Goal: Task Accomplishment & Management: Use online tool/utility

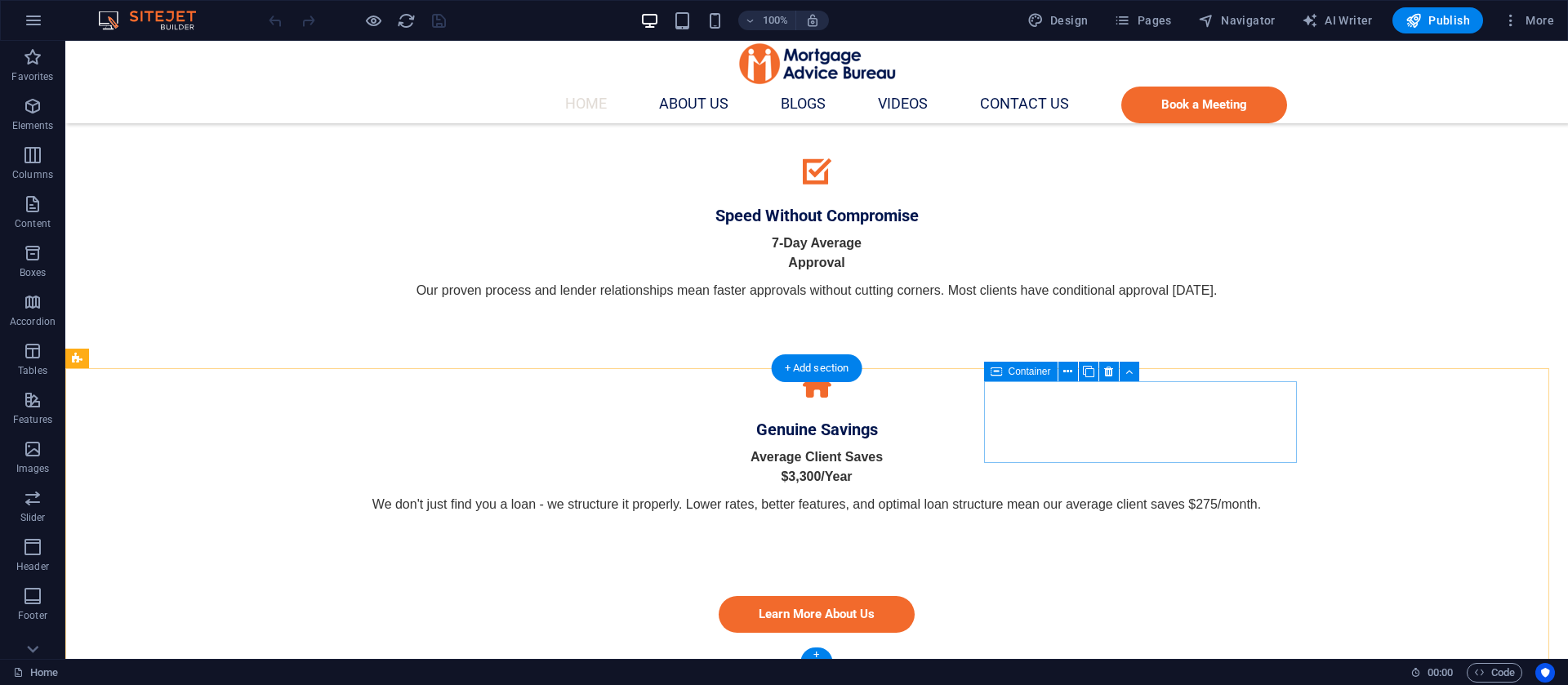
scroll to position [2853, 0]
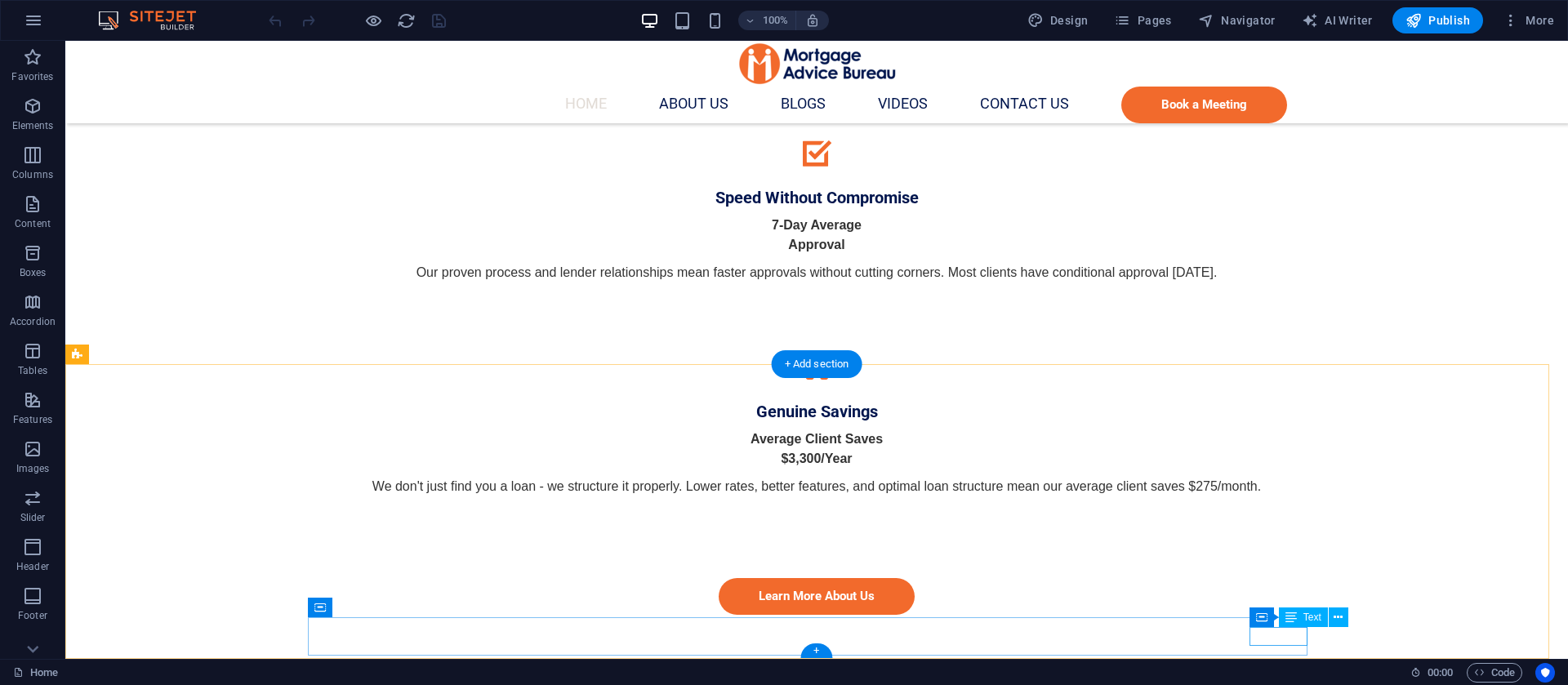
drag, startPoint x: 1275, startPoint y: 636, endPoint x: 987, endPoint y: 636, distance: 288.0
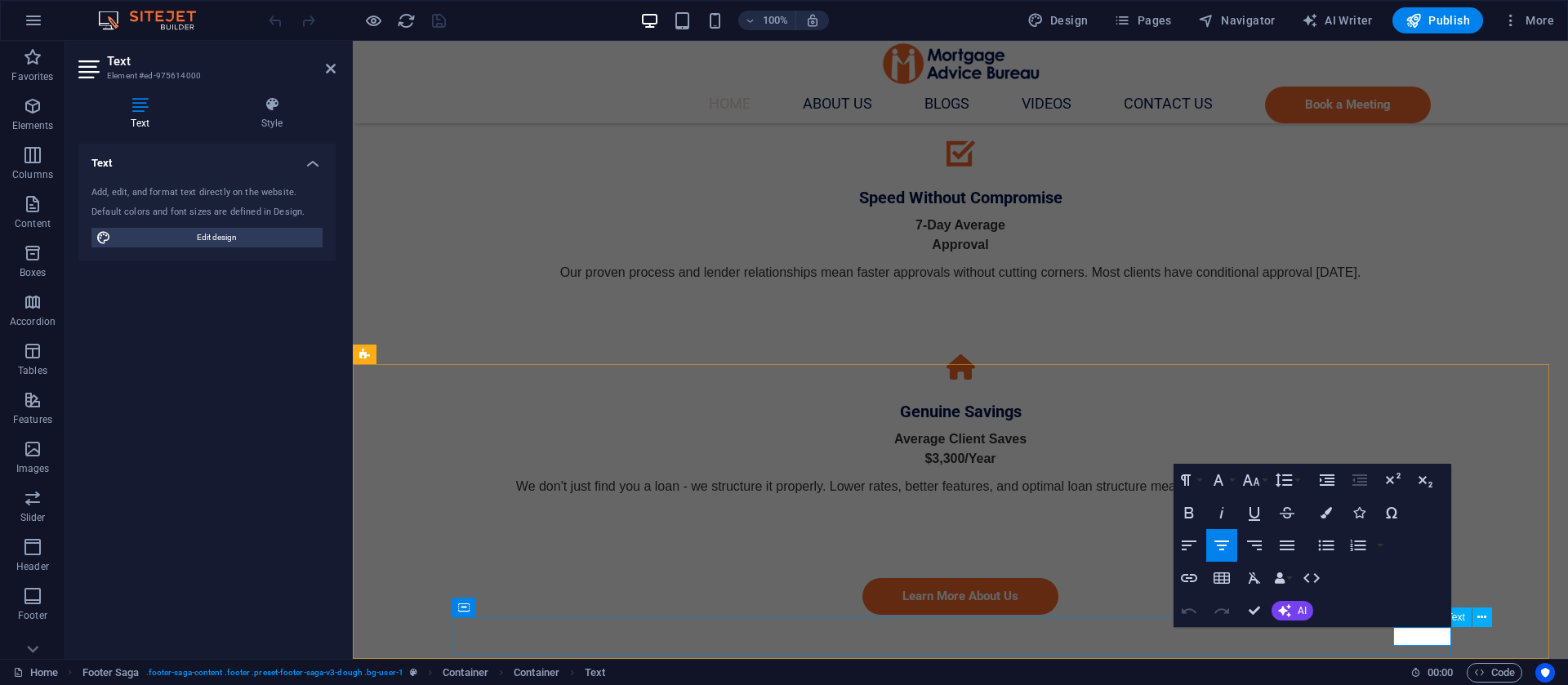
click at [1431, 587] on icon "button" at bounding box center [1421, 596] width 19 height 19
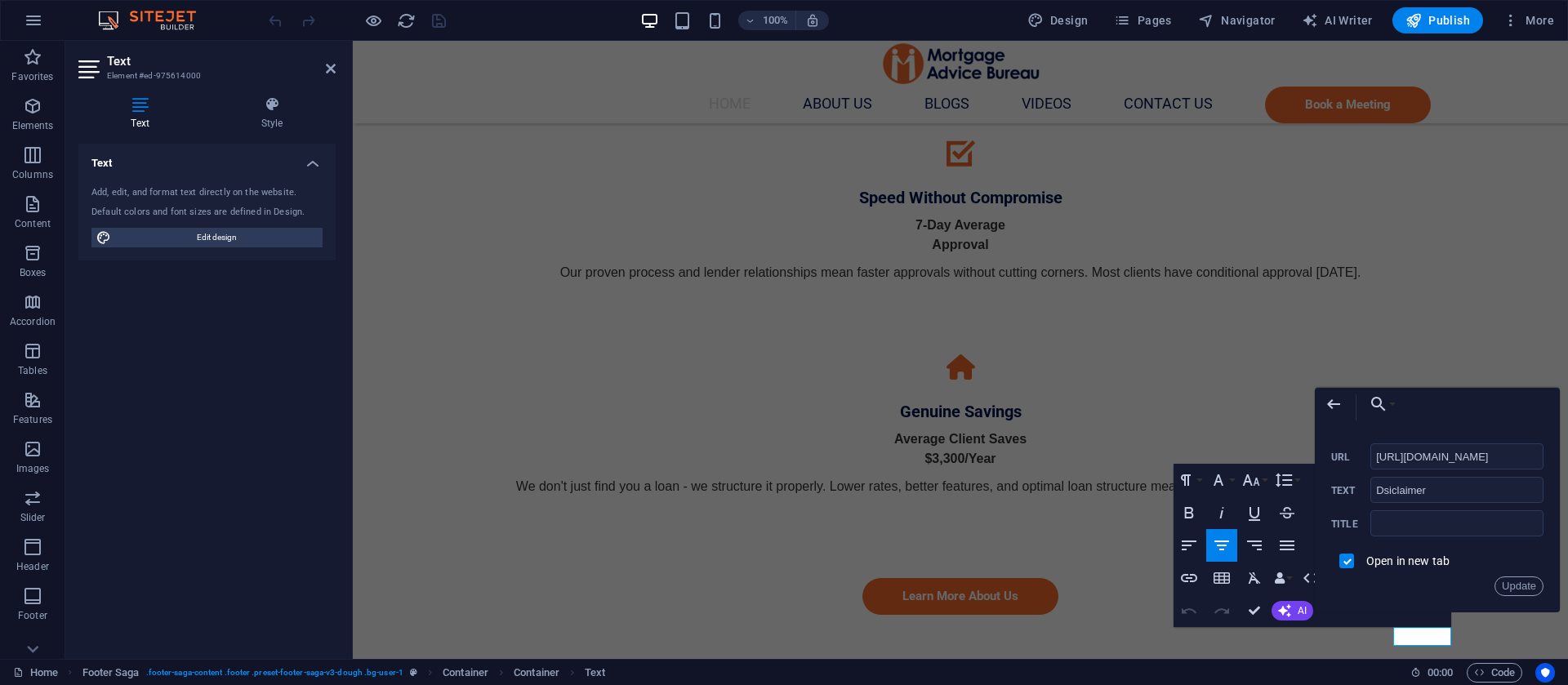
scroll to position [0, 184]
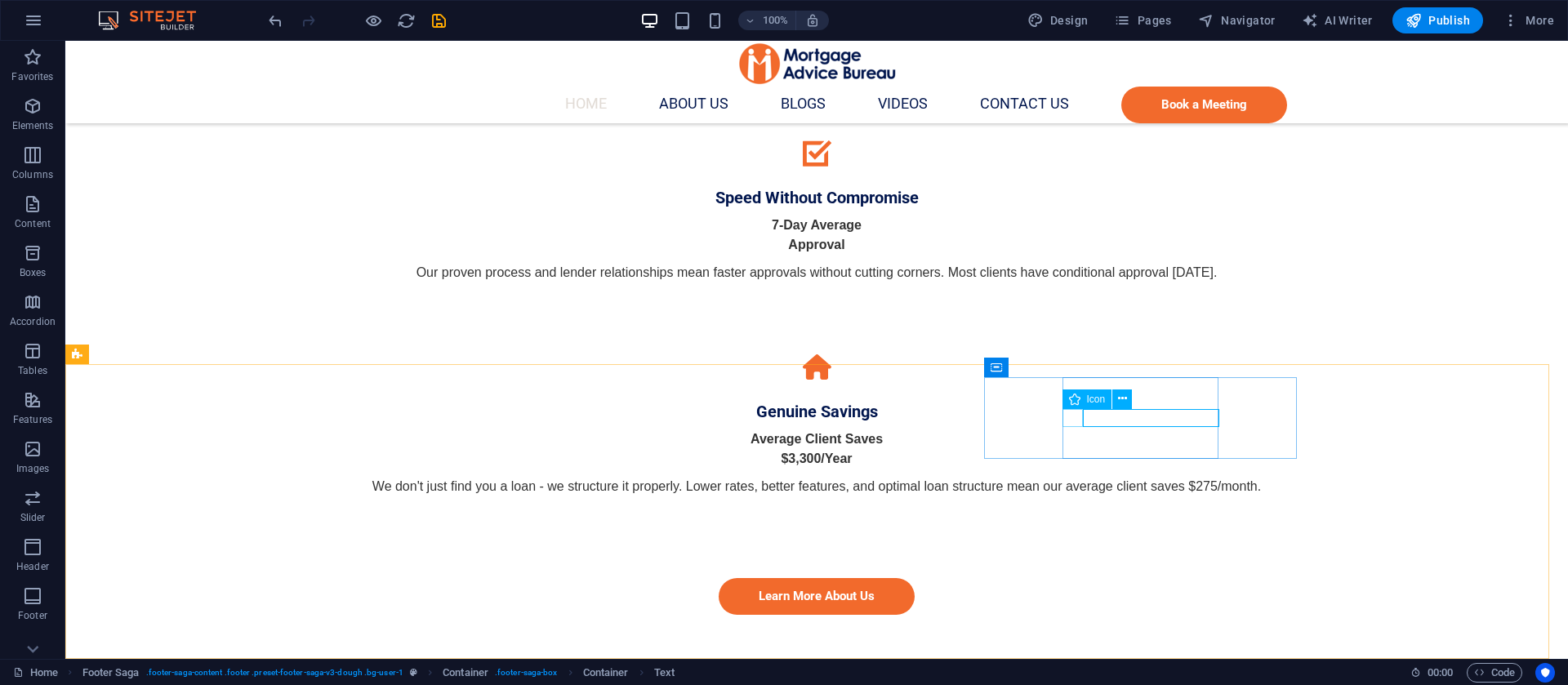
click at [1072, 398] on icon at bounding box center [1075, 399] width 11 height 19
click at [1130, 394] on button at bounding box center [1122, 399] width 19 height 19
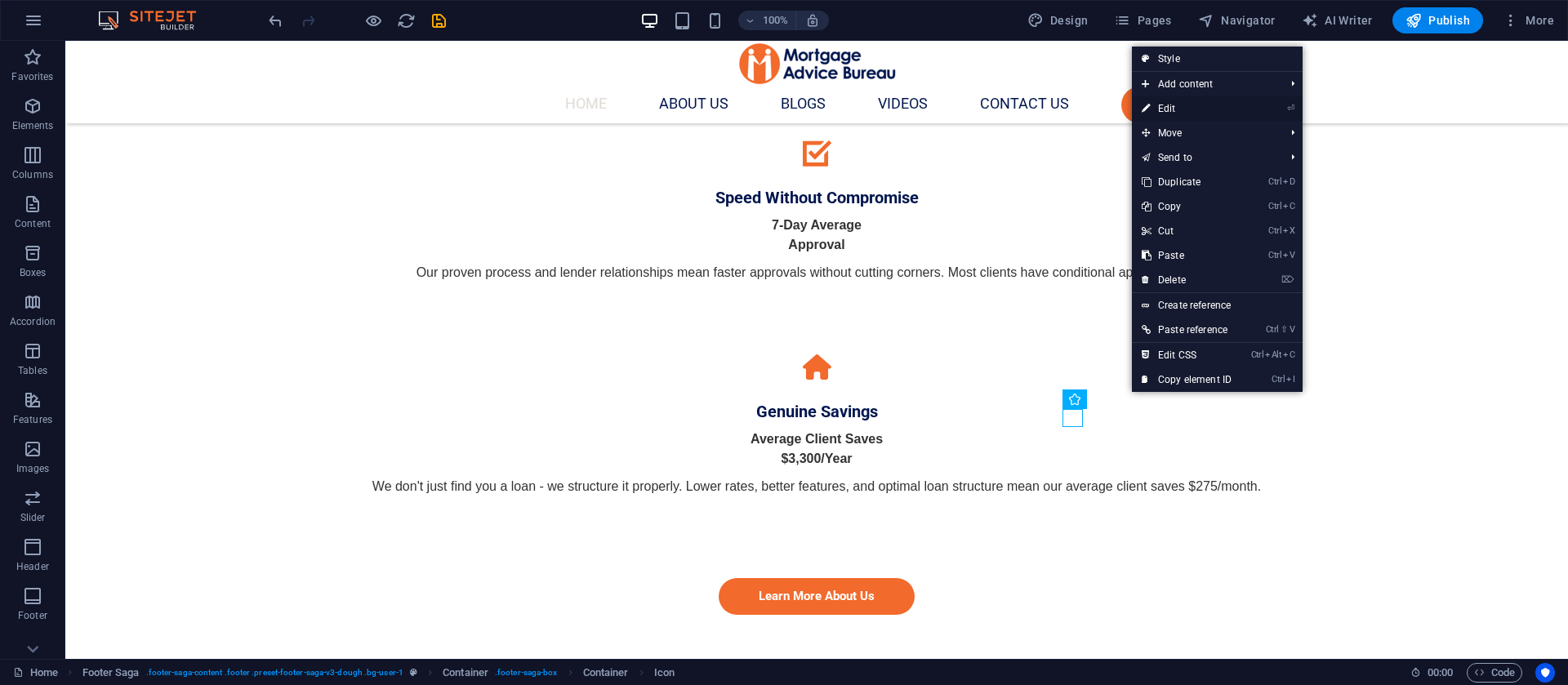
click at [1170, 105] on link "⏎ Edit" at bounding box center [1186, 108] width 109 height 25
select select "xMidYMid"
select select "px"
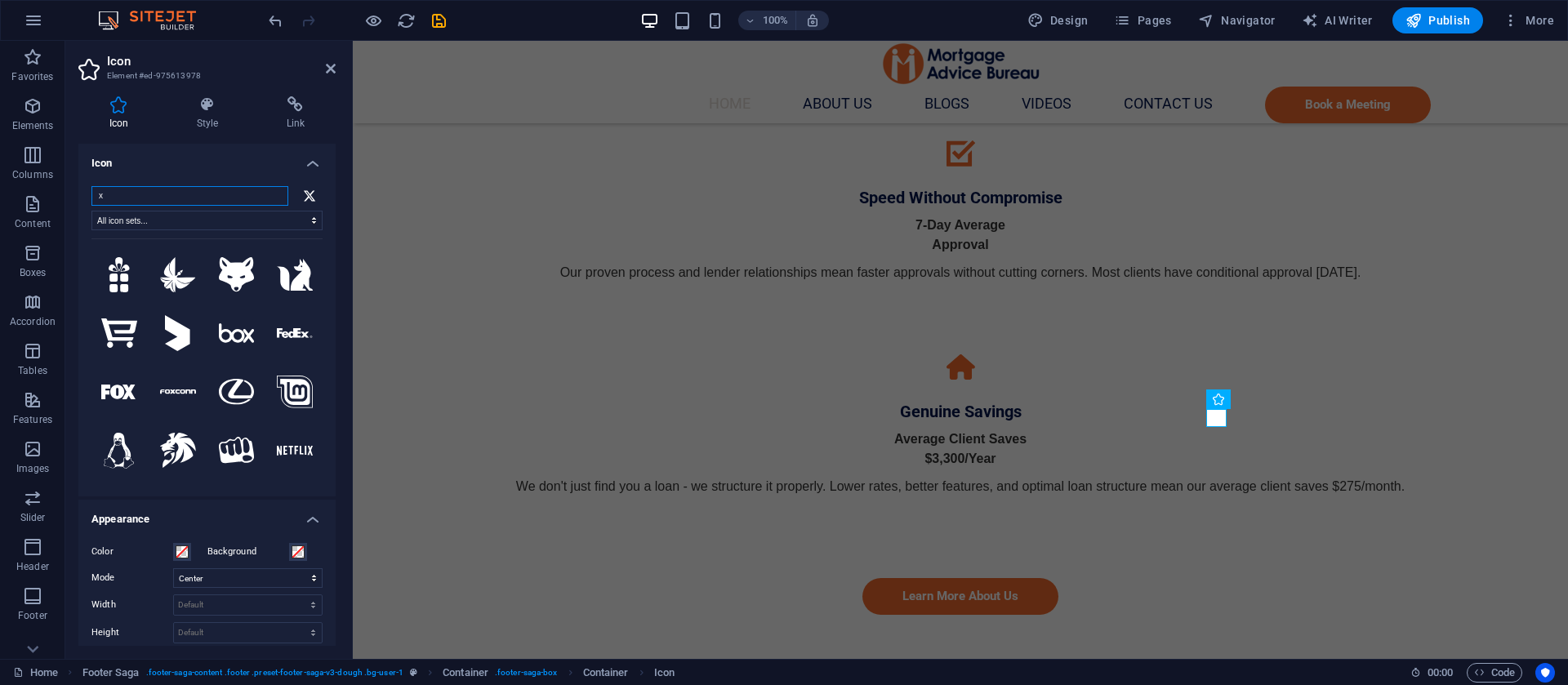
click at [128, 190] on input "x" at bounding box center [189, 195] width 197 height 19
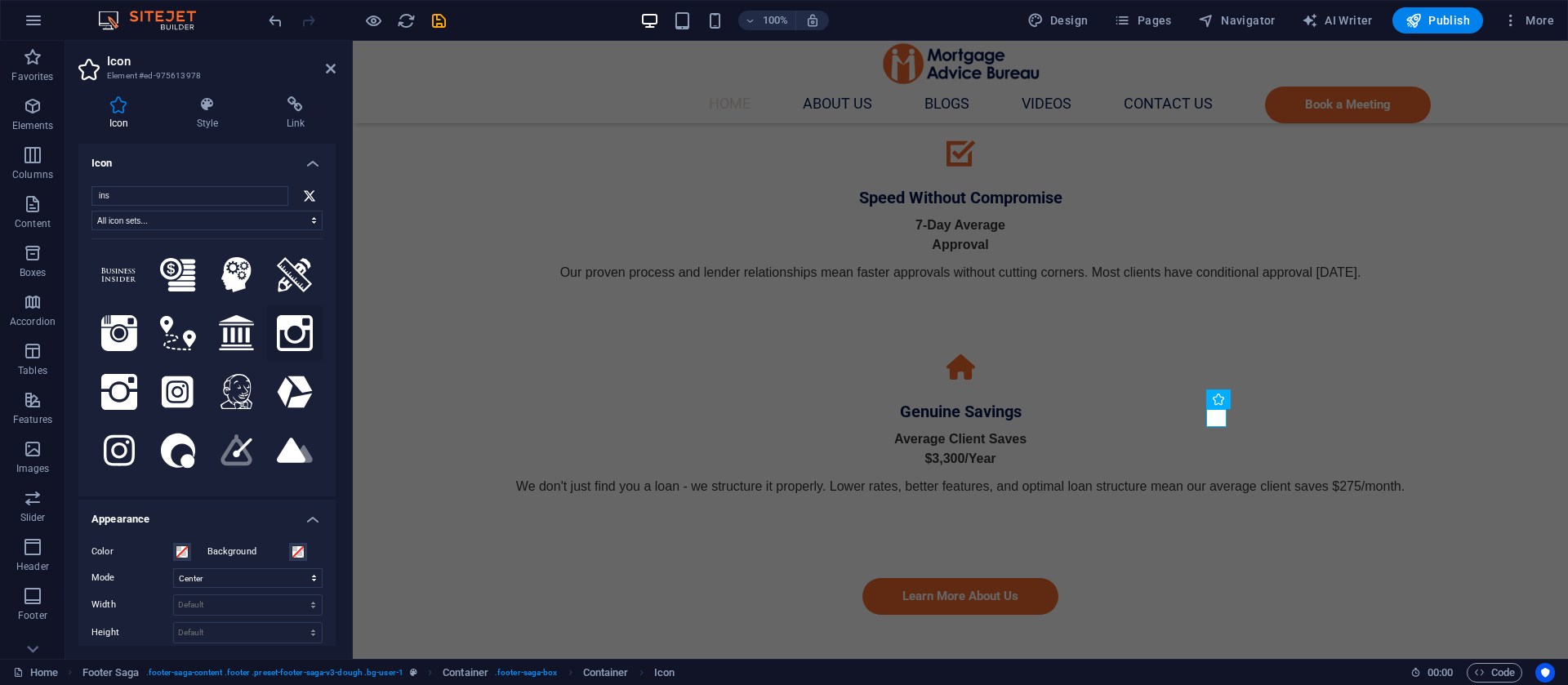
click at [281, 327] on icon at bounding box center [295, 333] width 36 height 36
click at [177, 376] on icon at bounding box center [177, 392] width 31 height 31
click at [173, 197] on input "ins" at bounding box center [189, 195] width 197 height 19
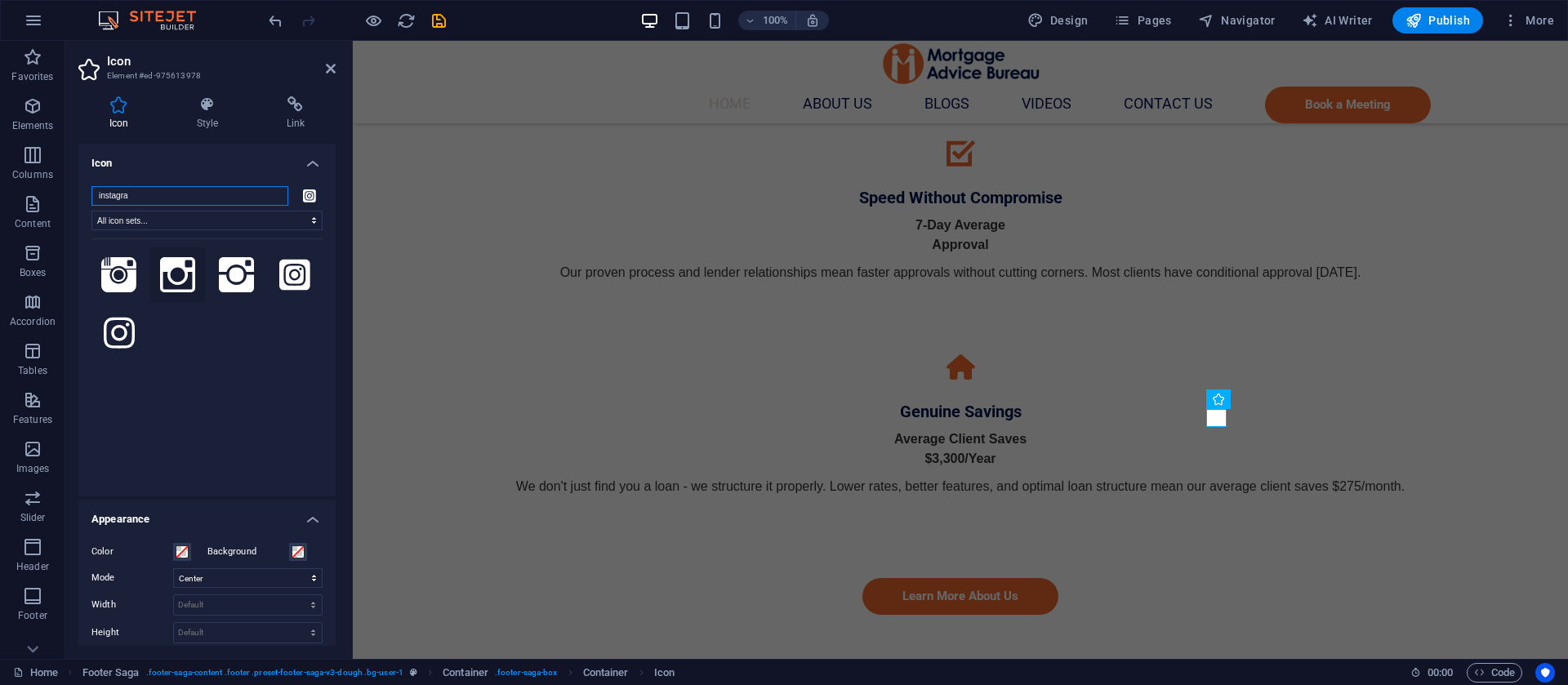
type input "instagra"
click at [177, 274] on icon at bounding box center [177, 275] width 36 height 36
click at [219, 268] on icon at bounding box center [237, 275] width 36 height 36
click at [289, 268] on icon at bounding box center [295, 275] width 31 height 31
click at [126, 338] on icon at bounding box center [119, 333] width 31 height 36
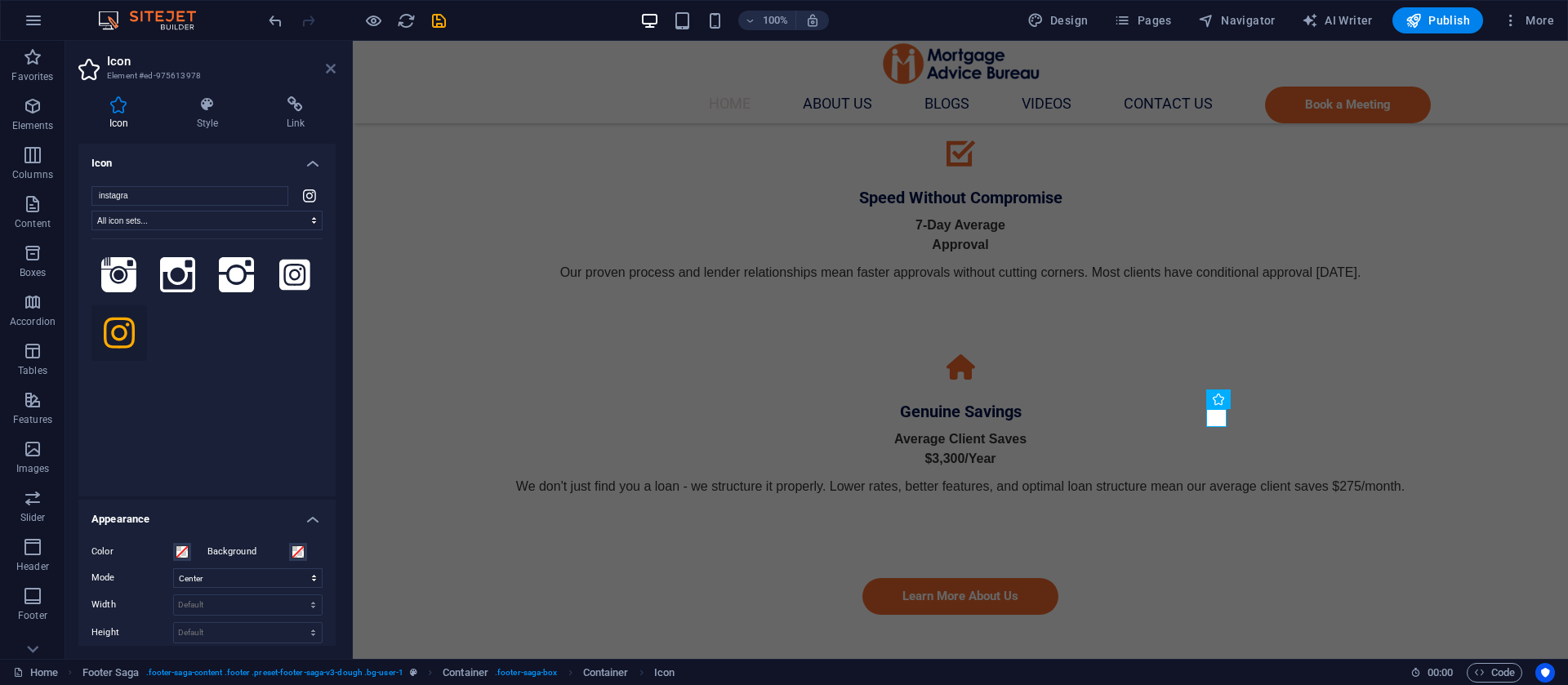
click at [331, 62] on icon at bounding box center [331, 68] width 10 height 13
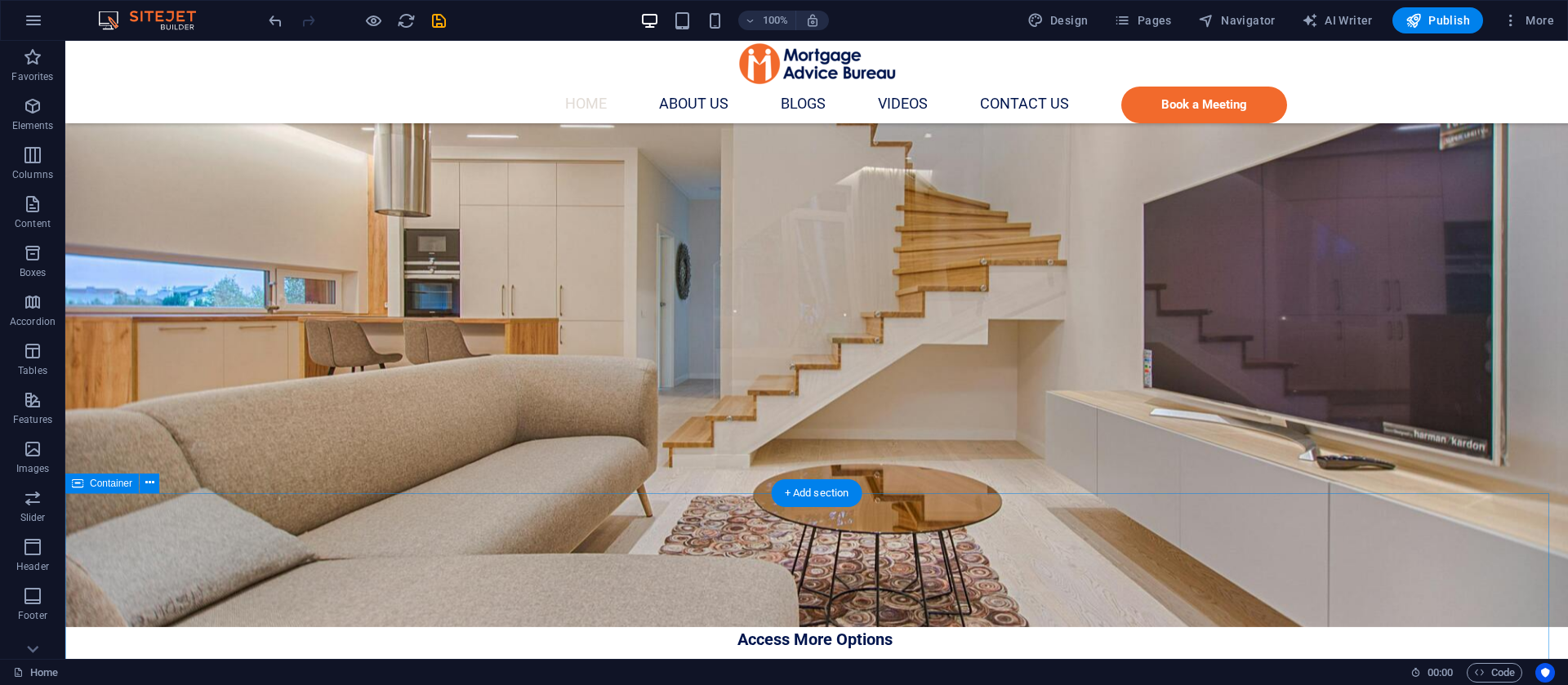
scroll to position [2240, 0]
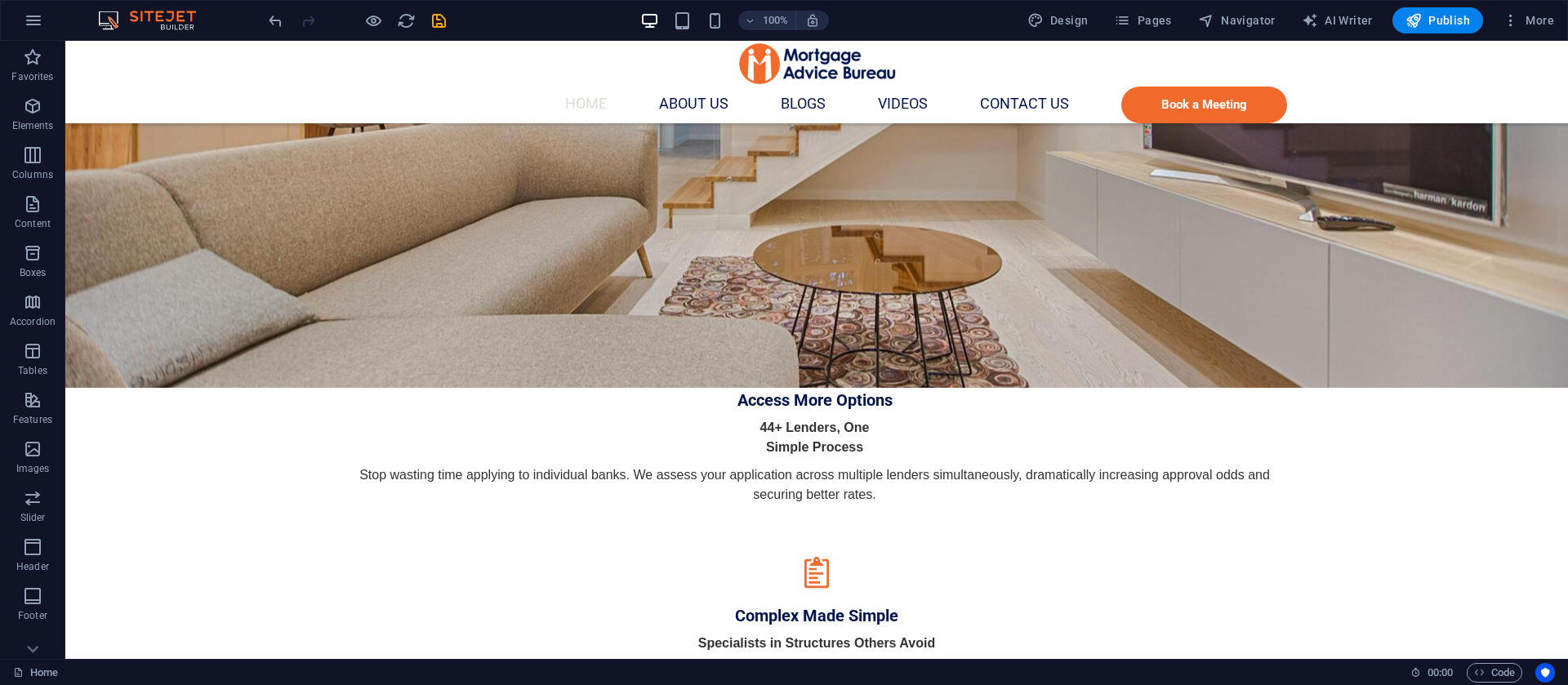
click at [714, 9] on div "100%" at bounding box center [735, 20] width 188 height 26
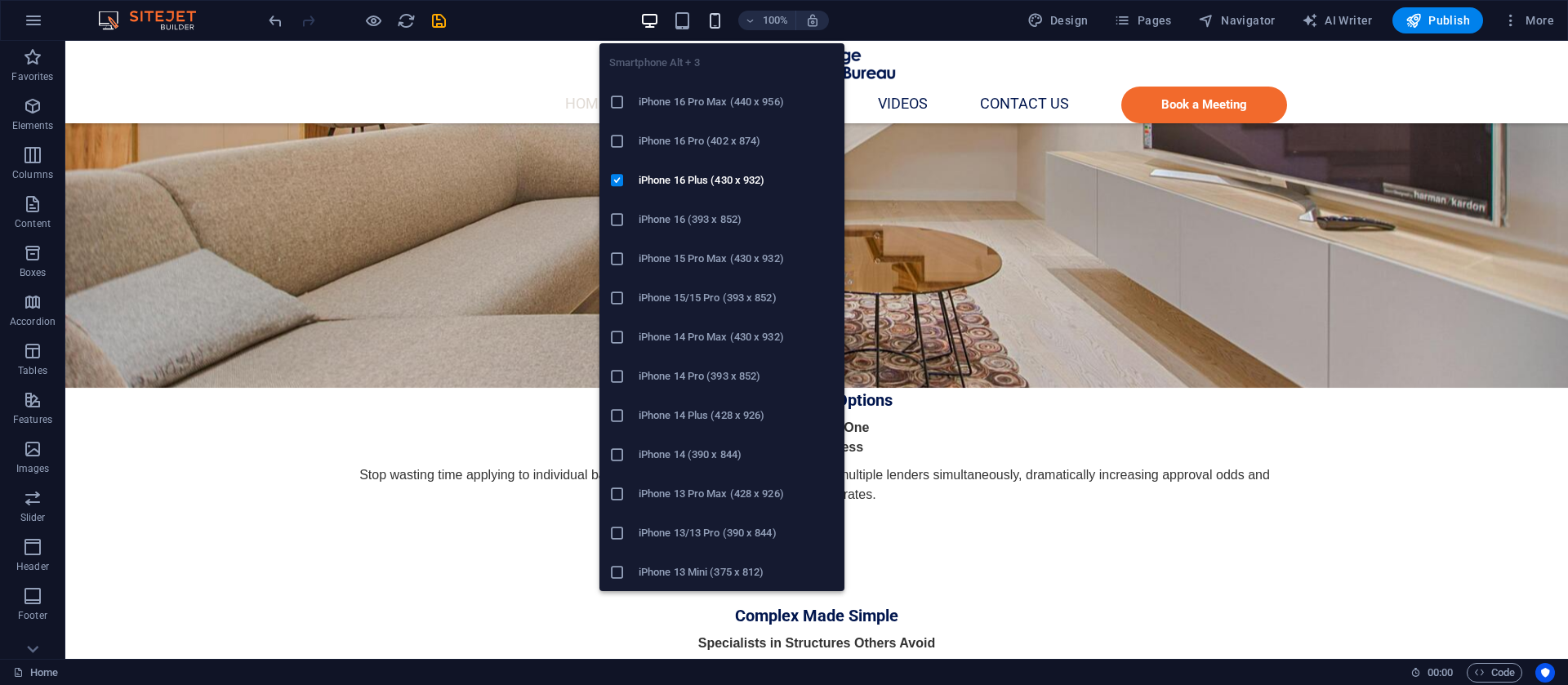
click at [714, 21] on icon "button" at bounding box center [715, 20] width 18 height 18
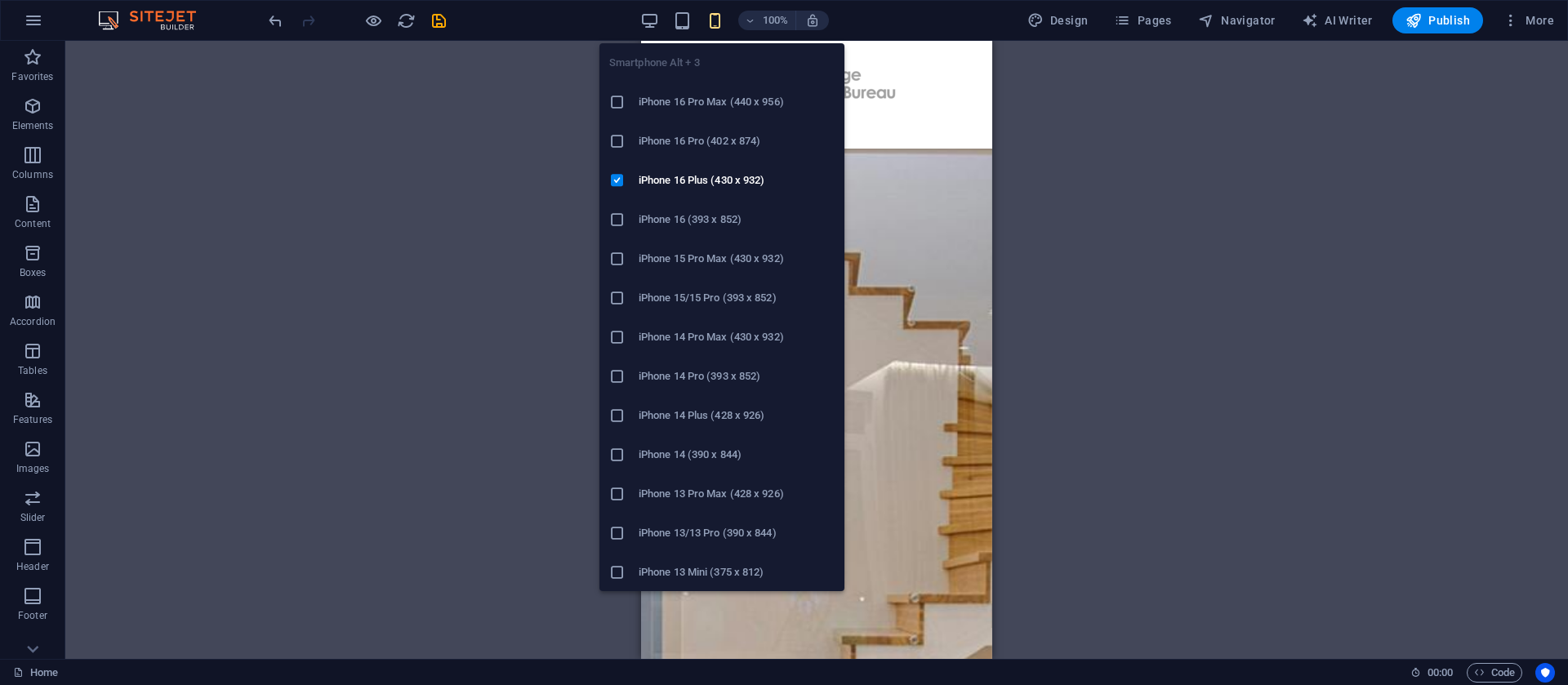
scroll to position [2227, 0]
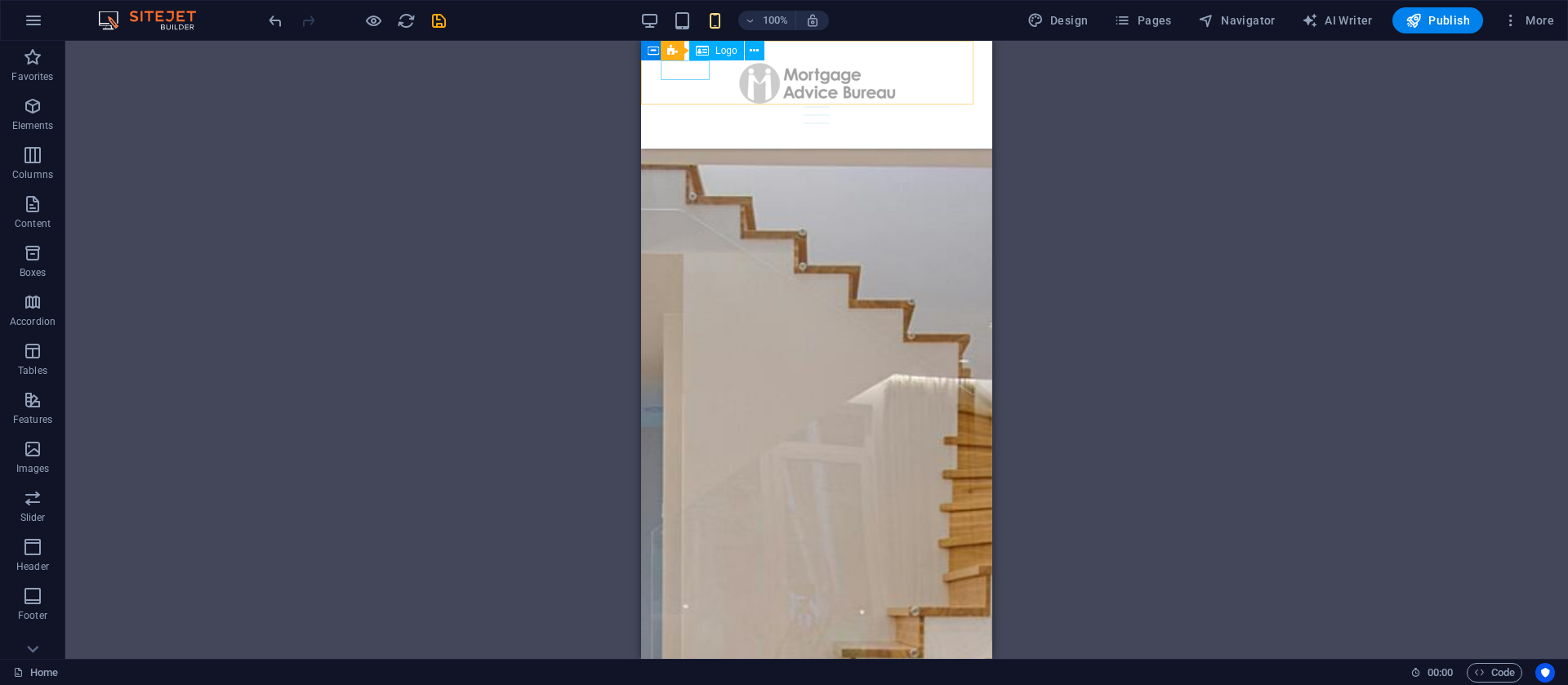
click at [690, 70] on div at bounding box center [817, 82] width 312 height 45
click at [750, 53] on icon at bounding box center [754, 51] width 9 height 18
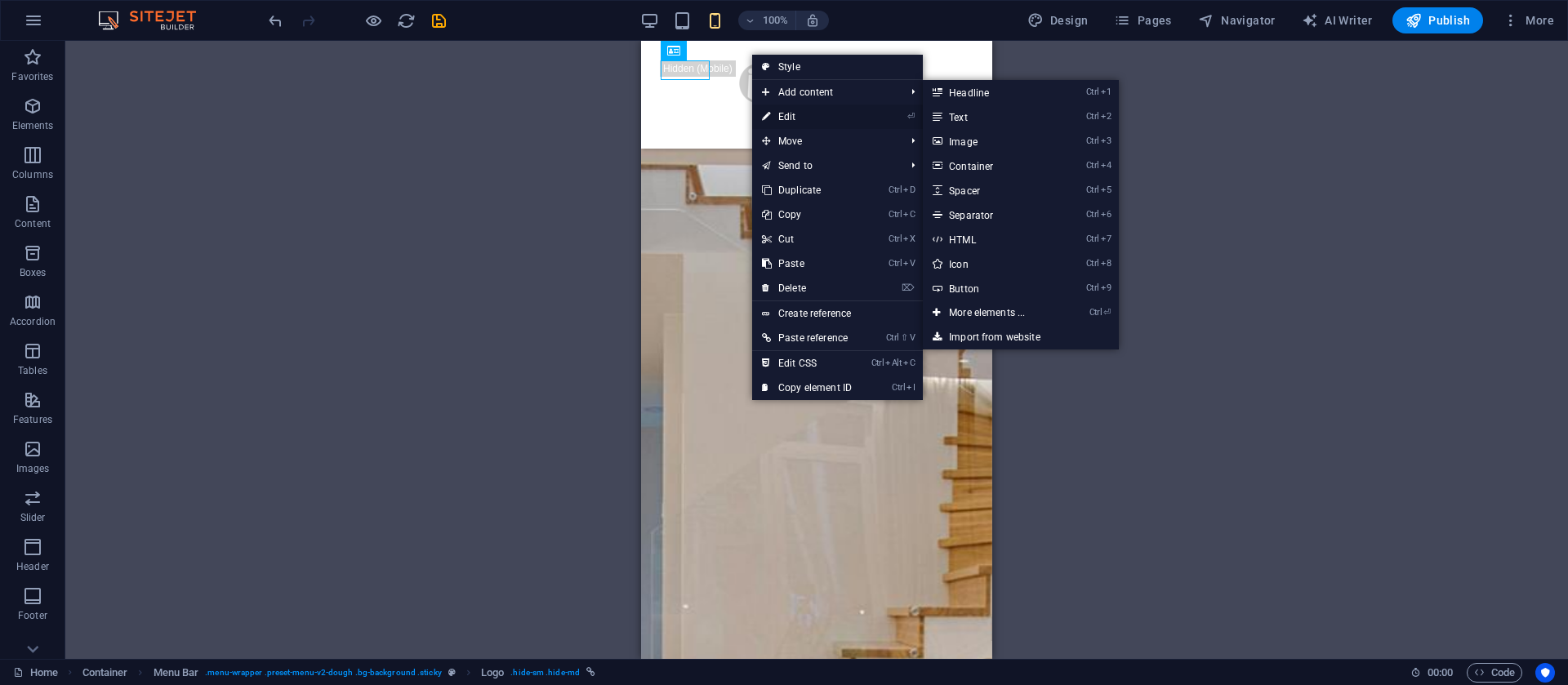
click at [796, 121] on link "⏎ Edit" at bounding box center [807, 116] width 109 height 25
select select "px"
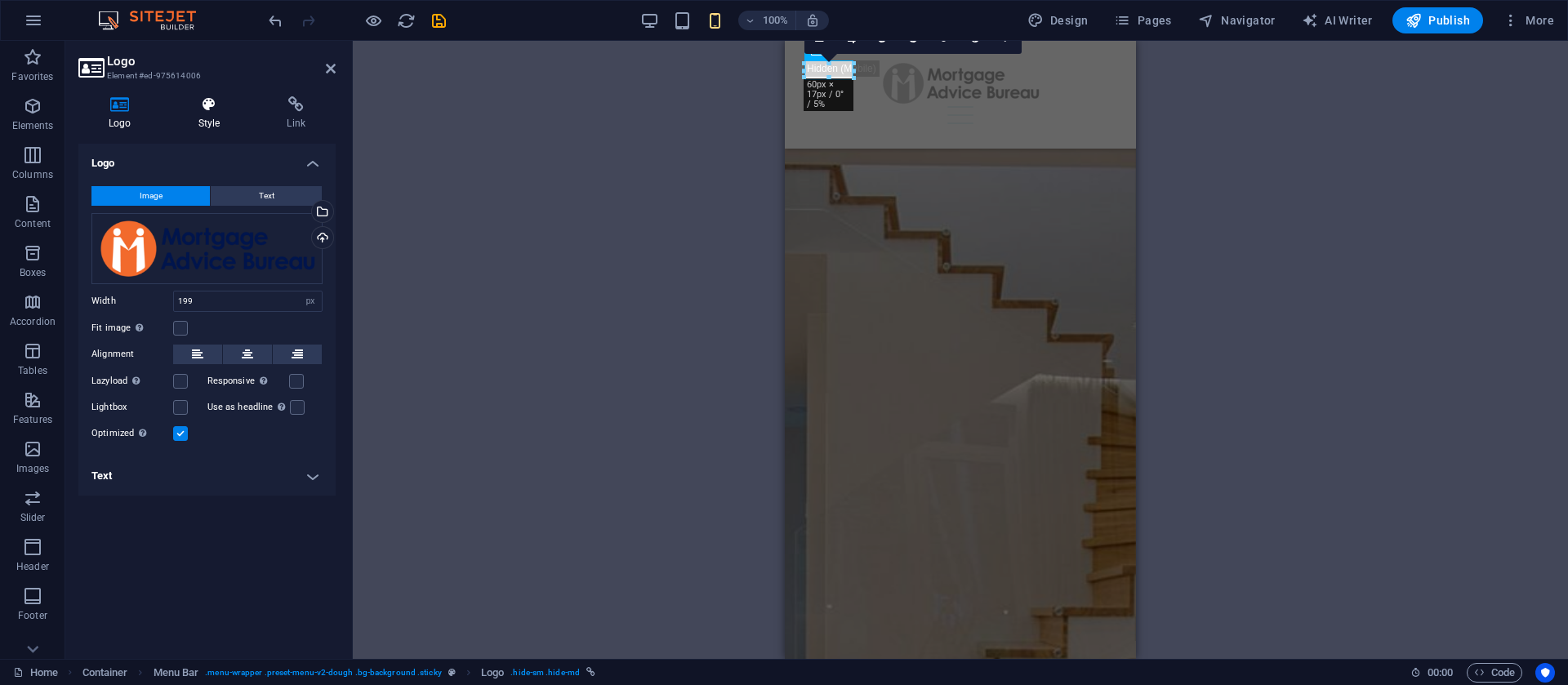
click at [199, 112] on icon at bounding box center [209, 104] width 82 height 17
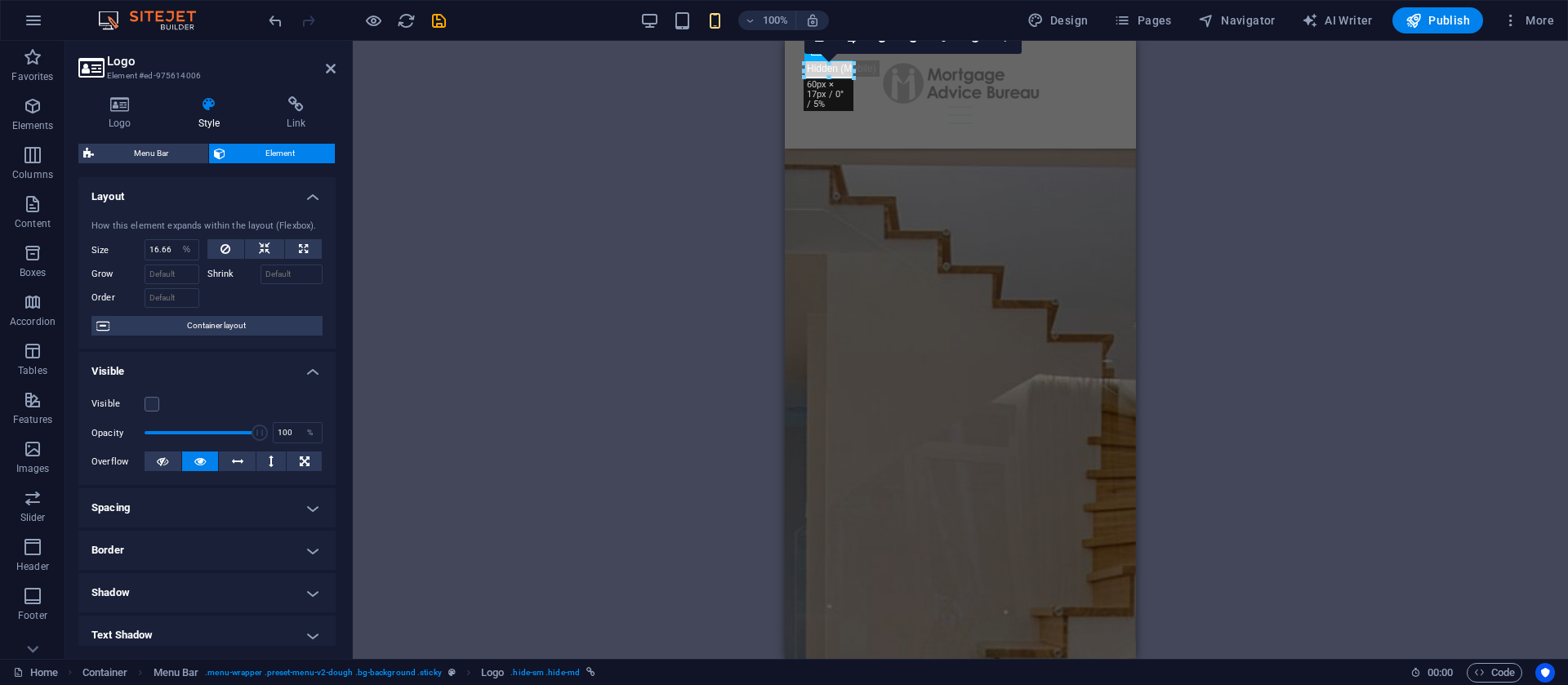
drag, startPoint x: 331, startPoint y: 371, endPoint x: 339, endPoint y: 489, distance: 118.3
click at [339, 489] on div "Logo Style Link Logo Image Text Drag files here, click to choose files or selec…" at bounding box center [207, 371] width 284 height 576
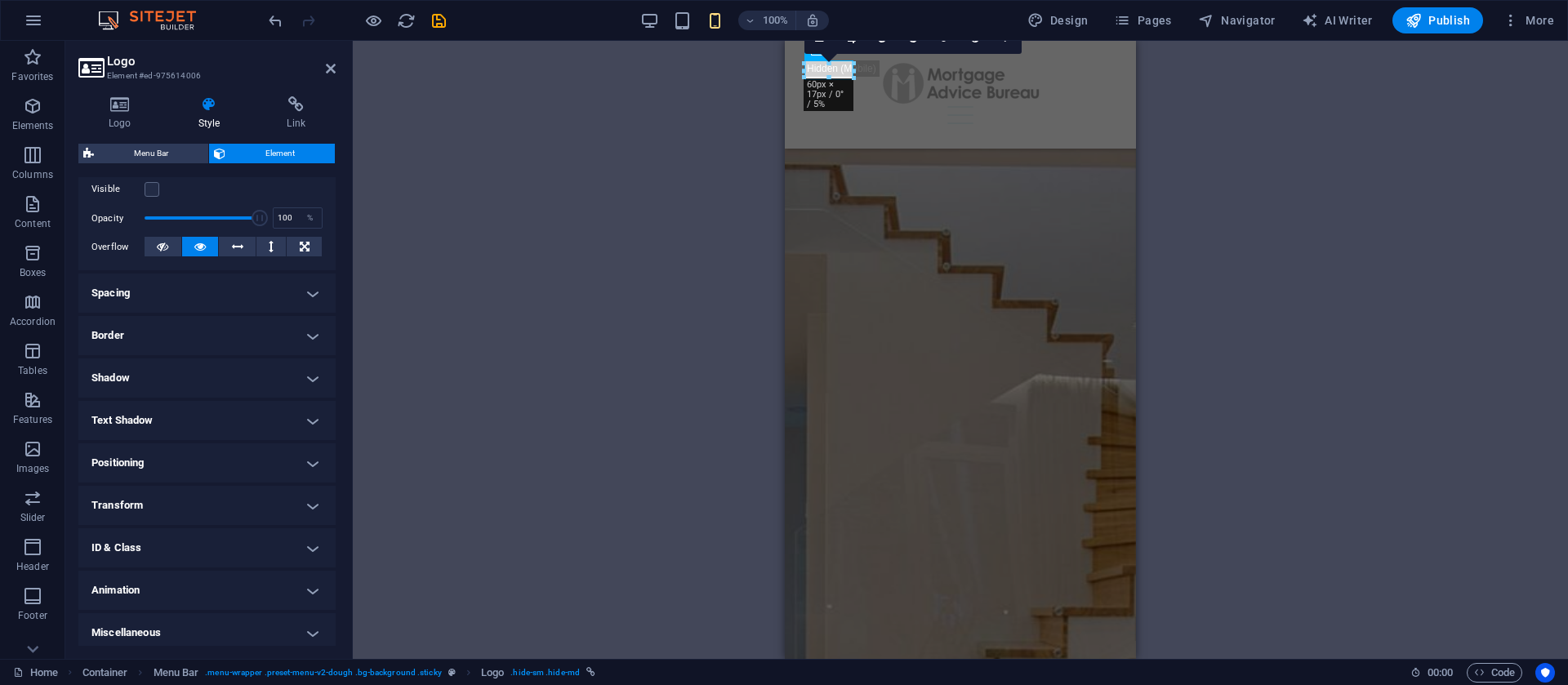
scroll to position [222, 0]
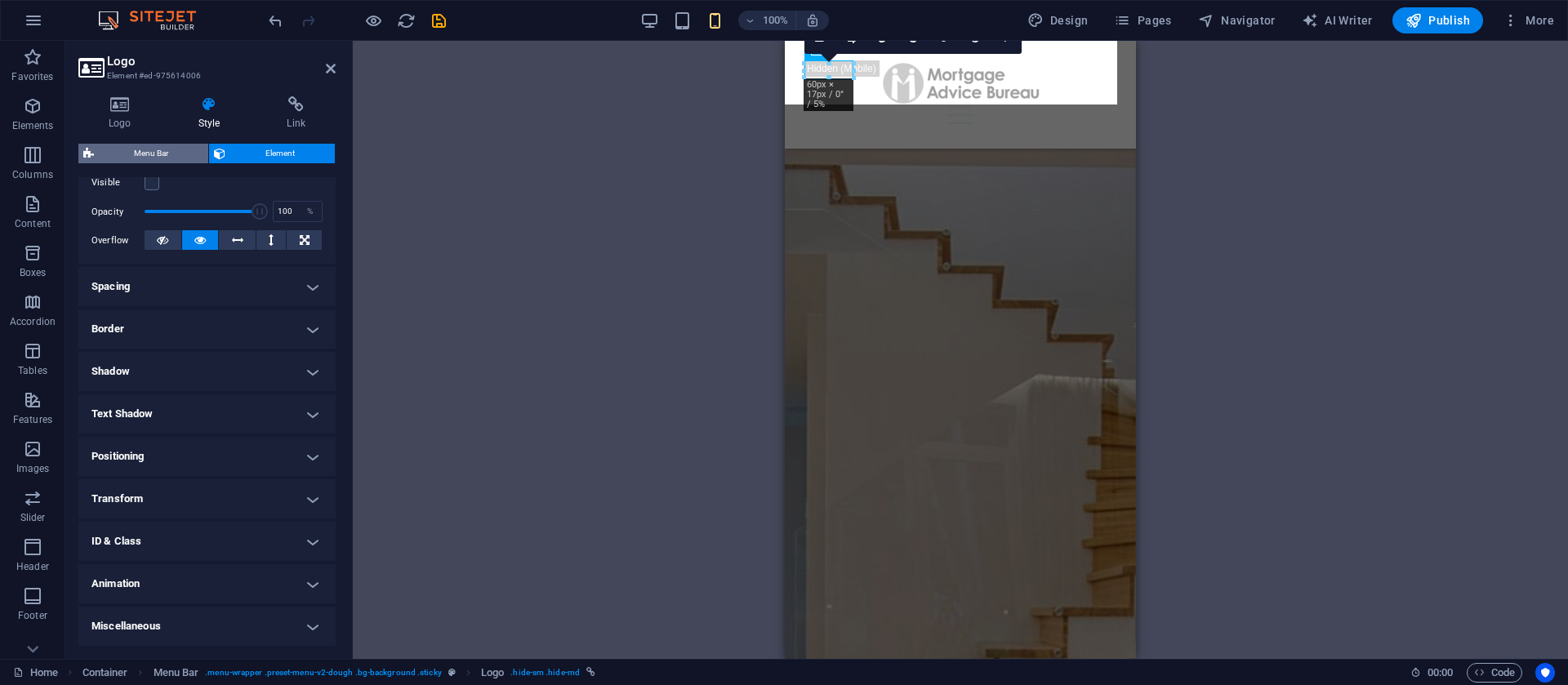
click at [137, 156] on span "Menu Bar" at bounding box center [151, 153] width 104 height 19
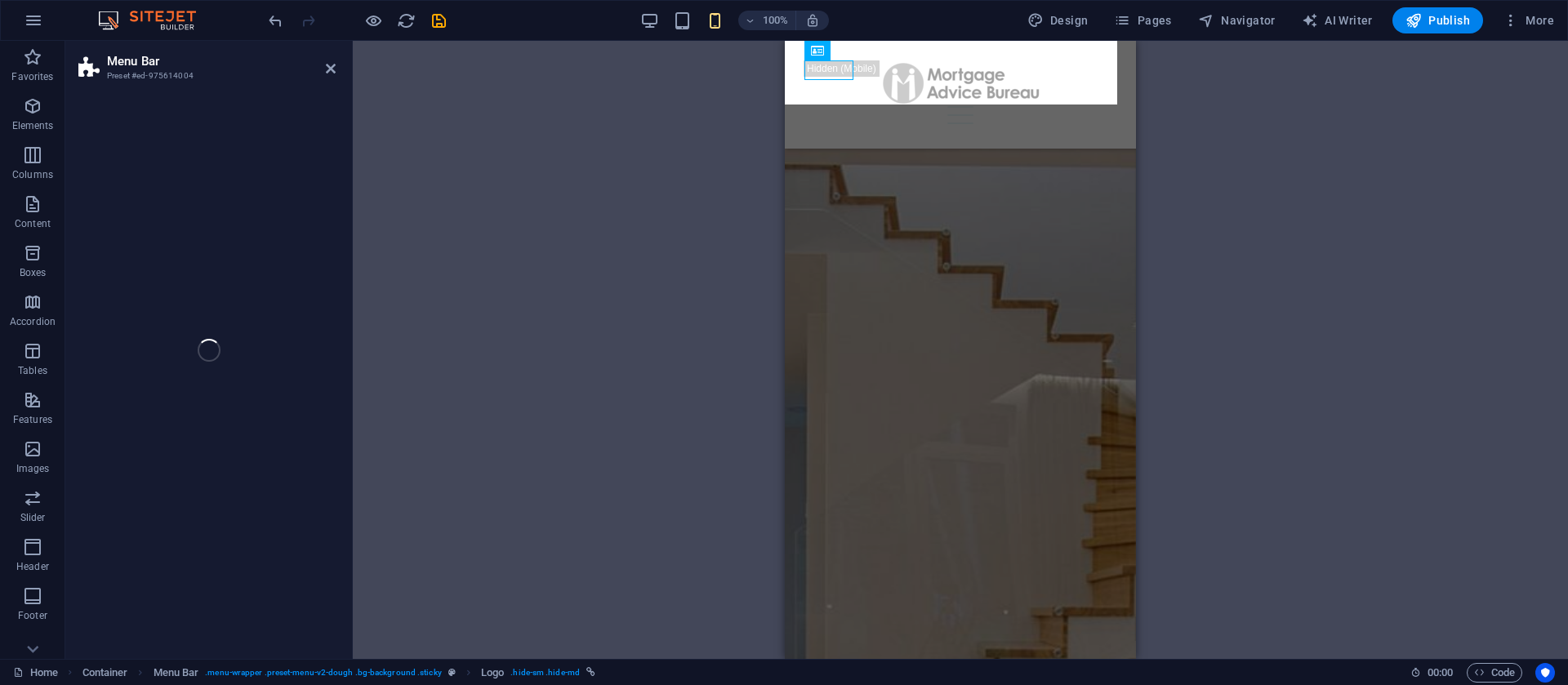
select select "rem"
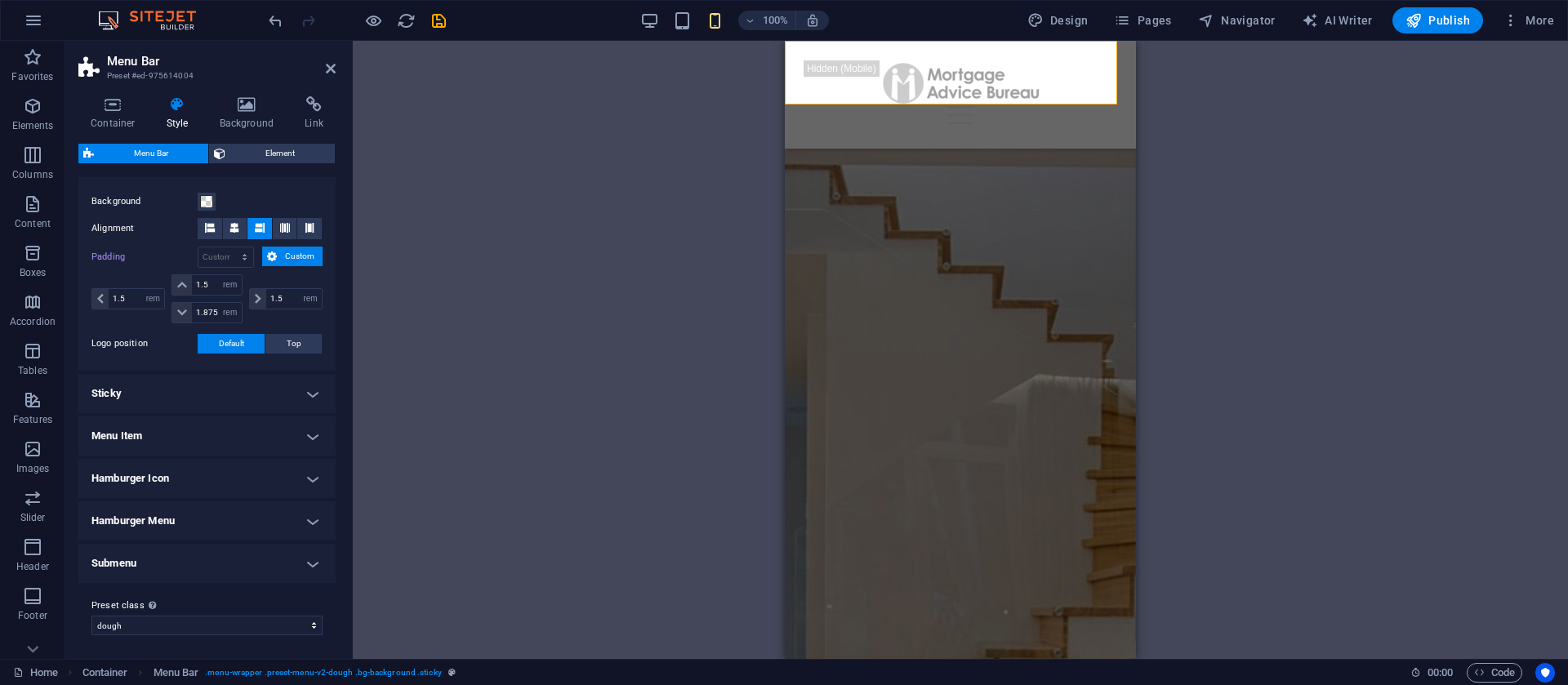
scroll to position [312, 0]
click at [183, 433] on h4 "Menu Item" at bounding box center [207, 434] width 257 height 39
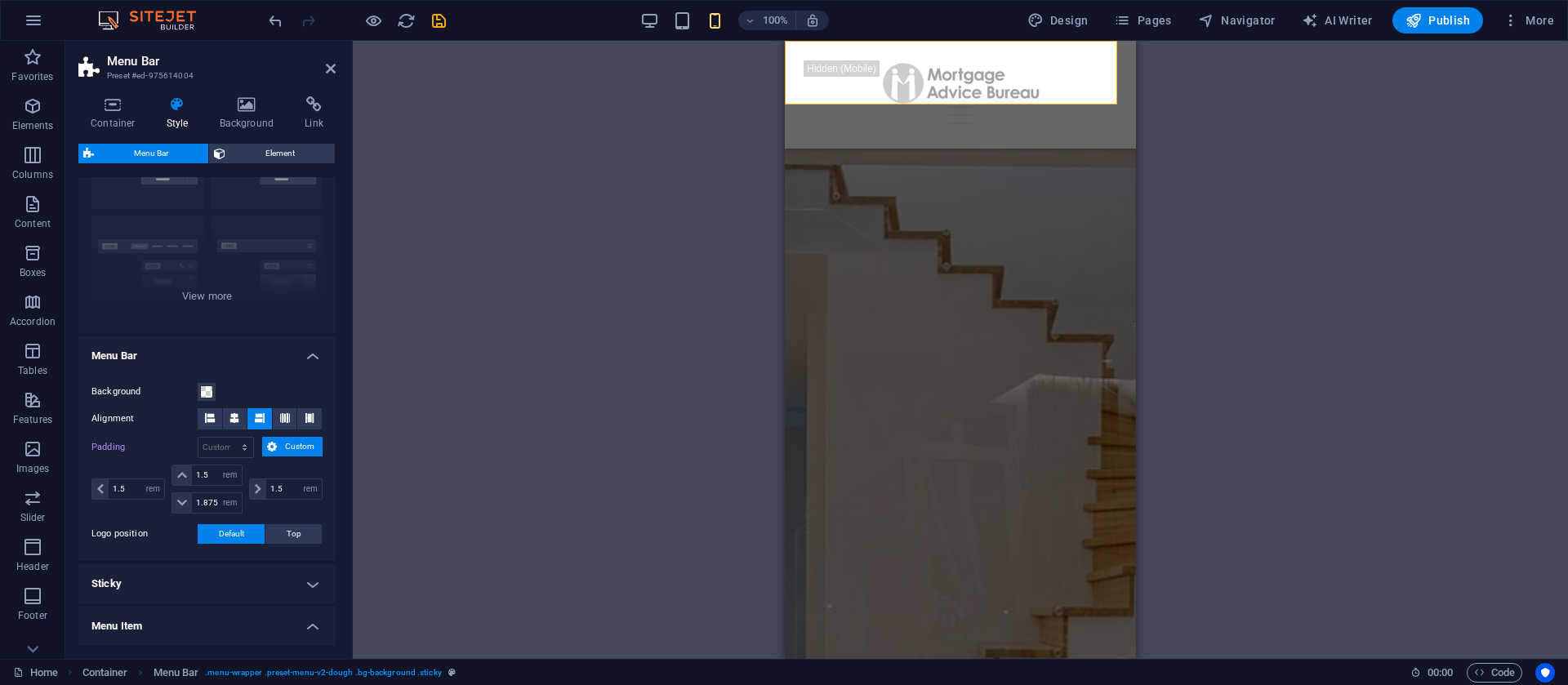
scroll to position [102, 0]
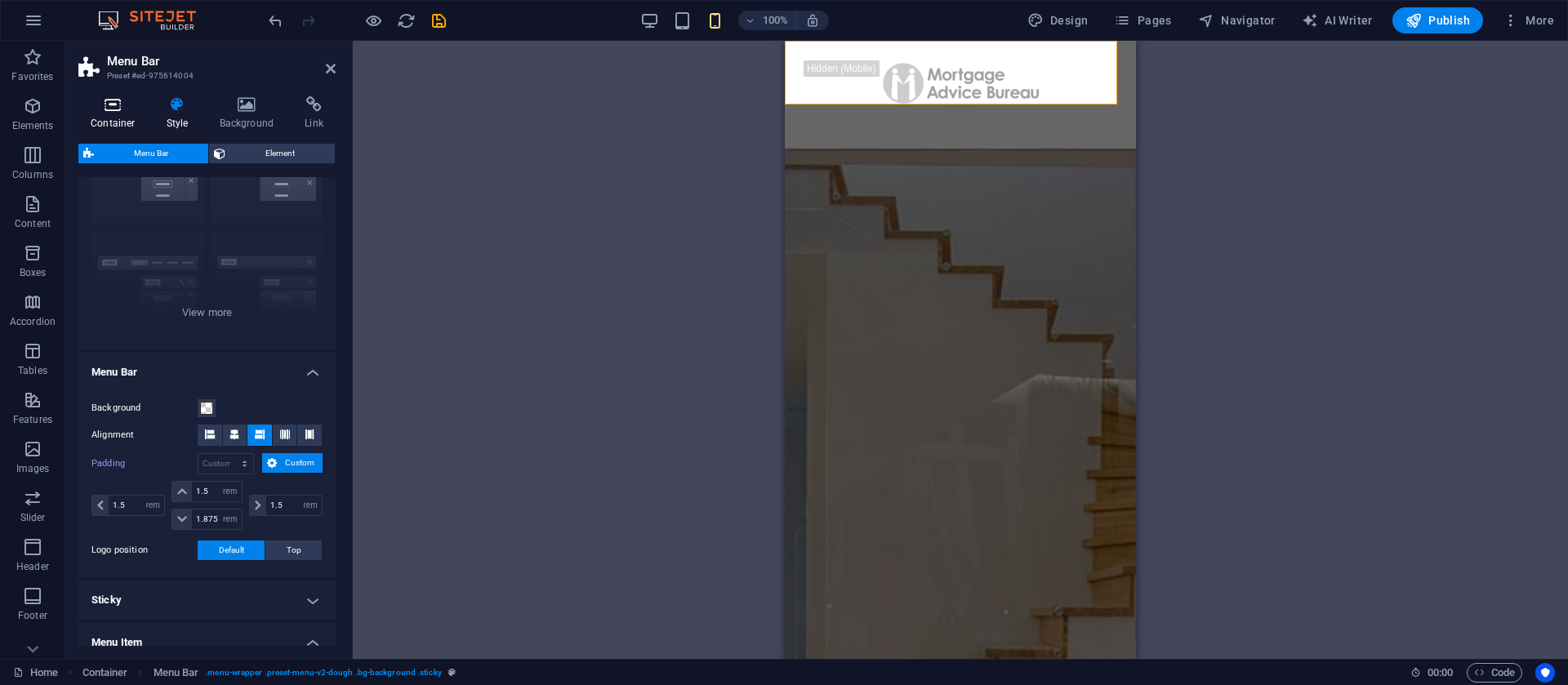
click at [114, 116] on h4 "Container" at bounding box center [116, 113] width 76 height 34
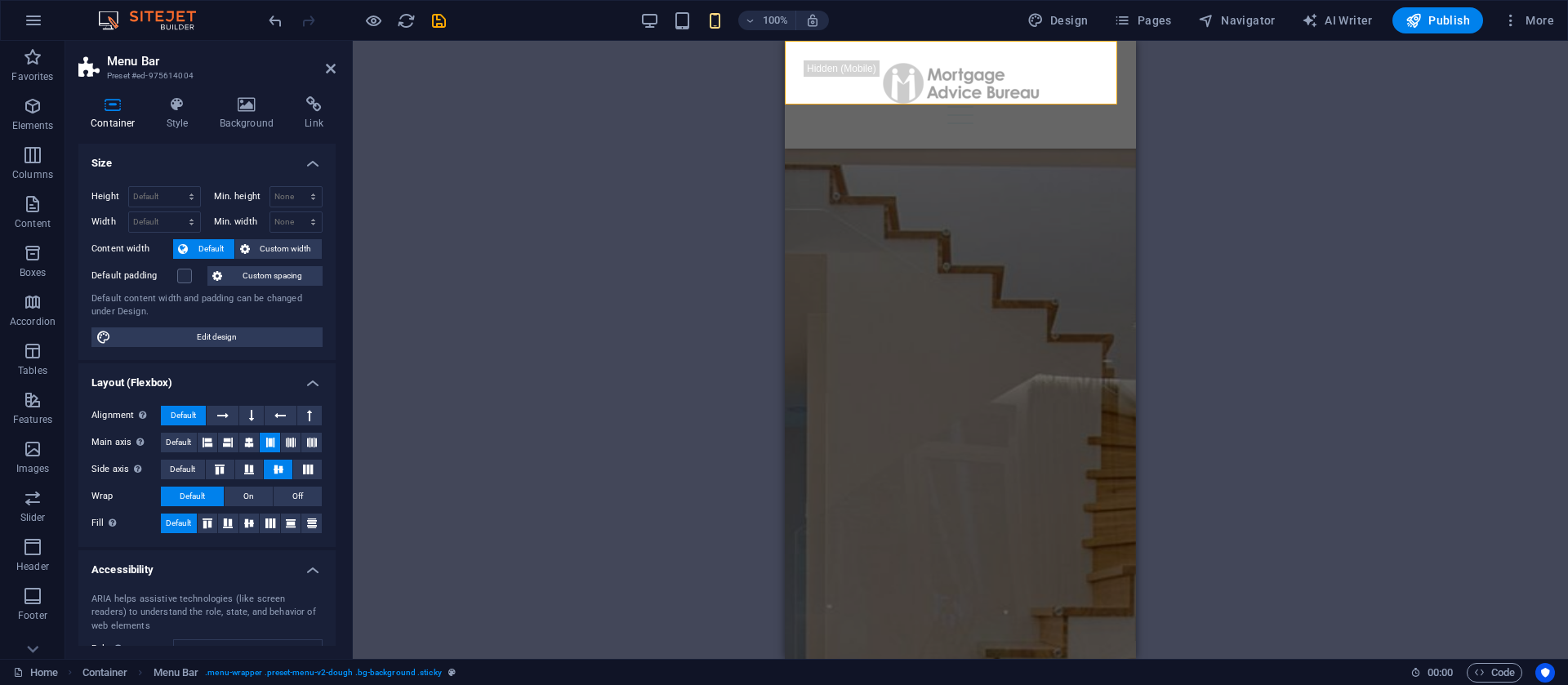
drag, startPoint x: 335, startPoint y: 296, endPoint x: 334, endPoint y: 385, distance: 89.0
click at [334, 385] on div "Container Style Background Link Size Height Default px rem % vh vw Min. height …" at bounding box center [207, 371] width 284 height 576
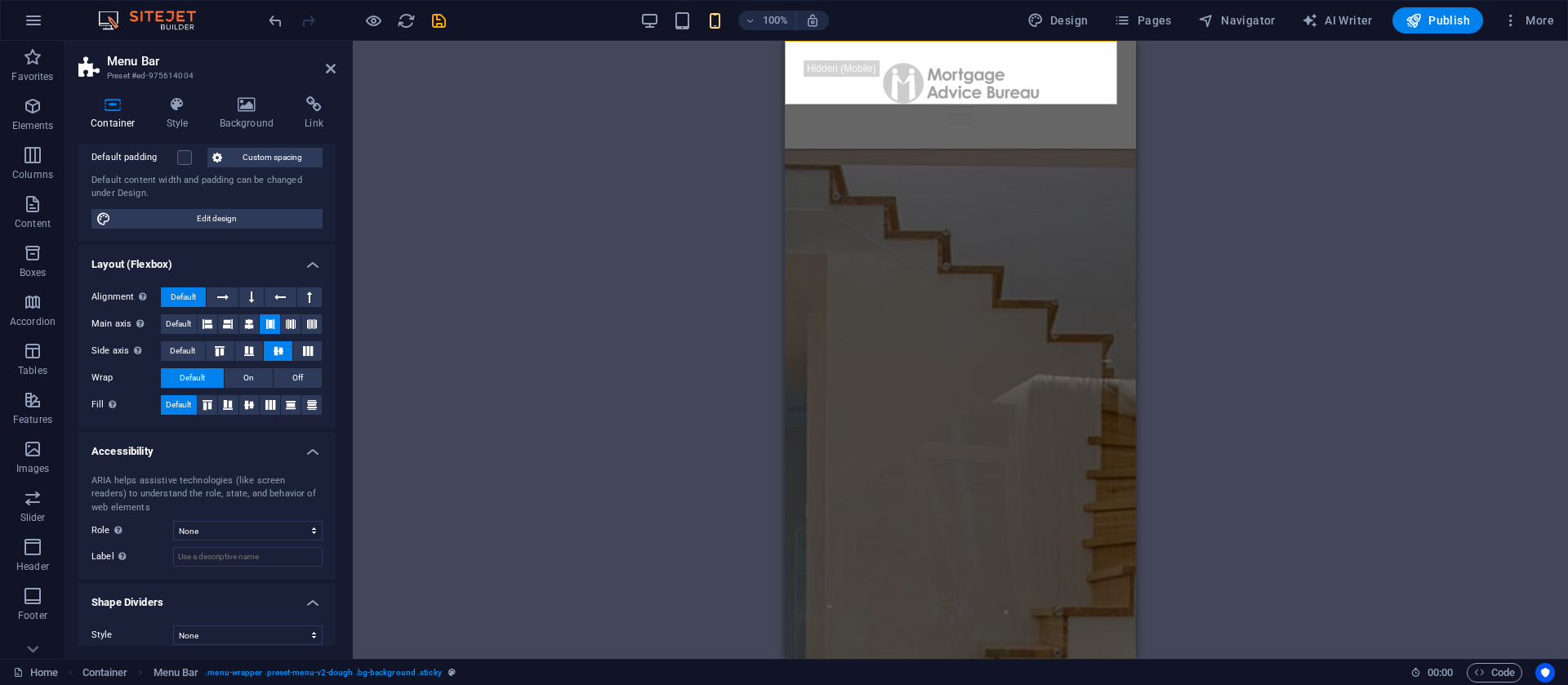
scroll to position [130, 0]
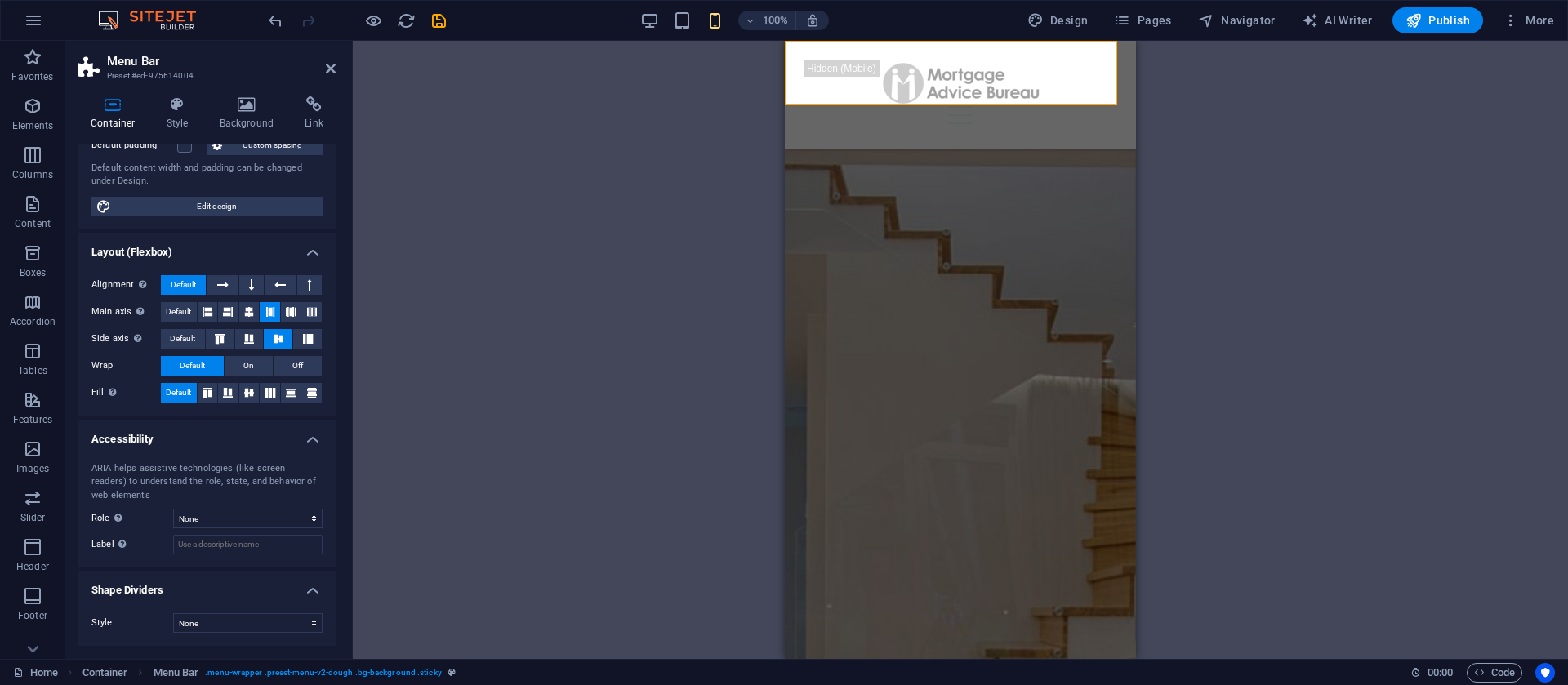
click at [335, 70] on aside "Menu Bar Preset #ed-975614004 Container Style Background Link Size Height Defau…" at bounding box center [209, 349] width 287 height 618
click at [327, 68] on icon at bounding box center [331, 68] width 10 height 13
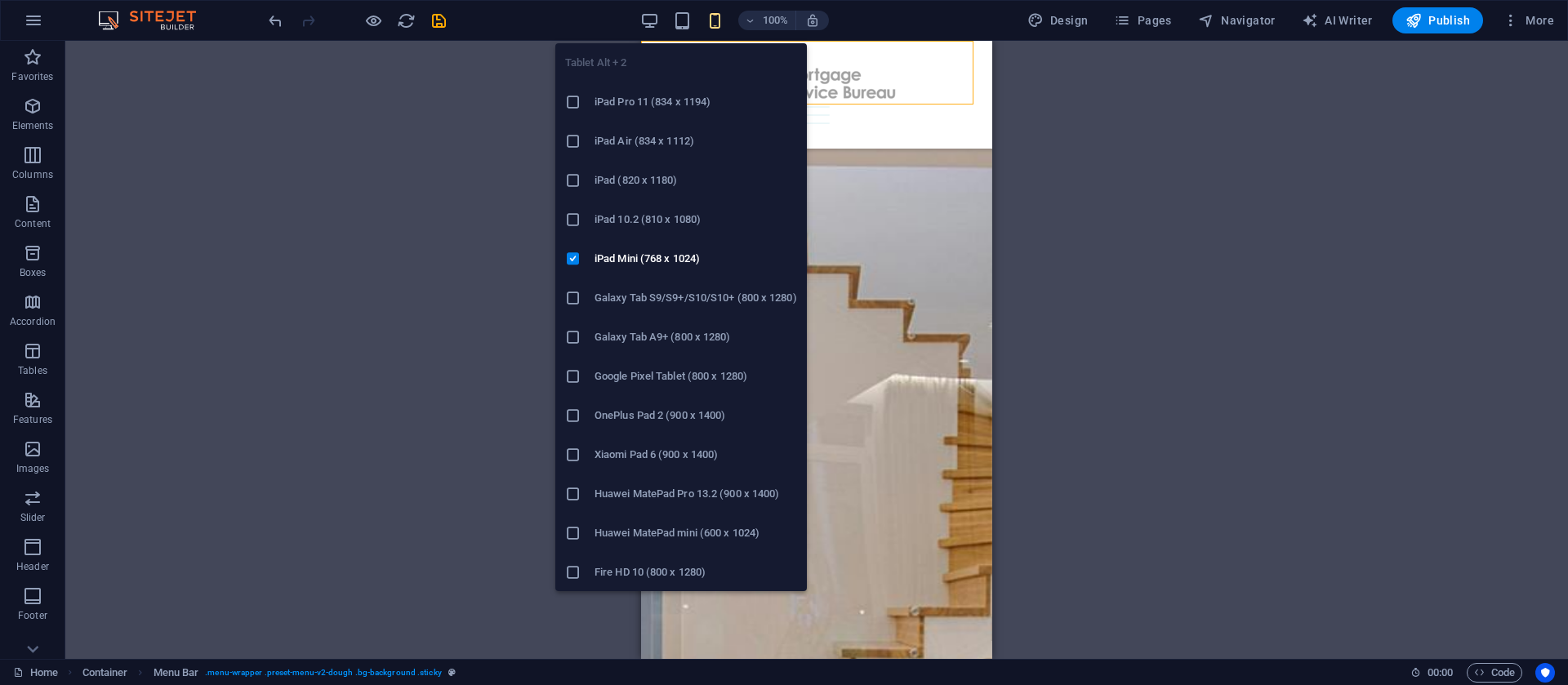
scroll to position [40, 0]
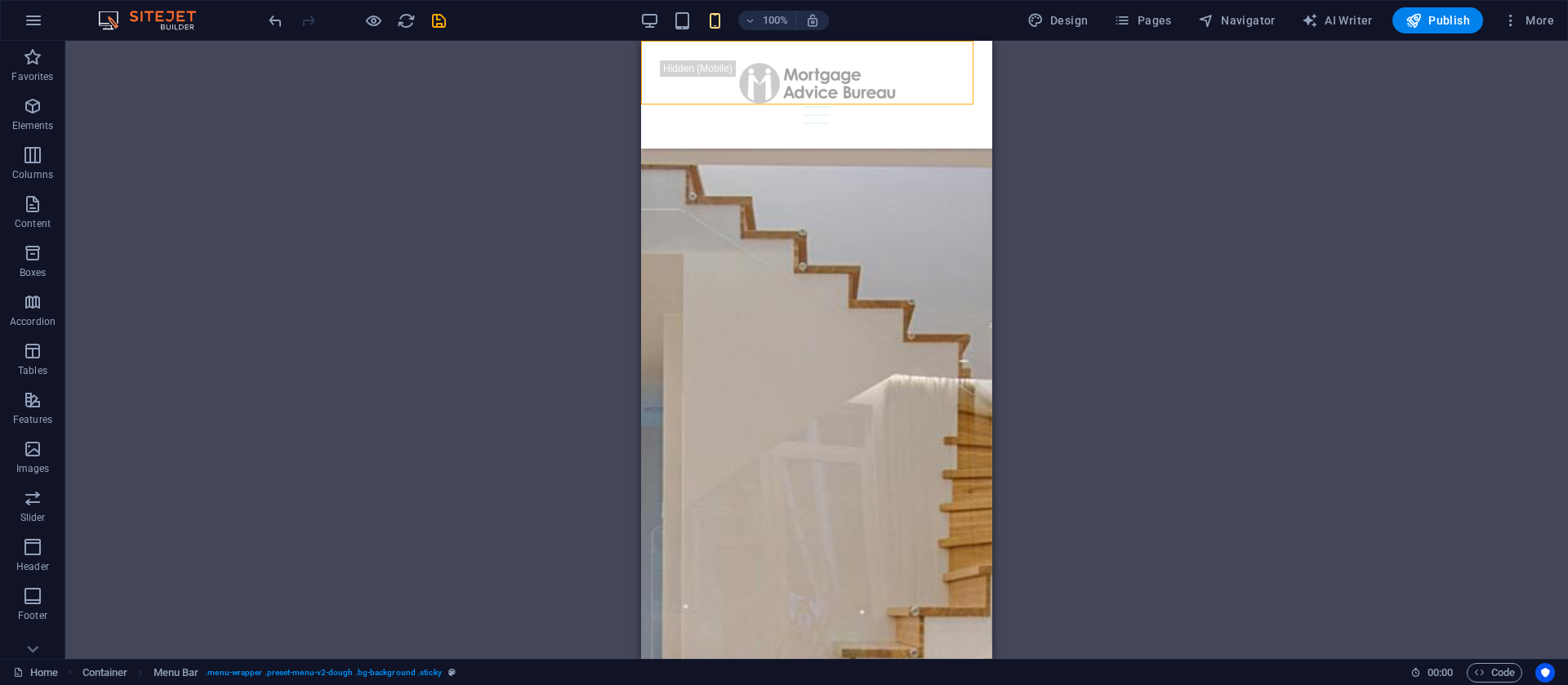
click at [573, 204] on div "H2 Container 2 columns 2 columns Container Spacer Container Text H6 2 columns C…" at bounding box center [817, 349] width 1502 height 618
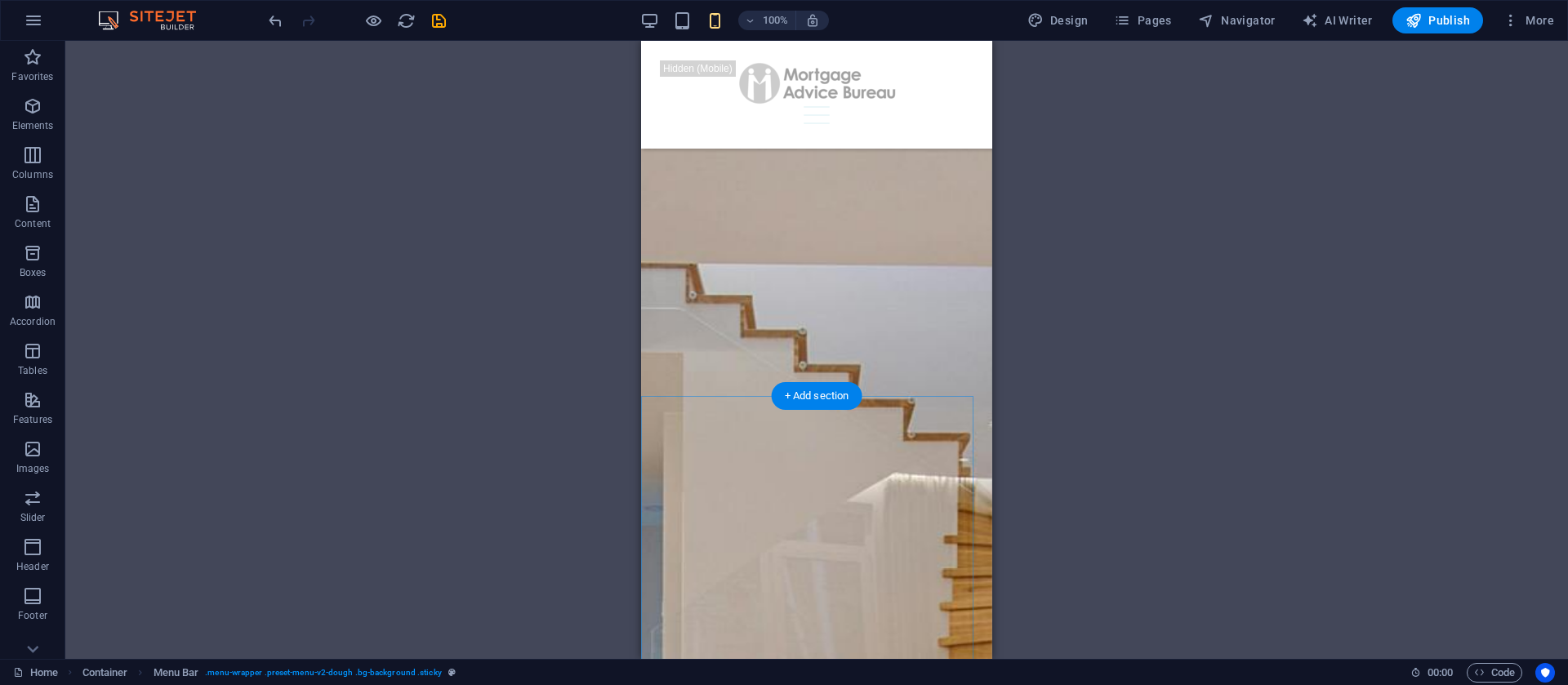
scroll to position [2105, 0]
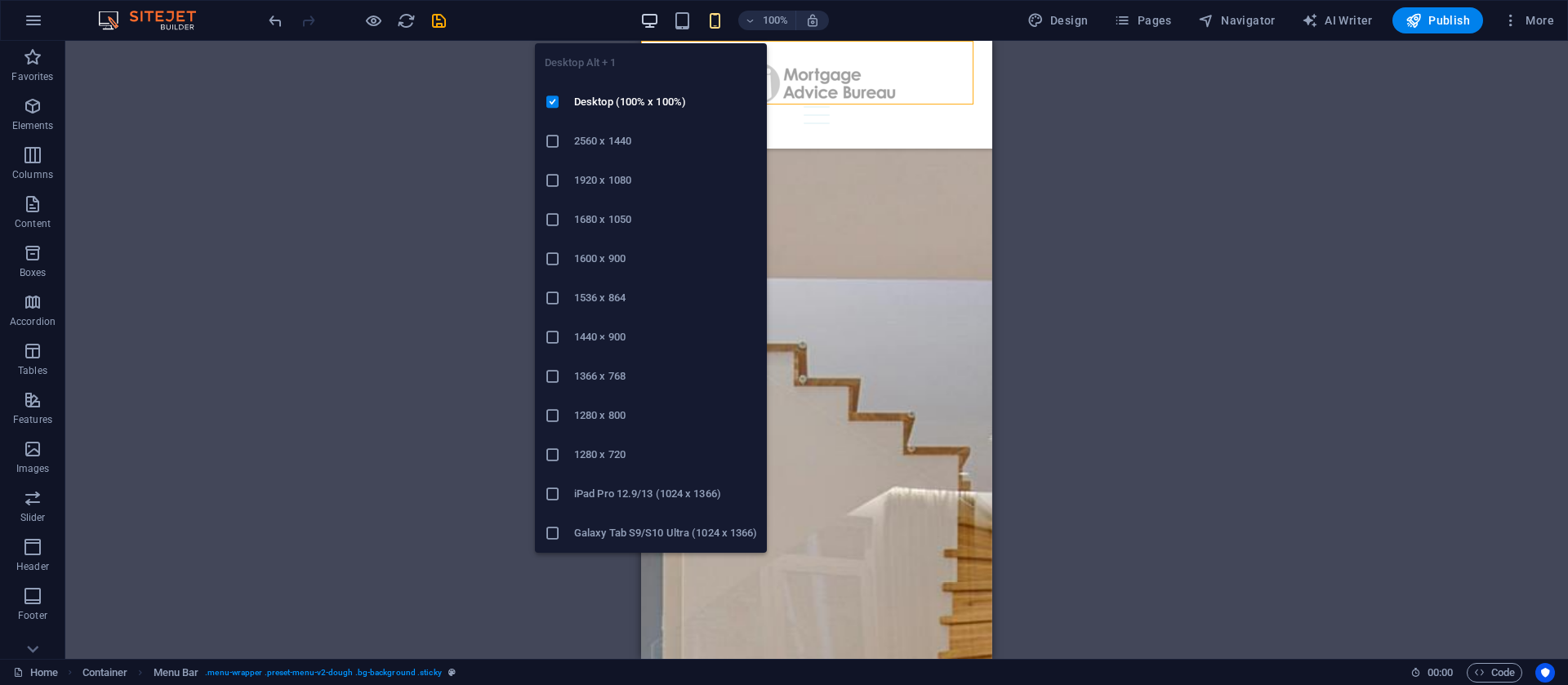
click at [657, 21] on icon "button" at bounding box center [650, 20] width 18 height 18
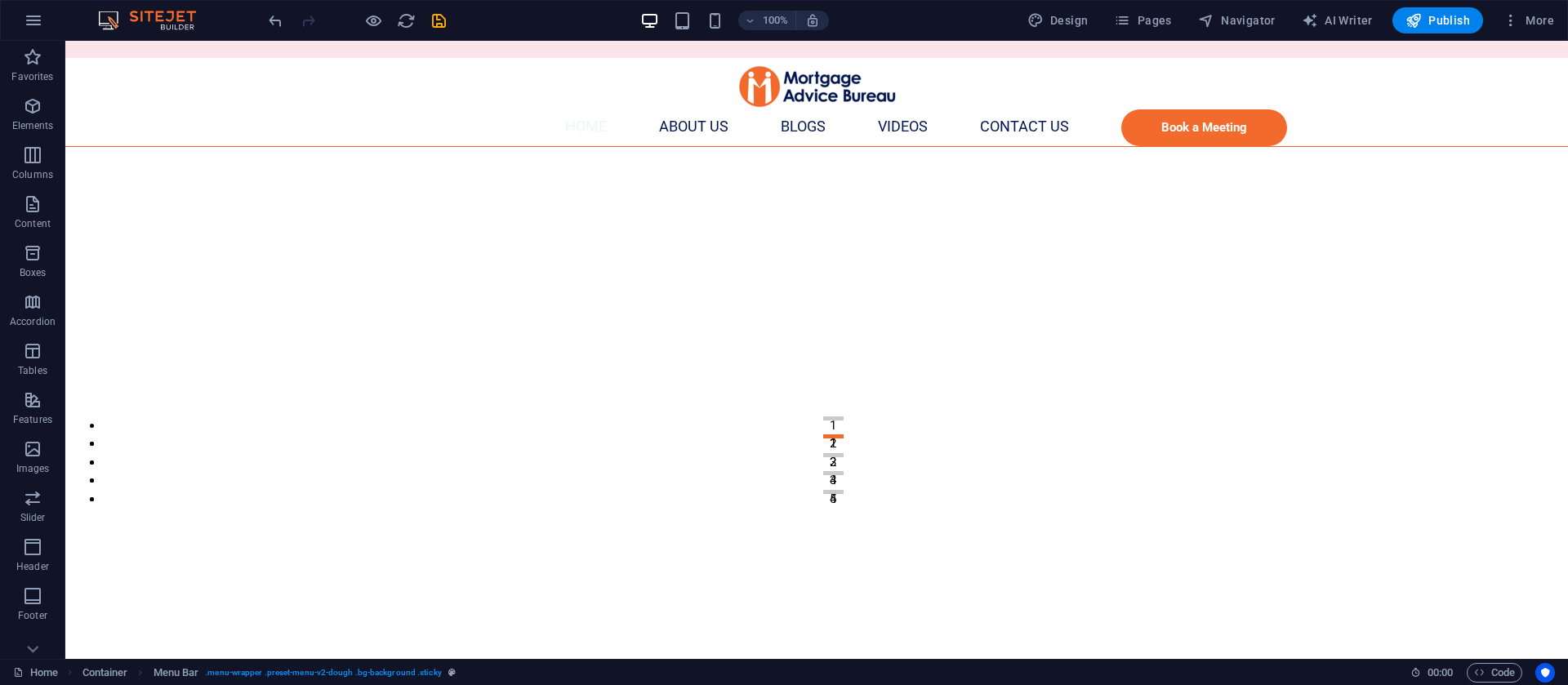
scroll to position [0, 0]
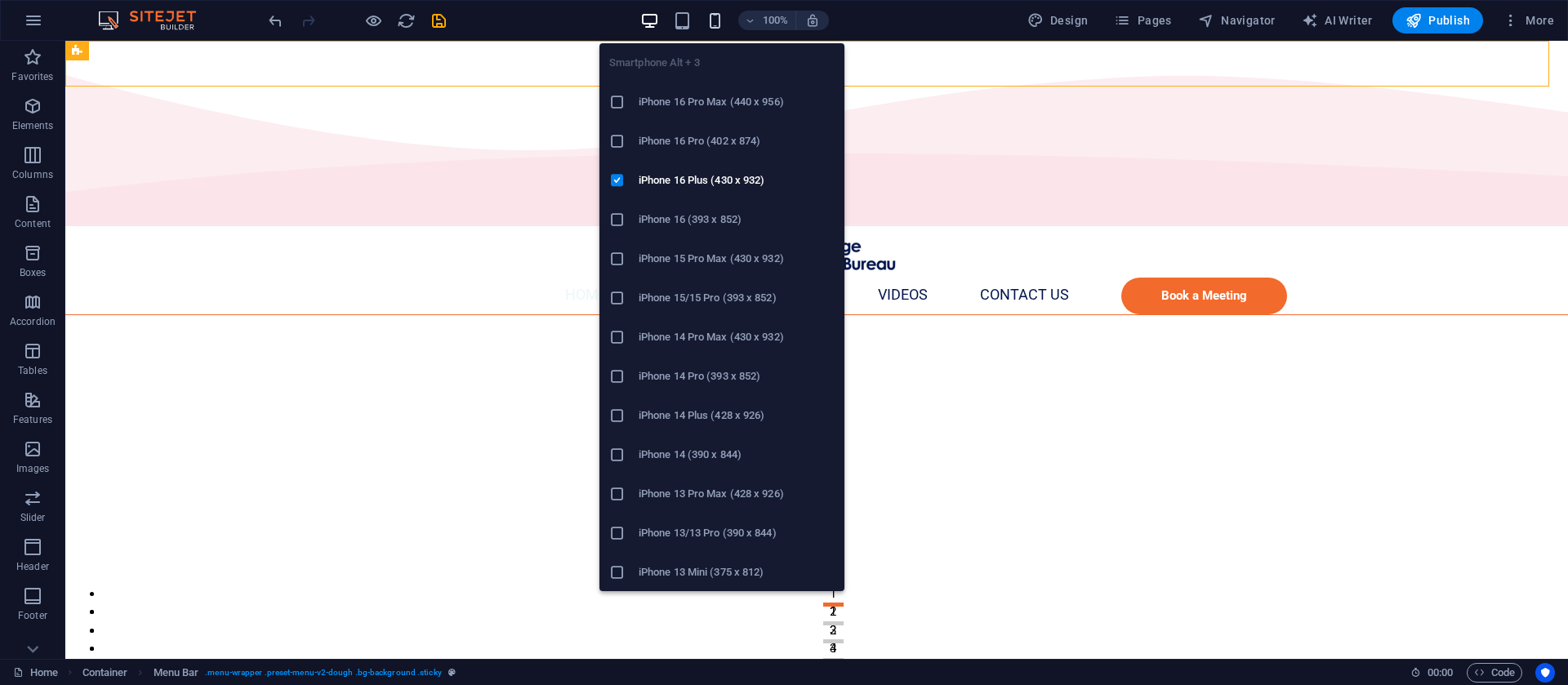
click at [718, 27] on icon "button" at bounding box center [715, 20] width 18 height 18
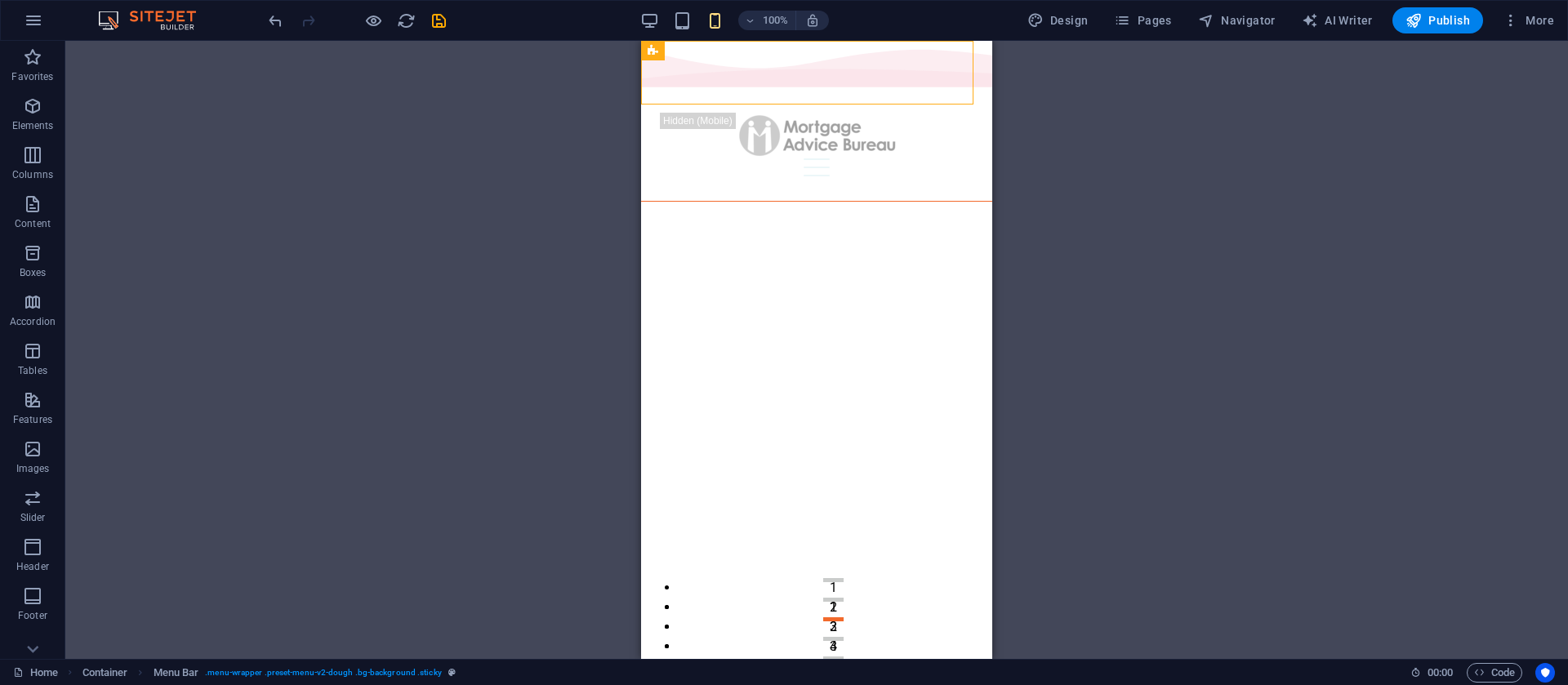
click at [664, 25] on div "100%" at bounding box center [735, 20] width 188 height 26
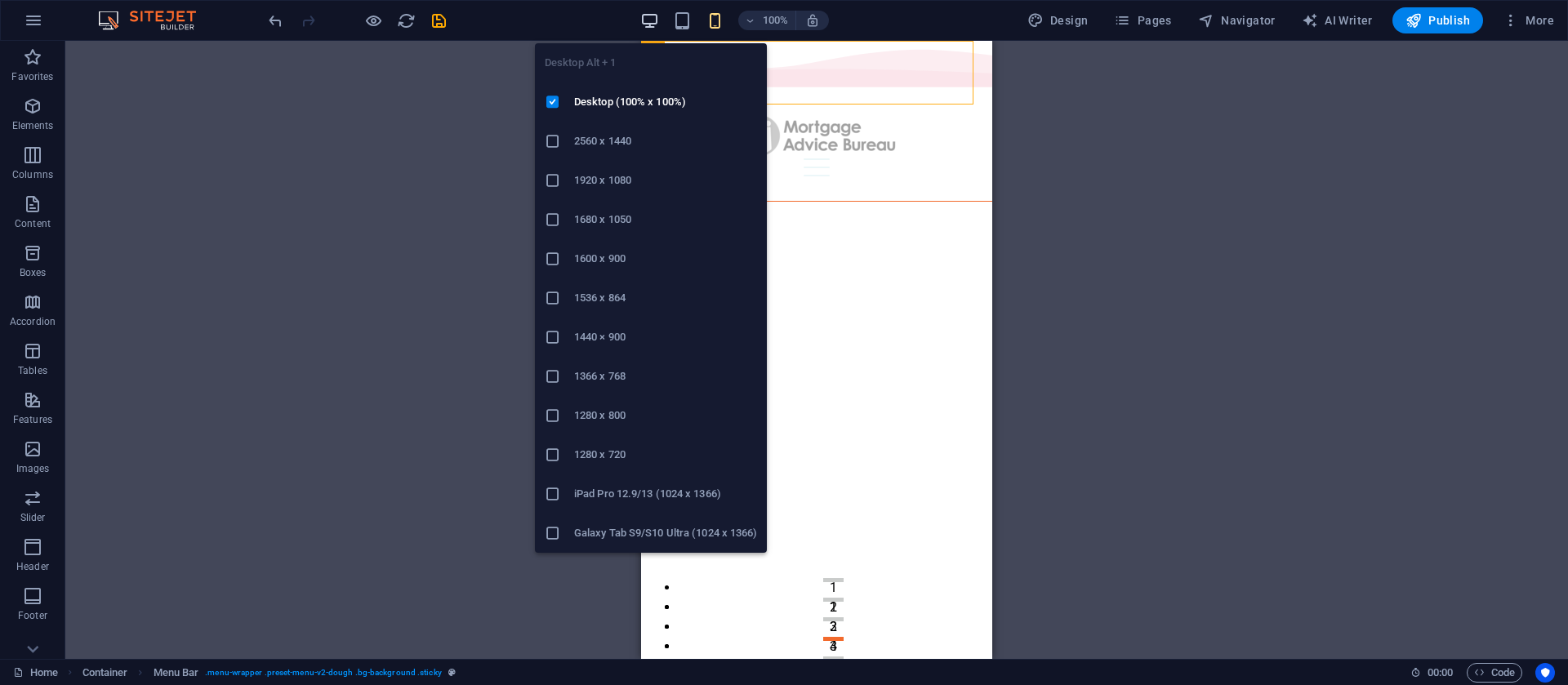
click at [651, 25] on icon "button" at bounding box center [650, 20] width 18 height 18
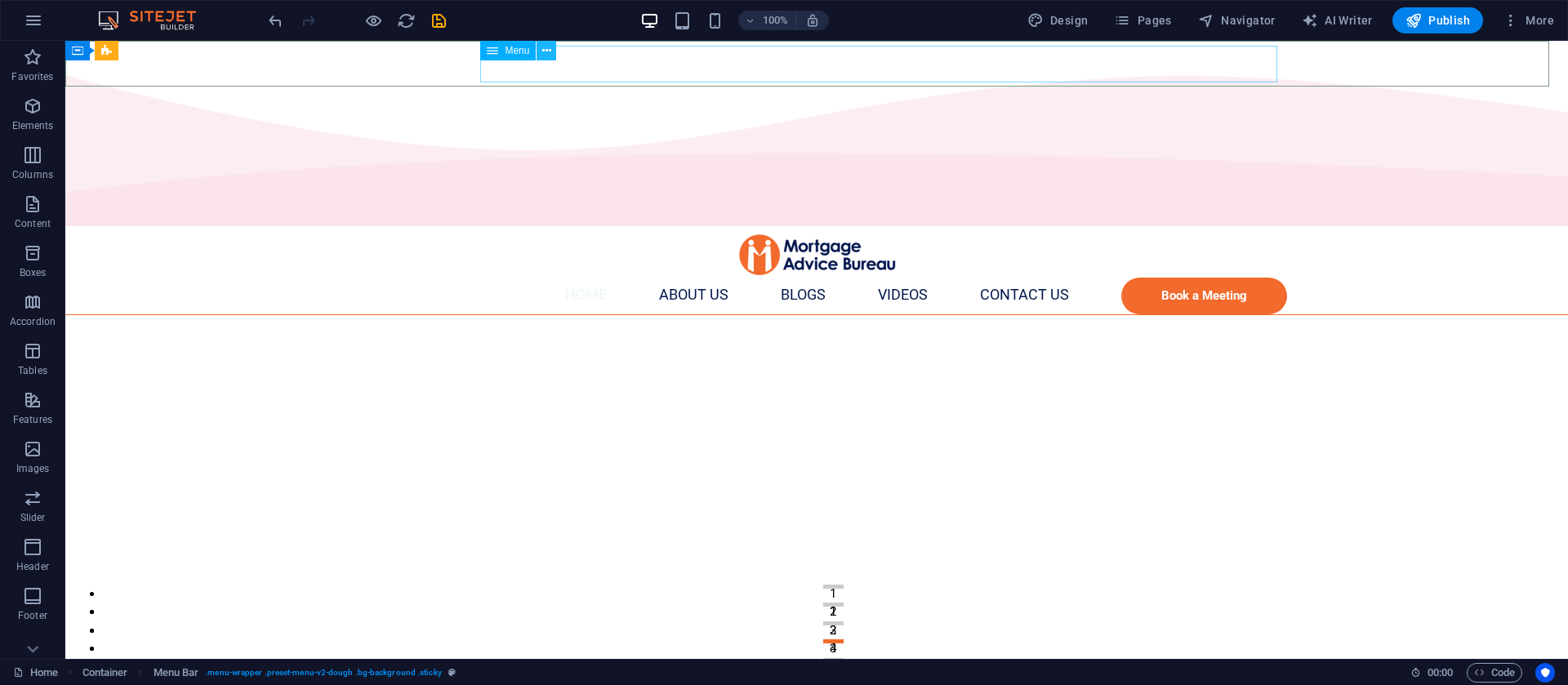
click at [543, 49] on icon at bounding box center [547, 51] width 9 height 18
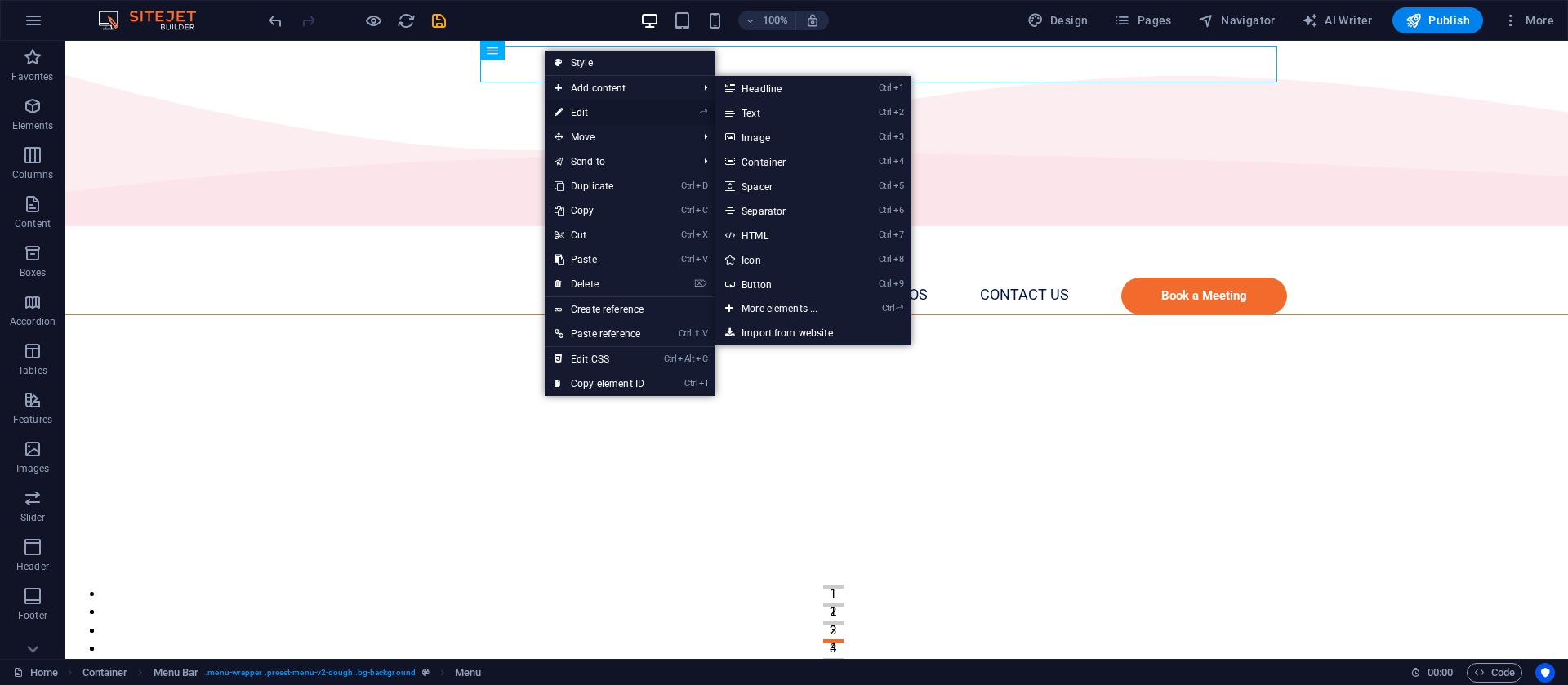
click at [583, 113] on link "⏎ Edit" at bounding box center [599, 113] width 109 height 25
select select
select select "1"
select select
select select "2"
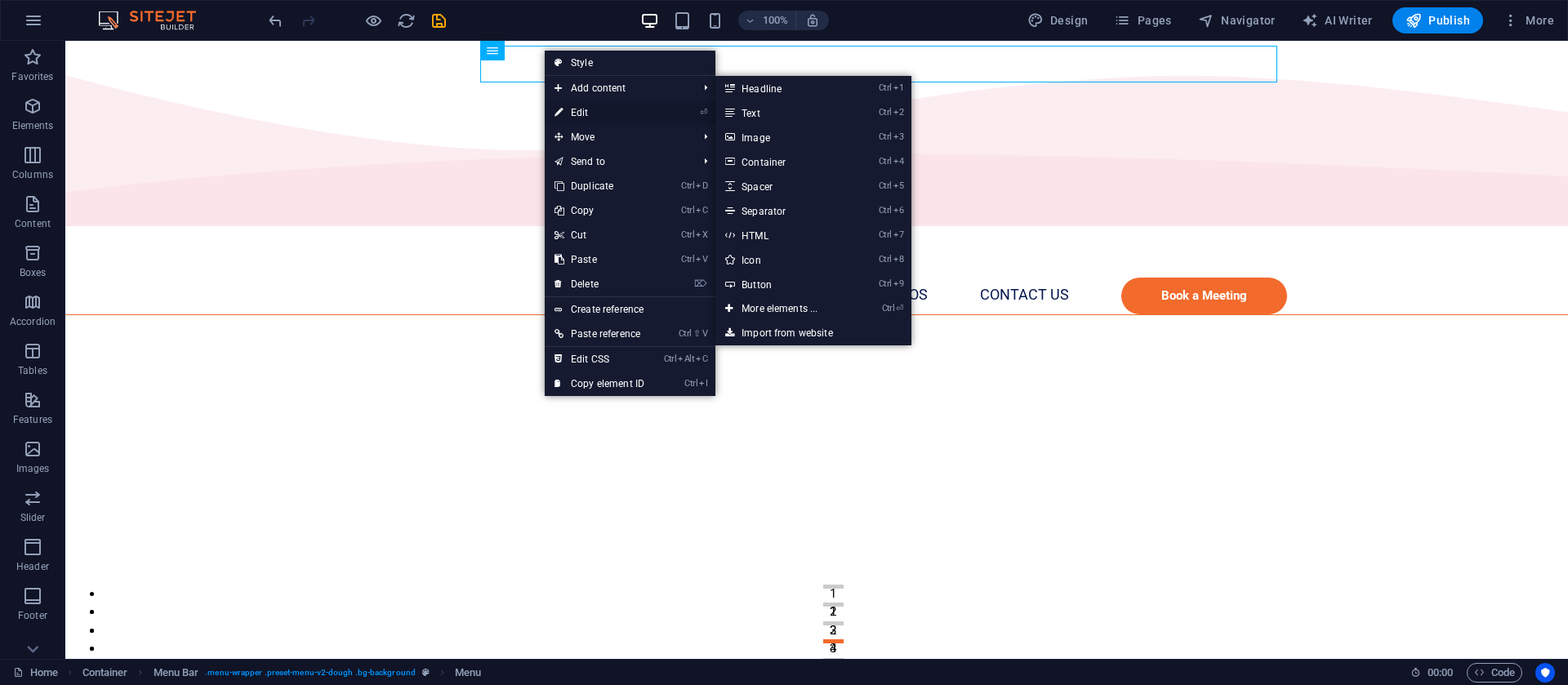
select select
select select "3"
select select
select select "4"
select select
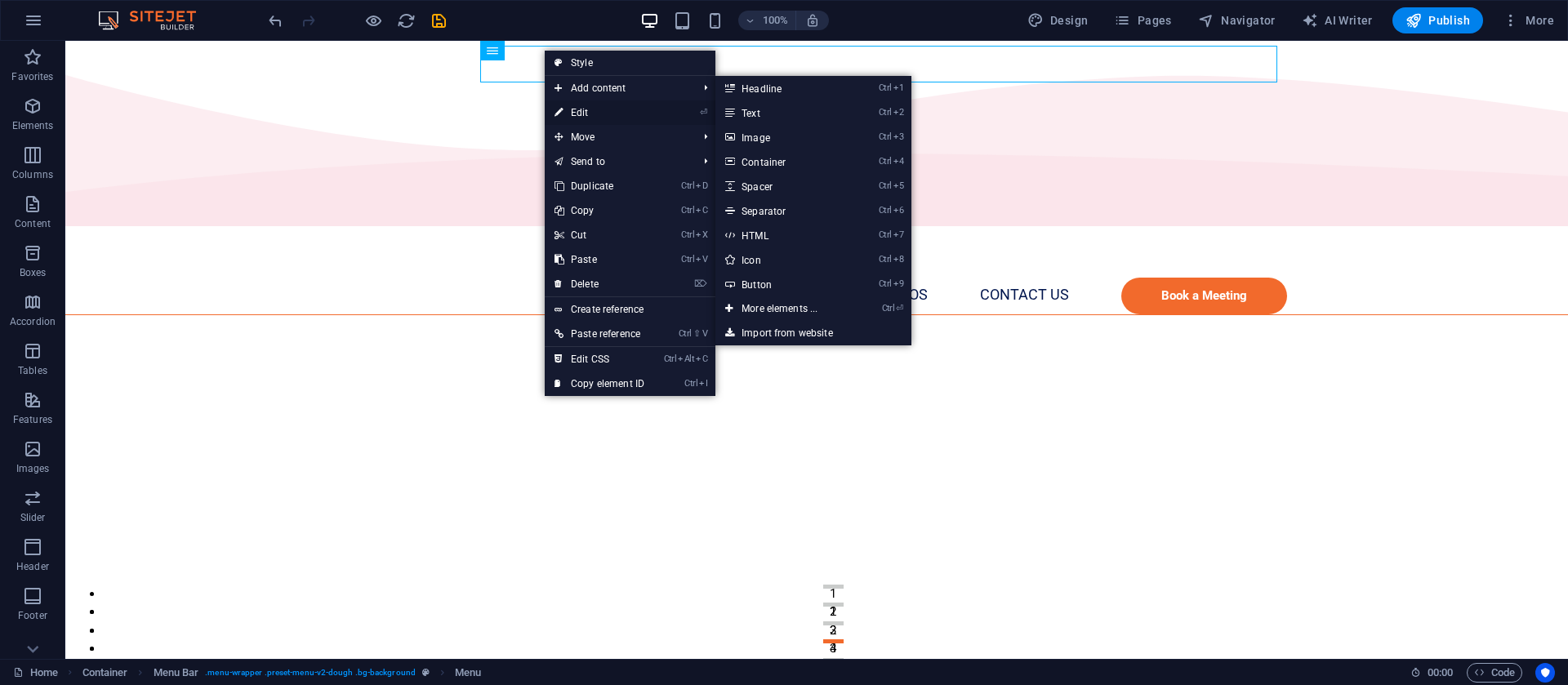
select select "primary"
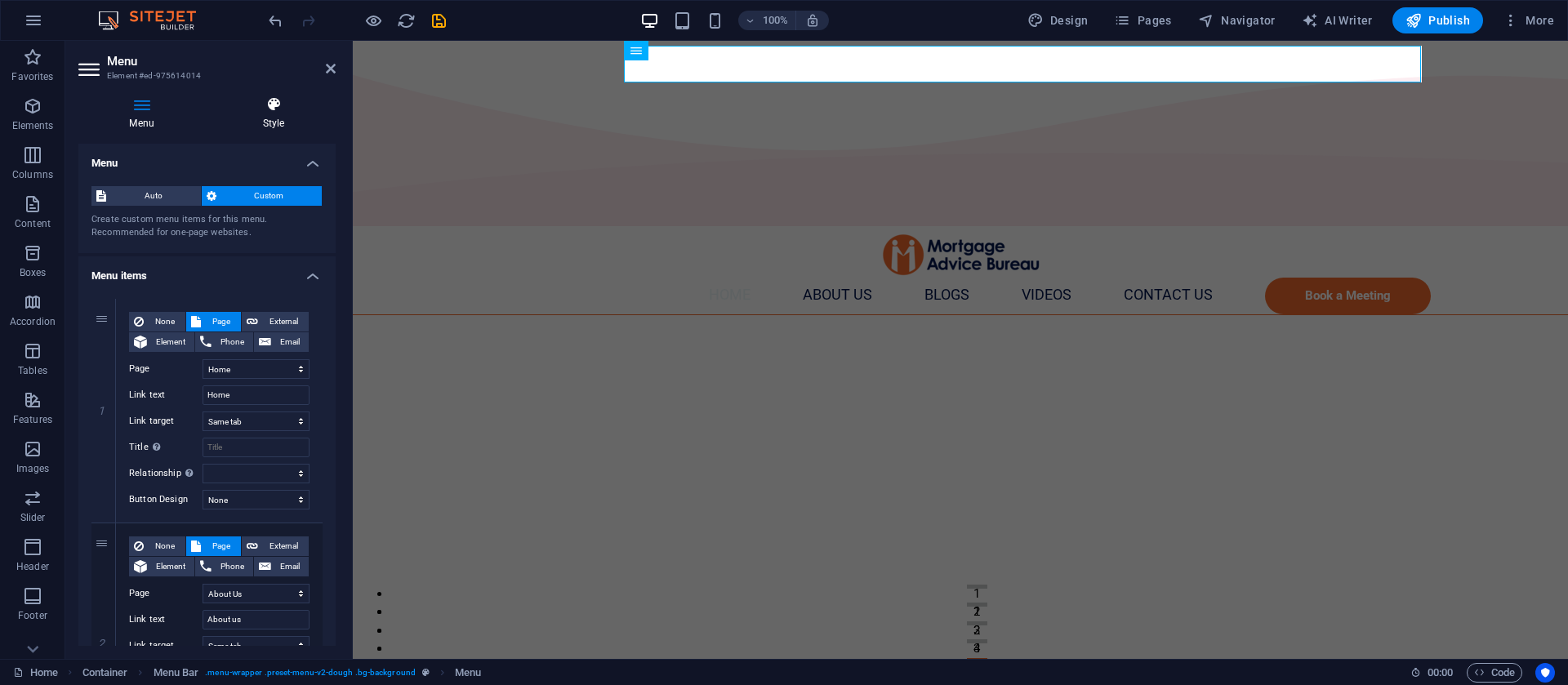
click at [267, 104] on icon at bounding box center [273, 104] width 124 height 17
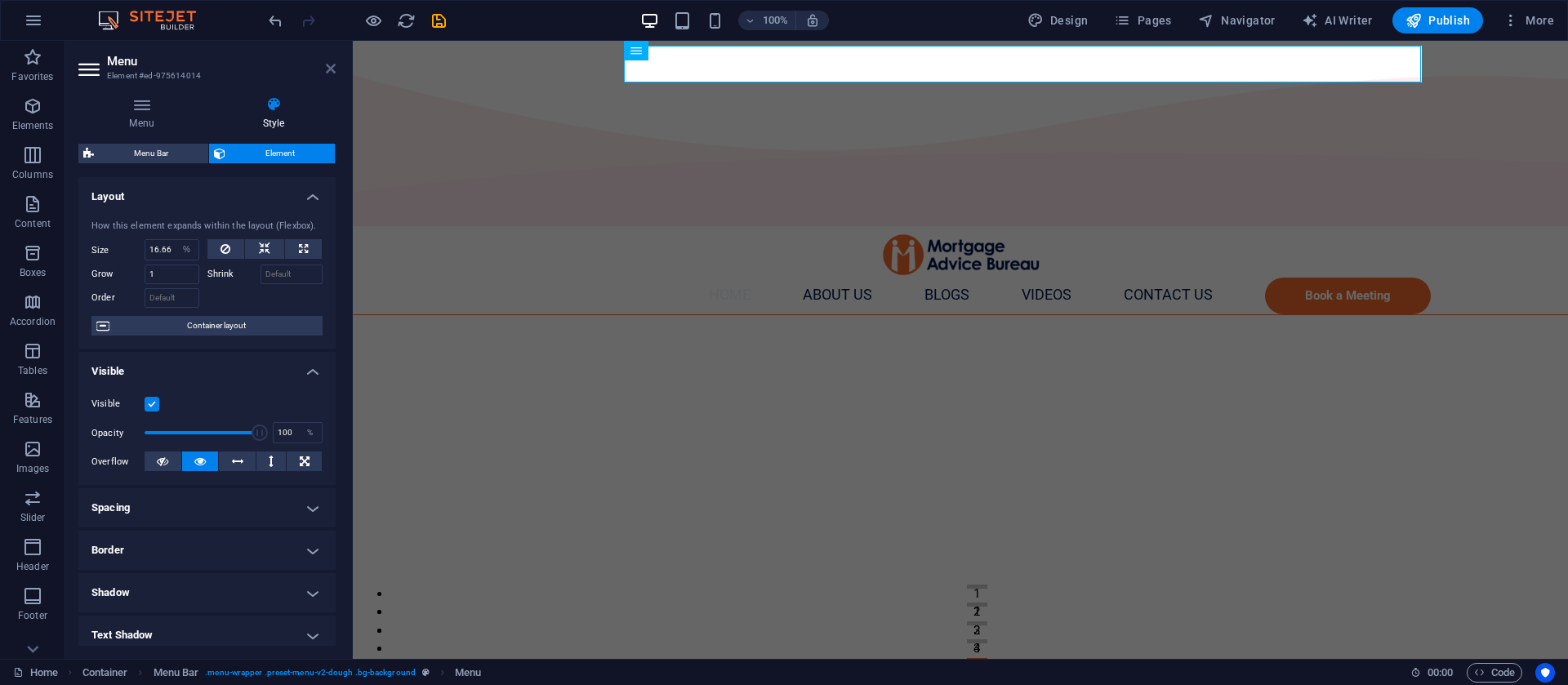
click at [327, 67] on icon at bounding box center [331, 68] width 10 height 13
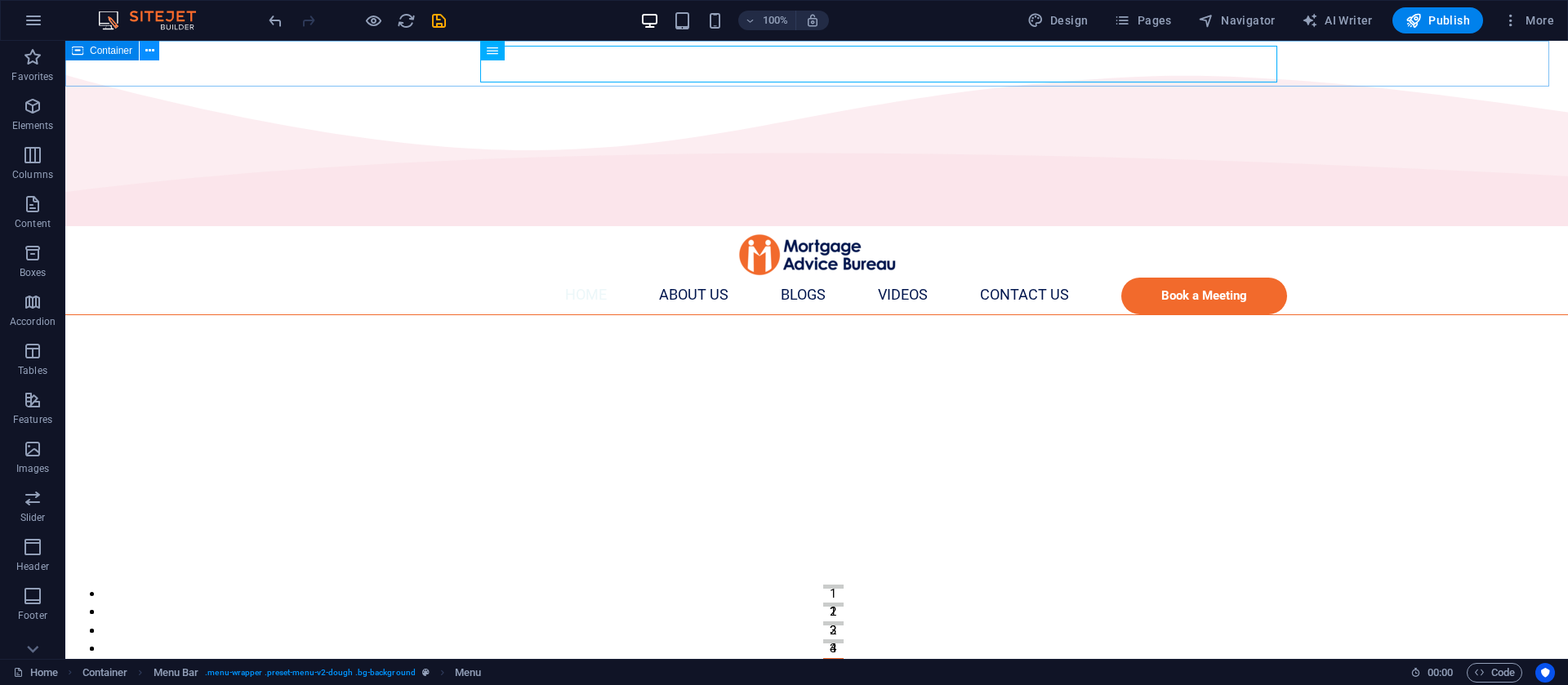
click at [151, 54] on icon at bounding box center [150, 51] width 9 height 18
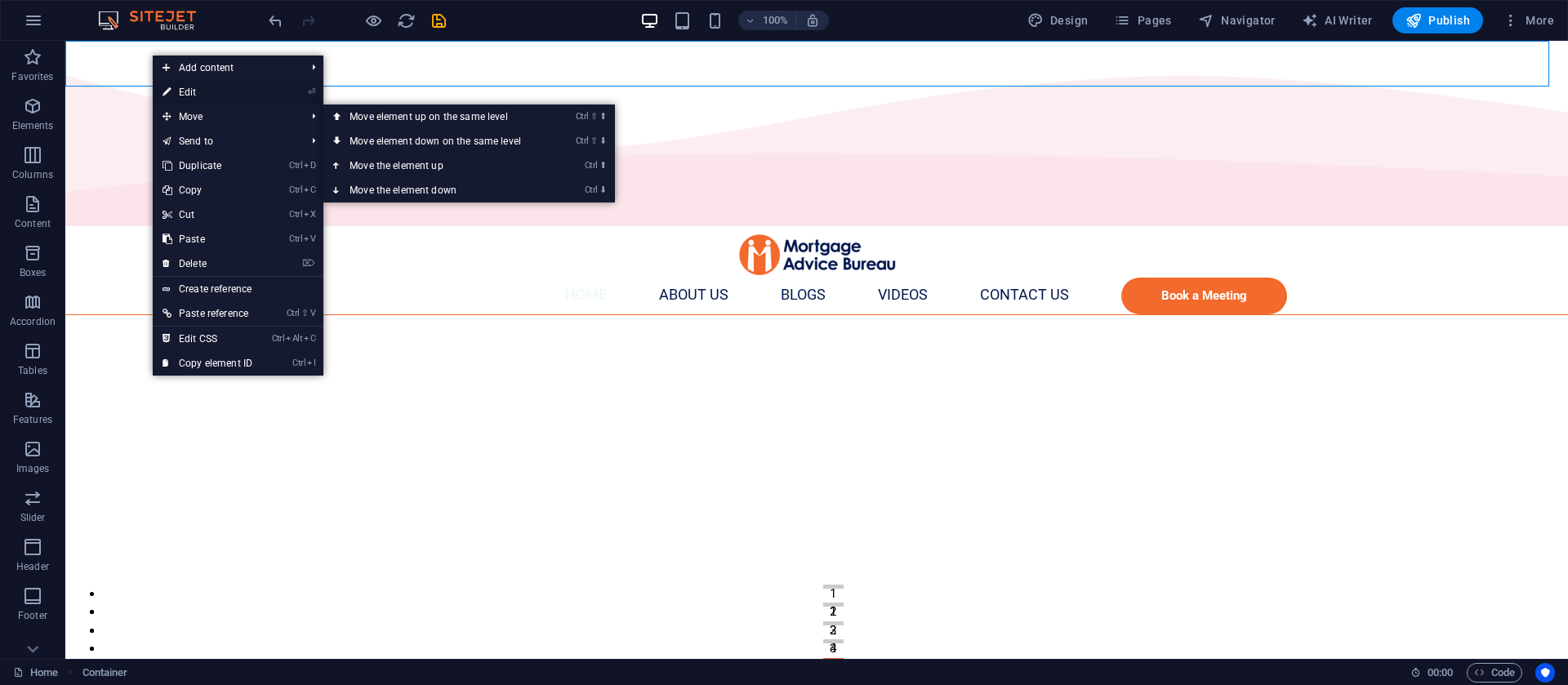
click at [196, 89] on link "⏎ Edit" at bounding box center [207, 92] width 109 height 25
select select "multiple-waves"
select select "vh"
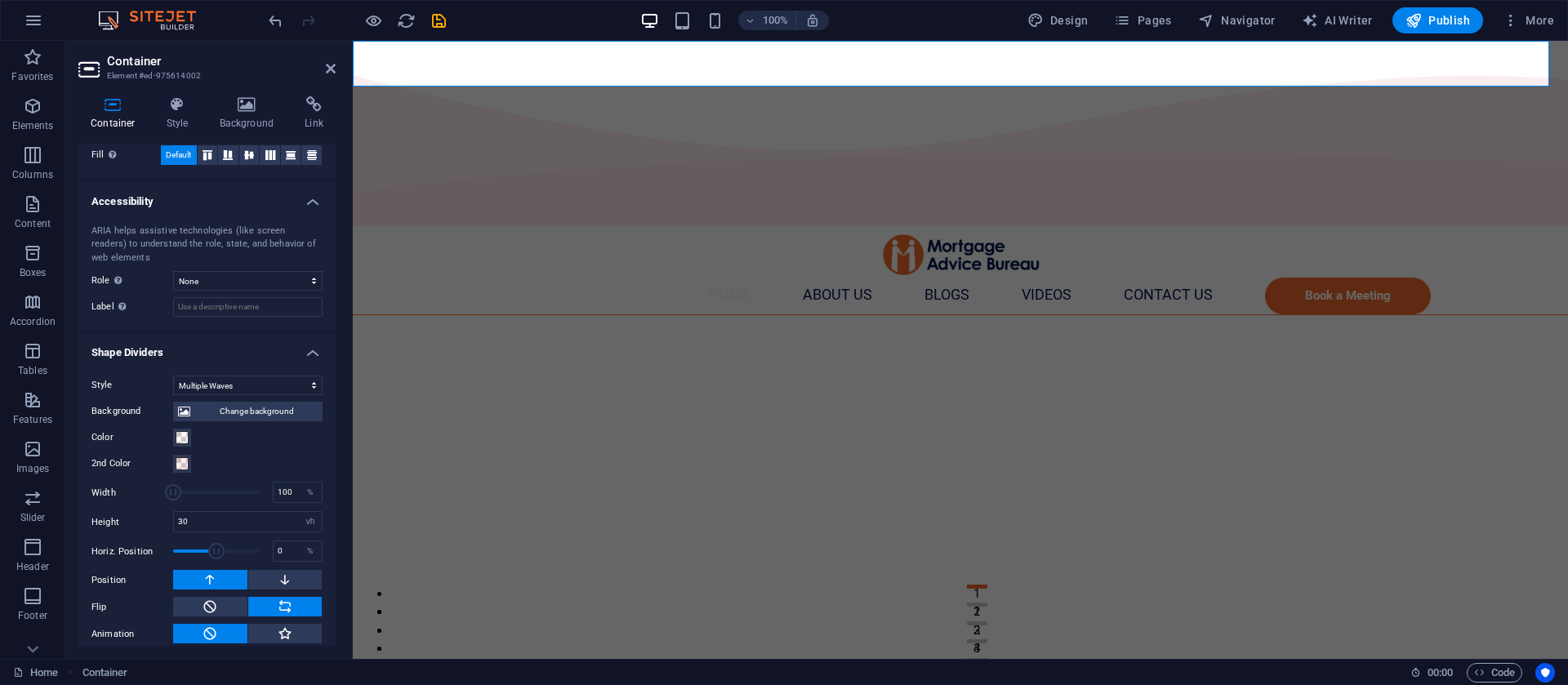
scroll to position [408, 0]
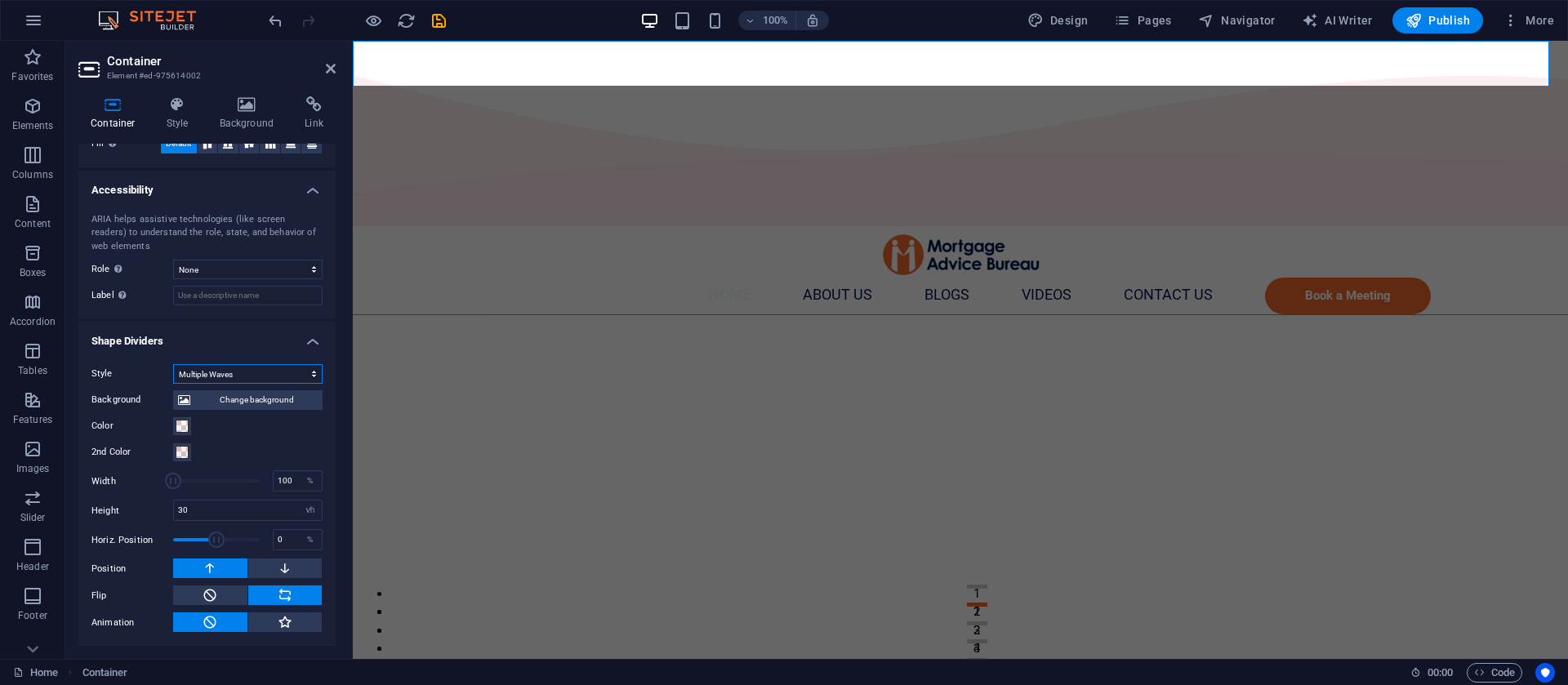
click at [265, 364] on select "None Triangle Square Diagonal Polygon 1 Polygon 2 Zigzag Multiple Zigzags Waves…" at bounding box center [248, 373] width 150 height 19
click at [289, 622] on button at bounding box center [286, 622] width 74 height 19
type input "400"
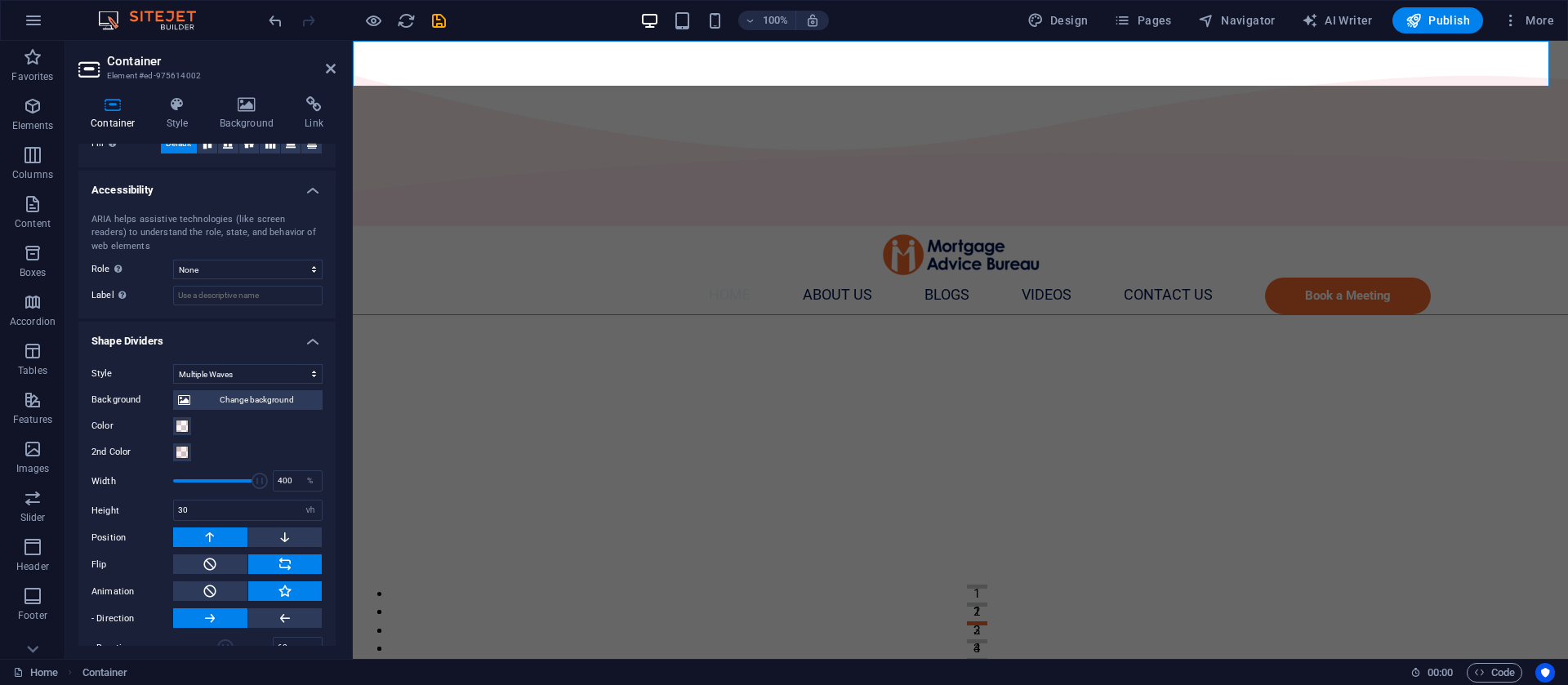
drag, startPoint x: 332, startPoint y: 471, endPoint x: 334, endPoint y: 545, distance: 74.0
click at [334, 545] on div "Size Height Default px rem % vh vw Min. height None px rem % vh vw Width Defaul…" at bounding box center [207, 396] width 257 height 503
click at [296, 612] on button at bounding box center [286, 618] width 74 height 19
click at [208, 614] on icon at bounding box center [210, 618] width 15 height 19
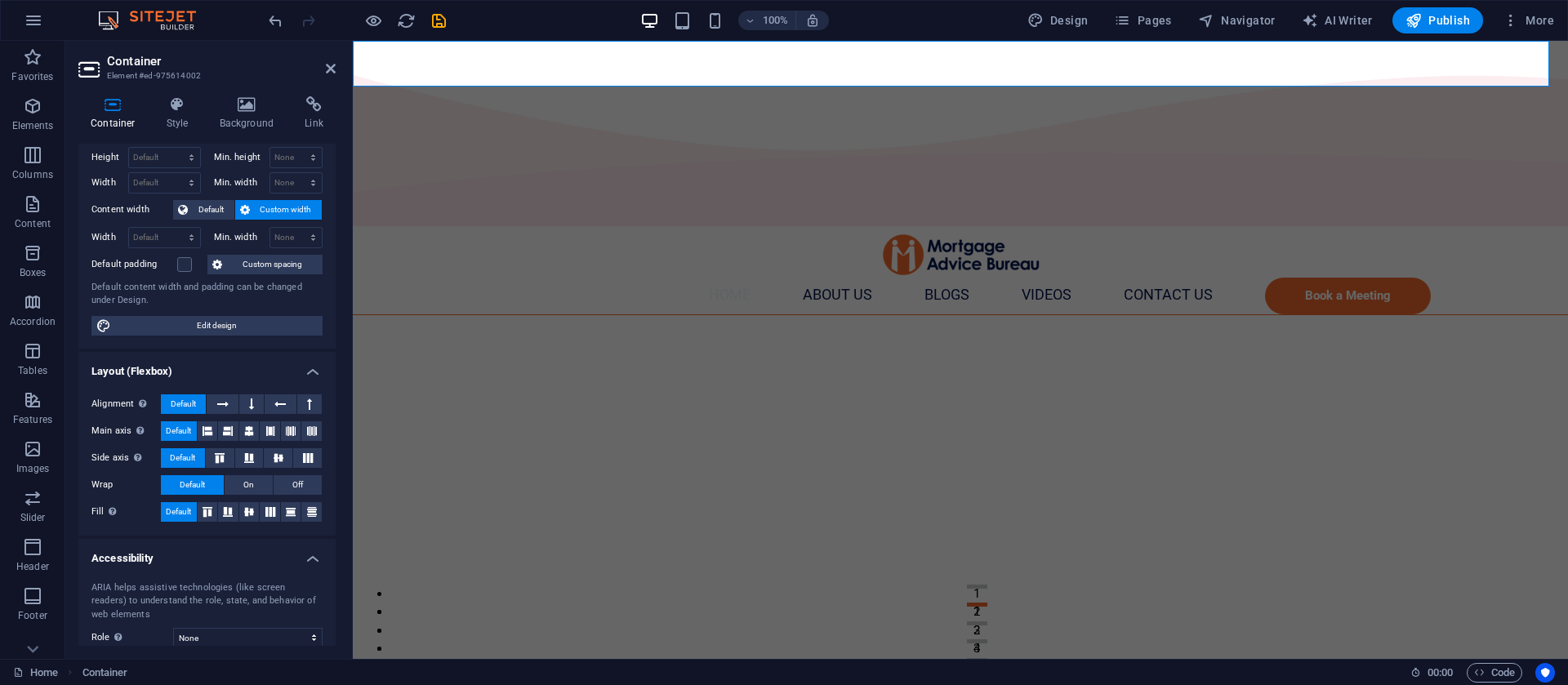
scroll to position [0, 0]
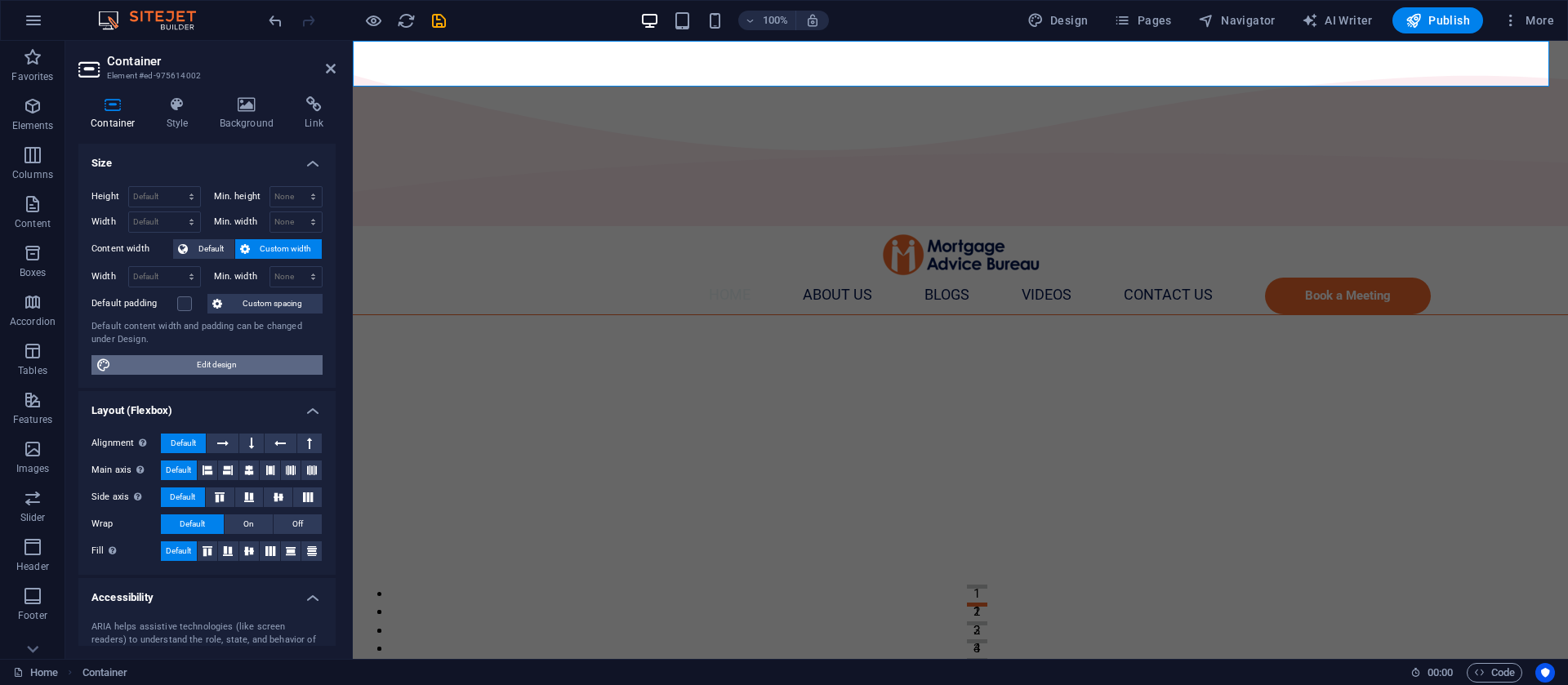
click at [257, 362] on span "Edit design" at bounding box center [216, 364] width 201 height 19
select select "px"
select select "300"
select select "px"
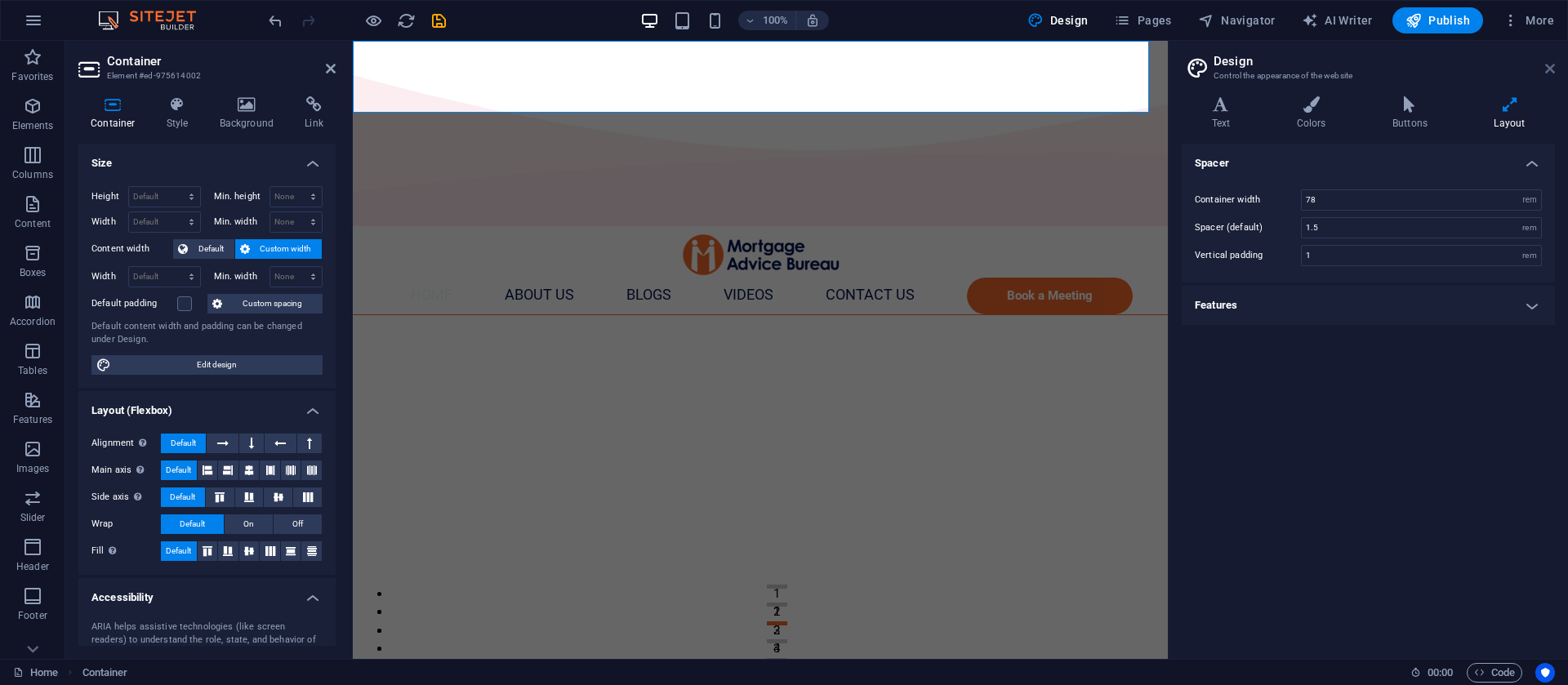
click at [1548, 67] on icon at bounding box center [1550, 68] width 10 height 13
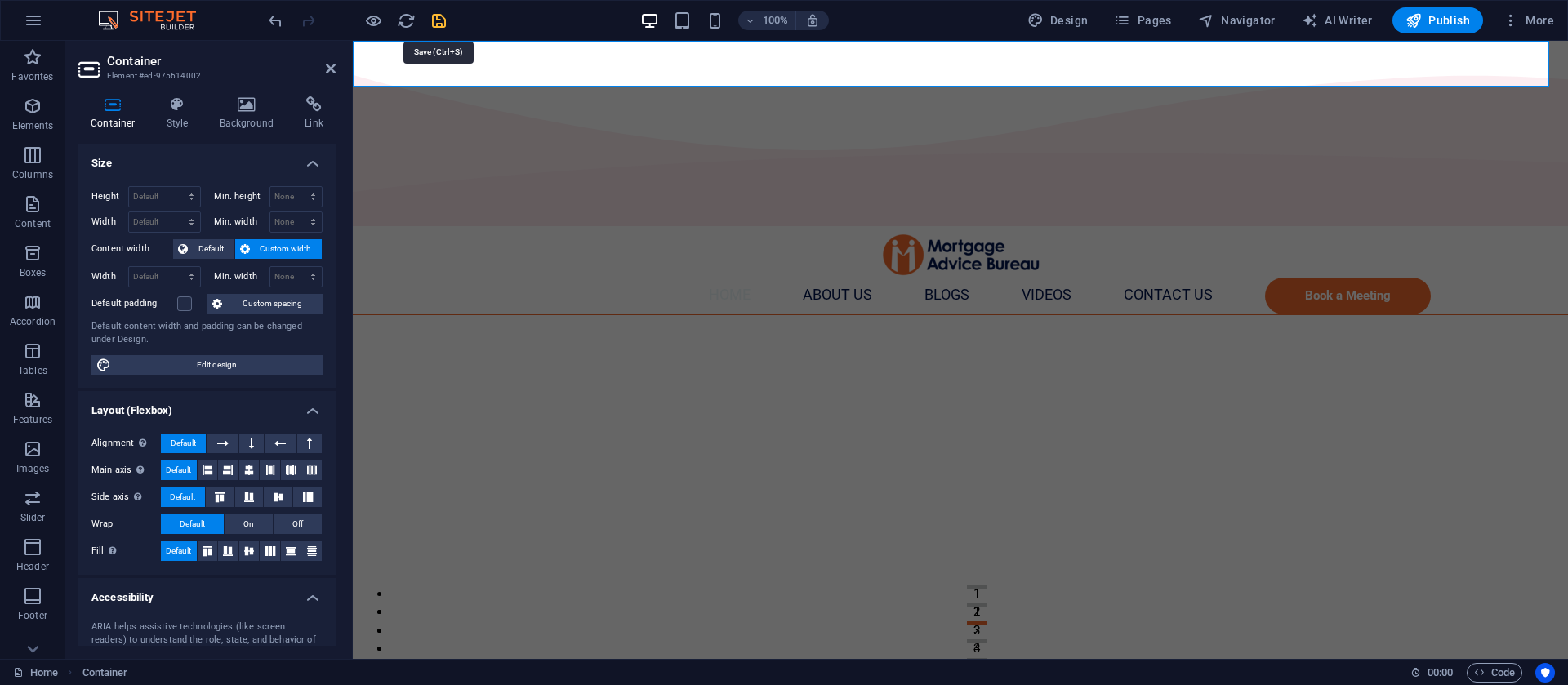
click at [431, 12] on icon "save" at bounding box center [439, 20] width 18 height 18
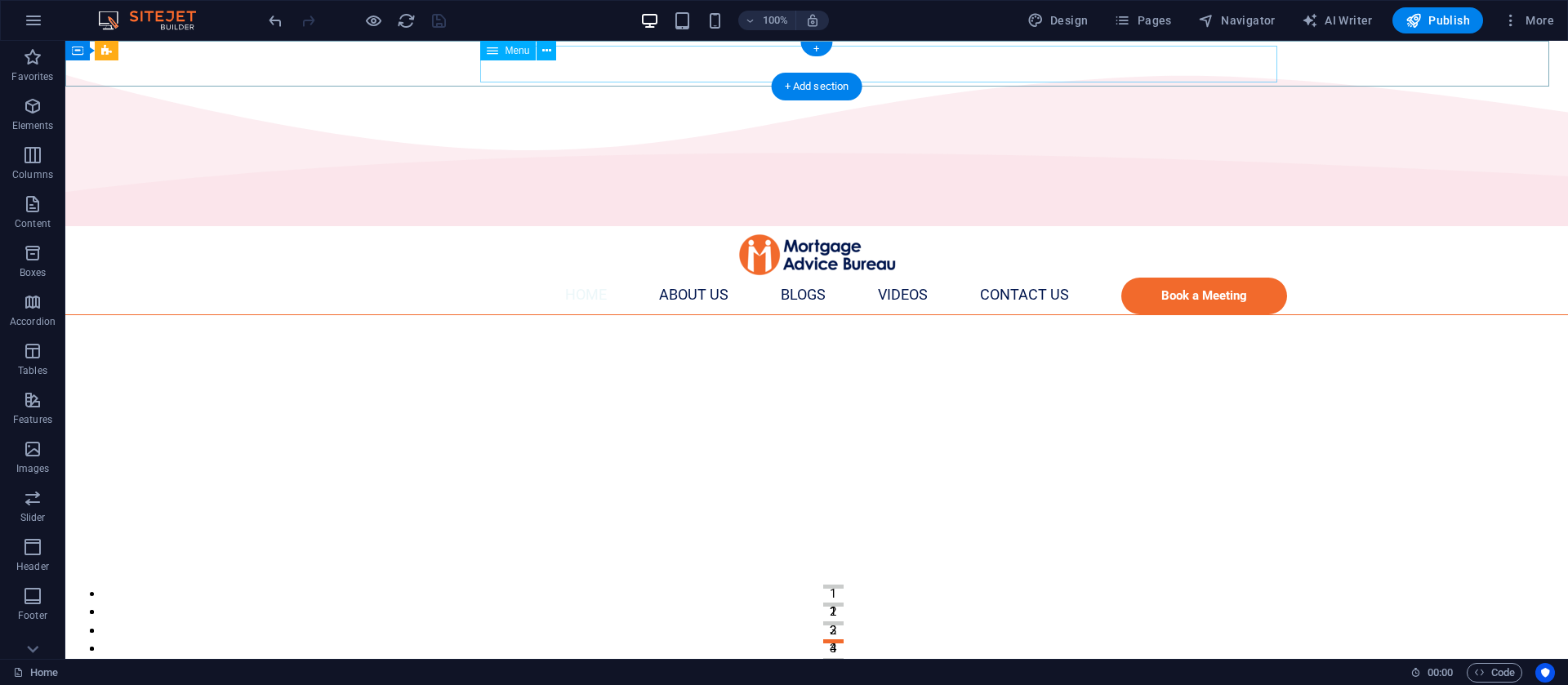
click at [686, 277] on nav "Home About us Blogs Videos Contact Us Book a Meeting" at bounding box center [807, 296] width 960 height 37
select select "%"
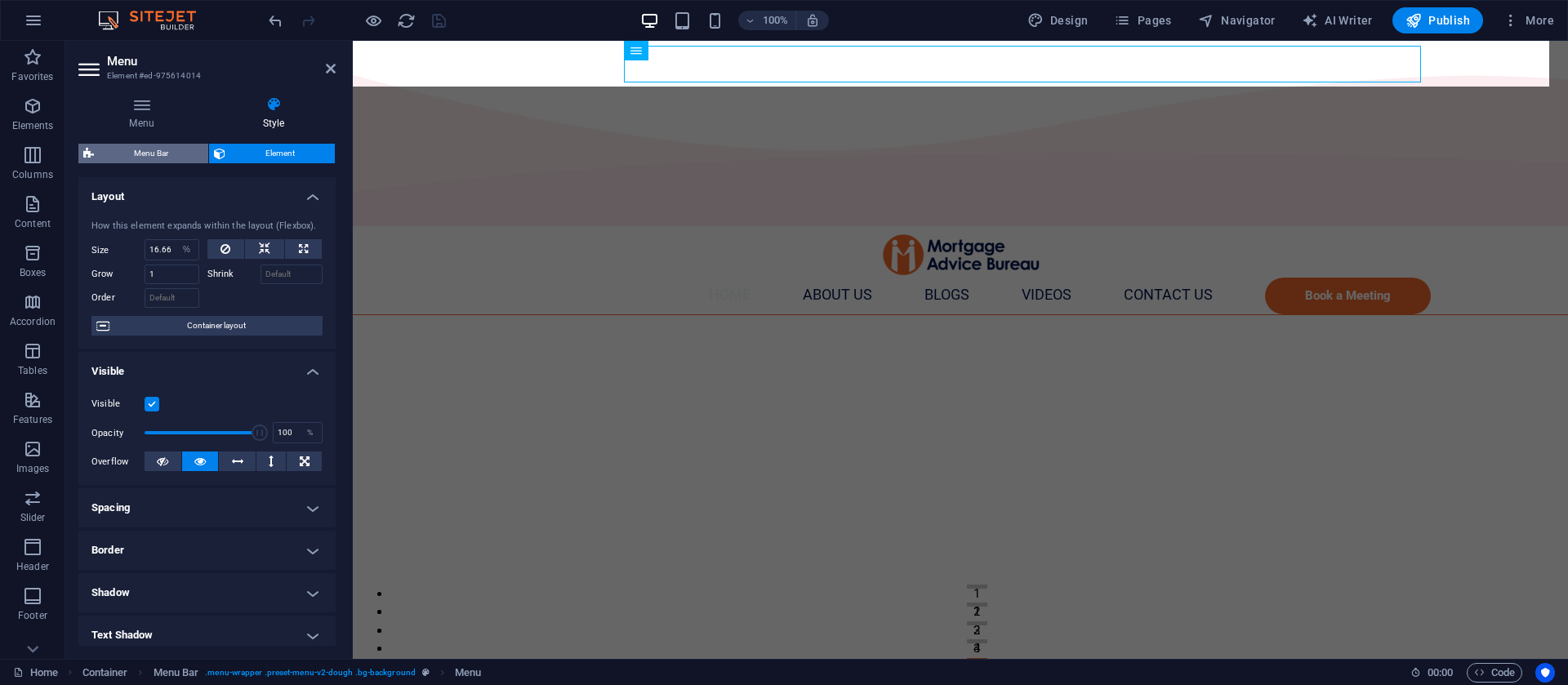
click at [155, 153] on span "Menu Bar" at bounding box center [151, 153] width 104 height 19
select select "rem"
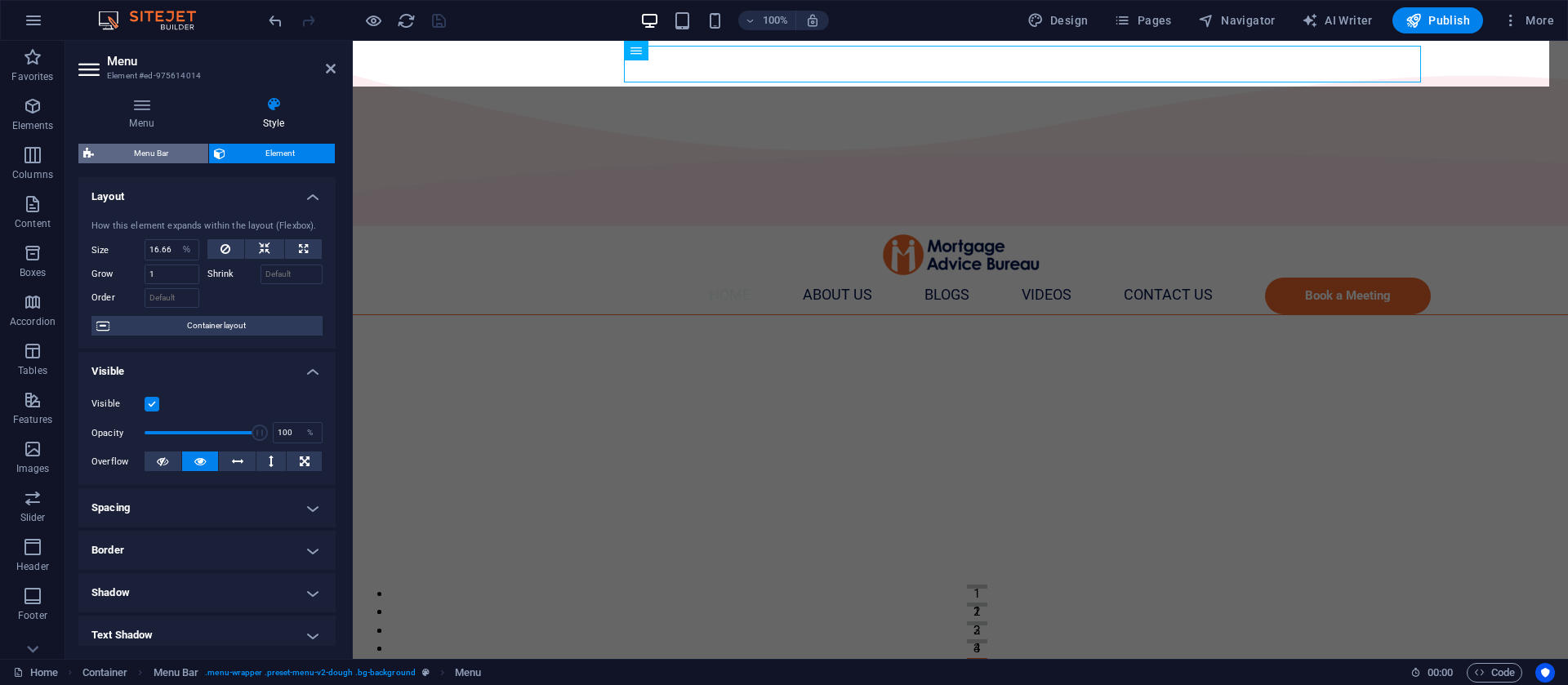
select select "hover_text_color"
select select "rem"
select select "px"
select select "400"
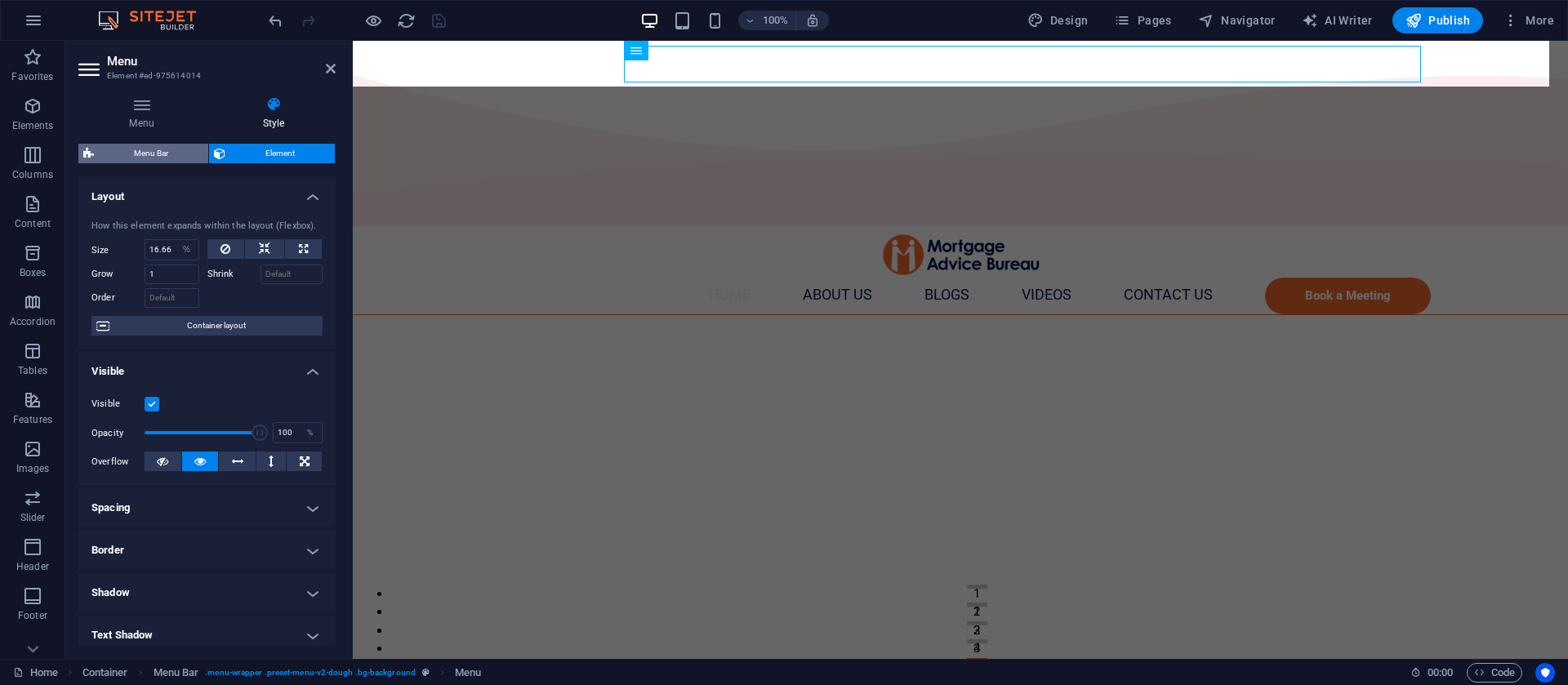
select select "px"
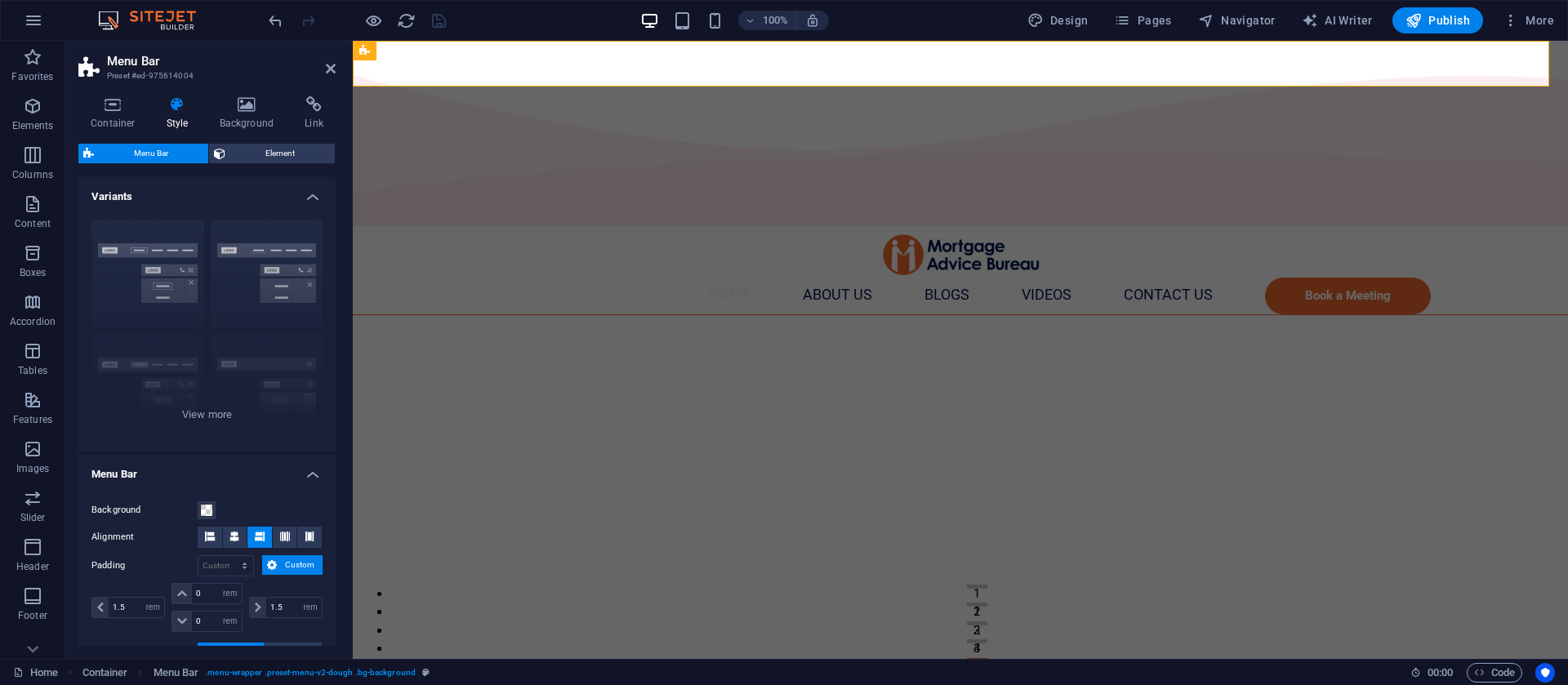
drag, startPoint x: 335, startPoint y: 353, endPoint x: 324, endPoint y: 463, distance: 110.5
click at [324, 463] on div "Container Style Background Link Size Height Default px rem % vh vw Min. height …" at bounding box center [207, 371] width 284 height 576
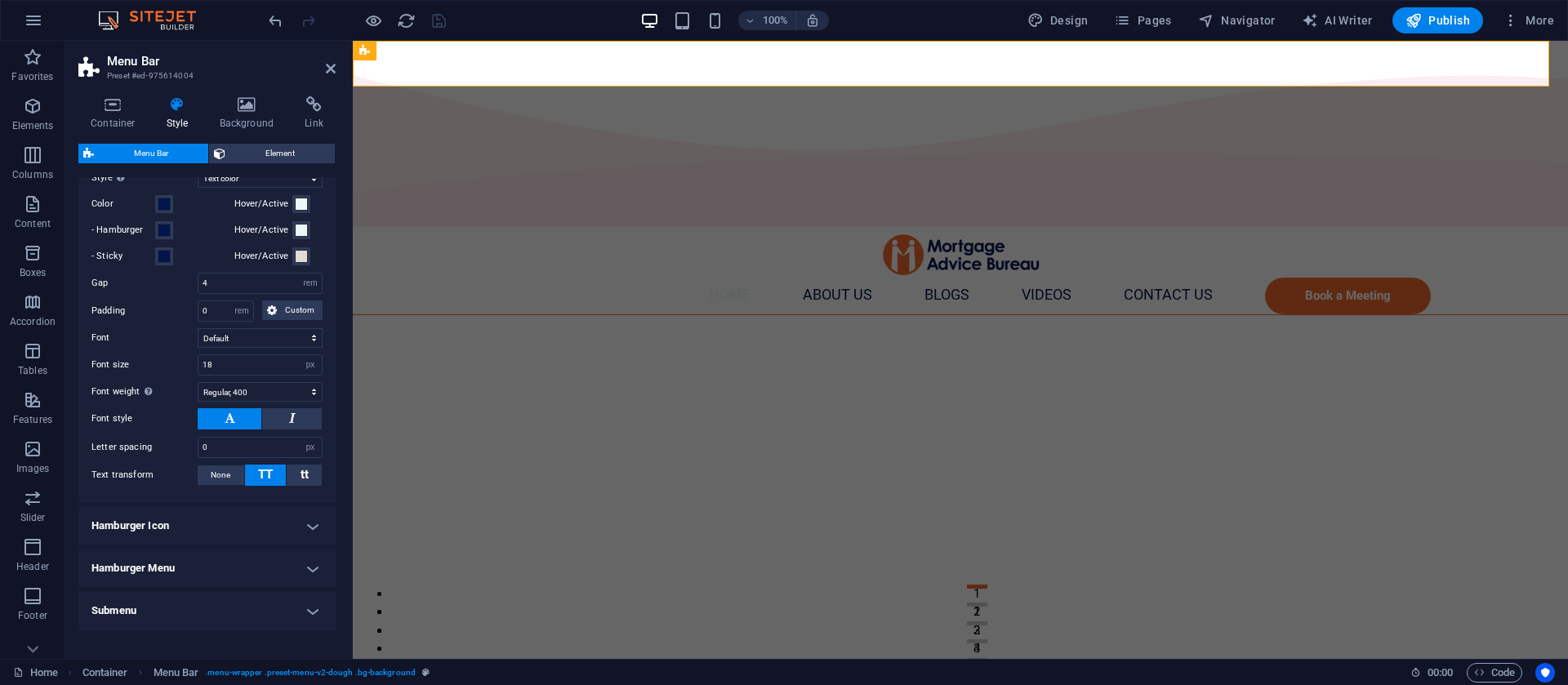
scroll to position [679, 0]
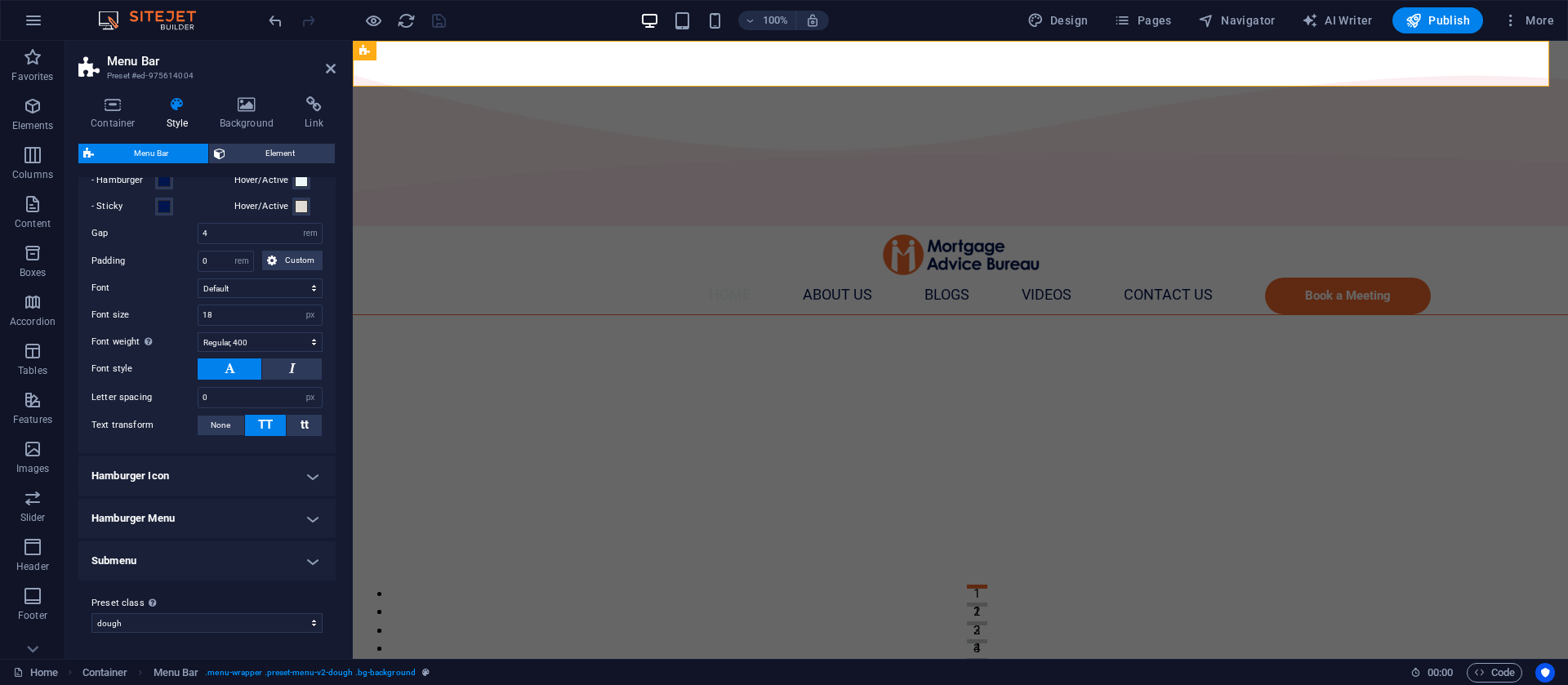
click at [240, 478] on h4 "Hamburger Icon" at bounding box center [207, 476] width 257 height 39
click at [205, 548] on label at bounding box center [205, 545] width 15 height 15
click at [0, 0] on input "Show always Shows the trigger for all viewports." at bounding box center [0, 0] width 0 height 0
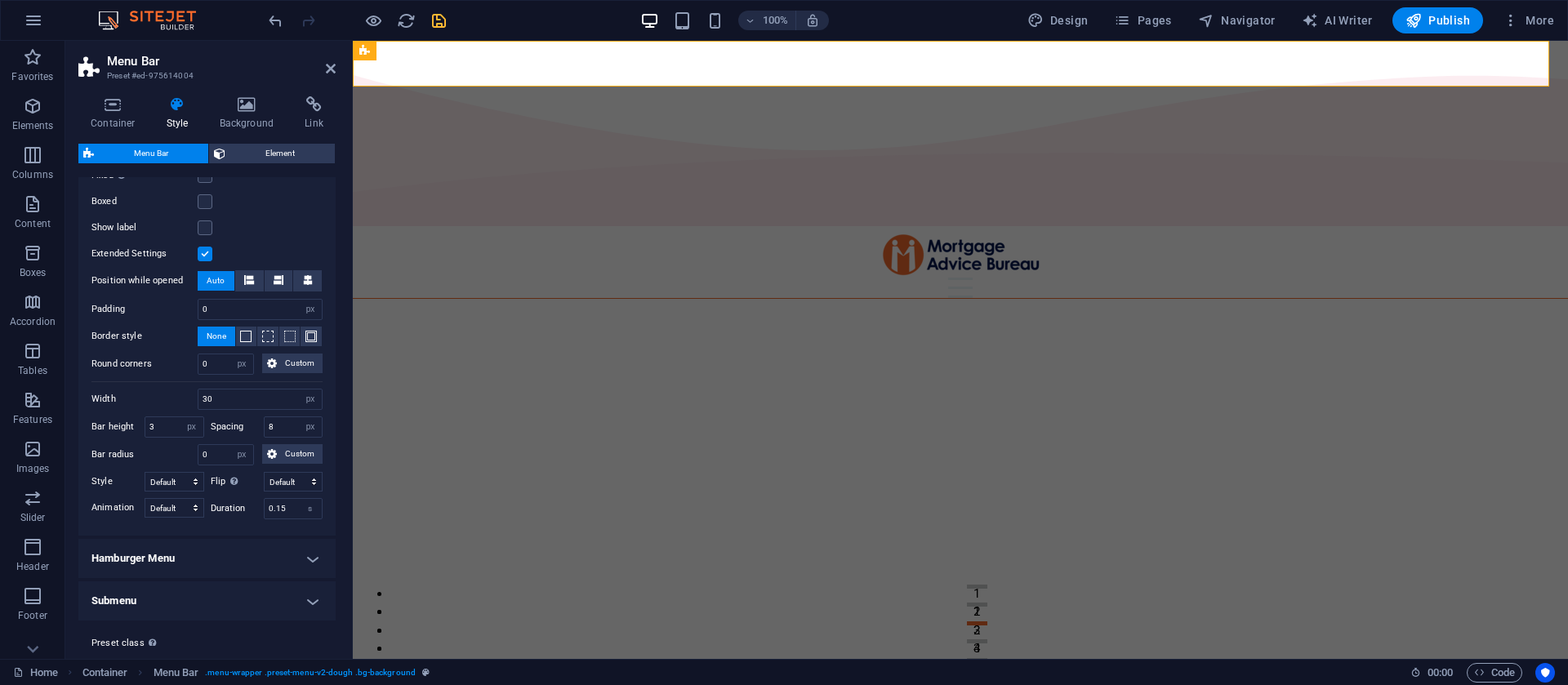
scroll to position [1168, 0]
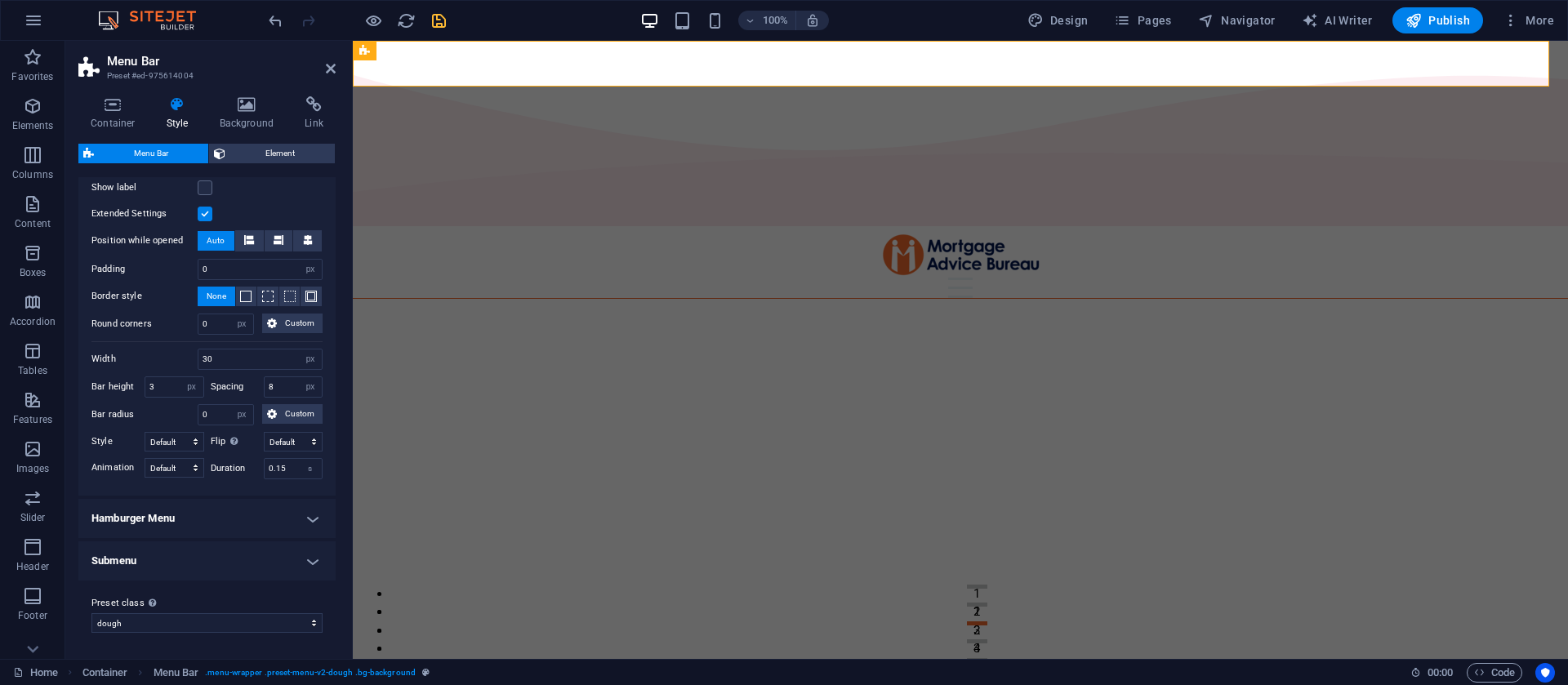
click at [244, 510] on h4 "Hamburger Menu" at bounding box center [207, 519] width 257 height 39
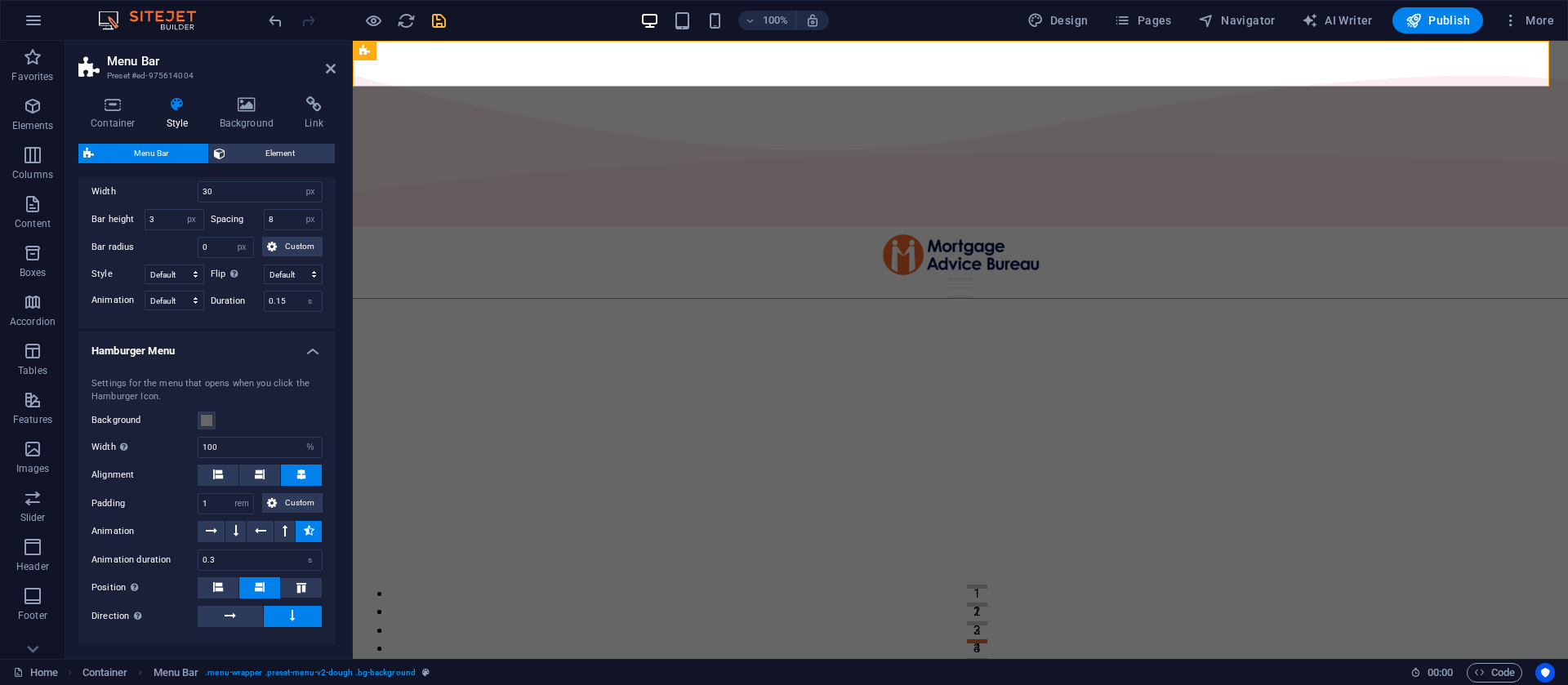
scroll to position [1442, 0]
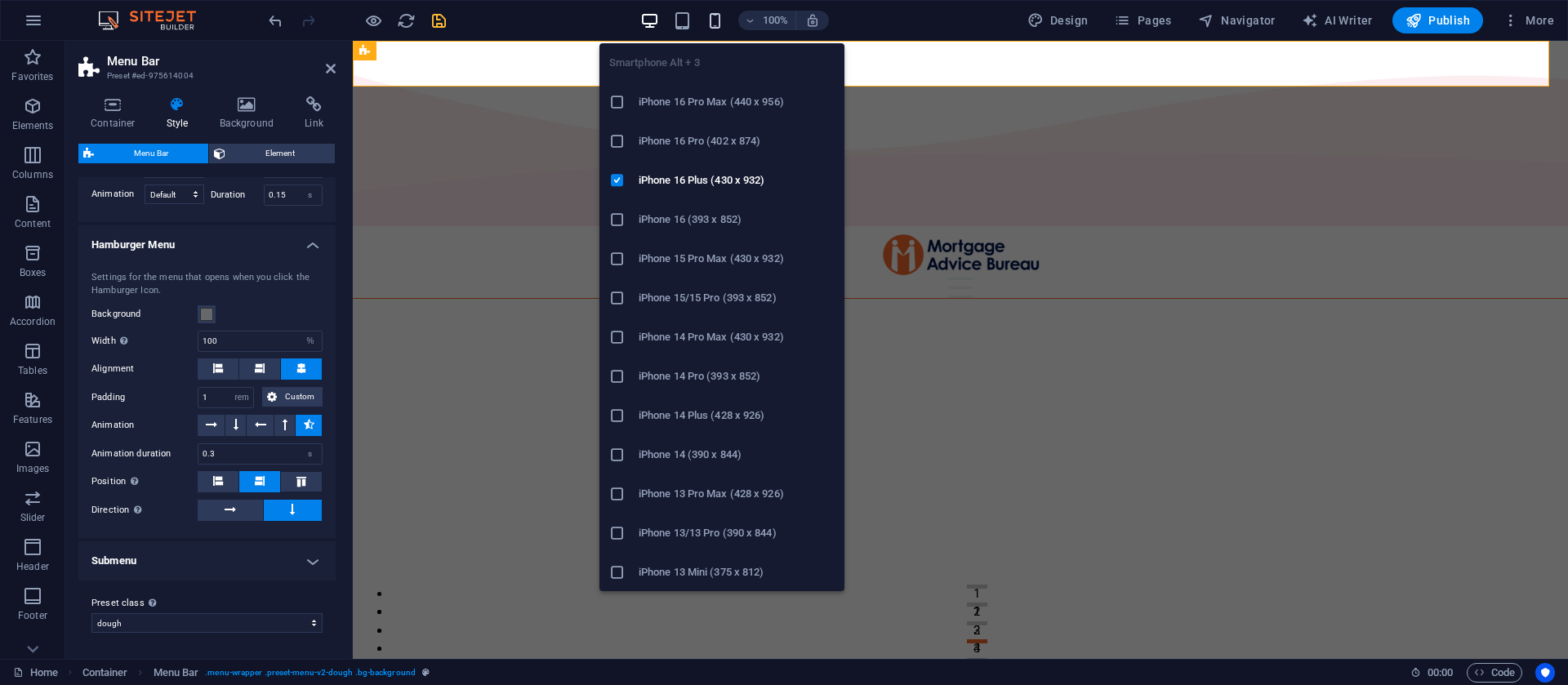
click at [724, 20] on icon "button" at bounding box center [715, 20] width 18 height 18
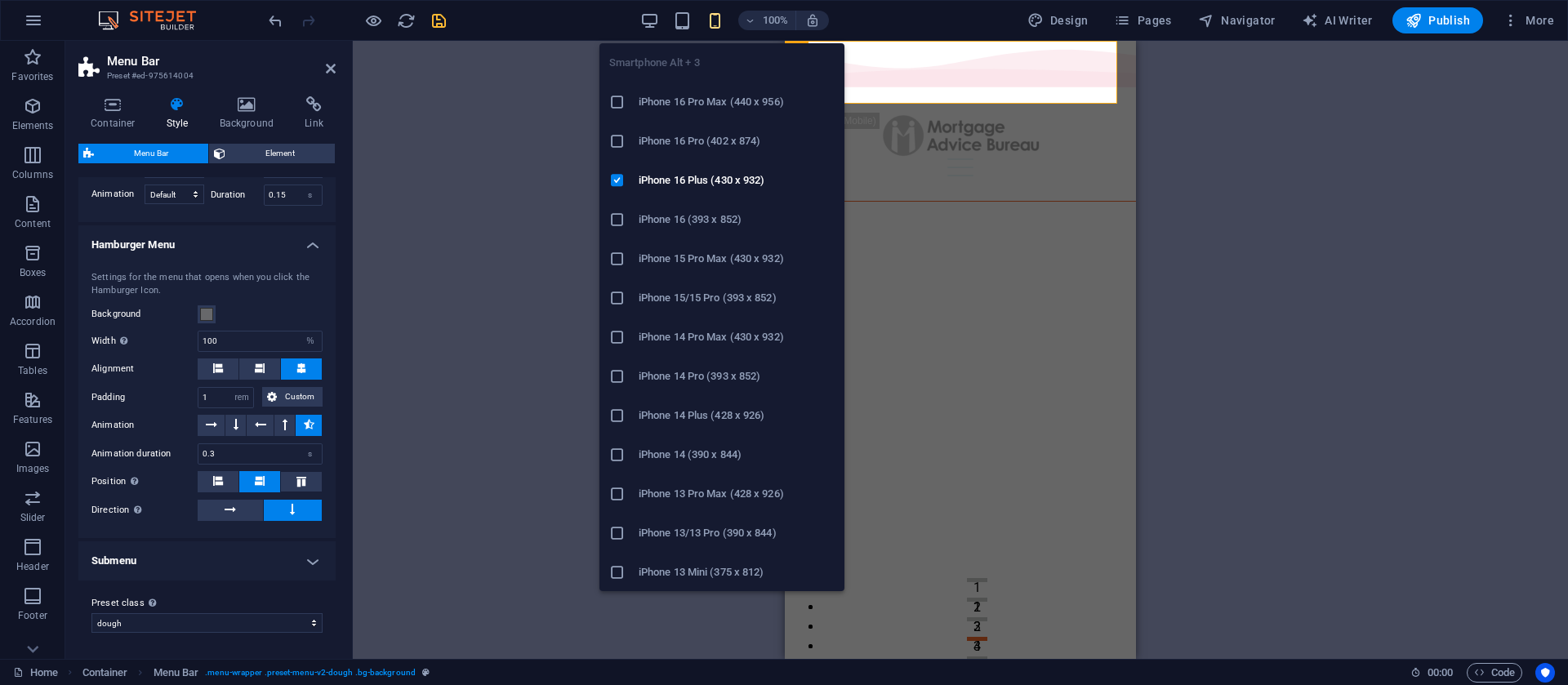
type input "1.5"
type input "1.875"
type input "3.75"
type input "16"
type input "32"
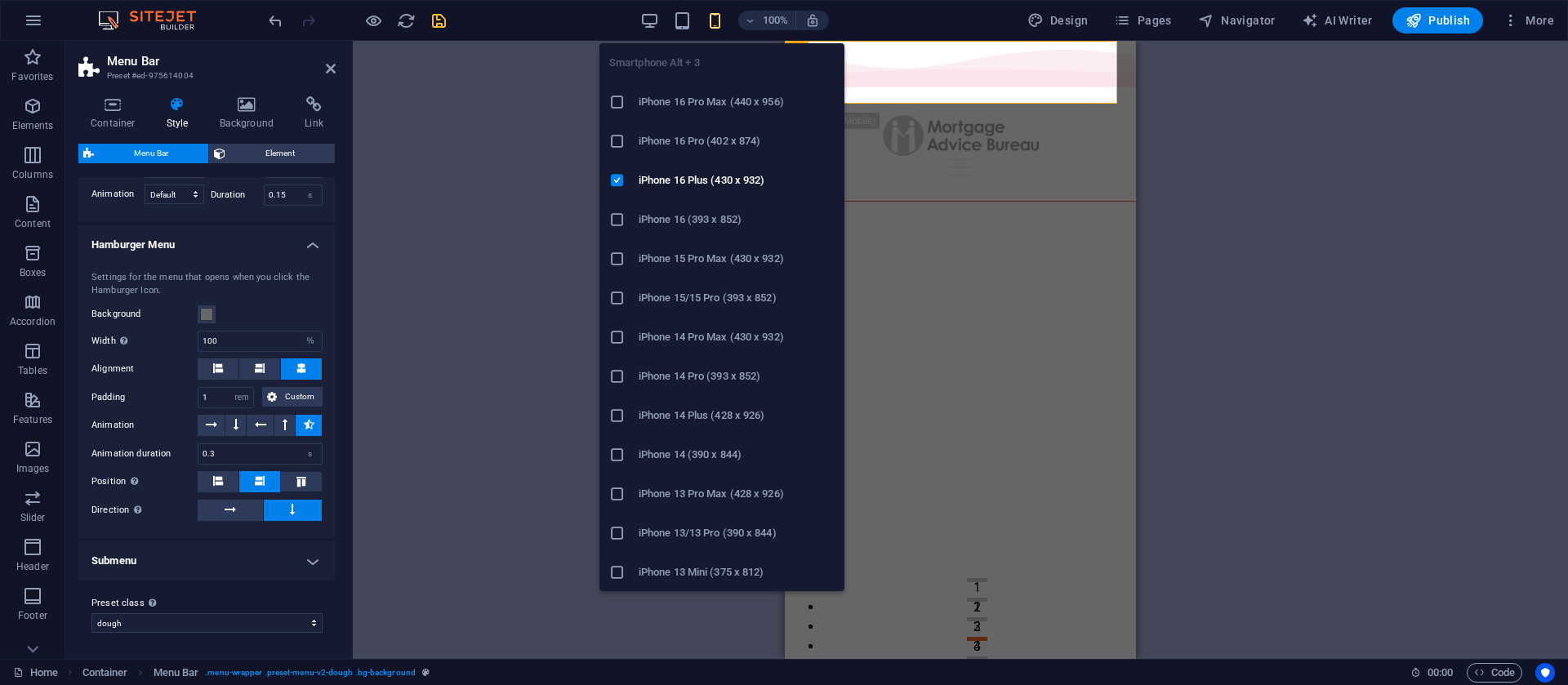
type input "2"
type input "8"
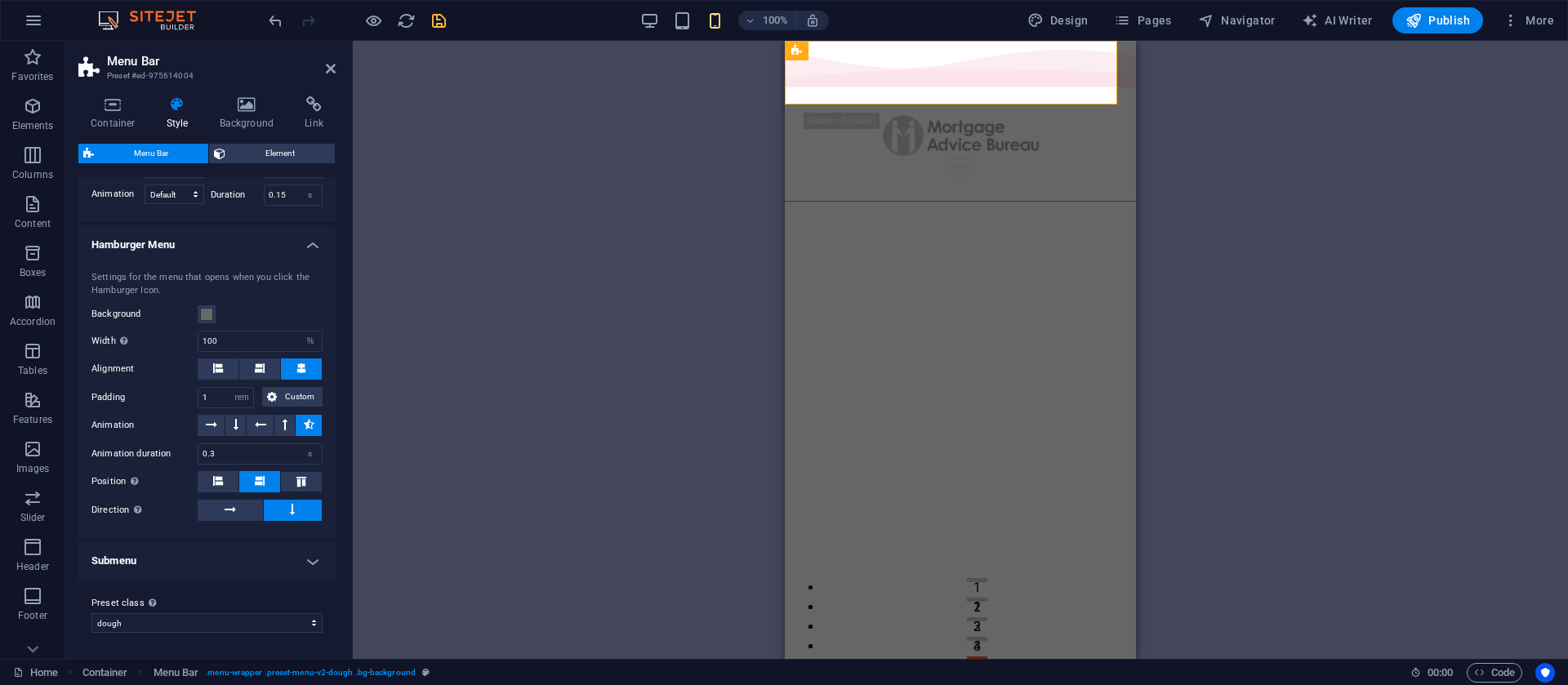
click at [273, 543] on h4 "Submenu" at bounding box center [207, 561] width 257 height 39
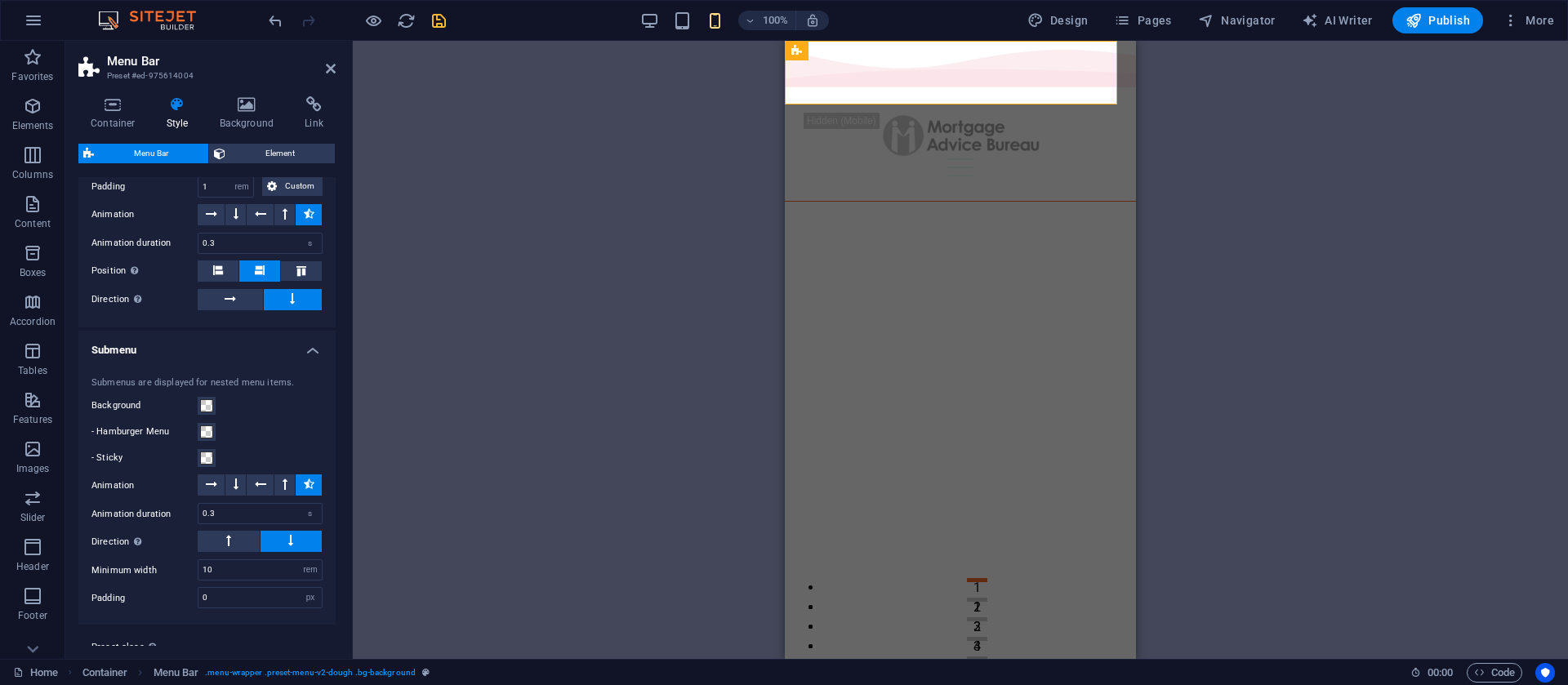
scroll to position [1697, 0]
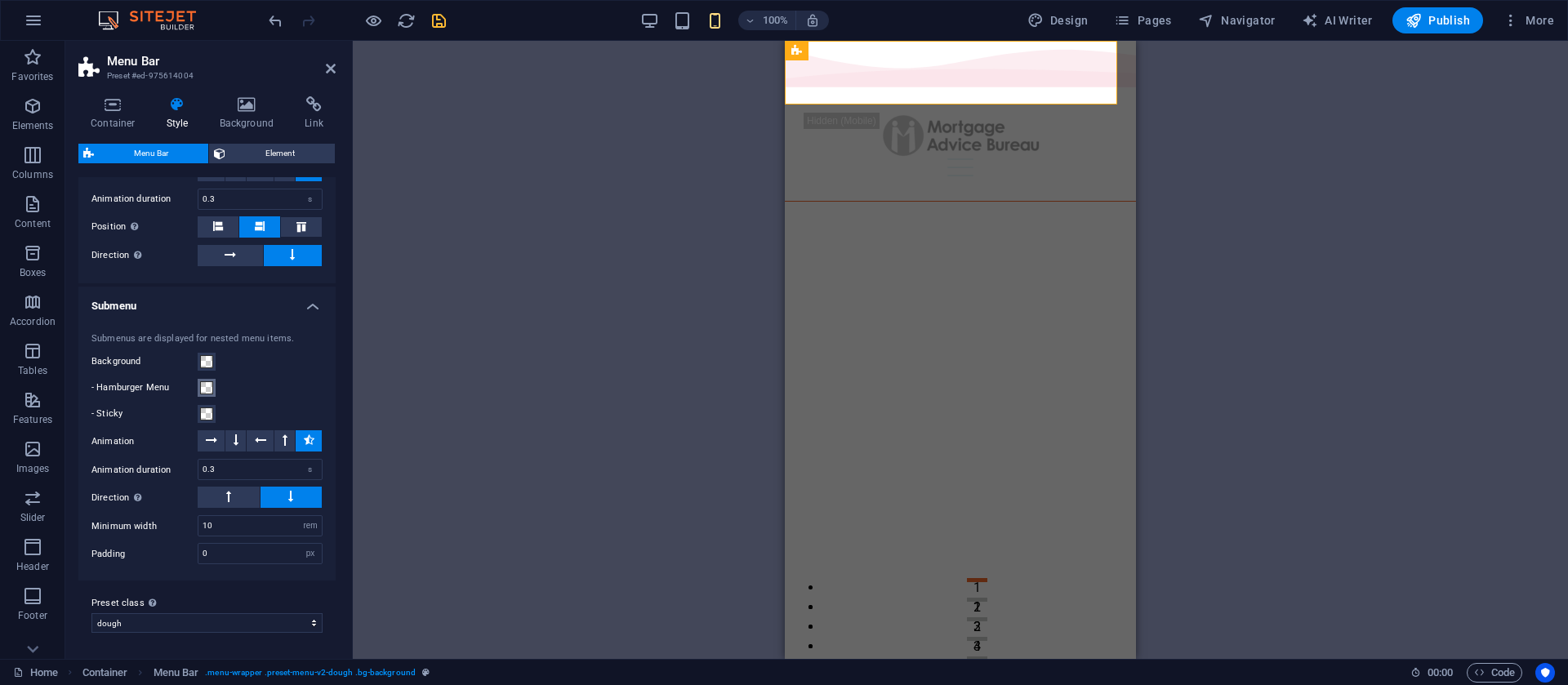
click at [207, 387] on span at bounding box center [207, 388] width 13 height 13
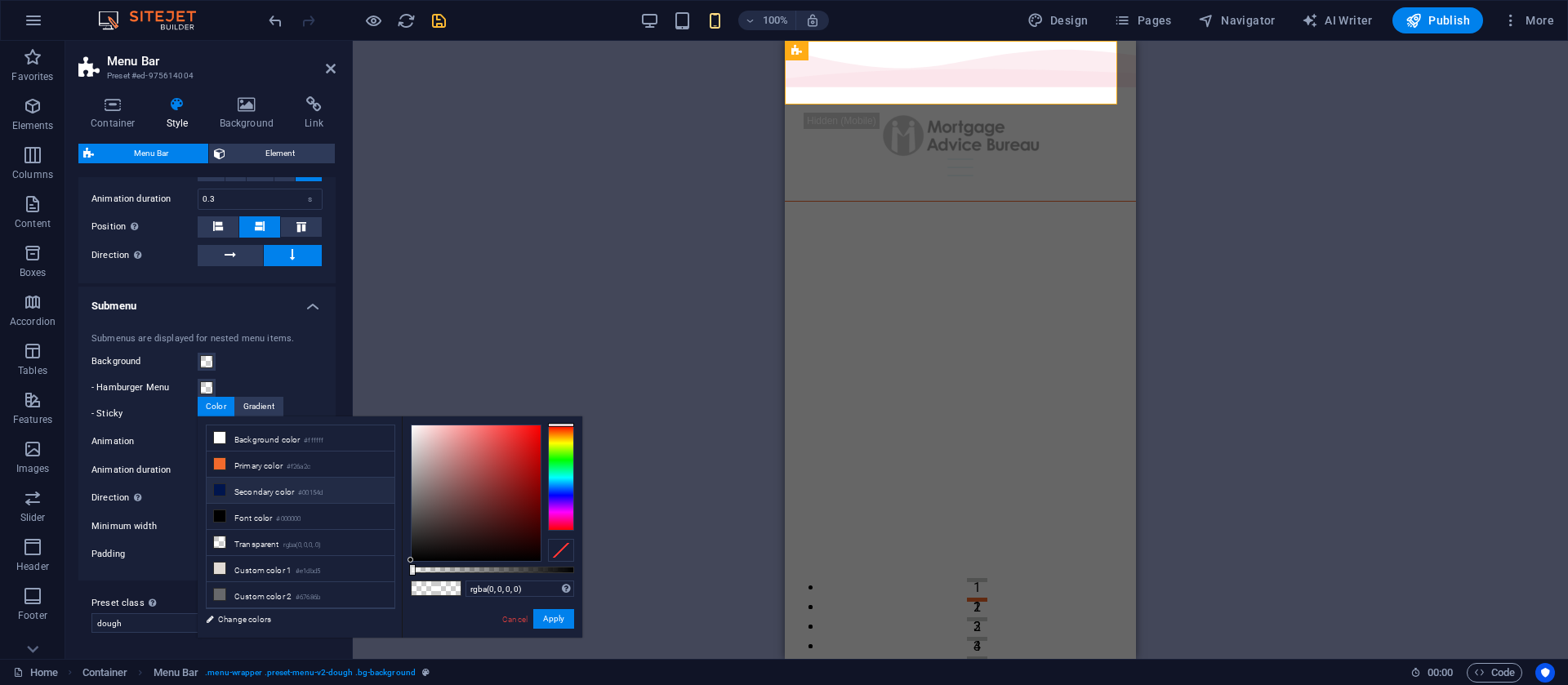
click at [274, 500] on li "Secondary color #00154d" at bounding box center [300, 491] width 188 height 26
type input "#00154d"
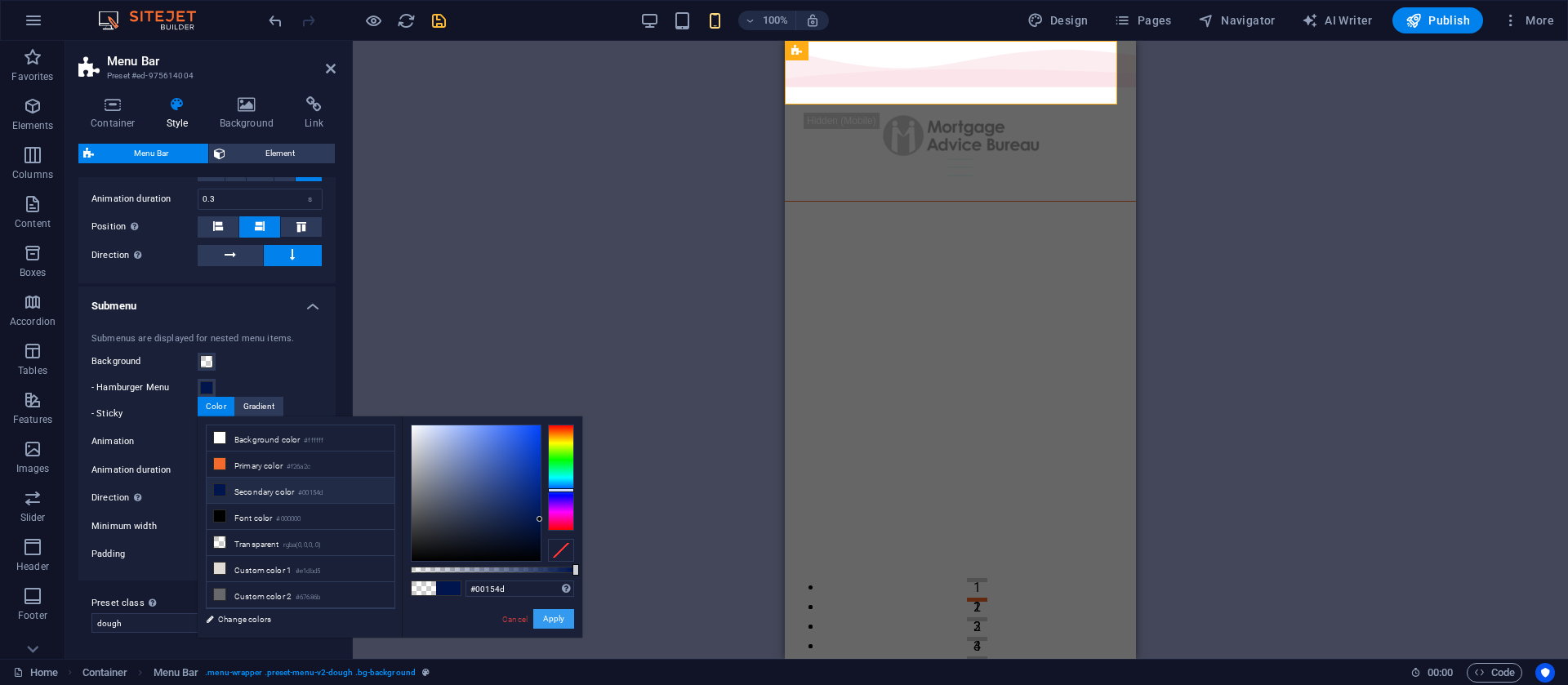
click at [572, 617] on button "Apply" at bounding box center [553, 618] width 41 height 19
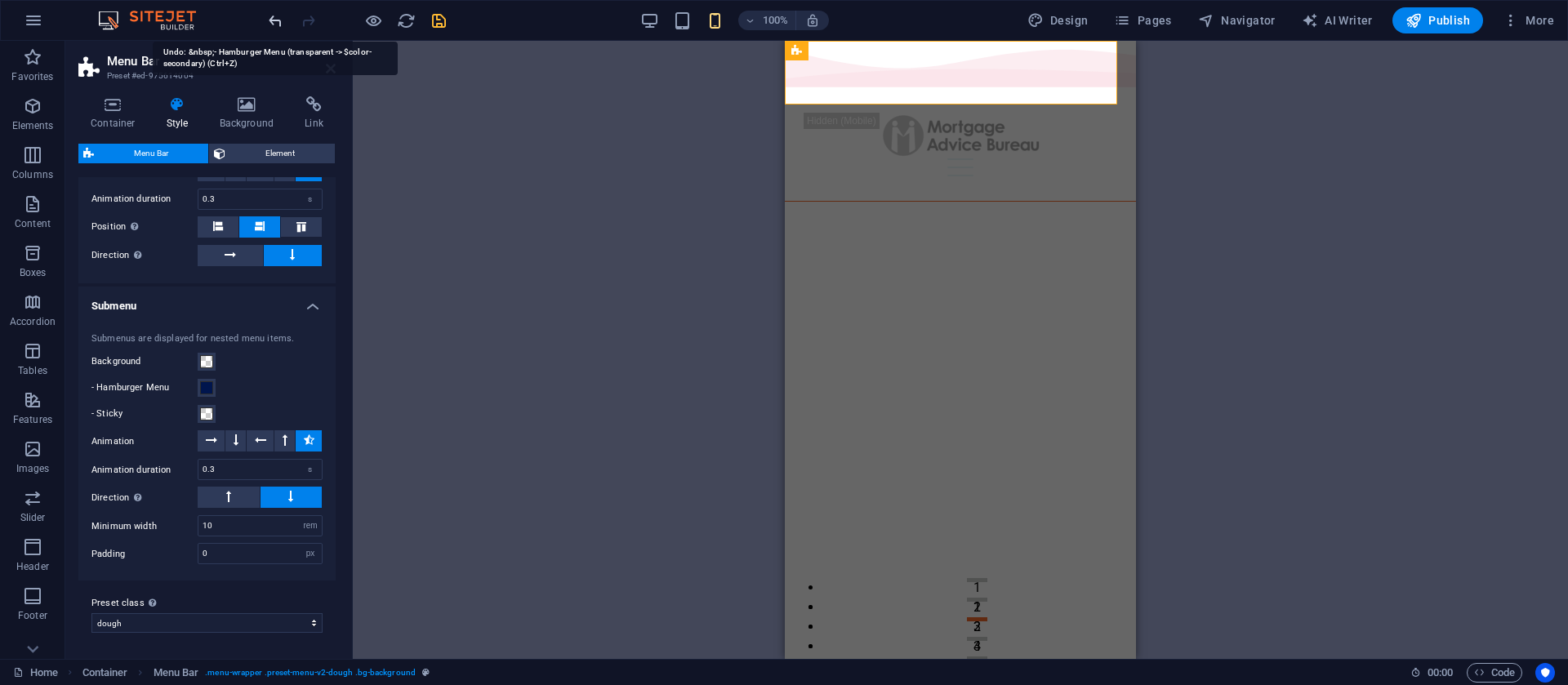
click at [269, 18] on icon "undo" at bounding box center [275, 20] width 18 height 18
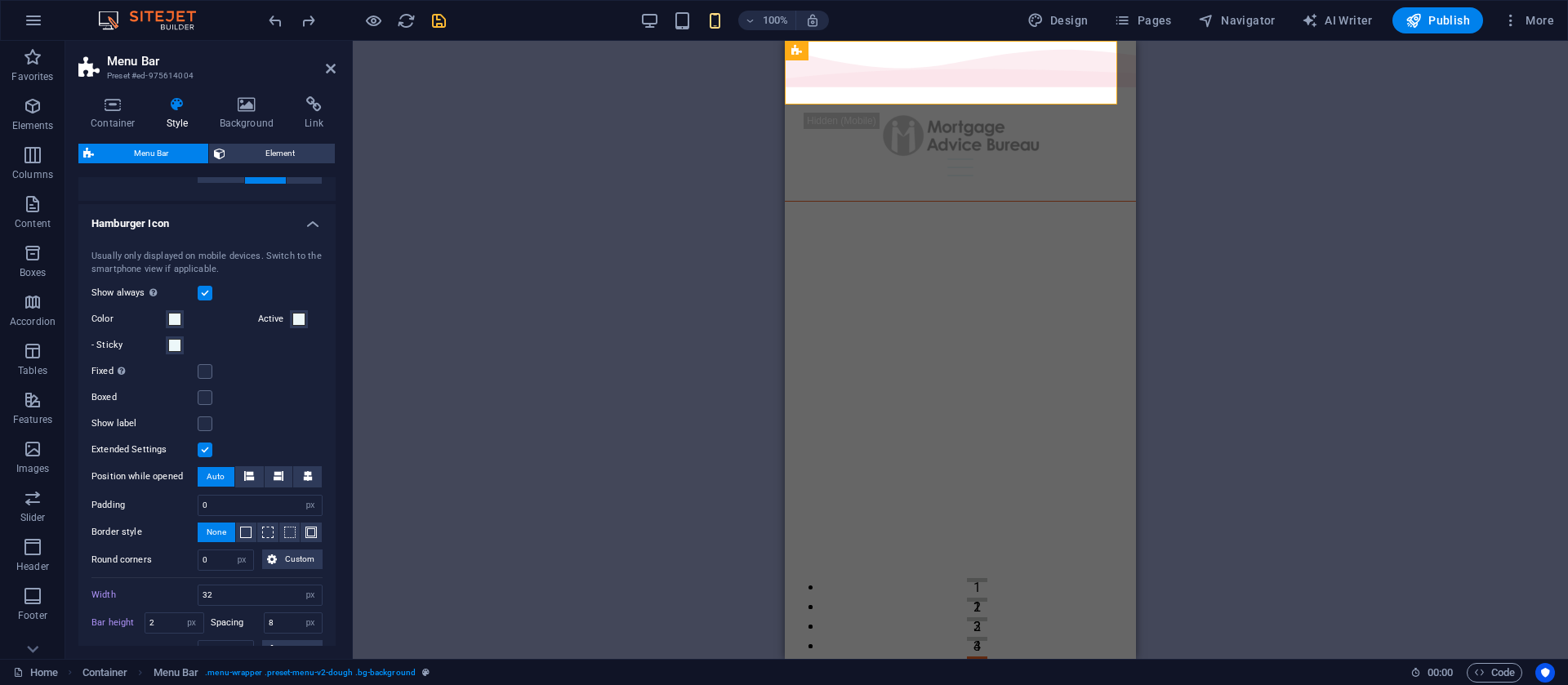
scroll to position [917, 0]
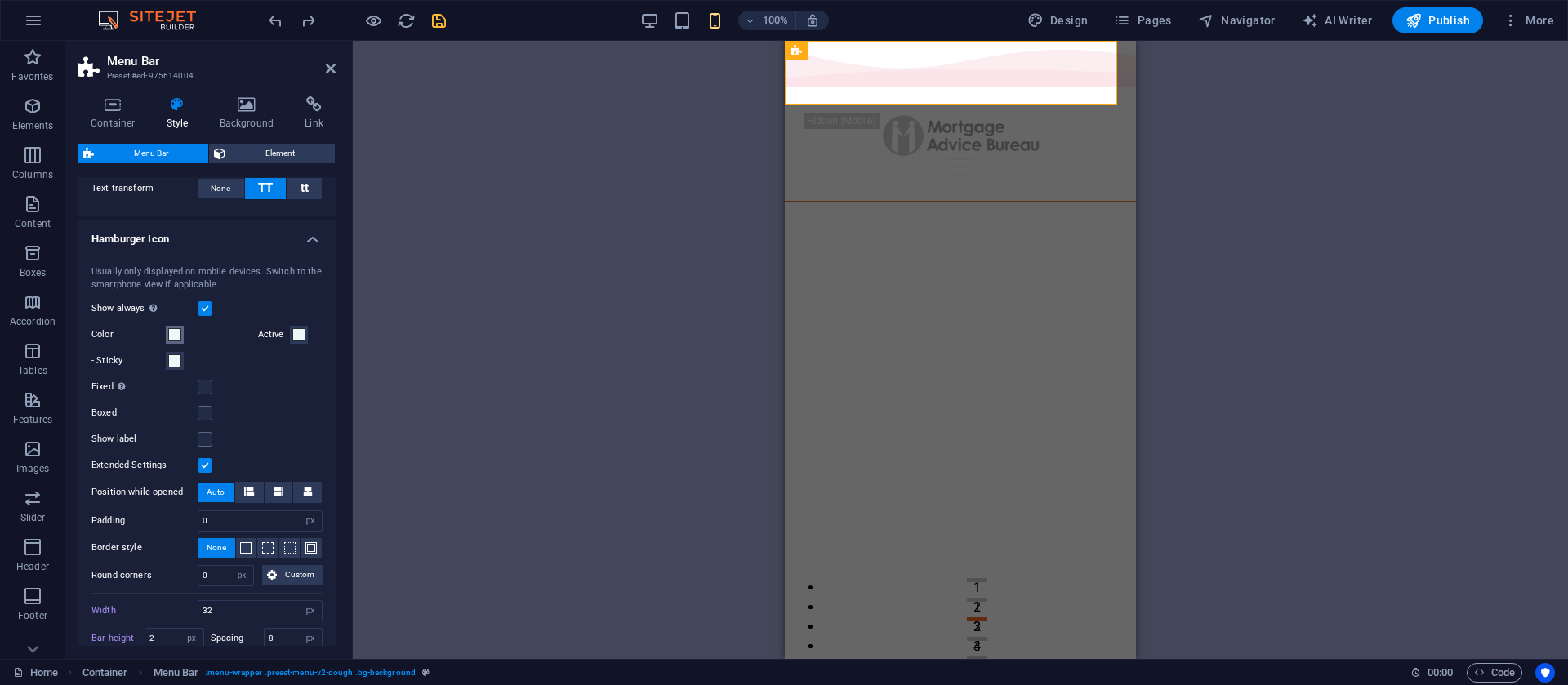
click at [169, 328] on span at bounding box center [175, 335] width 13 height 13
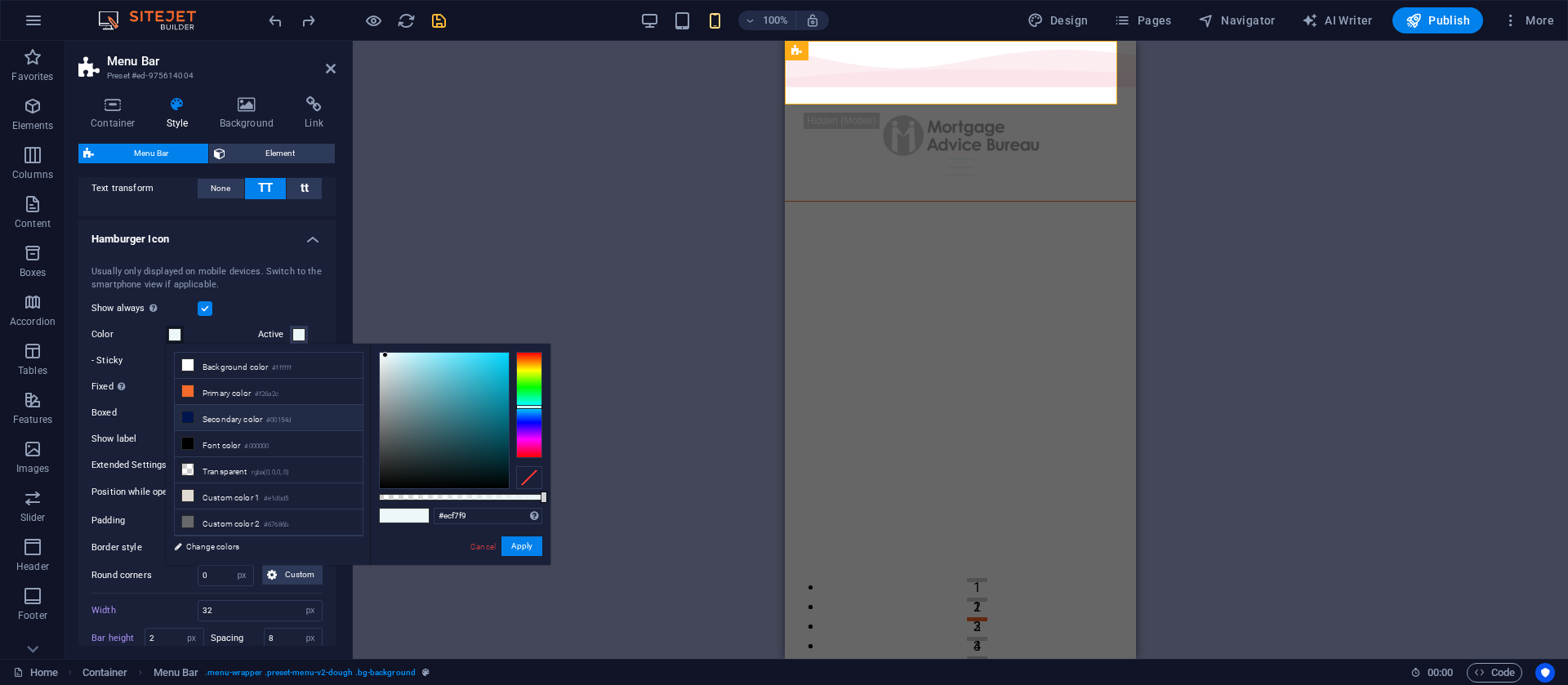
click at [198, 405] on li "Secondary color #00154d" at bounding box center [268, 418] width 188 height 26
type input "#00154d"
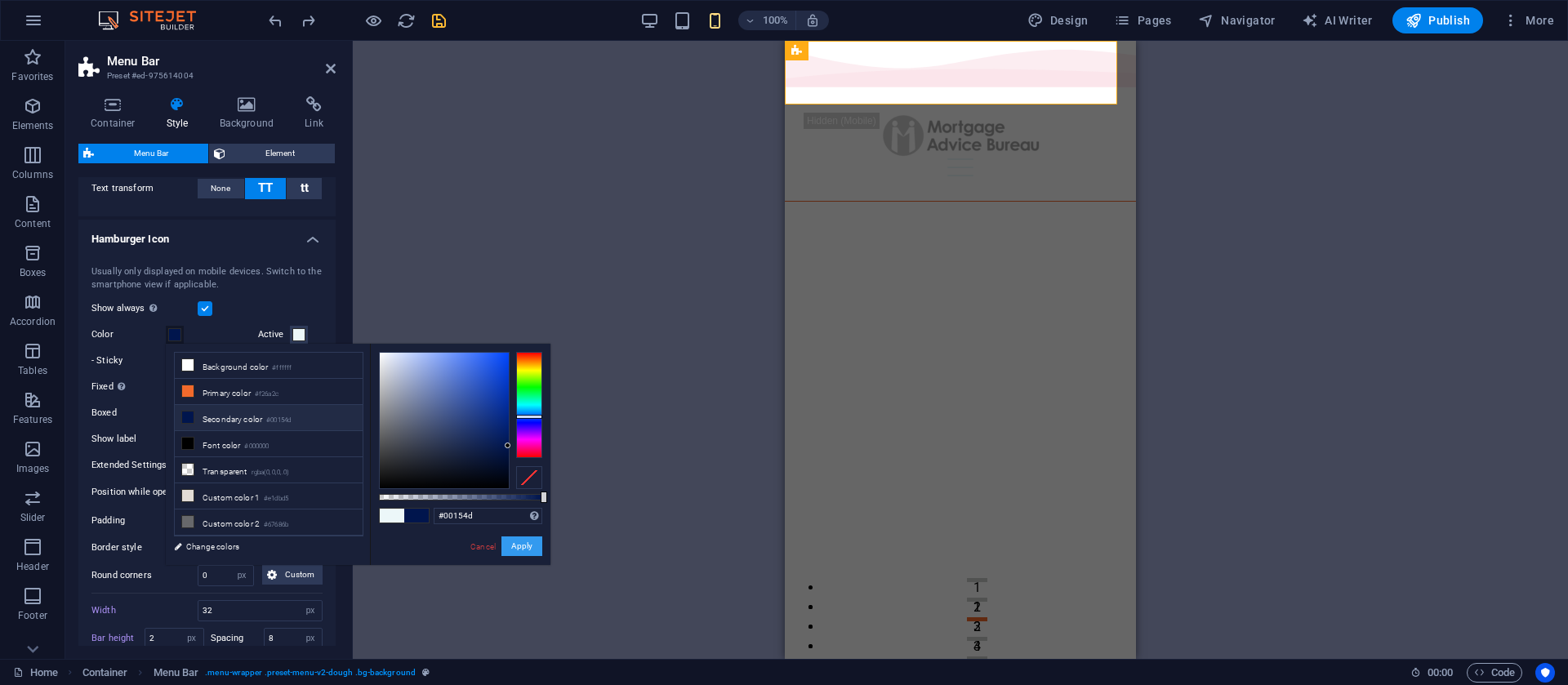
click at [512, 547] on button "Apply" at bounding box center [522, 546] width 41 height 19
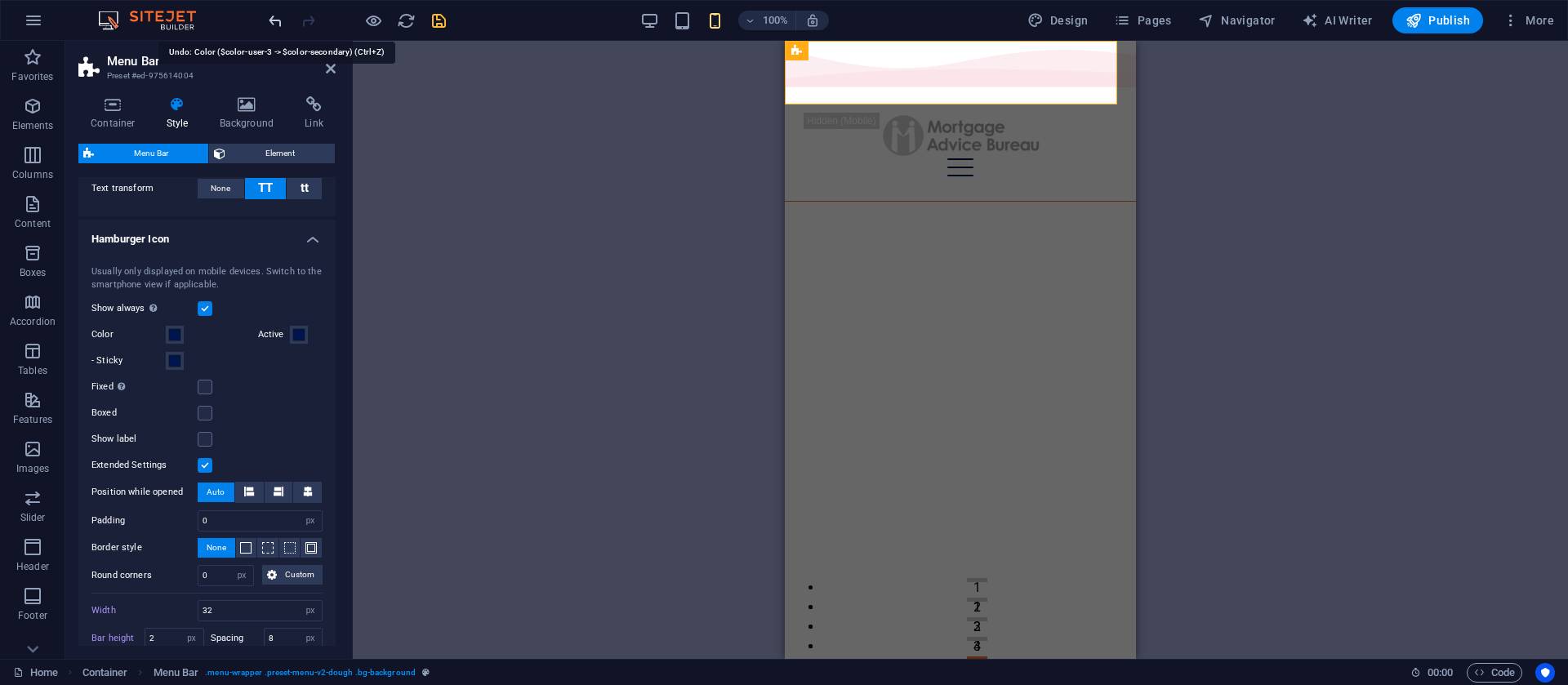
click at [279, 14] on icon "undo" at bounding box center [275, 20] width 18 height 18
click at [273, 17] on icon "undo" at bounding box center [275, 20] width 18 height 18
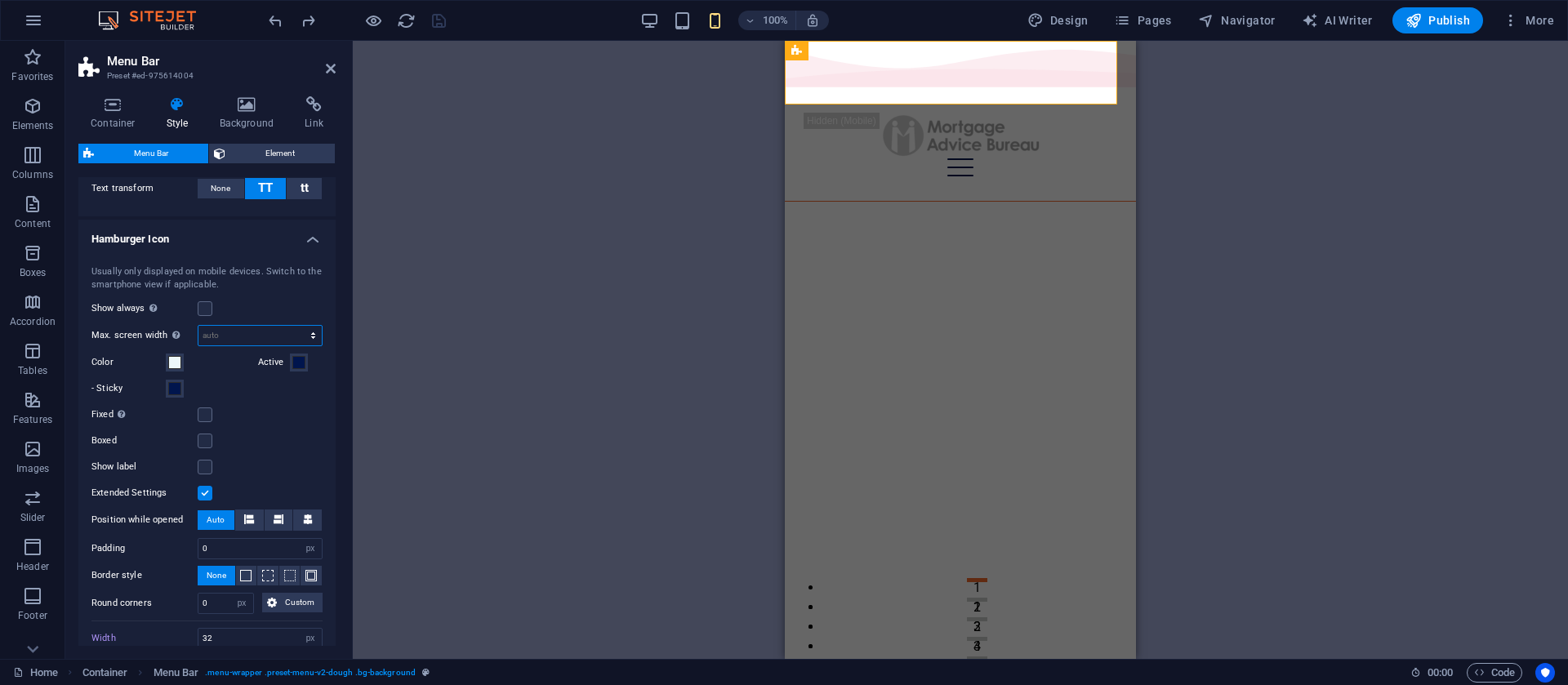
click at [225, 330] on select "auto px rem vh vw" at bounding box center [260, 336] width 123 height 19
click at [225, 330] on select "auto px rem vh vw" at bounding box center [260, 336] width 123 height 19
drag, startPoint x: 208, startPoint y: 308, endPoint x: 211, endPoint y: 319, distance: 11.4
click at [211, 308] on label at bounding box center [205, 309] width 15 height 15
click at [0, 0] on input "Show always Shows the trigger for all viewports." at bounding box center [0, 0] width 0 height 0
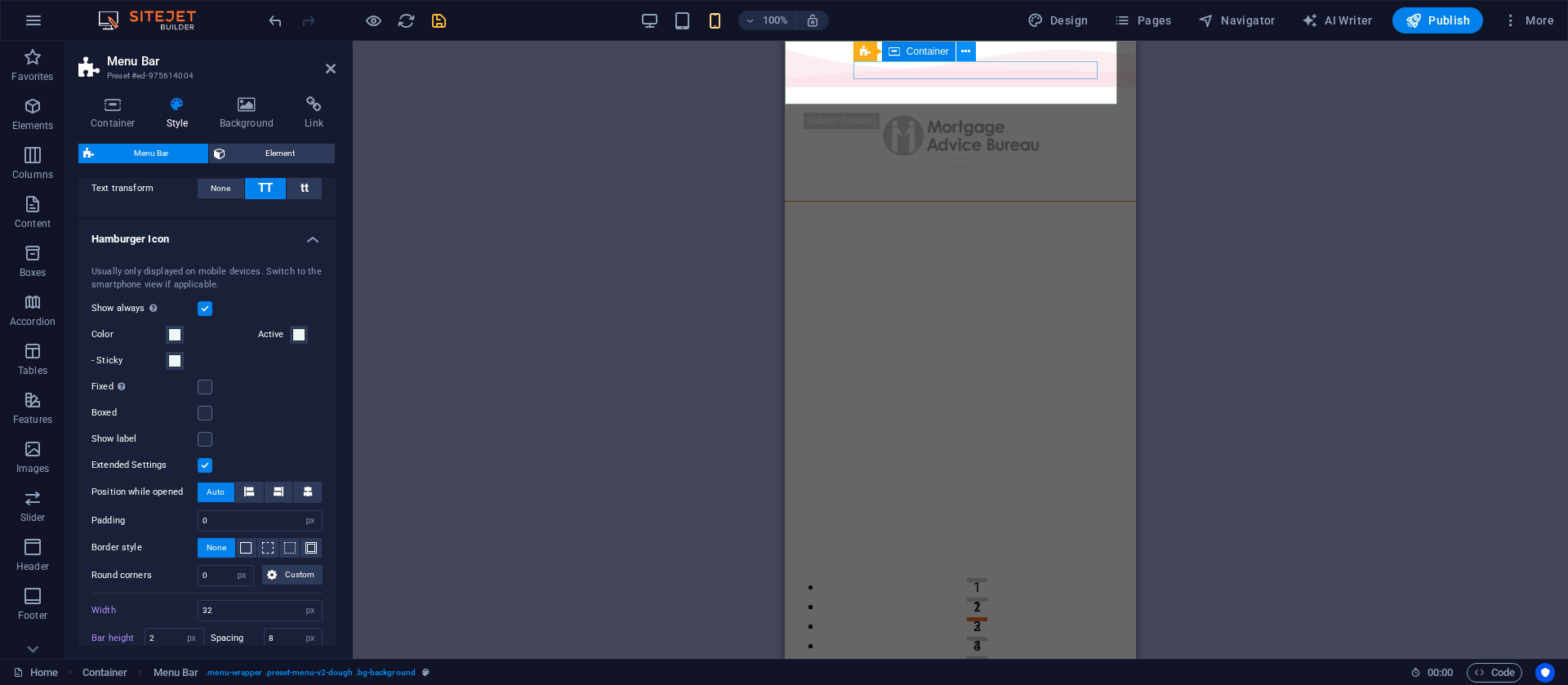
click at [971, 45] on button at bounding box center [966, 51] width 19 height 19
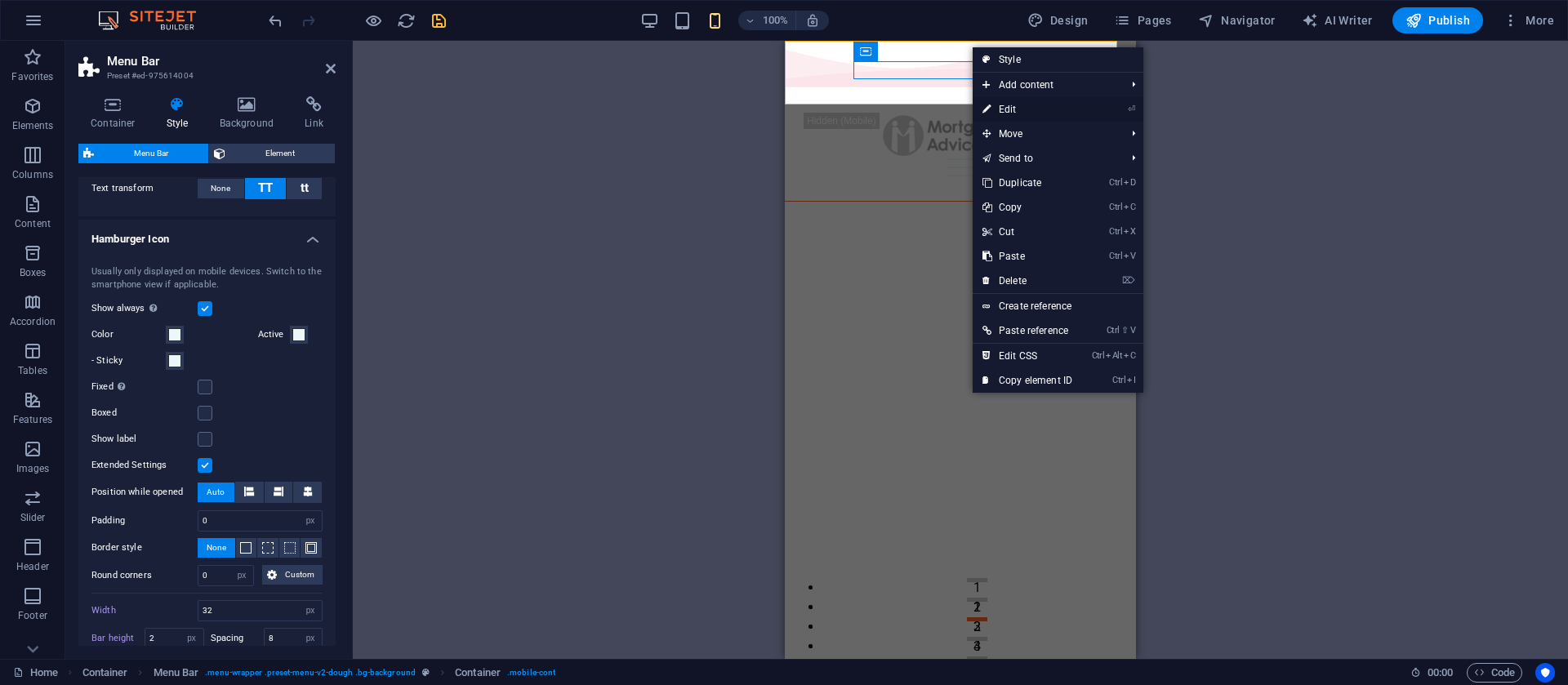
click at [1001, 109] on link "⏎ Edit" at bounding box center [1027, 109] width 109 height 25
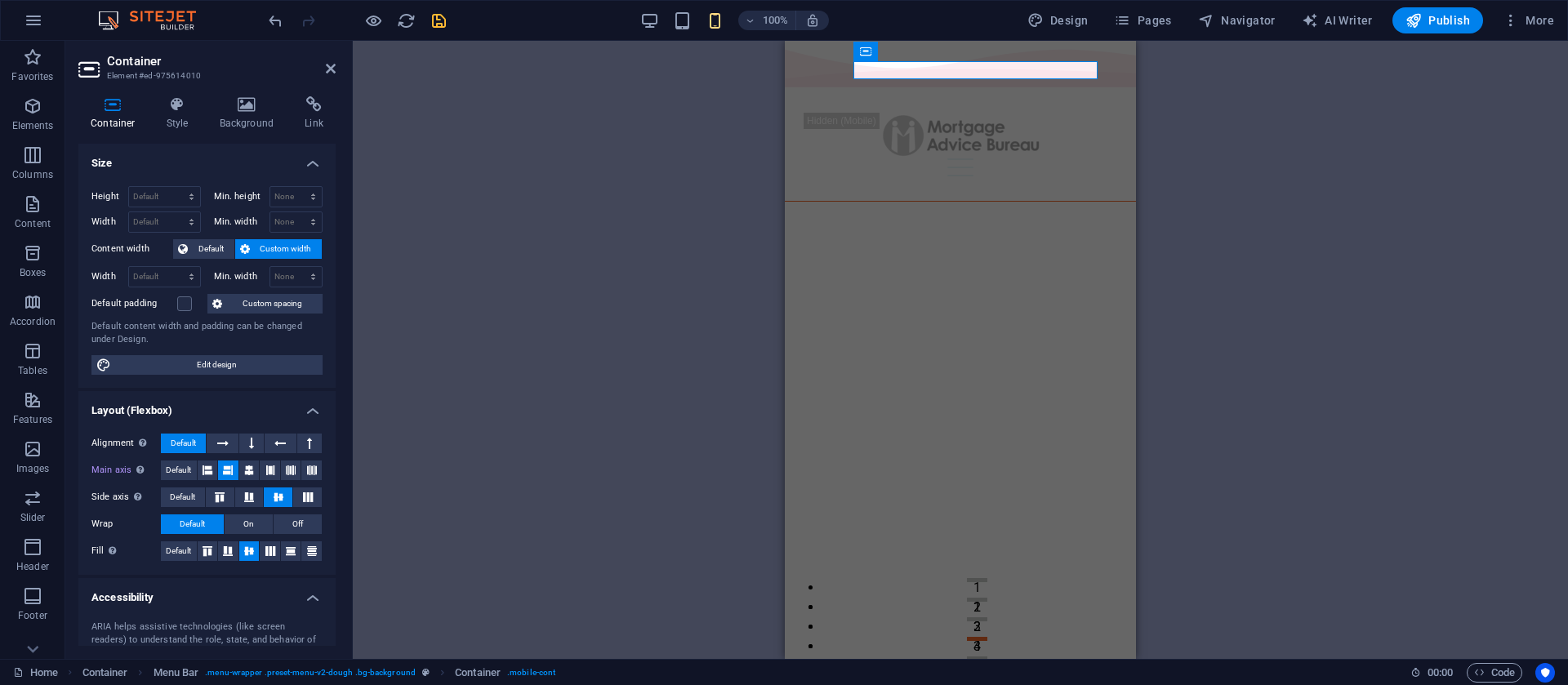
drag, startPoint x: 332, startPoint y: 377, endPoint x: 327, endPoint y: 478, distance: 101.1
click at [327, 478] on ul "Size Height Default px rem % vh vw Min. height None px rem % vh vw Width Defaul…" at bounding box center [207, 475] width 257 height 662
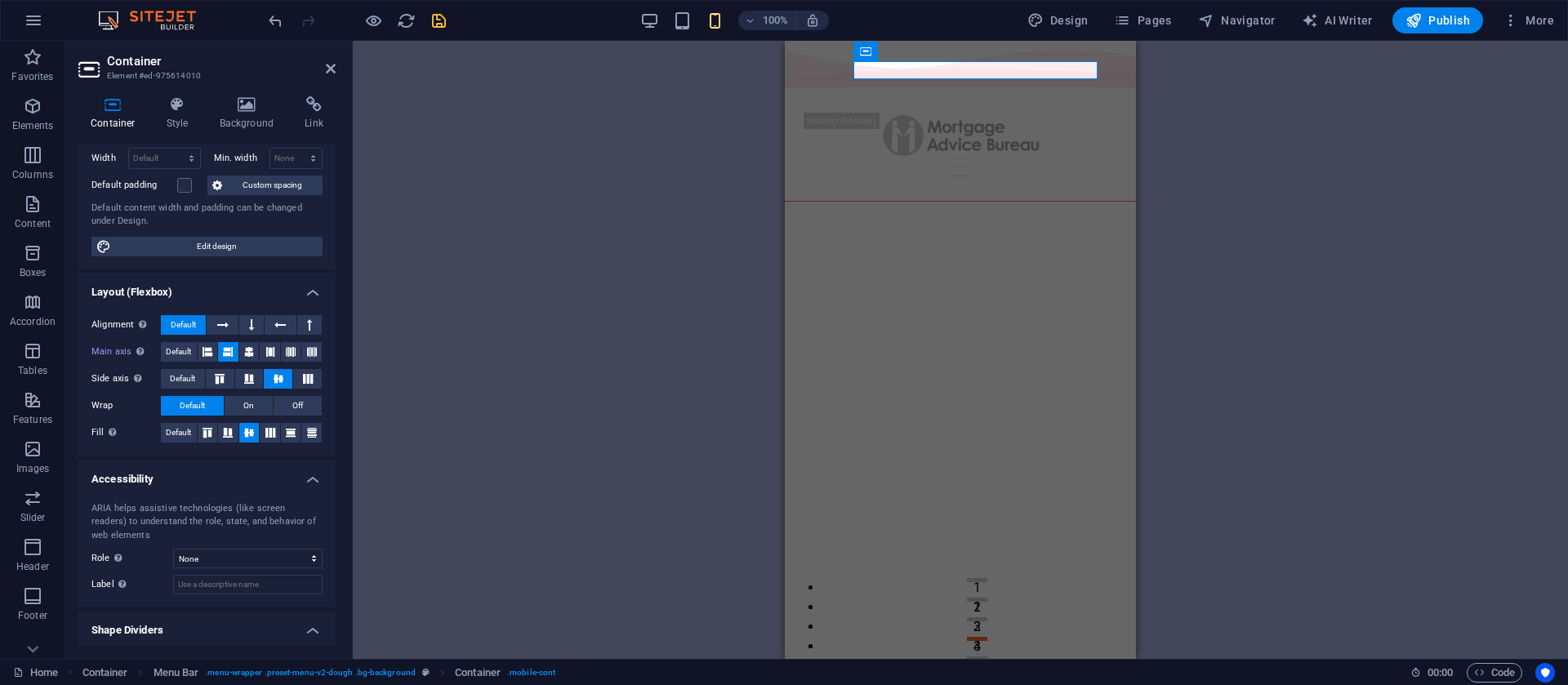
scroll to position [158, 0]
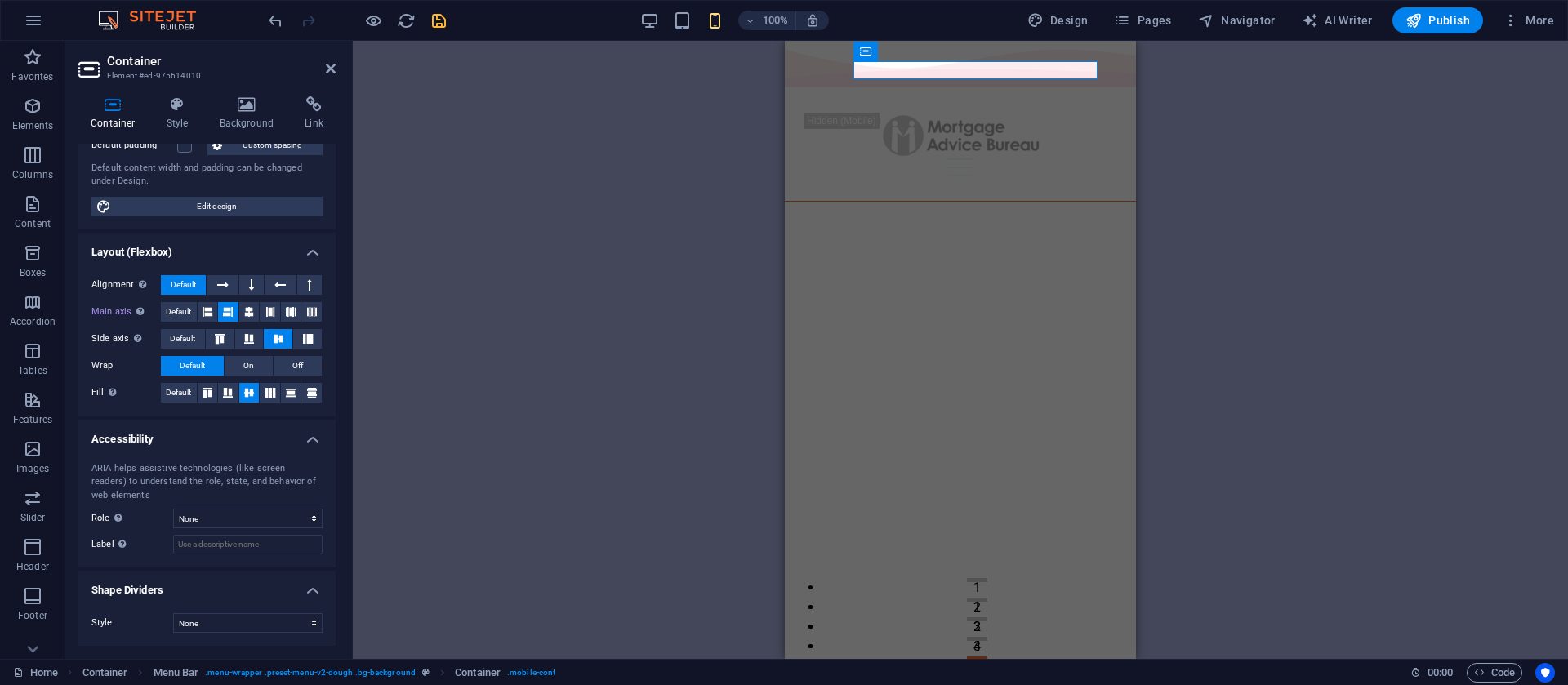
click at [184, 131] on div "Container Style Background Link Size Height Default px rem % vh vw Min. height …" at bounding box center [207, 371] width 257 height 550
click at [177, 123] on h4 "Style" at bounding box center [180, 113] width 53 height 34
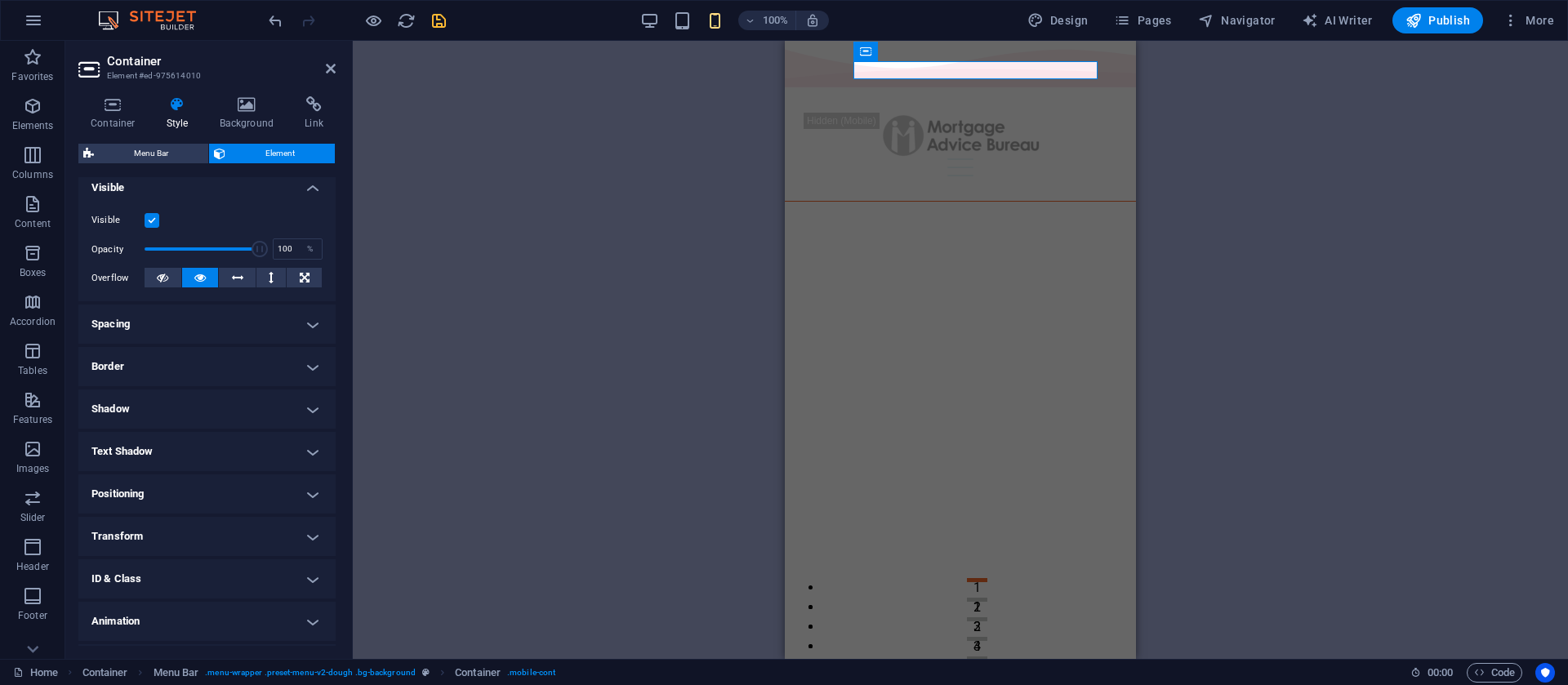
scroll to position [222, 0]
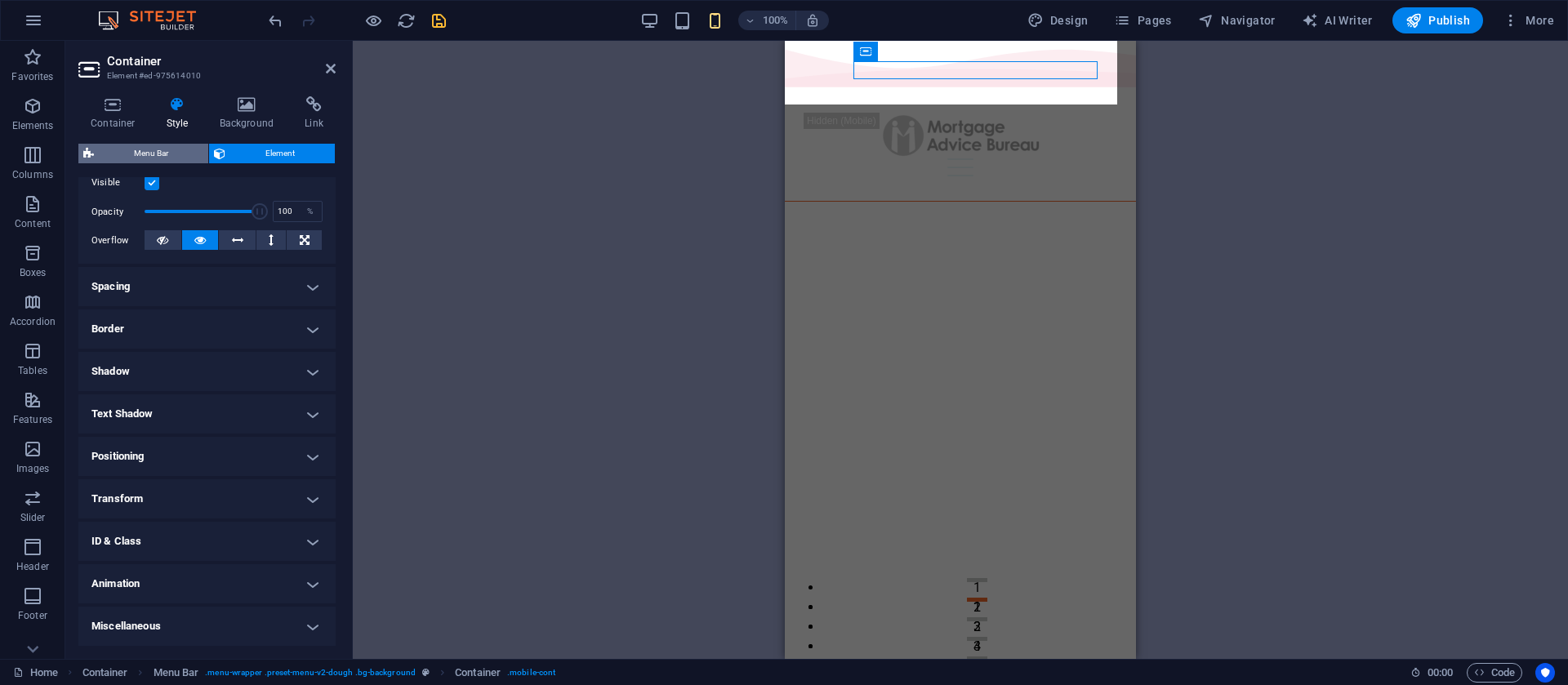
click at [141, 153] on span "Menu Bar" at bounding box center [151, 153] width 104 height 19
select select "rem"
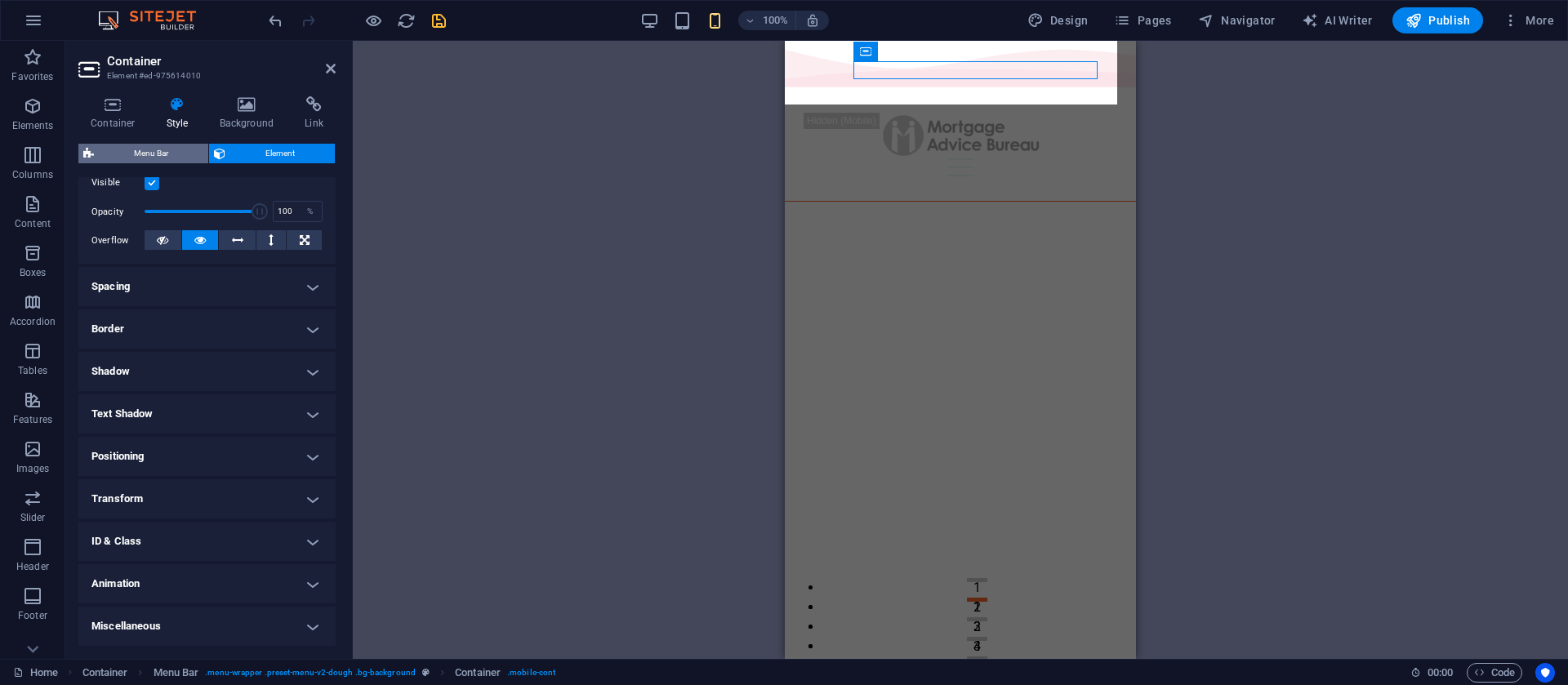
select select "hover_text_color"
select select "rem"
select select "px"
select select "400"
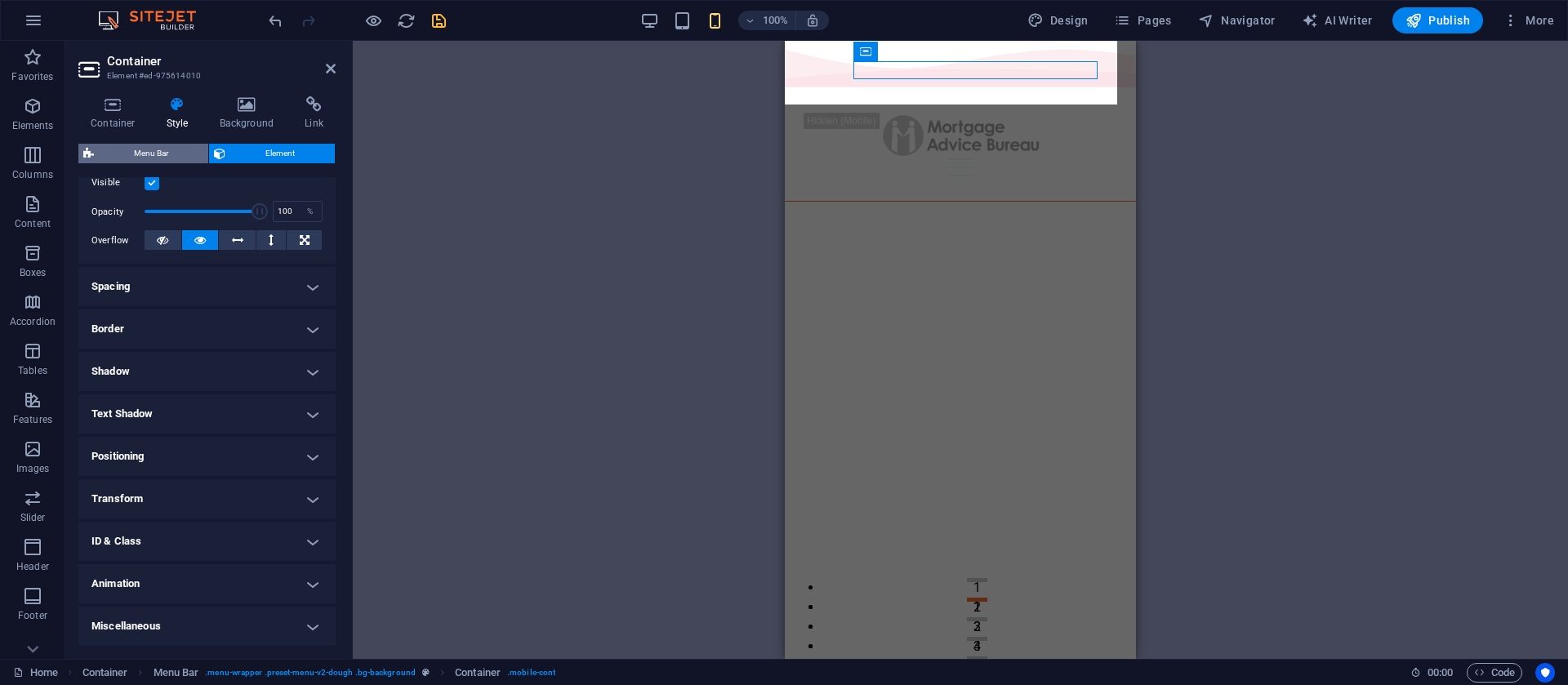
select select "px"
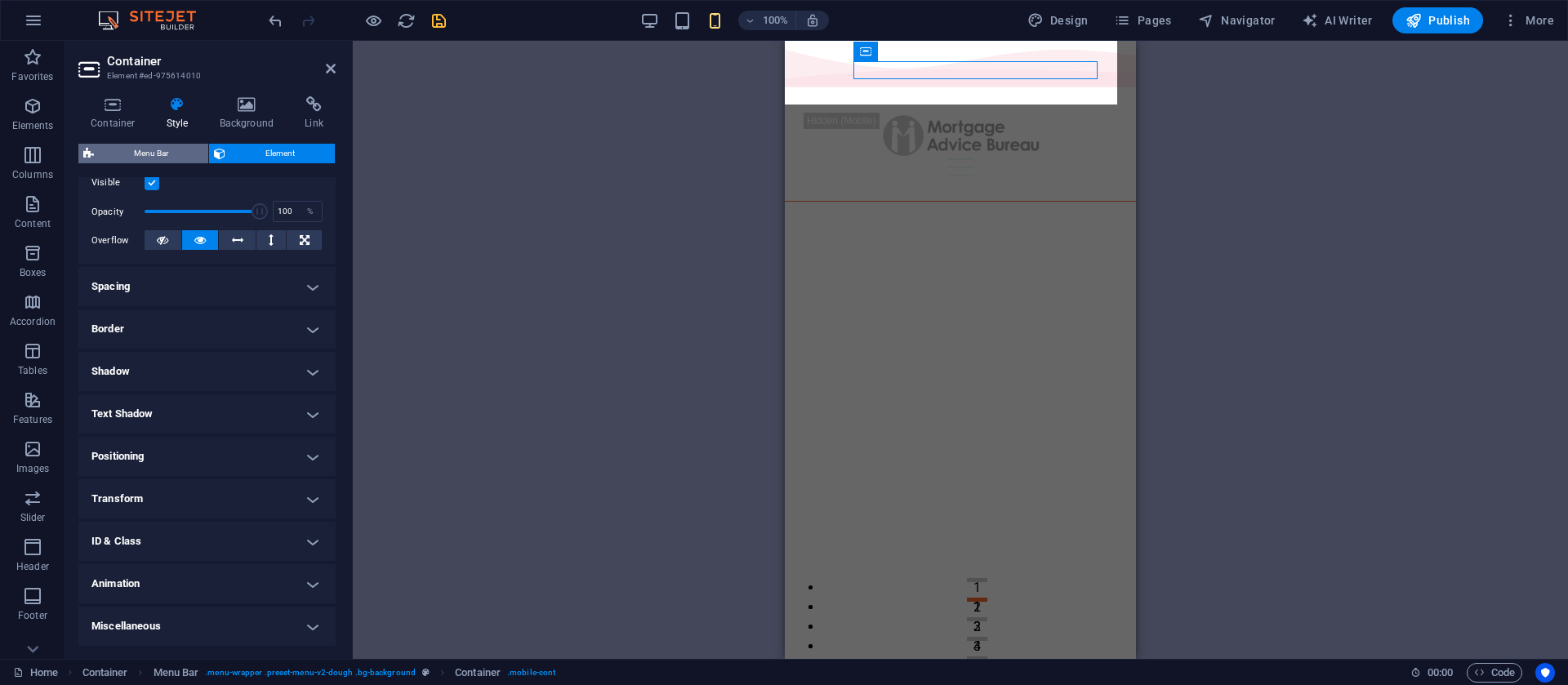
select select "px"
select select "%"
select select "rem"
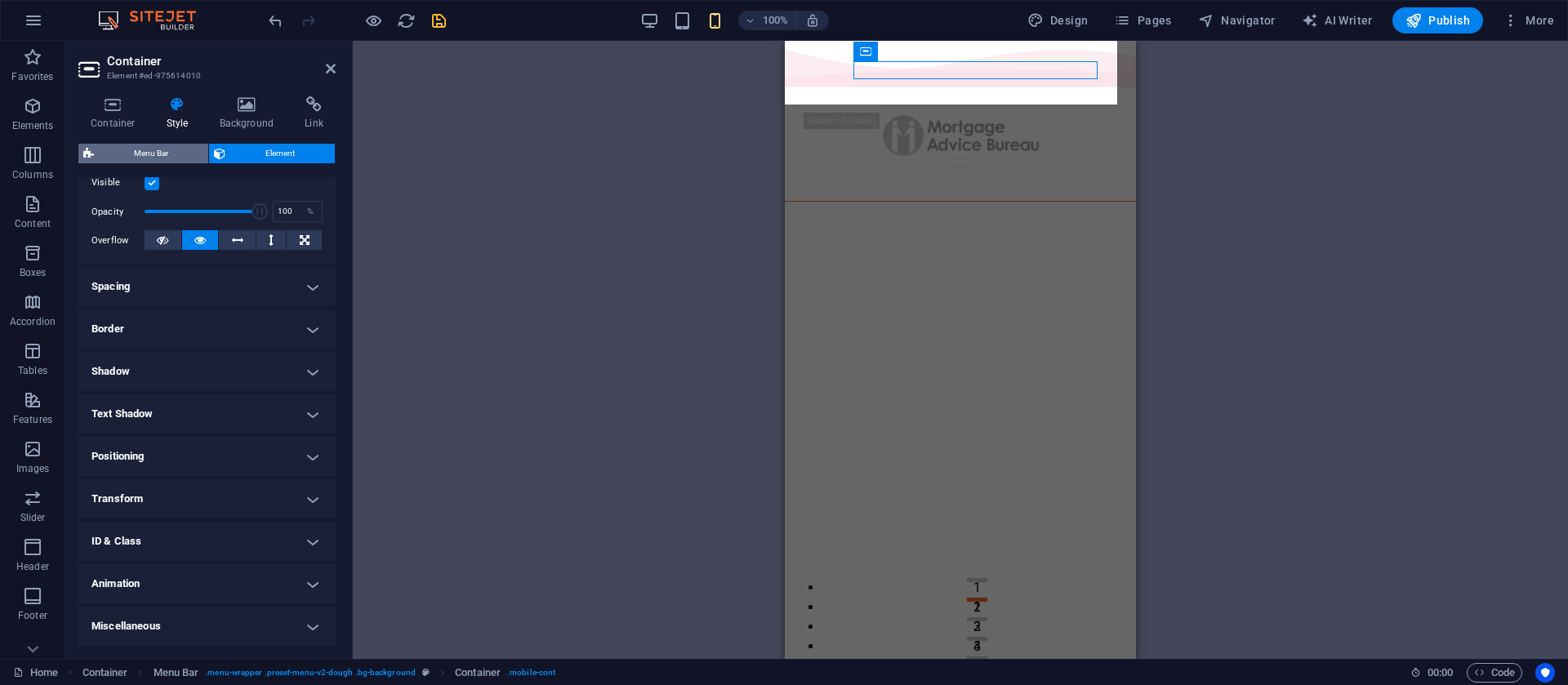
select select "px"
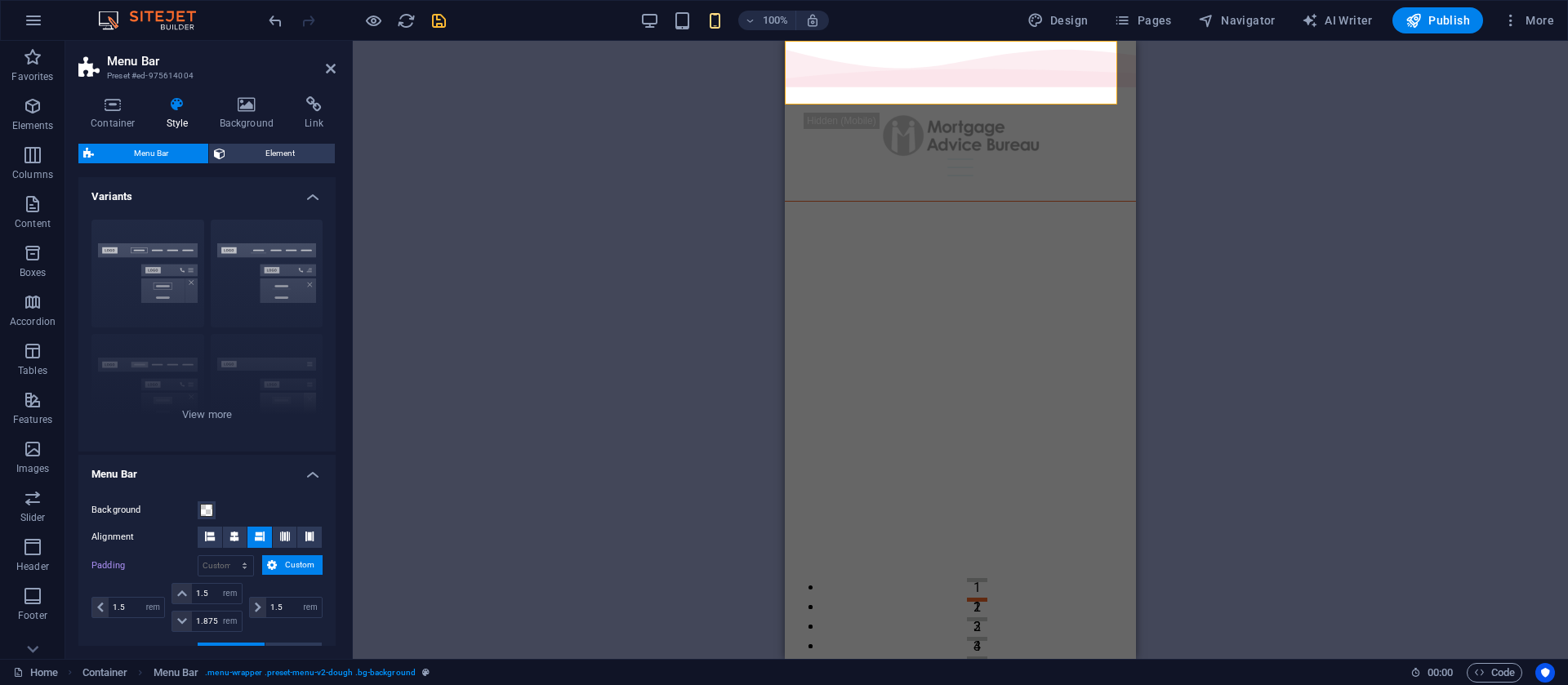
click at [338, 229] on div "Container Style Background Link Size Height Default px rem % vh vw Min. height …" at bounding box center [207, 371] width 284 height 576
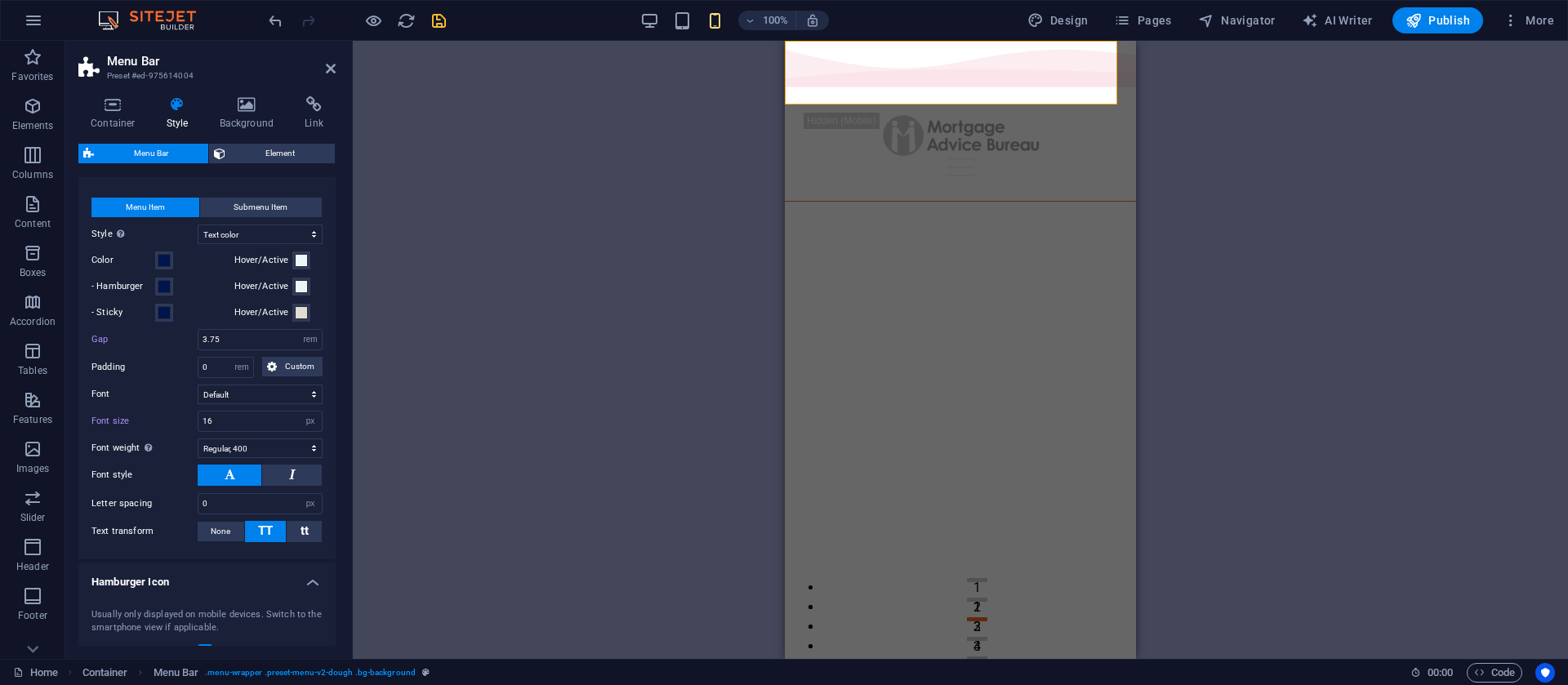
scroll to position [524, 0]
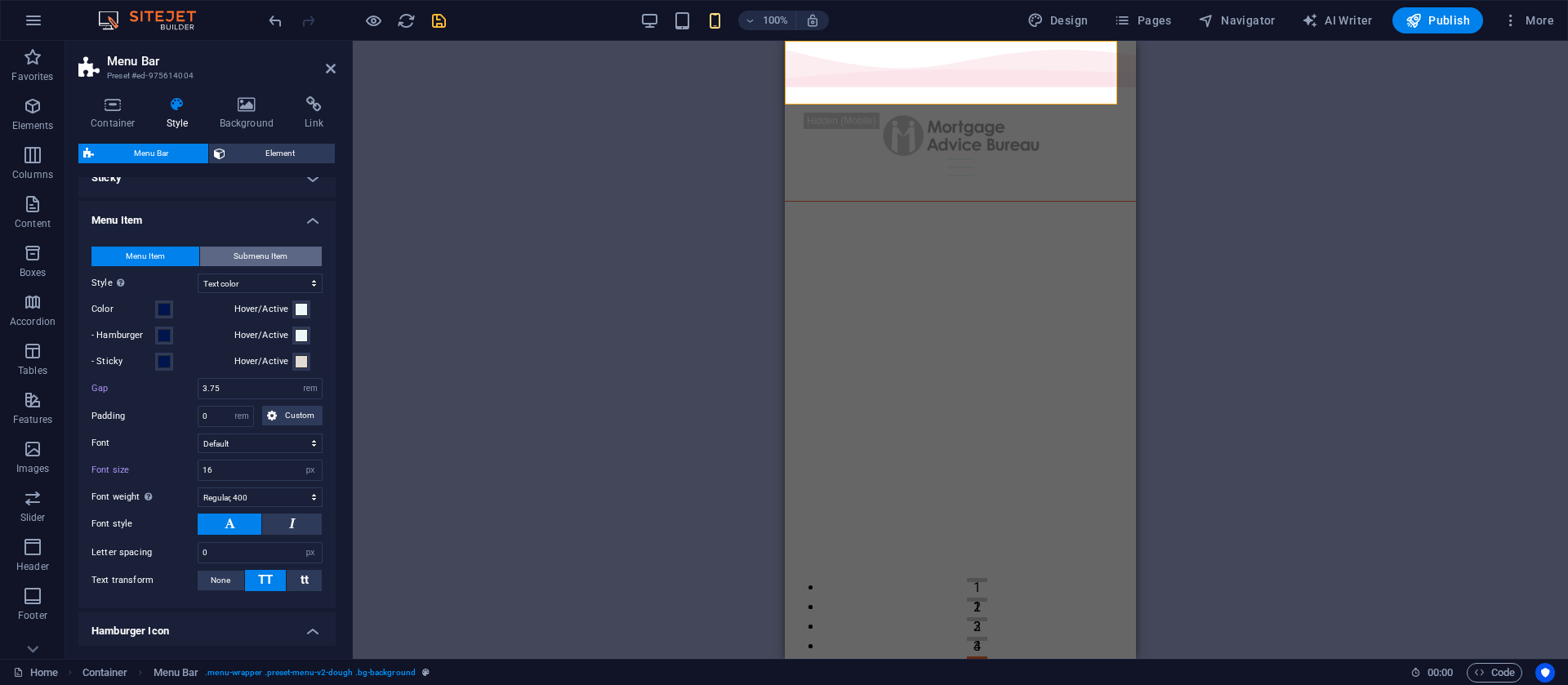
click at [276, 256] on span "Submenu Item" at bounding box center [261, 256] width 54 height 19
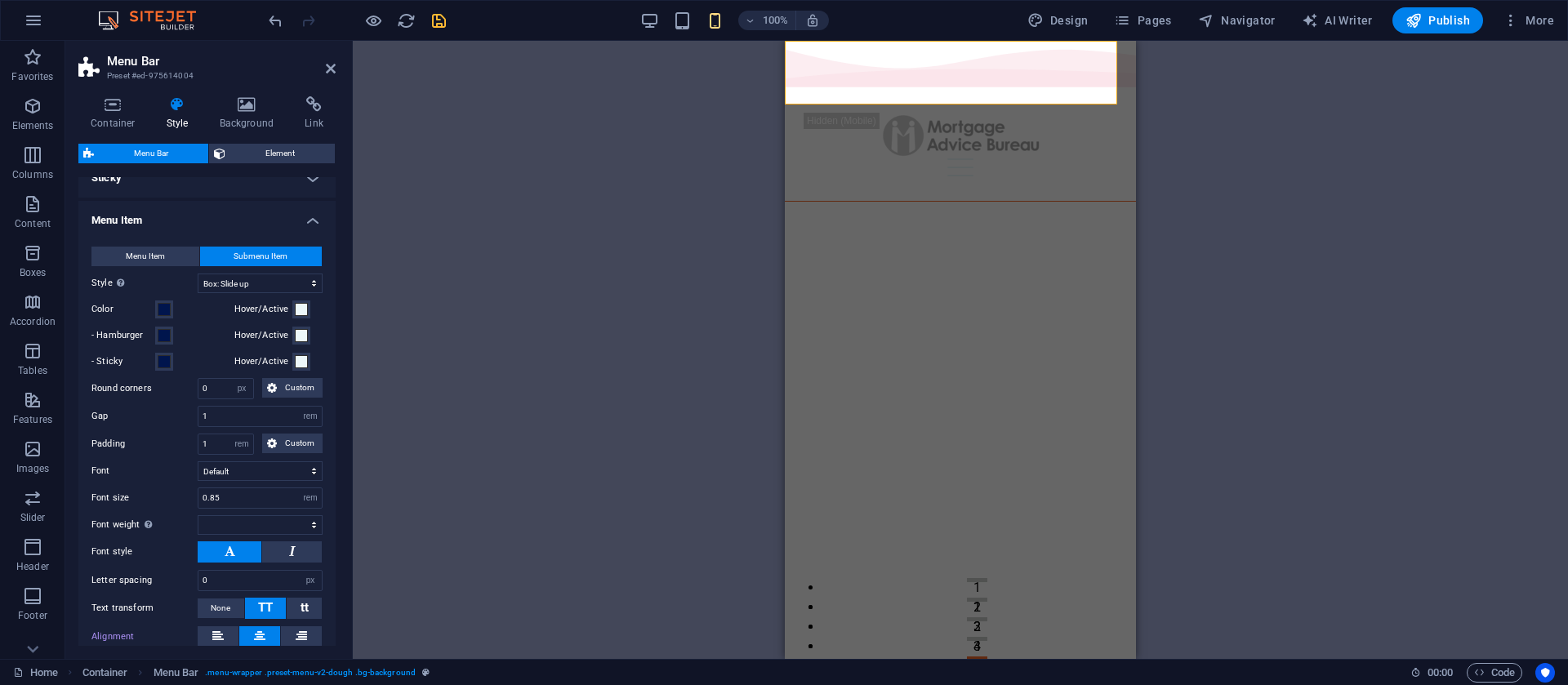
select select
click at [306, 214] on h4 "Menu Item" at bounding box center [207, 215] width 257 height 30
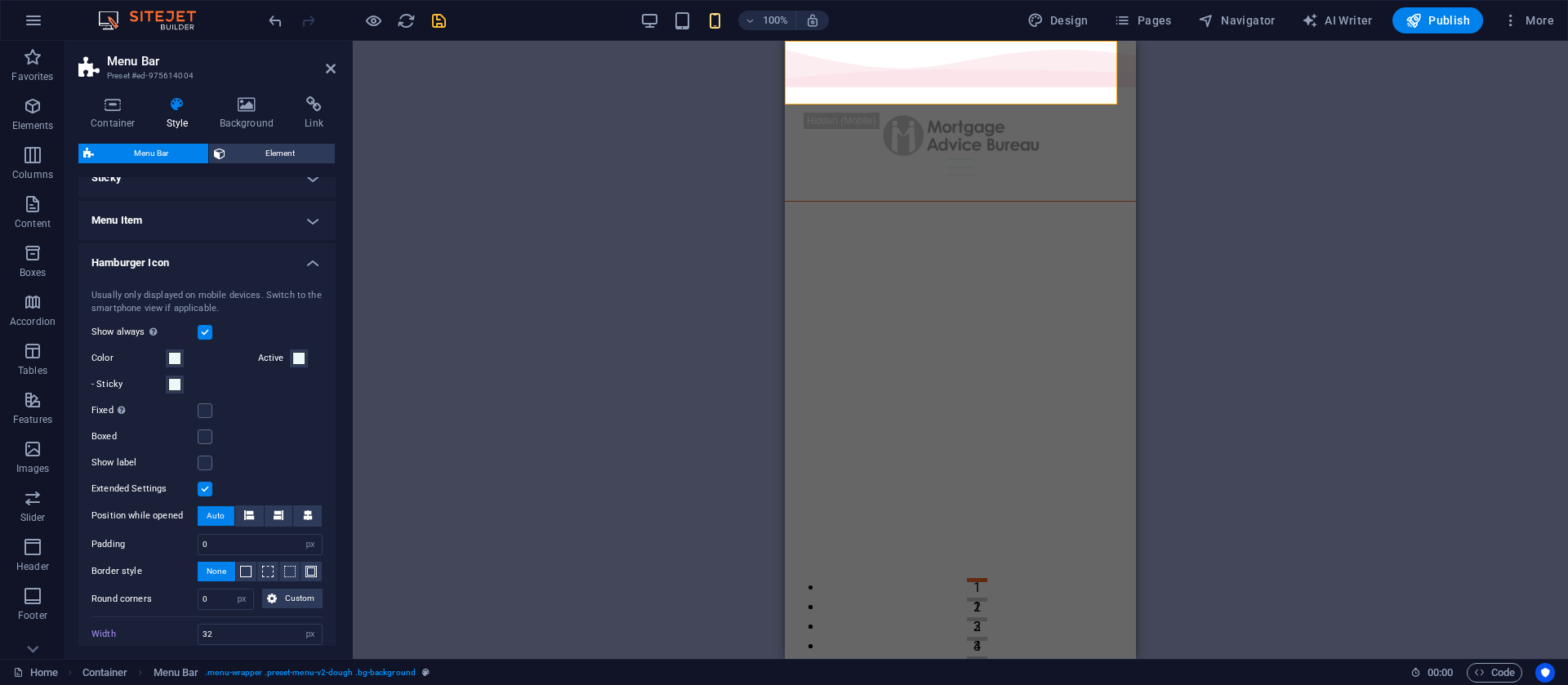
click at [305, 186] on h4 "Sticky" at bounding box center [207, 177] width 257 height 39
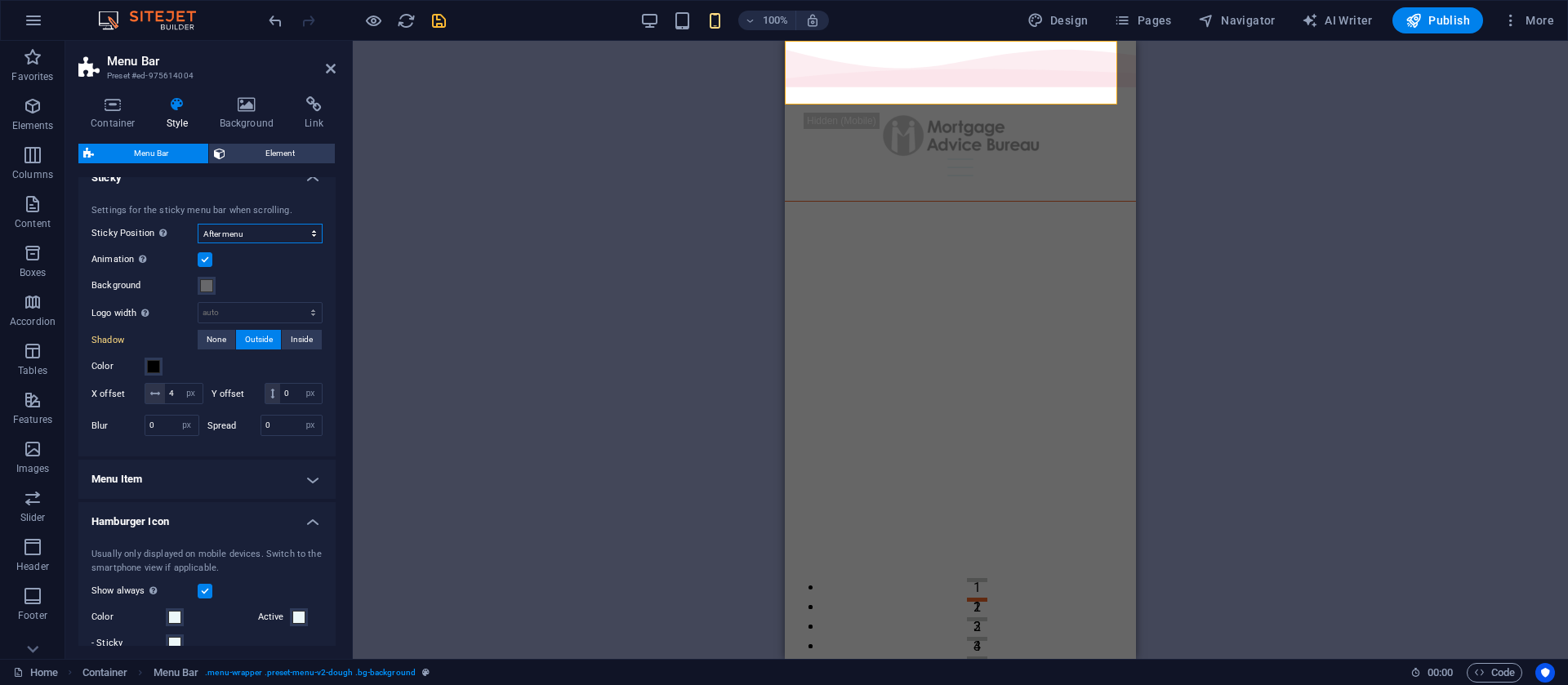
click at [285, 226] on select "Off Instant After menu After banner When scrolling up" at bounding box center [260, 233] width 125 height 19
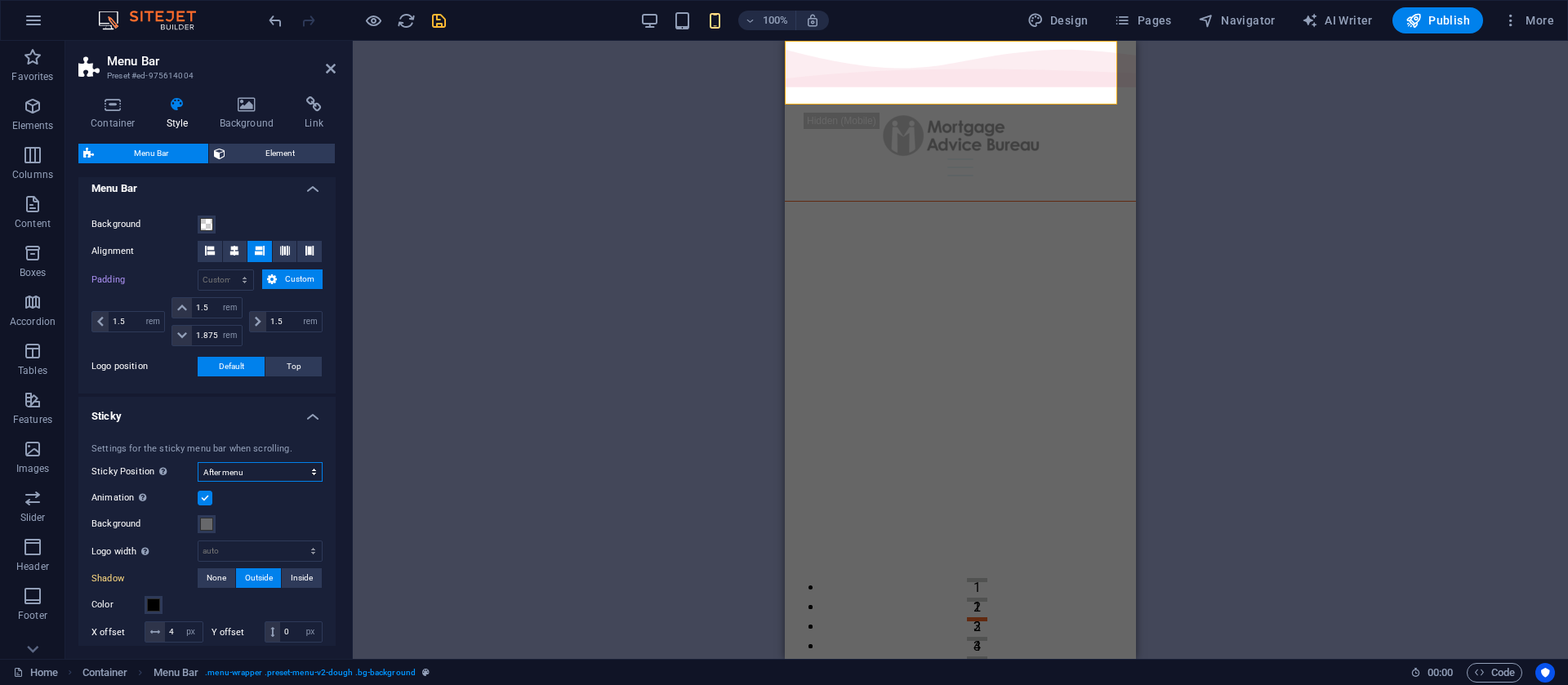
scroll to position [250, 0]
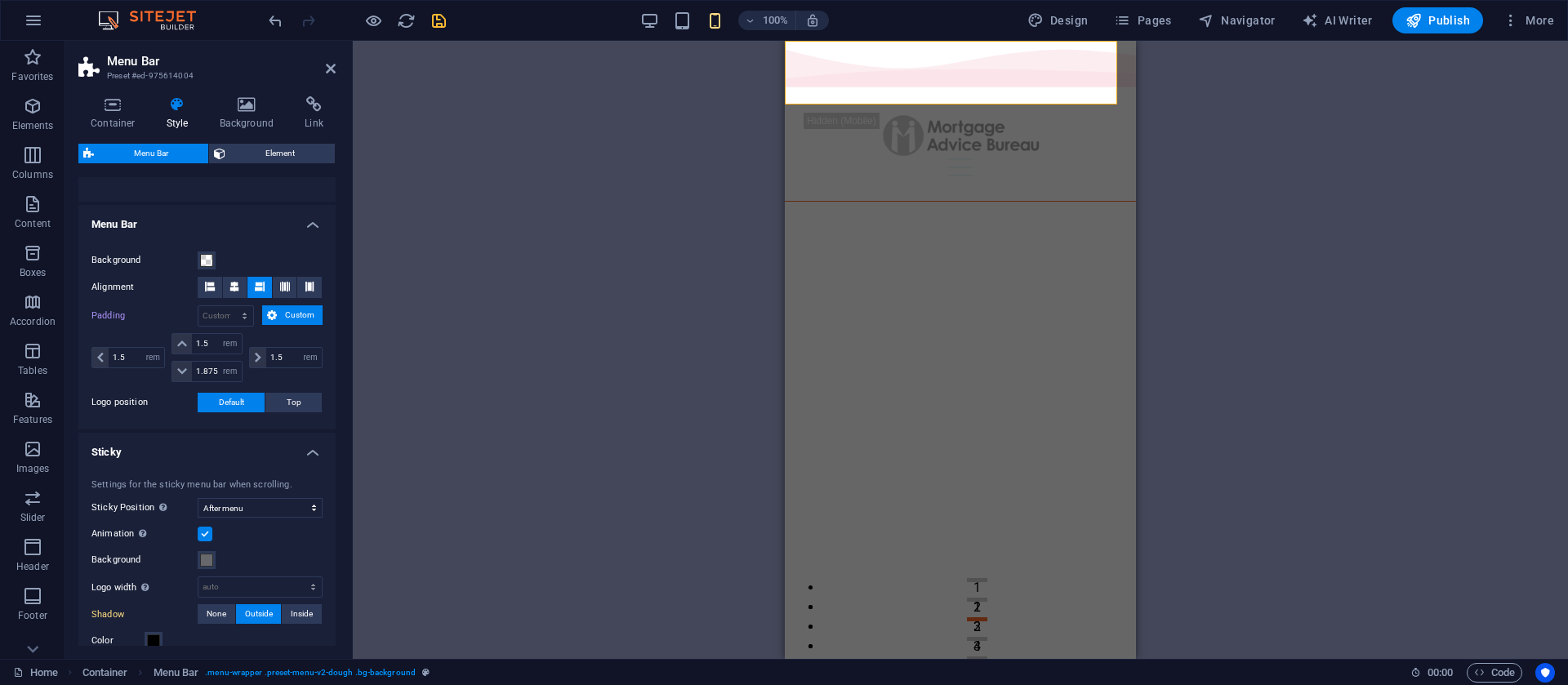
click at [296, 449] on h4 "Sticky" at bounding box center [207, 447] width 257 height 30
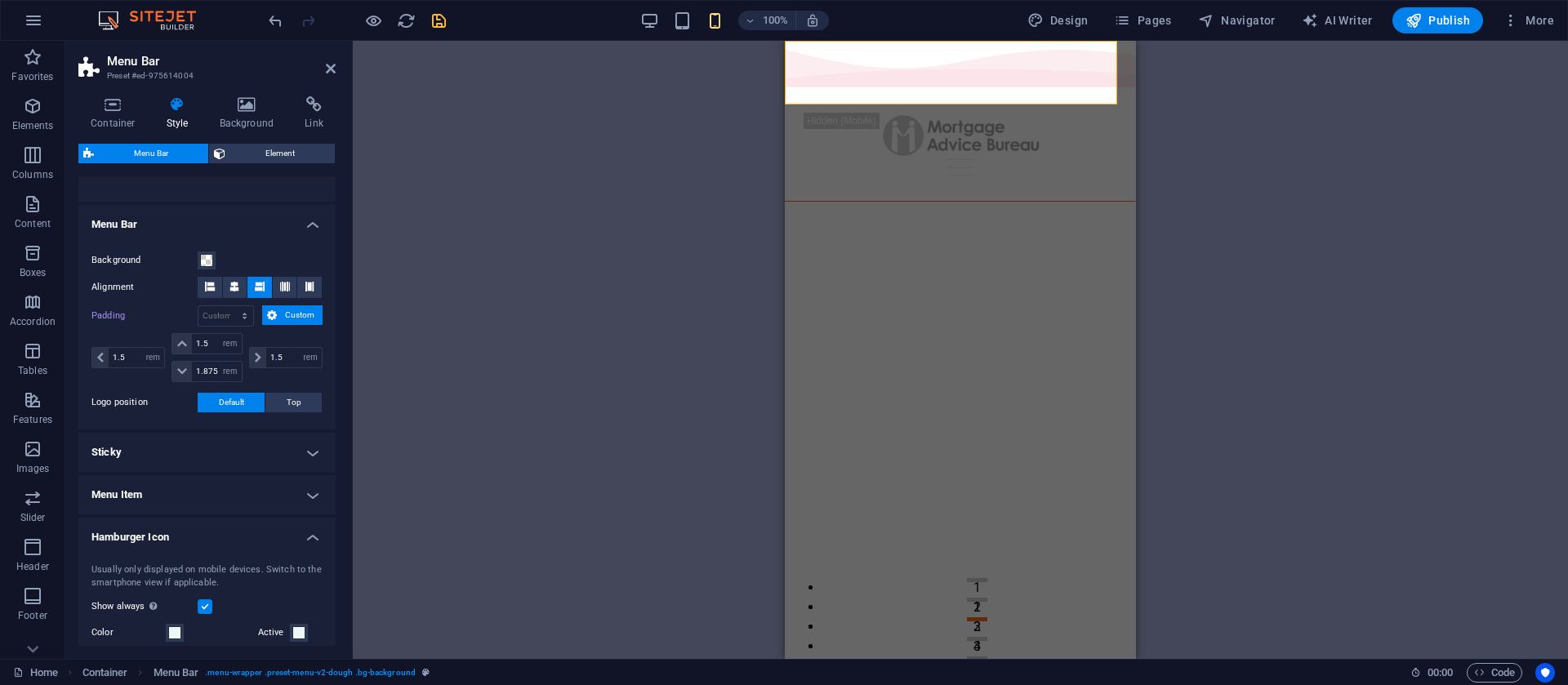
click at [286, 233] on h4 "Menu Bar" at bounding box center [207, 220] width 257 height 30
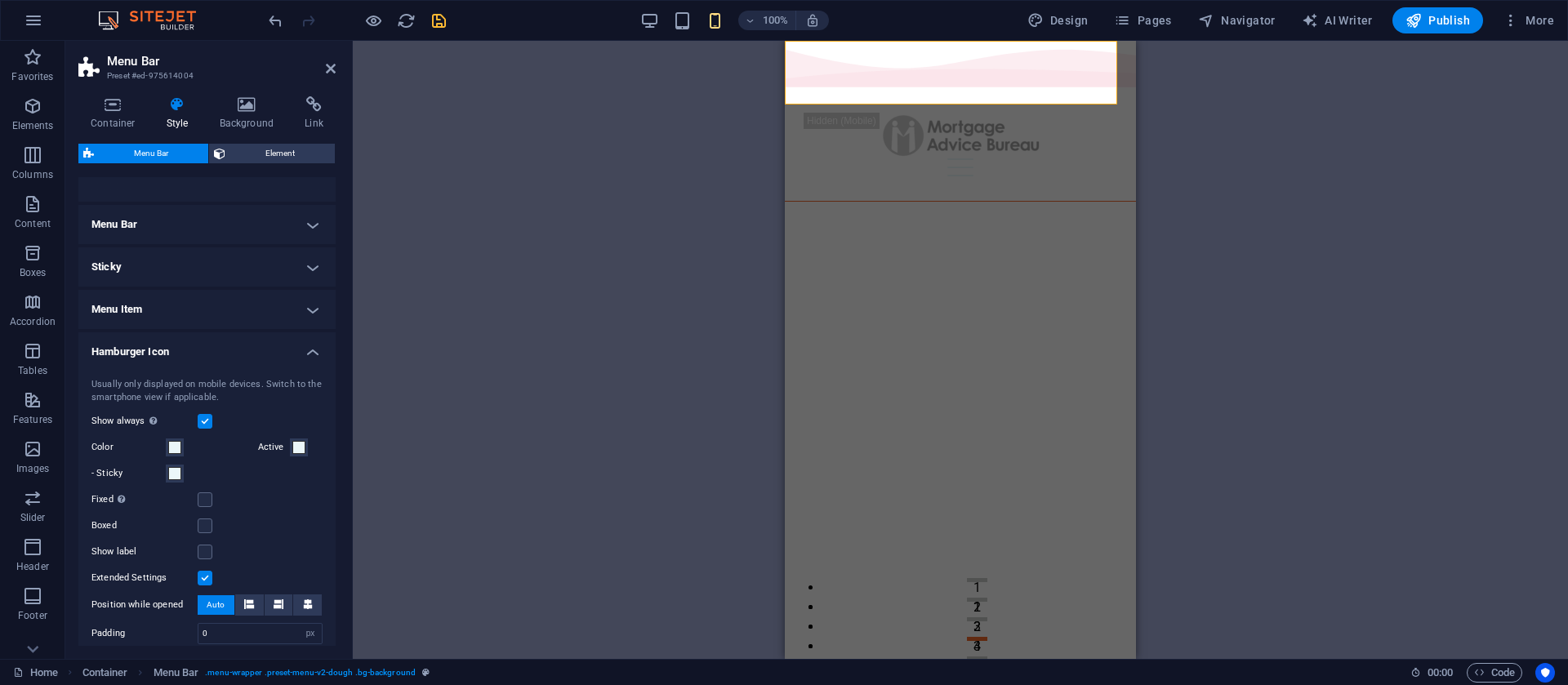
drag, startPoint x: 337, startPoint y: 356, endPoint x: 336, endPoint y: 386, distance: 30.0
click at [336, 386] on div "Container Style Background Link Size Height Default px rem % vh vw Min. height …" at bounding box center [207, 371] width 284 height 576
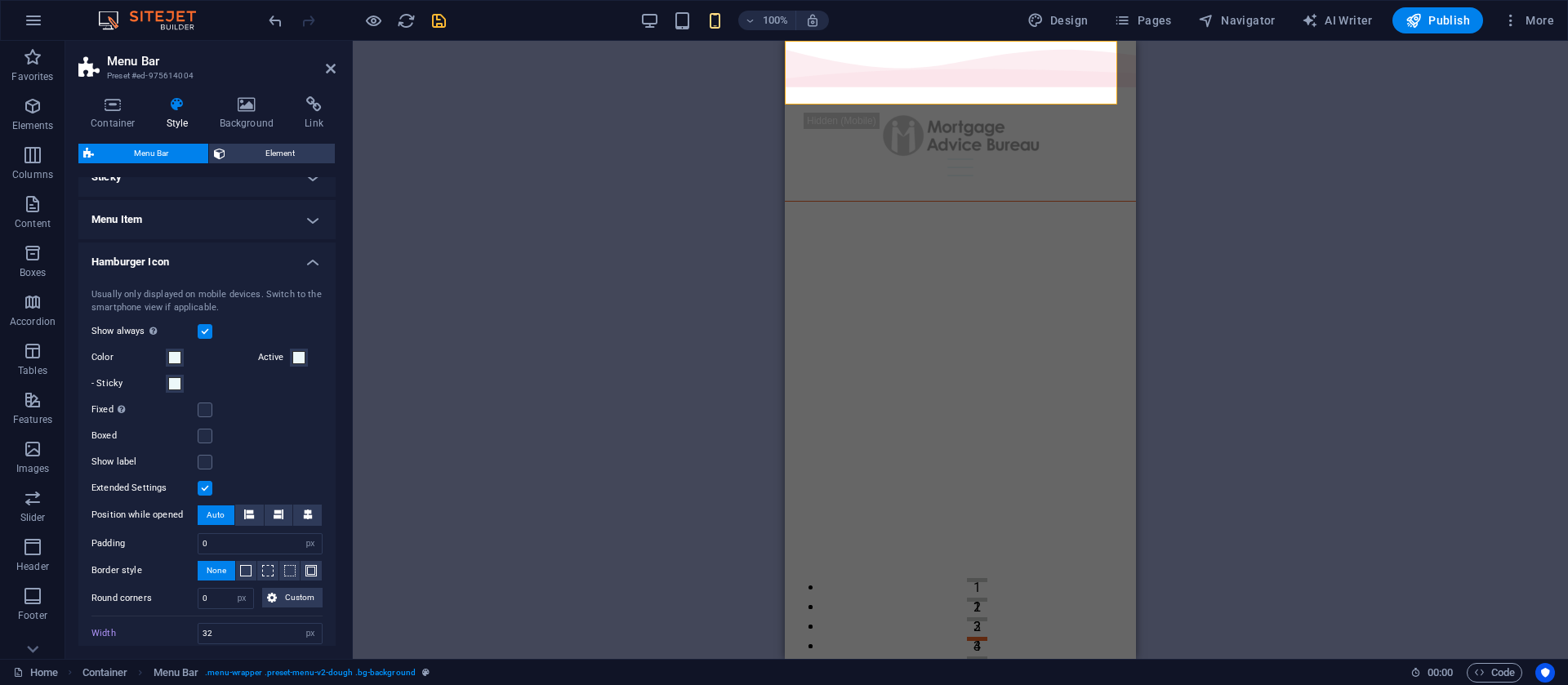
scroll to position [362, 0]
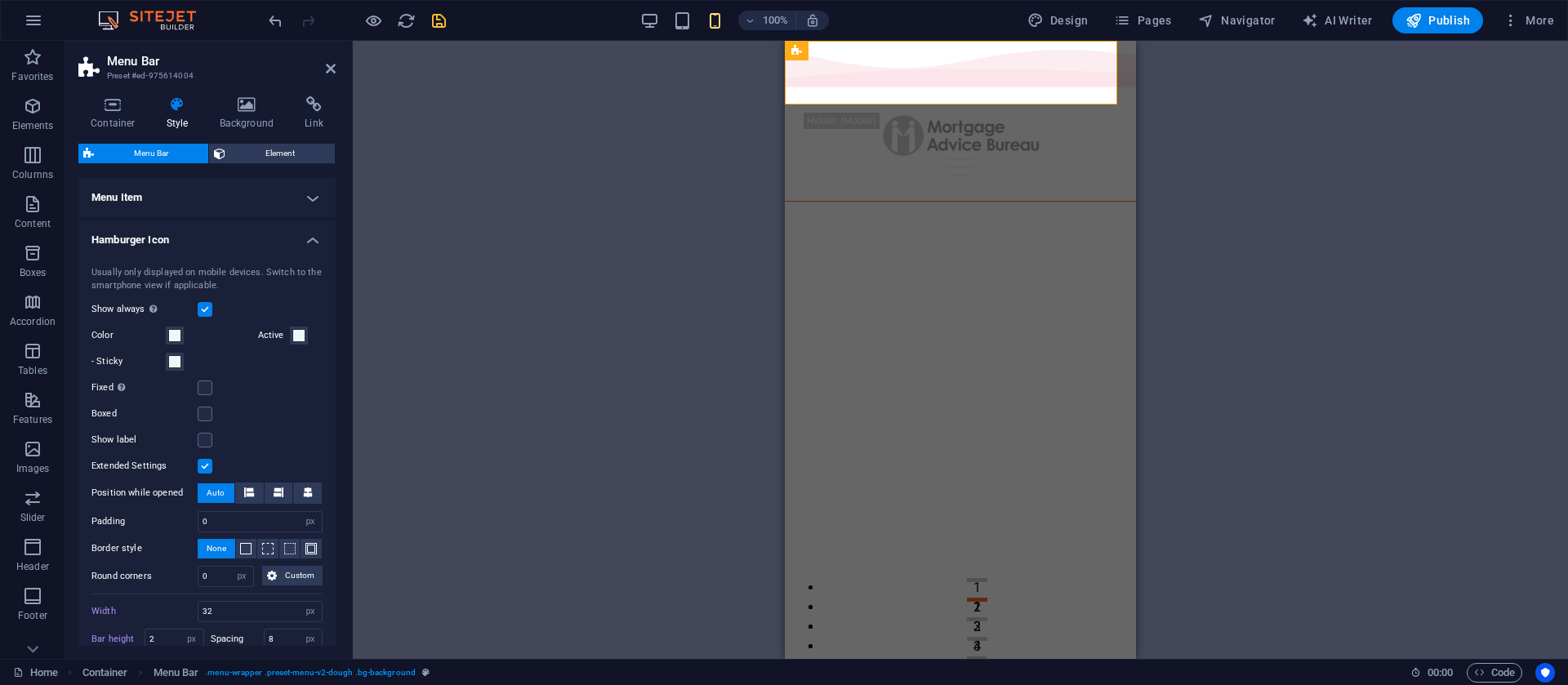
click at [207, 312] on label at bounding box center [205, 310] width 15 height 15
click at [0, 0] on input "Show always Shows the trigger for all viewports." at bounding box center [0, 0] width 0 height 0
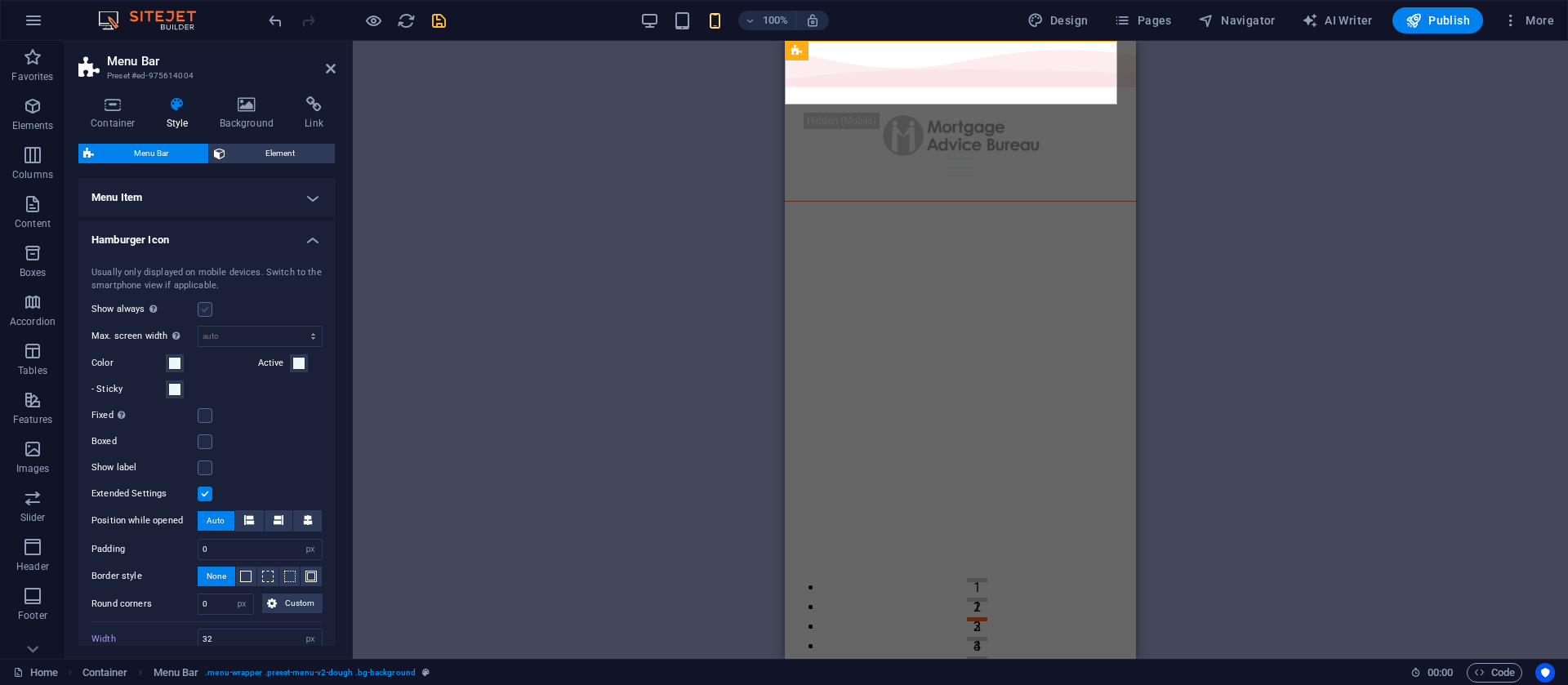
click at [208, 308] on label at bounding box center [205, 310] width 15 height 15
click at [0, 0] on input "Show always Shows the trigger for all viewports." at bounding box center [0, 0] width 0 height 0
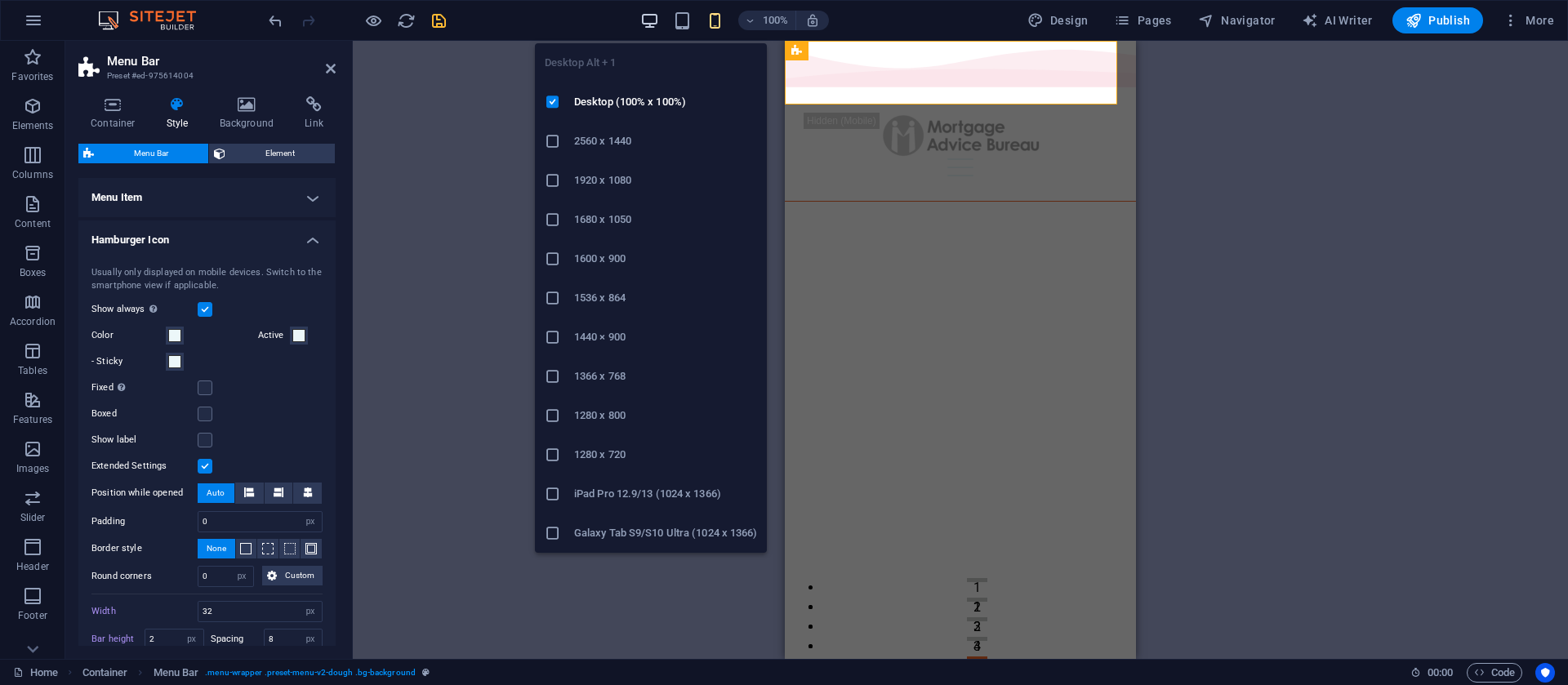
click at [648, 22] on icon "button" at bounding box center [650, 20] width 18 height 18
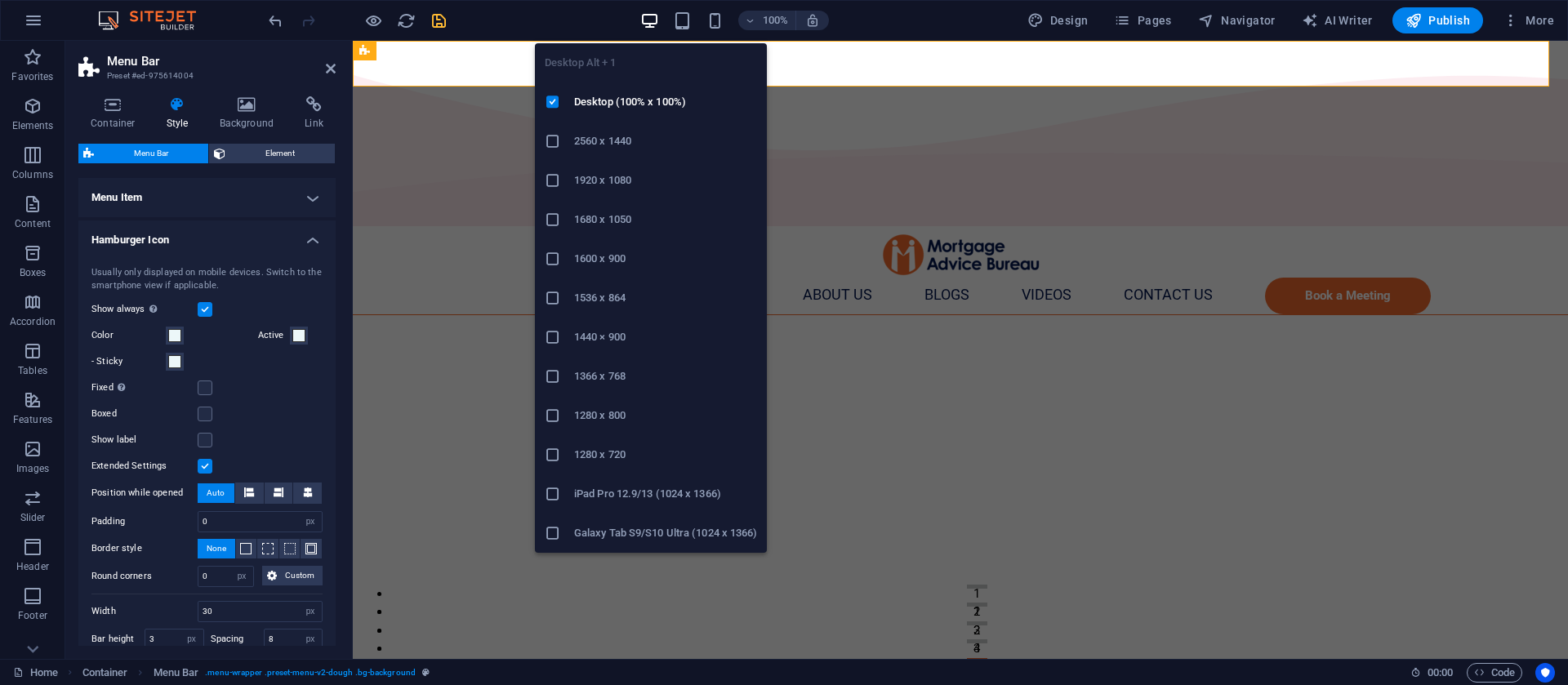
type input "30"
type input "3"
type input "0"
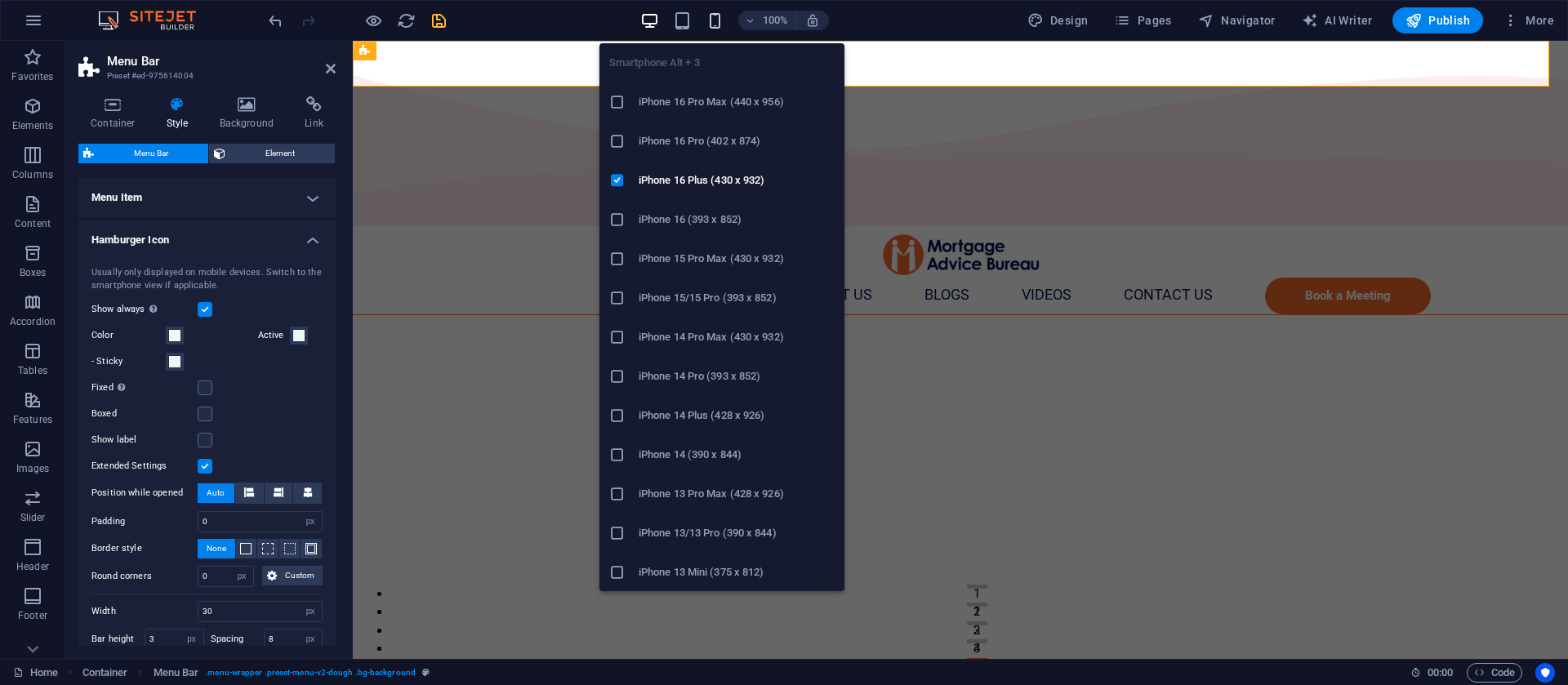
click at [712, 19] on icon "button" at bounding box center [715, 20] width 18 height 18
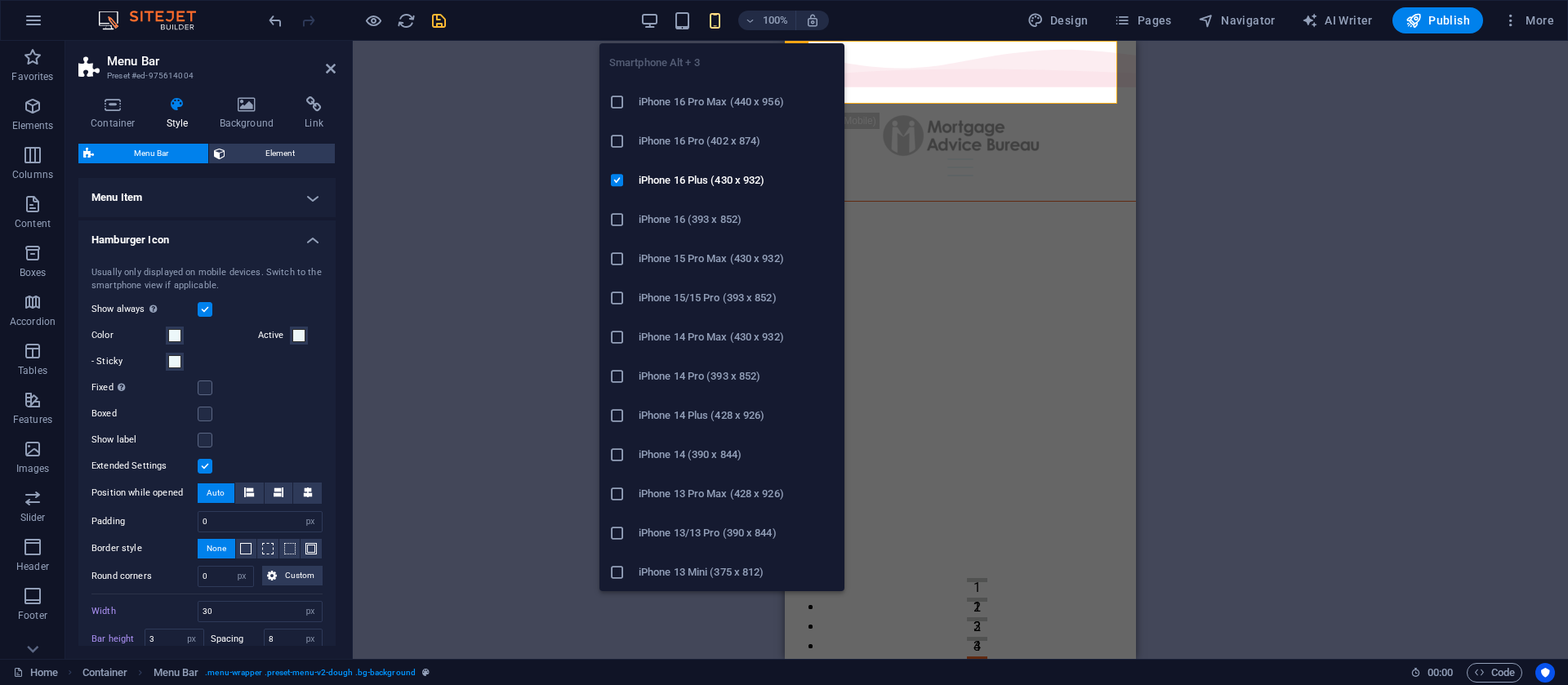
type input "32"
type input "2"
type input "8"
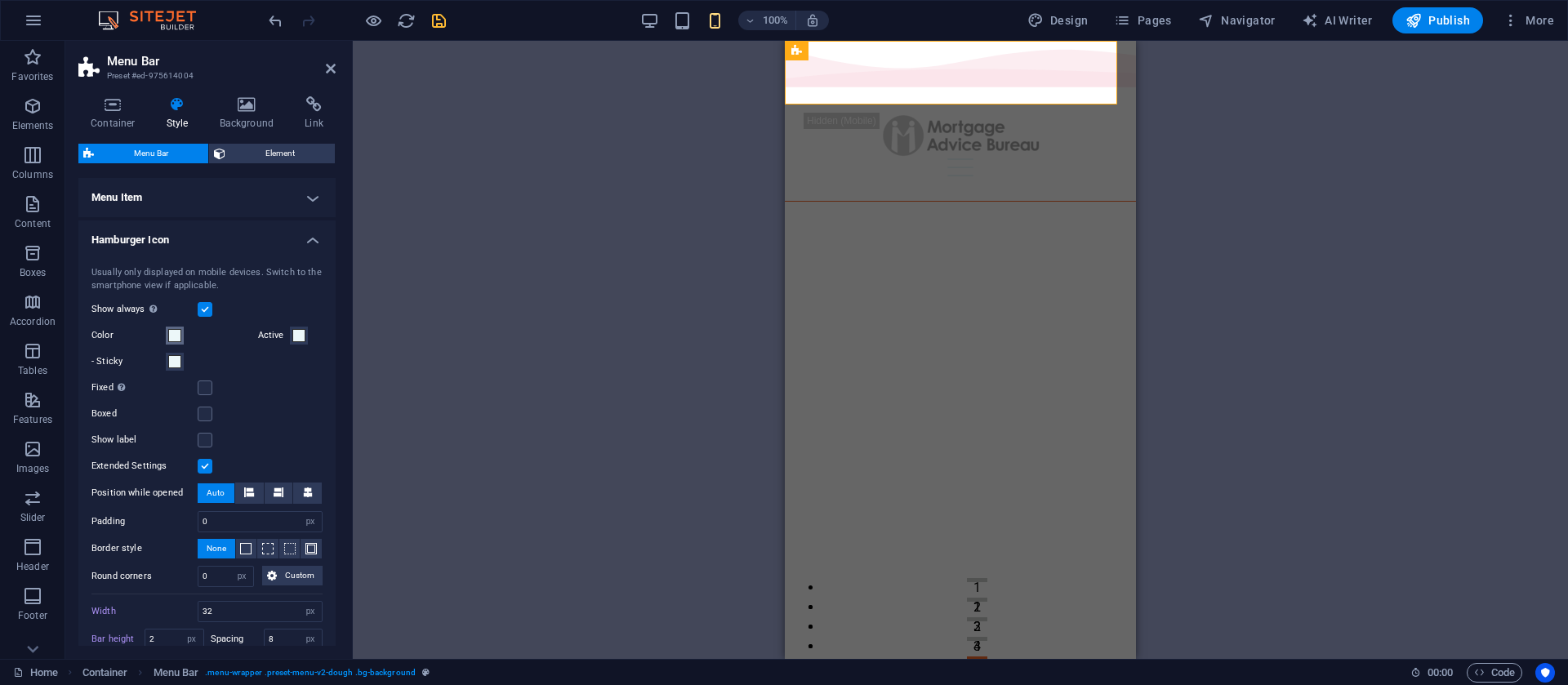
click at [172, 335] on span at bounding box center [175, 336] width 13 height 13
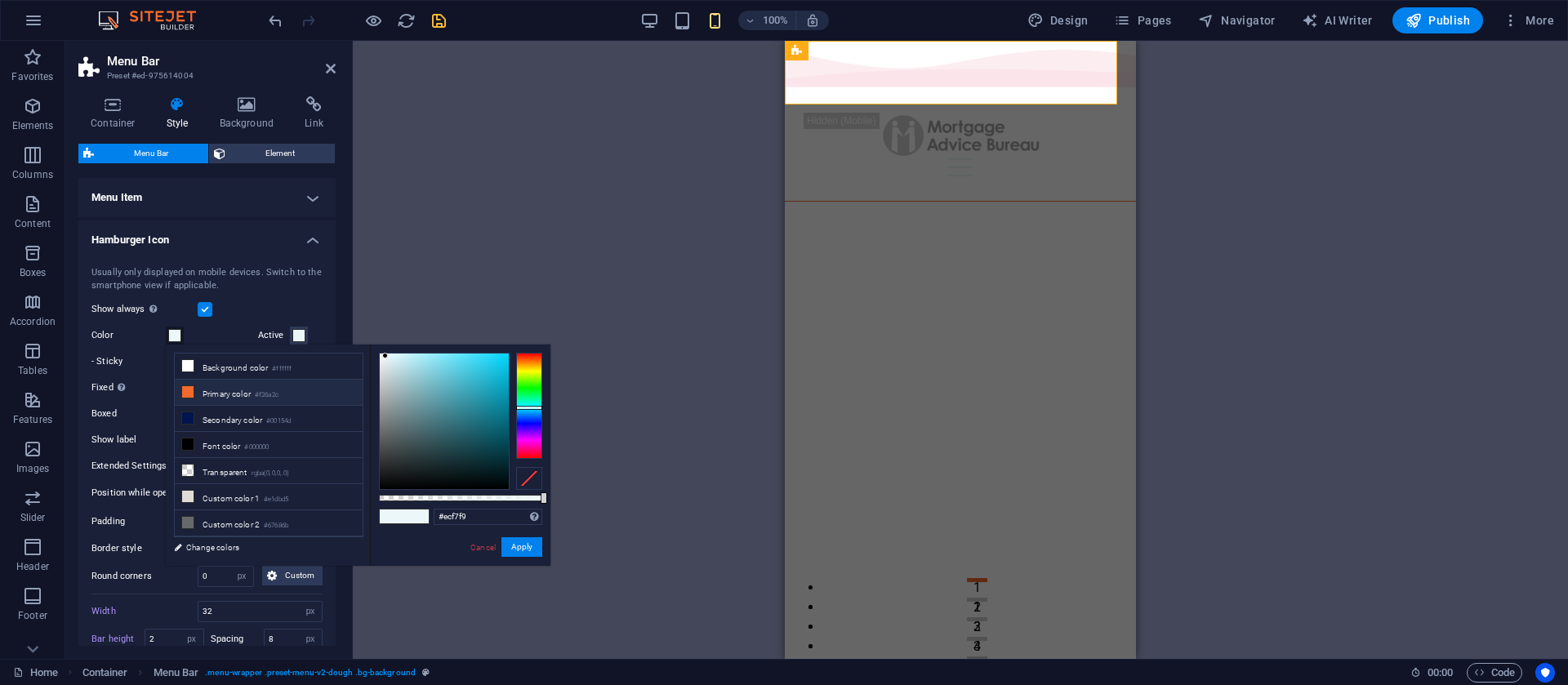
click at [217, 389] on li "Primary color #f26a2c" at bounding box center [268, 393] width 188 height 26
type input "#f26a2c"
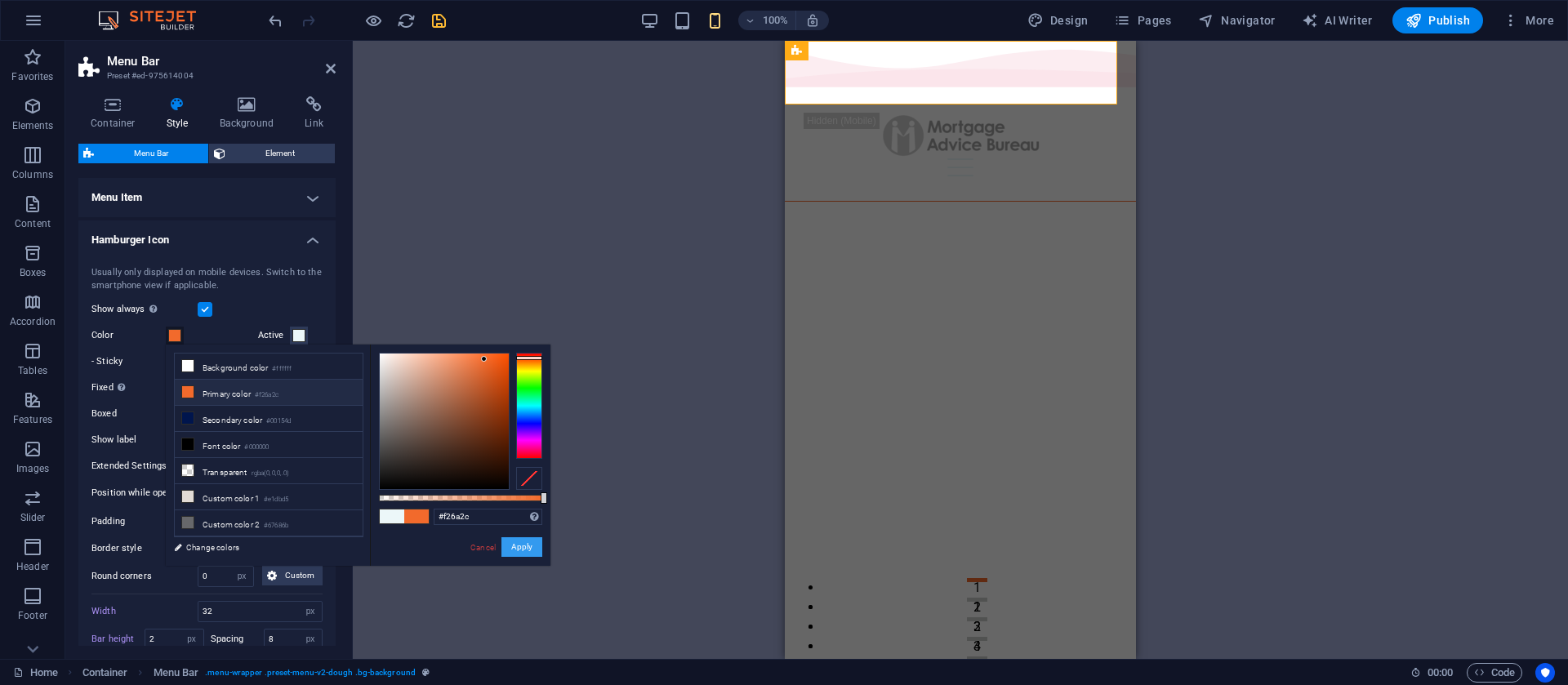
click at [529, 547] on button "Apply" at bounding box center [522, 547] width 41 height 19
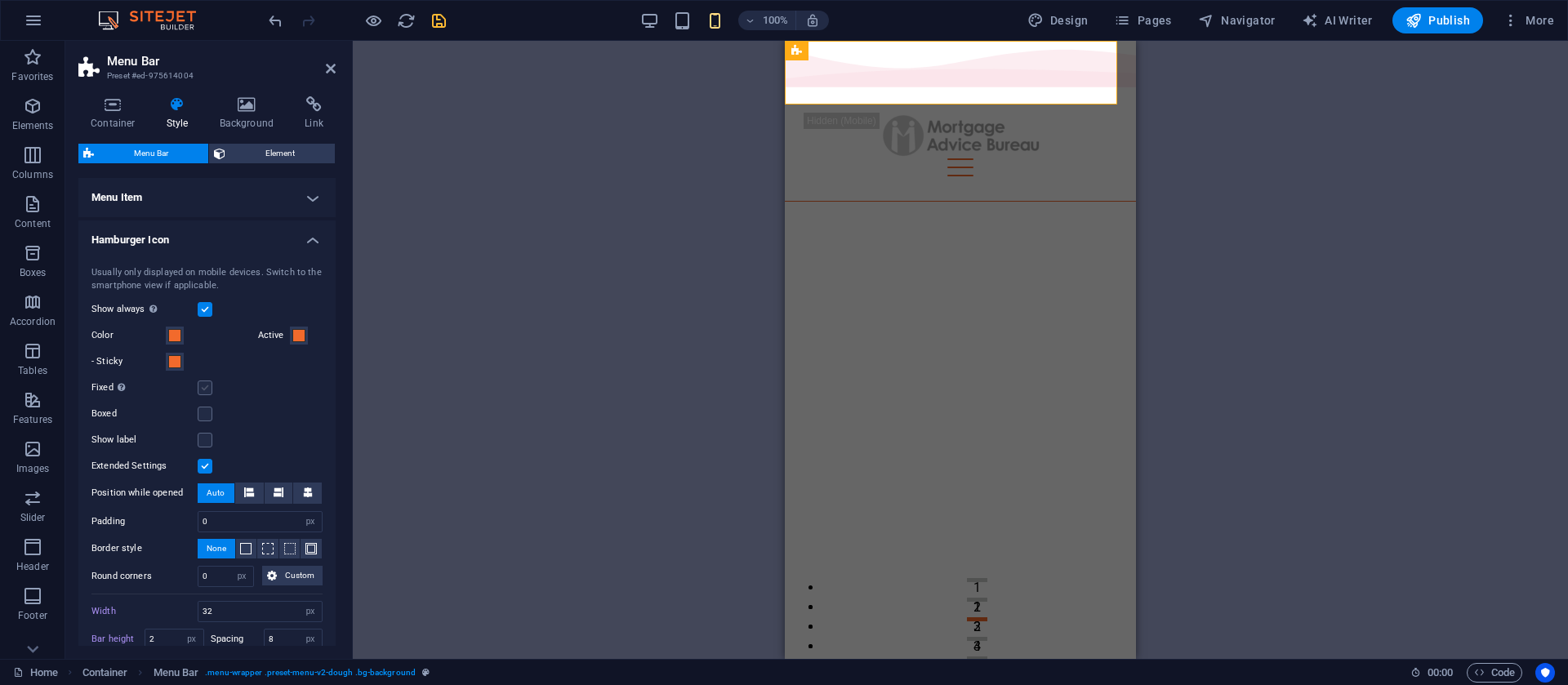
click at [211, 391] on label at bounding box center [205, 388] width 15 height 15
click at [0, 0] on input "Fixed Positions the trigger in a fixed state so that it is constantly in the vi…" at bounding box center [0, 0] width 0 height 0
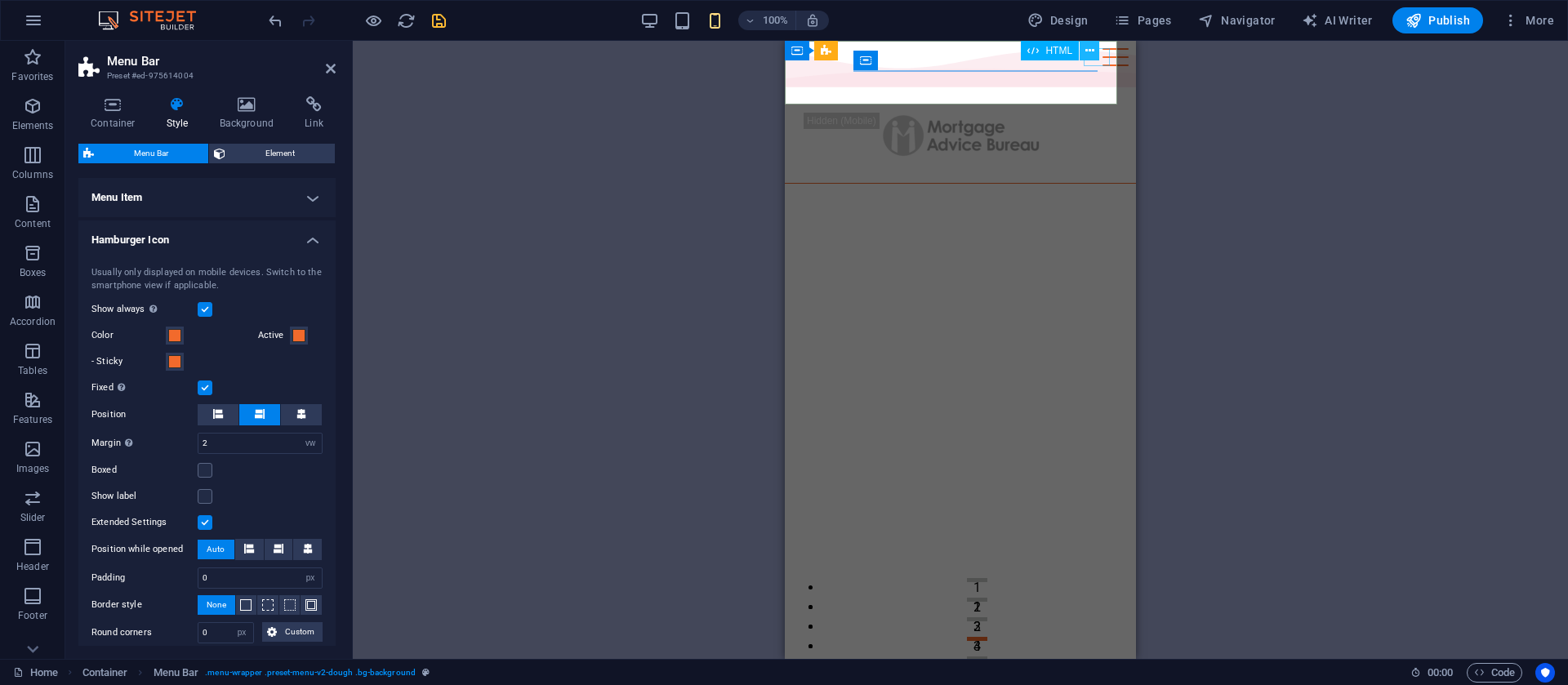
click at [1092, 51] on icon at bounding box center [1090, 51] width 9 height 18
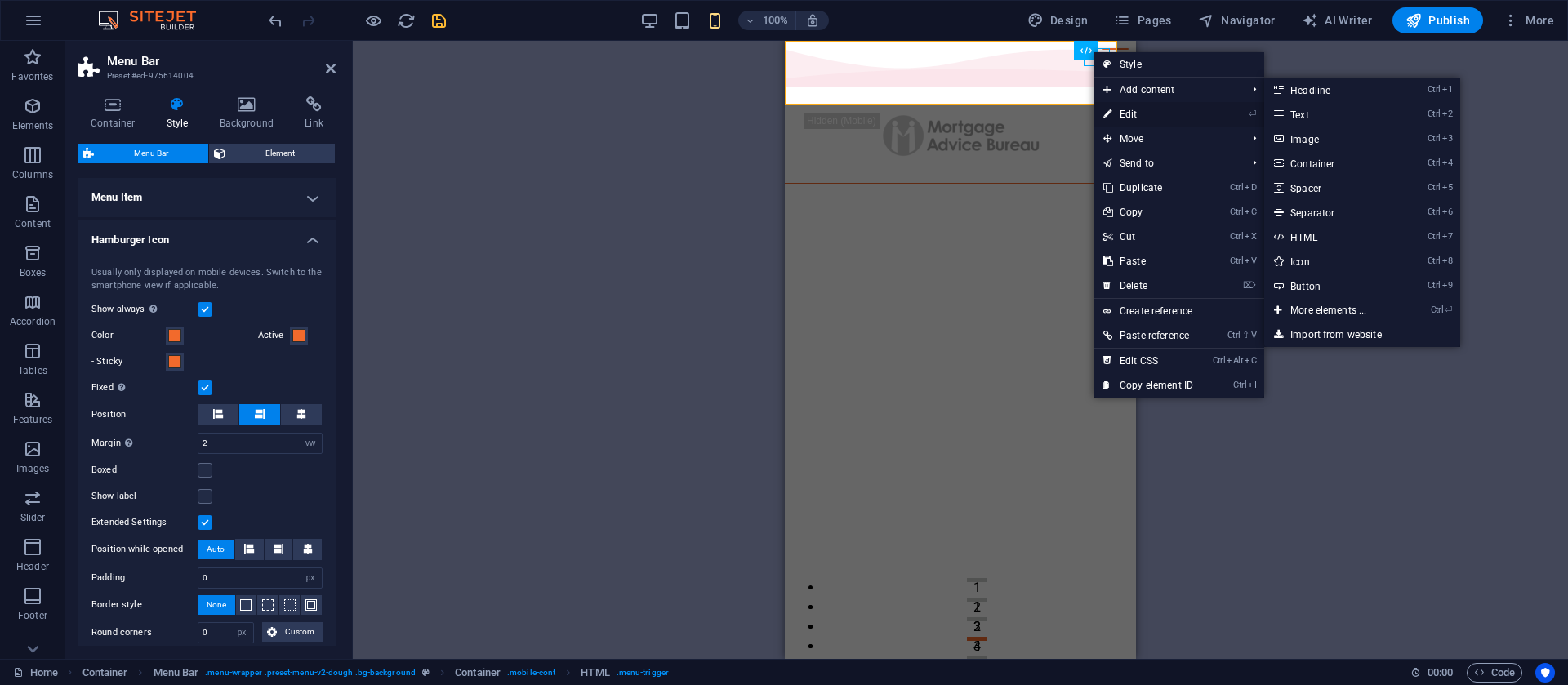
click at [1136, 115] on link "⏎ Edit" at bounding box center [1148, 114] width 109 height 25
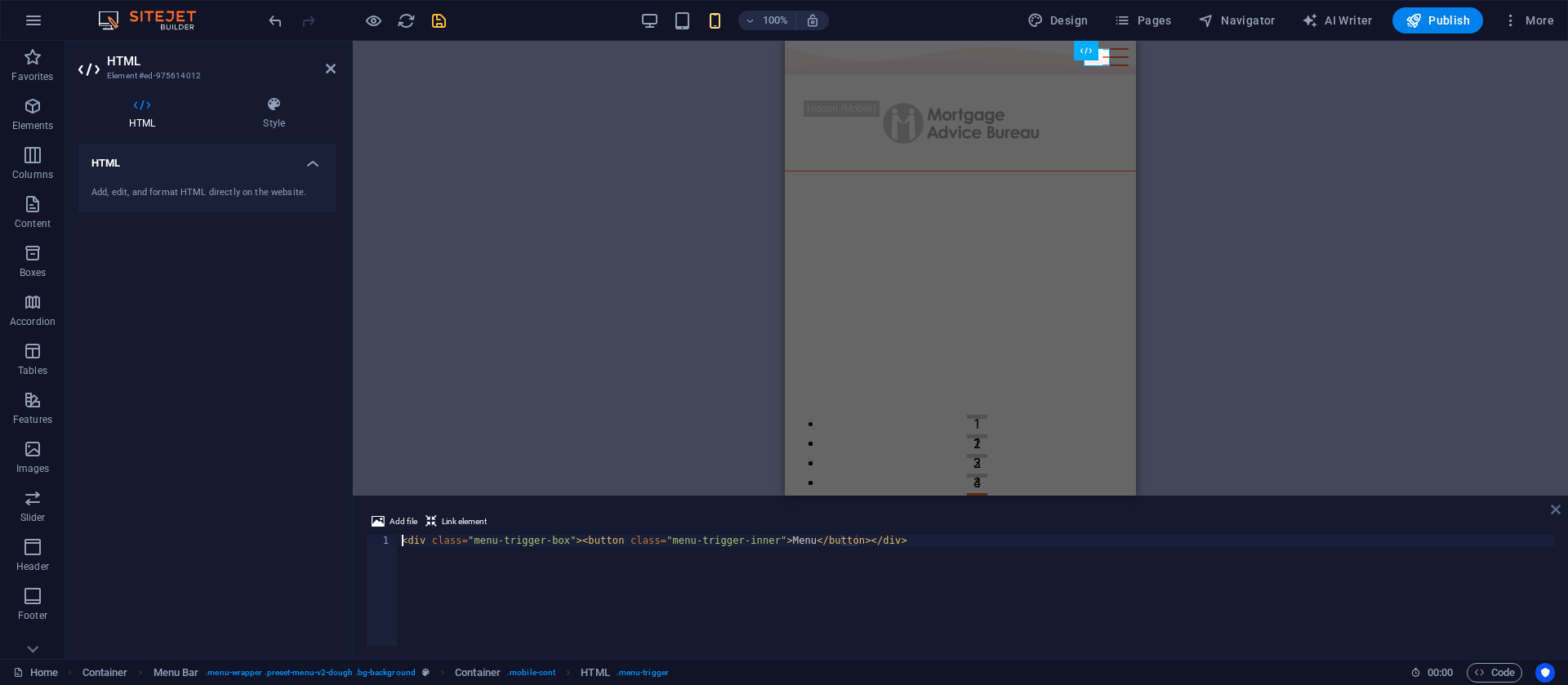
click at [1552, 510] on icon at bounding box center [1555, 509] width 10 height 13
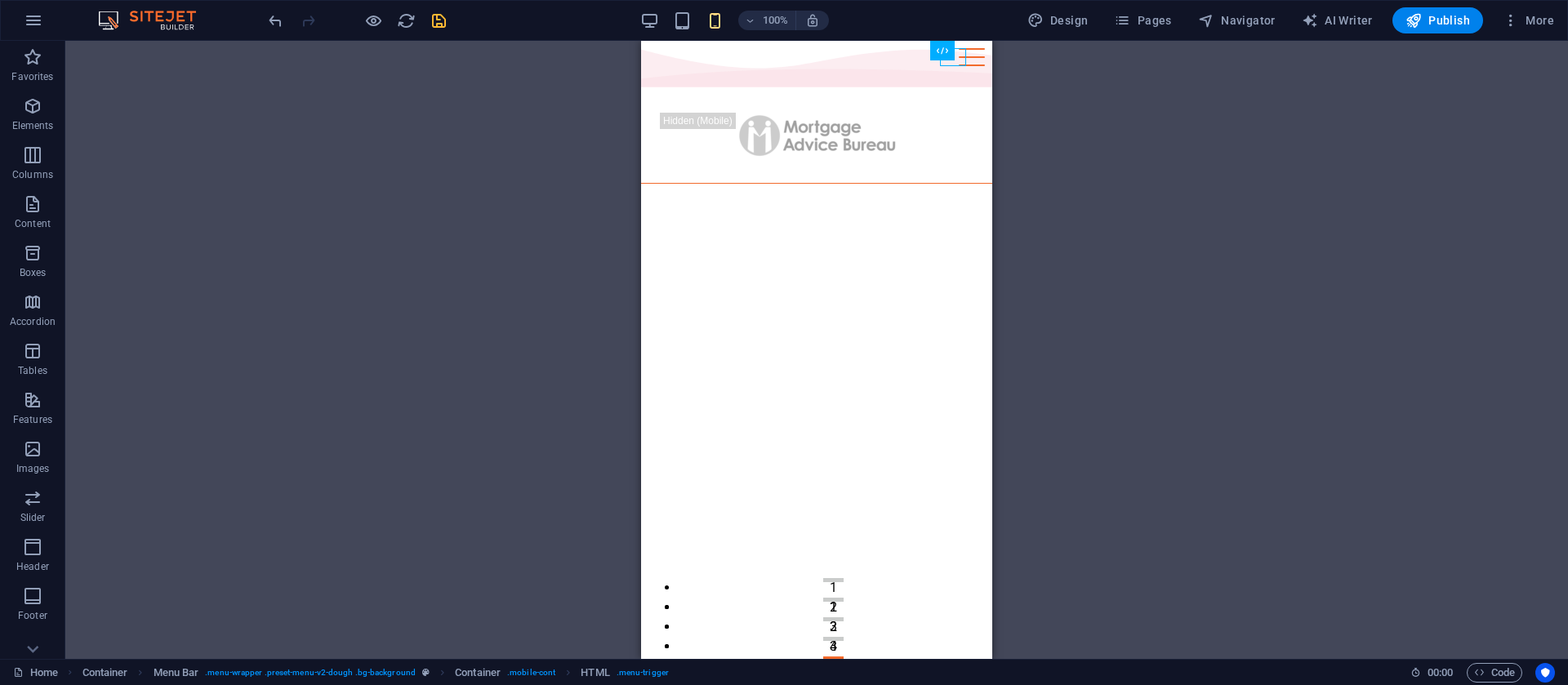
click at [1217, 240] on div "Container 2 columns Container H2 Container Container 2 columns Container 2 colu…" at bounding box center [817, 349] width 1502 height 618
click at [677, 113] on div at bounding box center [817, 135] width 312 height 45
click at [755, 44] on icon at bounding box center [754, 51] width 9 height 18
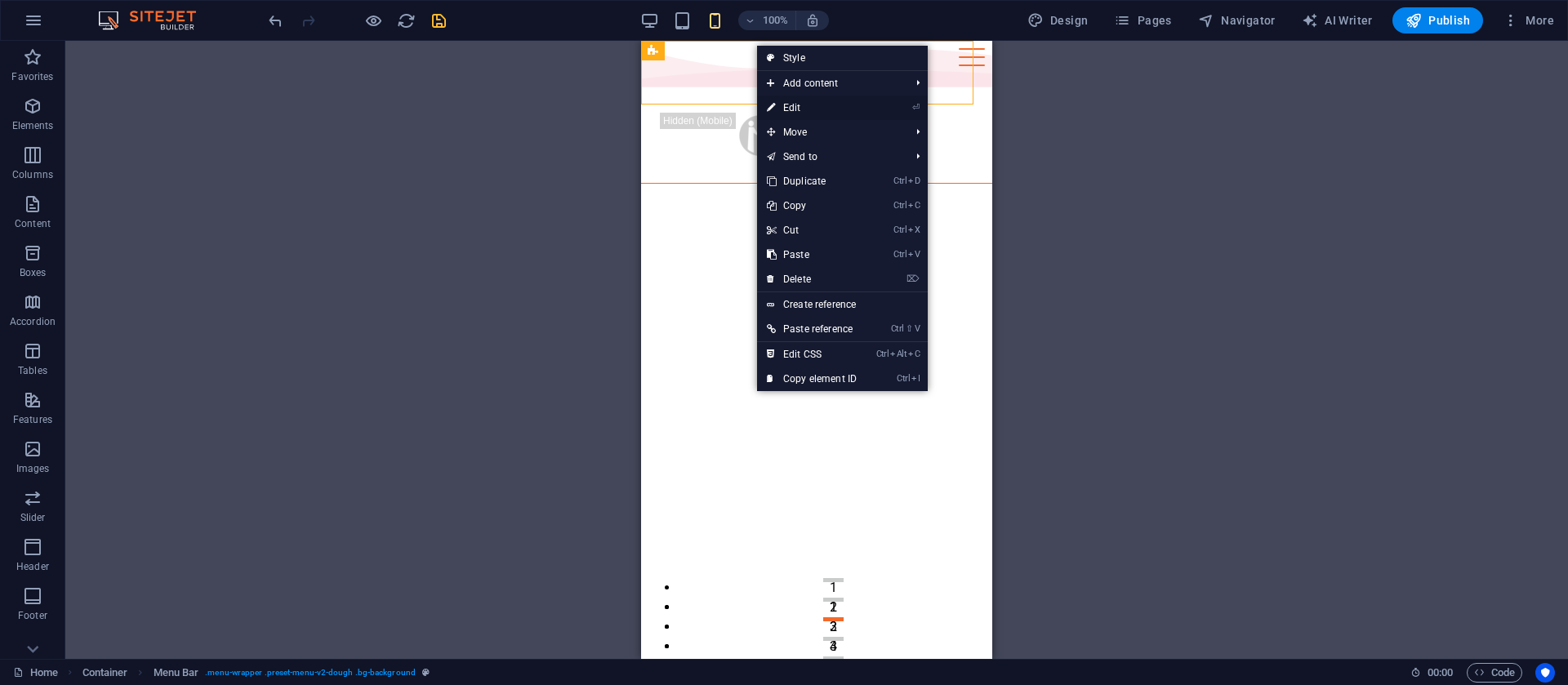
click at [787, 104] on link "⏎ Edit" at bounding box center [811, 107] width 109 height 25
select select "vw"
select select "px"
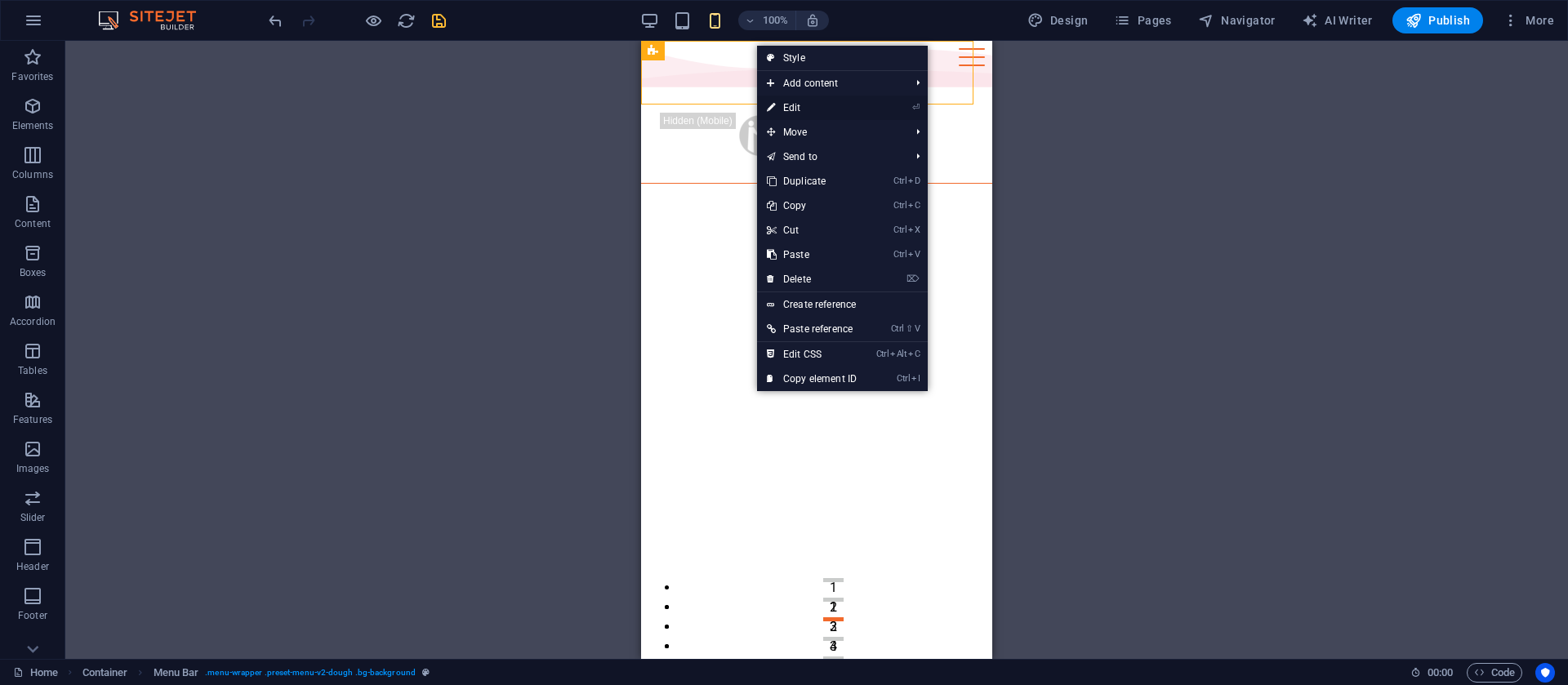
select select "px"
select select "%"
select select "rem"
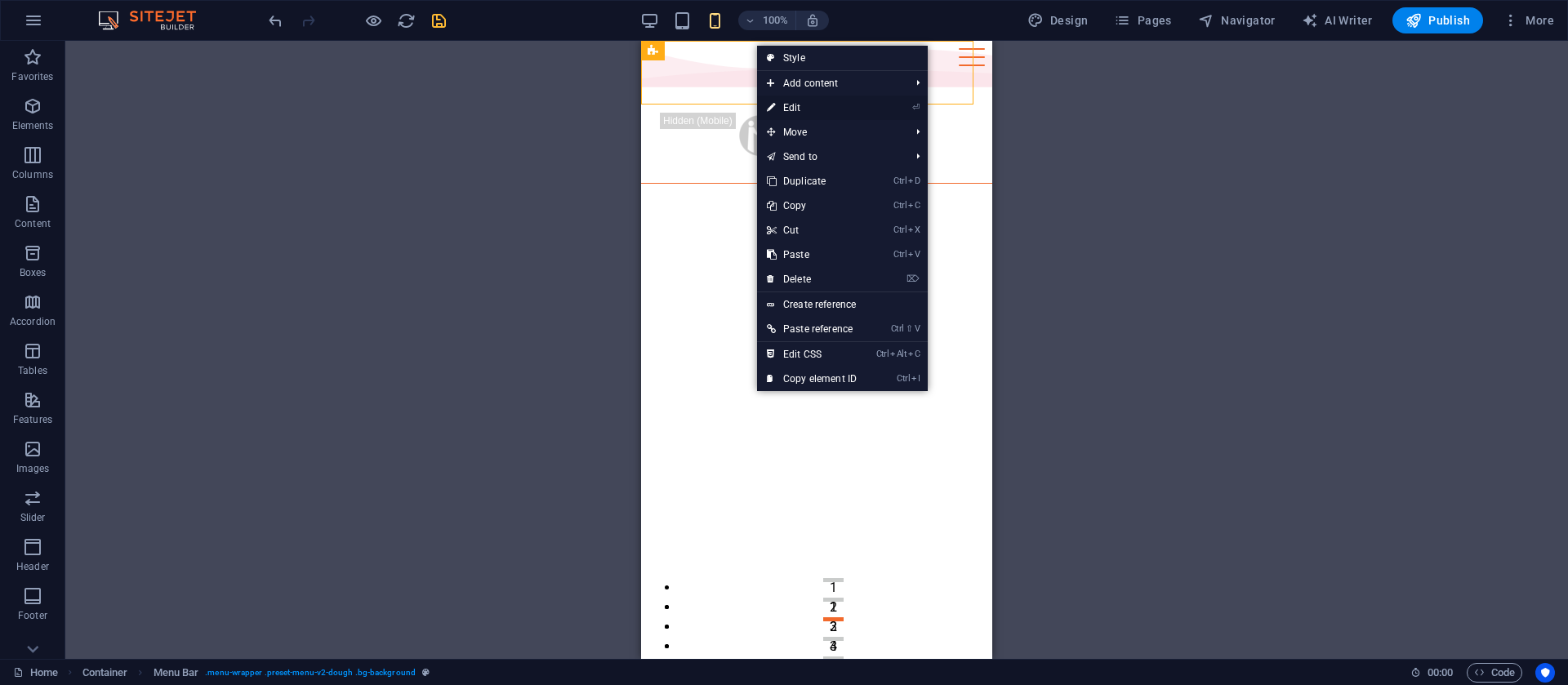
select select "rem"
select select "px"
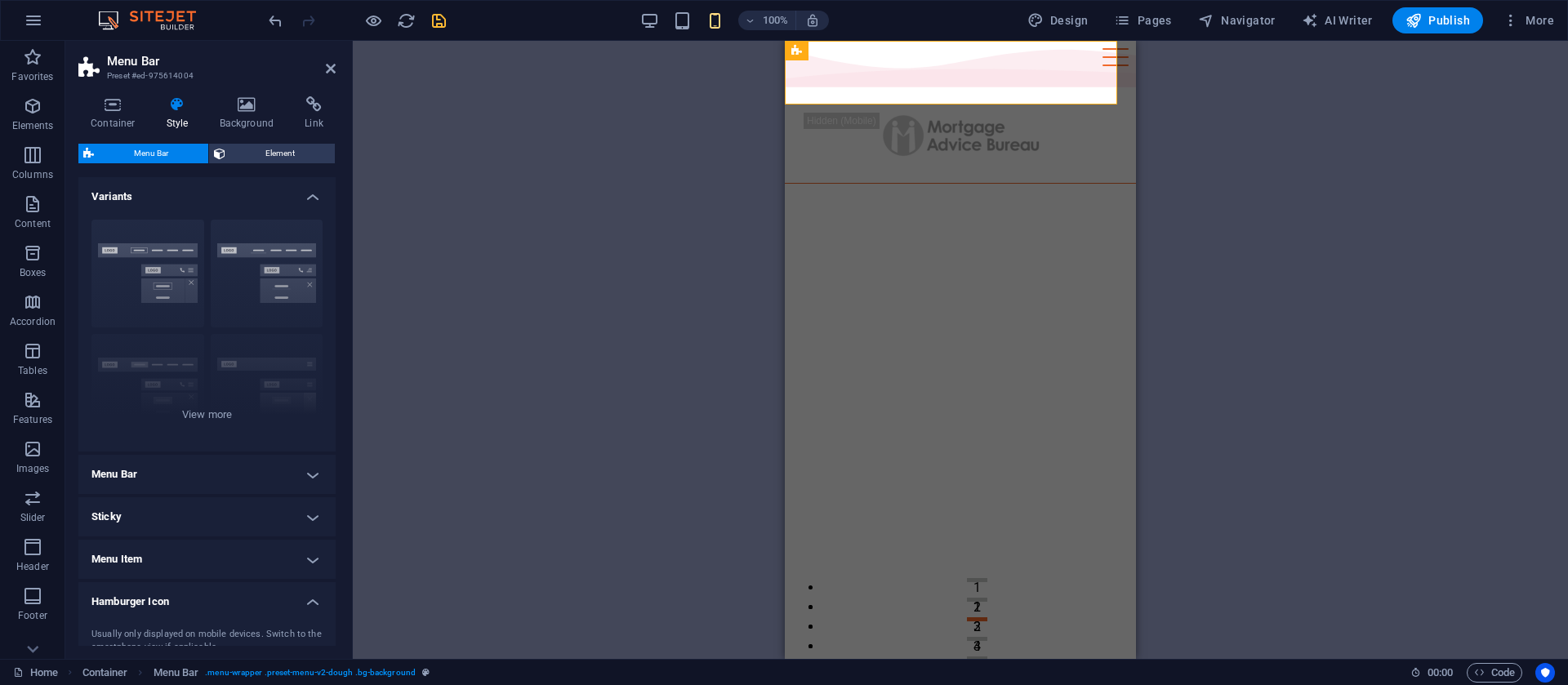
click at [165, 606] on h4 "Hamburger Icon" at bounding box center [207, 597] width 257 height 30
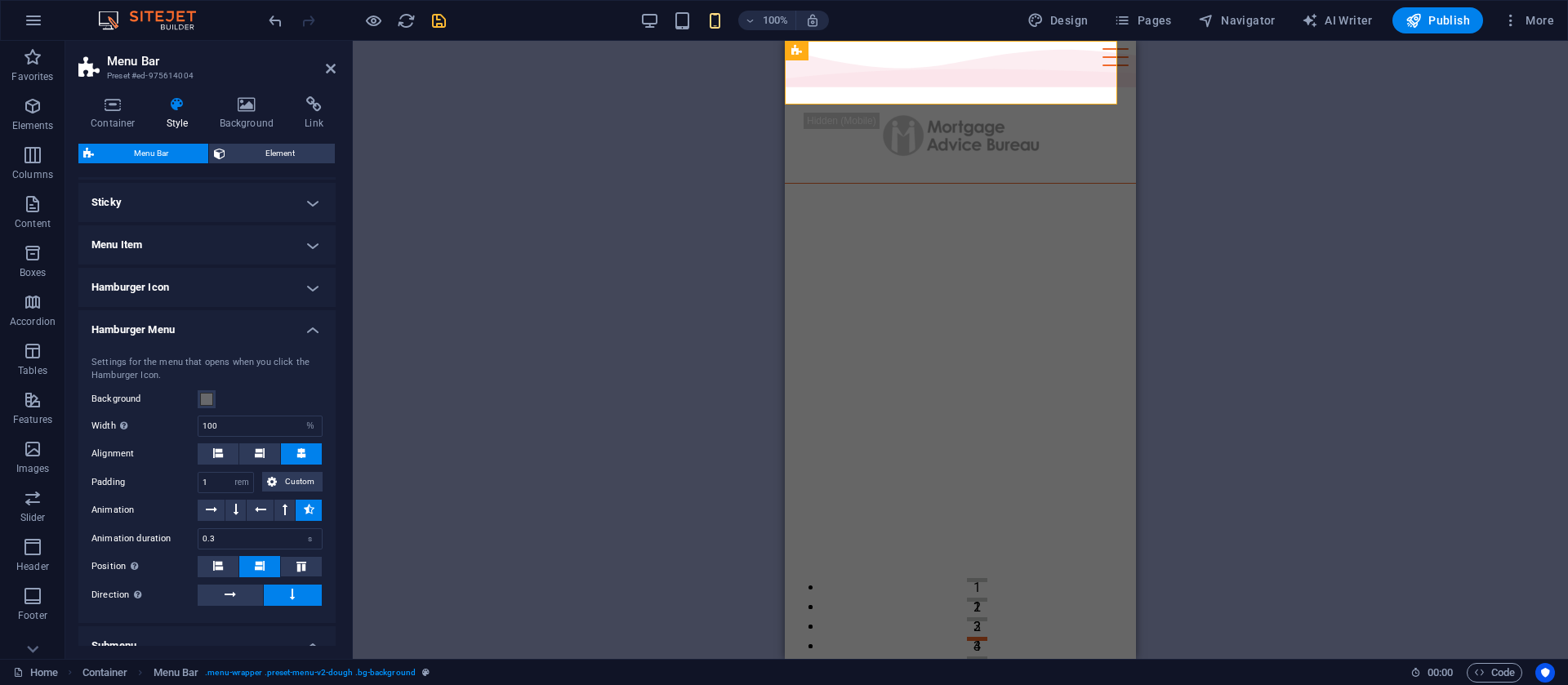
scroll to position [304, 0]
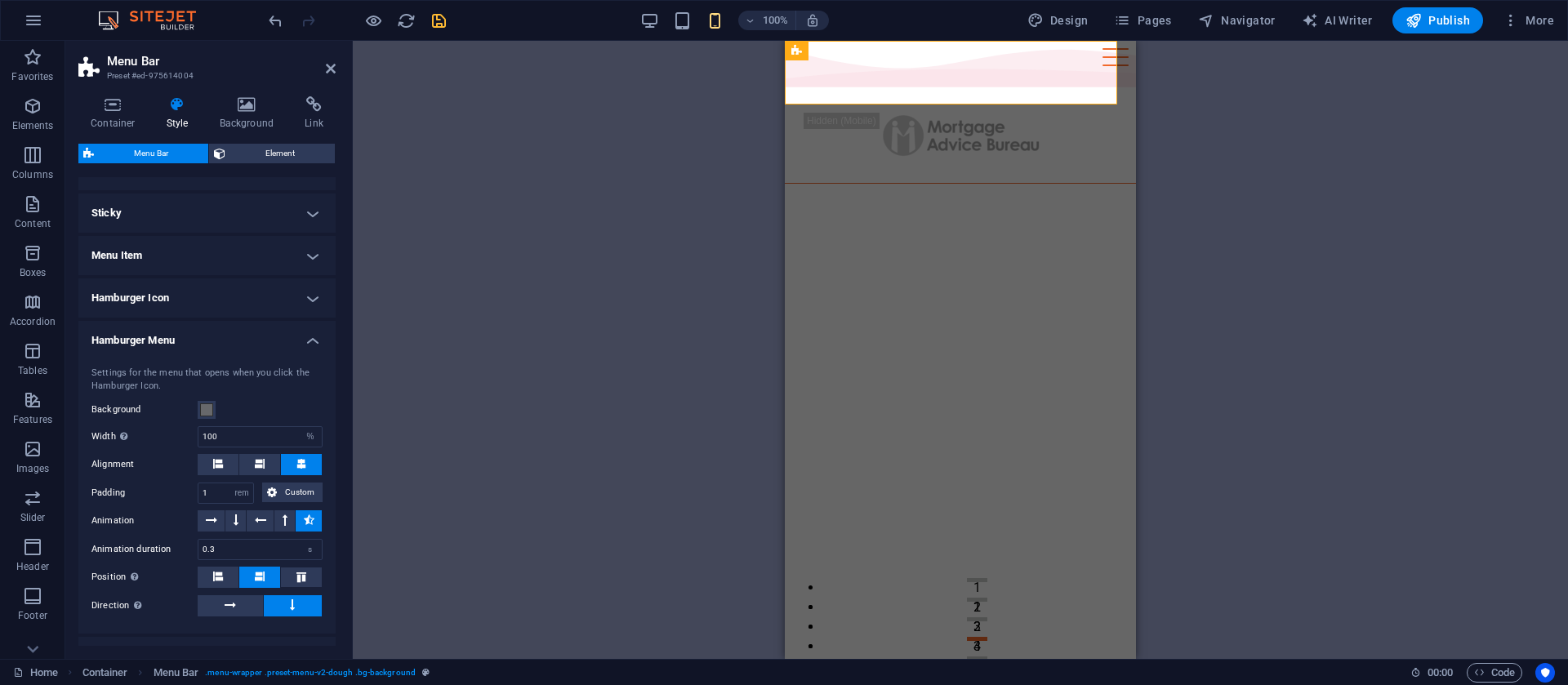
click at [223, 301] on h4 "Hamburger Icon" at bounding box center [207, 298] width 257 height 39
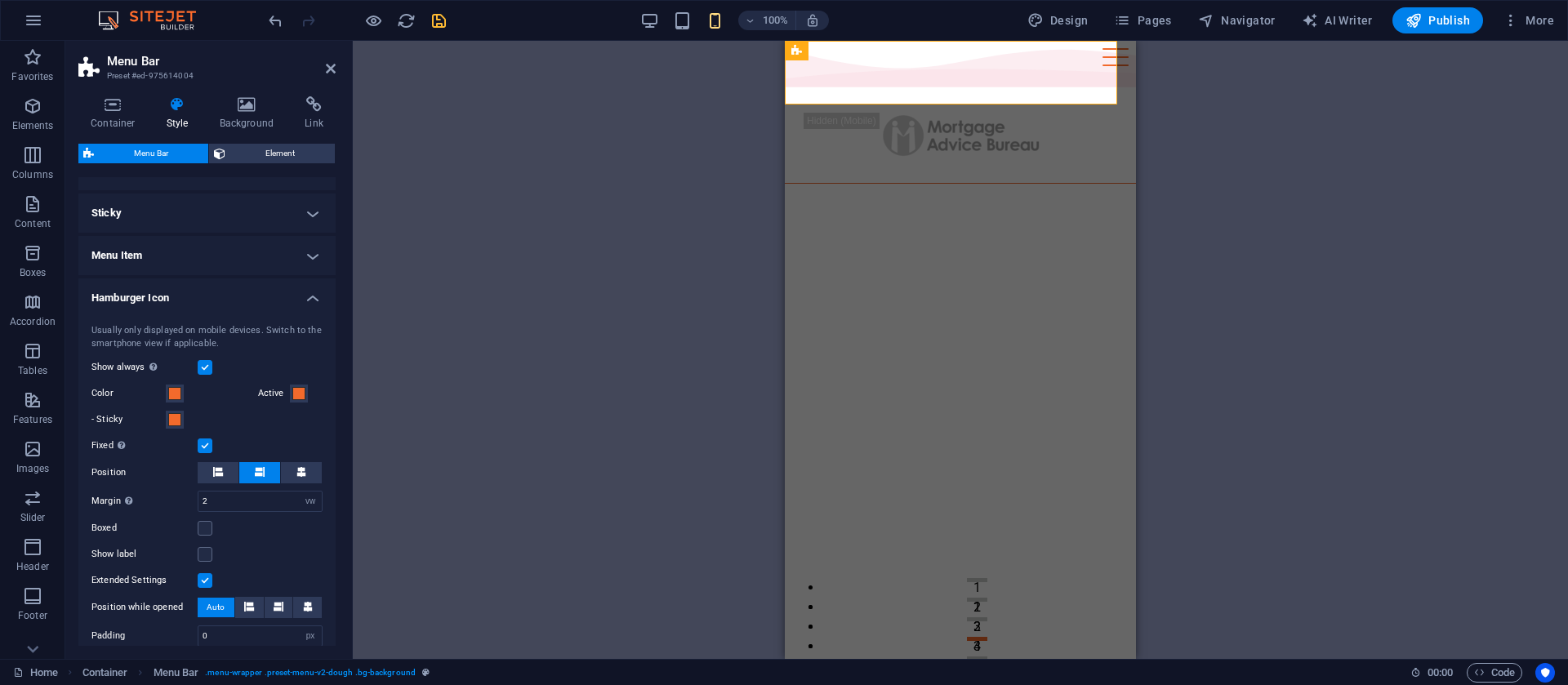
click at [224, 300] on h4 "Hamburger Icon" at bounding box center [207, 293] width 257 height 30
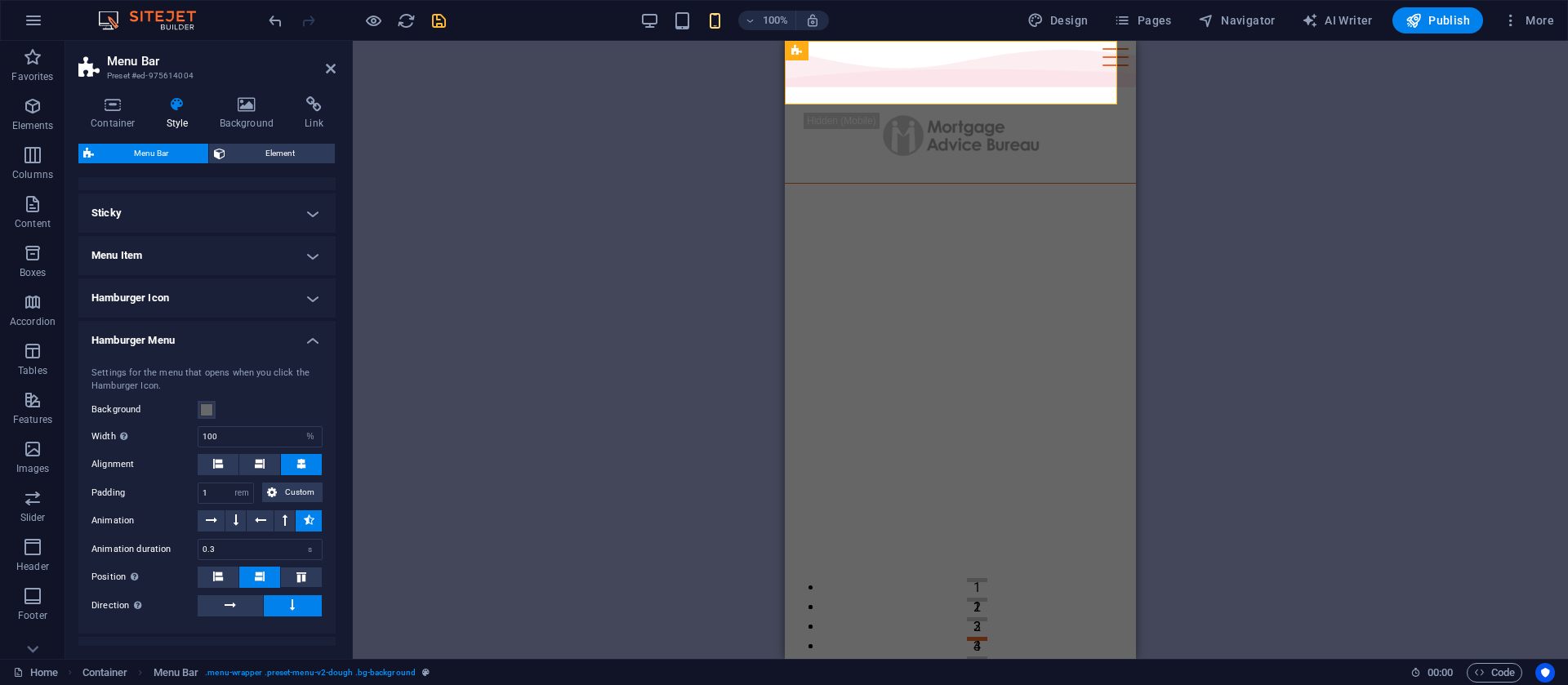
click at [225, 340] on h4 "Hamburger Menu" at bounding box center [207, 336] width 257 height 30
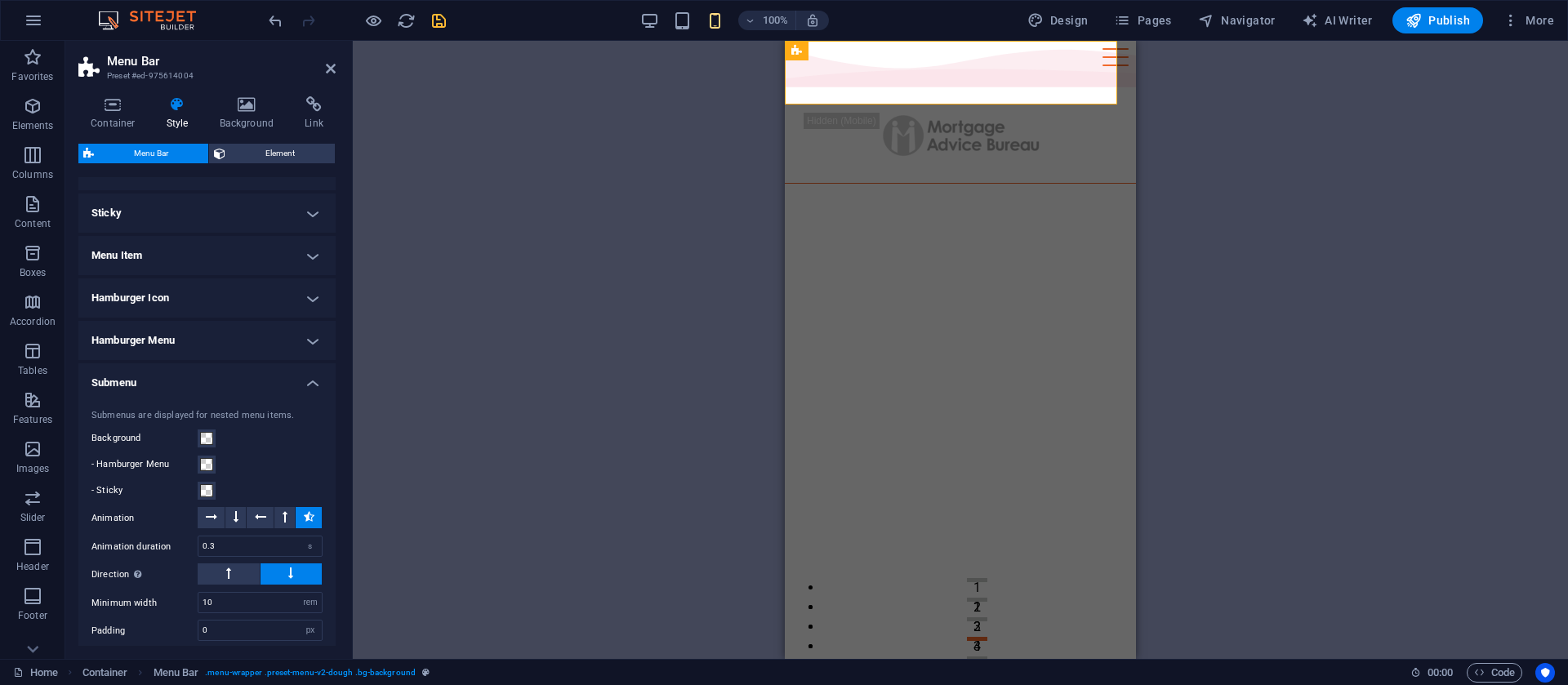
click at [225, 340] on h4 "Hamburger Menu" at bounding box center [207, 340] width 257 height 39
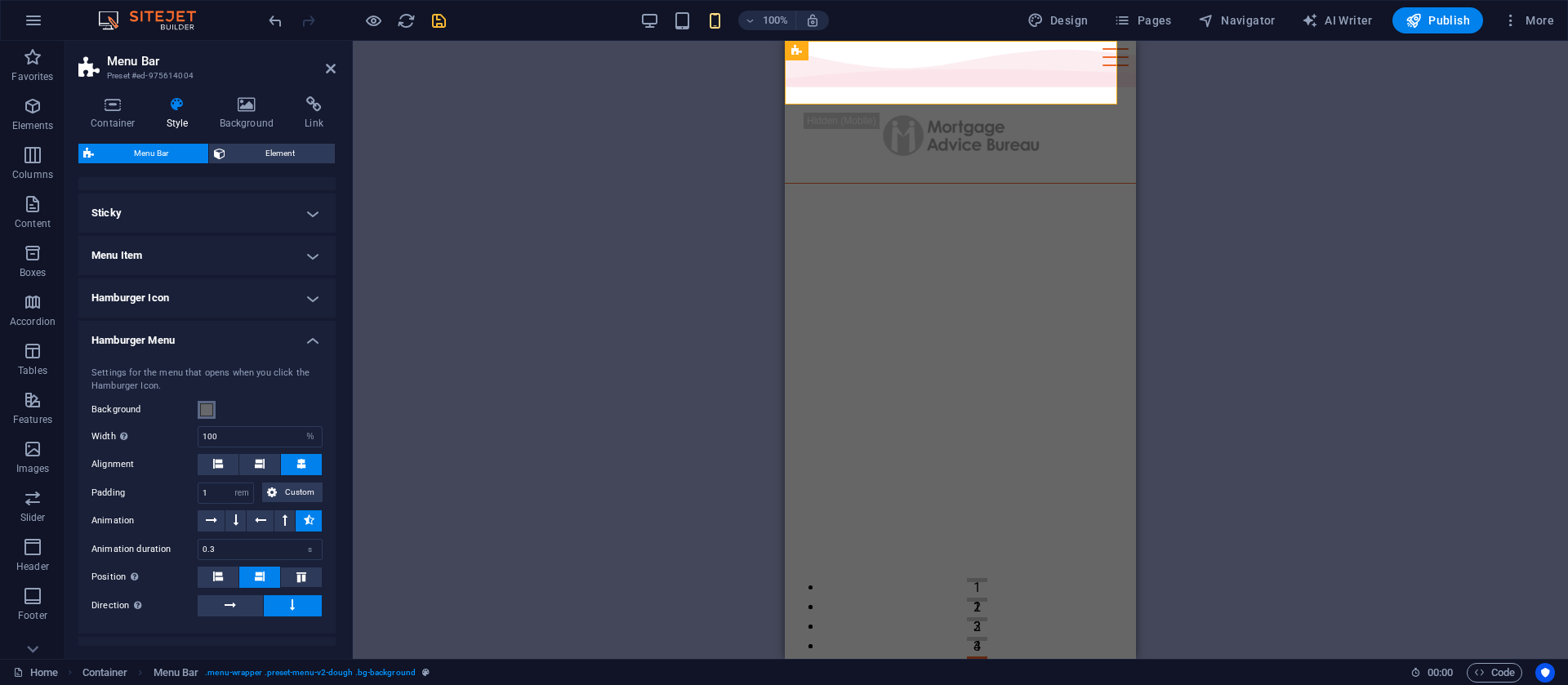
click at [210, 411] on span at bounding box center [207, 410] width 13 height 13
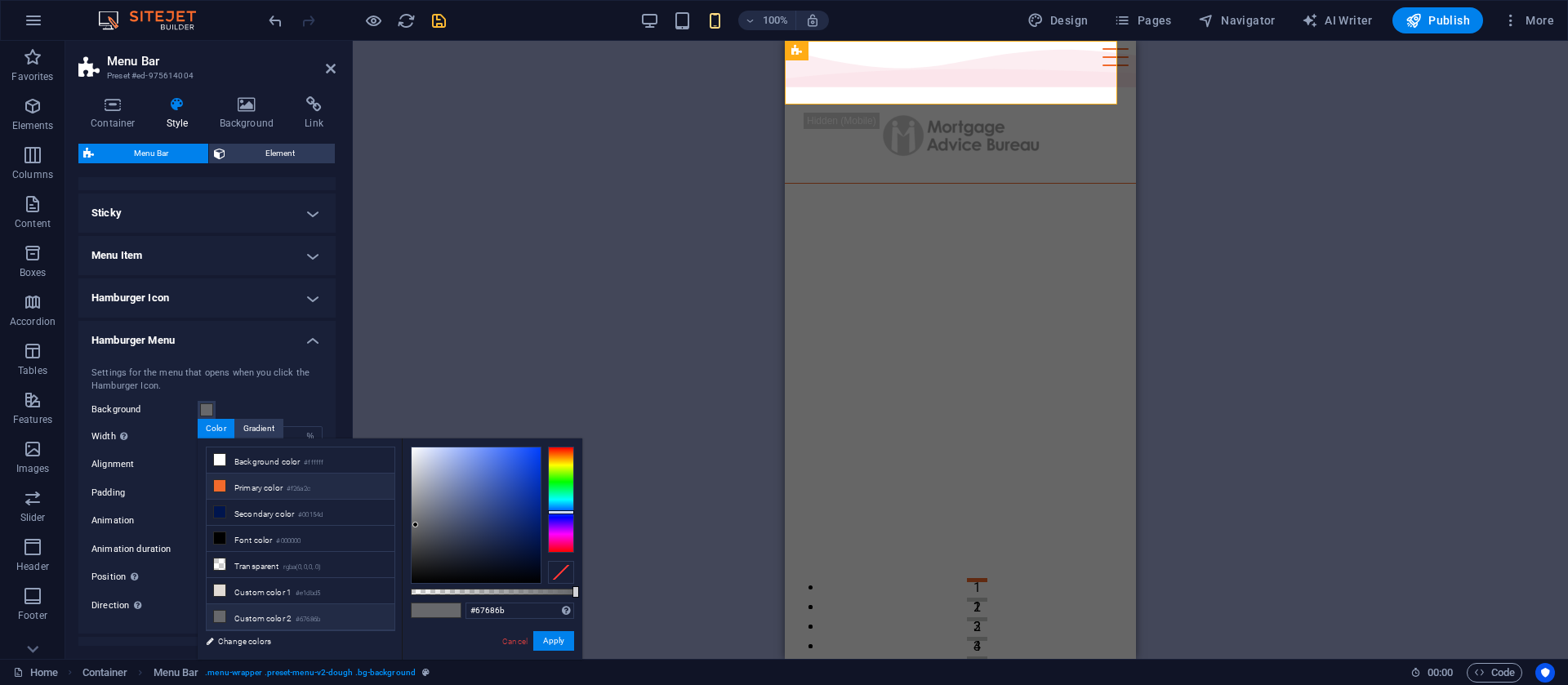
click at [261, 482] on li "Primary color #f26a2c" at bounding box center [300, 487] width 188 height 26
type input "#f26a2c"
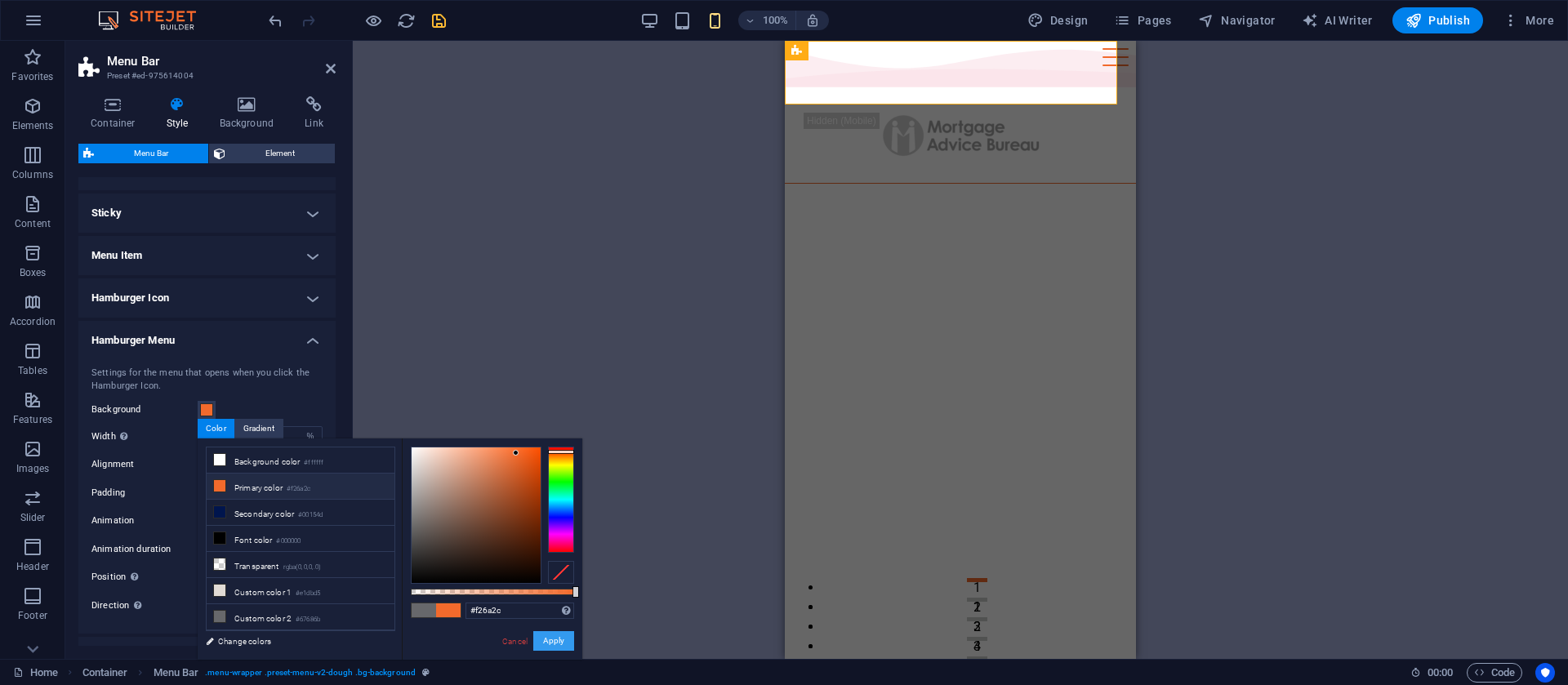
click at [559, 639] on button "Apply" at bounding box center [553, 641] width 41 height 19
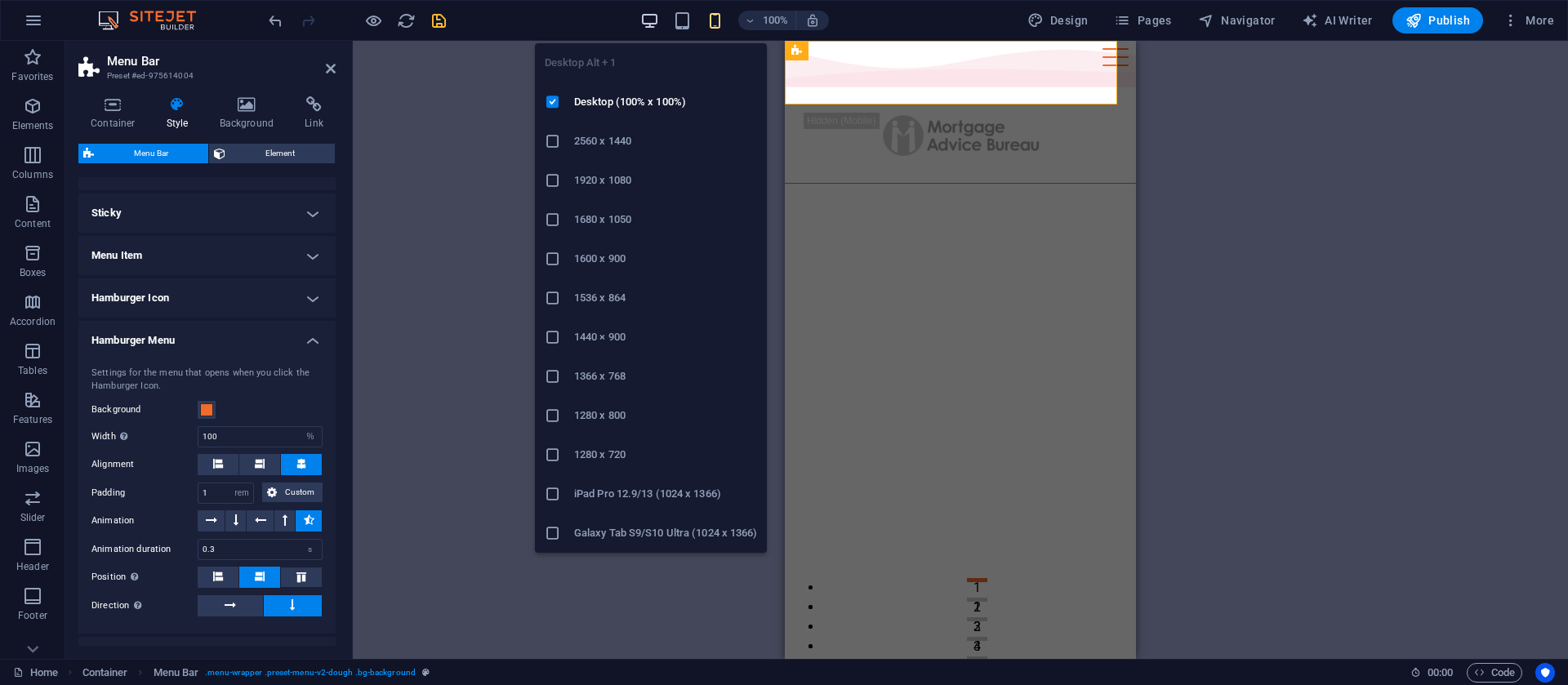
click at [653, 29] on icon "button" at bounding box center [650, 20] width 18 height 18
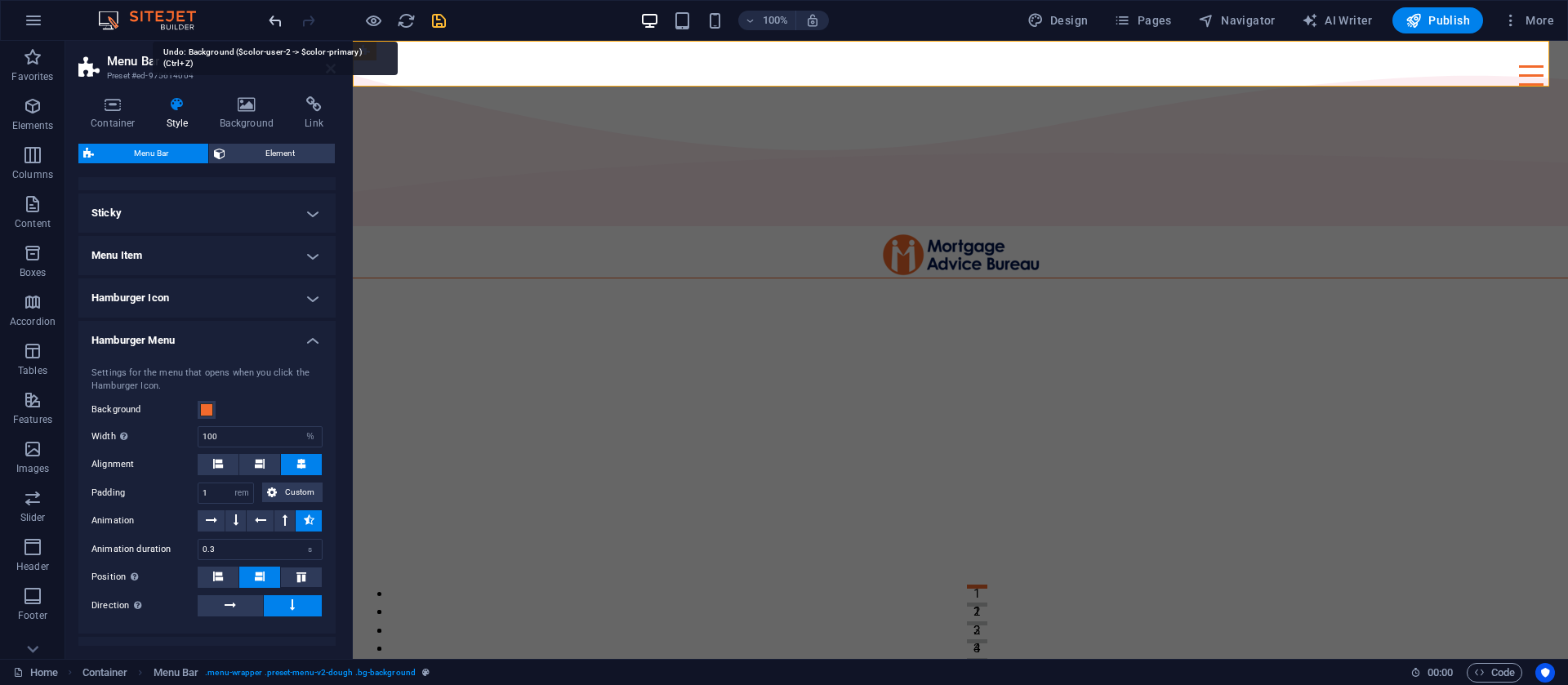
click at [276, 17] on icon "undo" at bounding box center [275, 20] width 18 height 18
click at [272, 29] on icon "undo" at bounding box center [275, 20] width 18 height 18
click at [276, 23] on icon "undo" at bounding box center [275, 20] width 18 height 18
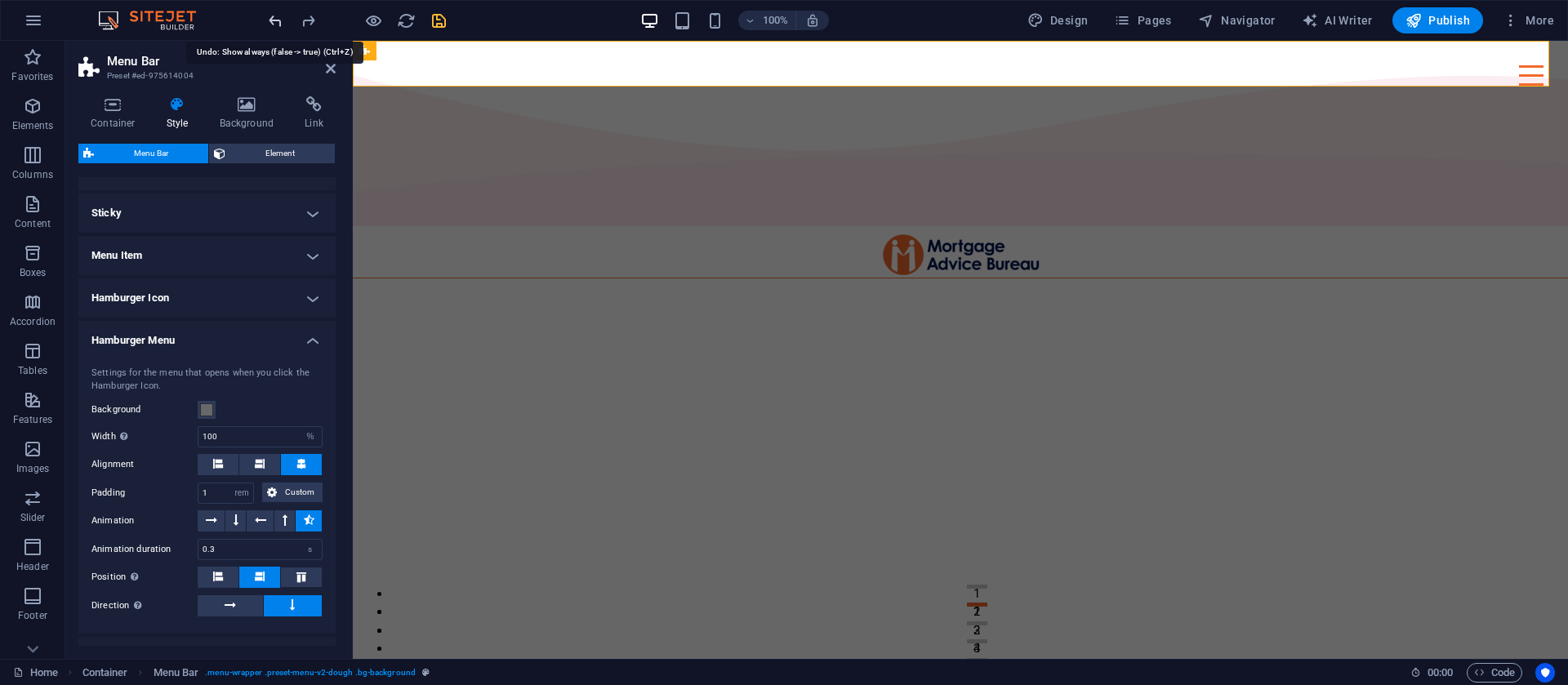
click at [276, 23] on icon "undo" at bounding box center [275, 20] width 18 height 18
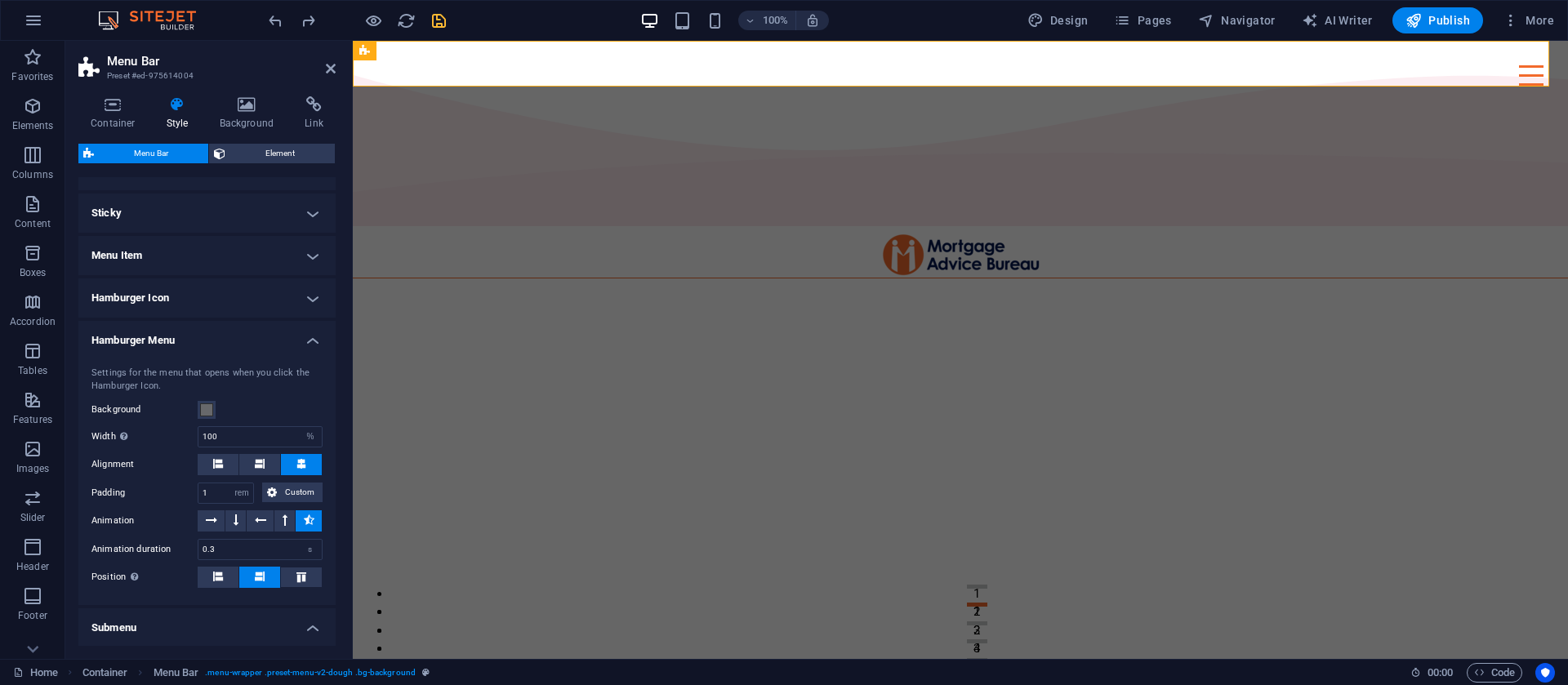
click at [227, 323] on h4 "Hamburger Menu" at bounding box center [207, 336] width 257 height 30
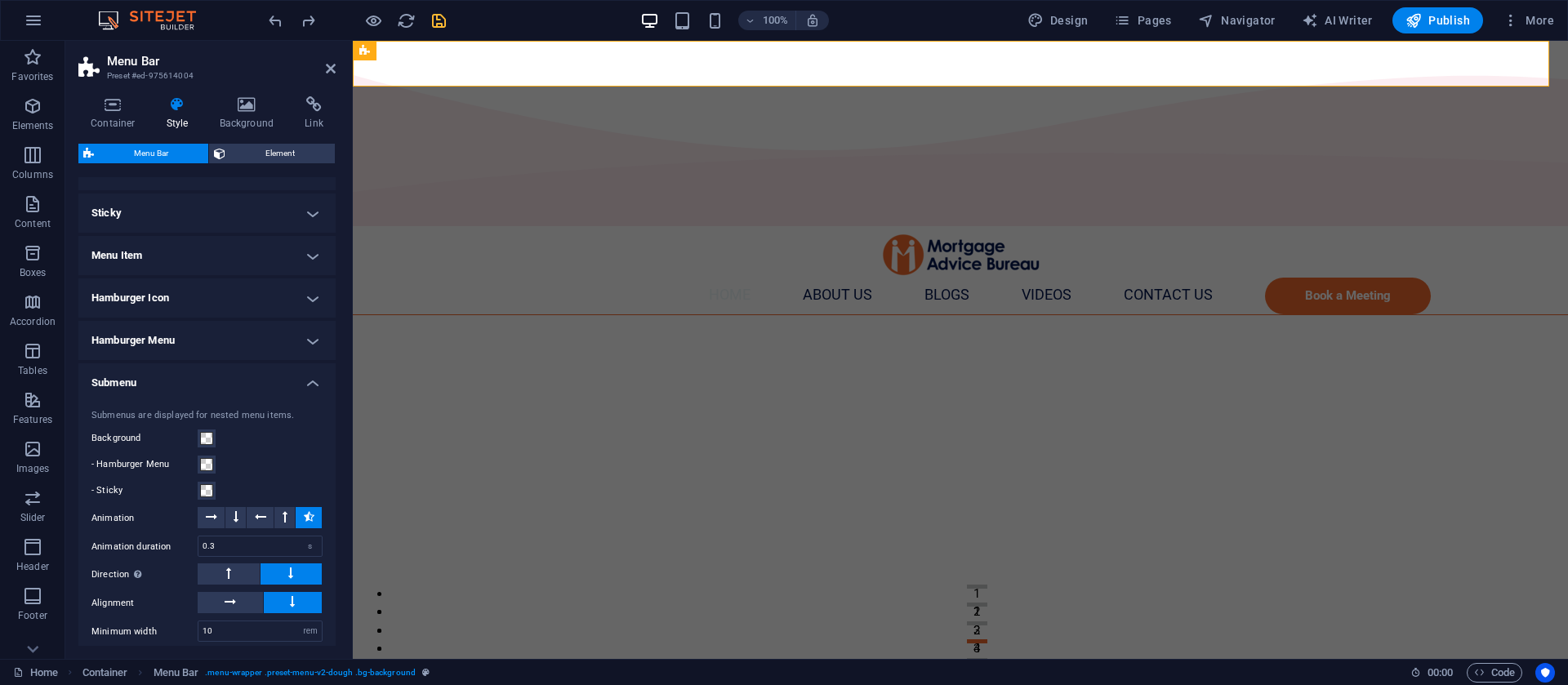
click at [269, 338] on h4 "Hamburger Menu" at bounding box center [207, 340] width 257 height 39
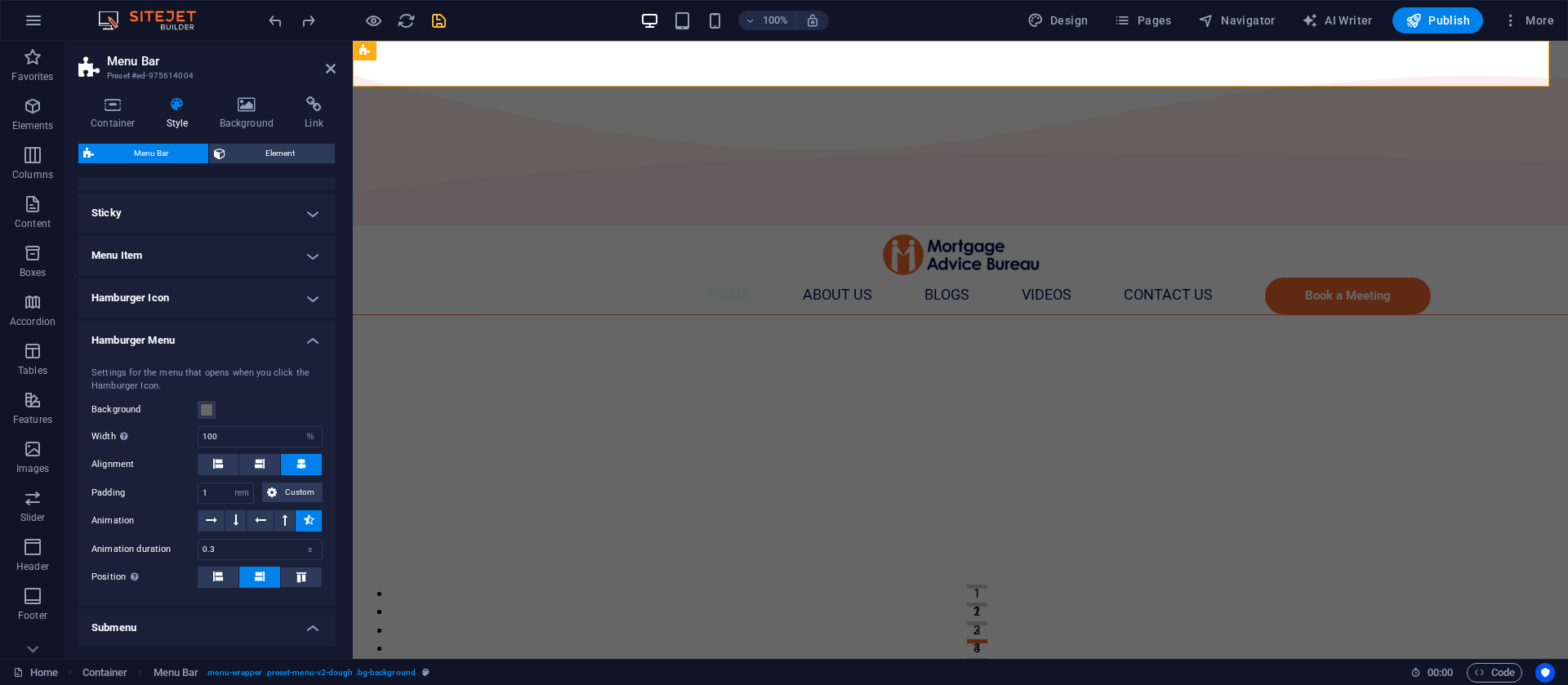
click at [250, 303] on h4 "Hamburger Icon" at bounding box center [207, 298] width 257 height 39
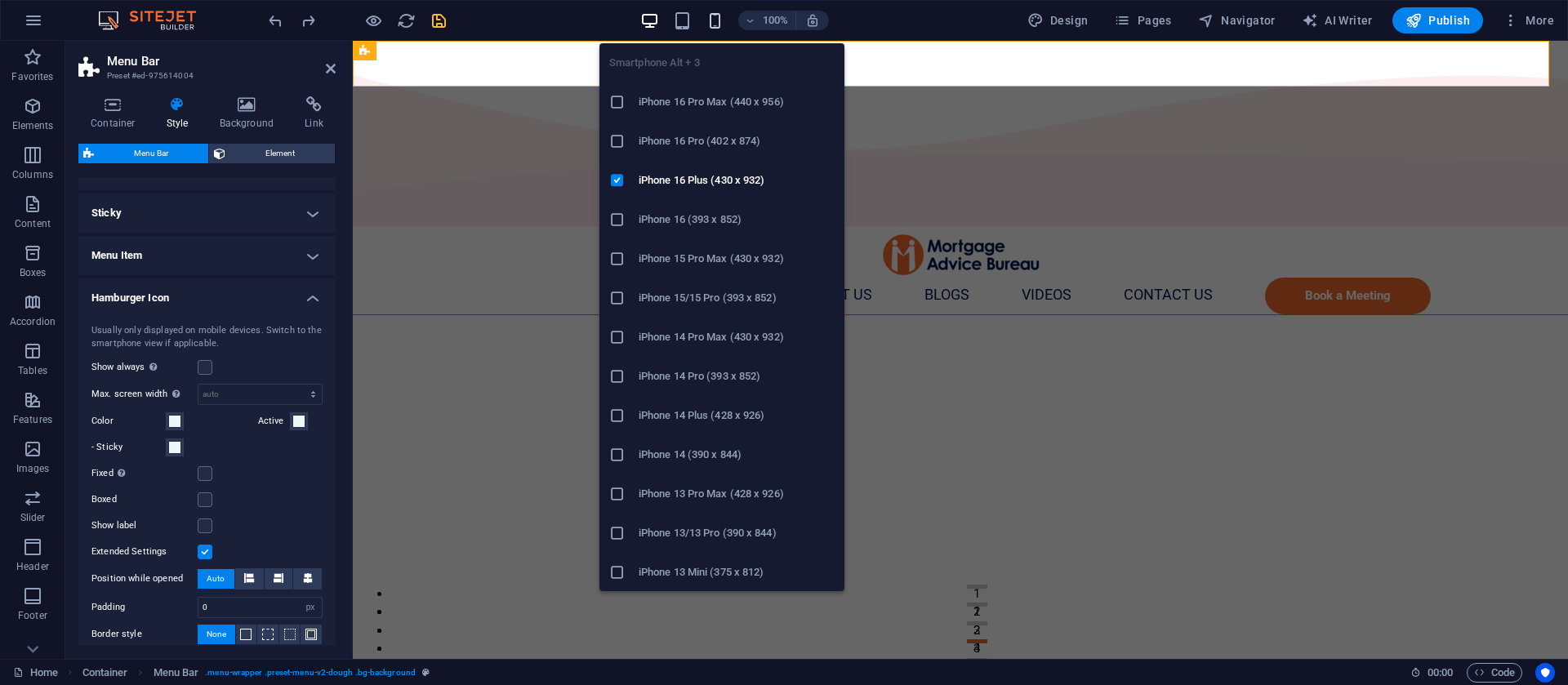
click at [713, 18] on icon "button" at bounding box center [715, 20] width 18 height 18
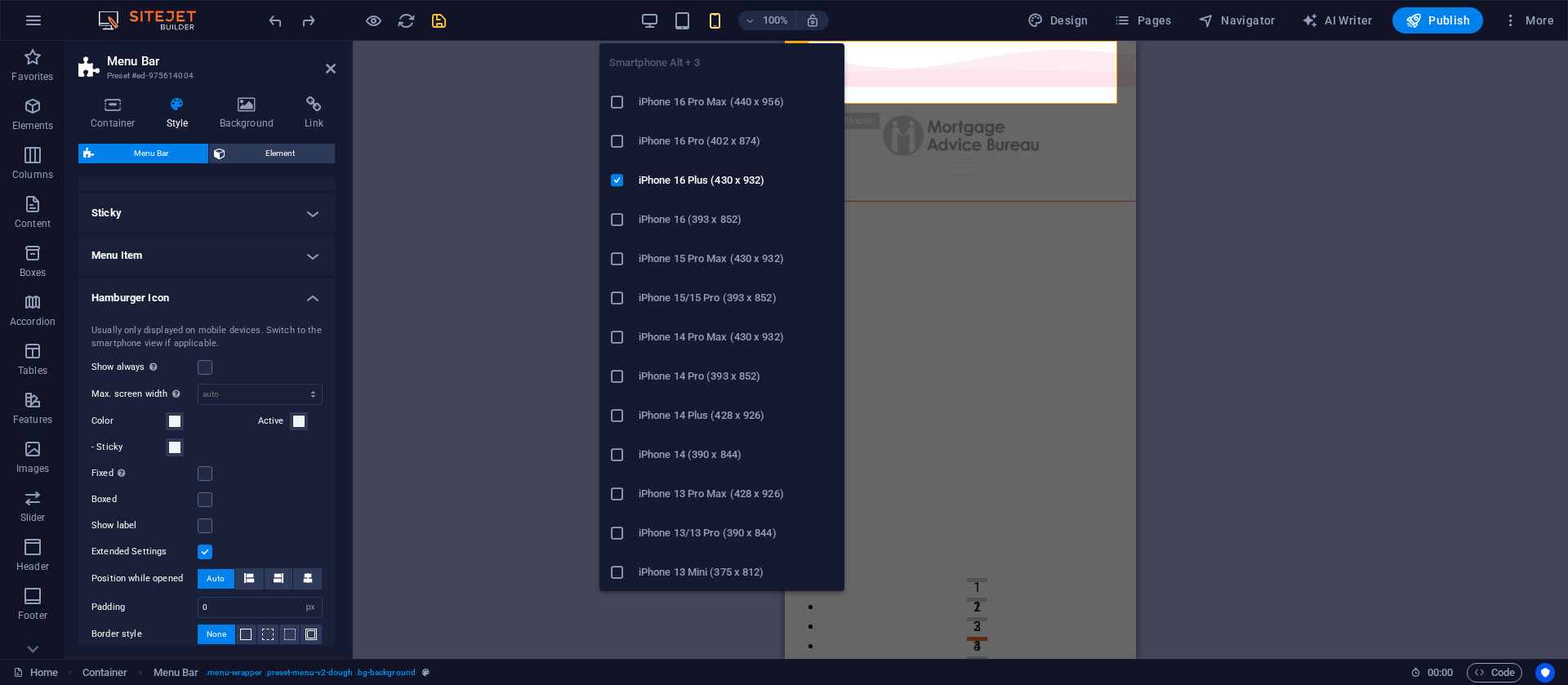
type input "32"
type input "2"
type input "8"
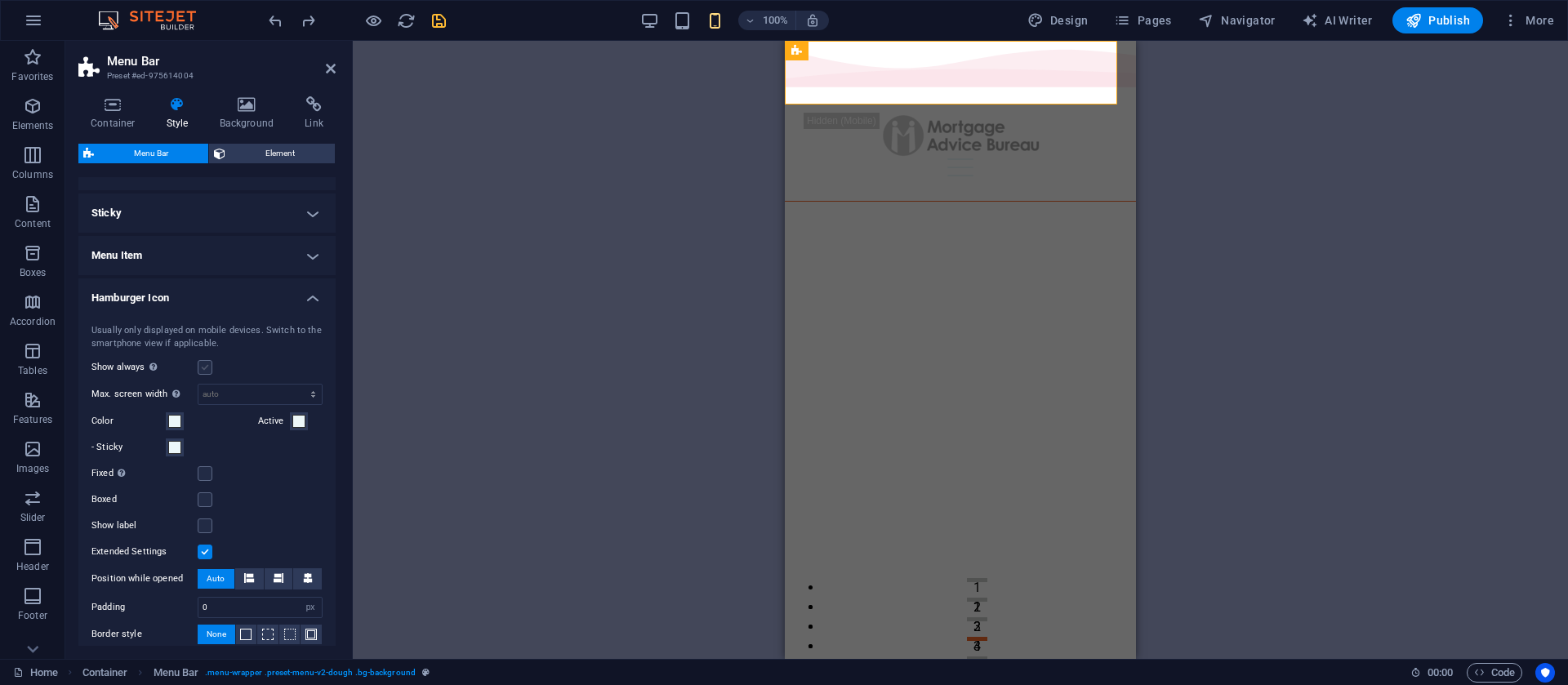
click at [207, 368] on label at bounding box center [205, 368] width 15 height 15
click at [0, 0] on input "Show always Shows the trigger for all viewports." at bounding box center [0, 0] width 0 height 0
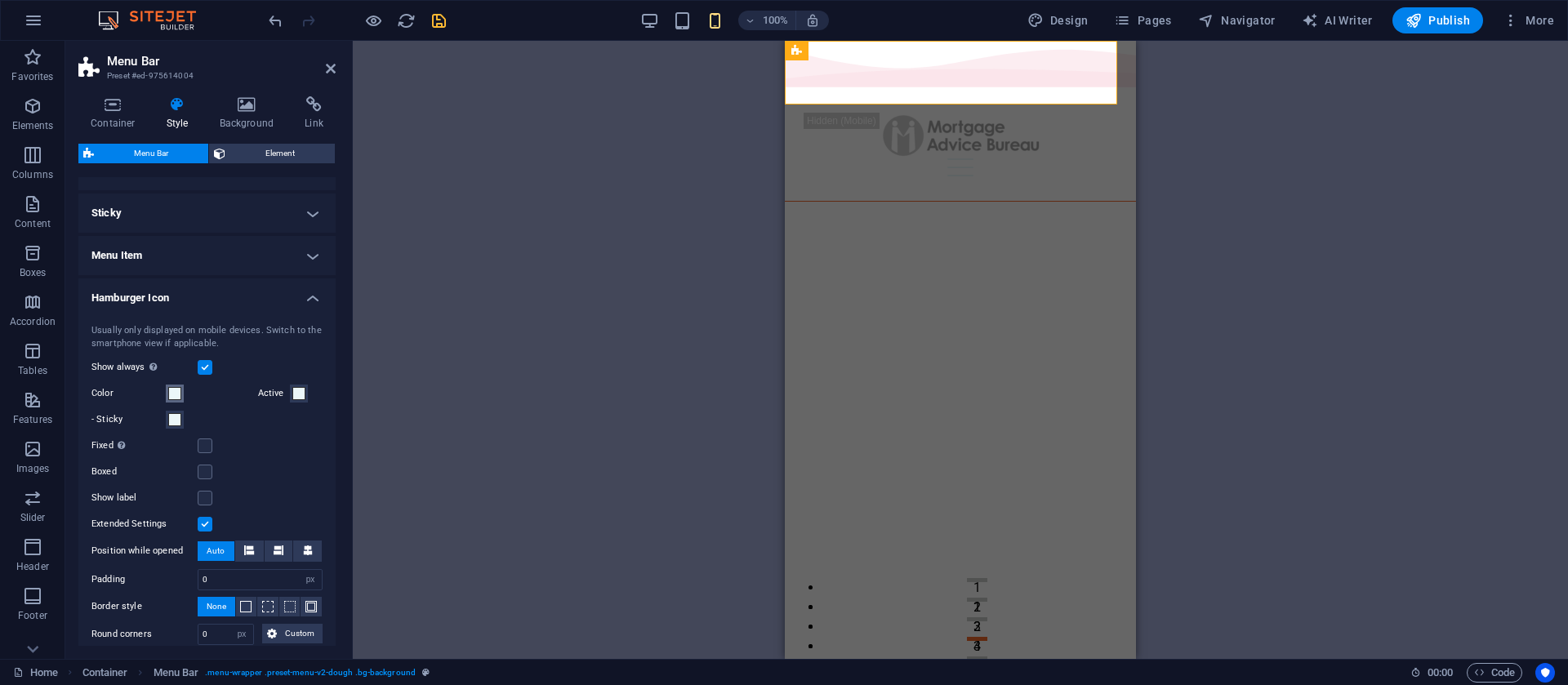
click at [172, 394] on span at bounding box center [175, 394] width 13 height 13
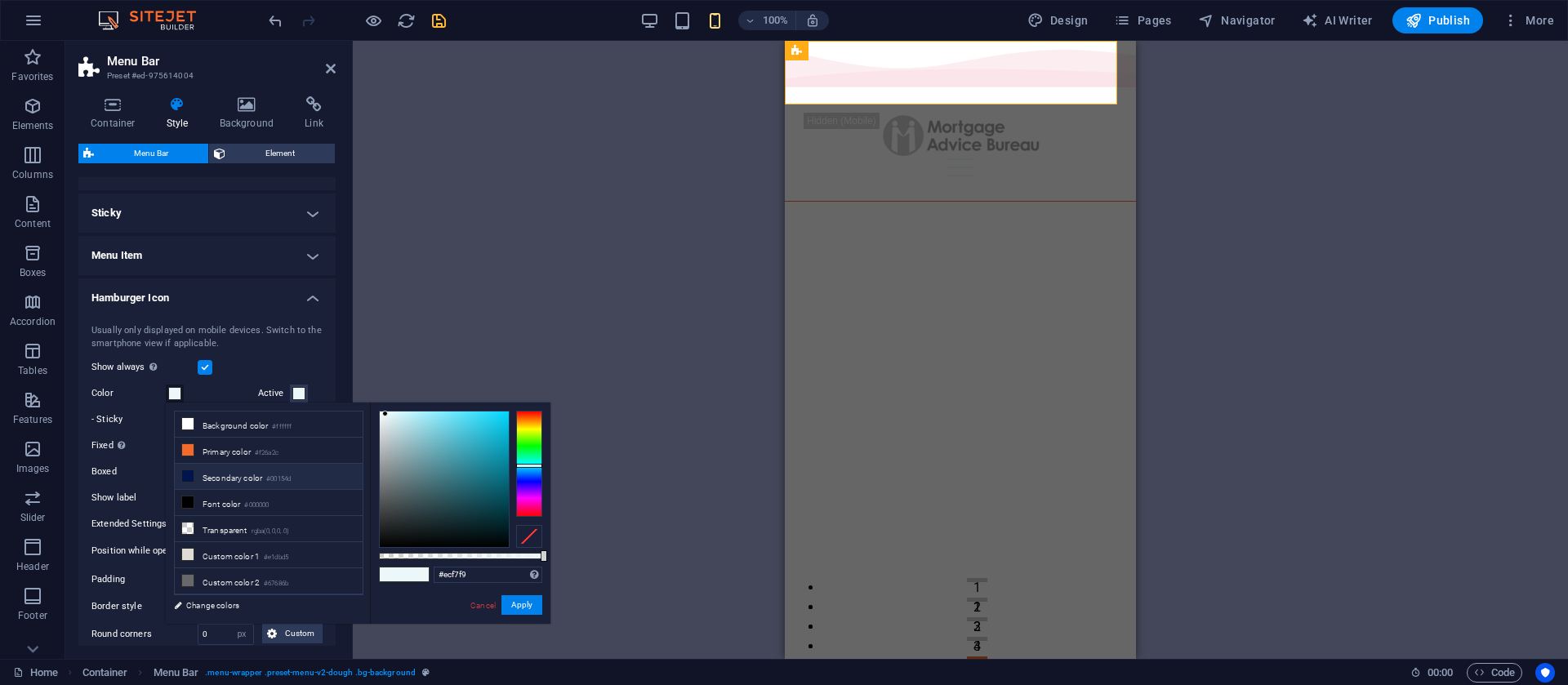
click at [215, 475] on li "Secondary color #00154d" at bounding box center [268, 477] width 188 height 26
type input "#00154d"
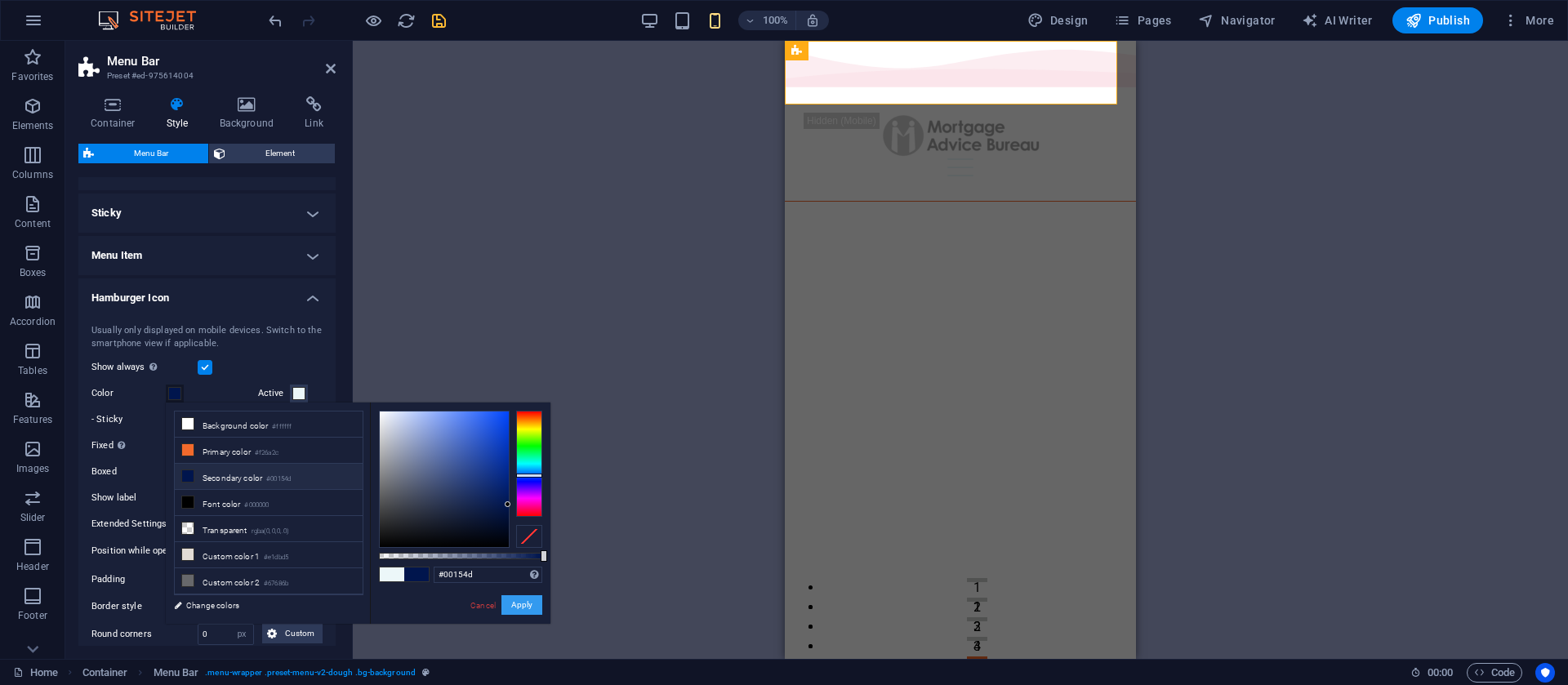
click at [529, 605] on button "Apply" at bounding box center [522, 605] width 41 height 19
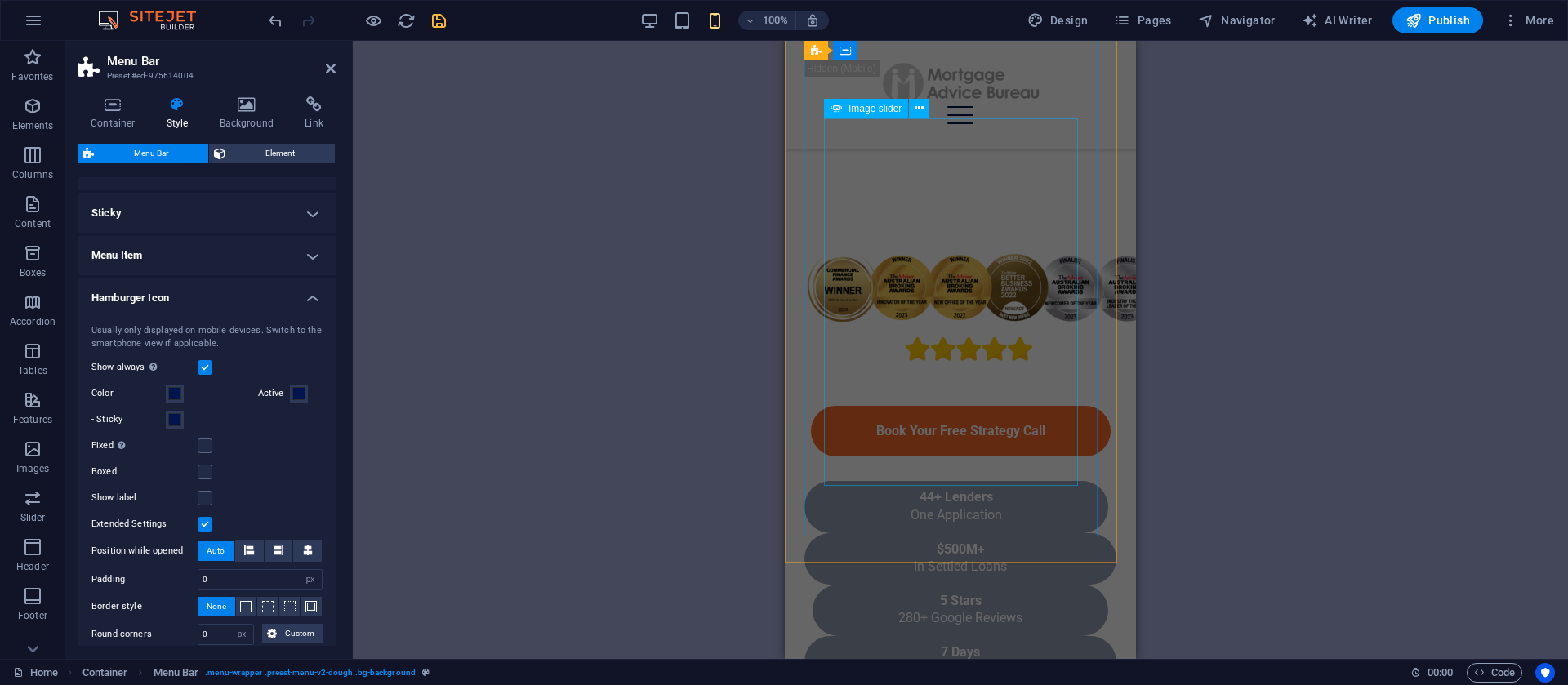
scroll to position [735, 0]
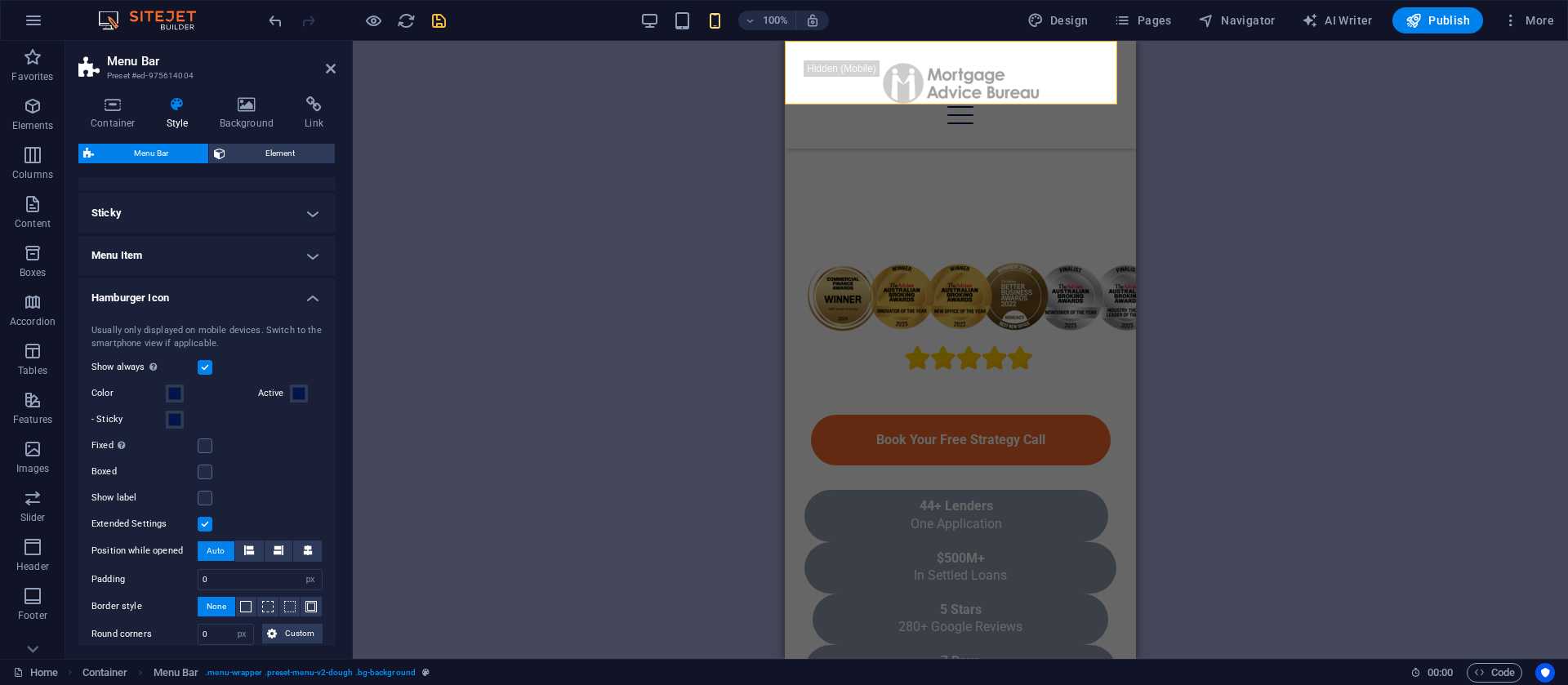
click at [197, 474] on label "Boxed" at bounding box center [144, 471] width 106 height 19
click at [0, 0] on input "Boxed" at bounding box center [0, 0] width 0 height 0
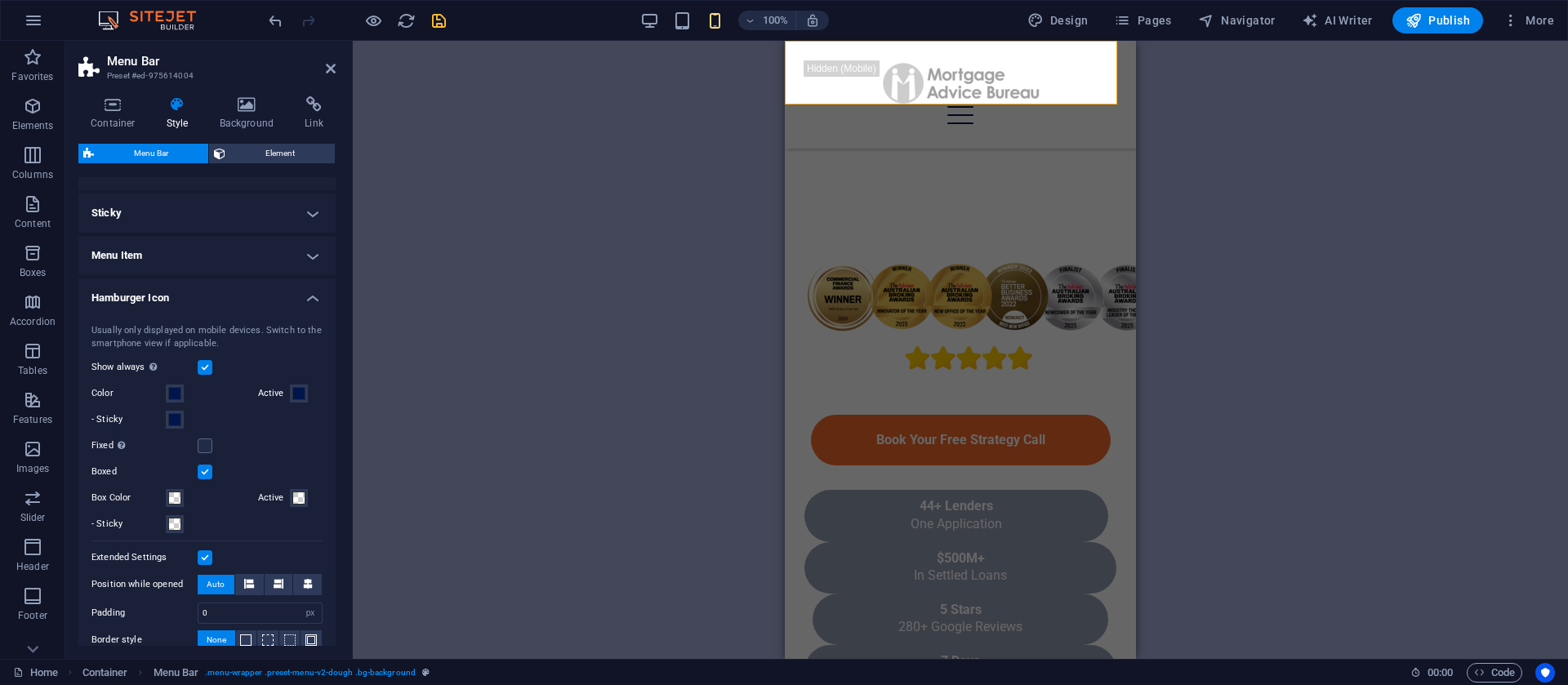
click at [202, 474] on label at bounding box center [205, 472] width 15 height 15
click at [0, 0] on input "Boxed" at bounding box center [0, 0] width 0 height 0
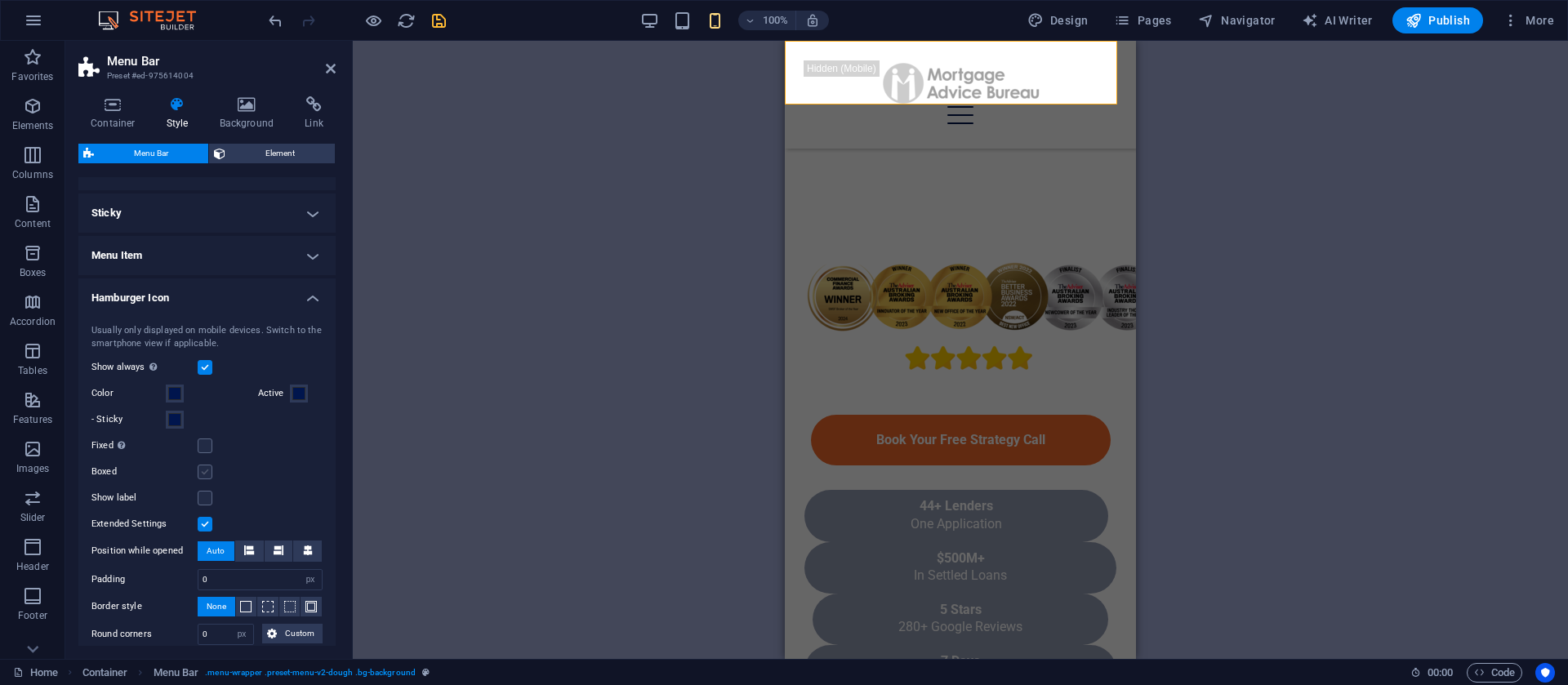
click at [202, 474] on label at bounding box center [205, 472] width 15 height 15
click at [0, 0] on input "Boxed" at bounding box center [0, 0] width 0 height 0
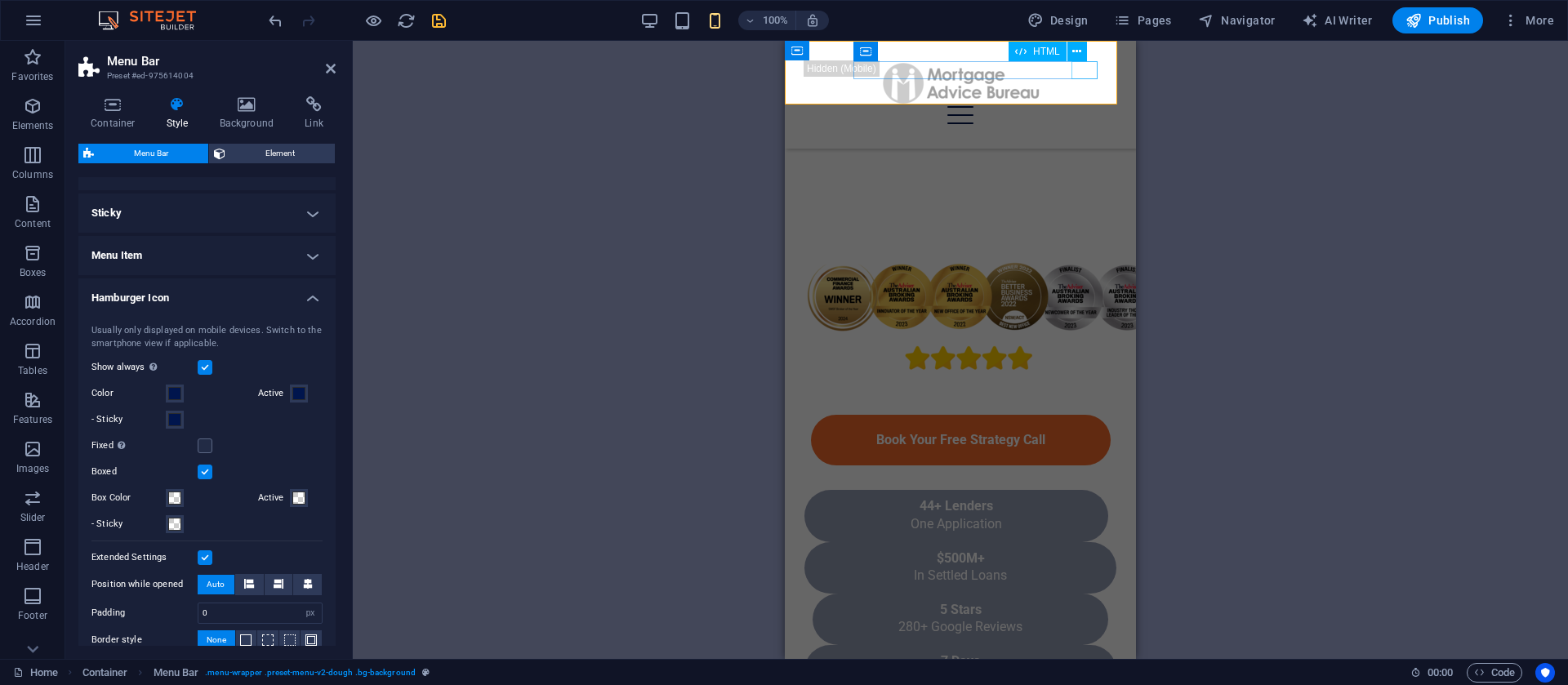
click at [1086, 106] on div "Menu" at bounding box center [961, 115] width 312 height 18
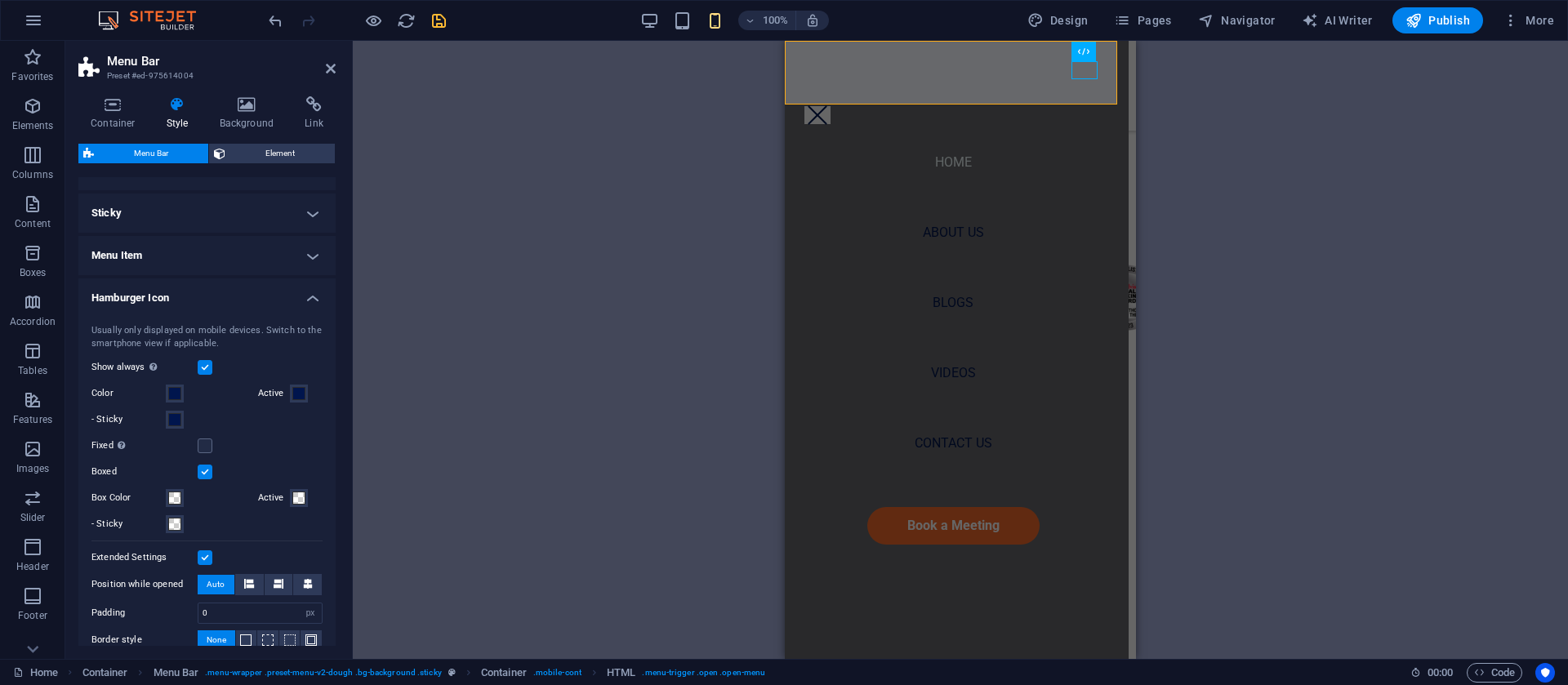
click at [203, 474] on label at bounding box center [205, 472] width 15 height 15
click at [0, 0] on input "Boxed" at bounding box center [0, 0] width 0 height 0
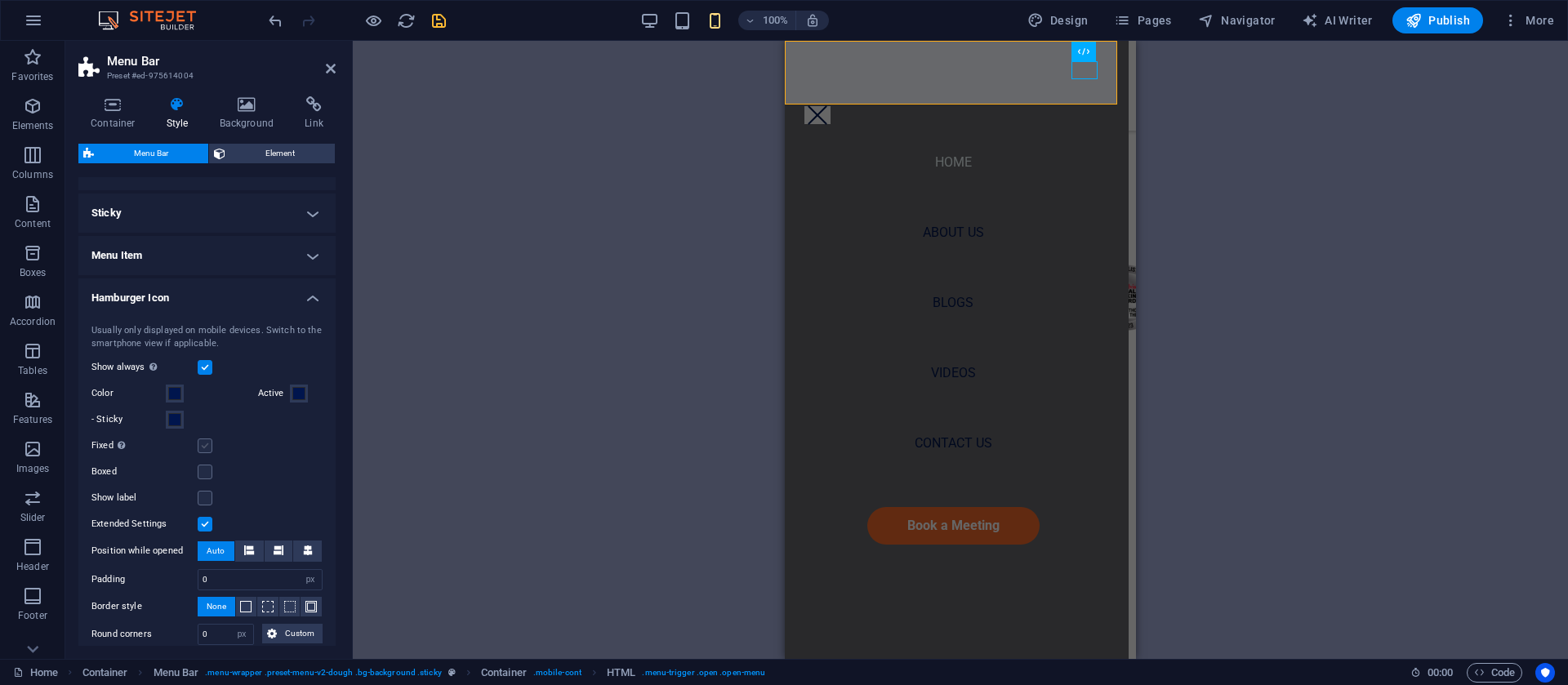
click at [201, 450] on label at bounding box center [205, 446] width 15 height 15
click at [0, 0] on input "Fixed Positions the trigger in a fixed state so that it is constantly in the vi…" at bounding box center [0, 0] width 0 height 0
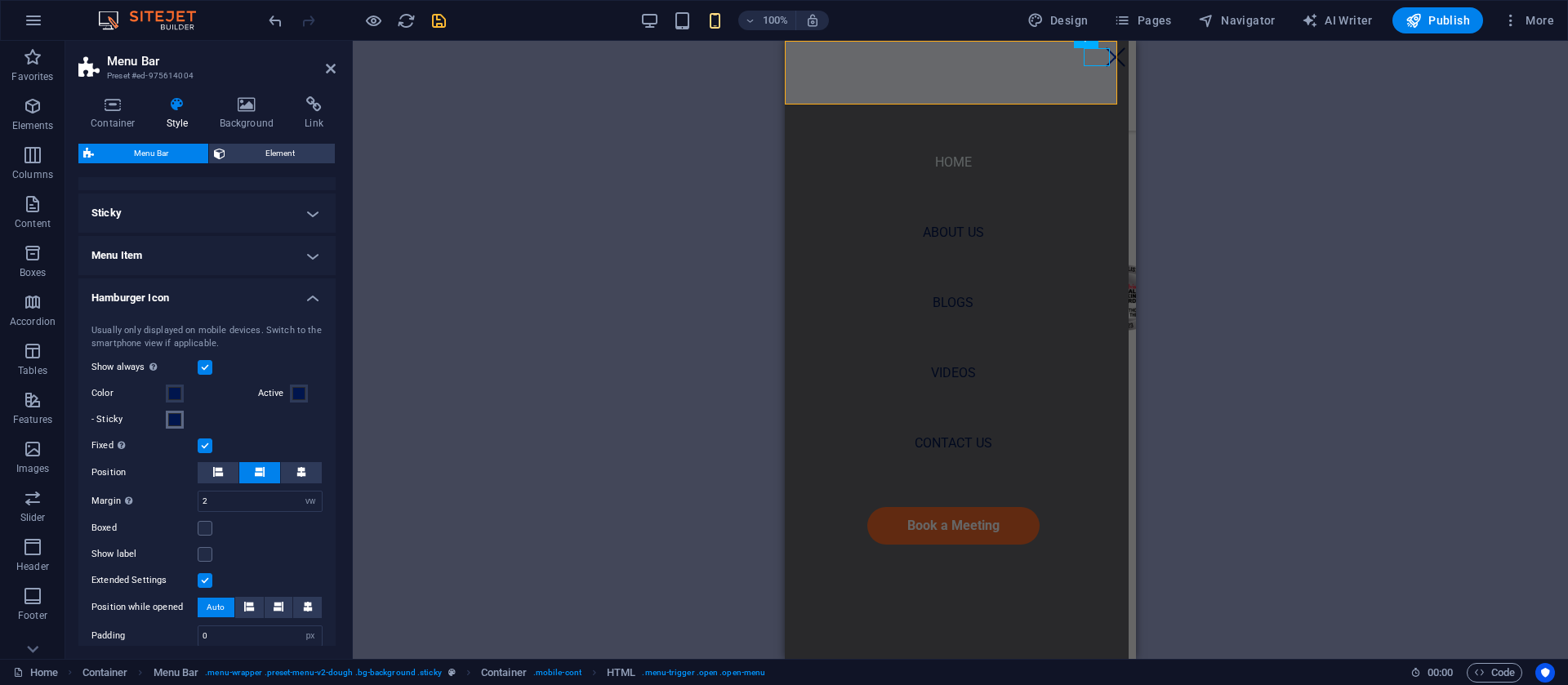
click at [178, 426] on button "- Sticky" at bounding box center [174, 420] width 18 height 18
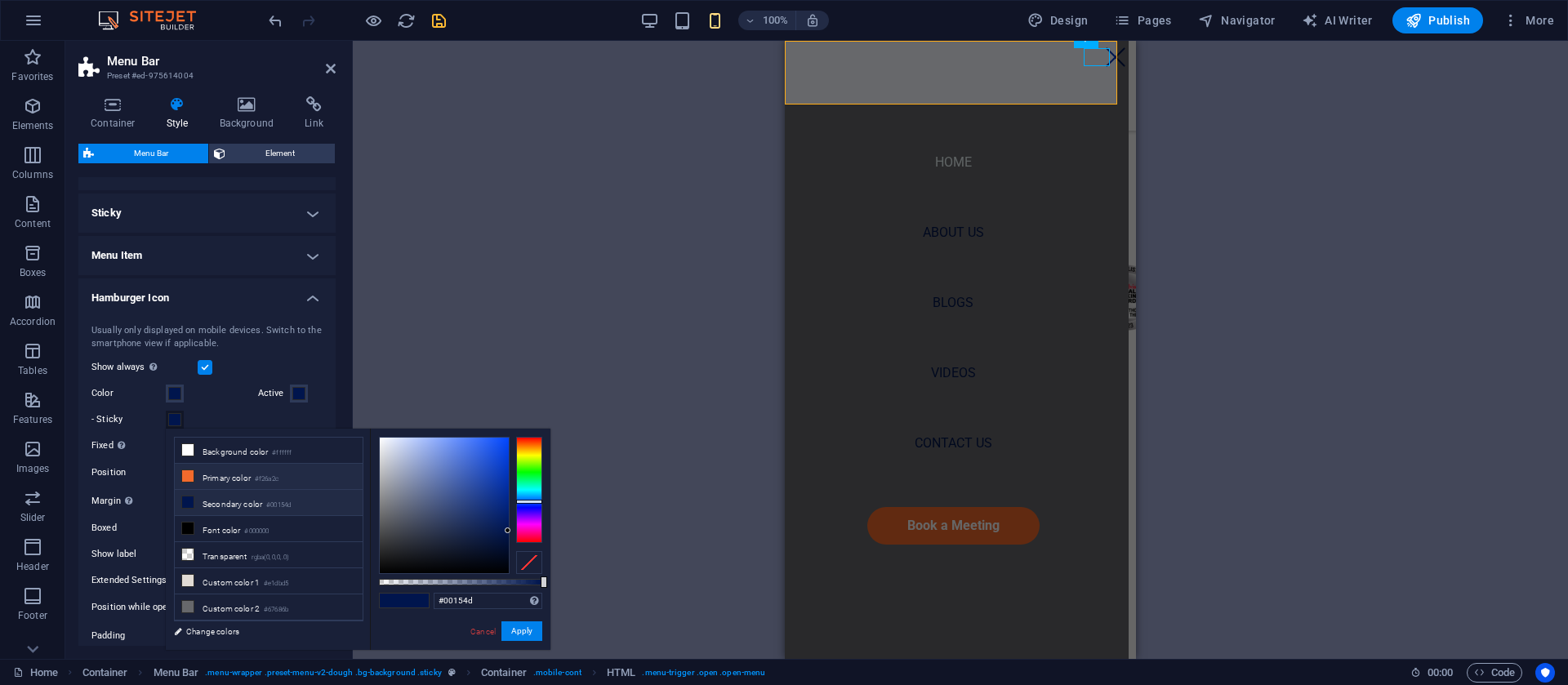
click at [218, 474] on li "Primary color #f26a2c" at bounding box center [268, 477] width 188 height 26
type input "#f26a2c"
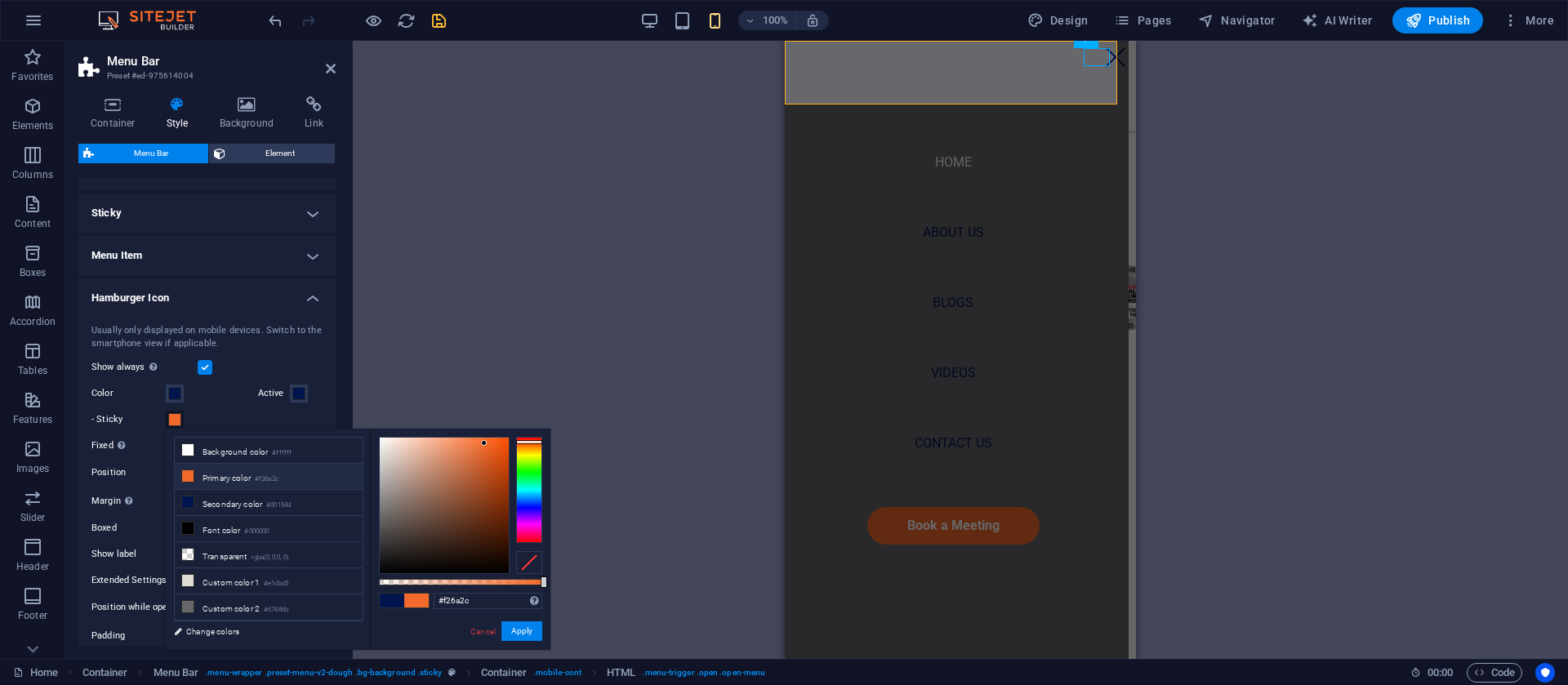
click at [515, 618] on div "#f26a2c Supported formats #0852ed rgb(8, 82, 237) rgba(8, 82, 237, 90%) hsv(221…" at bounding box center [459, 658] width 180 height 459
click at [520, 632] on button "Apply" at bounding box center [522, 631] width 41 height 19
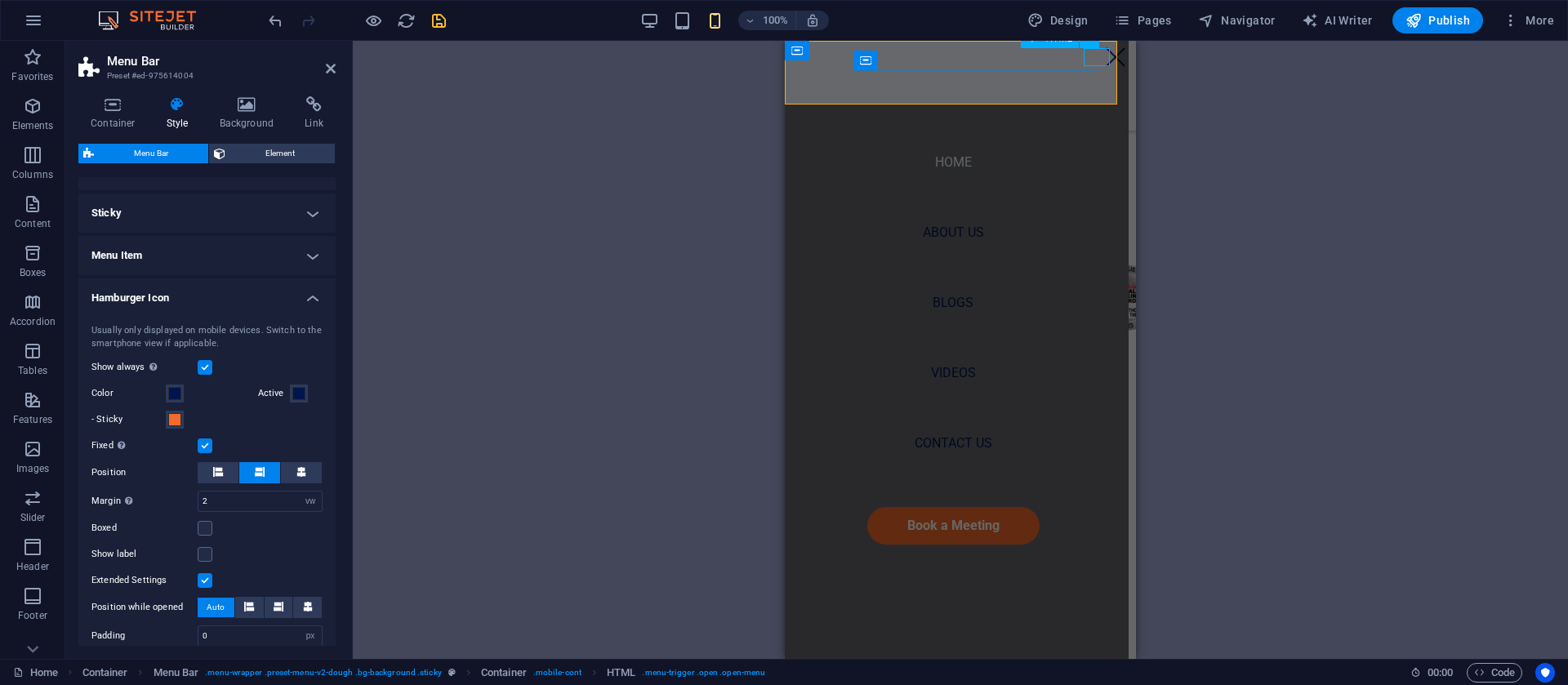
click at [1102, 61] on div "Menu" at bounding box center [1115, 56] width 26 height 18
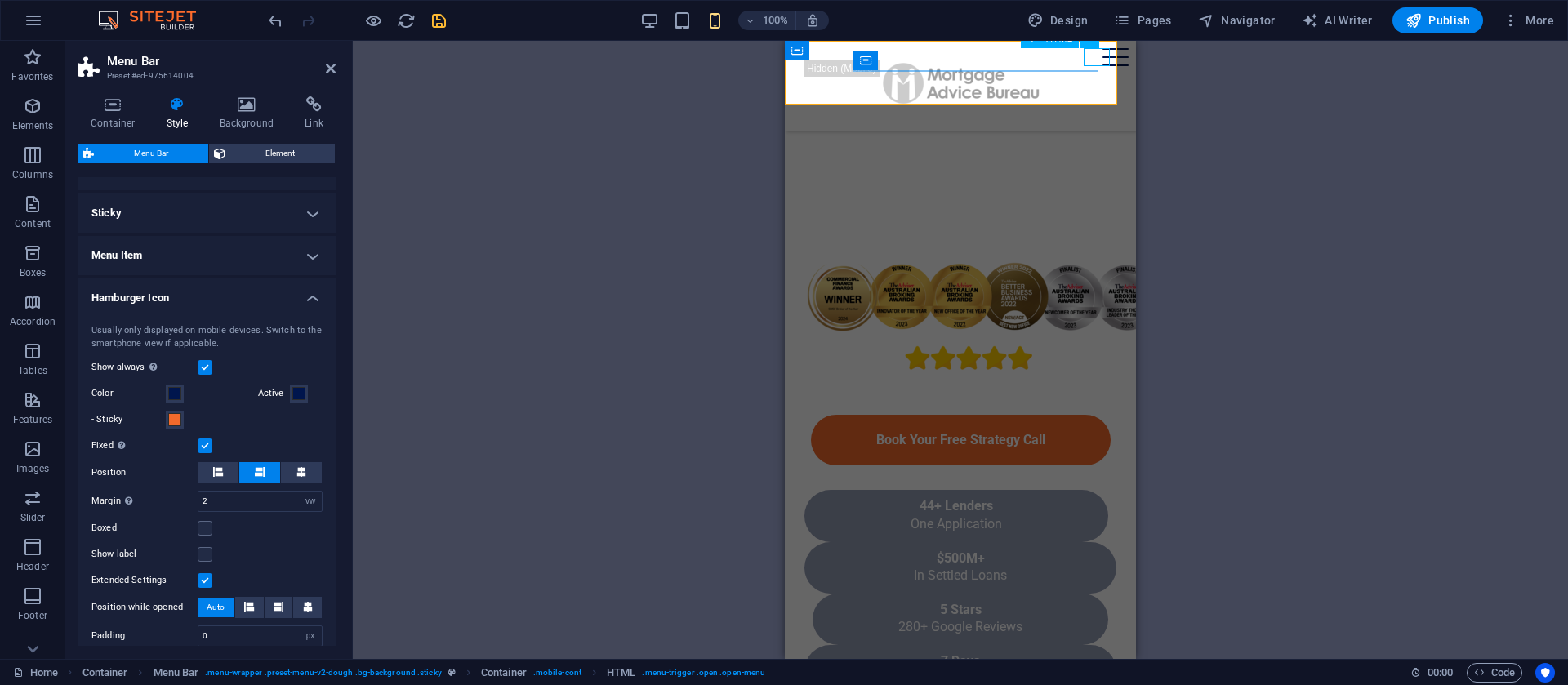
click at [1102, 61] on div "Menu" at bounding box center [1115, 56] width 26 height 18
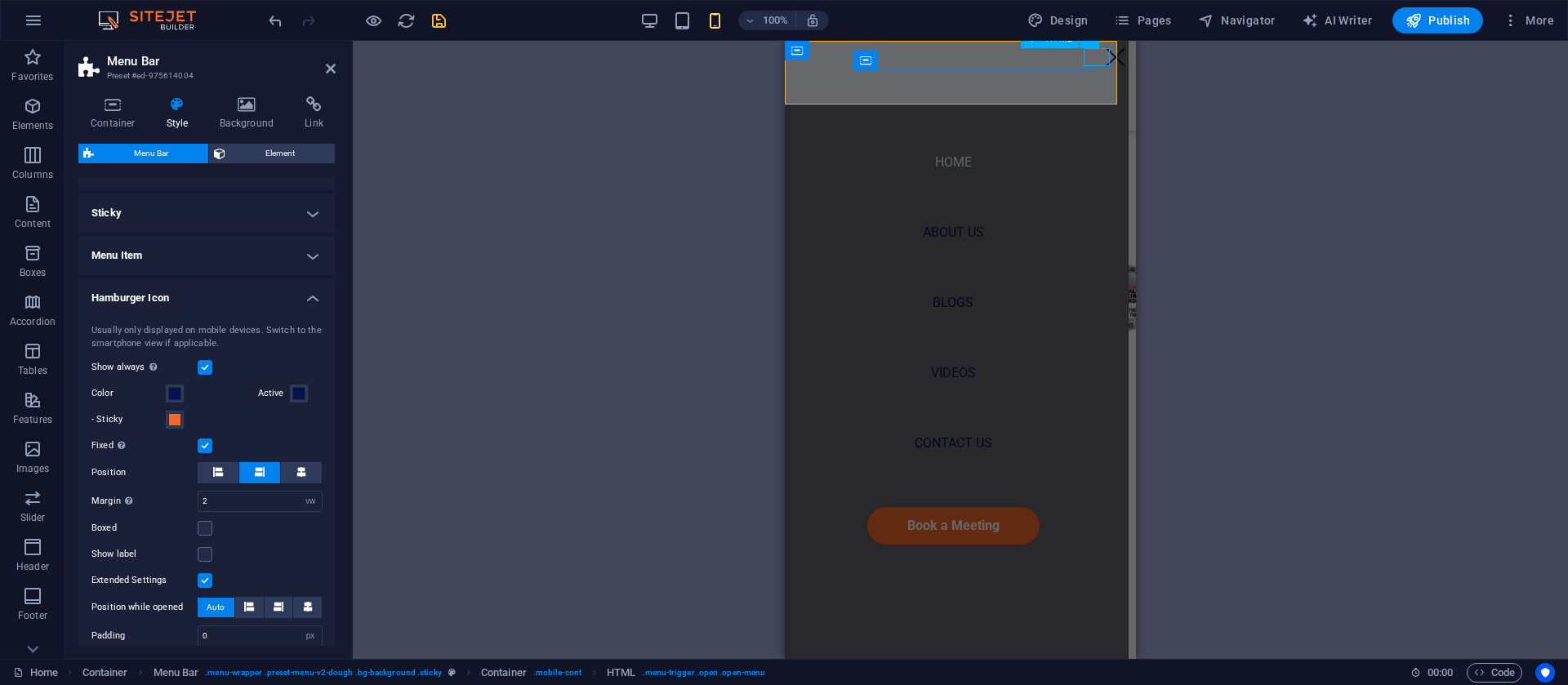
click at [1102, 61] on div "Menu" at bounding box center [1115, 56] width 26 height 18
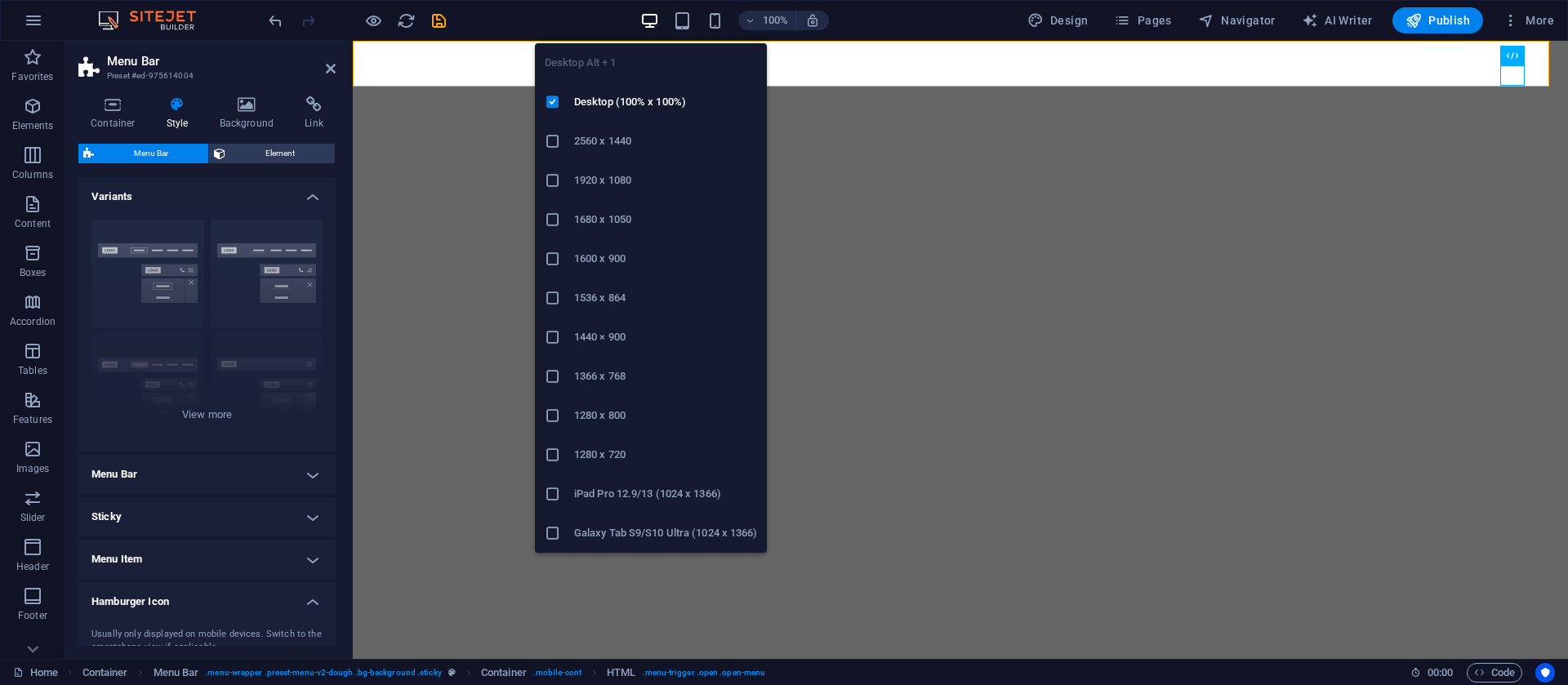
select select "vw"
select select "px"
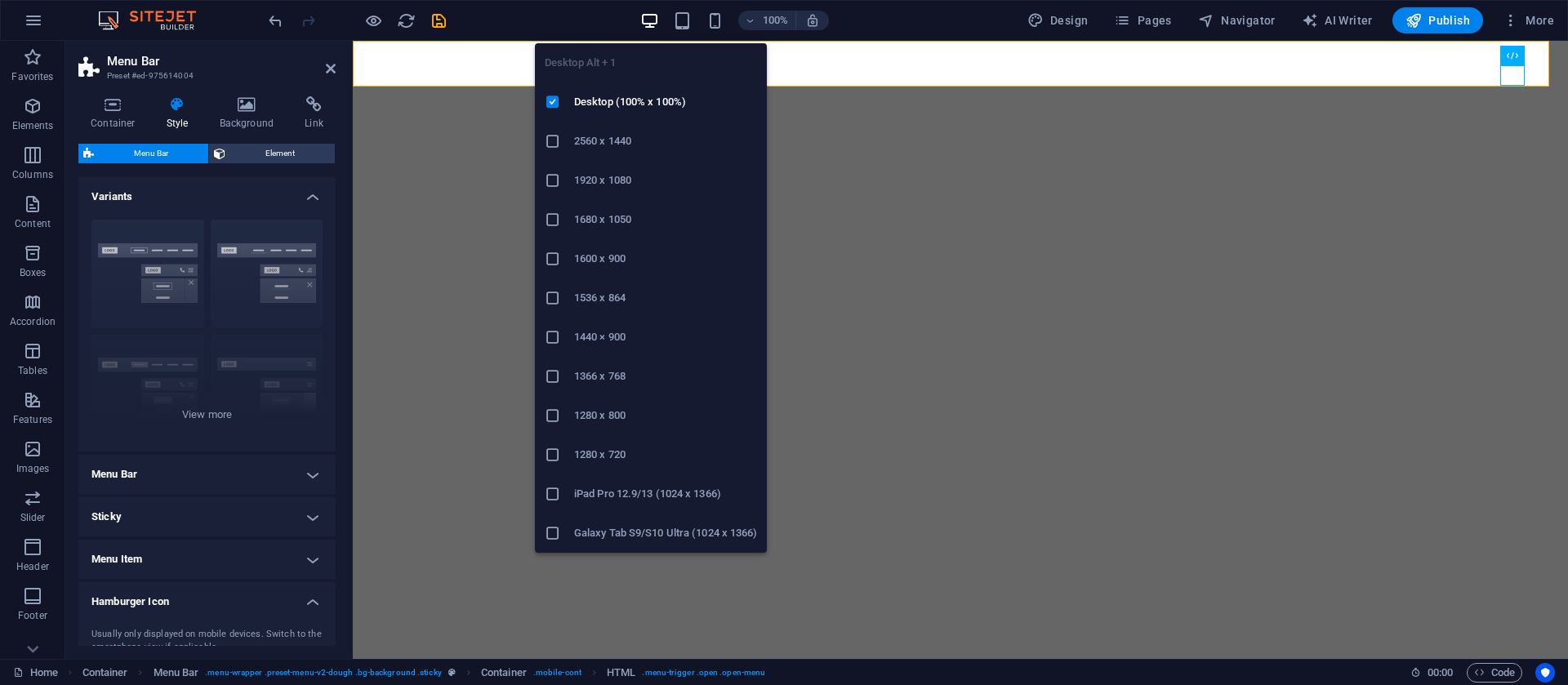
select select "px"
select select "%"
select select "rem"
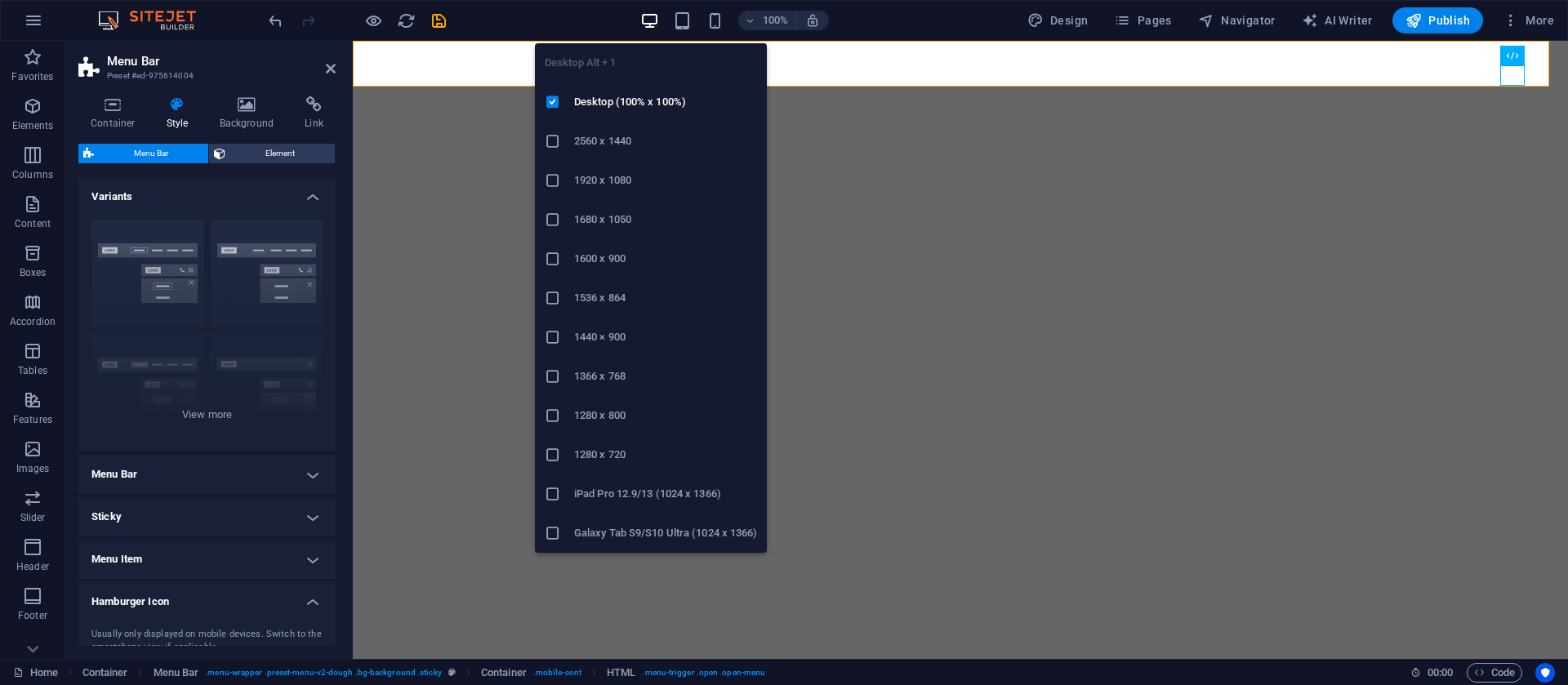
select select "px"
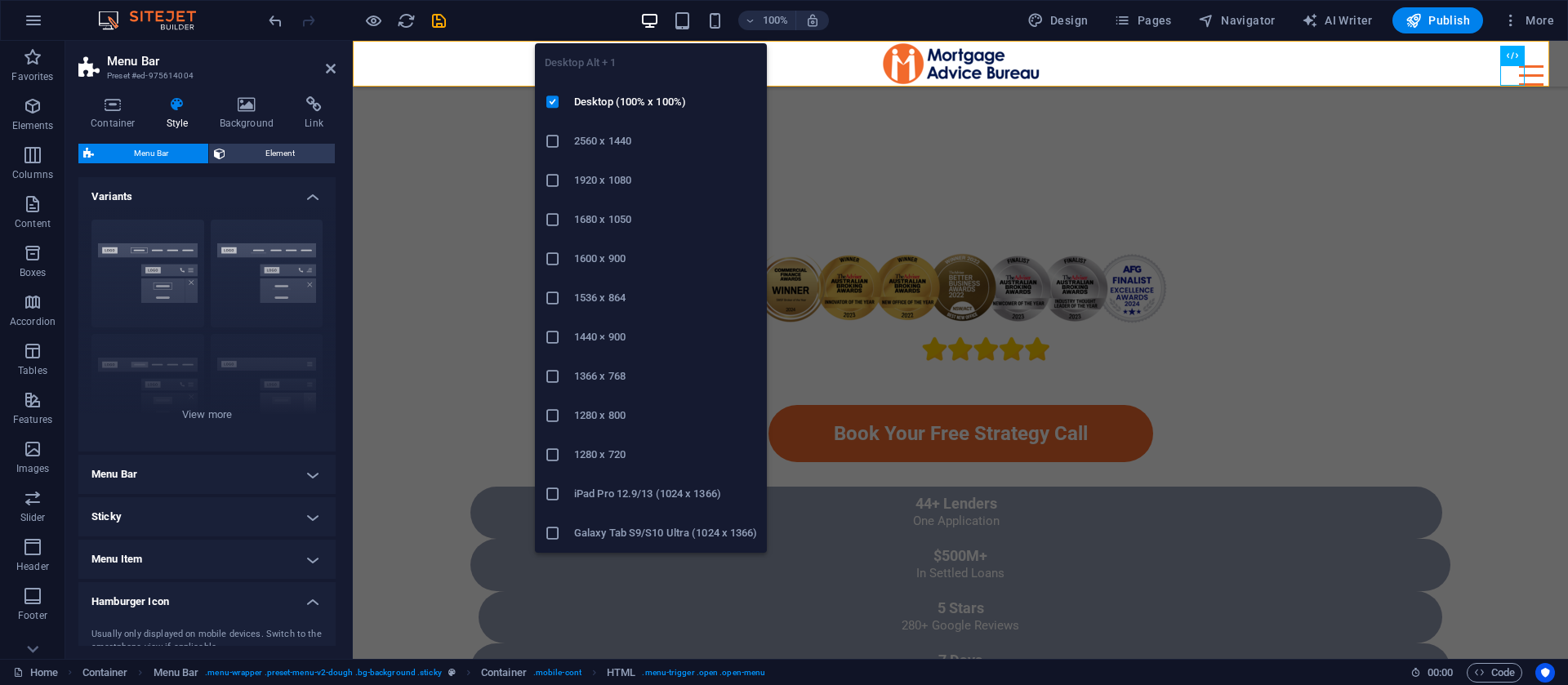
scroll to position [304, 0]
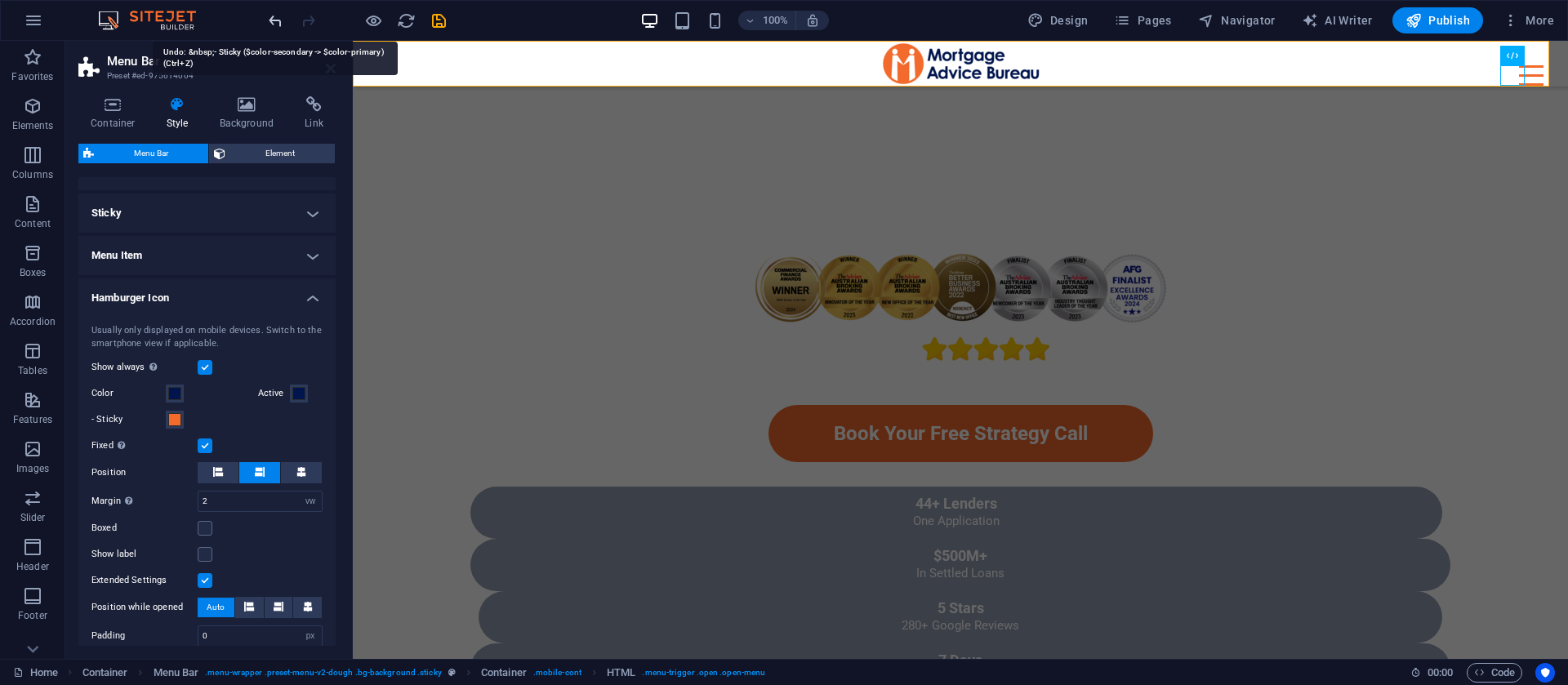
click at [277, 22] on icon "undo" at bounding box center [275, 20] width 18 height 18
click at [279, 20] on icon "undo" at bounding box center [275, 20] width 18 height 18
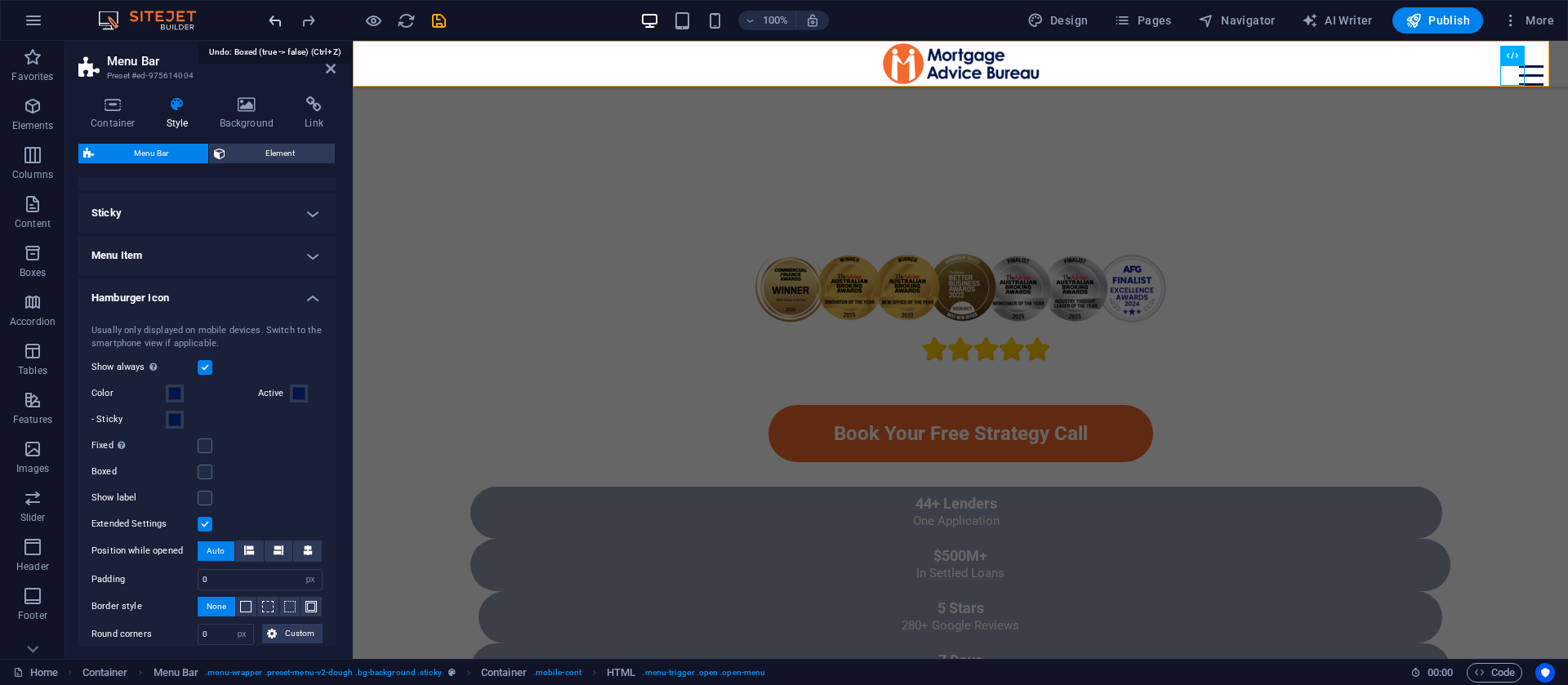
click at [279, 20] on icon "undo" at bounding box center [275, 20] width 18 height 18
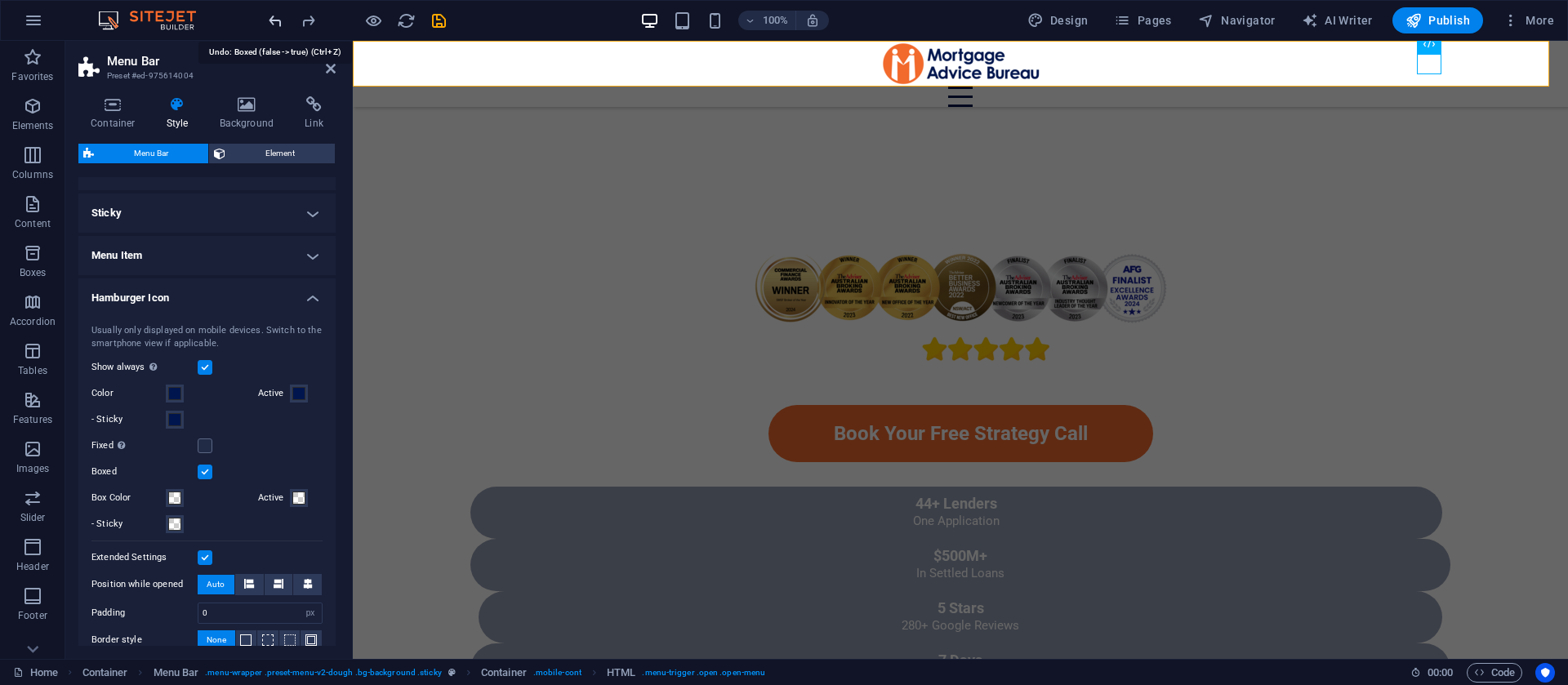
click at [279, 20] on icon "undo" at bounding box center [275, 20] width 18 height 18
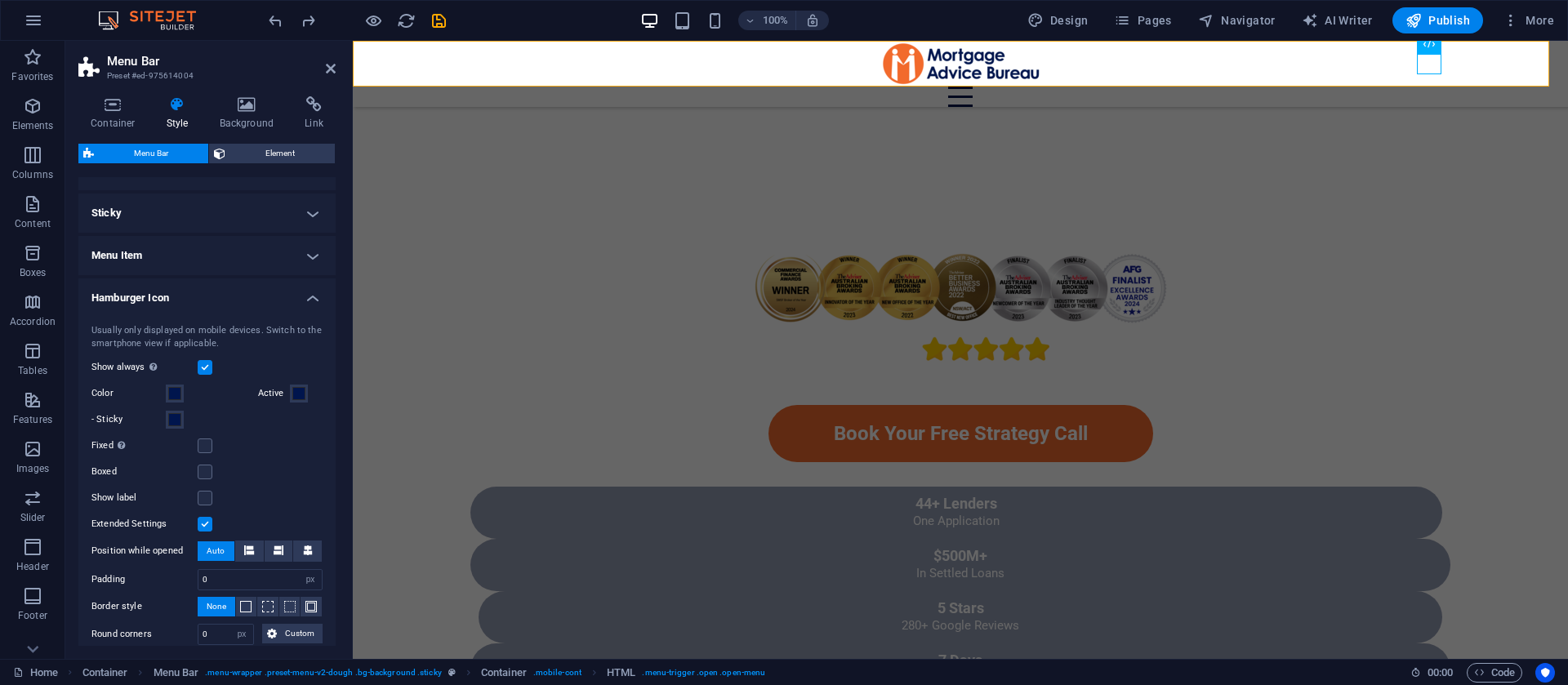
click at [204, 372] on label at bounding box center [205, 368] width 15 height 15
click at [0, 0] on input "Show always Shows the trigger for all viewports." at bounding box center [0, 0] width 0 height 0
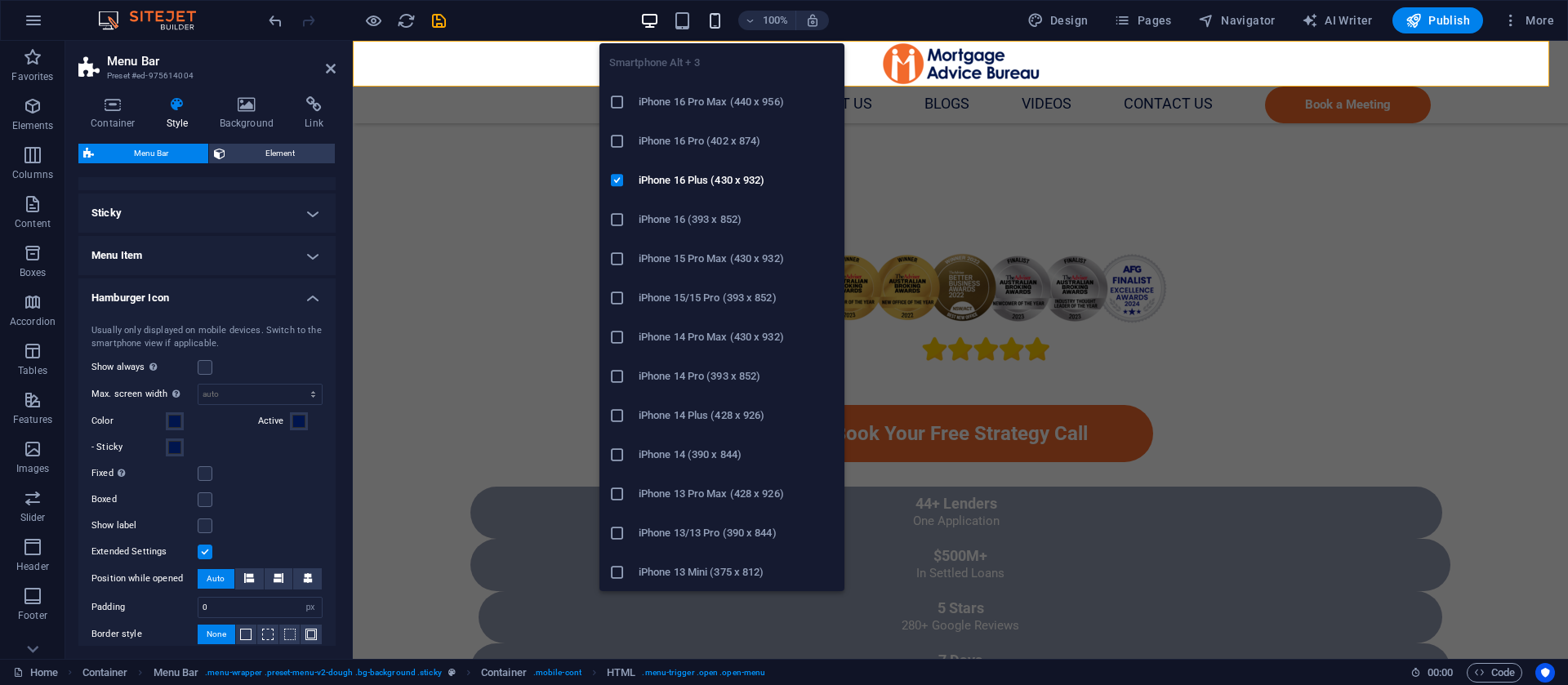
click at [711, 17] on icon "button" at bounding box center [715, 20] width 18 height 18
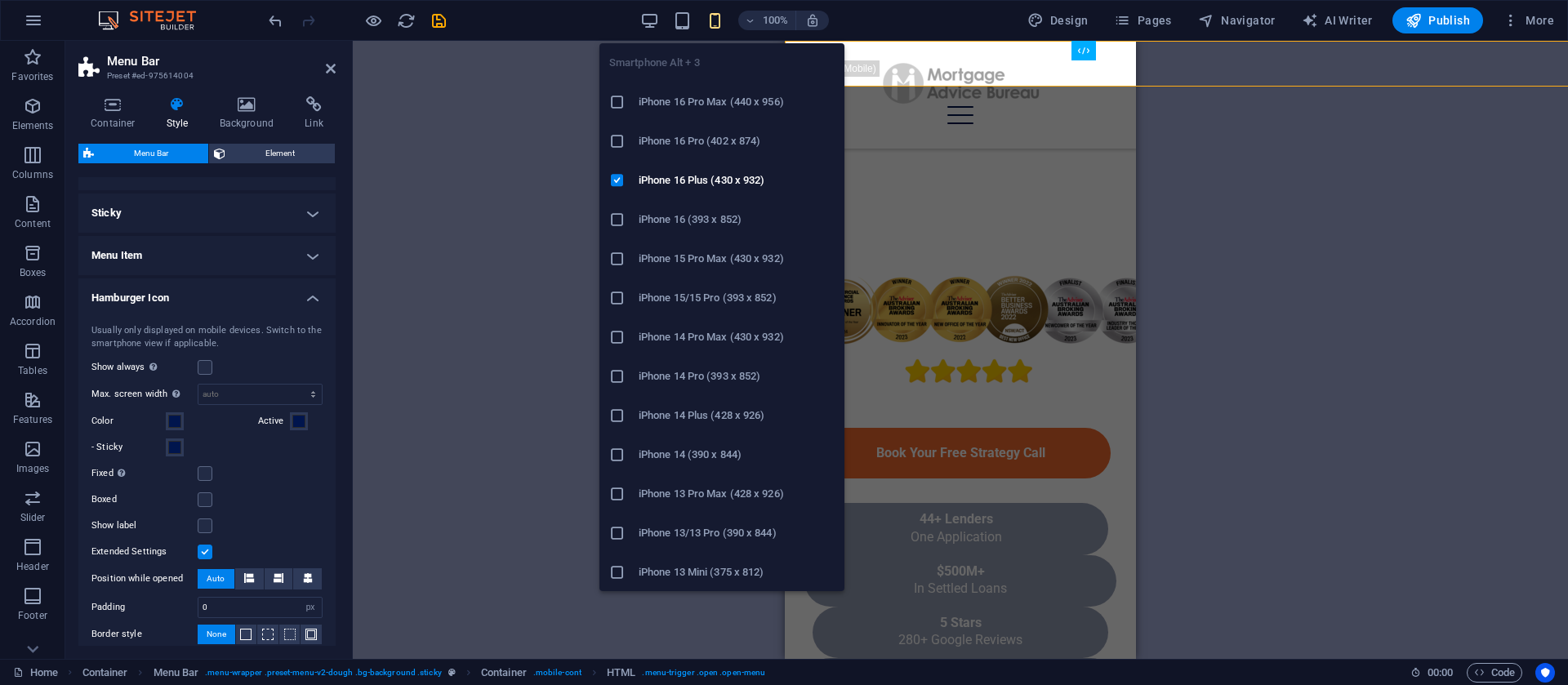
type input "32"
type input "2"
type input "8"
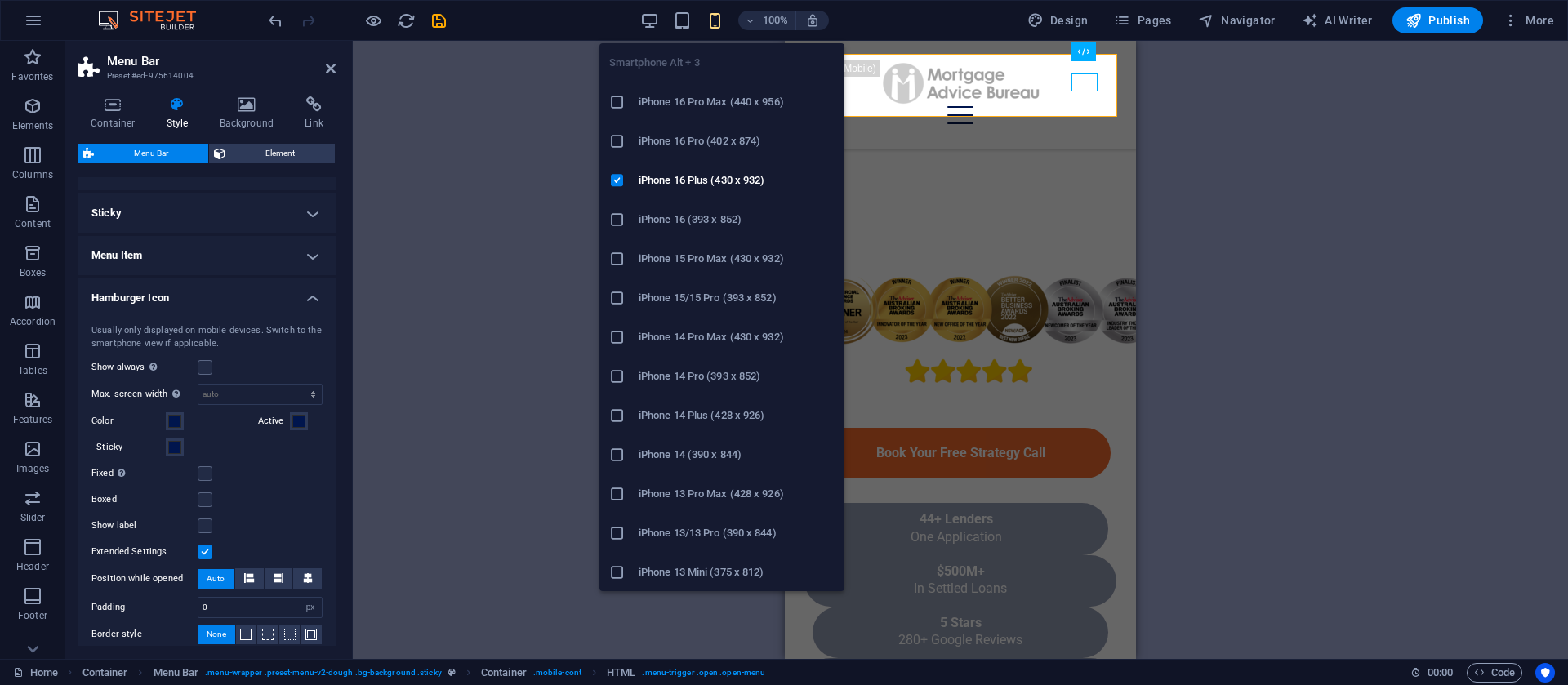
scroll to position [722, 0]
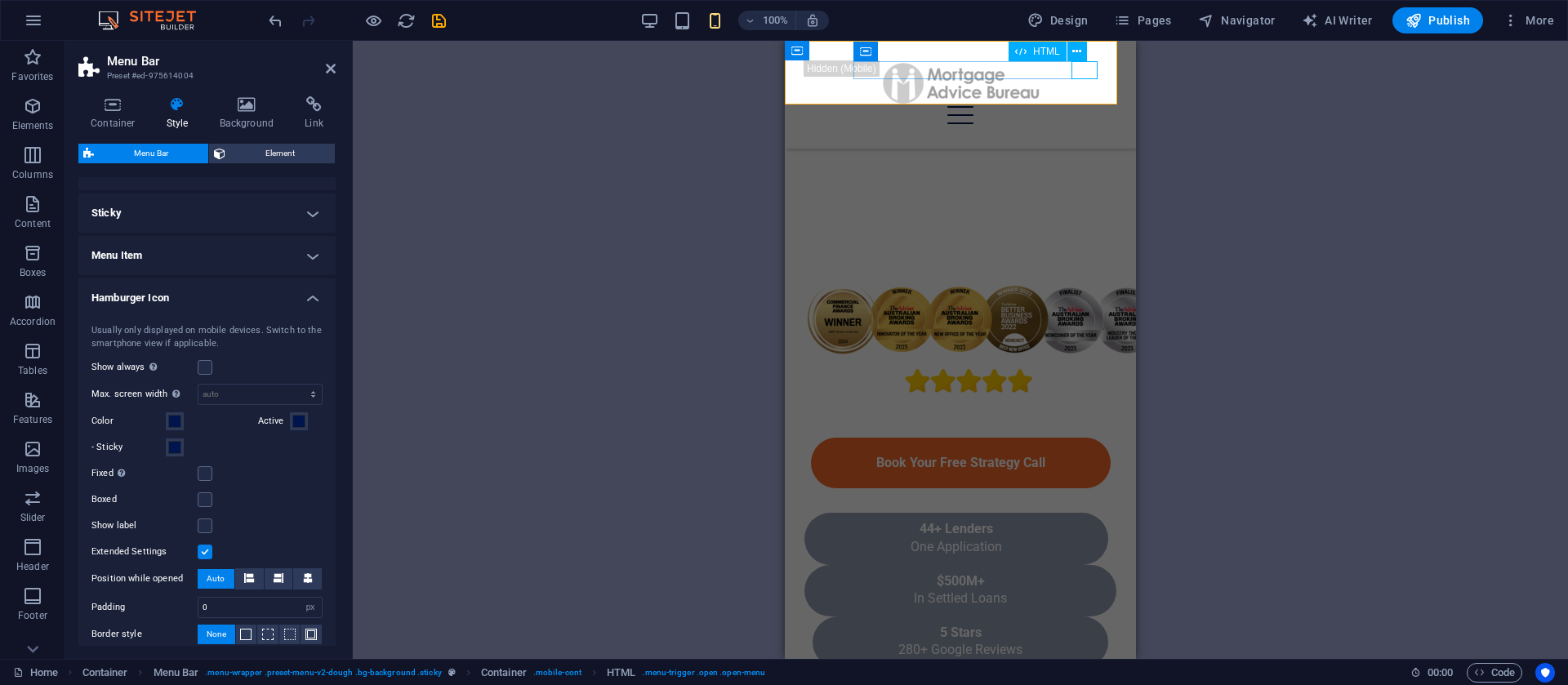
click at [1087, 106] on div "Menu" at bounding box center [961, 115] width 312 height 18
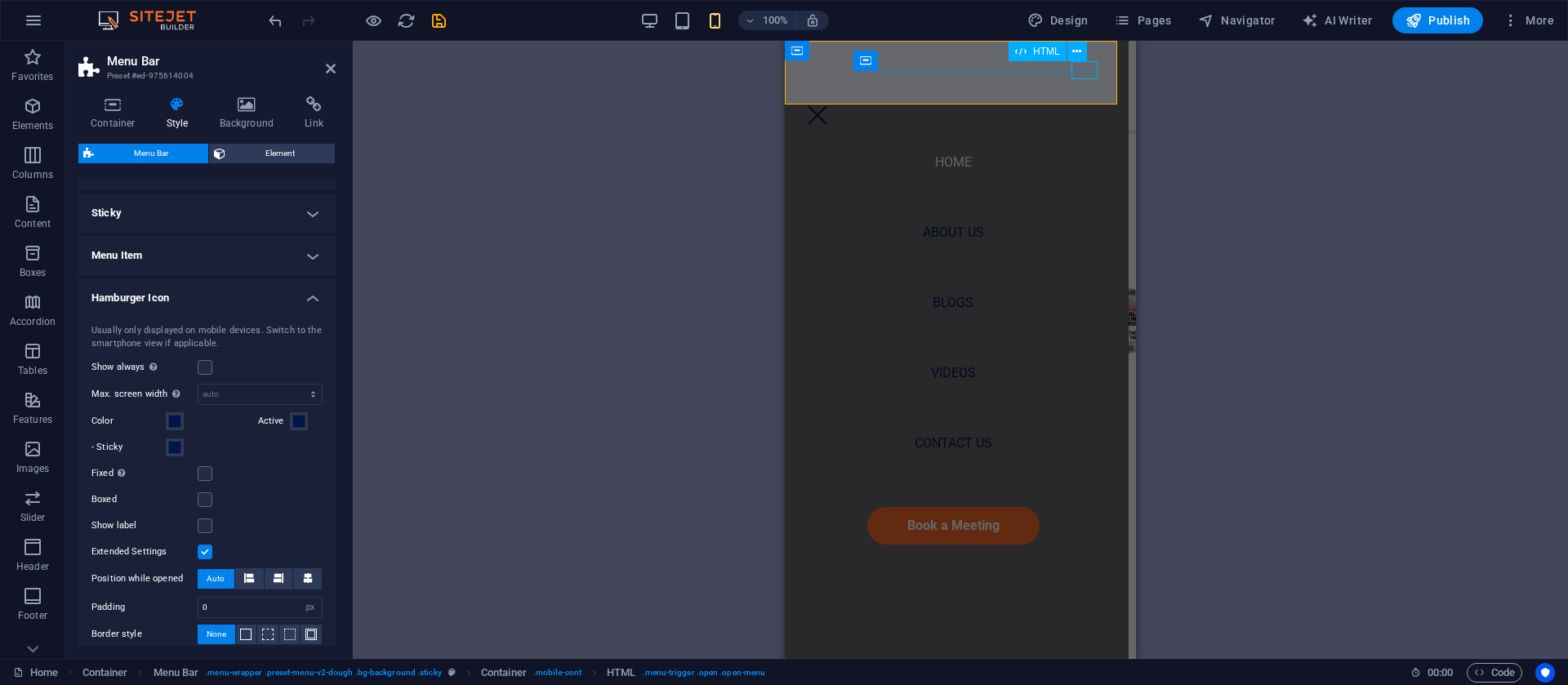
click at [831, 106] on div "Menu" at bounding box center [818, 115] width 26 height 18
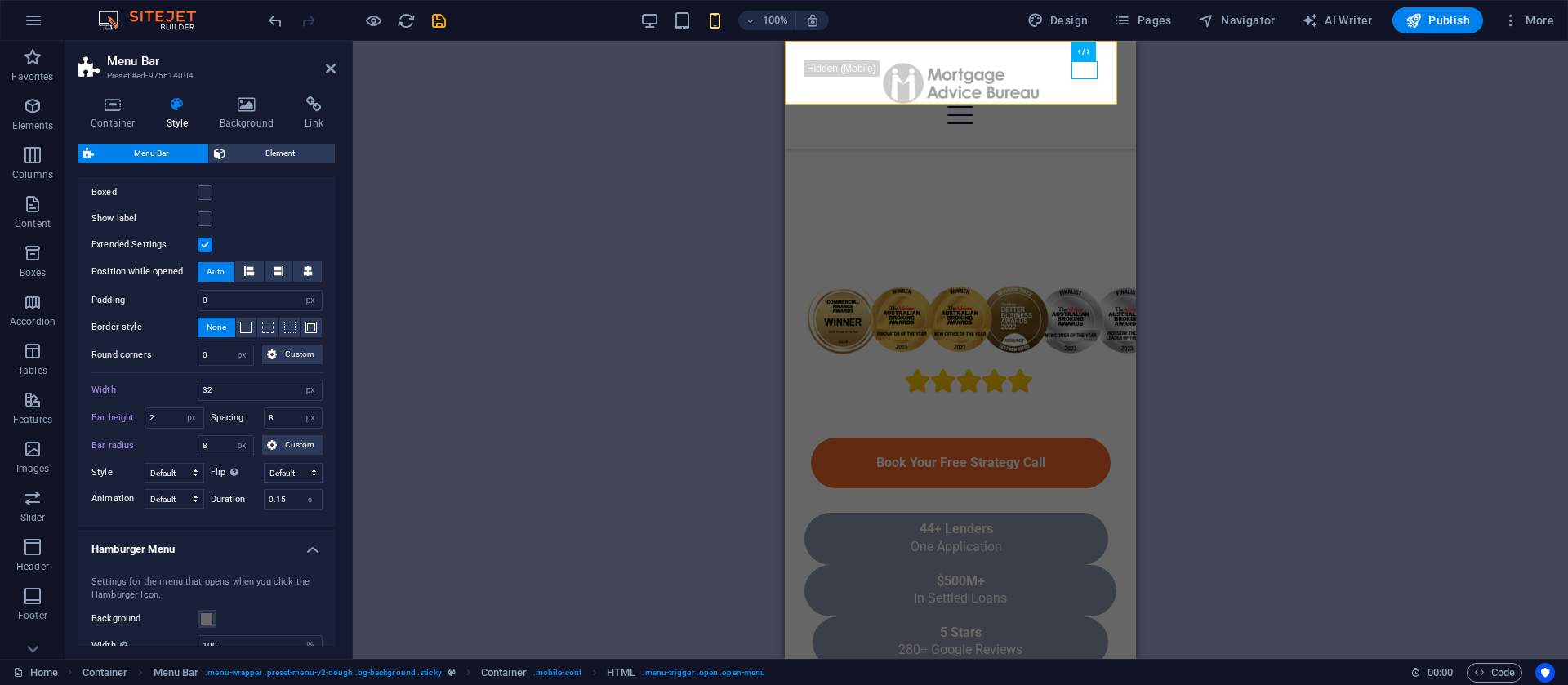
scroll to position [645, 0]
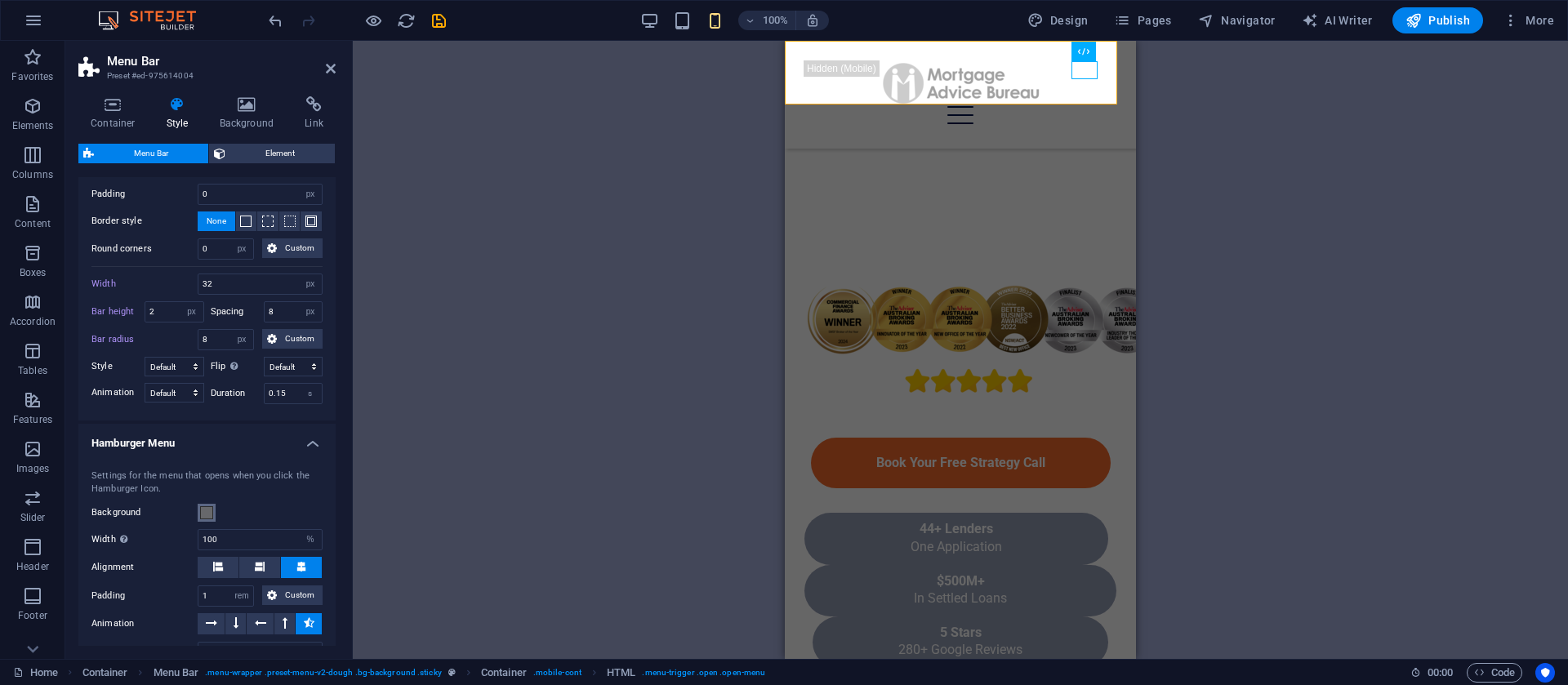
click at [204, 460] on div "Settings for the menu that opens when you click the Hamburger Icon. Background …" at bounding box center [206, 581] width 263 height 255
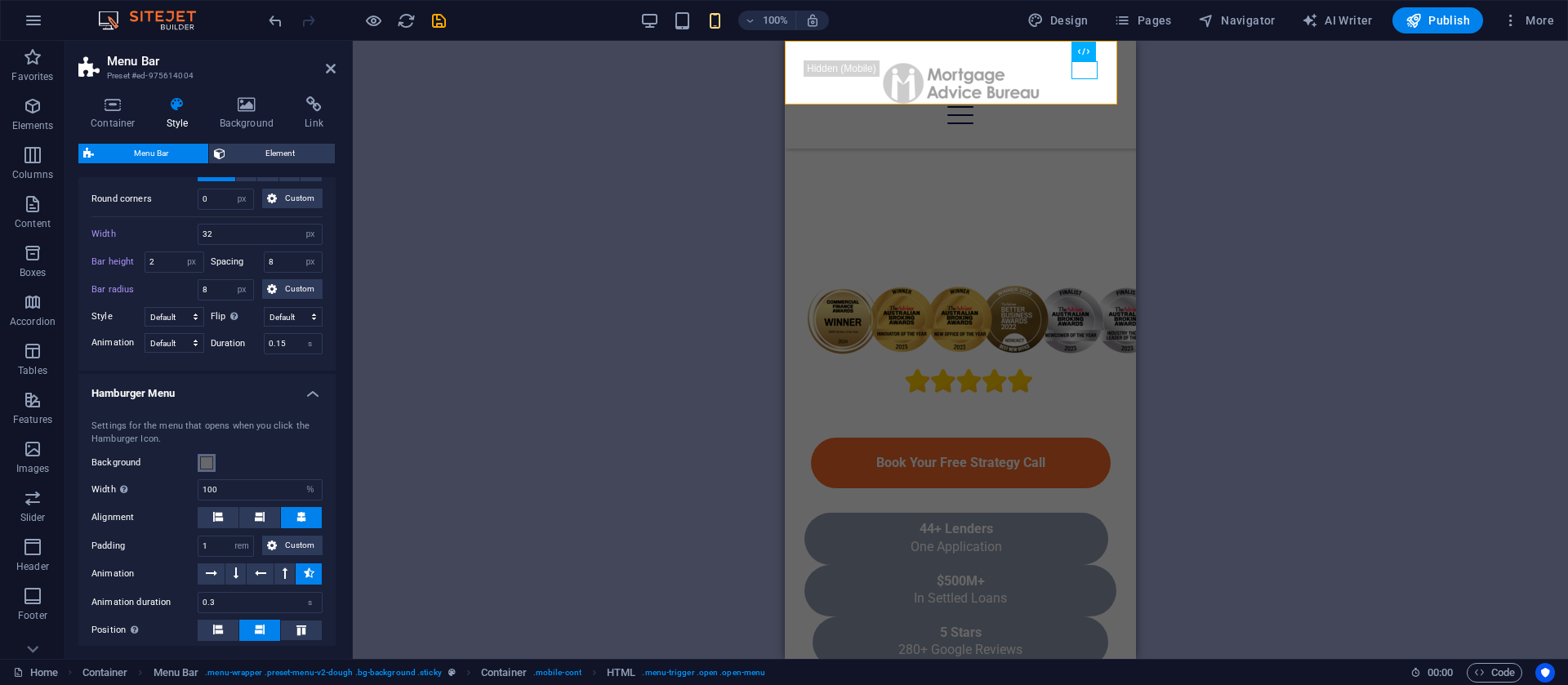
scroll to position [768, 0]
click at [204, 460] on span at bounding box center [207, 462] width 13 height 13
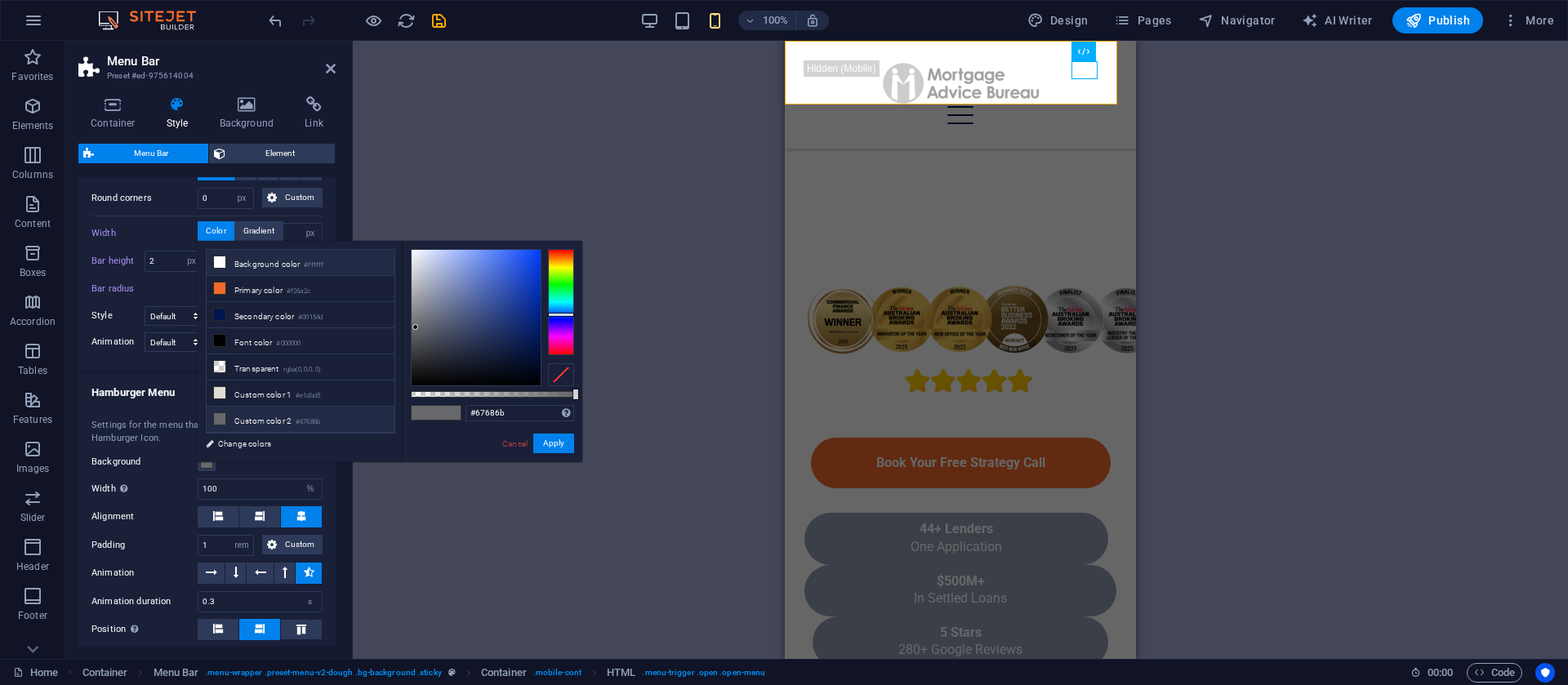
click at [290, 257] on li "Background color #ffffff" at bounding box center [300, 263] width 188 height 26
type input "#ffffff"
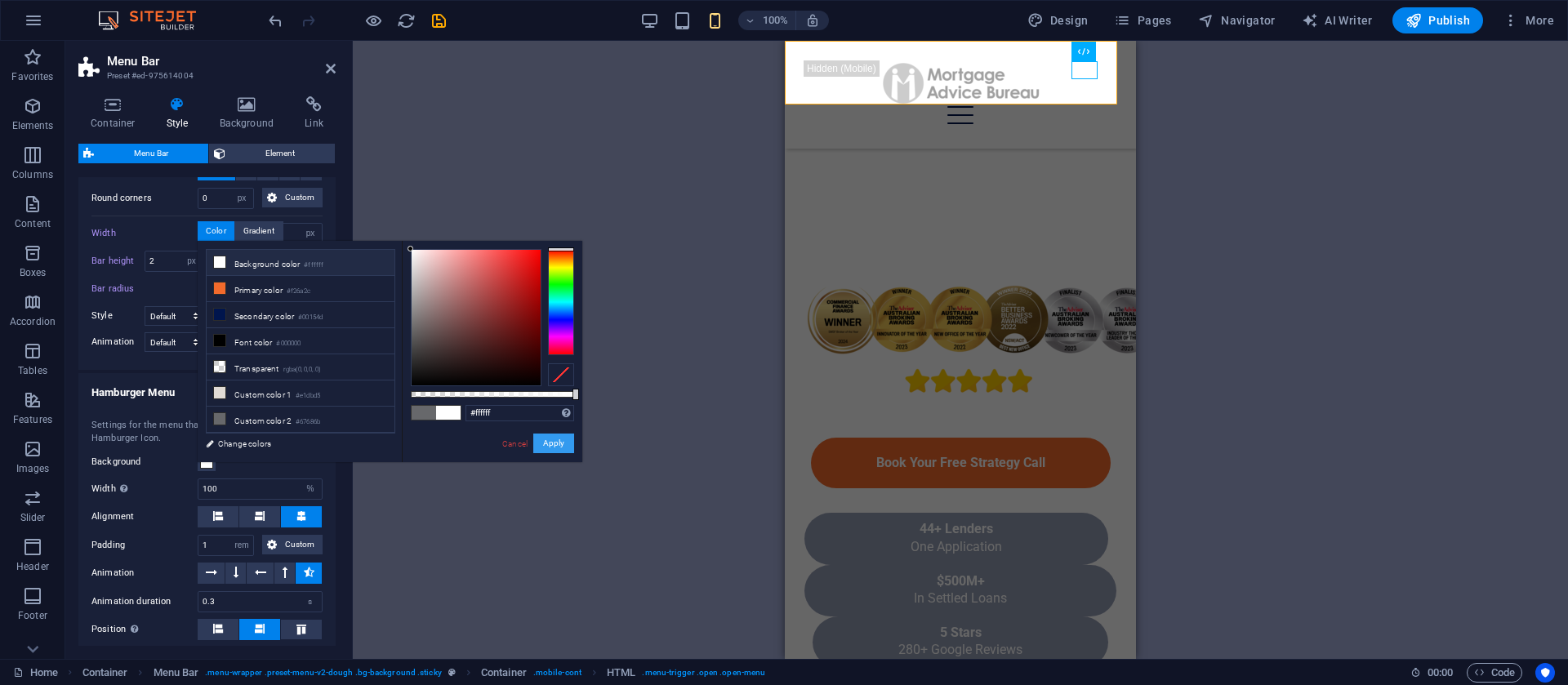
click at [541, 440] on button "Apply" at bounding box center [553, 443] width 41 height 19
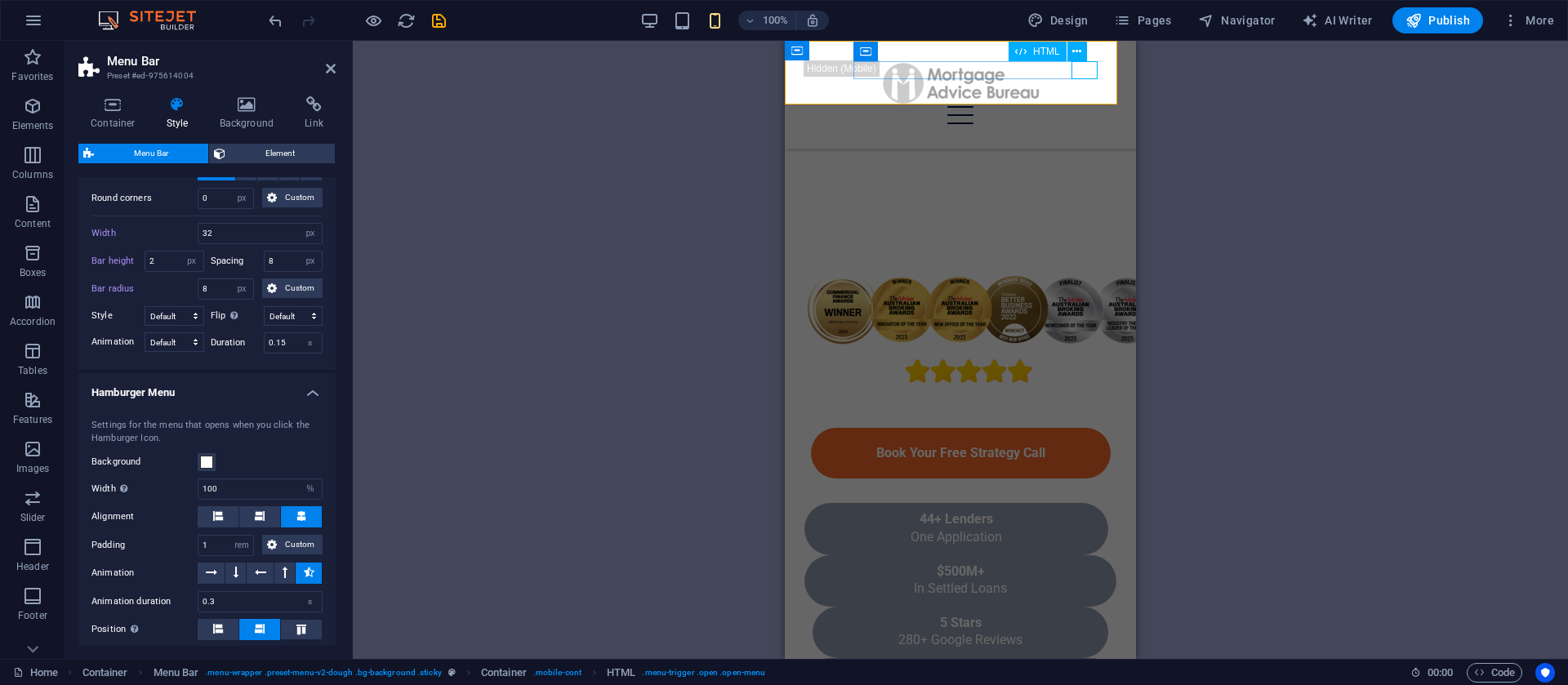
click at [1085, 106] on div "Menu" at bounding box center [961, 115] width 312 height 18
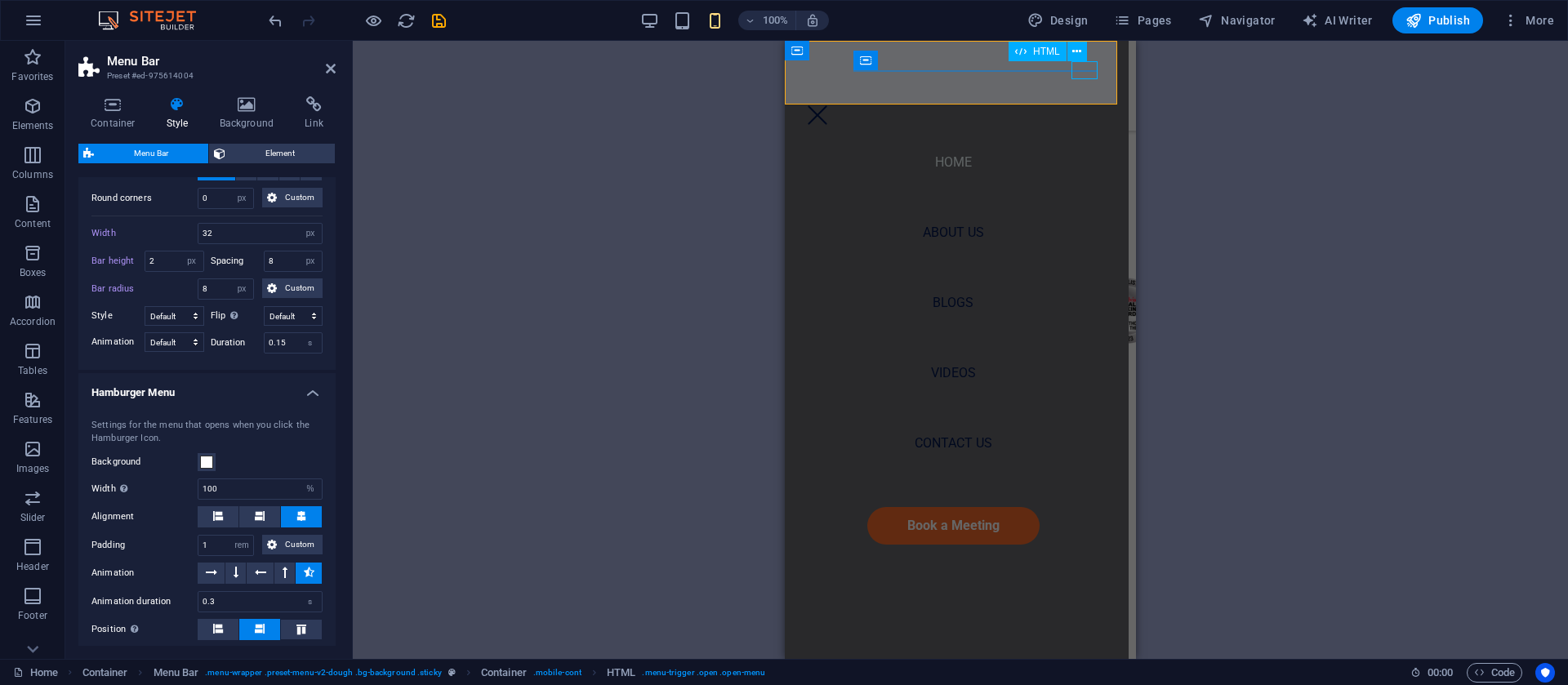
click at [831, 106] on div "Menu" at bounding box center [818, 115] width 26 height 18
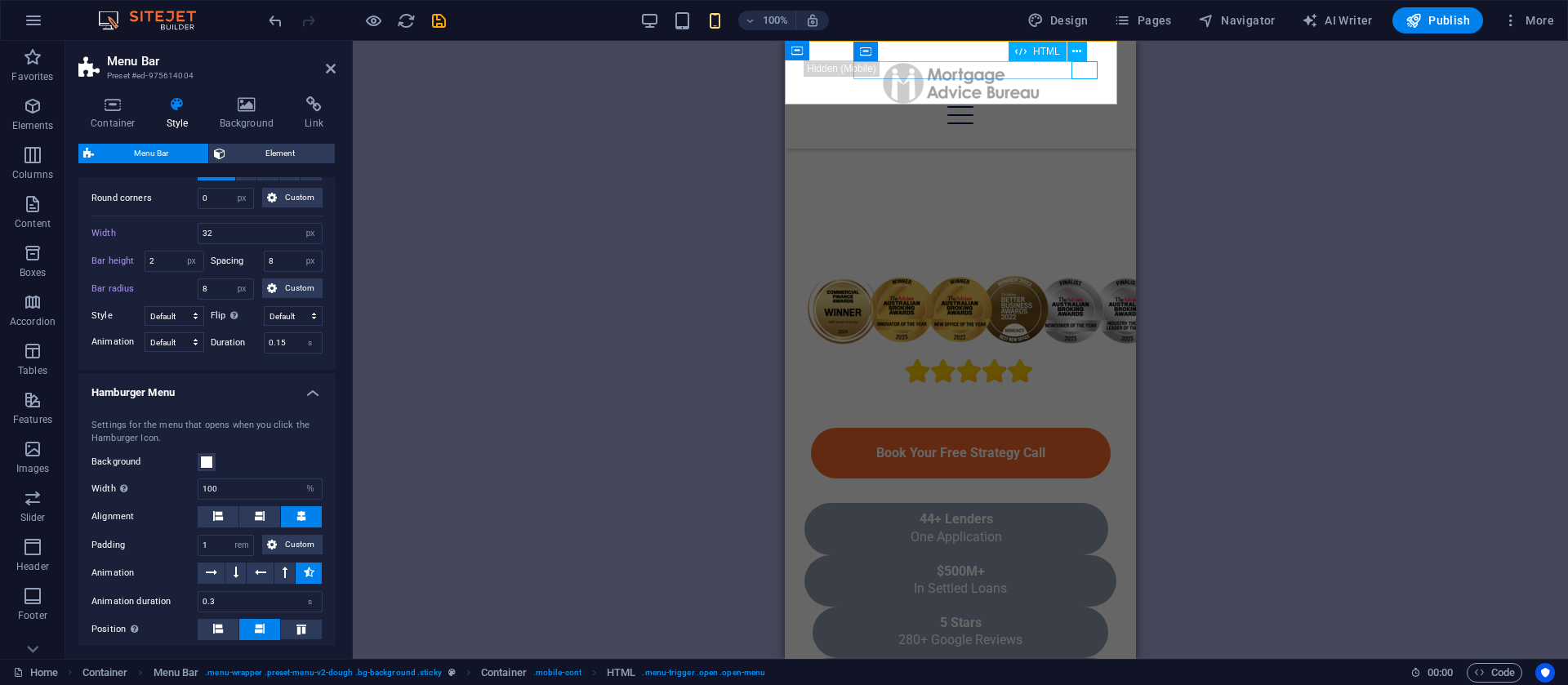
click at [1092, 106] on div "Menu" at bounding box center [961, 115] width 312 height 18
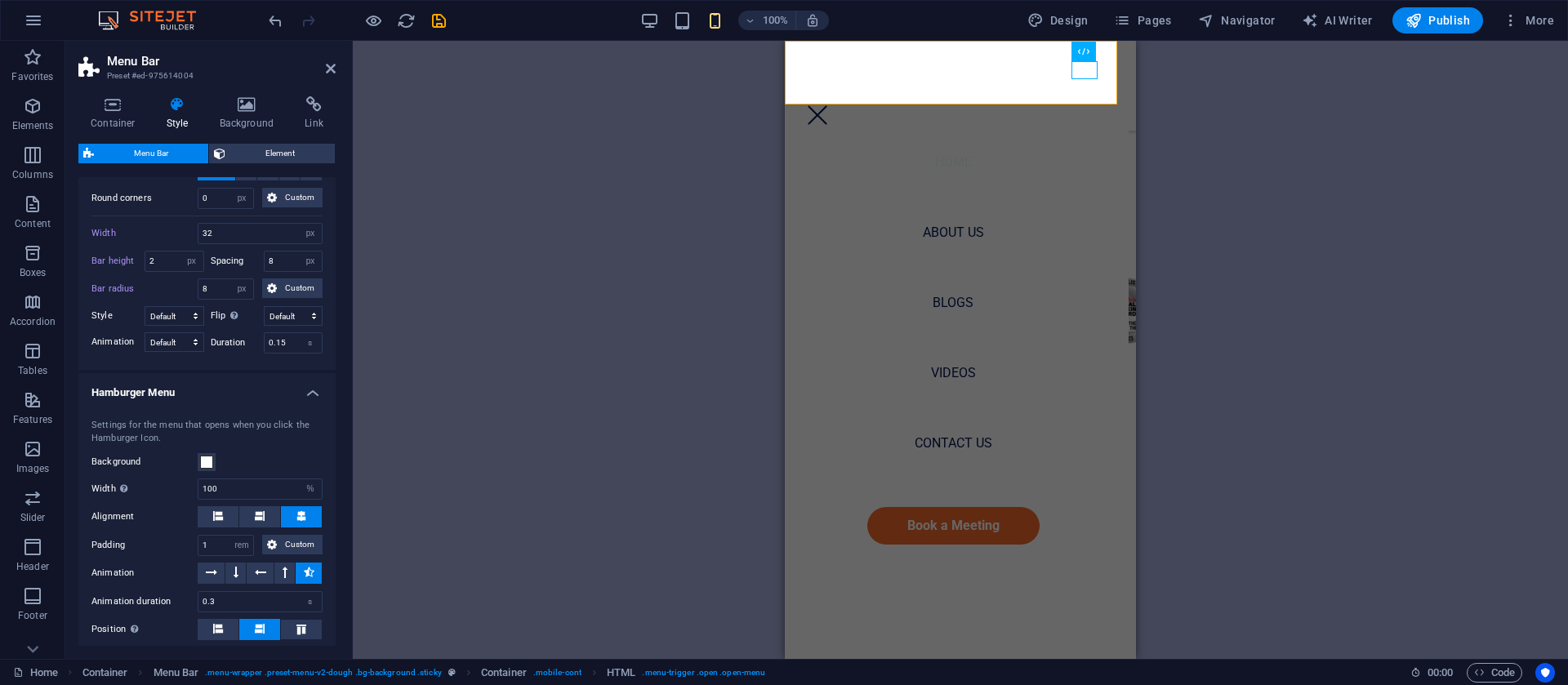
click at [720, 144] on div "Container 2 columns Container H2 Container Container 2 columns Container 2 colu…" at bounding box center [960, 349] width 1215 height 618
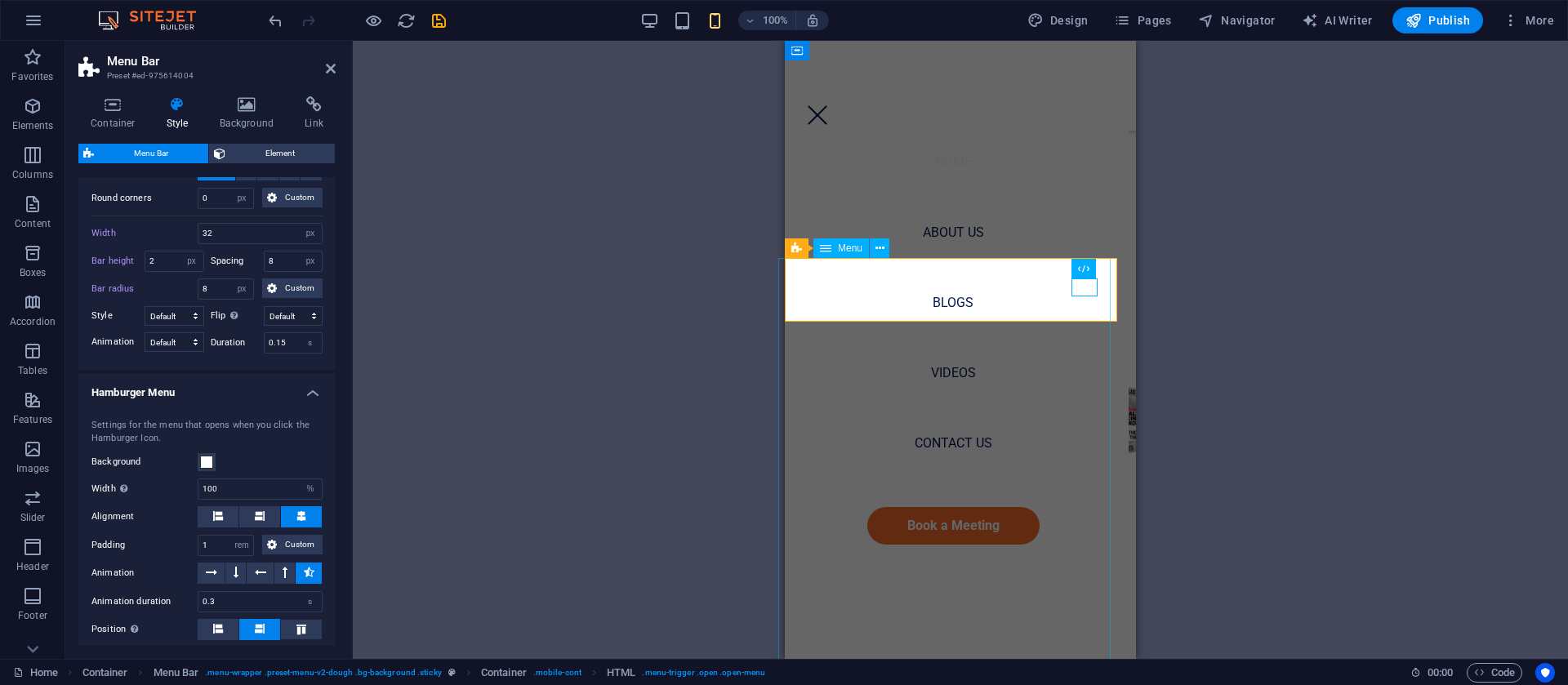
scroll to position [245, 0]
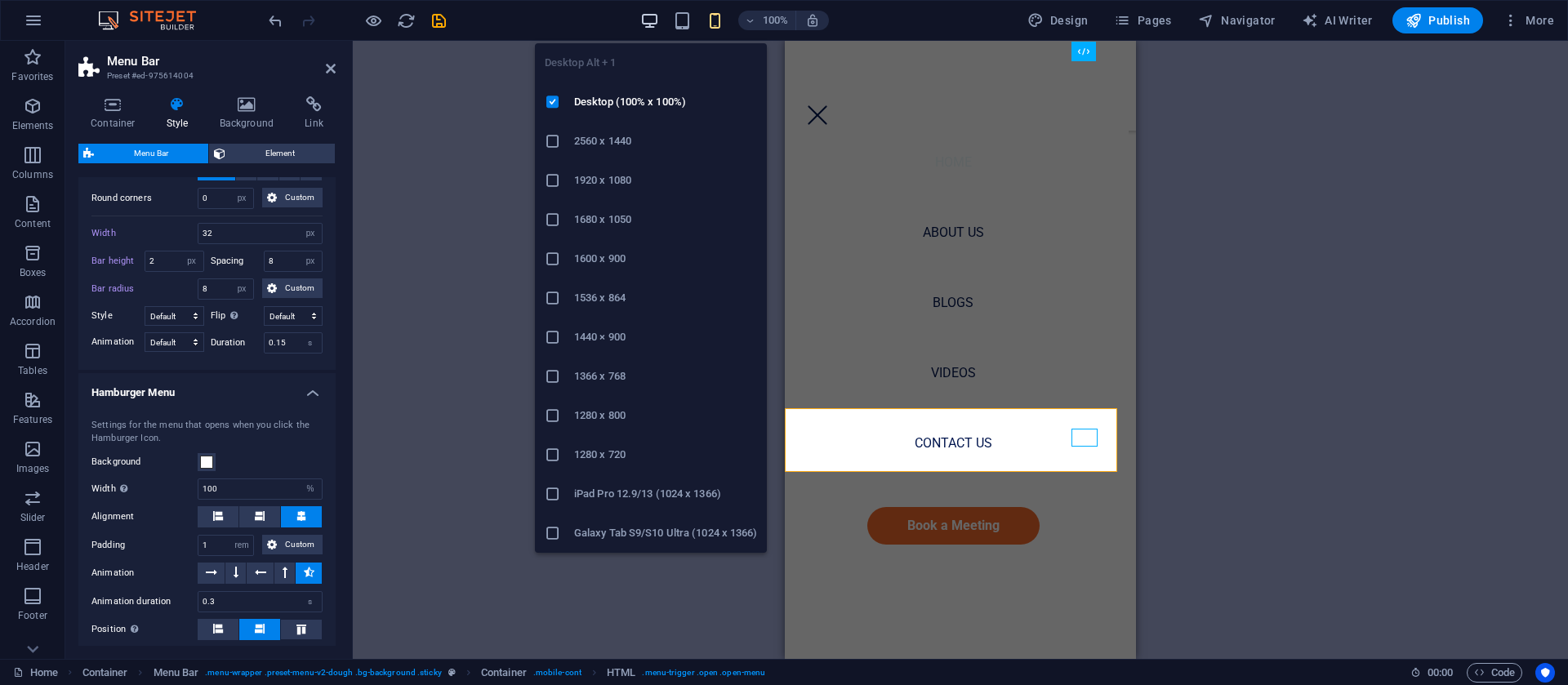
click at [654, 23] on icon "button" at bounding box center [650, 20] width 18 height 18
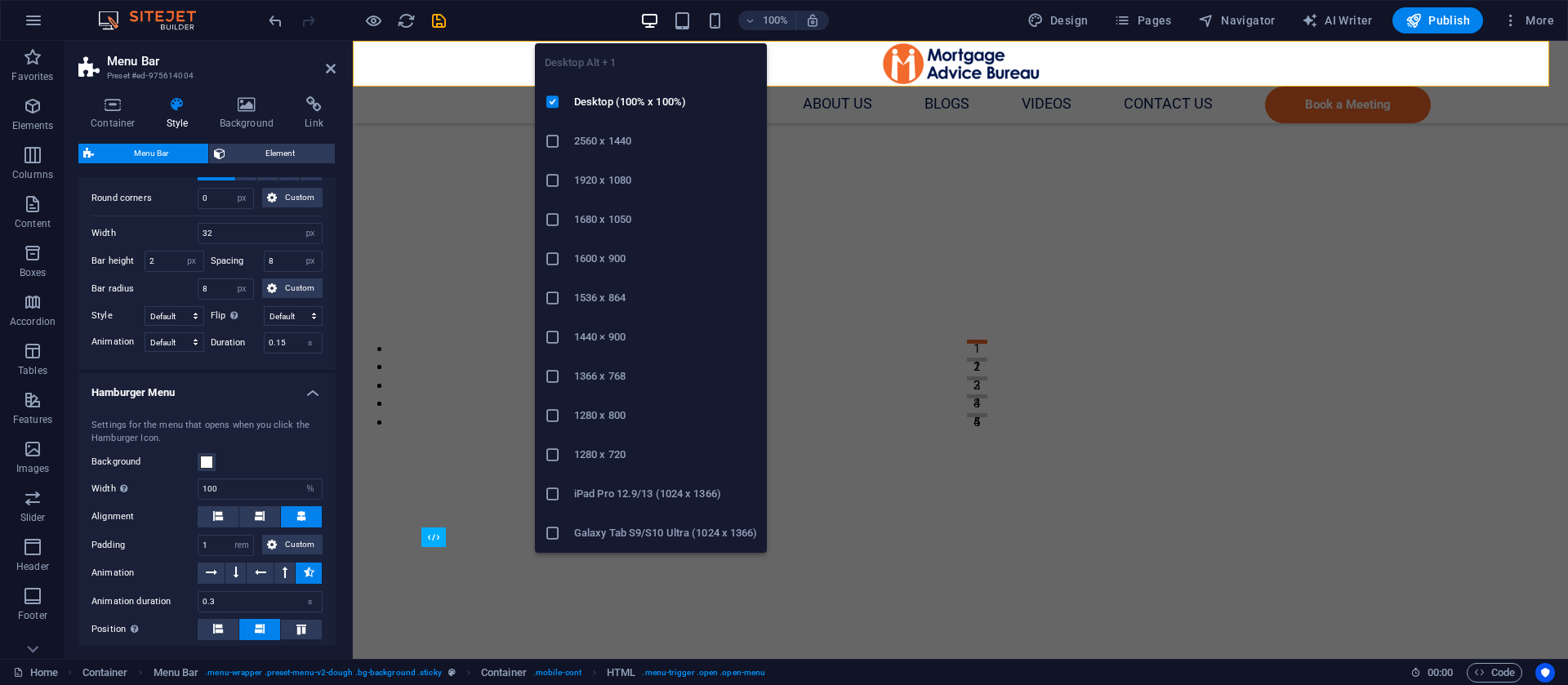
type input "30"
type input "3"
type input "0"
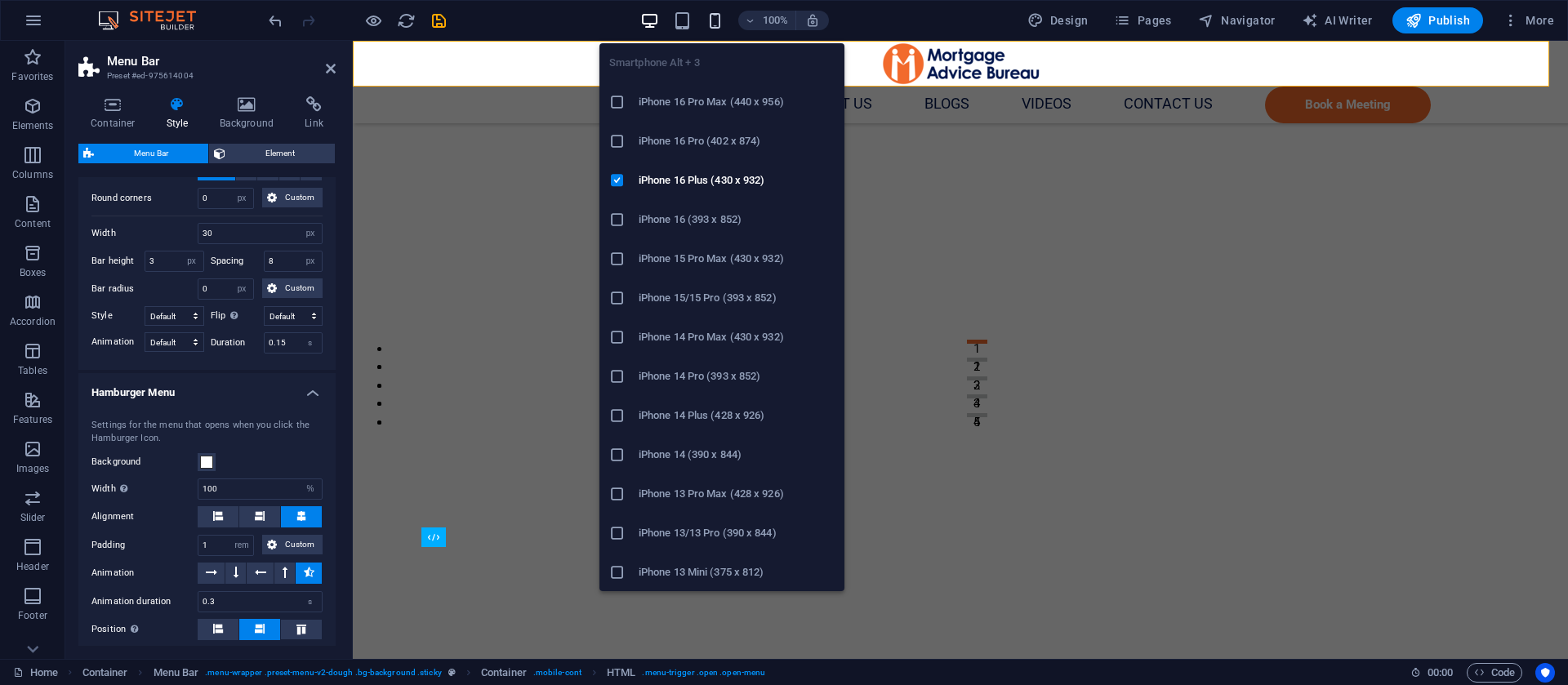
click at [723, 26] on icon "button" at bounding box center [715, 20] width 18 height 18
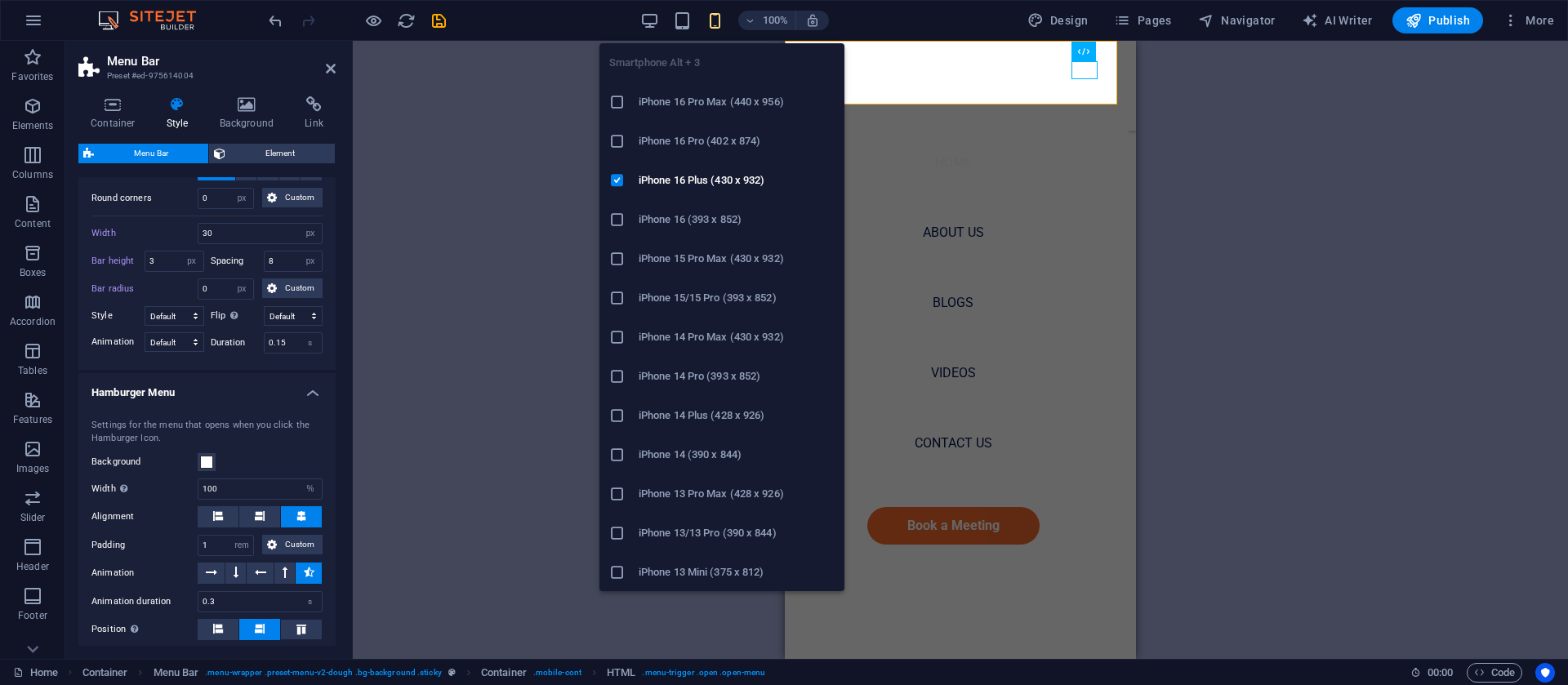
type input "32"
type input "2"
type input "8"
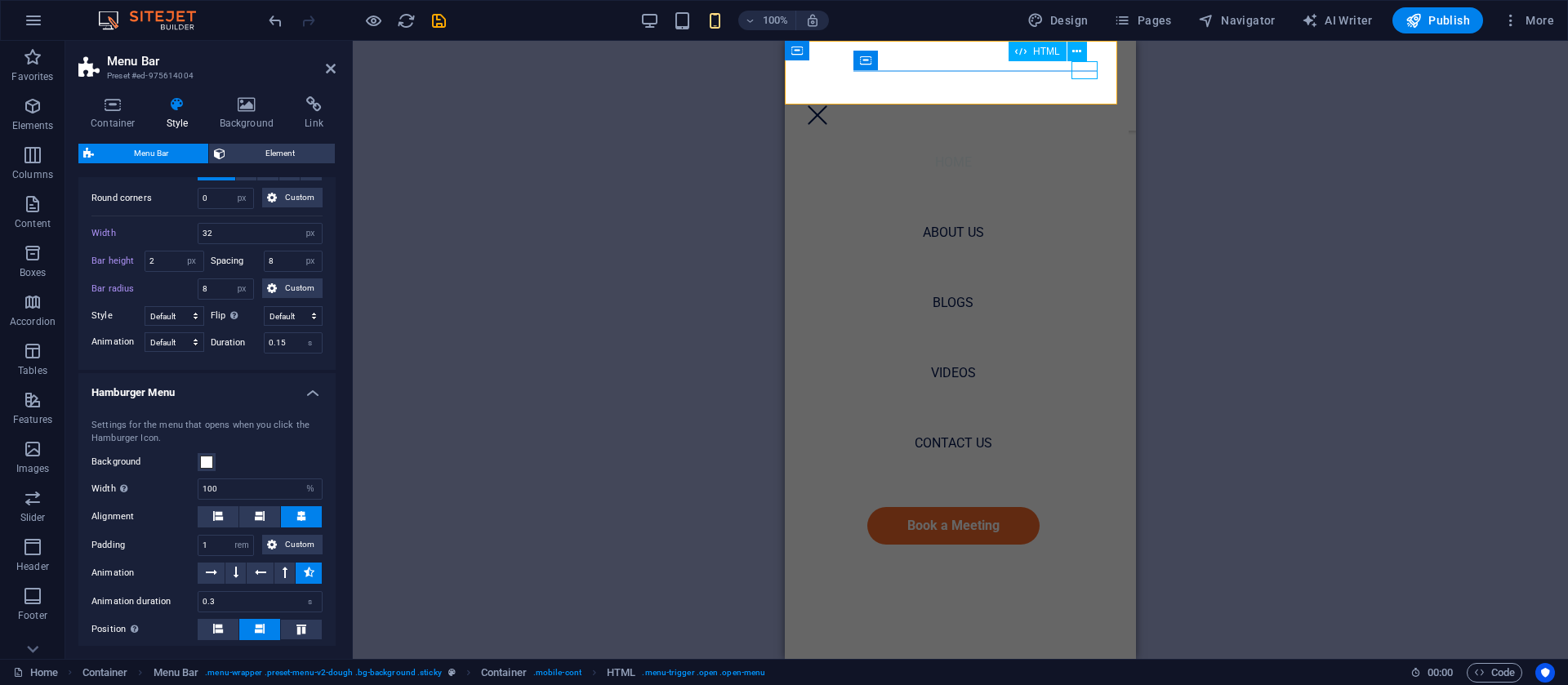
click at [831, 106] on div "Menu" at bounding box center [818, 115] width 26 height 18
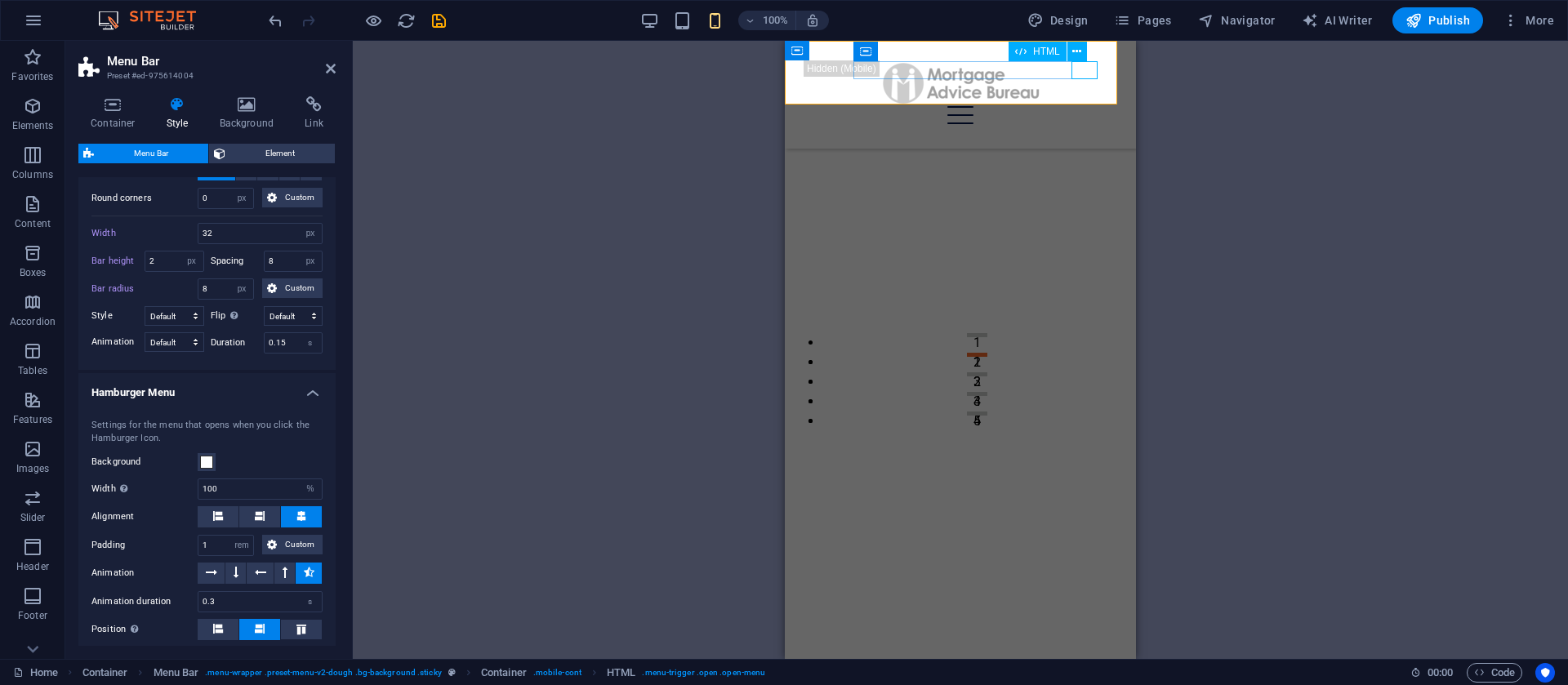
click at [1083, 106] on div "Menu" at bounding box center [961, 115] width 312 height 18
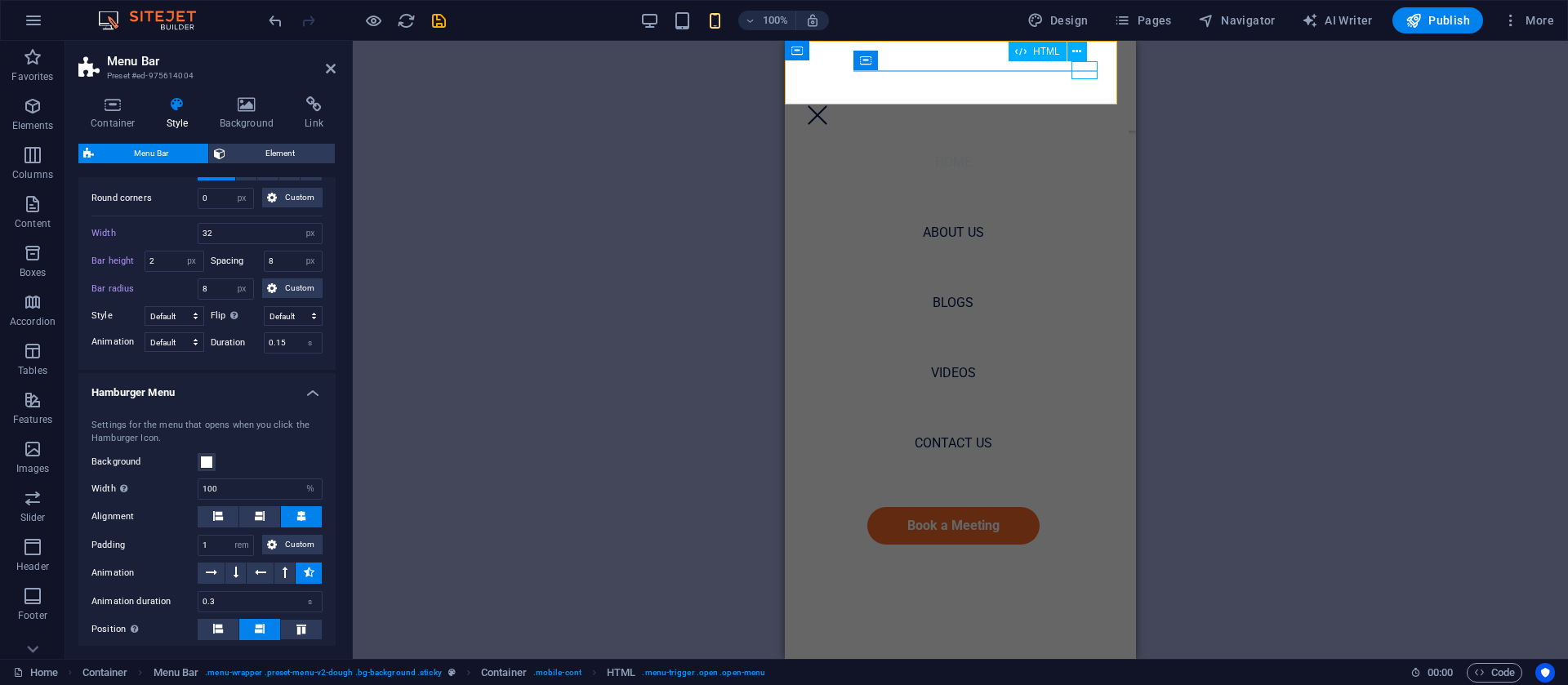
click at [831, 106] on div "Menu" at bounding box center [818, 115] width 26 height 18
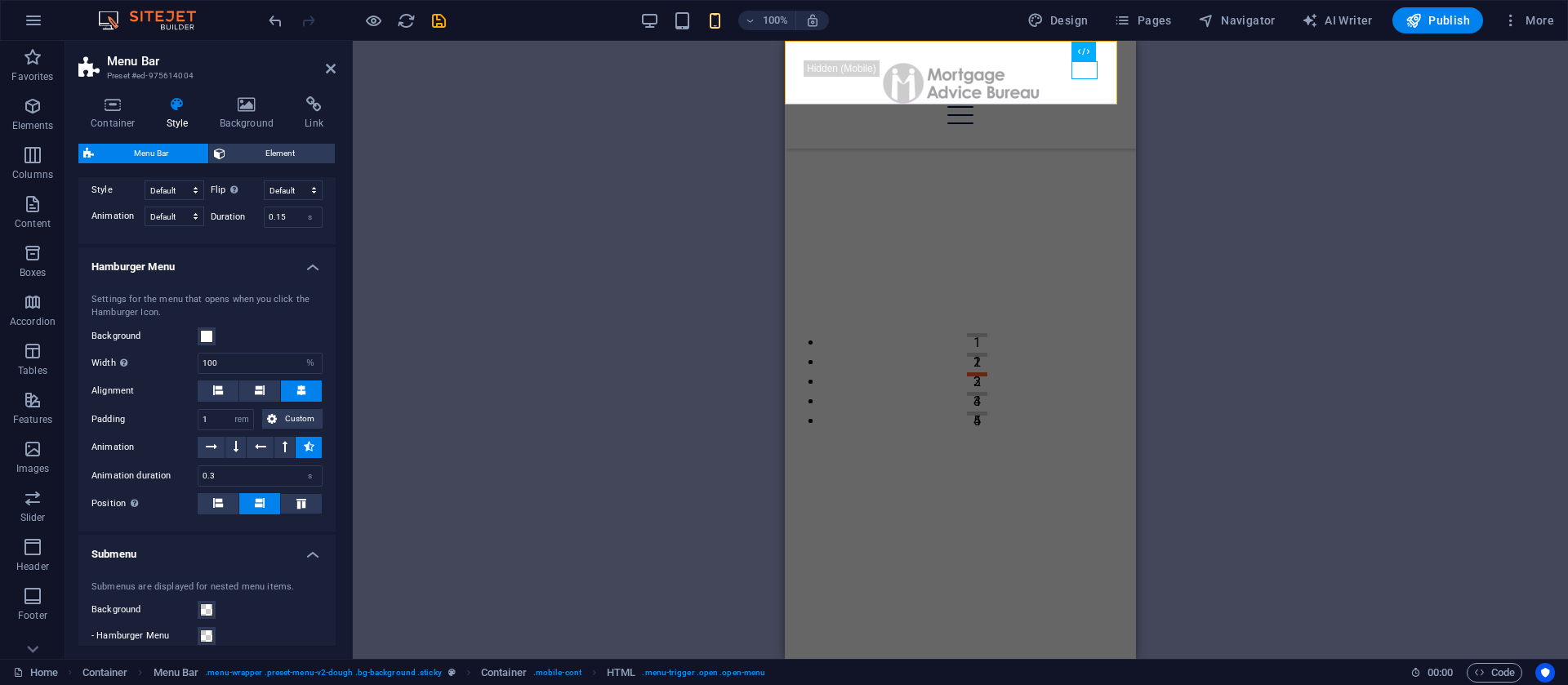
scroll to position [910, 0]
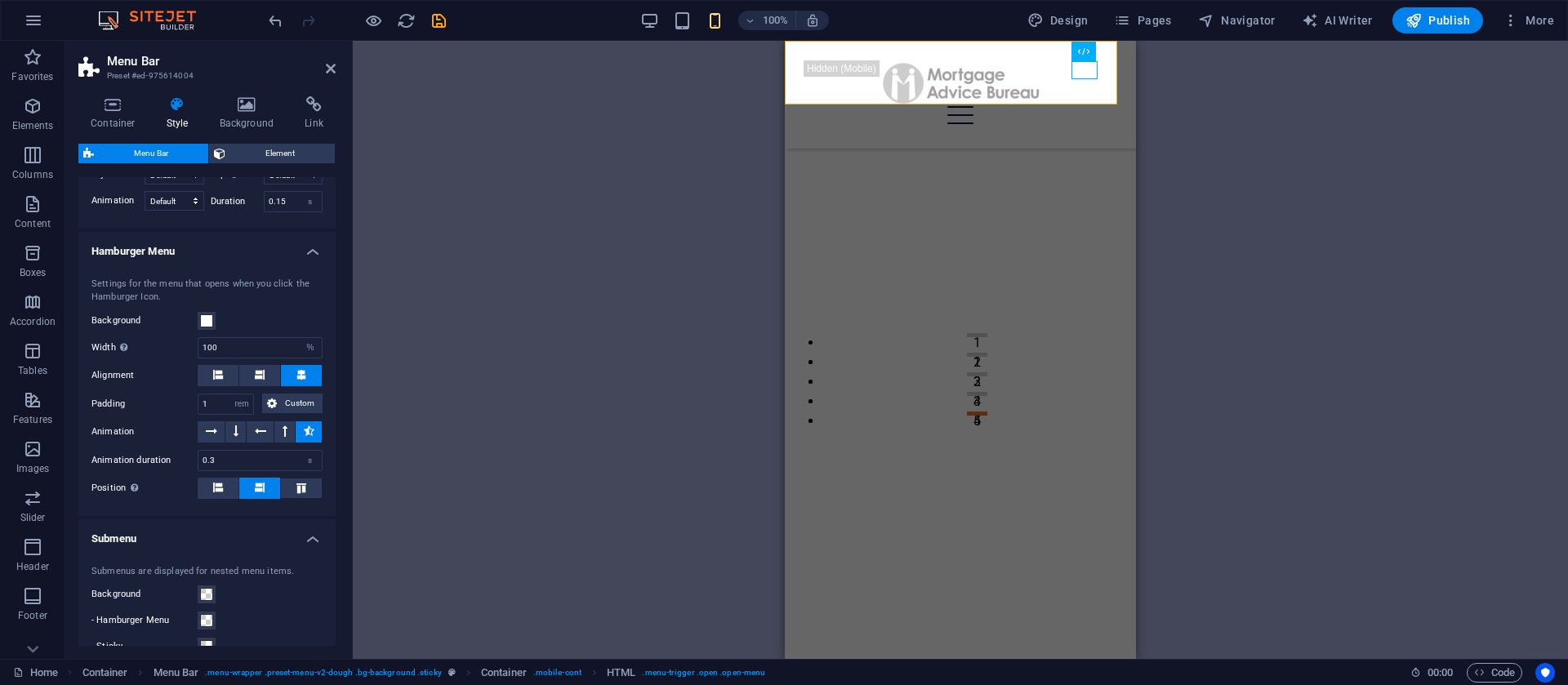
drag, startPoint x: 336, startPoint y: 465, endPoint x: 336, endPoint y: 513, distance: 48.0
click at [336, 513] on div "Container Style Background Link Size Height Default px rem % vh vw Min. height …" at bounding box center [207, 371] width 284 height 576
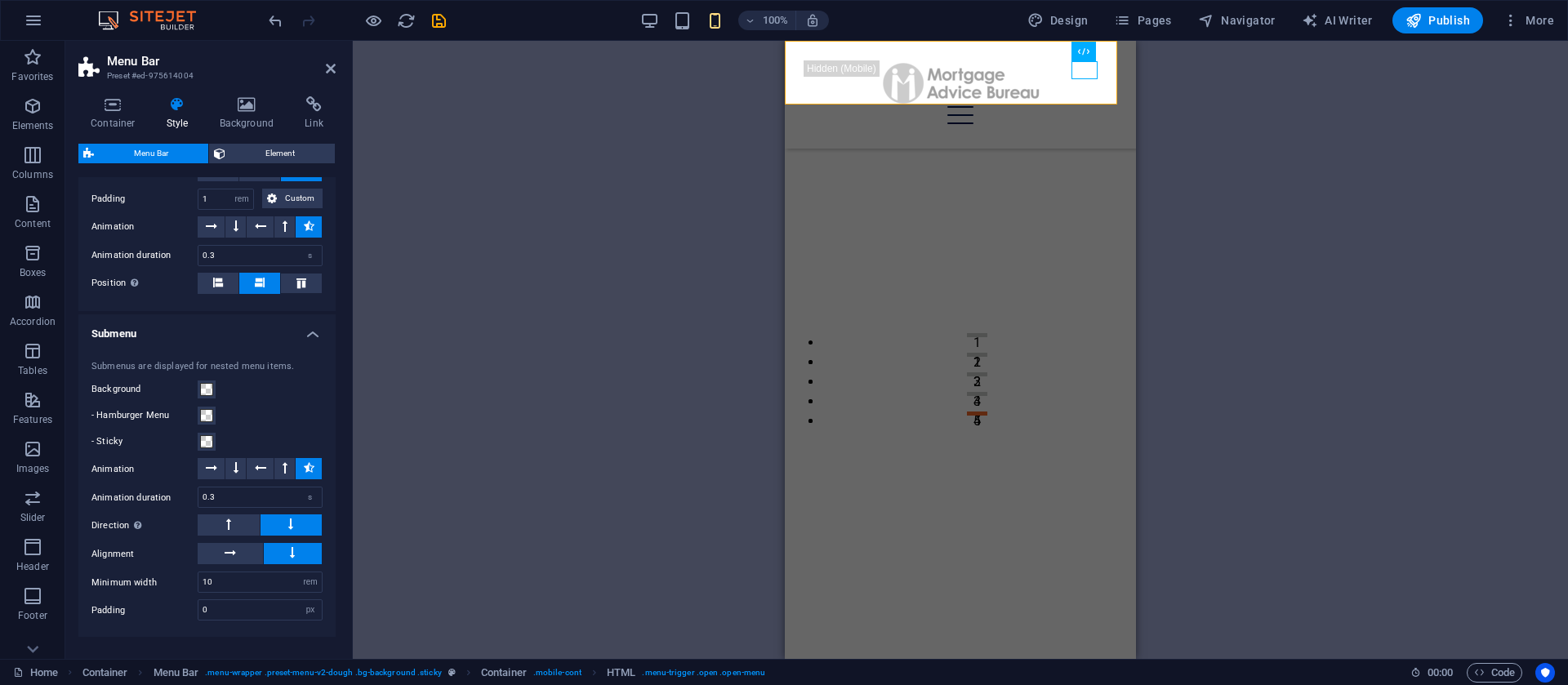
scroll to position [1141, 0]
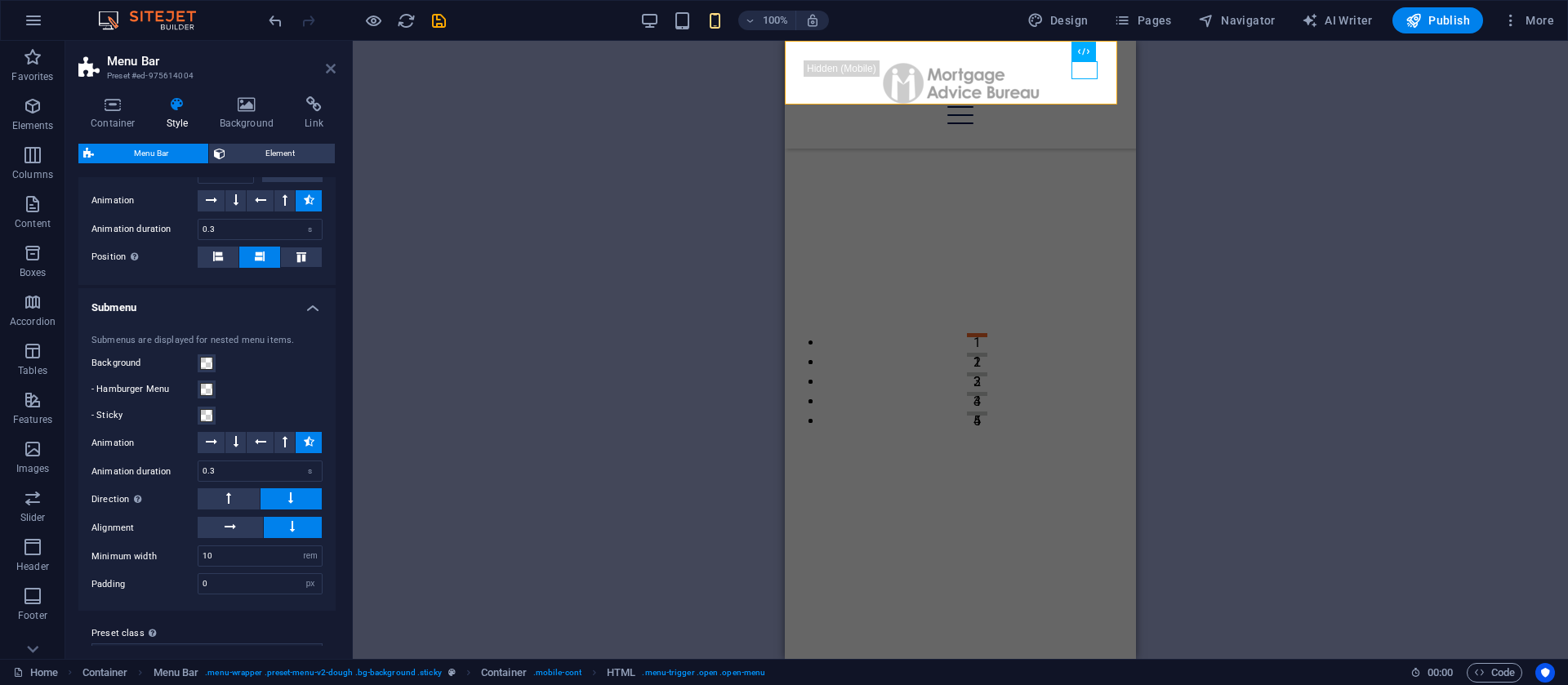
click at [334, 67] on icon at bounding box center [331, 68] width 10 height 13
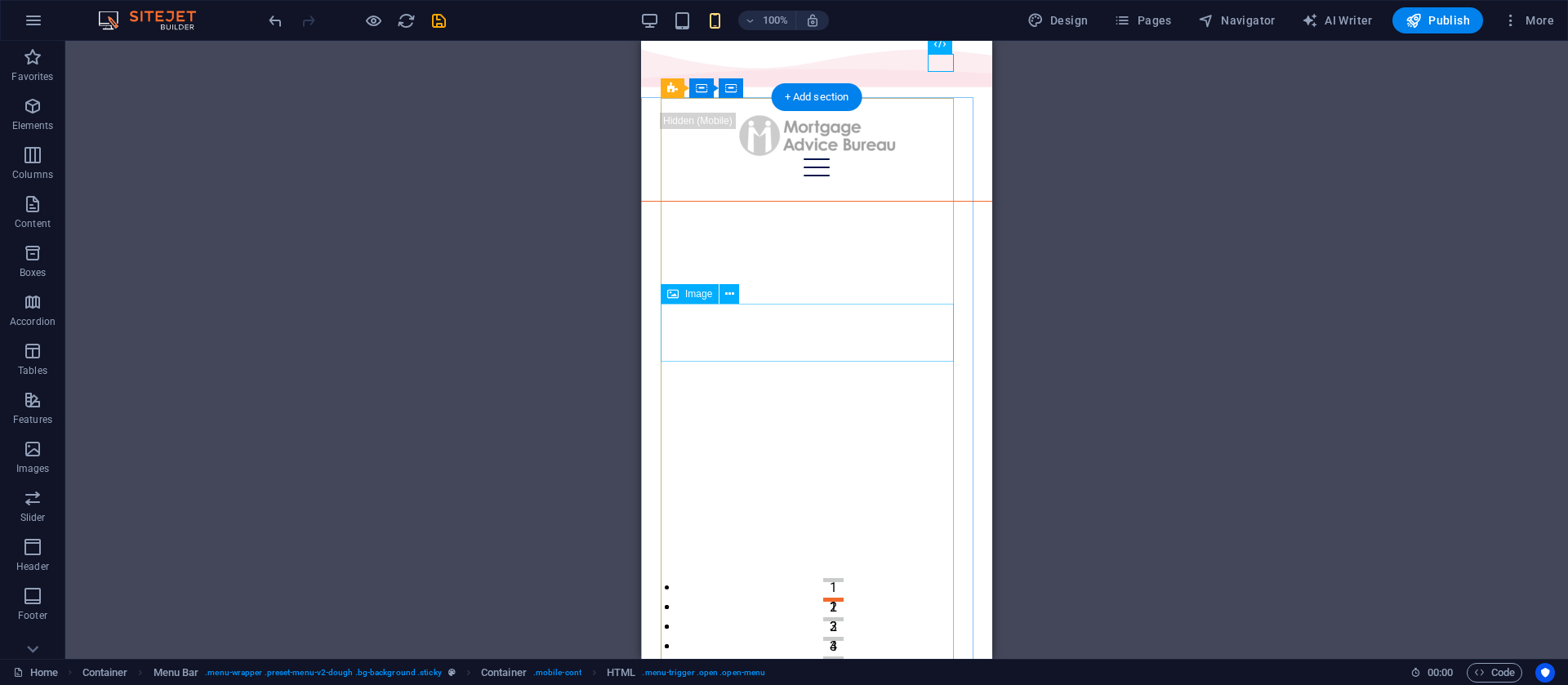
scroll to position [0, 0]
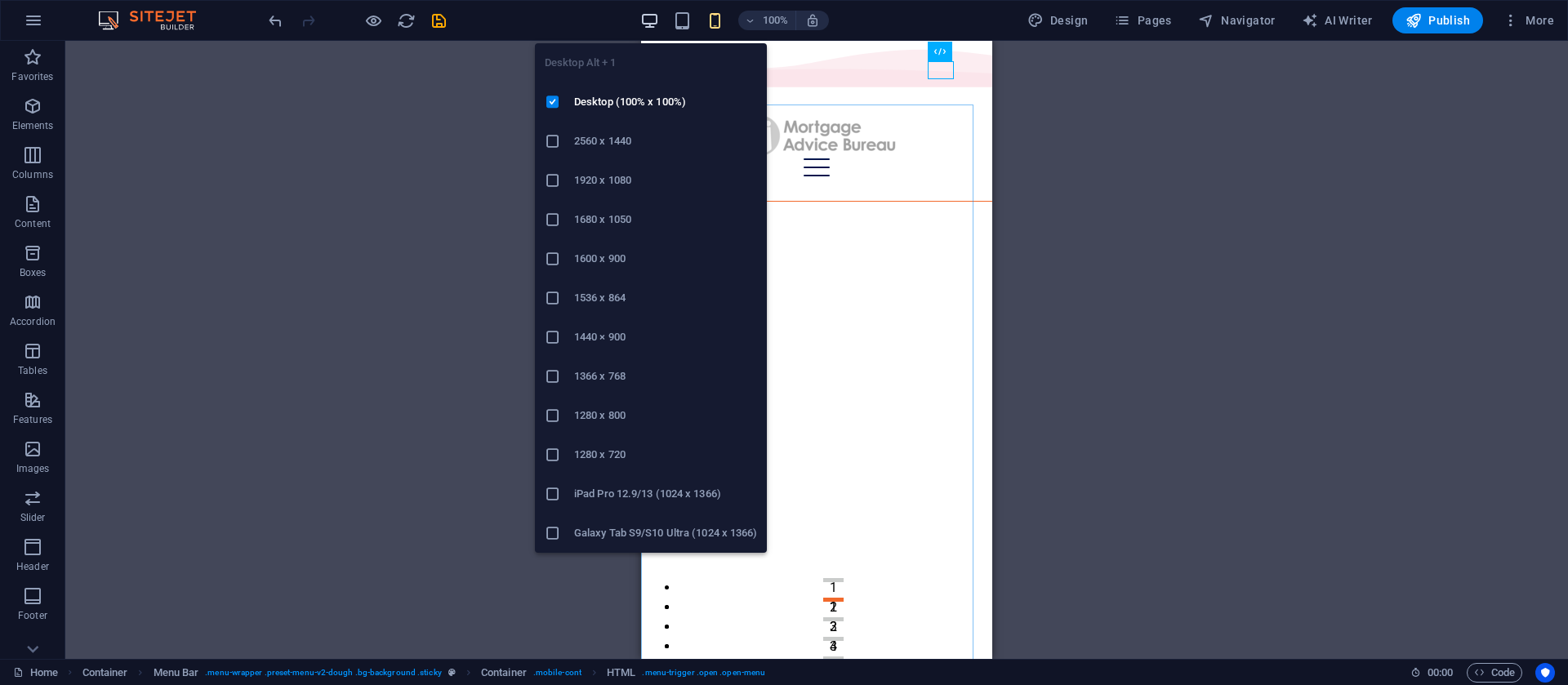
click at [653, 18] on icon "button" at bounding box center [650, 20] width 18 height 18
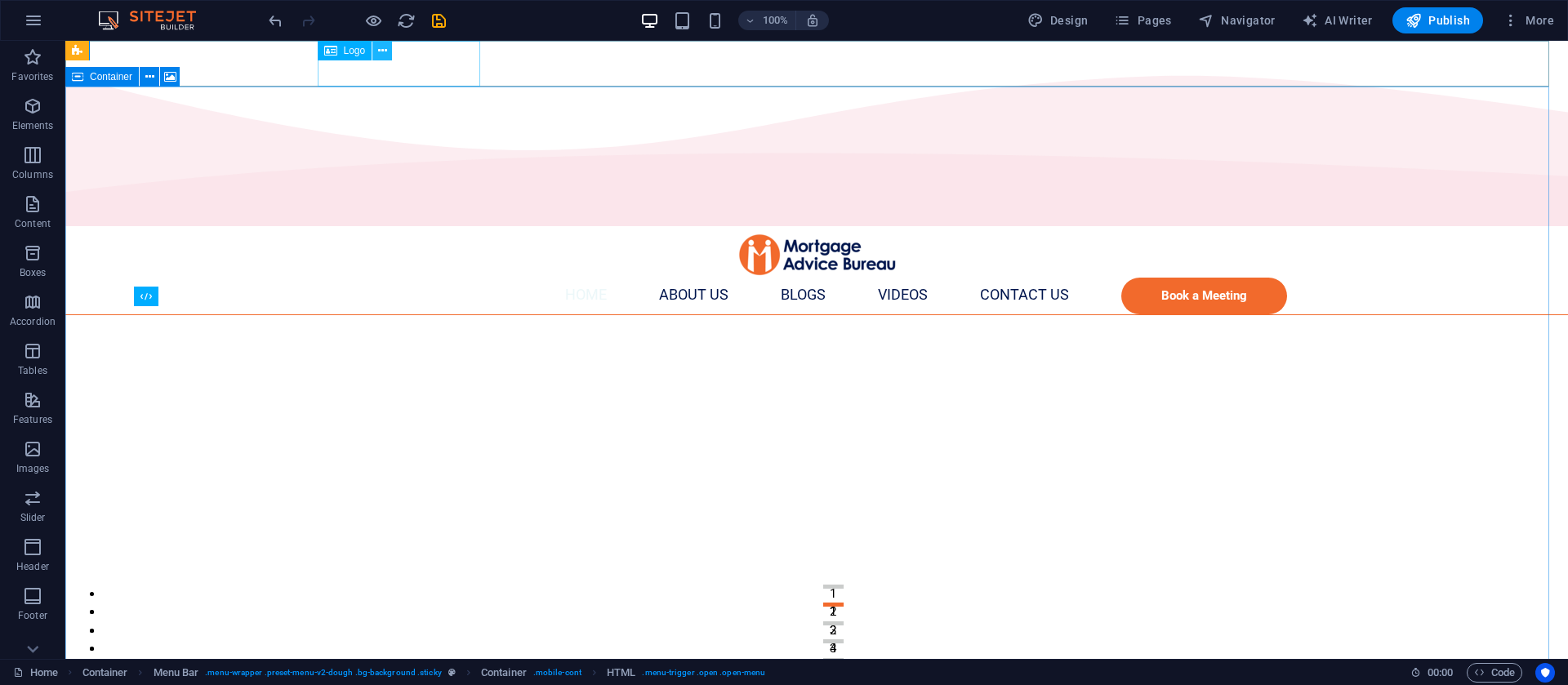
click at [383, 44] on icon at bounding box center [383, 51] width 9 height 18
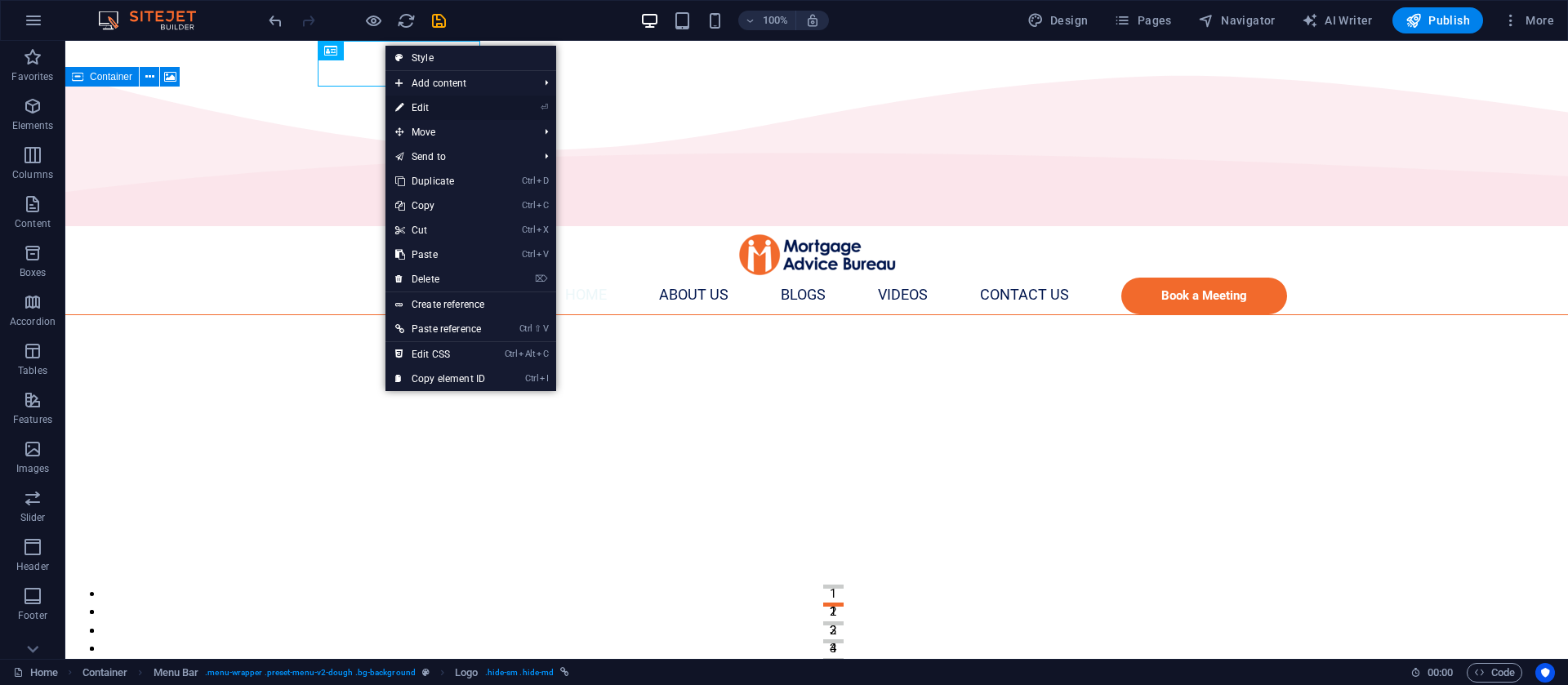
click at [414, 104] on link "⏎ Edit" at bounding box center [440, 107] width 109 height 25
select select "%"
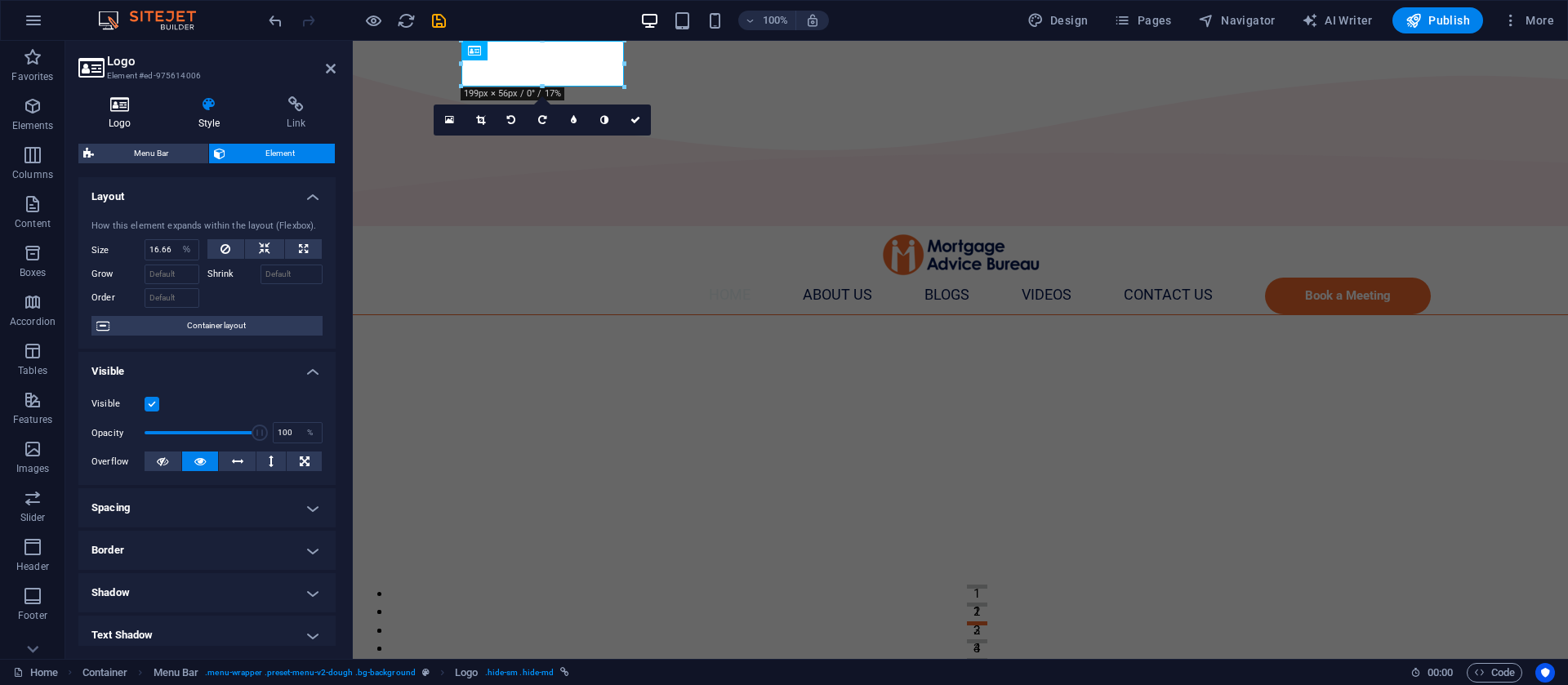
click at [128, 117] on h4 "Logo" at bounding box center [123, 113] width 90 height 34
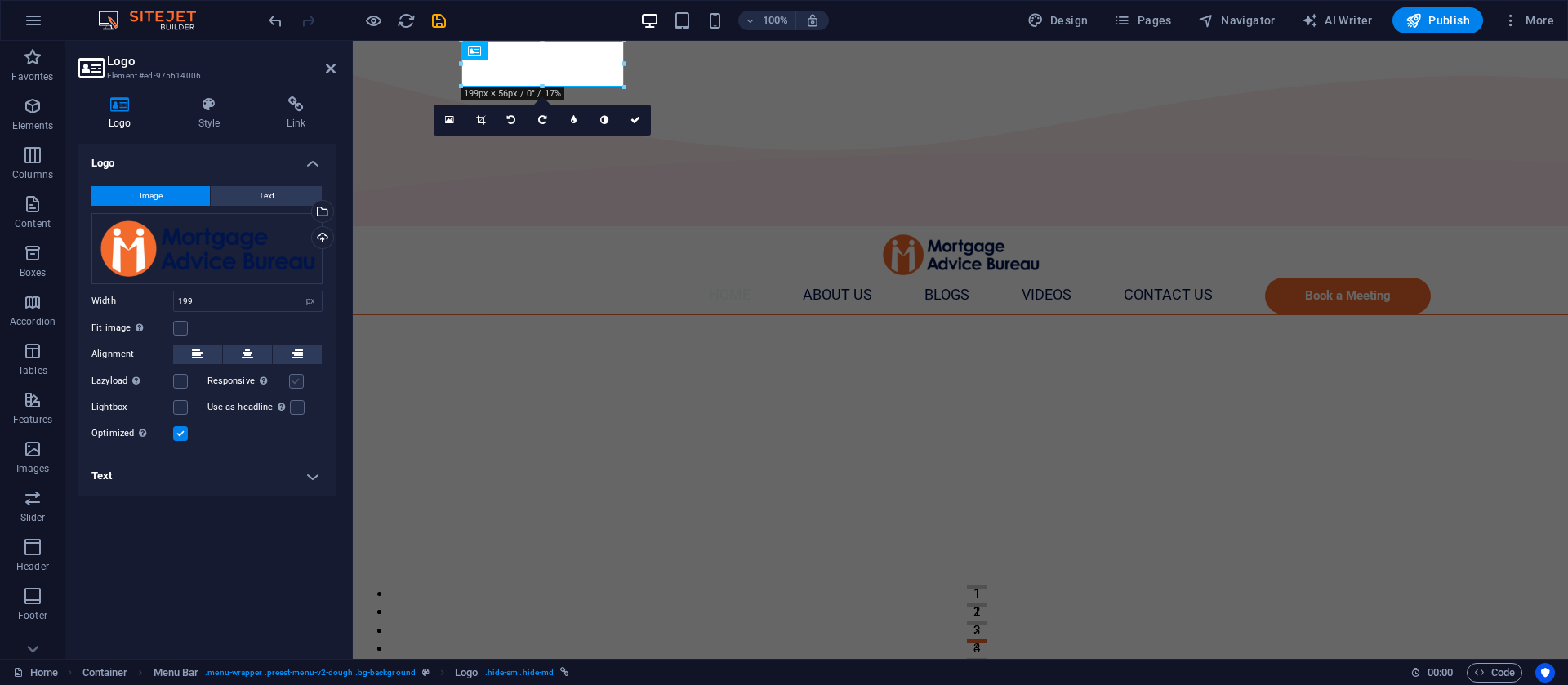
click at [289, 376] on label at bounding box center [297, 382] width 15 height 15
click at [0, 0] on input "Responsive Automatically load retina image and smartphone optimized sizes." at bounding box center [0, 0] width 0 height 0
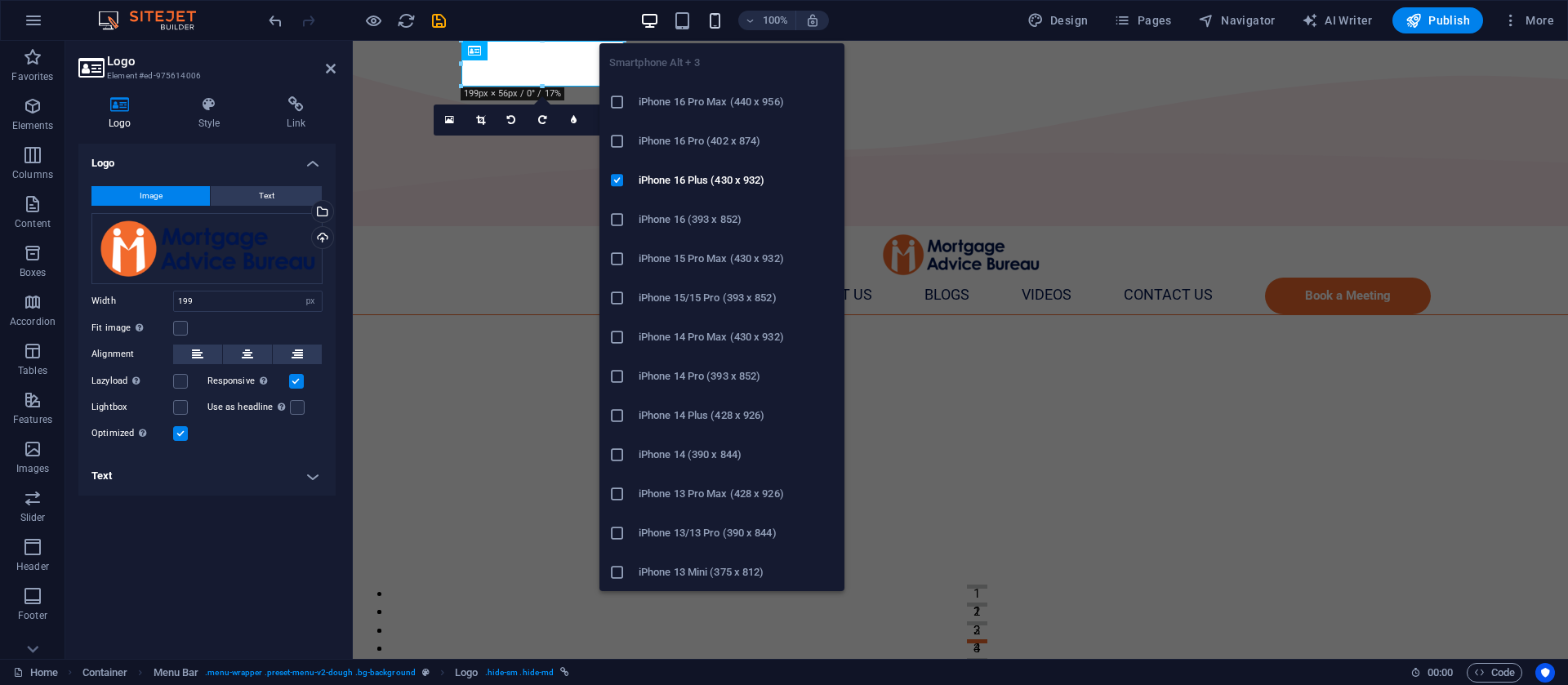
click at [711, 16] on icon "button" at bounding box center [715, 20] width 18 height 18
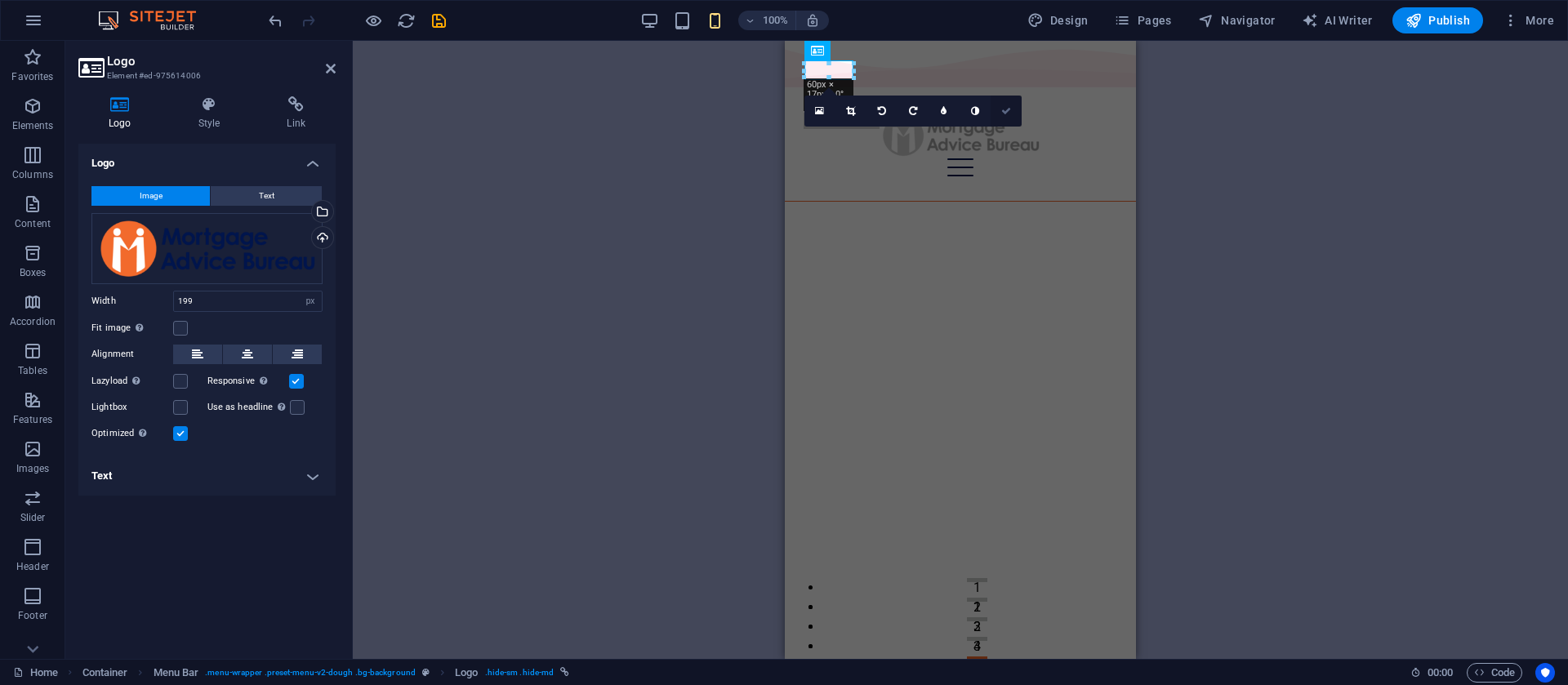
click at [1005, 116] on link at bounding box center [1006, 111] width 31 height 31
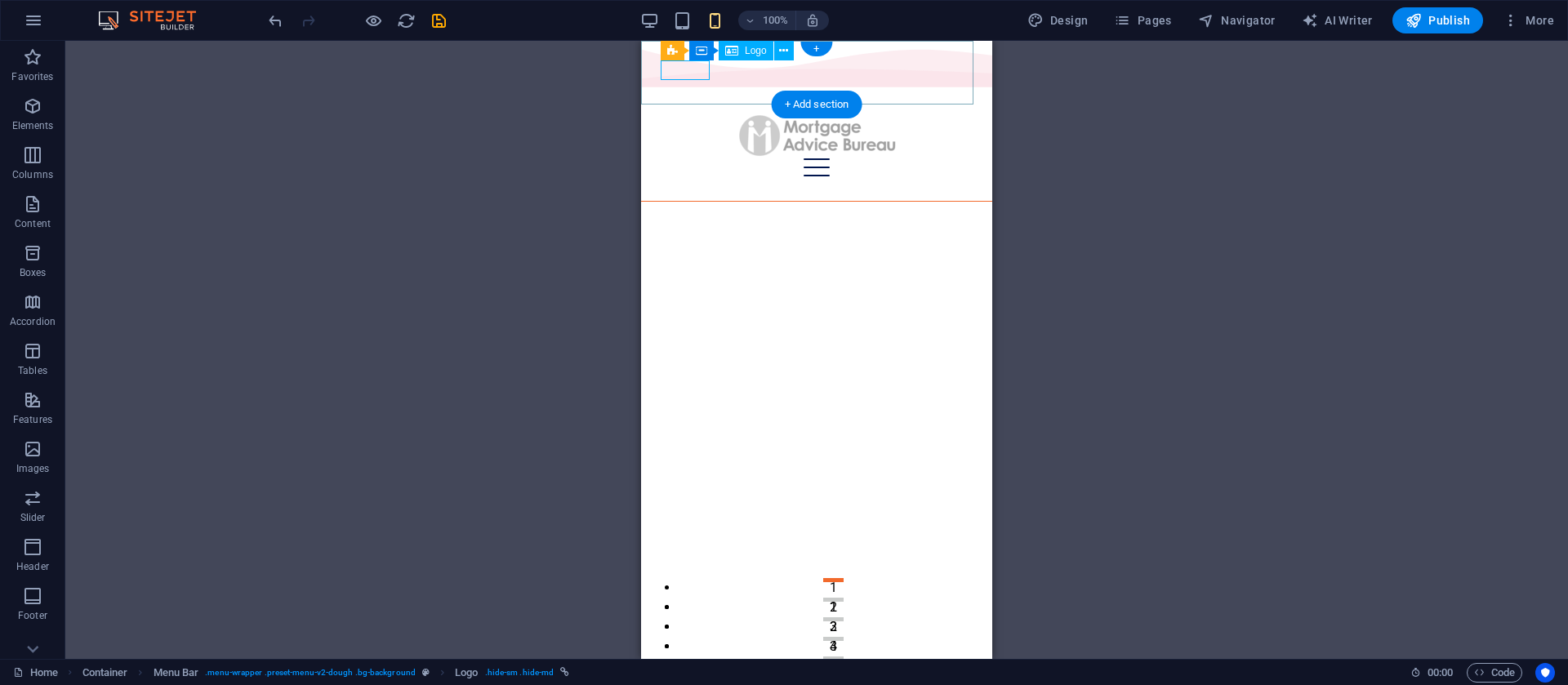
click at [667, 113] on div at bounding box center [817, 135] width 312 height 45
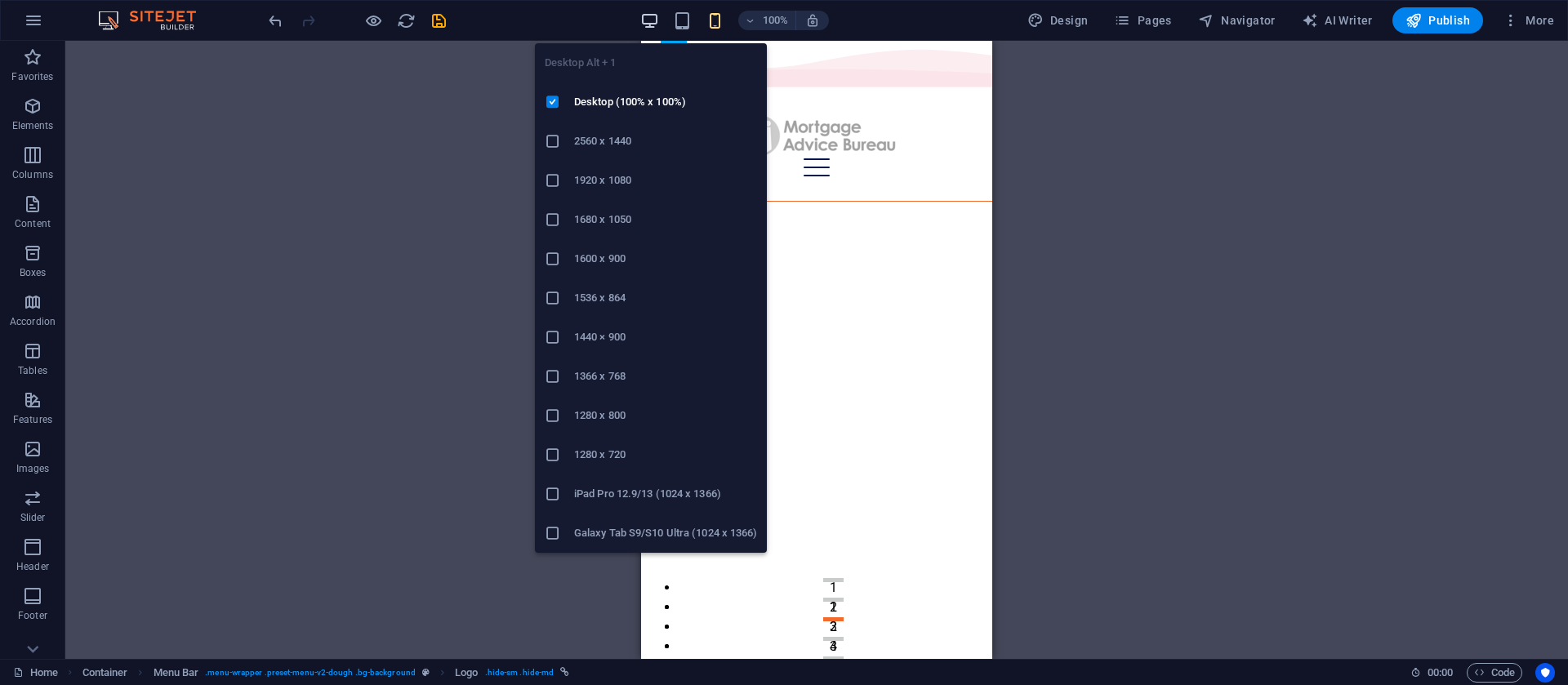
click at [650, 26] on icon "button" at bounding box center [650, 20] width 18 height 18
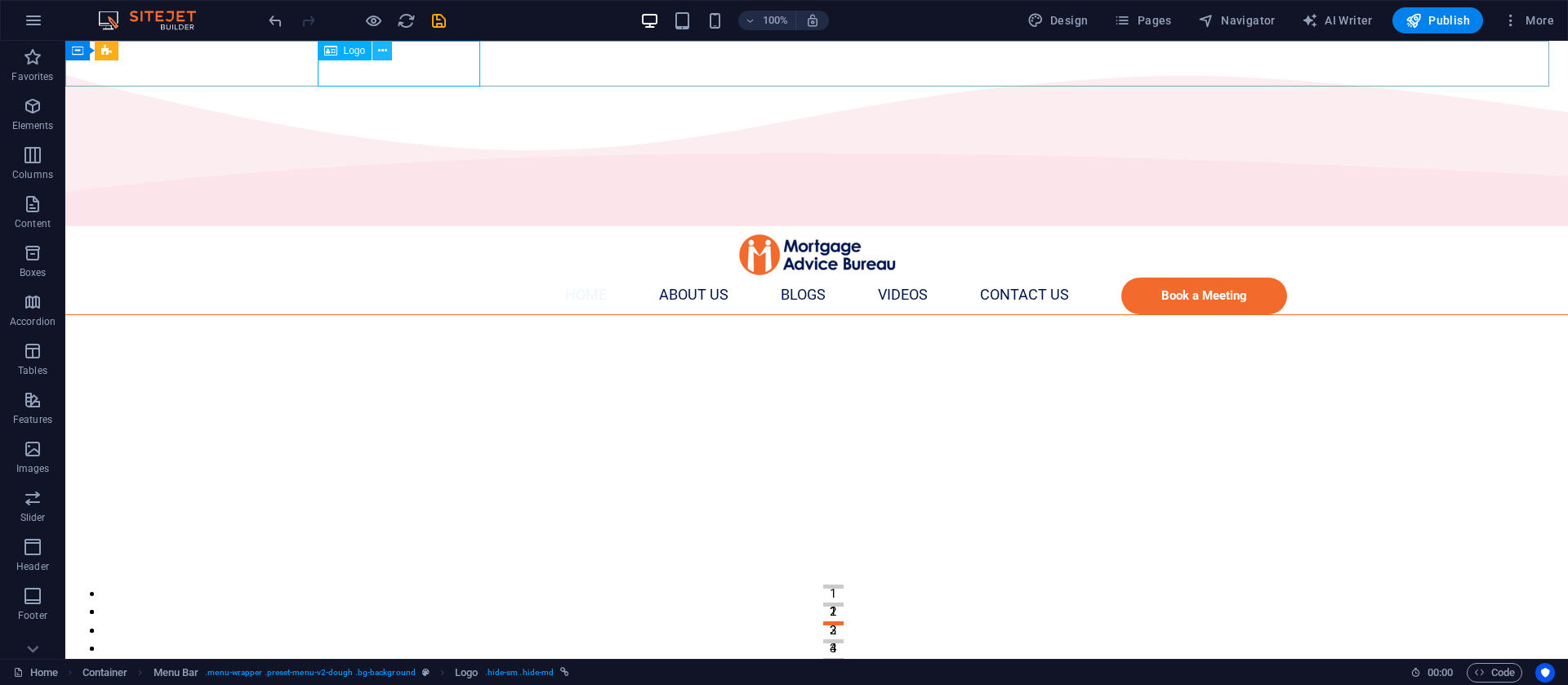
click at [382, 46] on icon at bounding box center [383, 51] width 9 height 18
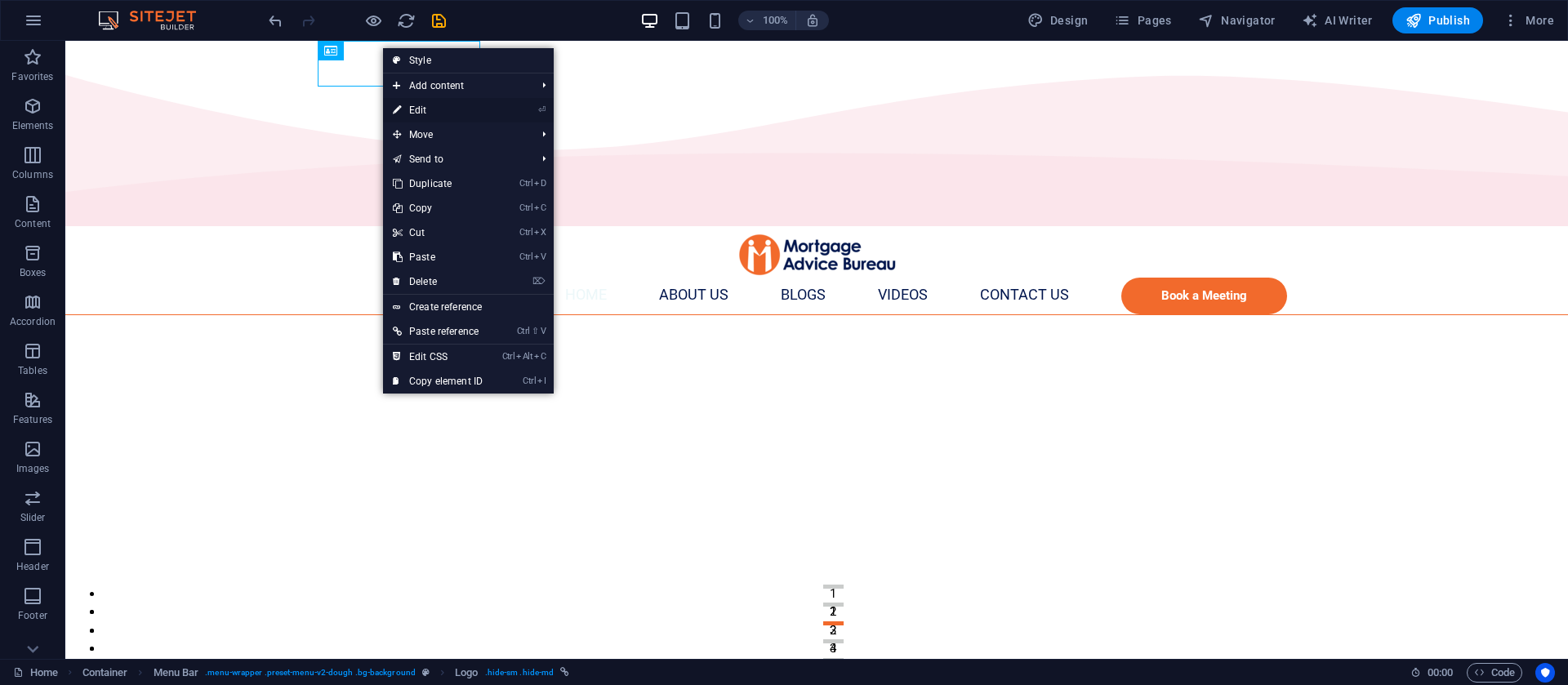
click at [414, 104] on link "⏎ Edit" at bounding box center [437, 110] width 109 height 25
select select "px"
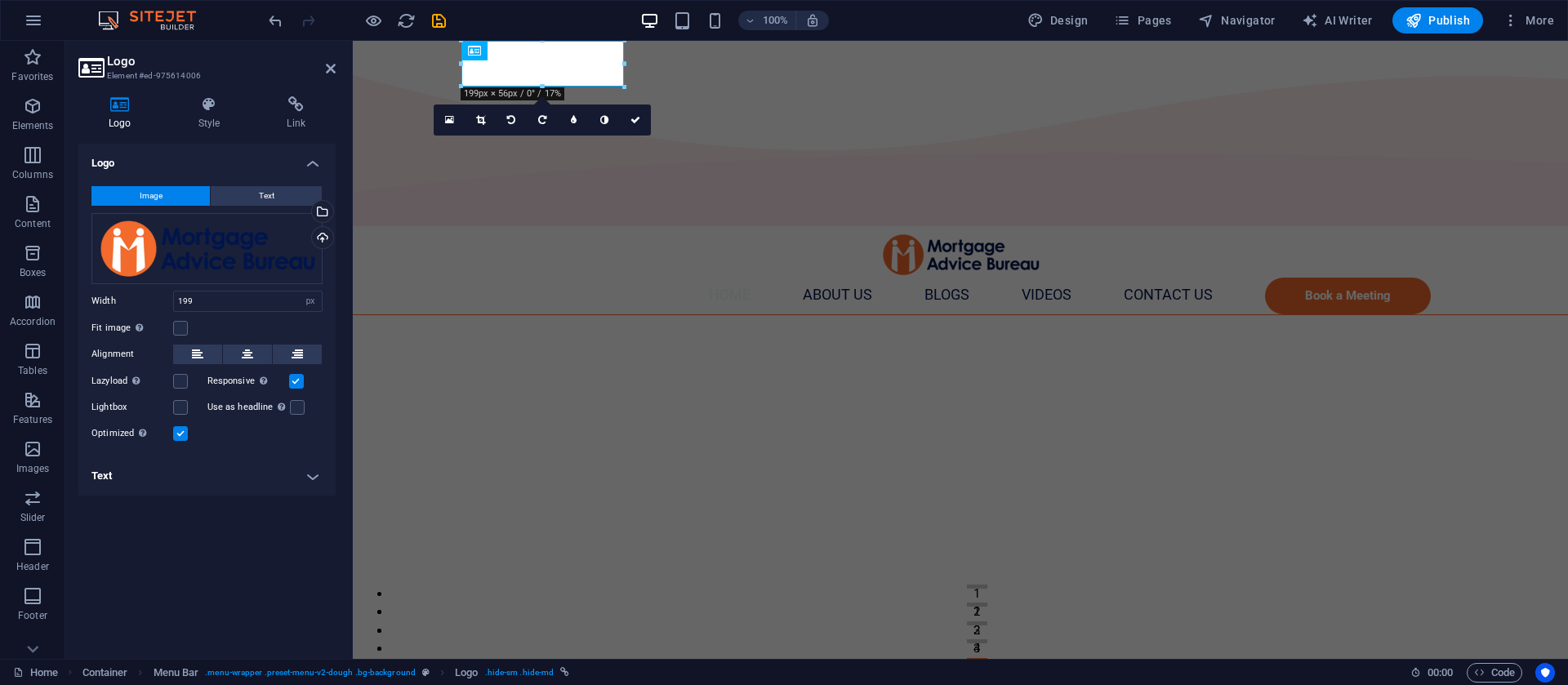
click at [164, 470] on h4 "Text" at bounding box center [207, 476] width 257 height 39
click at [164, 471] on h4 "Text" at bounding box center [207, 471] width 257 height 30
click at [435, 19] on icon "save" at bounding box center [439, 20] width 18 height 18
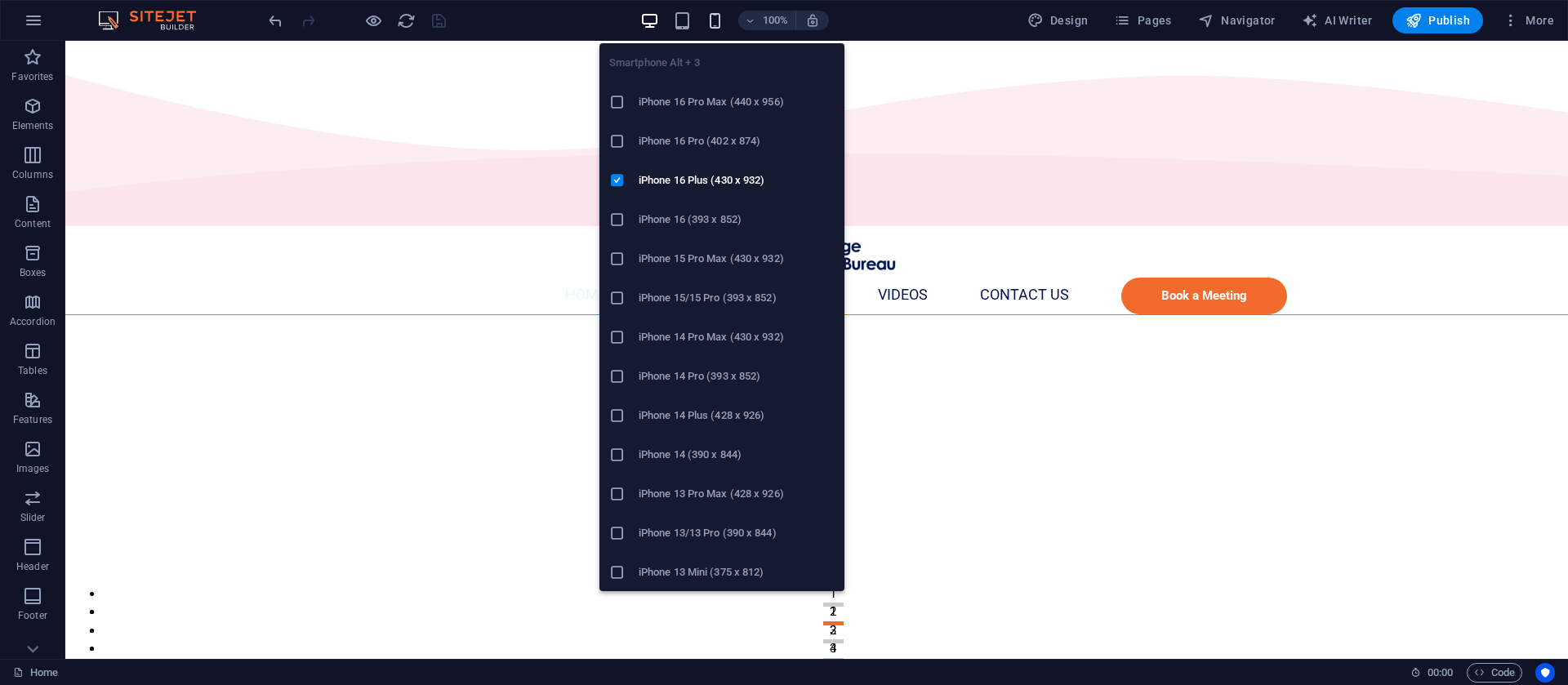
click at [711, 24] on icon "button" at bounding box center [715, 20] width 18 height 18
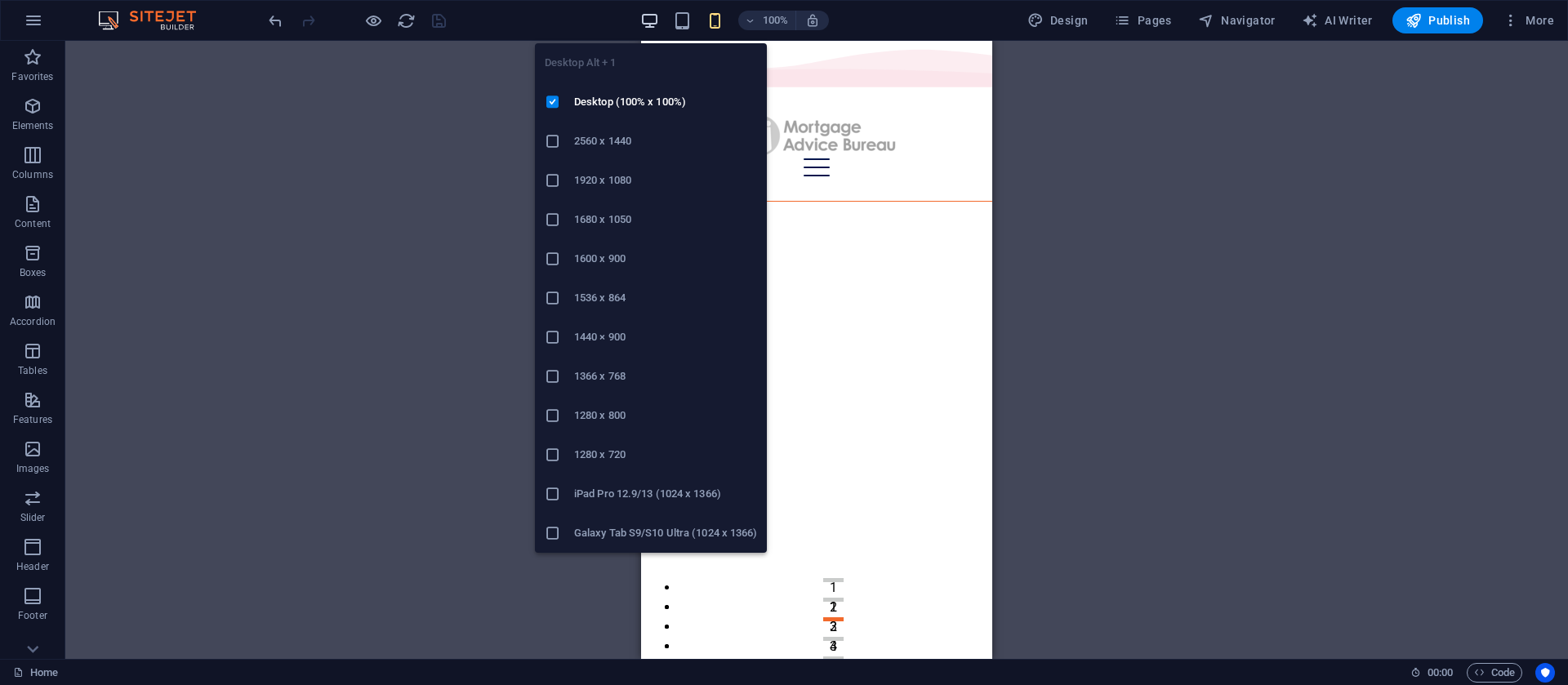
click at [650, 21] on icon "button" at bounding box center [650, 20] width 18 height 18
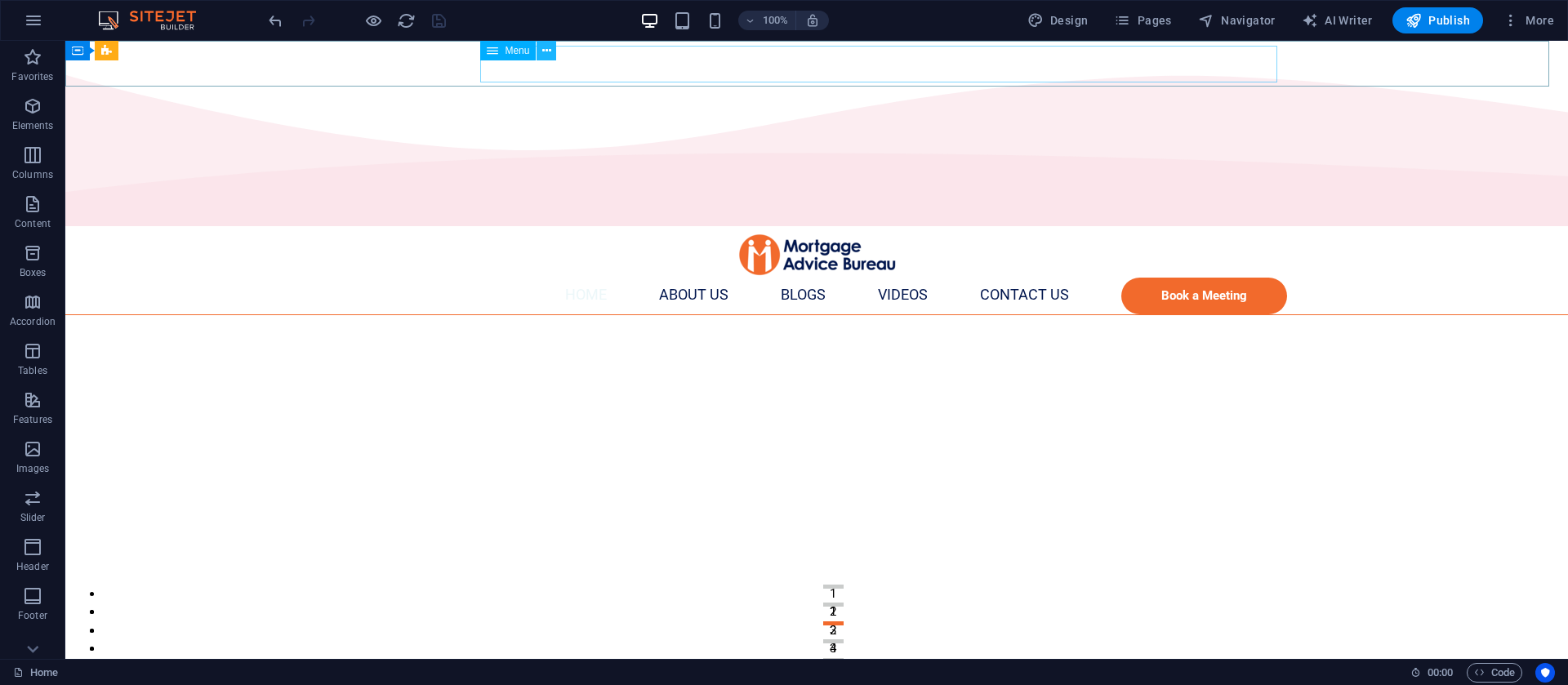
click at [541, 53] on button at bounding box center [546, 50] width 19 height 19
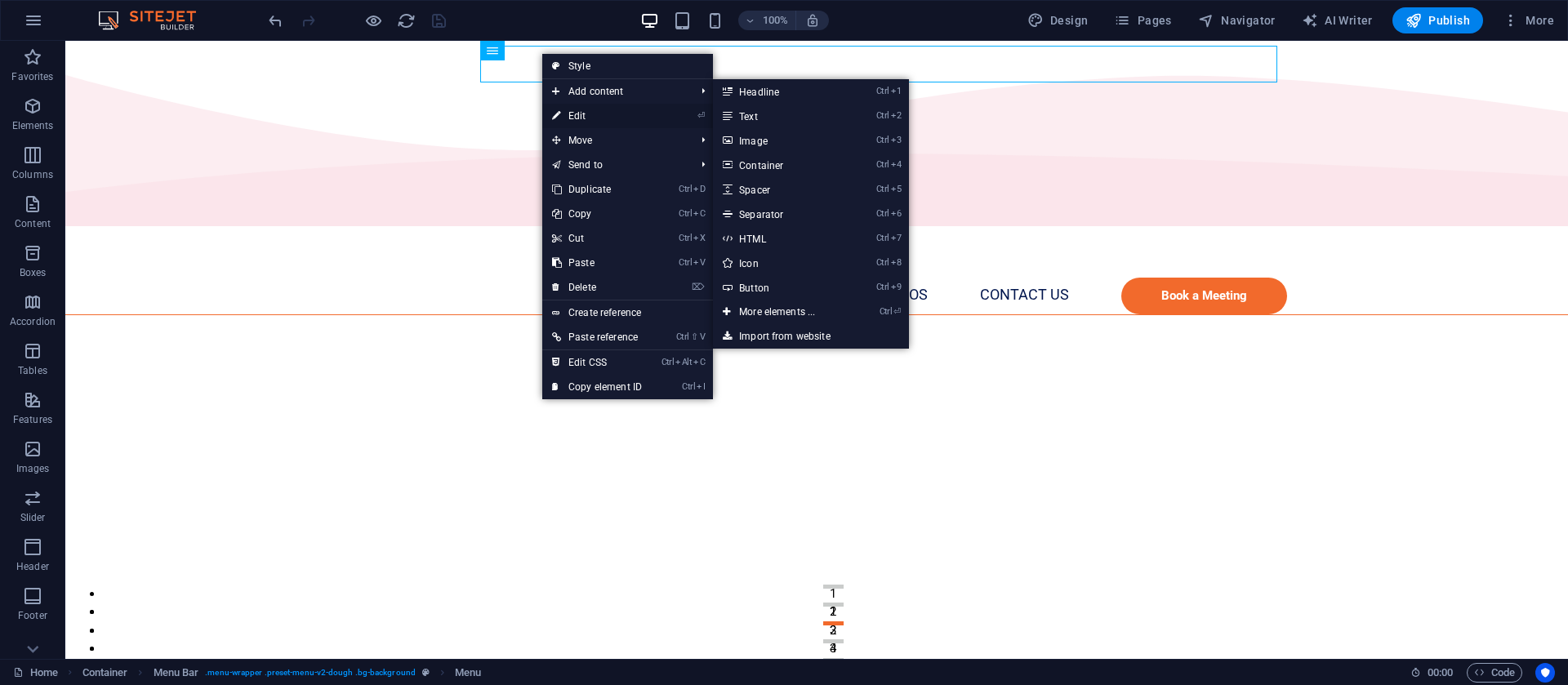
click at [582, 109] on link "⏎ Edit" at bounding box center [597, 116] width 109 height 25
select select "%"
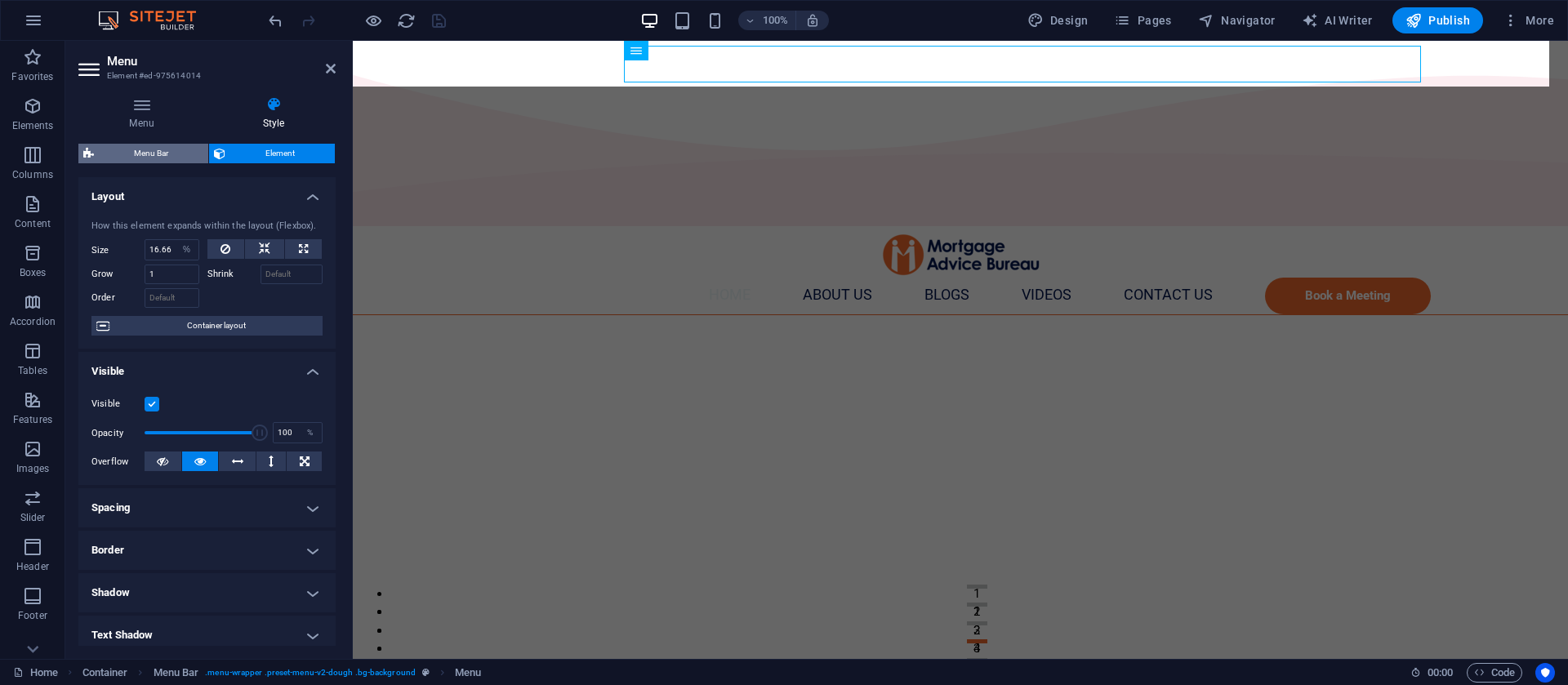
click at [152, 144] on span "Menu Bar" at bounding box center [151, 153] width 104 height 19
select select "px"
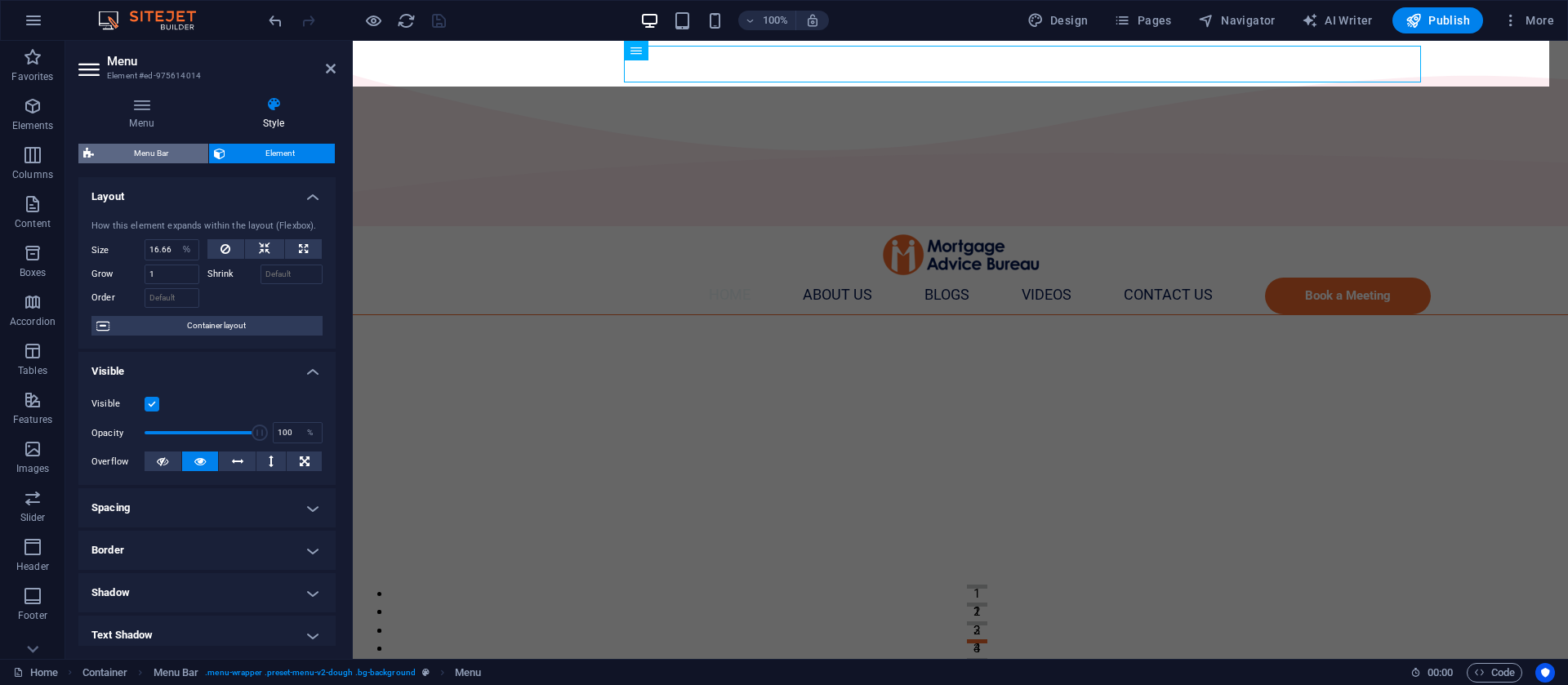
select select "px"
select select "%"
select select "rem"
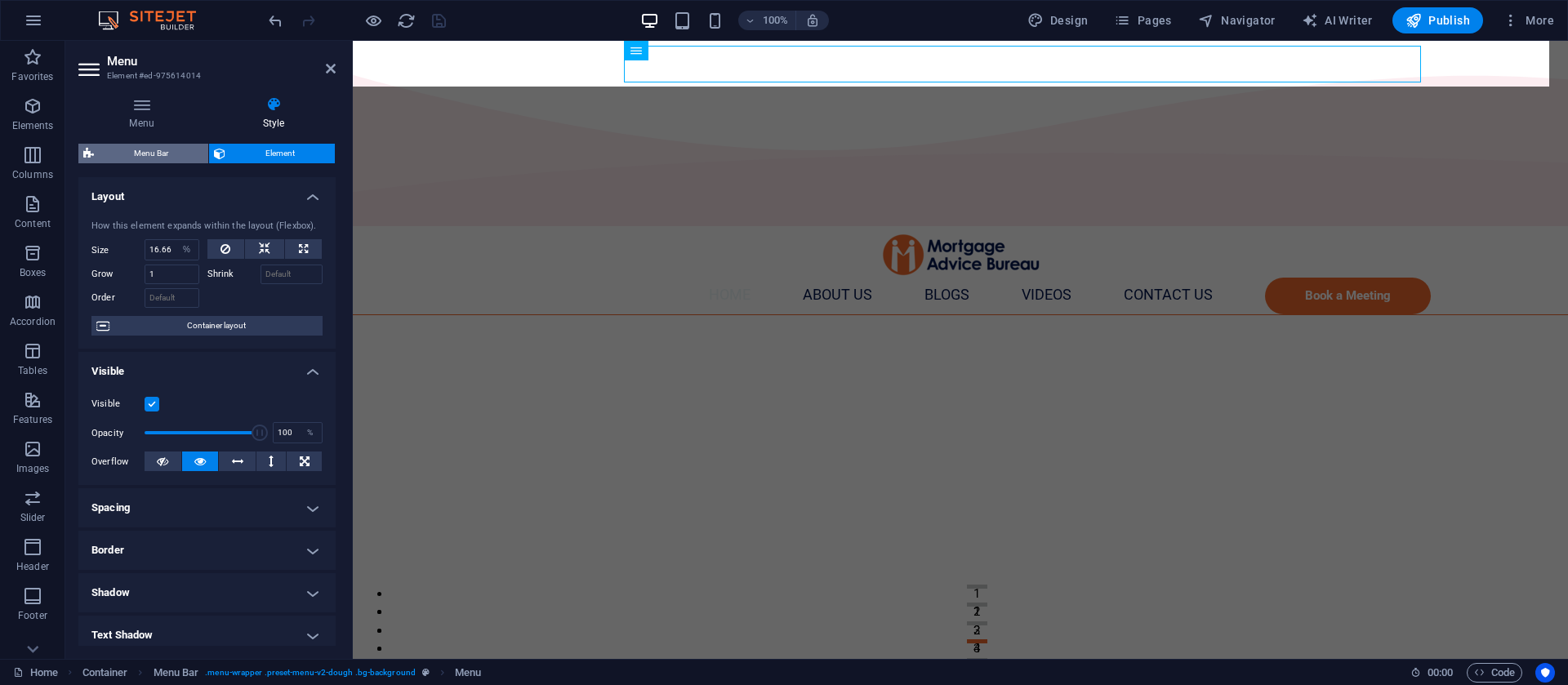
select select "px"
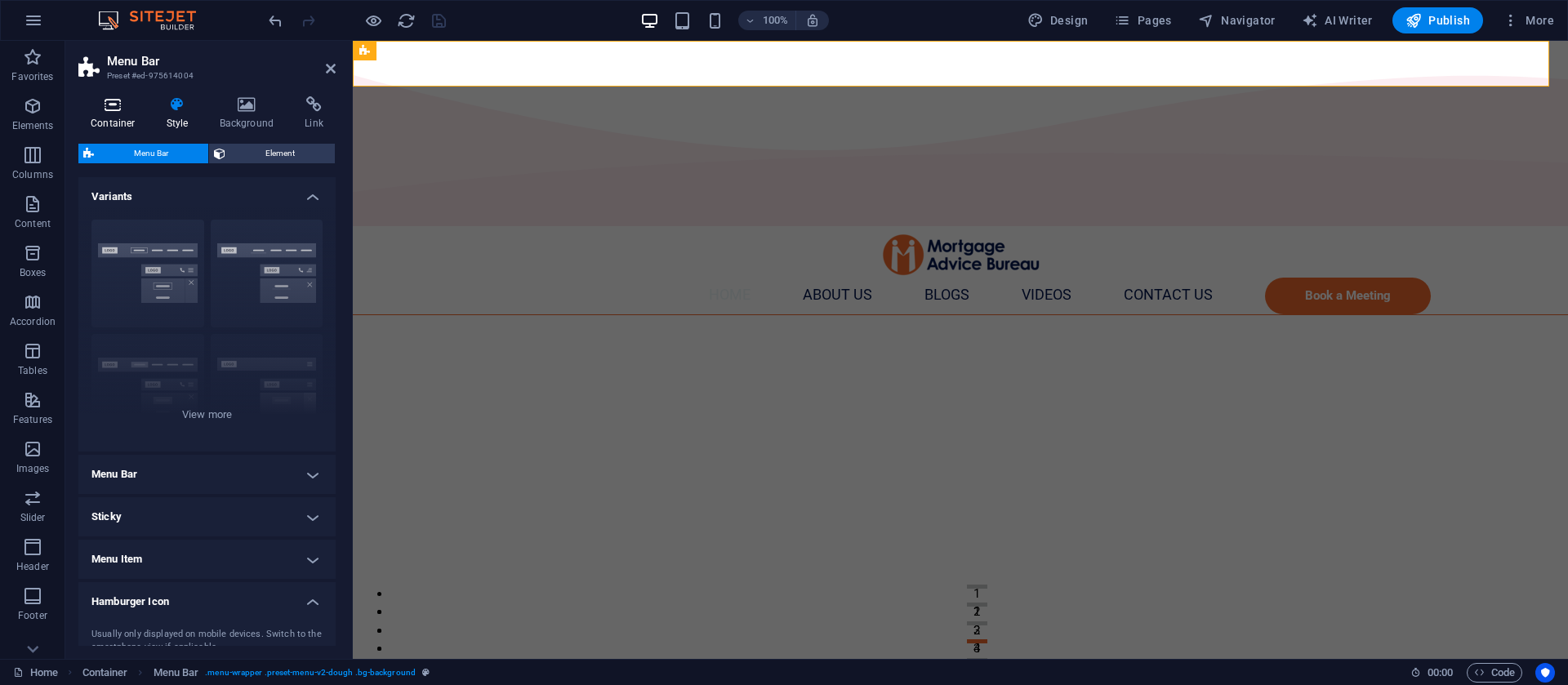
click at [136, 116] on h4 "Container" at bounding box center [116, 113] width 76 height 34
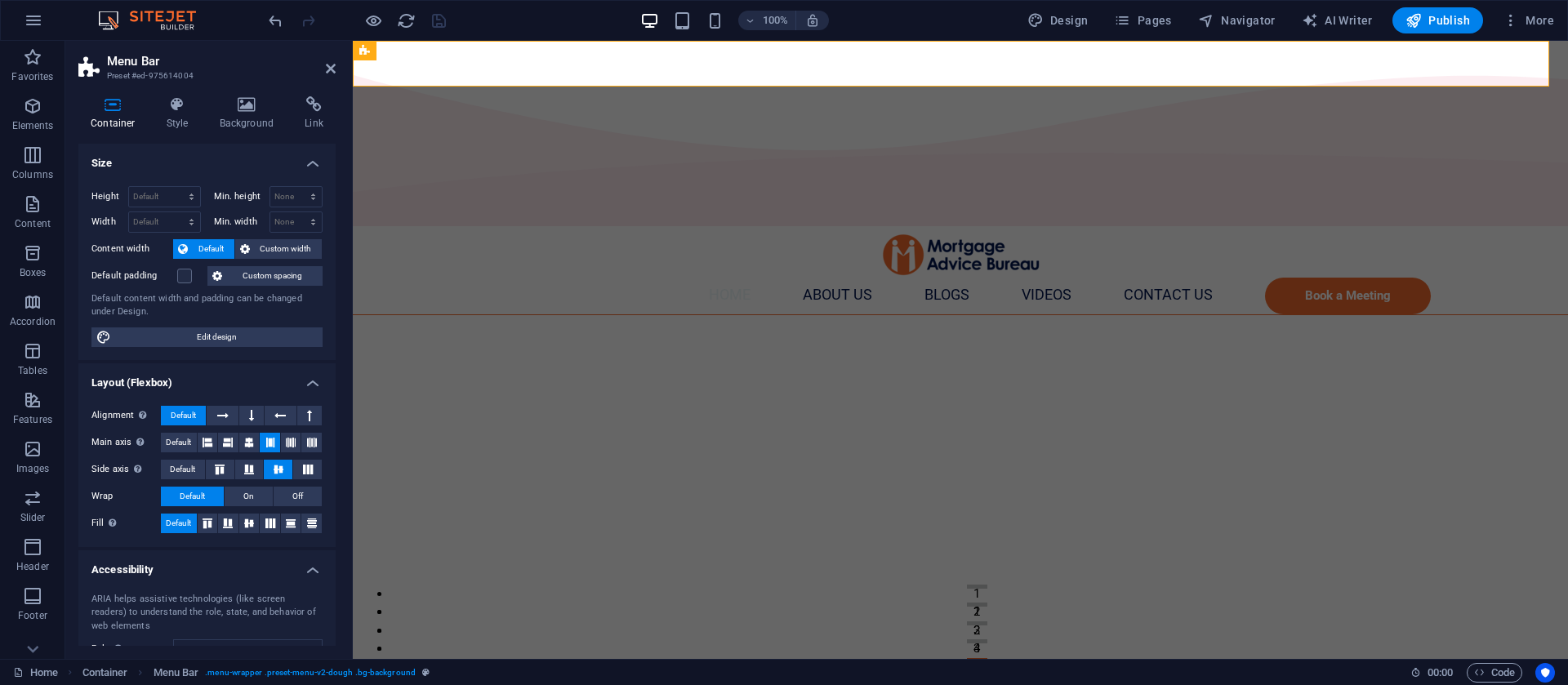
click at [336, 70] on aside "Menu Bar Preset #ed-975614004 Container Style Background Link Size Height Defau…" at bounding box center [209, 349] width 287 height 618
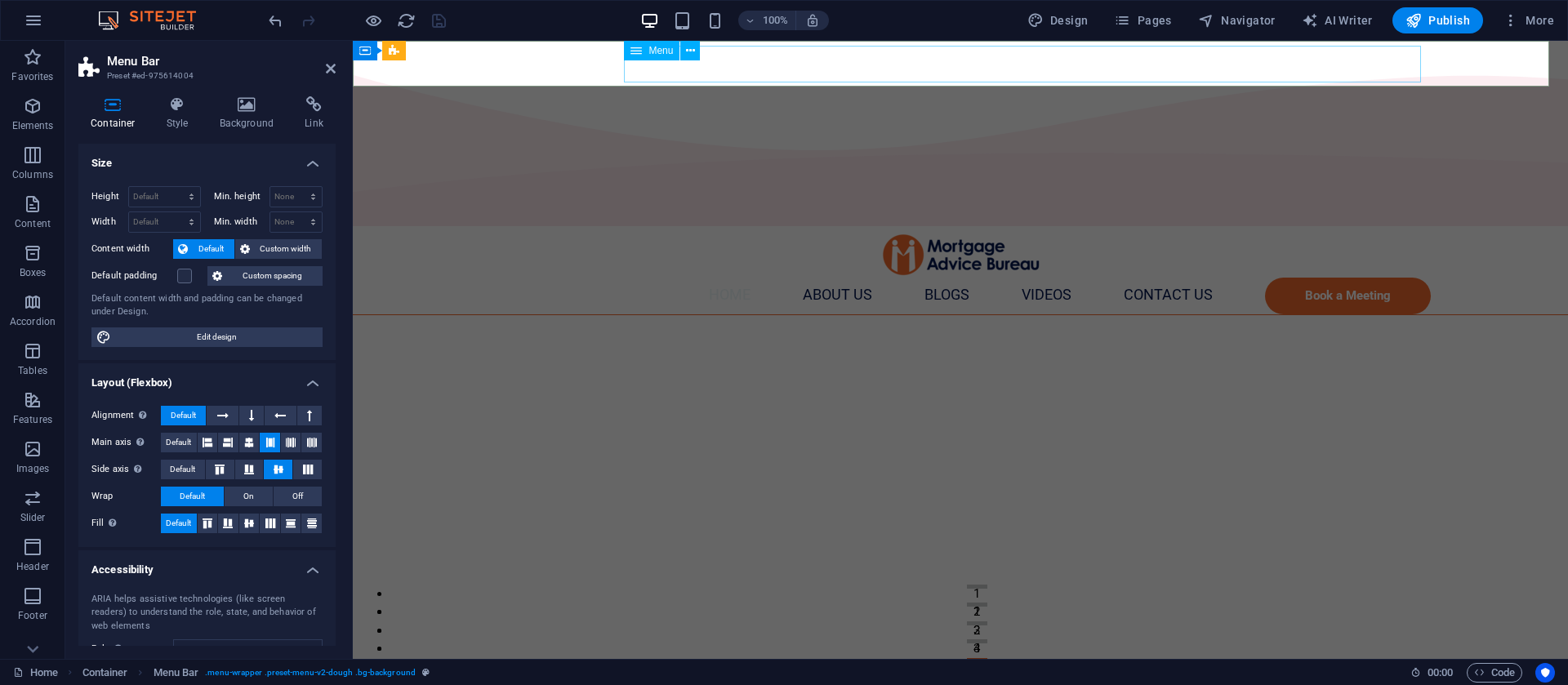
click at [813, 277] on nav "Home About us Blogs Videos Contact Us Book a Meeting" at bounding box center [950, 296] width 960 height 37
select select "%"
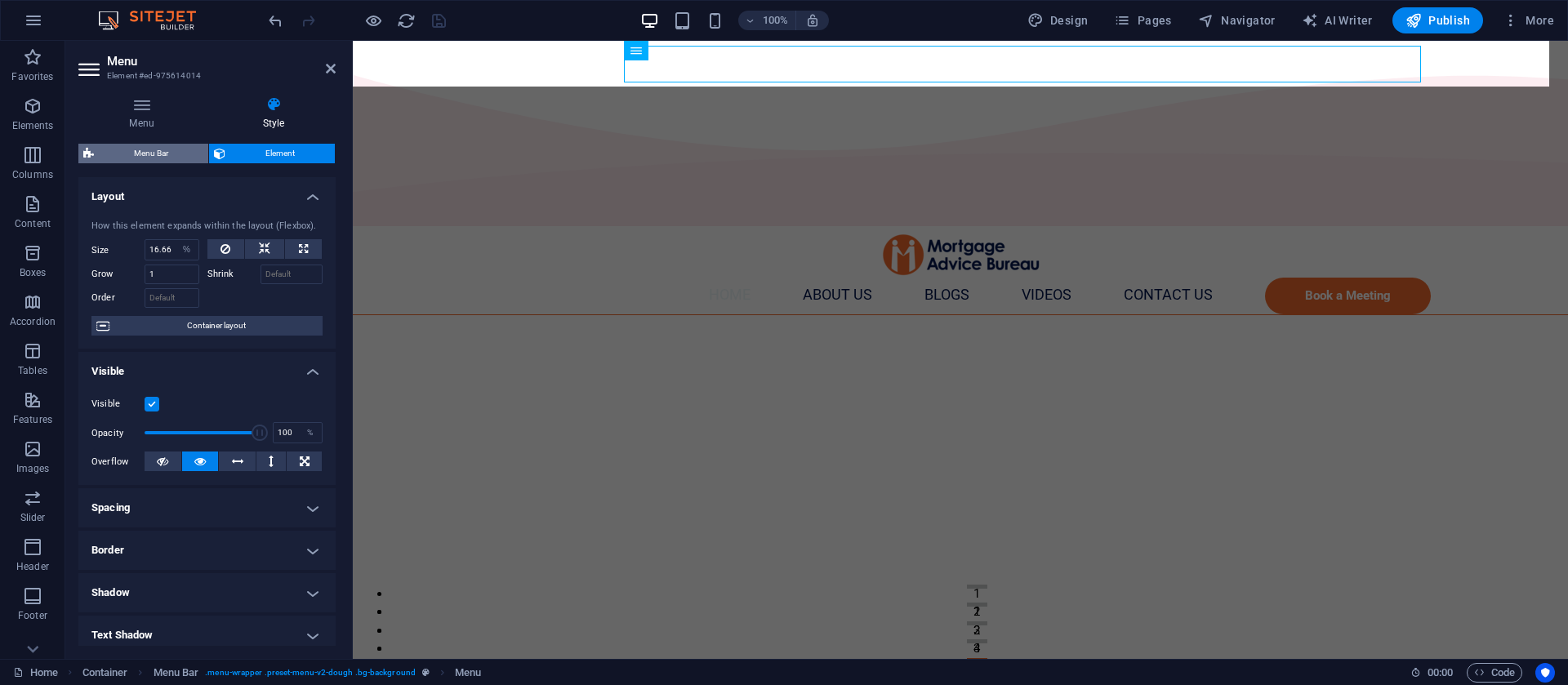
click at [144, 149] on span "Menu Bar" at bounding box center [151, 153] width 104 height 19
select select "px"
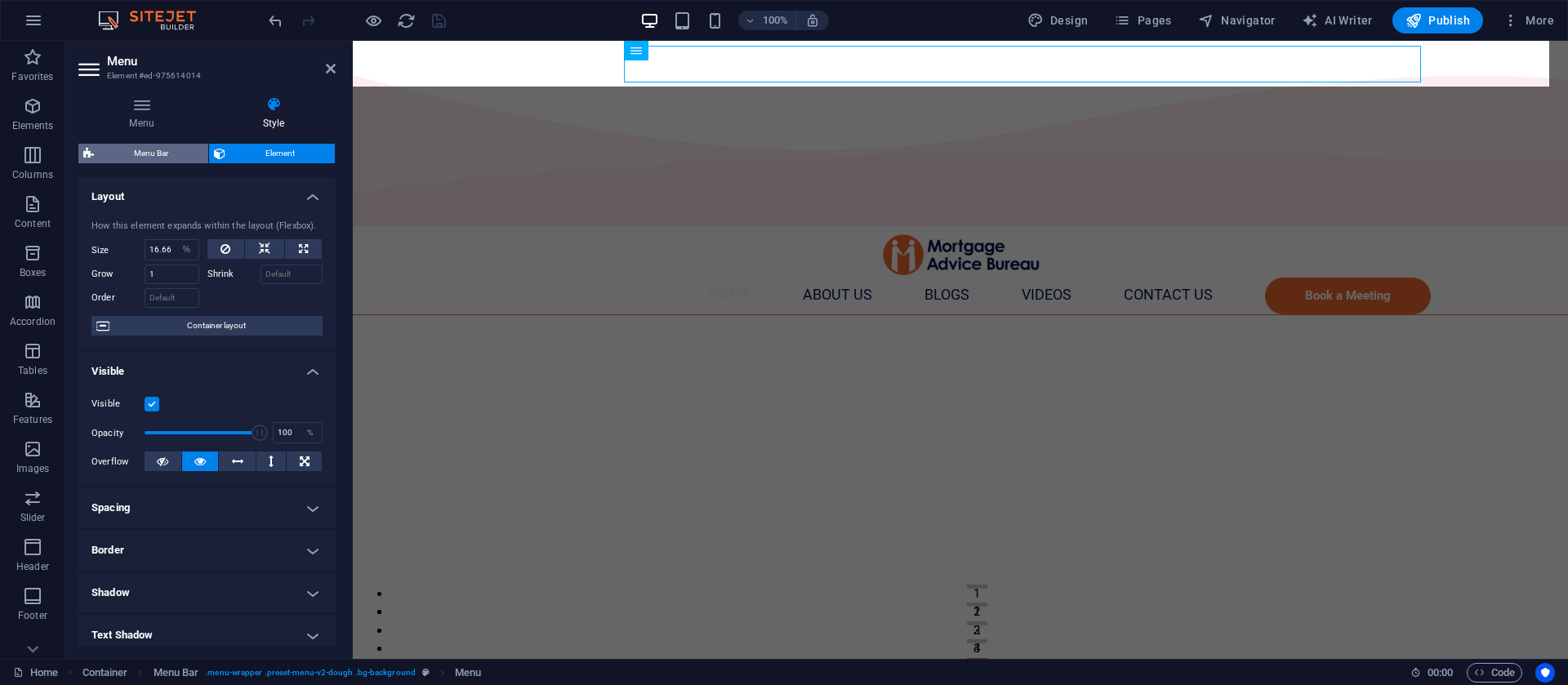
select select "px"
select select "%"
select select "rem"
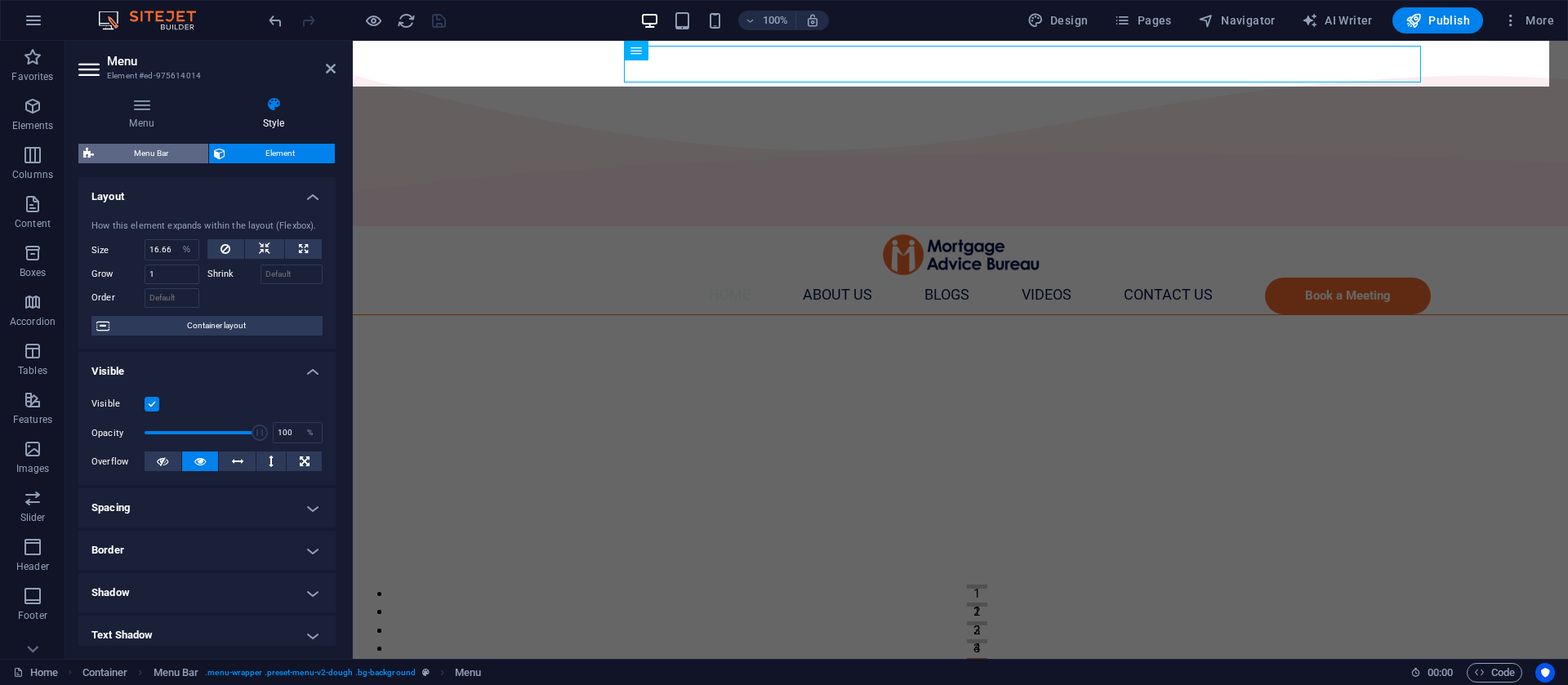
select select "px"
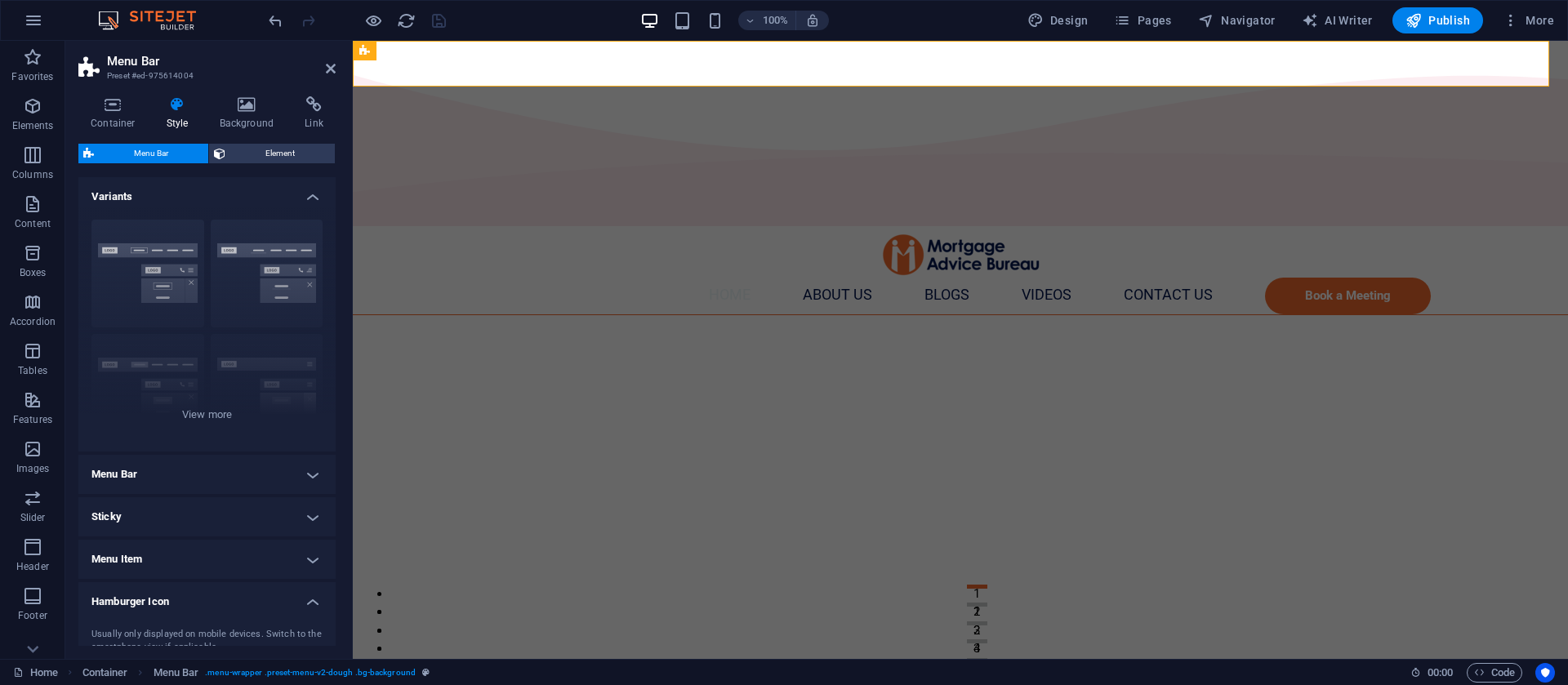
click at [337, 65] on aside "Menu Bar Preset #ed-975614004 Container Style Background Link Size Height Defau…" at bounding box center [209, 349] width 287 height 618
click at [327, 74] on icon at bounding box center [331, 68] width 10 height 13
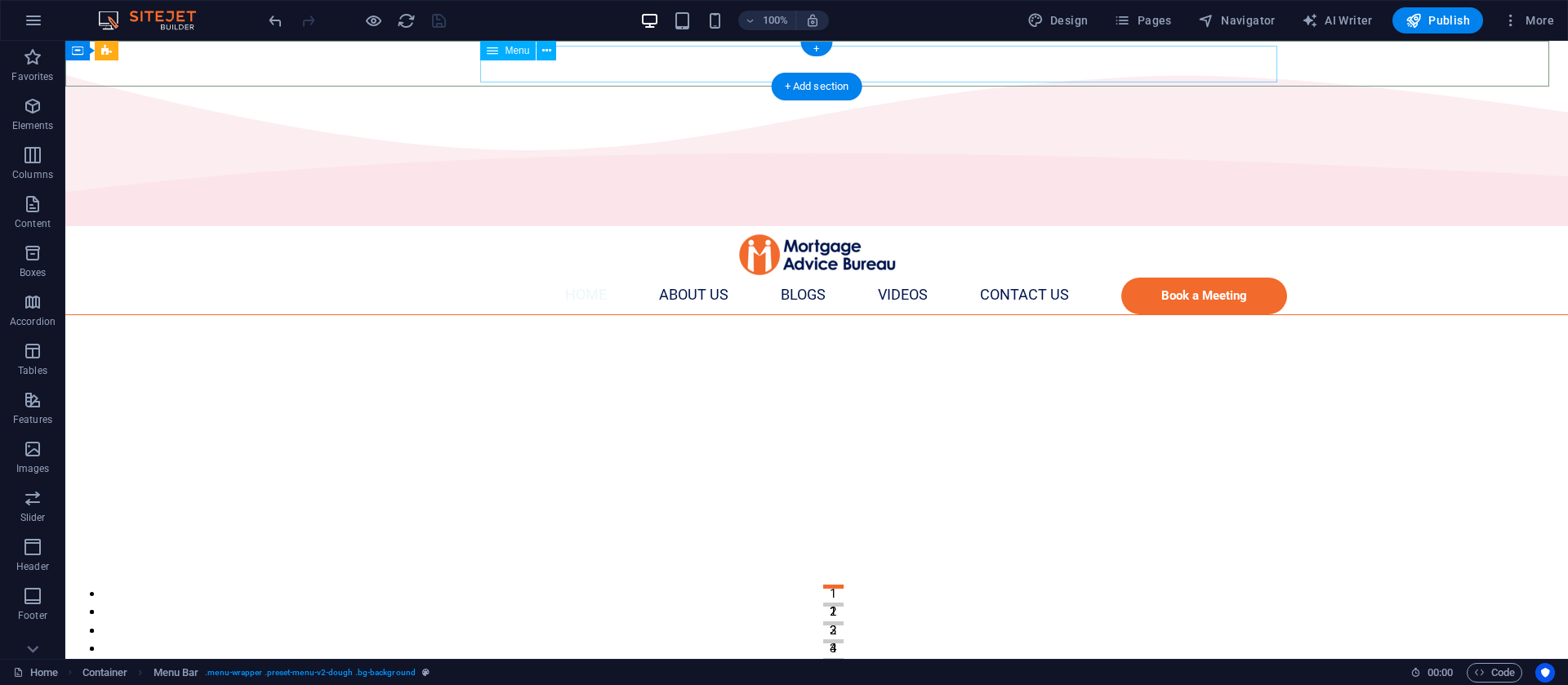
click at [870, 277] on nav "Home About us Blogs Videos Contact Us Book a Meeting" at bounding box center [807, 296] width 960 height 37
select select
select select "1"
select select
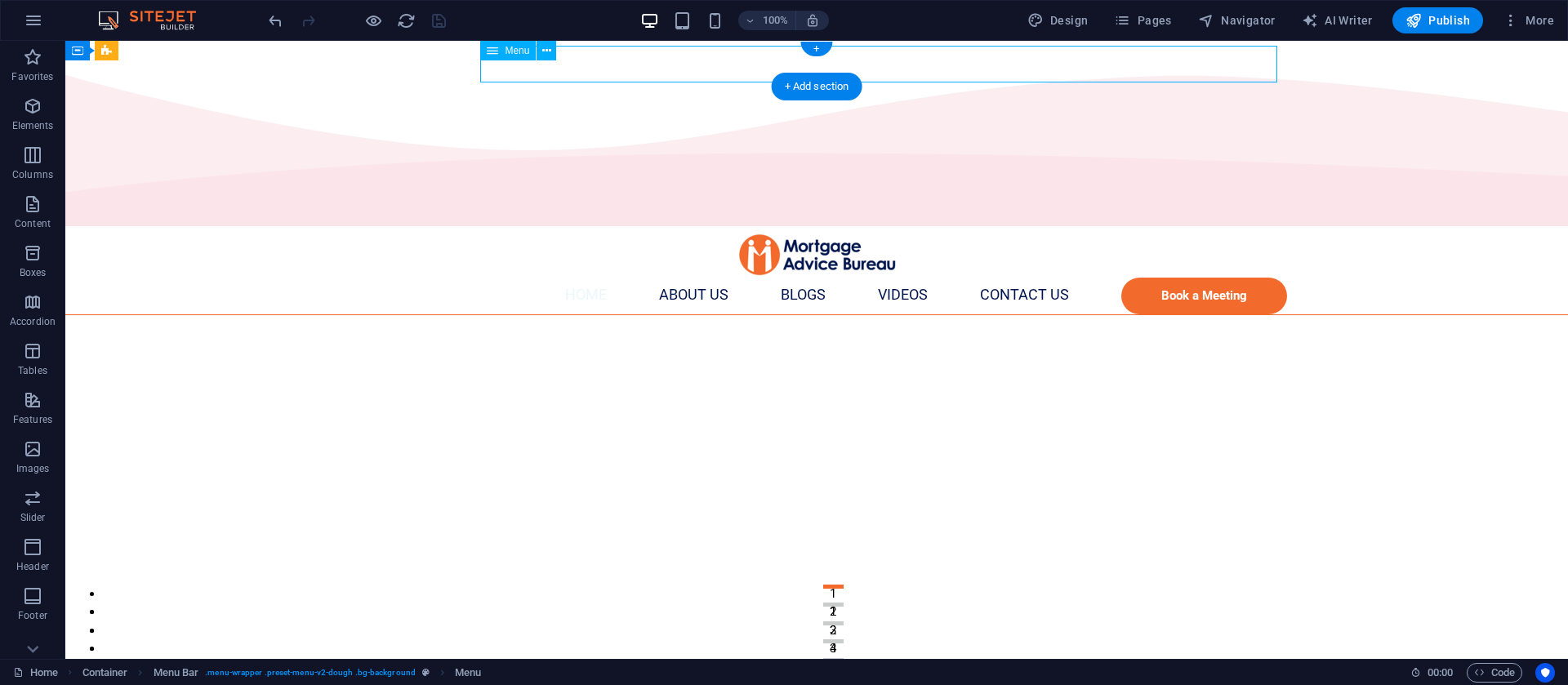
select select "2"
select select
select select "3"
select select
select select "4"
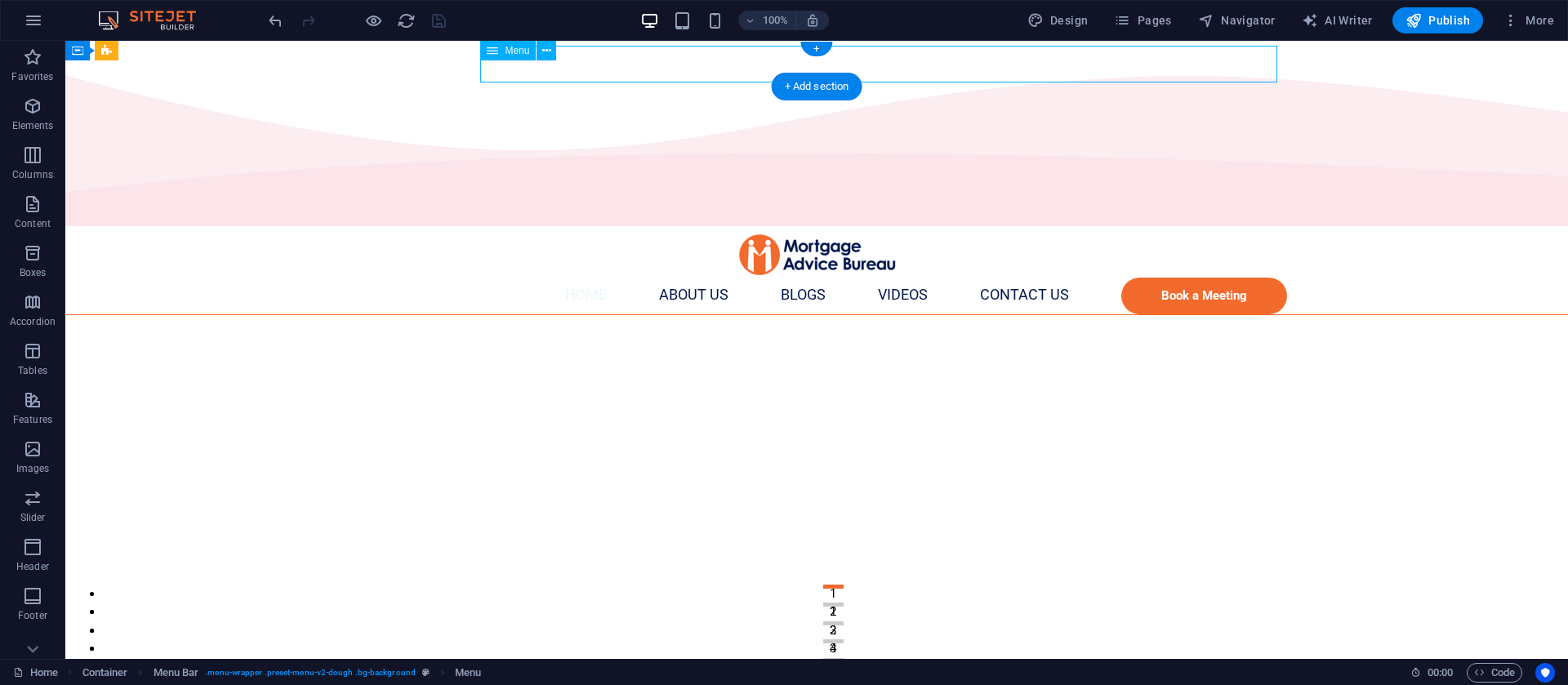
select select
select select "primary"
select select "%"
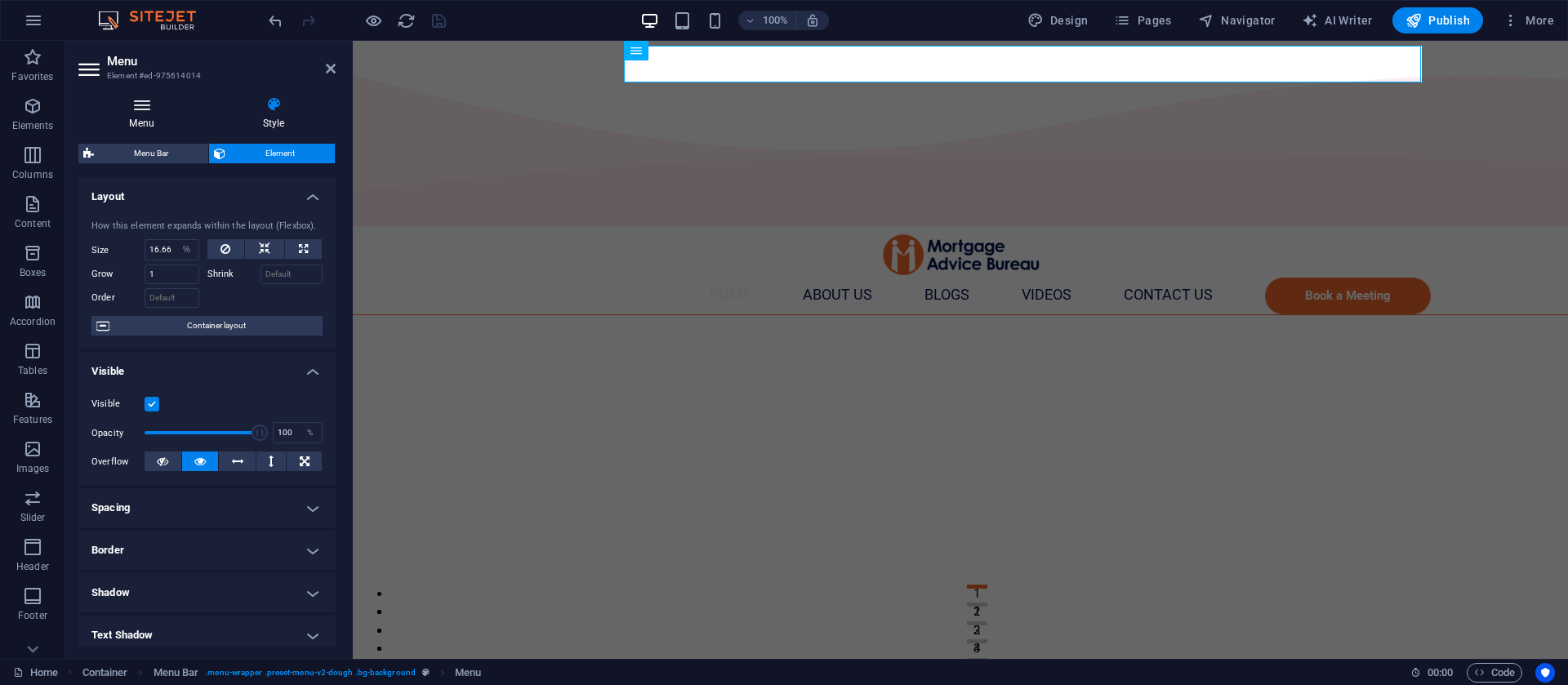
click at [163, 108] on icon at bounding box center [141, 104] width 127 height 17
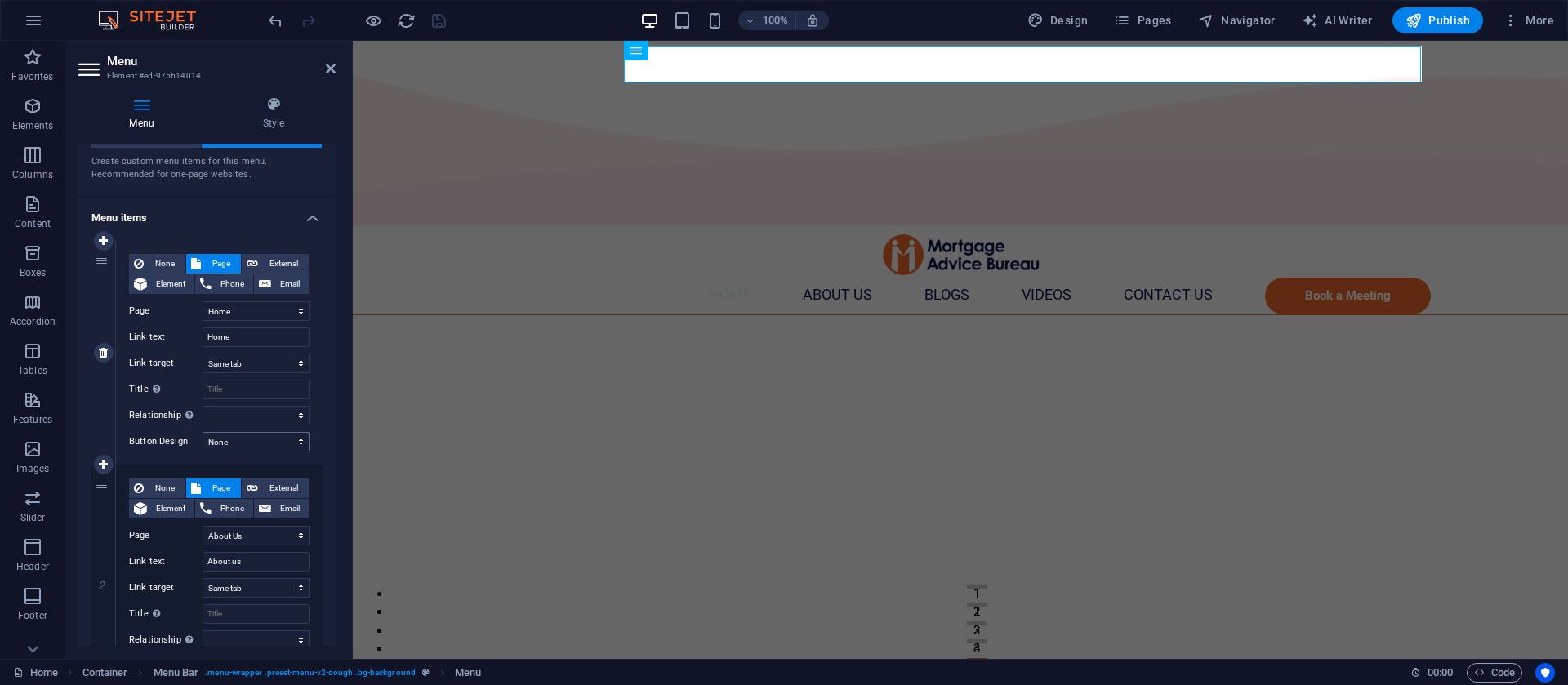
scroll to position [123, 0]
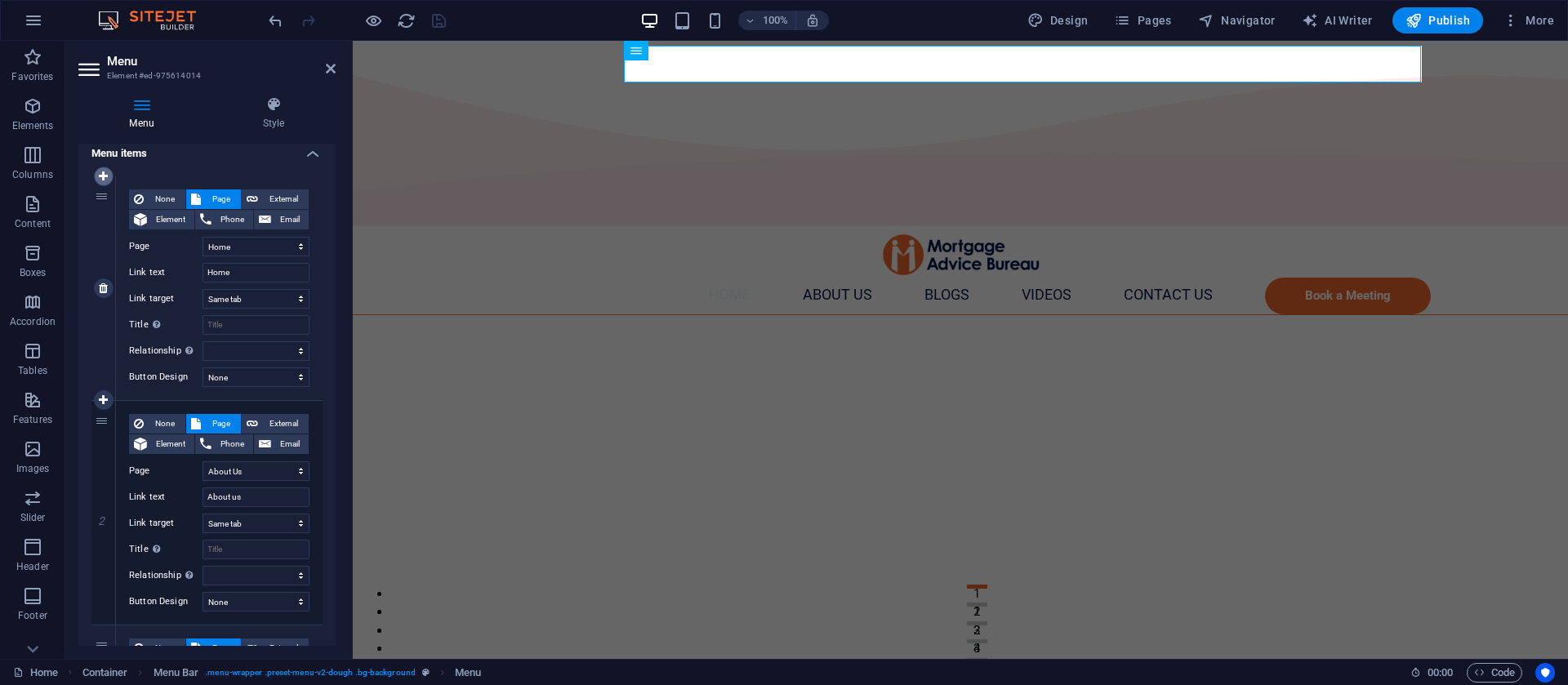
click at [100, 168] on link at bounding box center [103, 176] width 19 height 19
select select
select select "0"
type input "Home"
select select
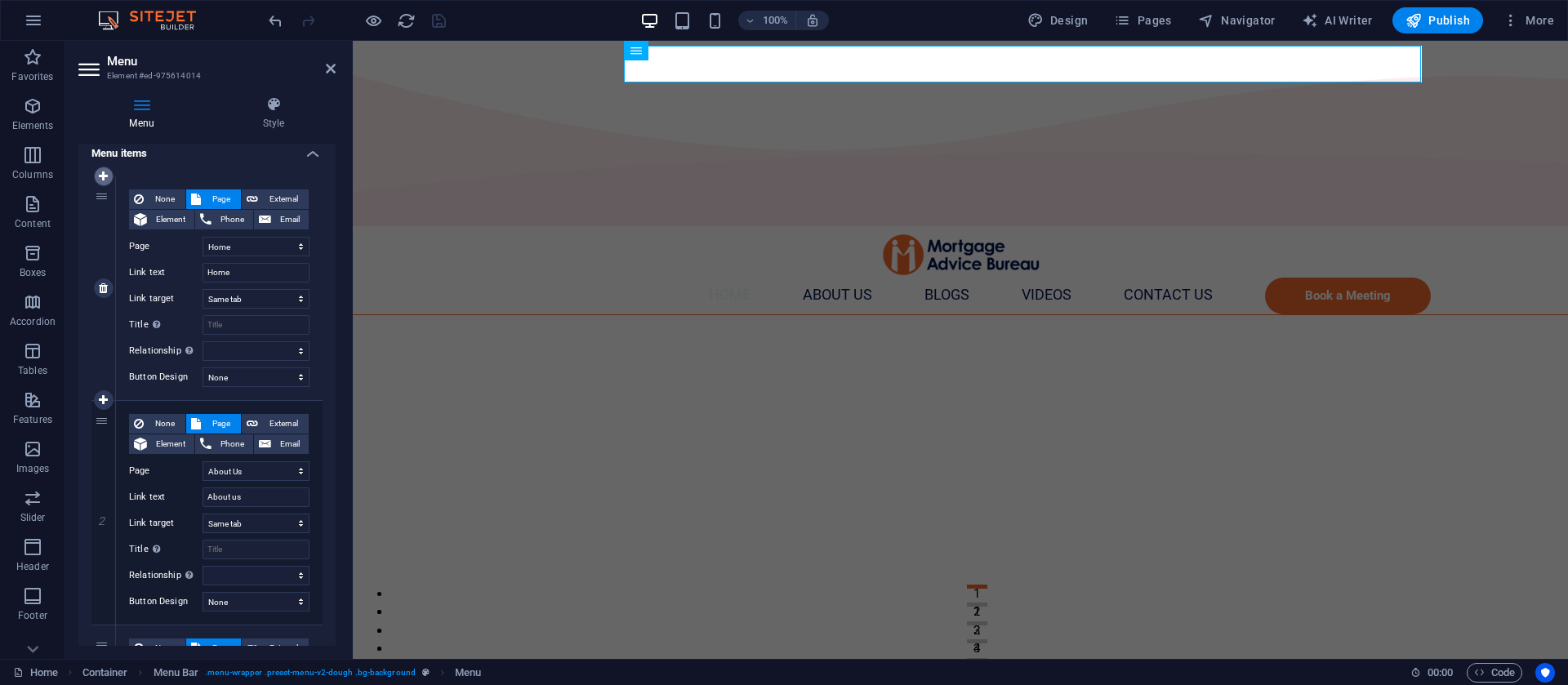
select select "1"
type input "About us"
select select
select select "2"
type input "Blogs"
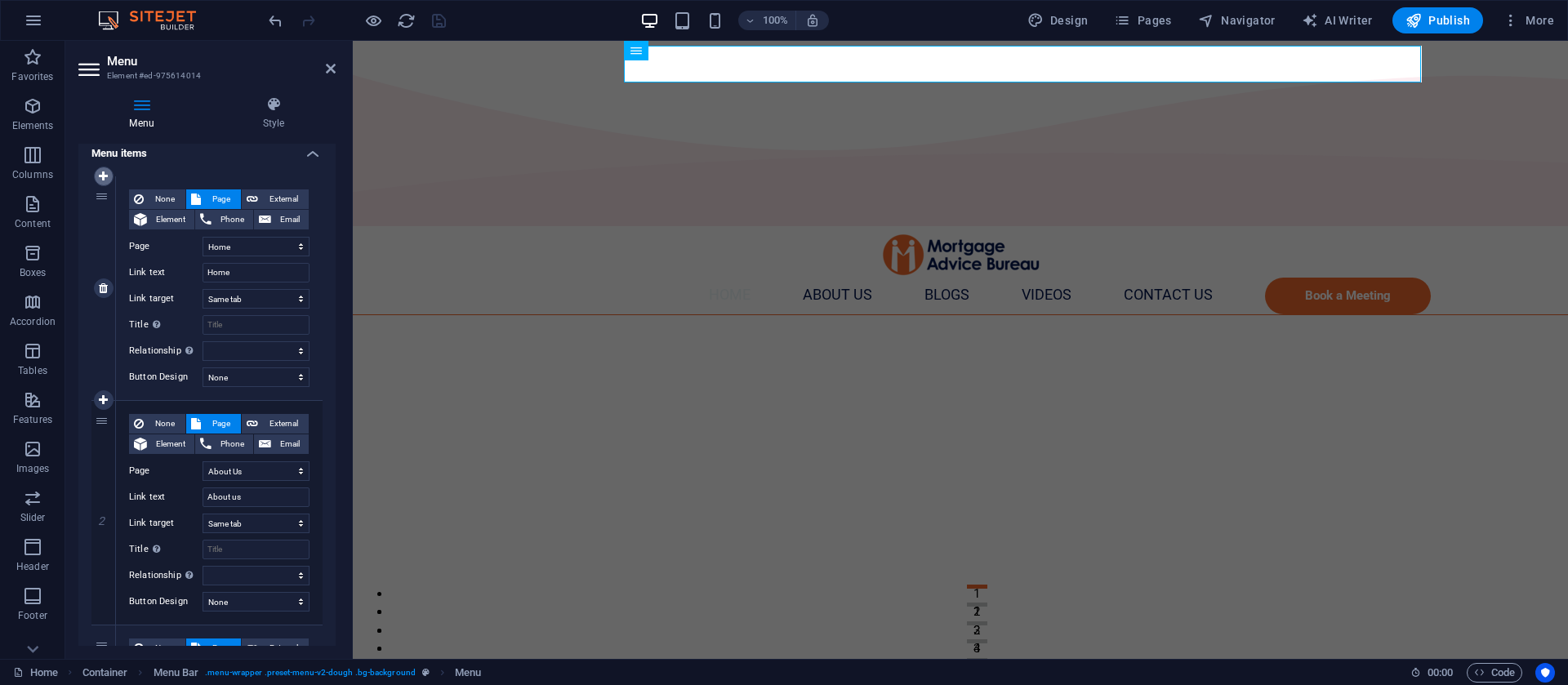
select select
select select "3"
type input "Videos"
select select
select select "4"
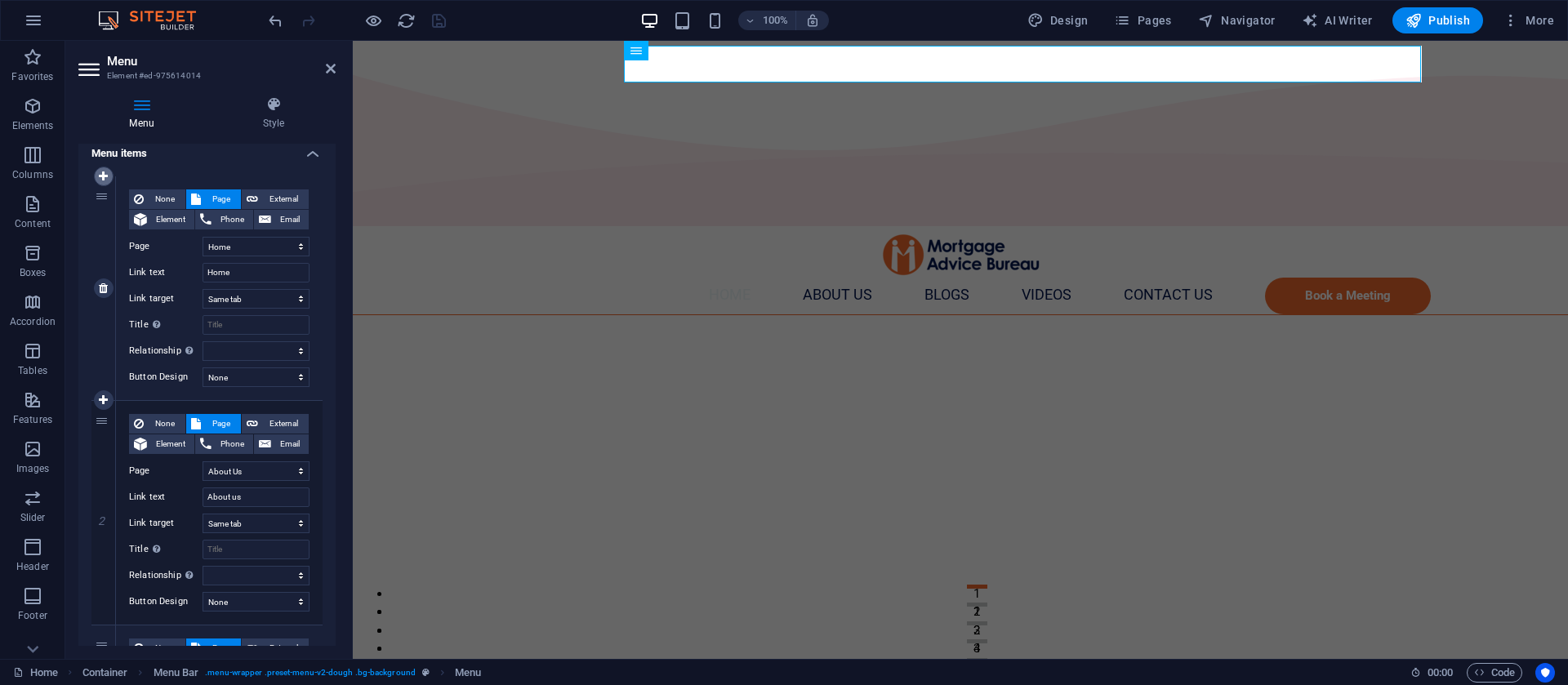
type input "Contact Us"
select select
select select "primary"
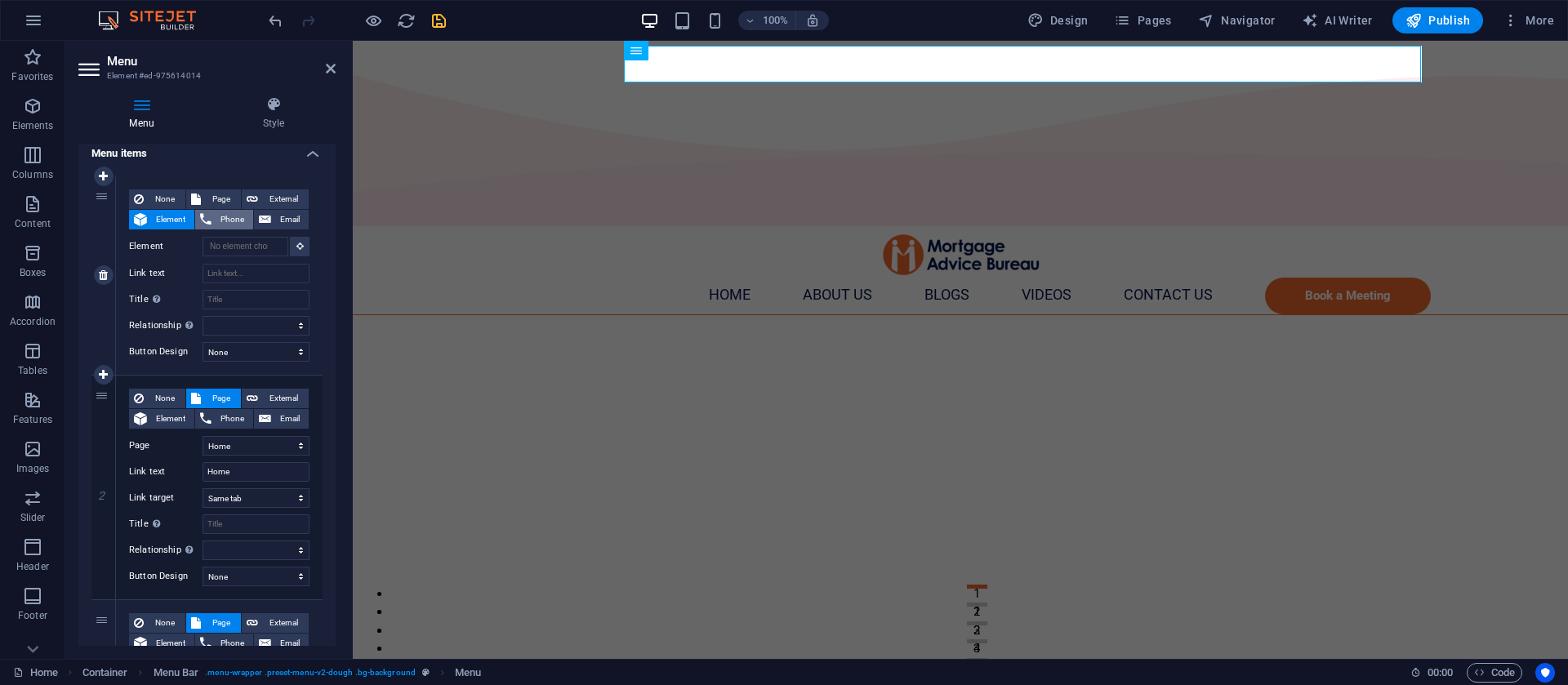
click at [214, 215] on button "Phone" at bounding box center [224, 219] width 58 height 19
select select
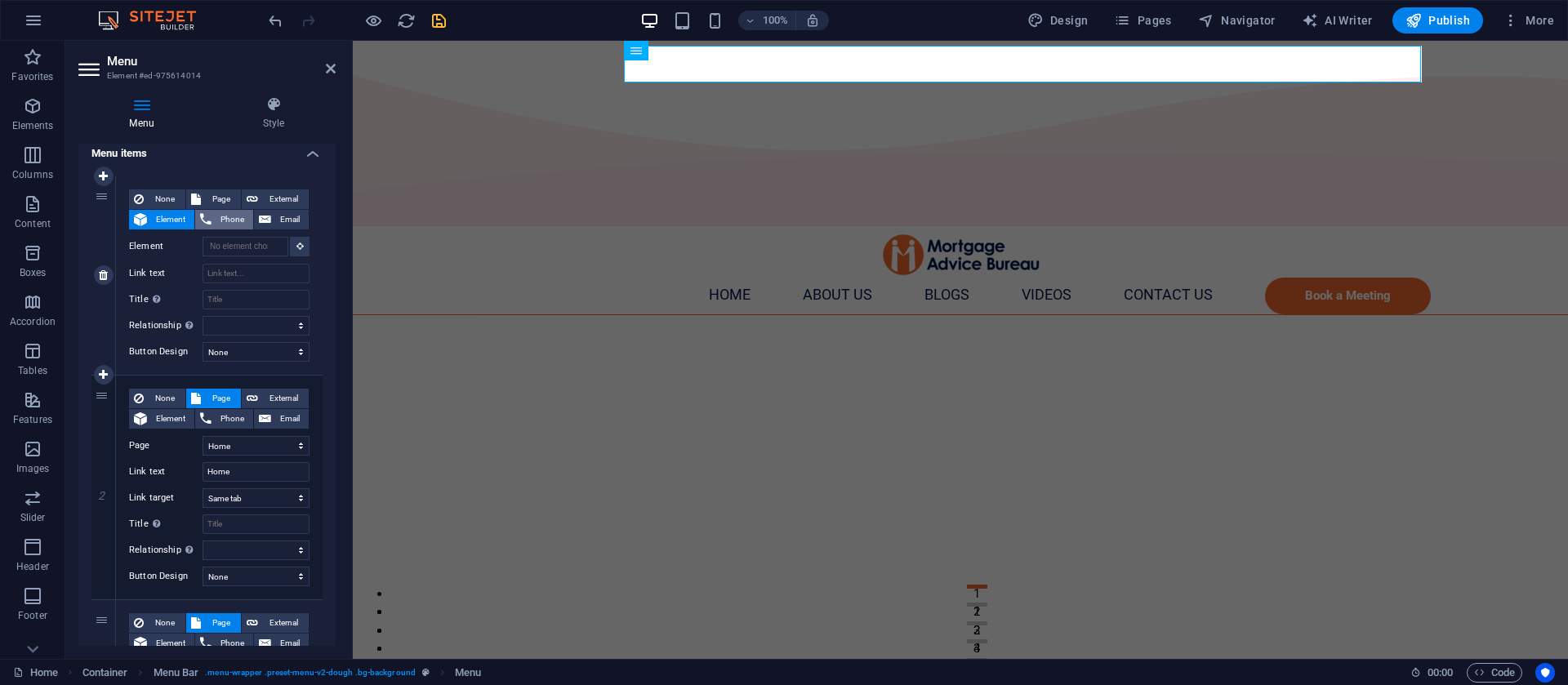
select select
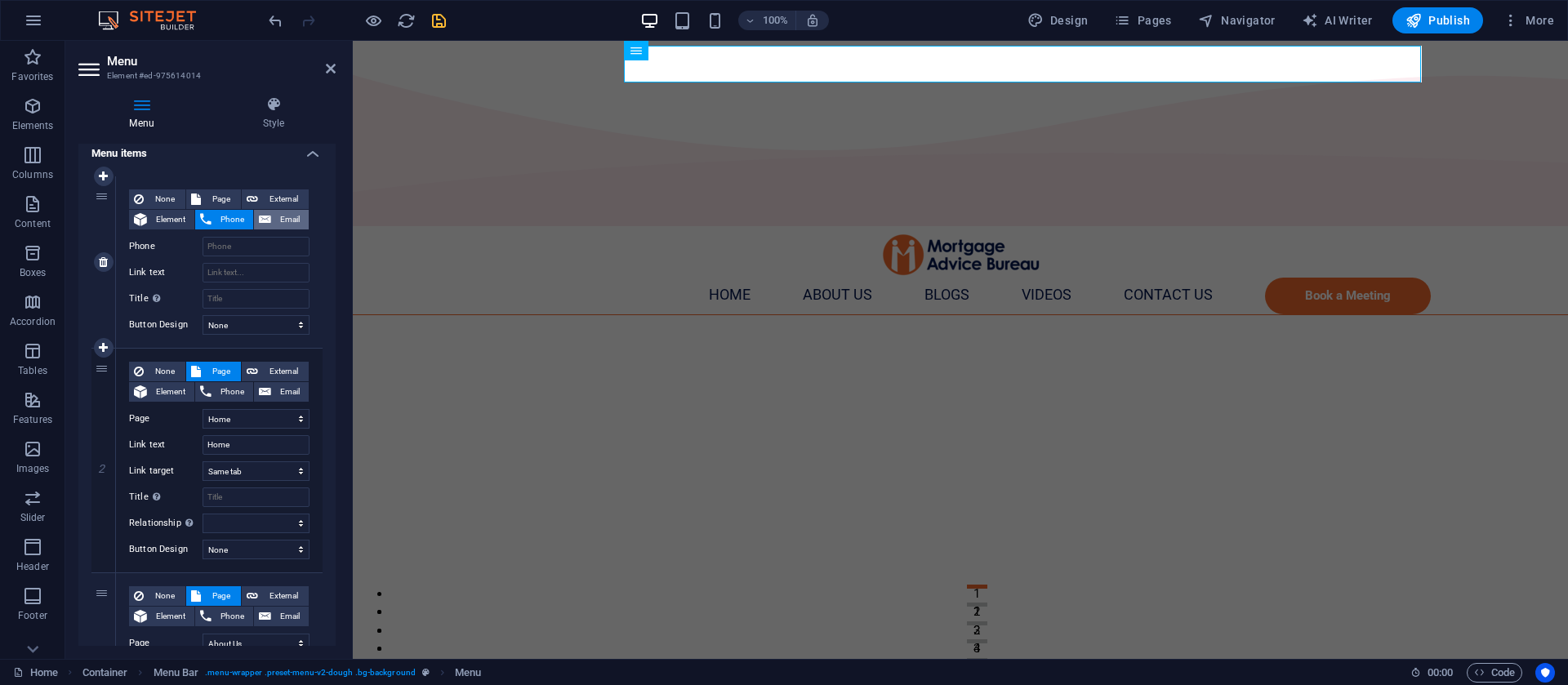
click at [270, 221] on button "Email" at bounding box center [281, 219] width 55 height 19
select select
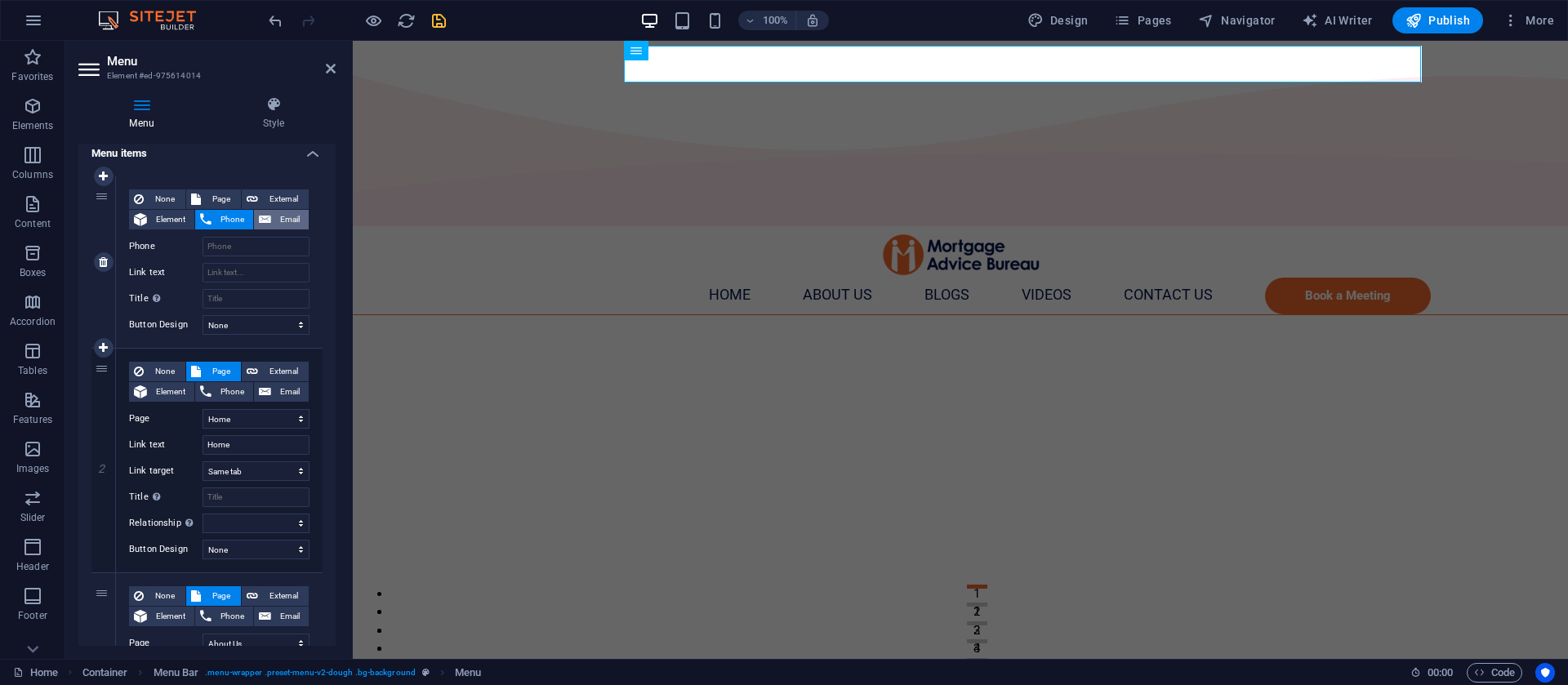
select select
click at [257, 200] on button "External" at bounding box center [275, 199] width 67 height 19
select select "blank"
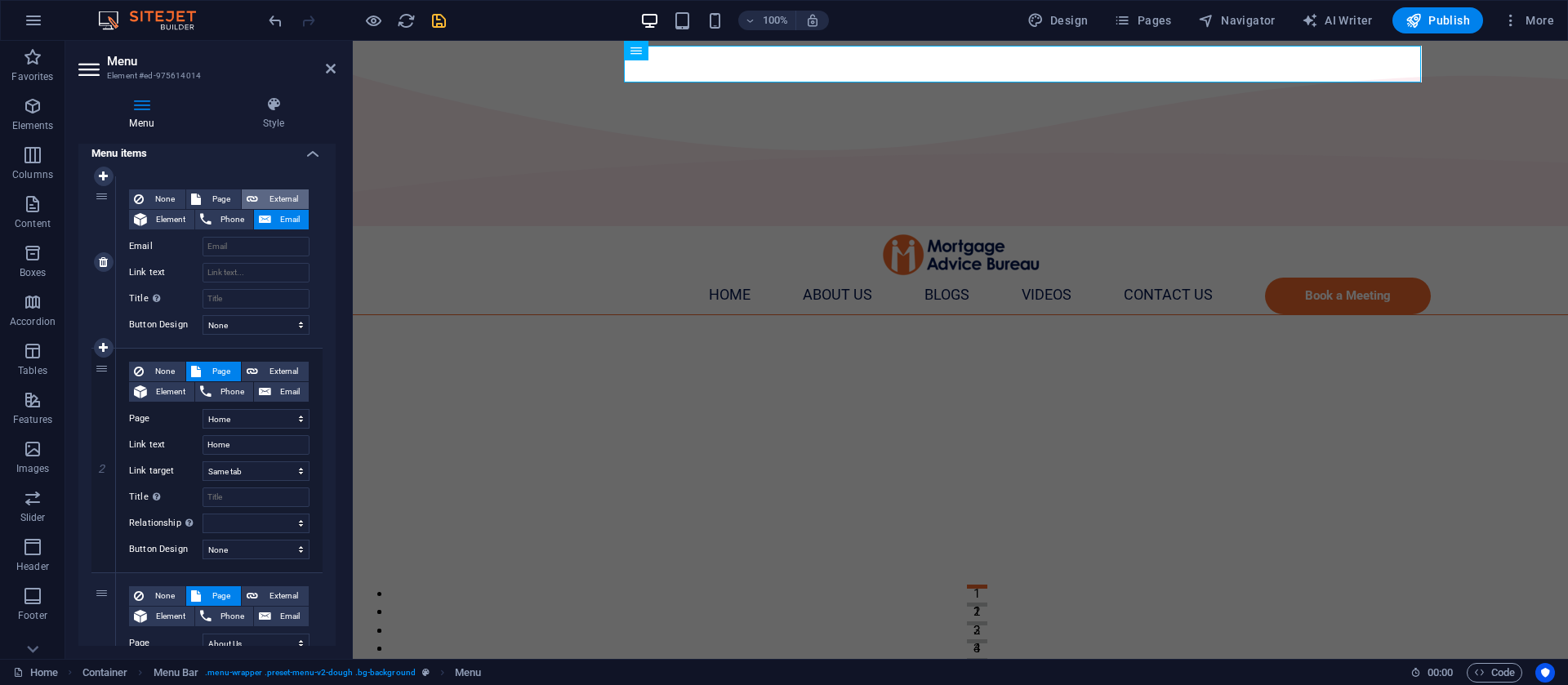
select select
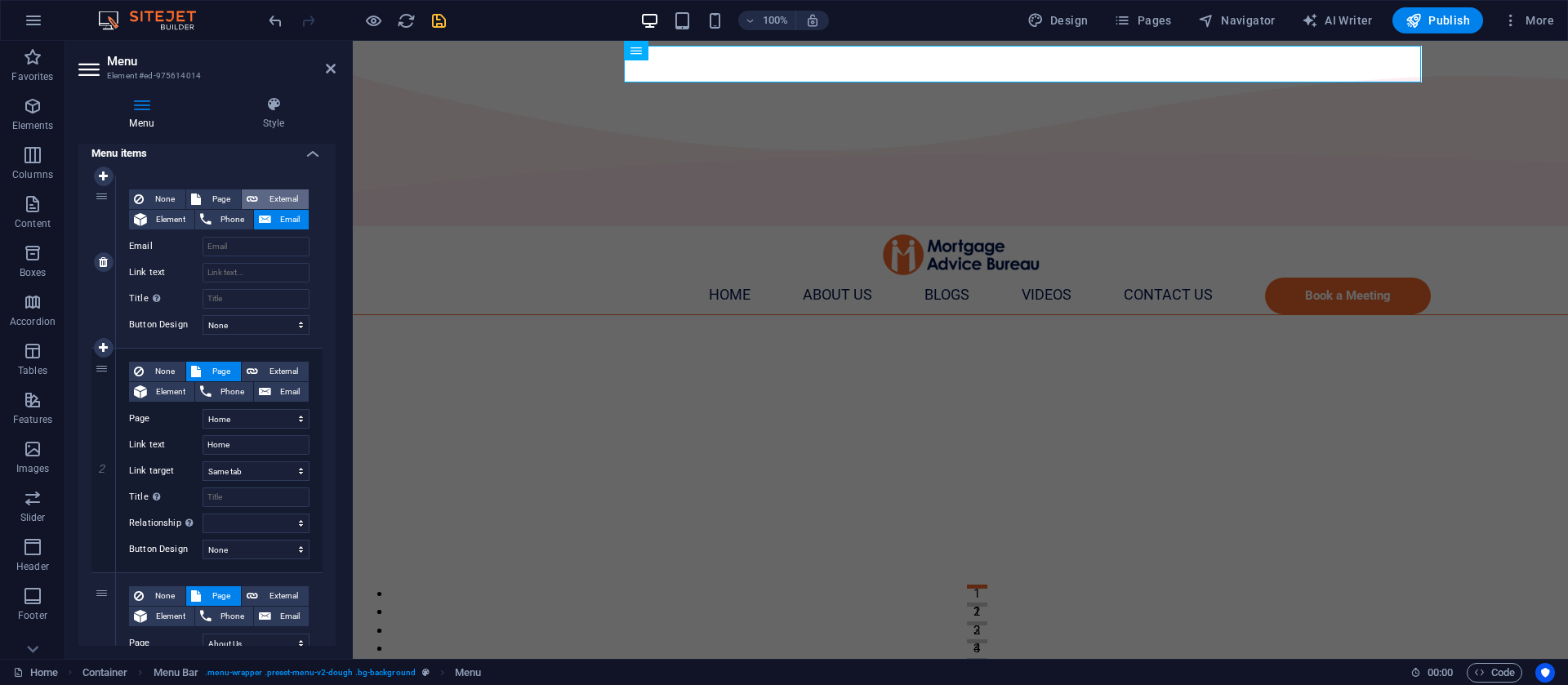
select select
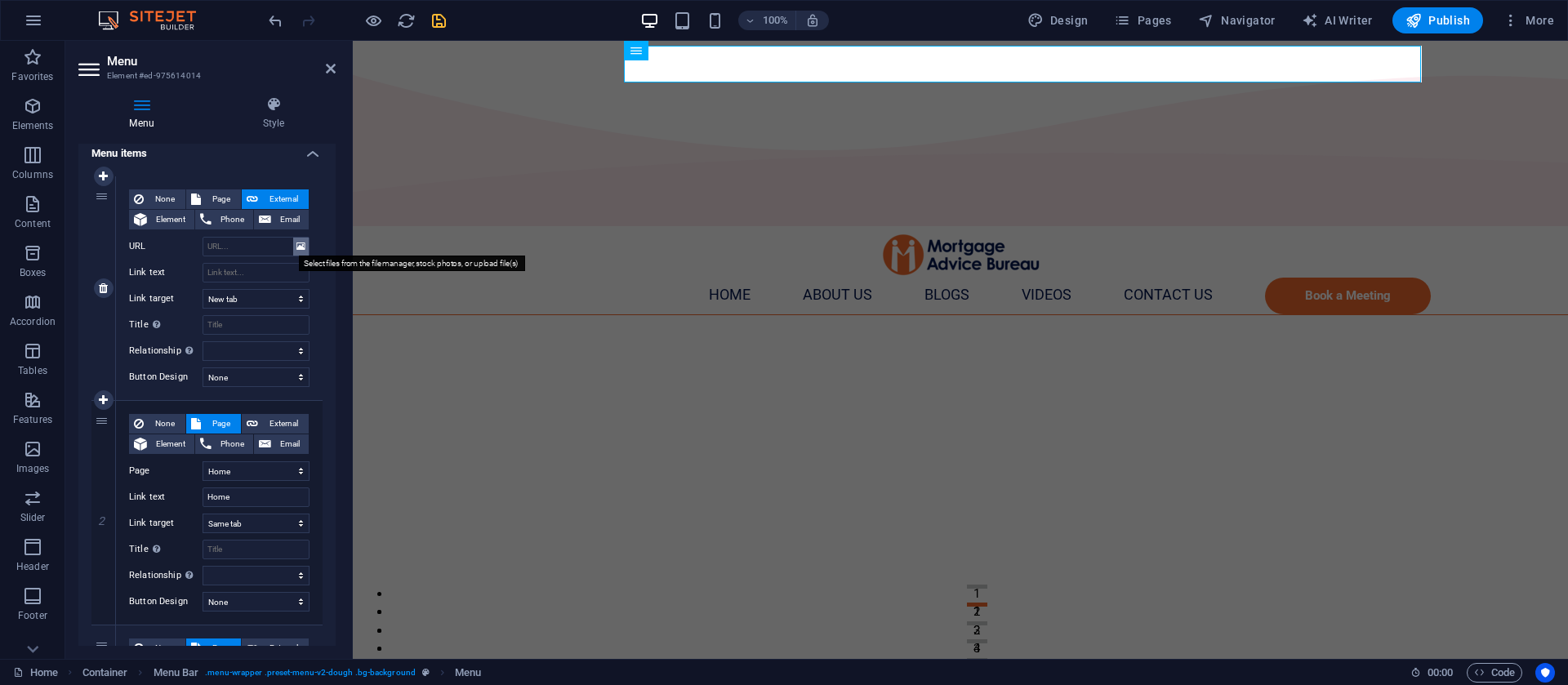
click at [298, 245] on icon at bounding box center [301, 246] width 9 height 18
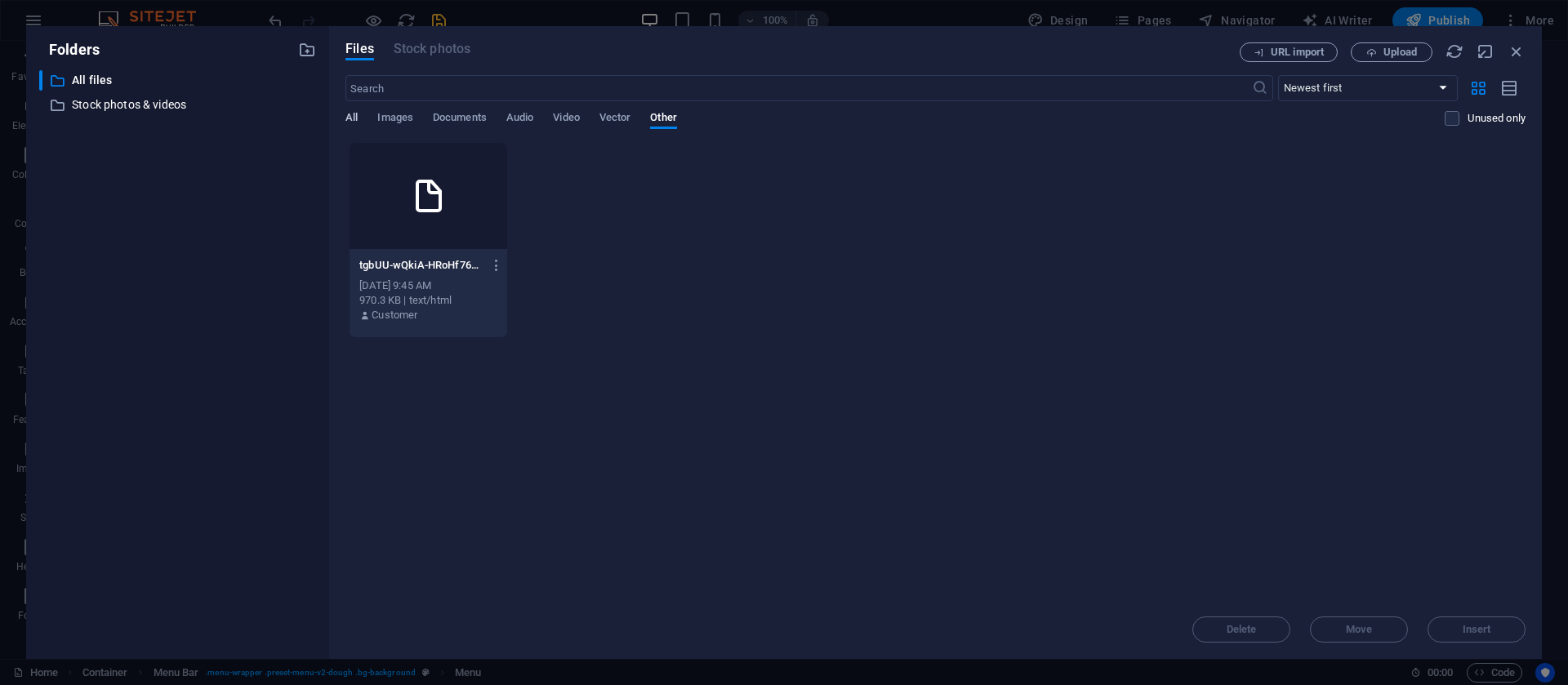
click at [351, 117] on span "All" at bounding box center [351, 119] width 12 height 23
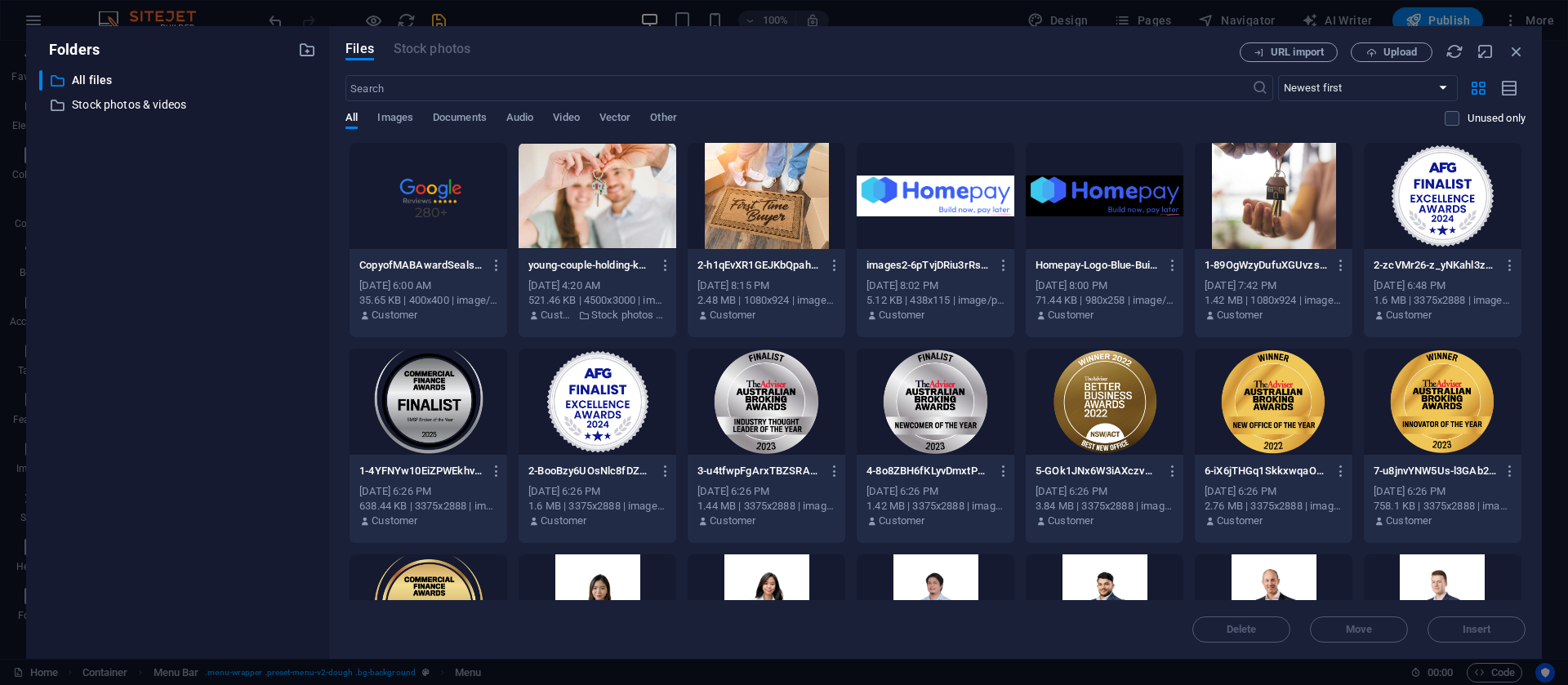
drag, startPoint x: 1527, startPoint y: 300, endPoint x: 1526, endPoint y: 340, distance: 40.0
click at [1526, 340] on div "Files Stock photos URL import Upload ​ Newest first Oldest first Name (A-Z) Nam…" at bounding box center [935, 342] width 1212 height 633
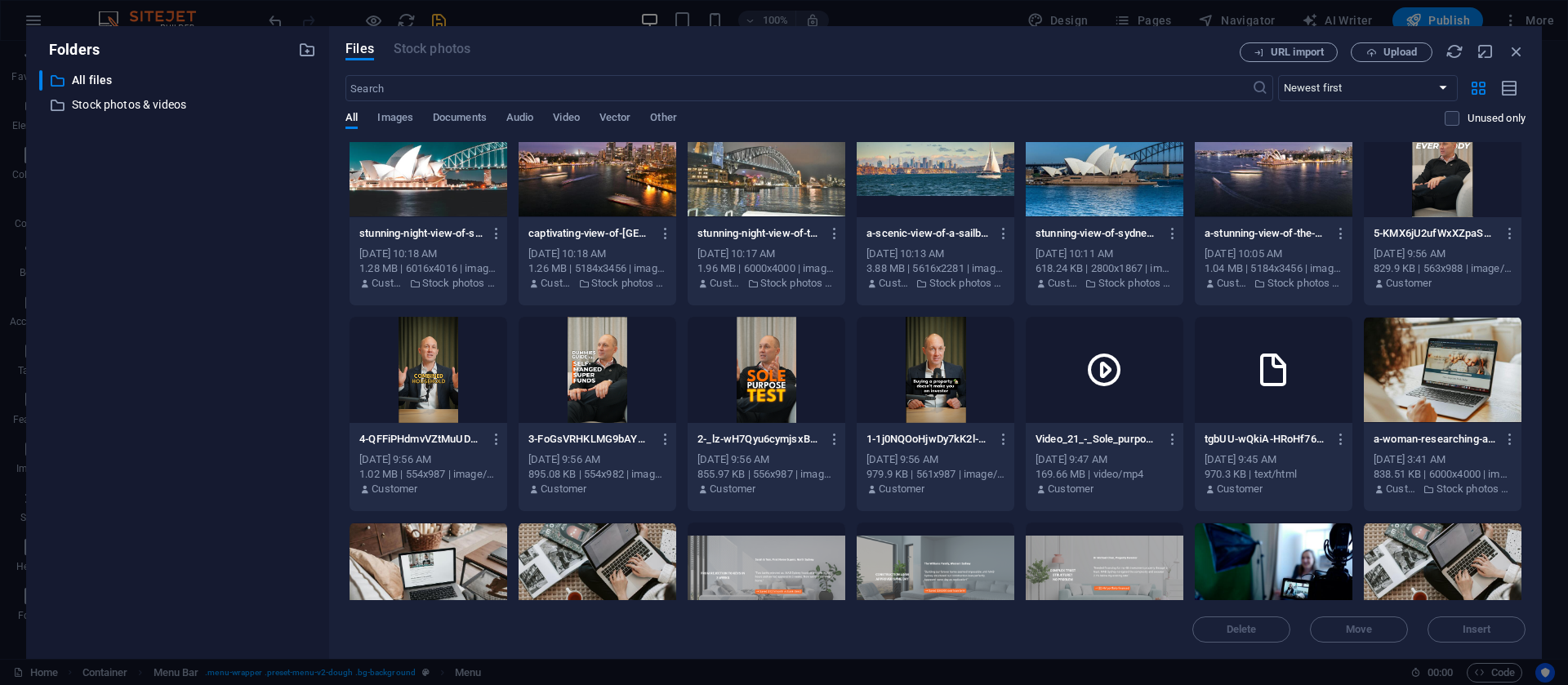
scroll to position [924, 0]
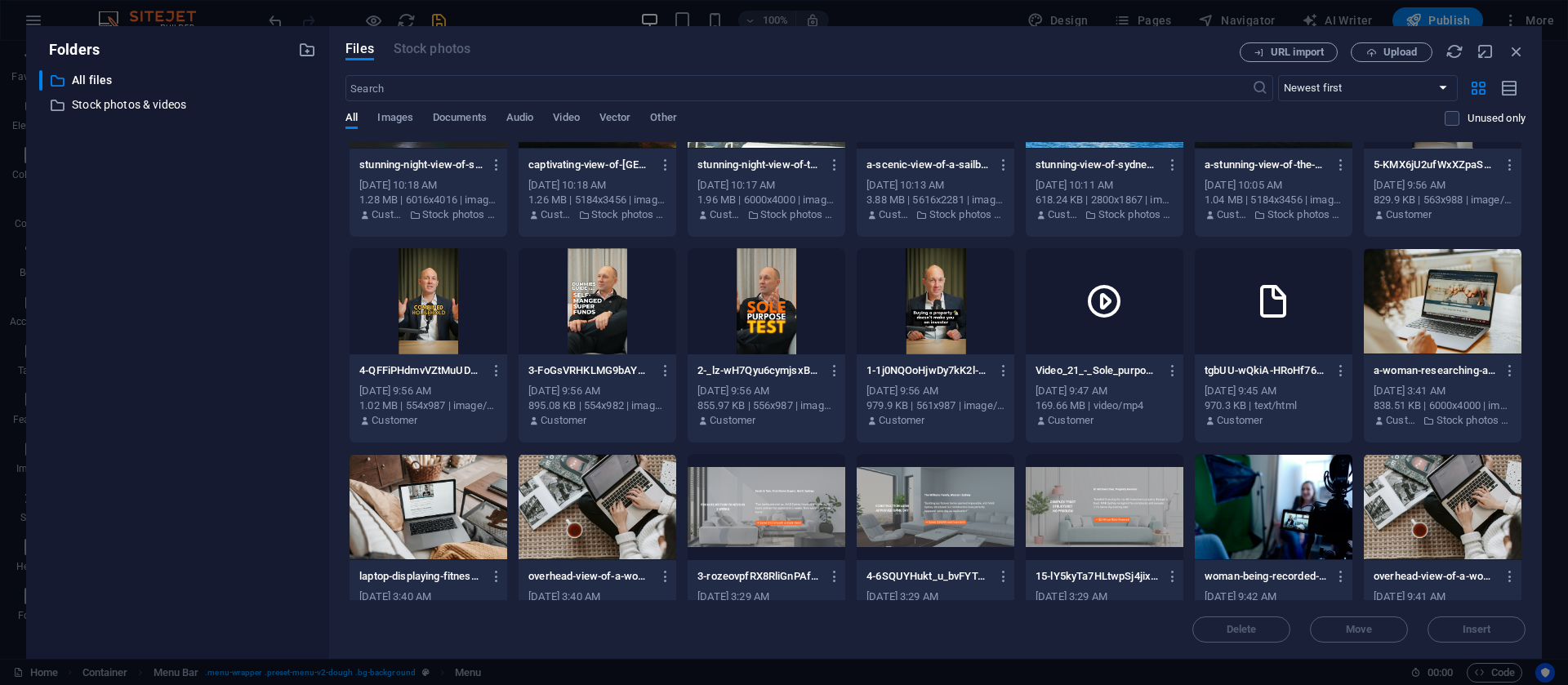
drag, startPoint x: 1521, startPoint y: 458, endPoint x: 1526, endPoint y: 500, distance: 42.3
click at [1526, 500] on div "Files Stock photos URL import Upload ​ Newest first Oldest first Name (A-Z) Nam…" at bounding box center [935, 342] width 1212 height 633
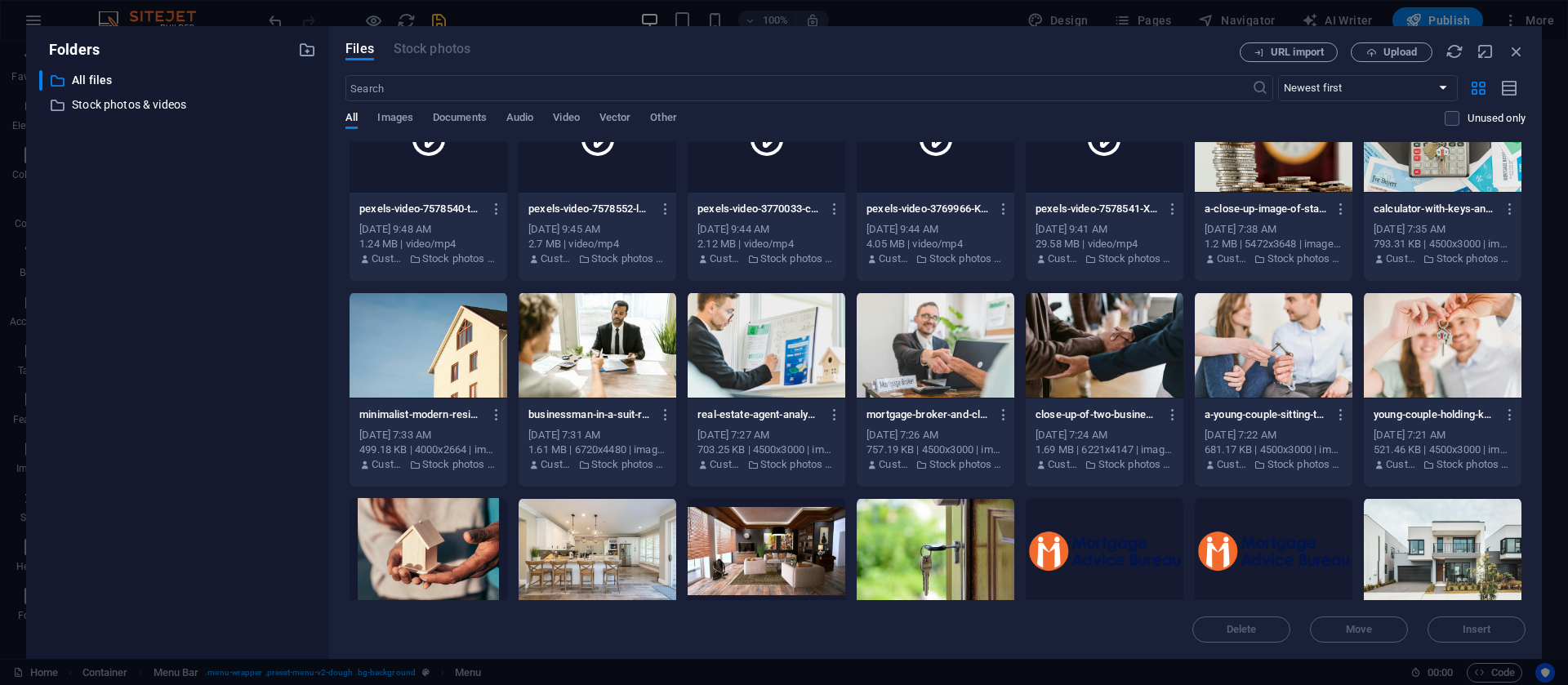
scroll to position [1995, 0]
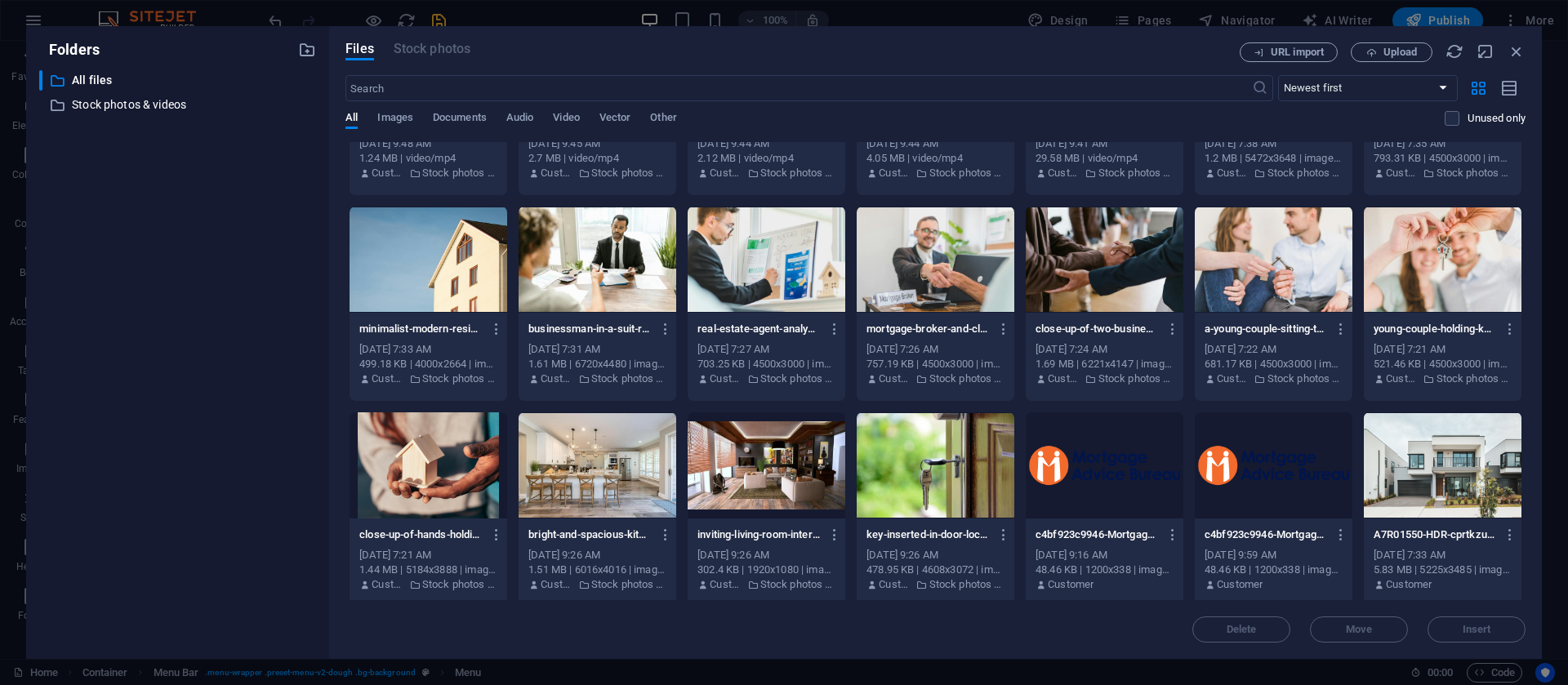
click at [1126, 471] on div at bounding box center [1104, 465] width 158 height 106
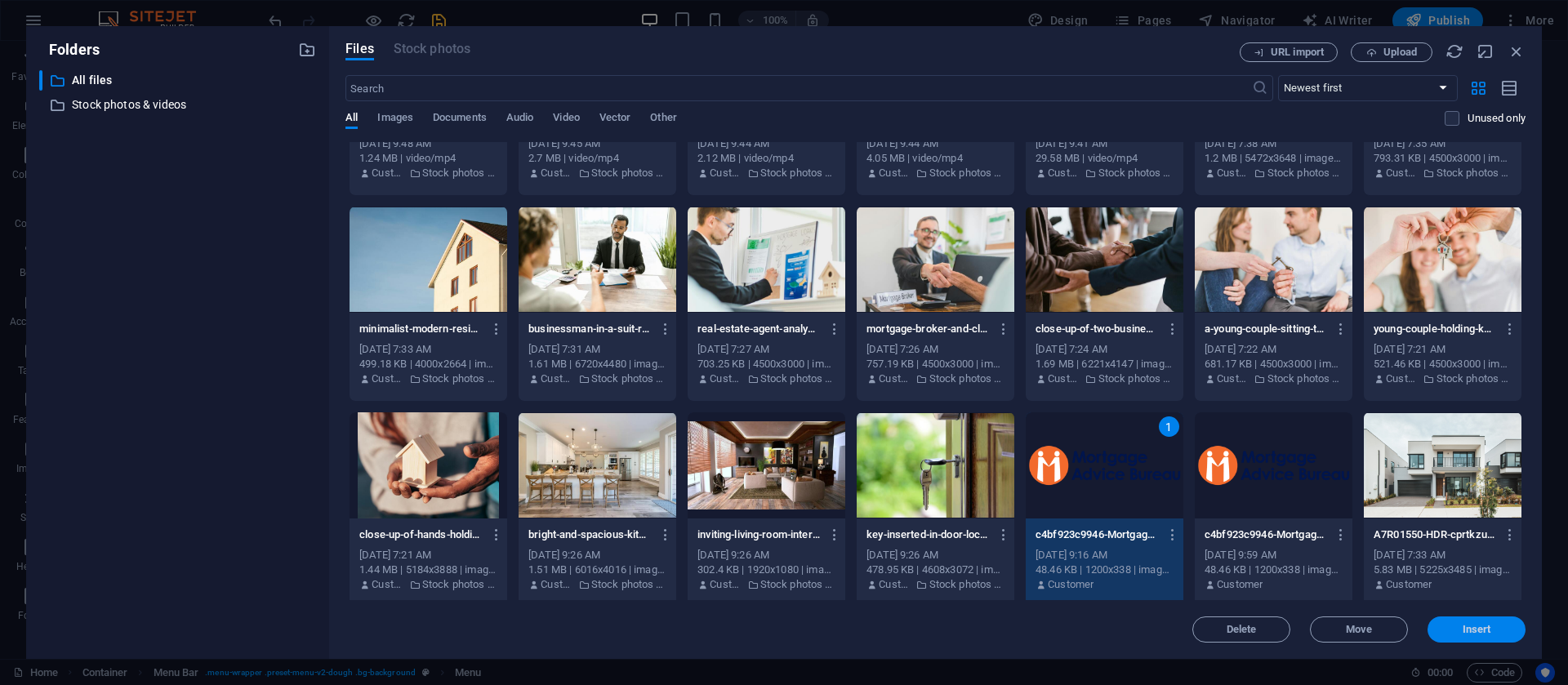
click at [1460, 619] on button "Insert" at bounding box center [1477, 630] width 98 height 26
type input "https://cdn1.site-media.eu/images/0/19481340/c4bf923c9946-Mortgage_Advice_Burea…"
select select
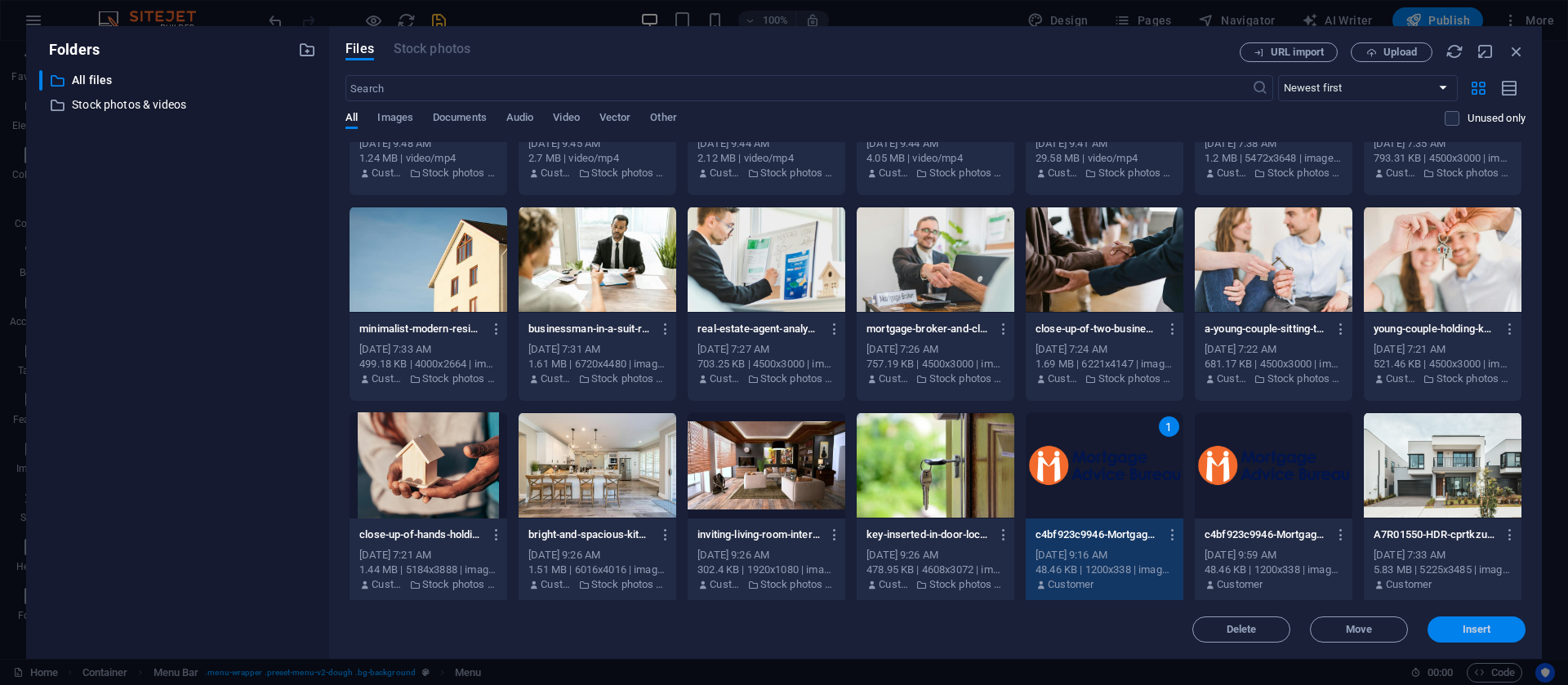
select select
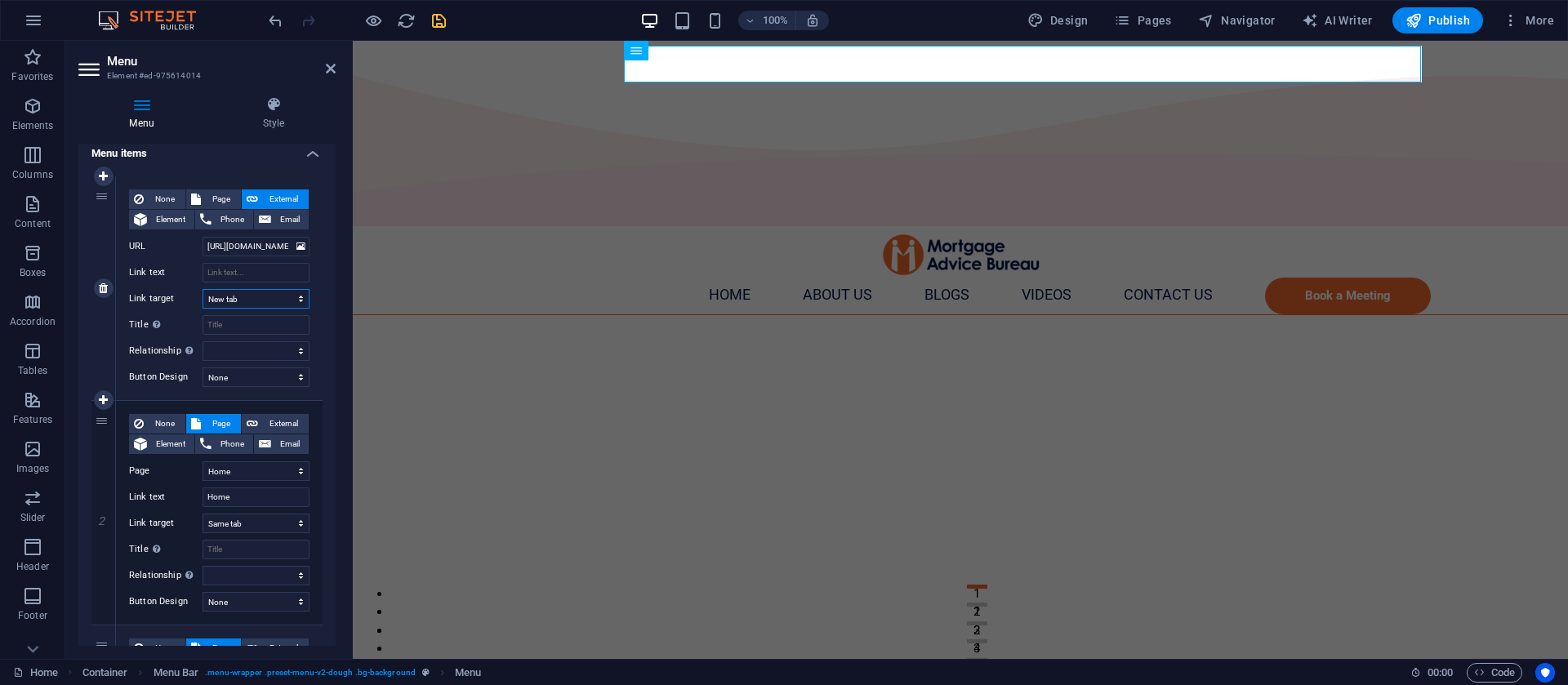
click at [262, 299] on select "New tab Same tab Overlay" at bounding box center [256, 299] width 107 height 19
select select "overlay"
click at [202, 289] on select "New tab Same tab Overlay" at bounding box center [256, 299] width 107 height 19
select select
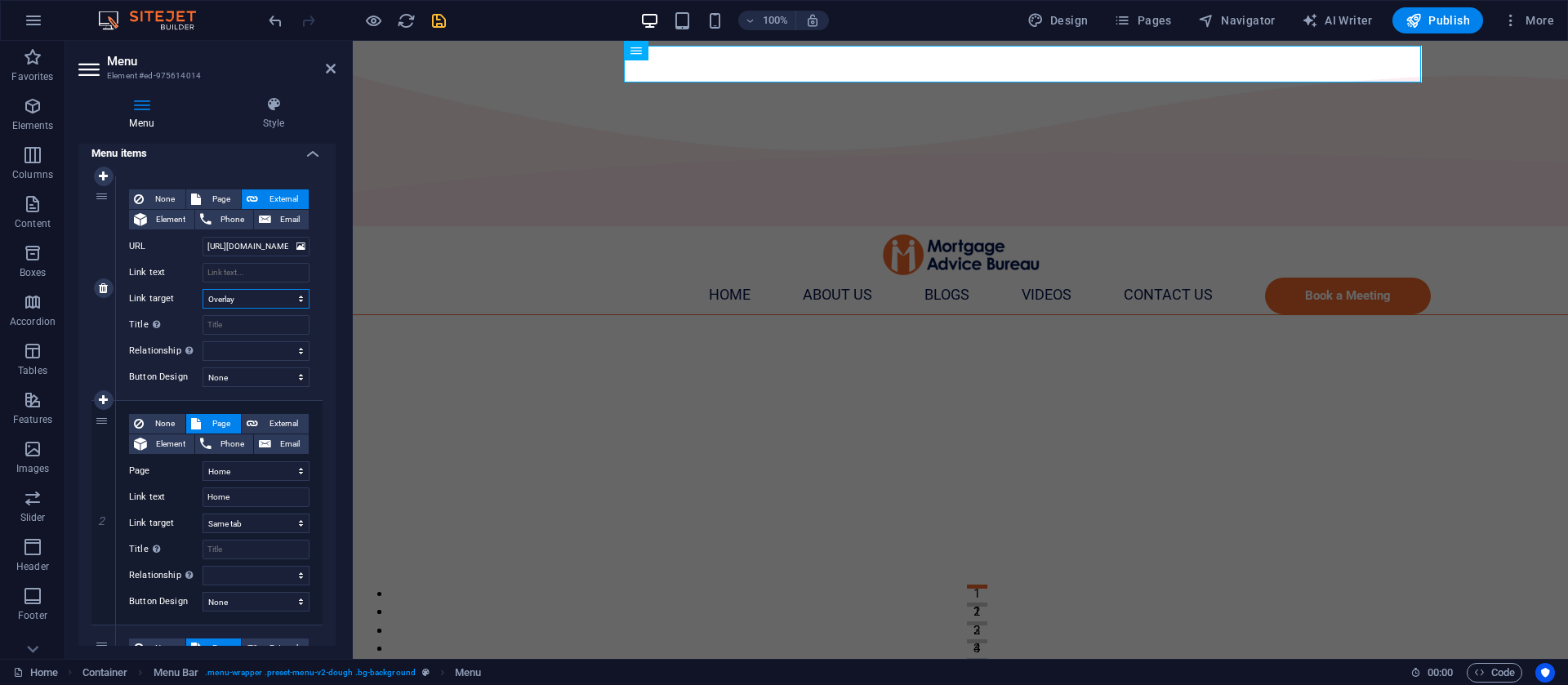
select select
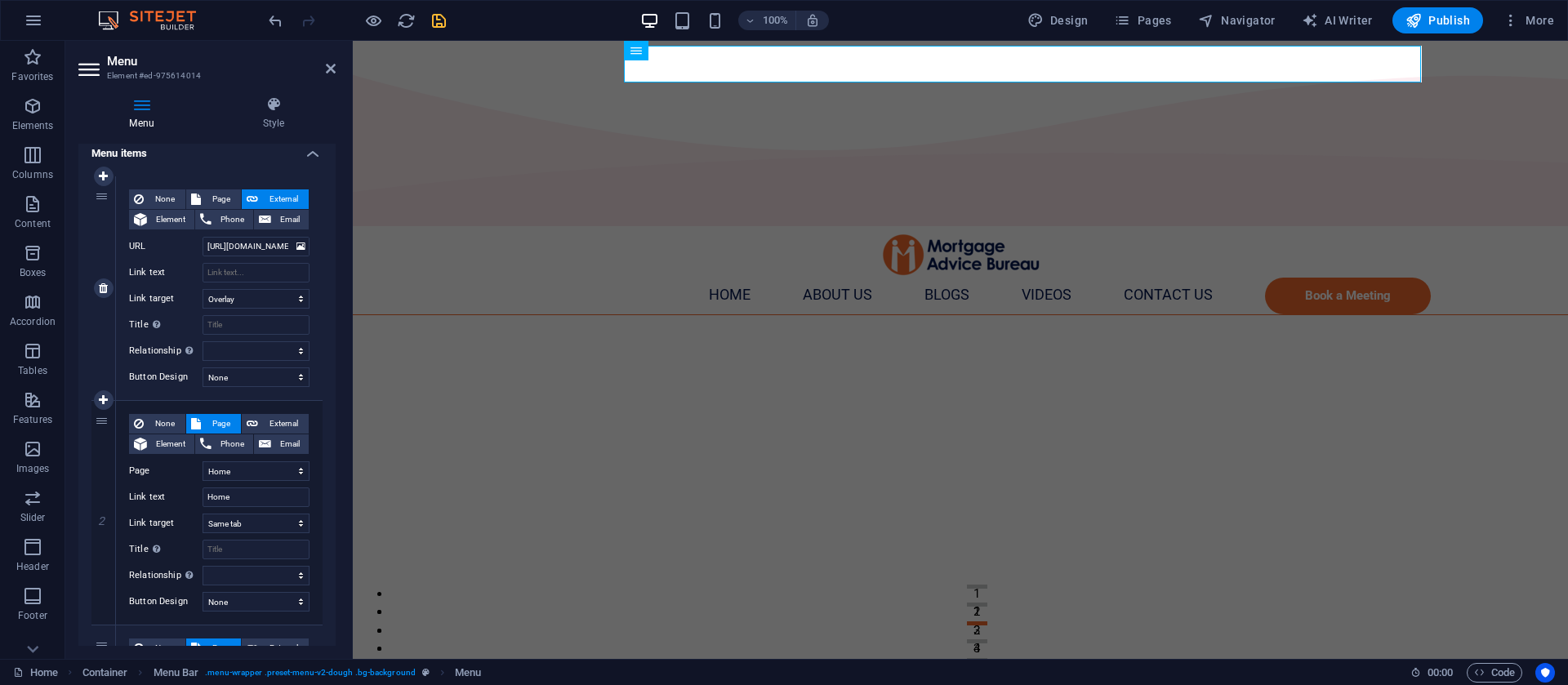
drag, startPoint x: 103, startPoint y: 193, endPoint x: 106, endPoint y: 224, distance: 31.1
click at [103, 193] on div "1" at bounding box center [103, 288] width 25 height 224
select select
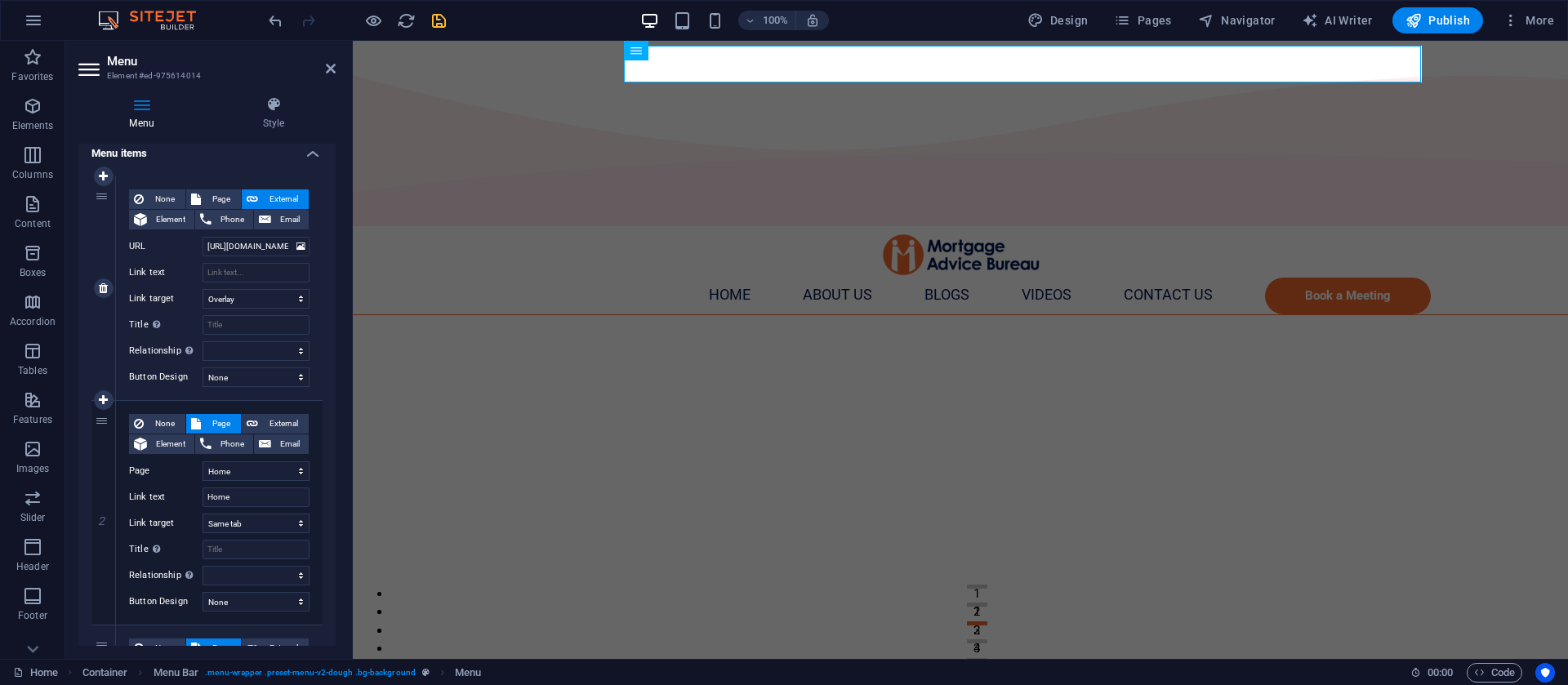
select select
click at [101, 194] on div "1" at bounding box center [103, 288] width 25 height 224
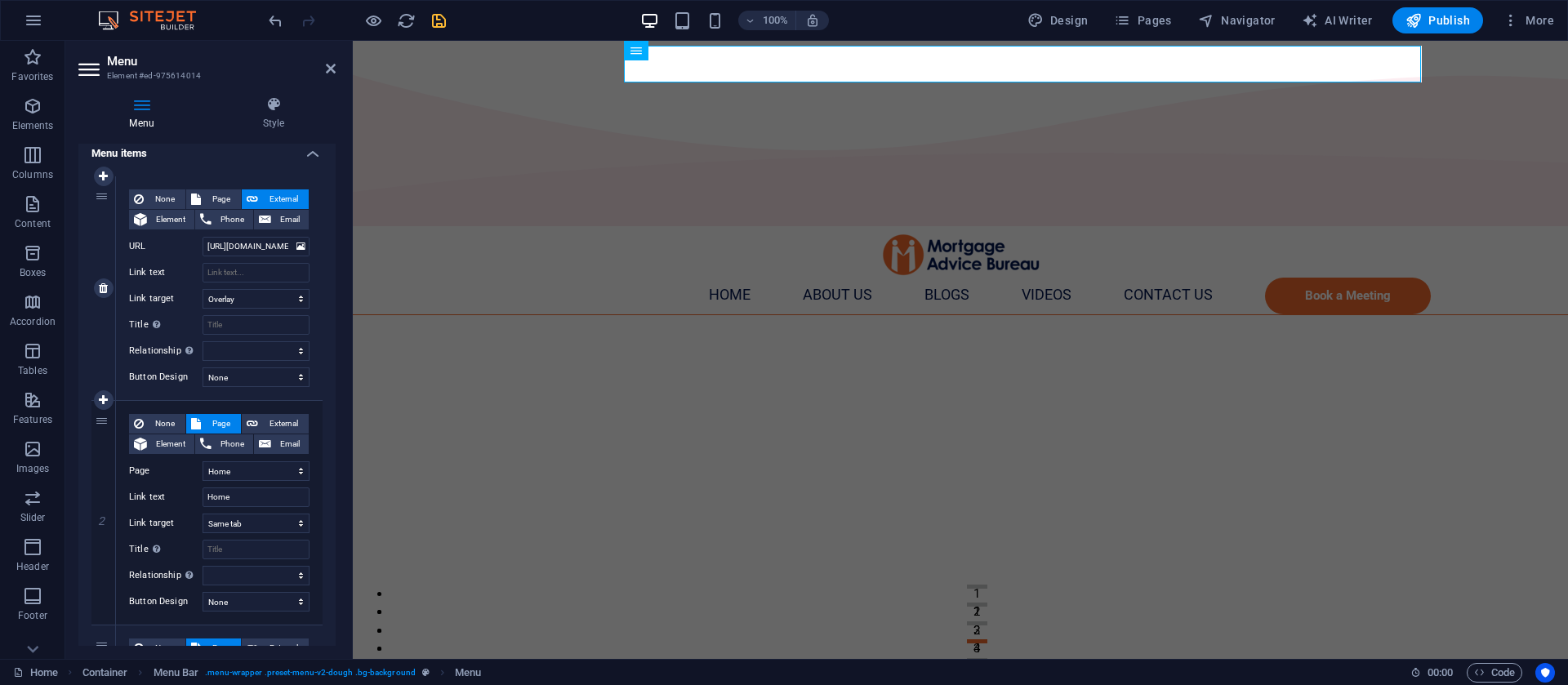
click at [102, 194] on div "1" at bounding box center [103, 288] width 25 height 224
click at [315, 152] on h4 "Menu items" at bounding box center [207, 149] width 257 height 30
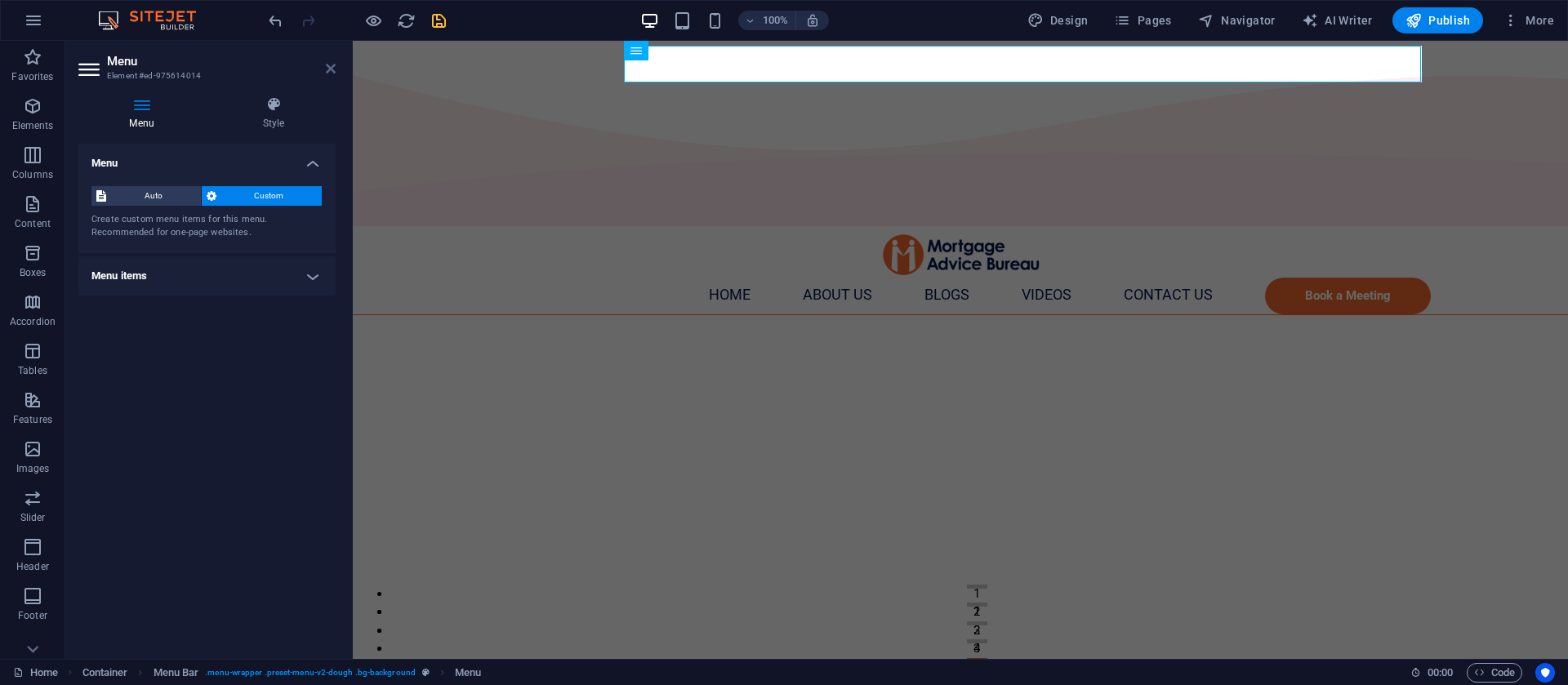
click at [328, 74] on icon at bounding box center [331, 68] width 10 height 13
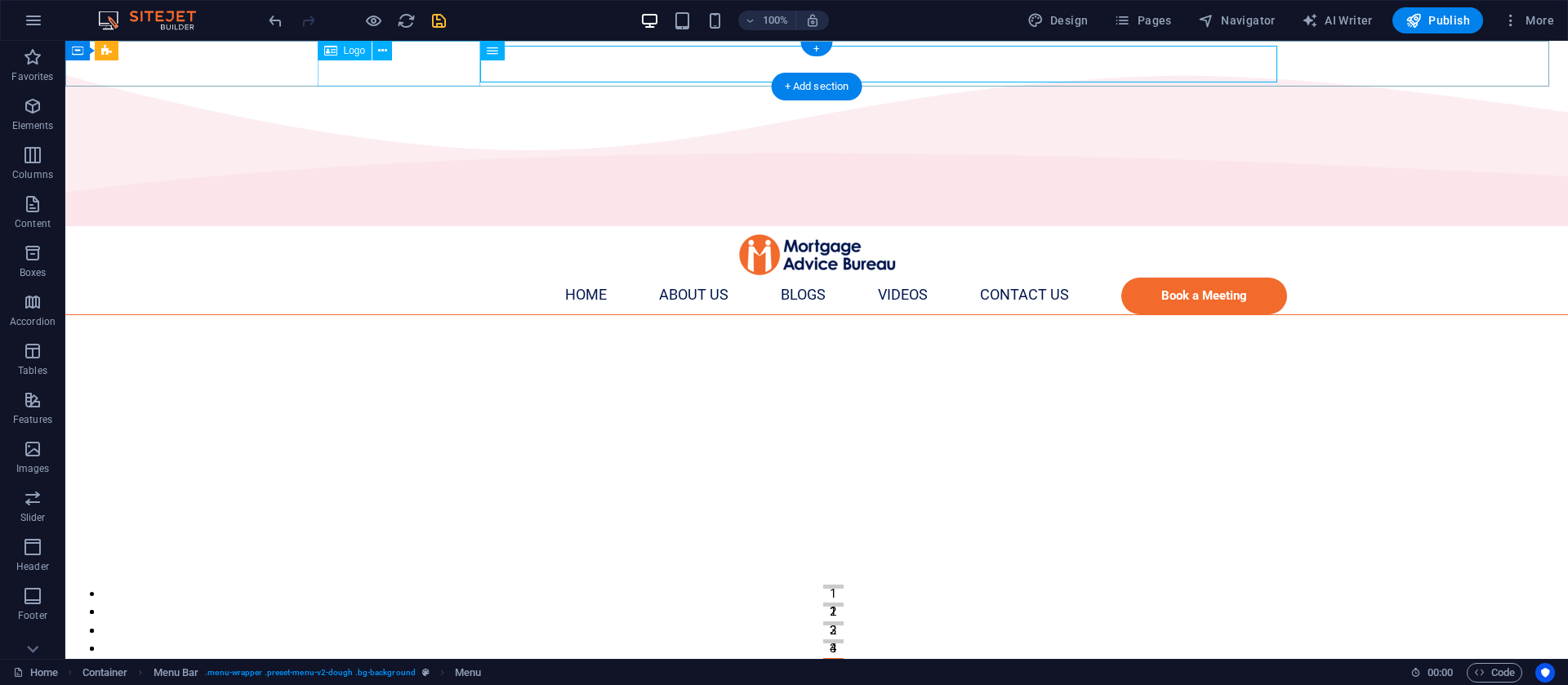
click at [406, 232] on div at bounding box center [817, 254] width 980 height 45
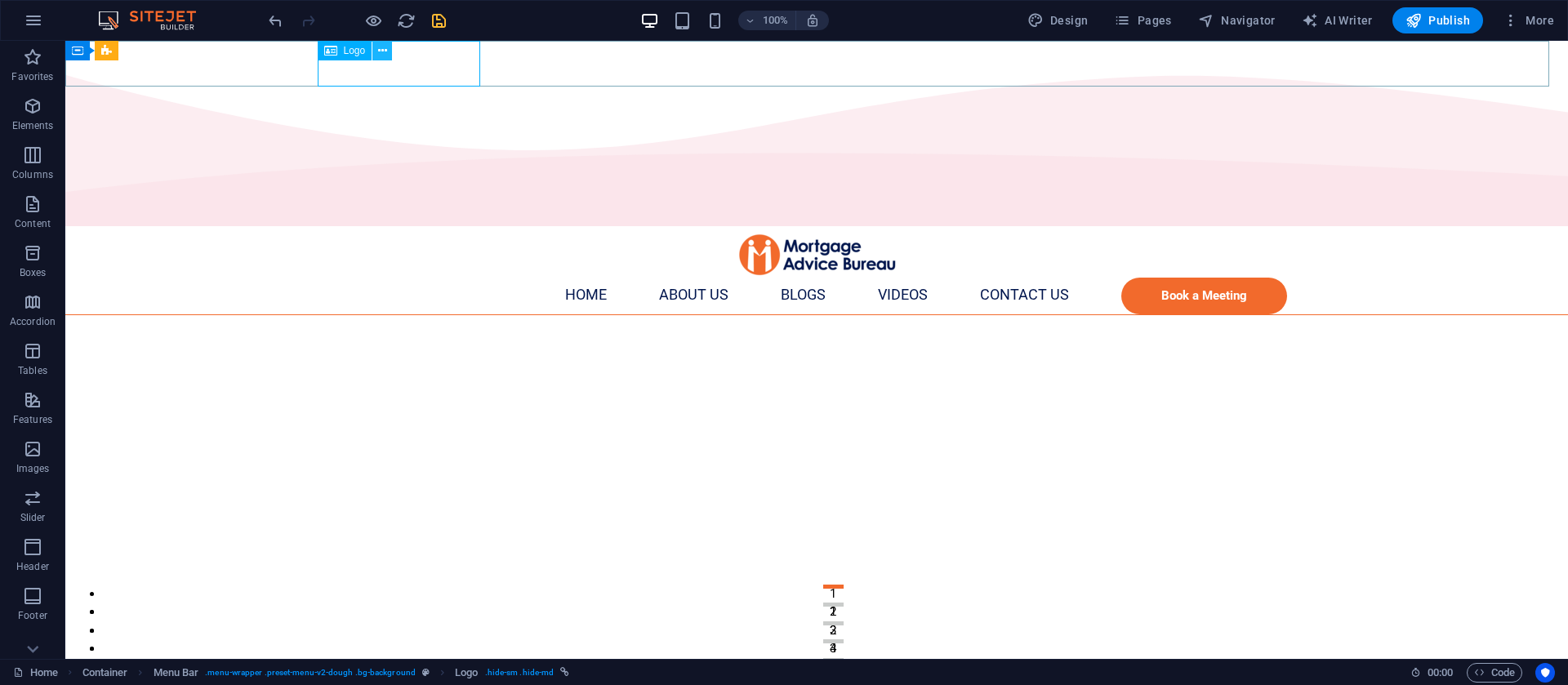
click at [390, 54] on button at bounding box center [382, 50] width 19 height 19
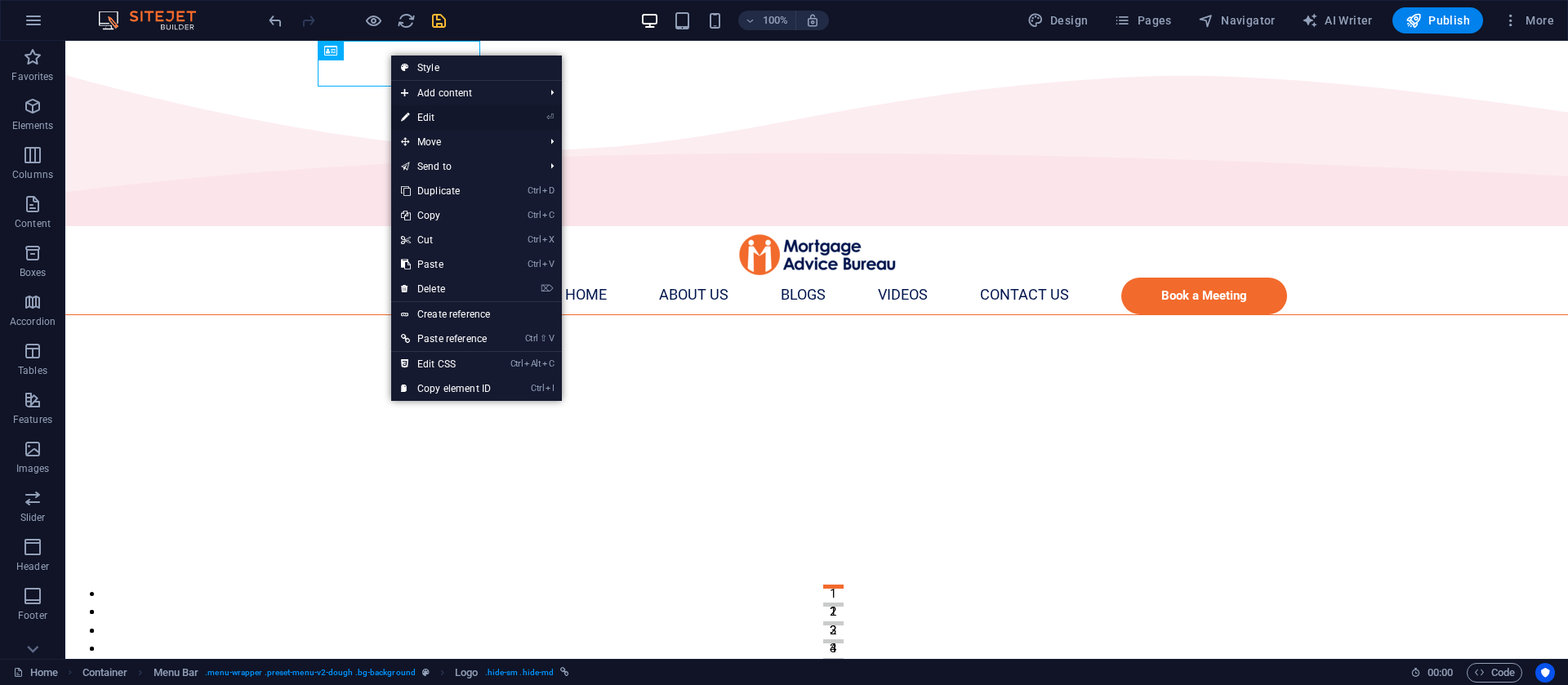
click at [450, 121] on link "⏎ Edit" at bounding box center [445, 117] width 109 height 25
select select "px"
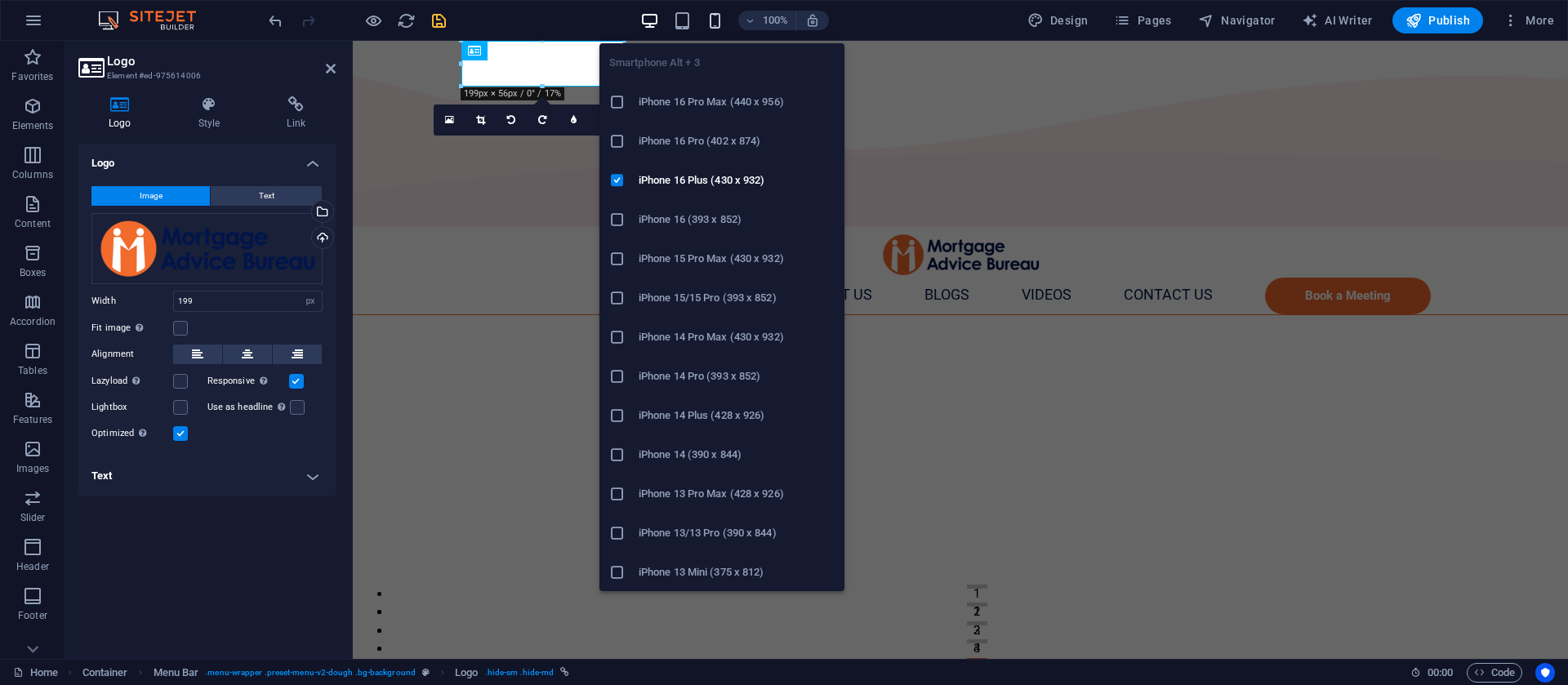
click at [715, 19] on icon "button" at bounding box center [715, 20] width 18 height 18
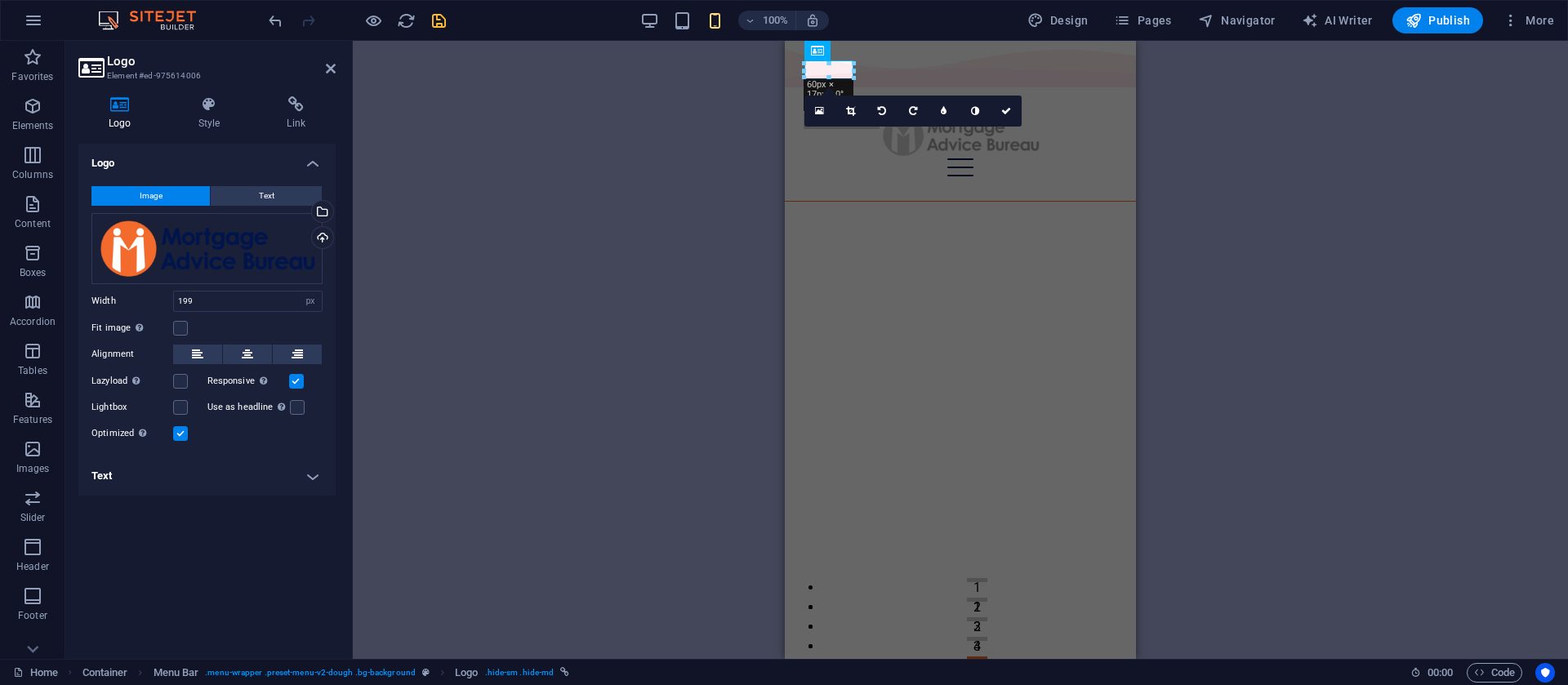
click at [538, 131] on div "2 columns Container H2 Container 2 columns 2 columns Container Spacer Container…" at bounding box center [960, 349] width 1215 height 618
click at [1003, 116] on icon at bounding box center [1005, 111] width 10 height 10
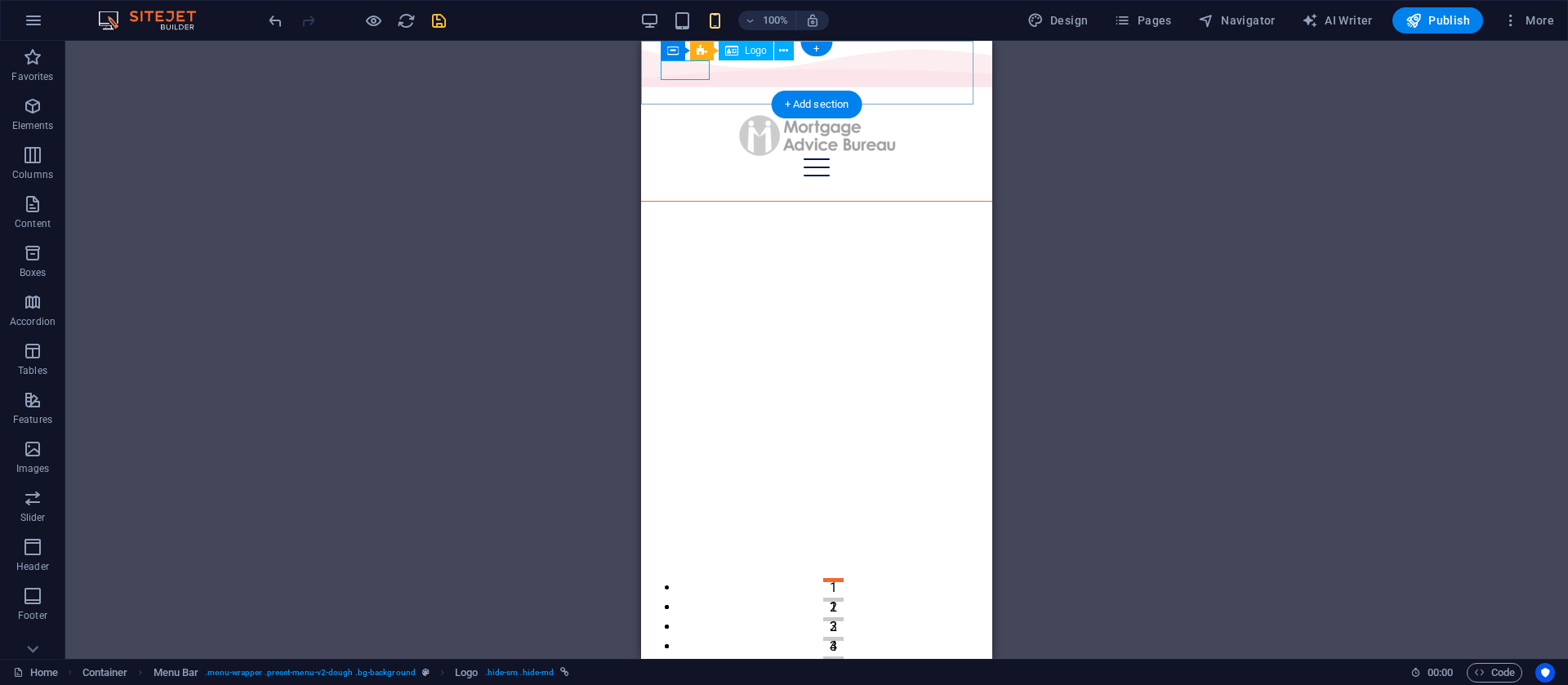
click at [689, 113] on div at bounding box center [817, 135] width 312 height 45
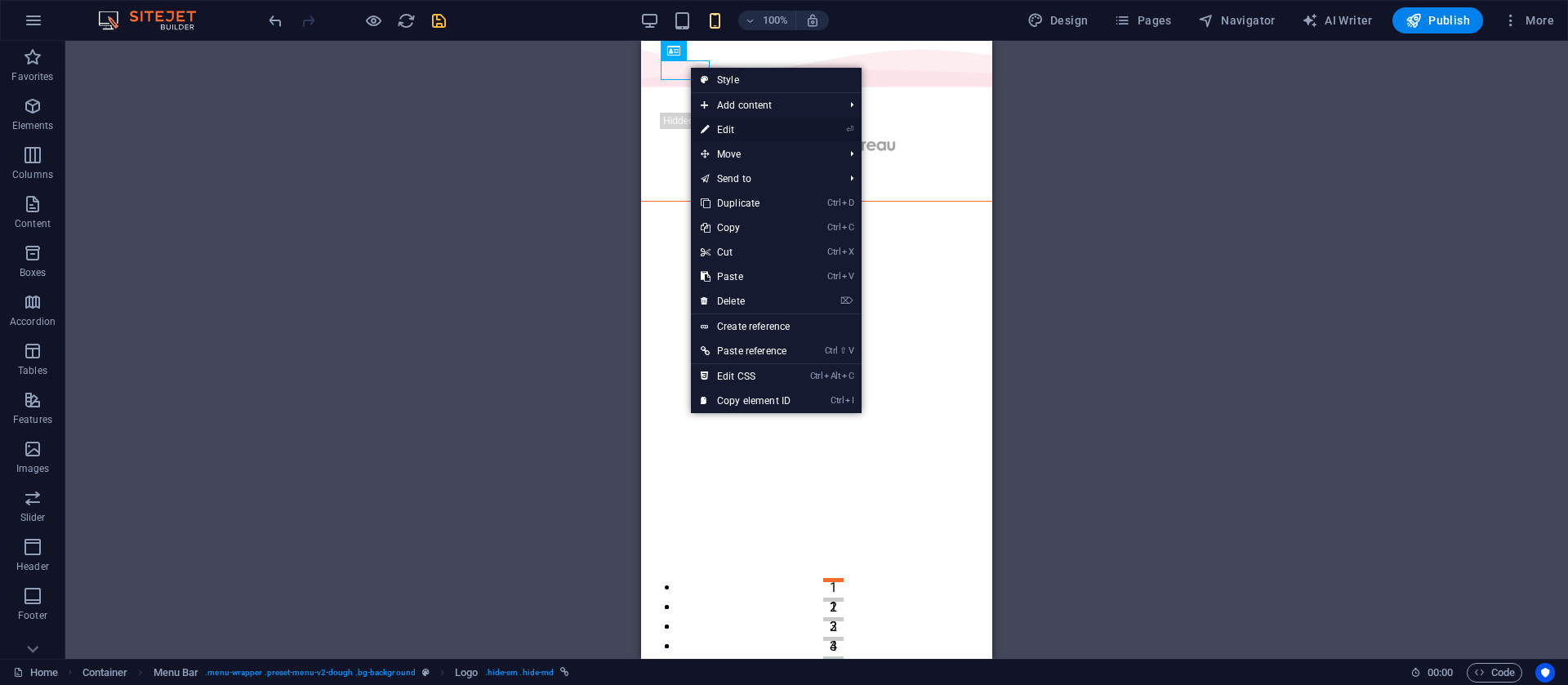
click at [730, 131] on link "⏎ Edit" at bounding box center [746, 129] width 109 height 25
select select "px"
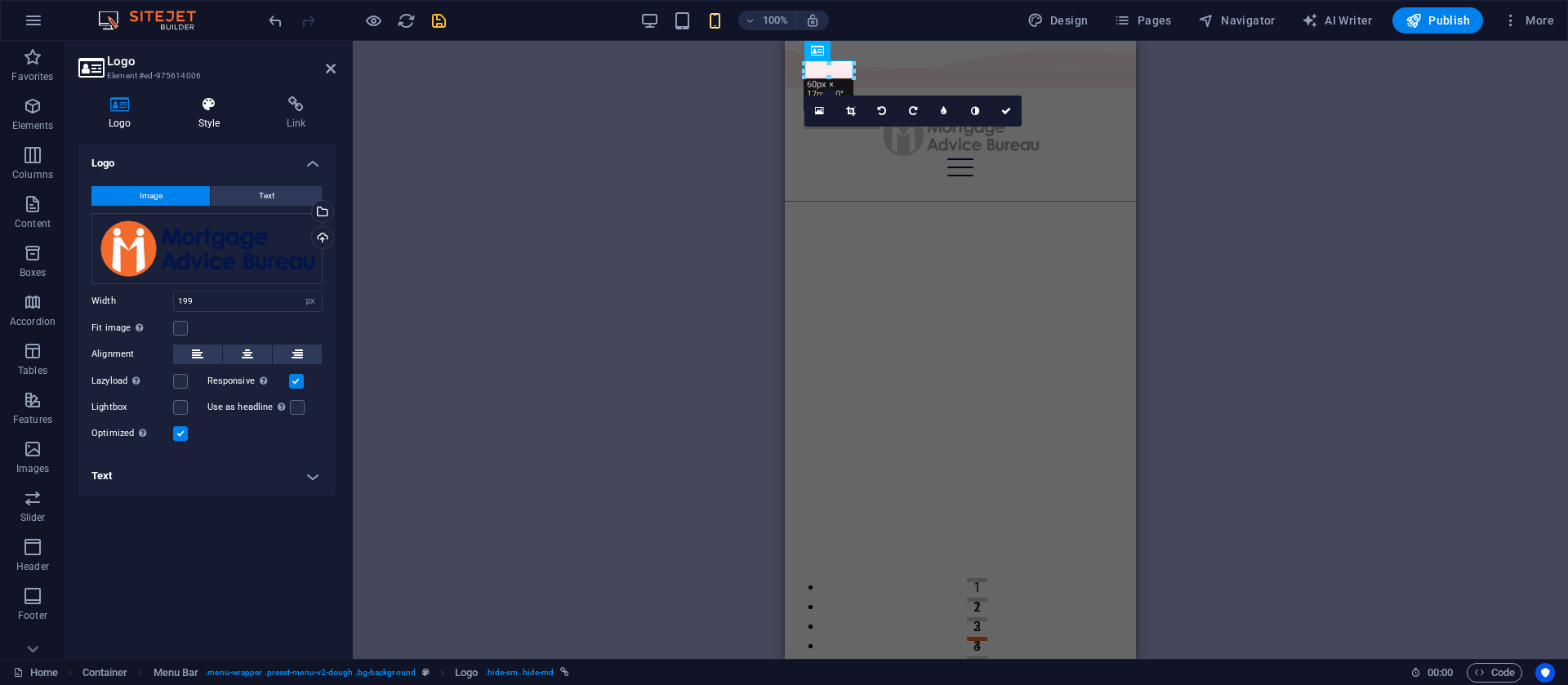
click at [214, 116] on h4 "Style" at bounding box center [213, 113] width 89 height 34
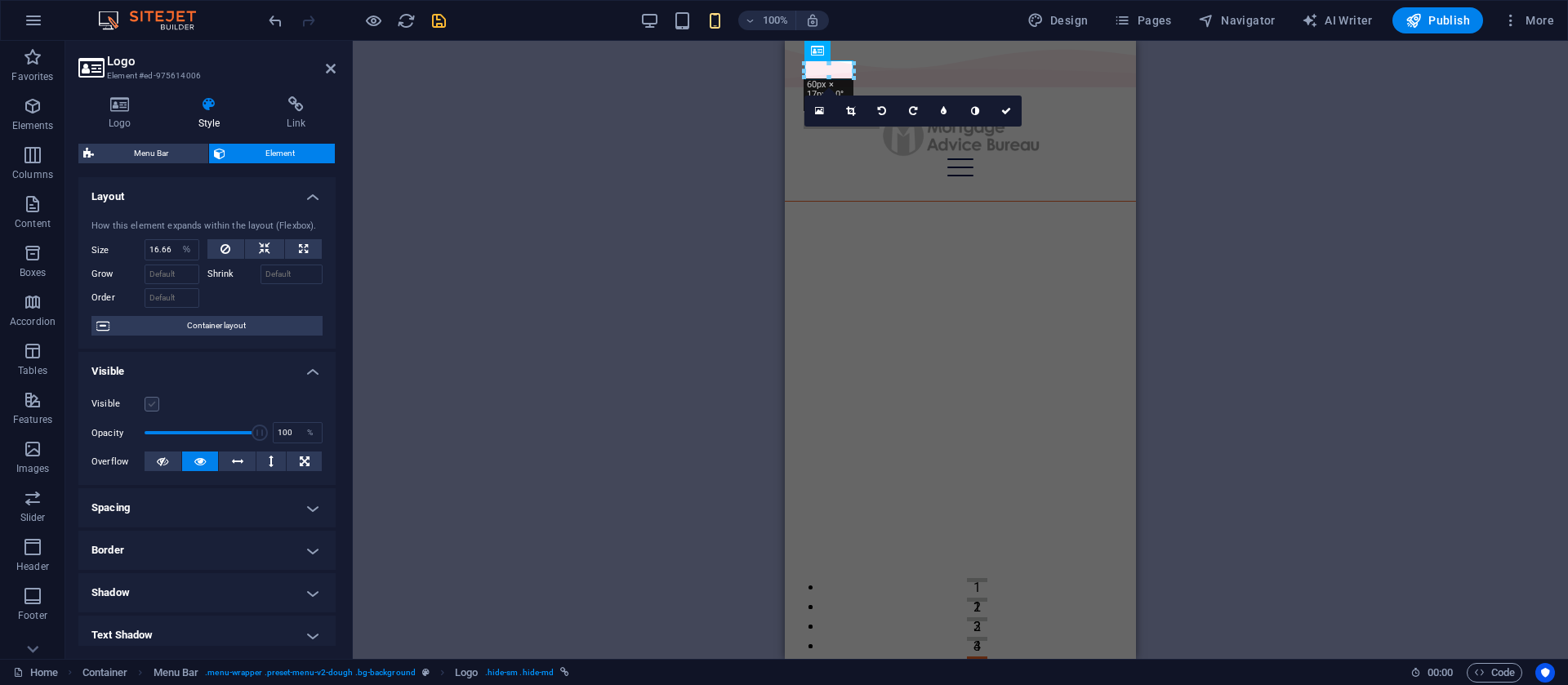
click at [151, 407] on label at bounding box center [152, 405] width 15 height 15
click at [0, 0] on input "Visible" at bounding box center [0, 0] width 0 height 0
drag, startPoint x: 90, startPoint y: 15, endPoint x: 879, endPoint y: 54, distance: 790.0
click at [866, 58] on div "2 columns Container Container H2 Container 2 columns 2 columns Container Spacer…" at bounding box center [960, 349] width 351 height 618
click at [888, 52] on button at bounding box center [897, 50] width 19 height 19
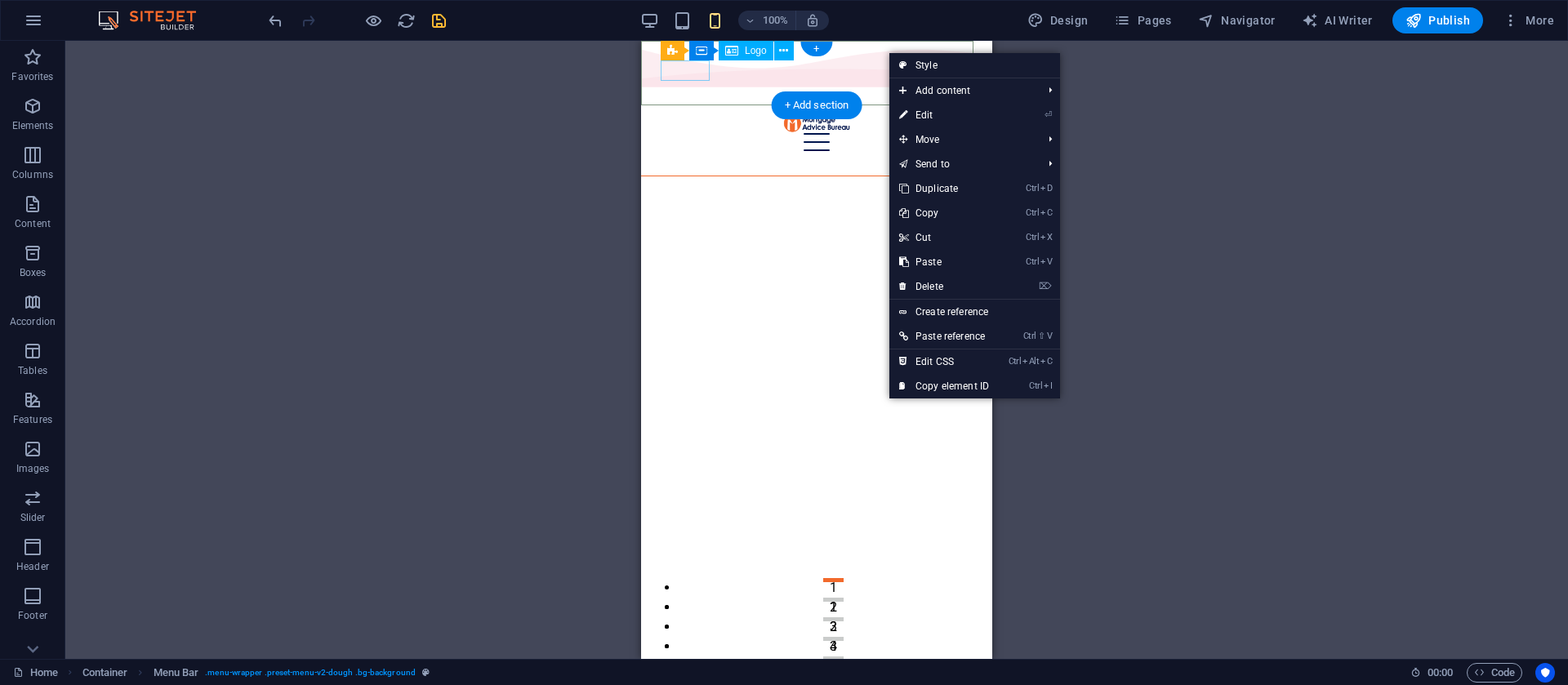
click at [688, 113] on div at bounding box center [817, 123] width 312 height 20
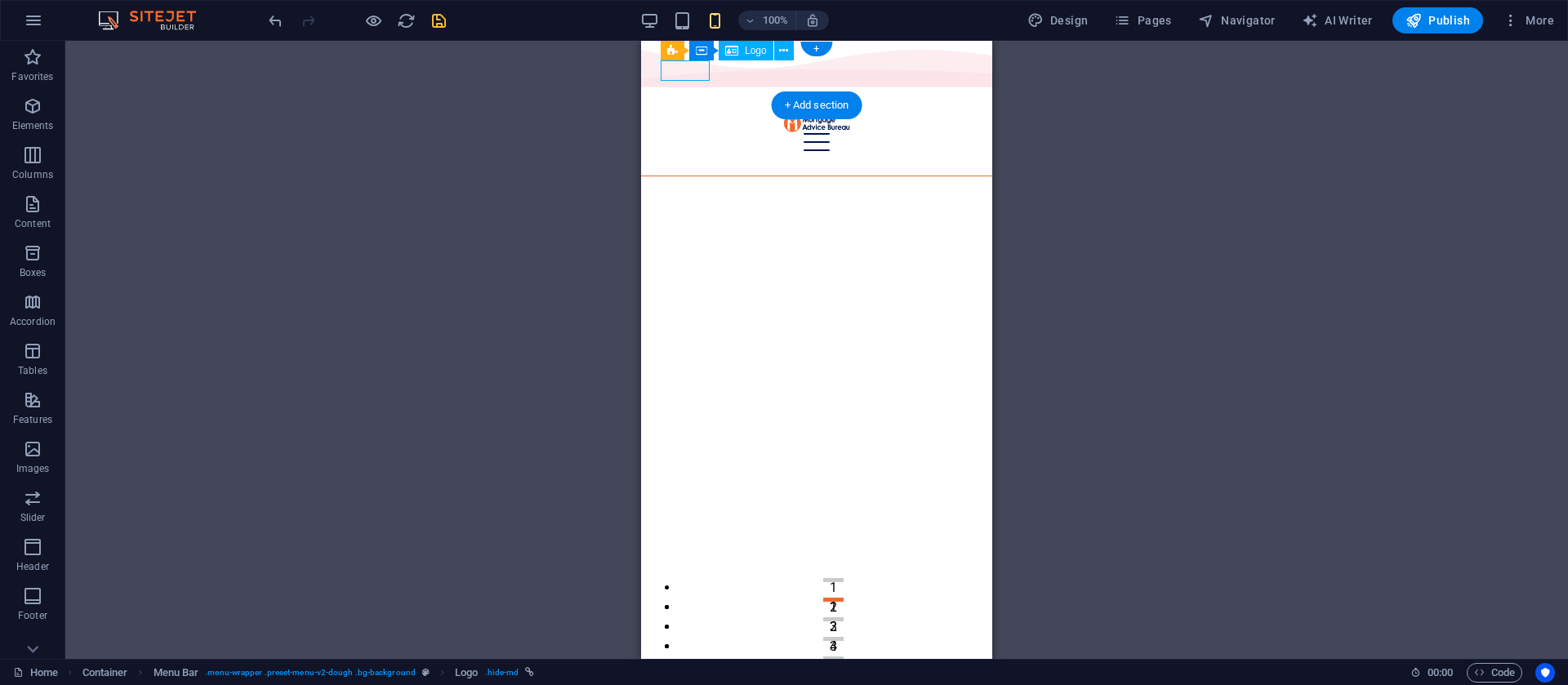
click at [688, 113] on div at bounding box center [817, 123] width 312 height 20
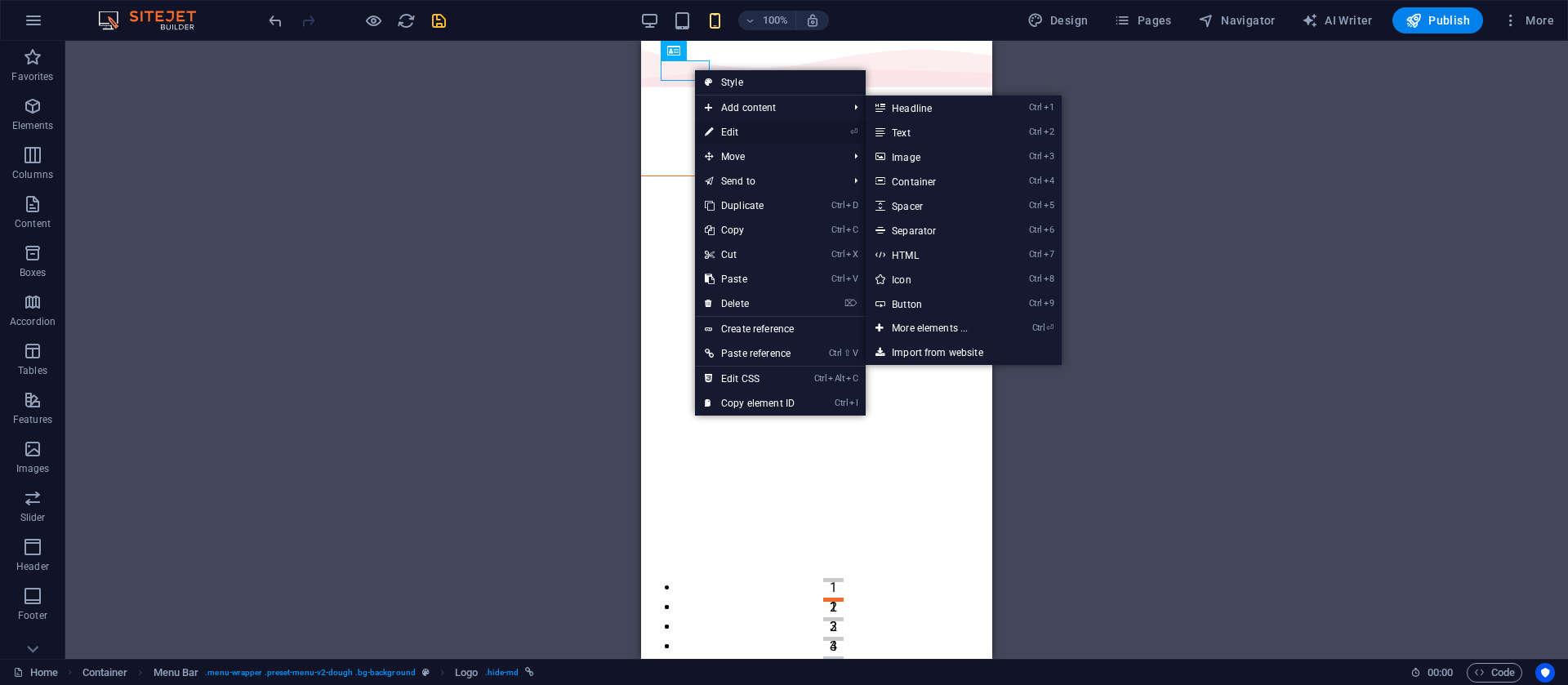
click at [724, 124] on link "⏎ Edit" at bounding box center [749, 132] width 109 height 25
select select "%"
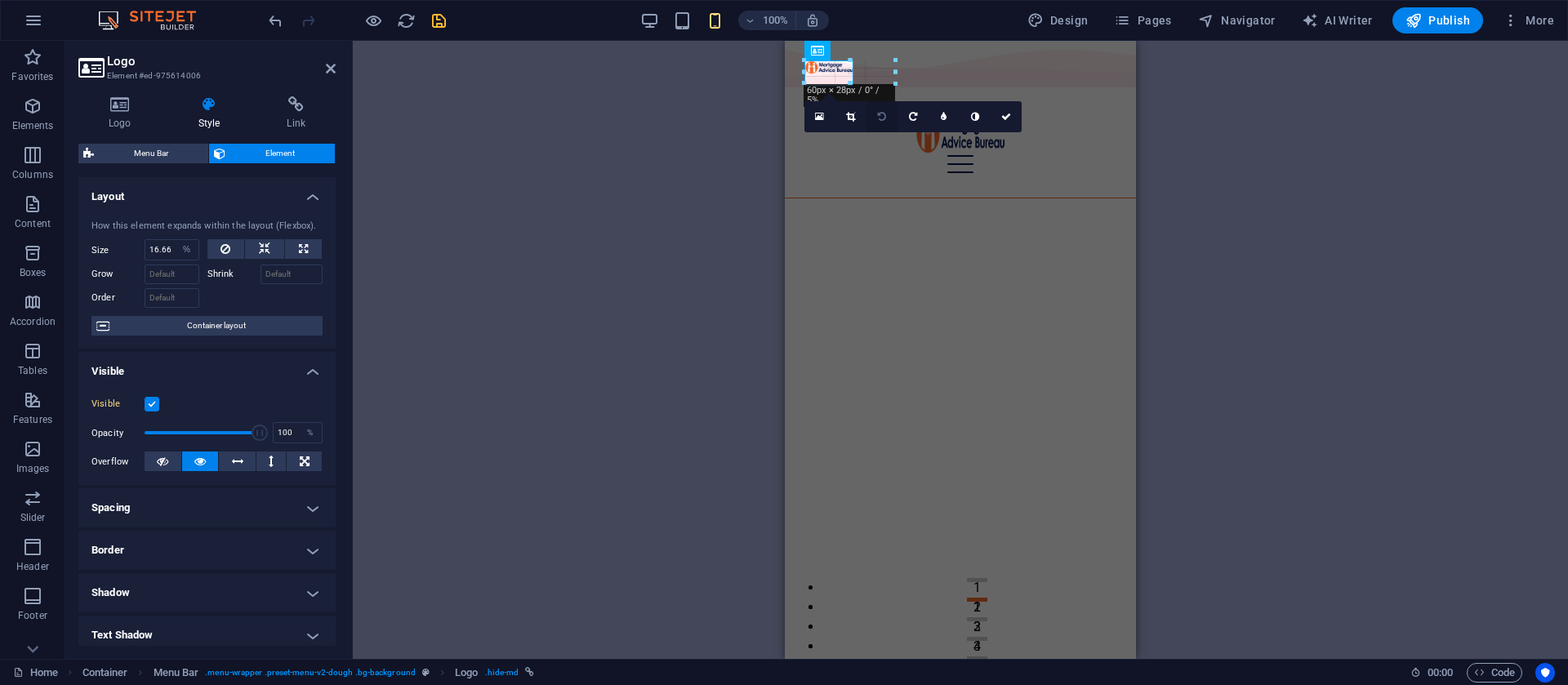
drag, startPoint x: 856, startPoint y: 83, endPoint x: 100, endPoint y: 66, distance: 756.2
click at [130, 119] on h4 "Logo" at bounding box center [123, 113] width 90 height 34
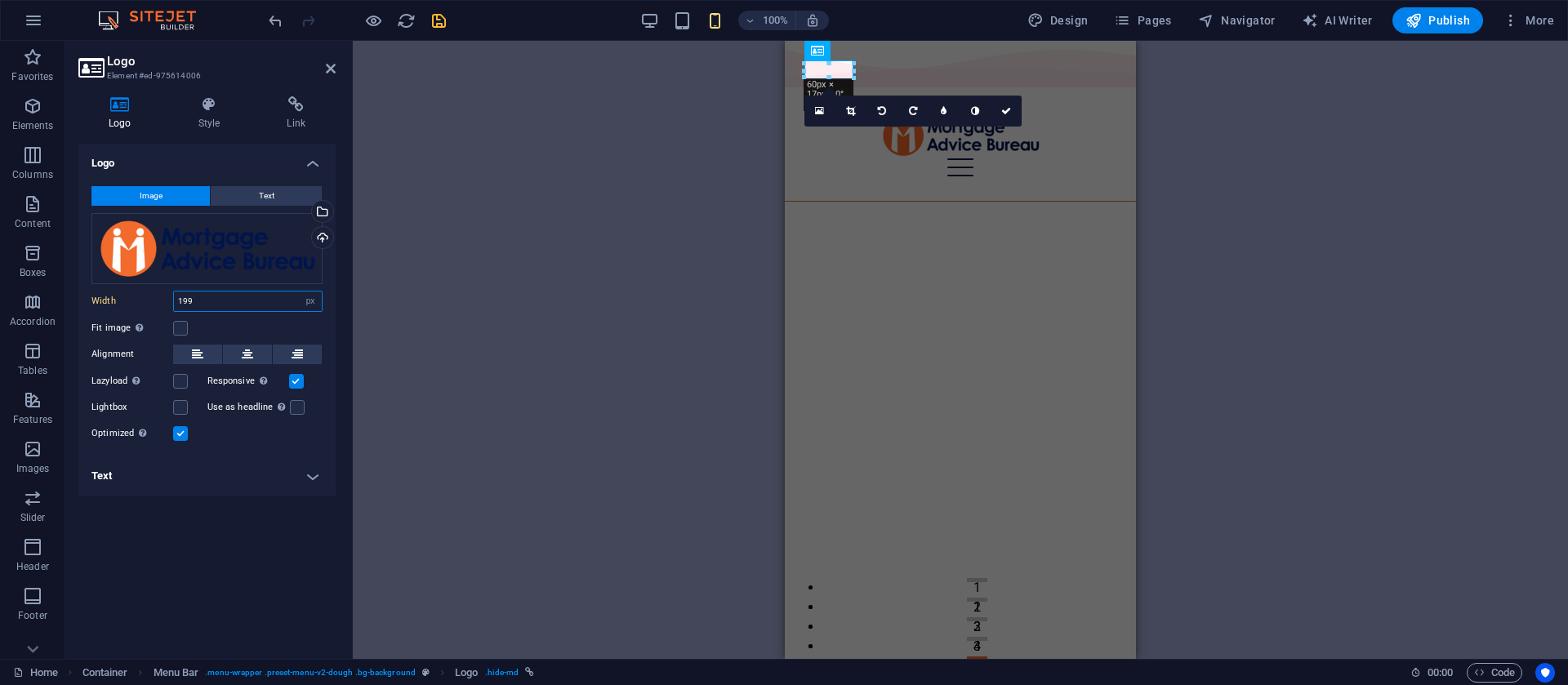
click at [215, 302] on input "199" at bounding box center [248, 301] width 148 height 19
click at [242, 295] on input "250" at bounding box center [248, 301] width 148 height 19
type input "199"
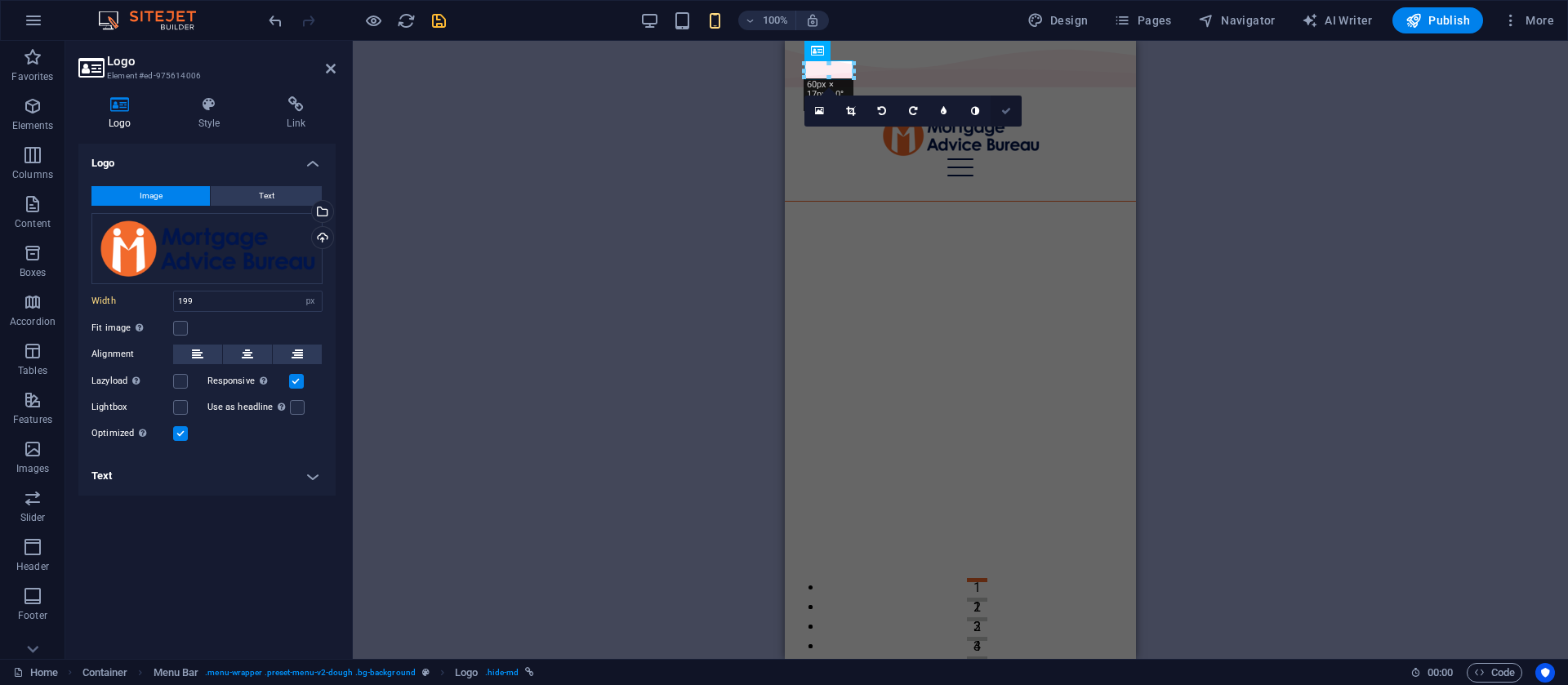
click at [1011, 115] on icon at bounding box center [1005, 111] width 10 height 10
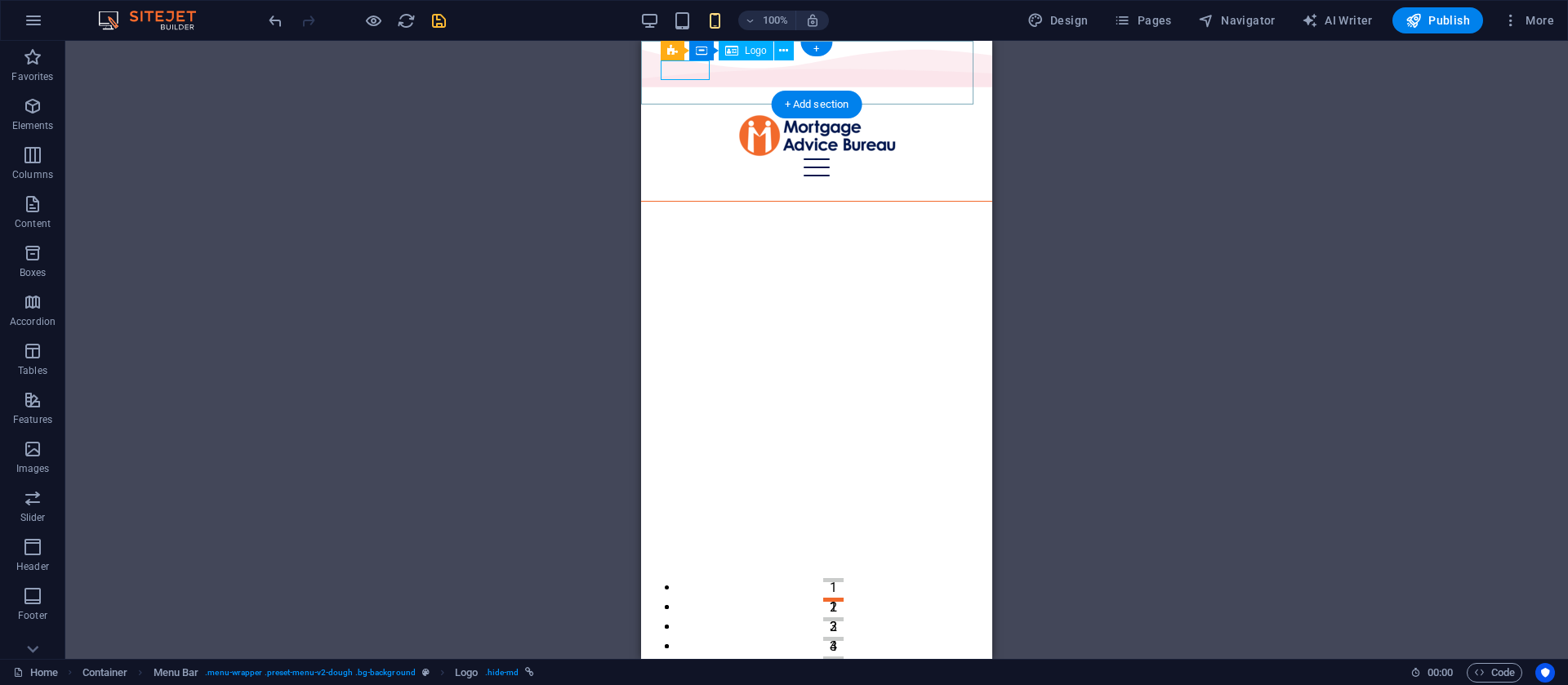
click at [691, 113] on div at bounding box center [817, 135] width 312 height 45
click at [692, 113] on div at bounding box center [817, 135] width 312 height 45
select select "px"
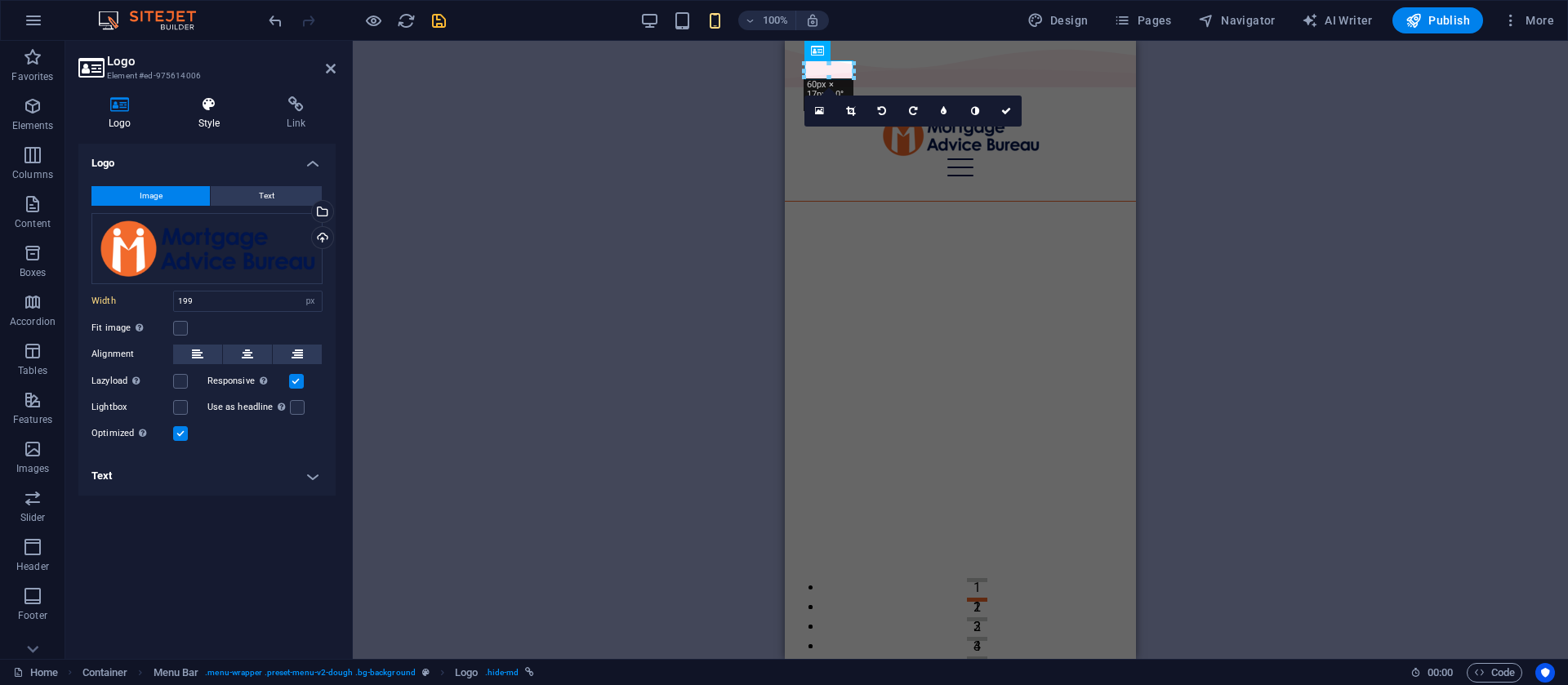
click at [211, 112] on icon at bounding box center [209, 104] width 82 height 17
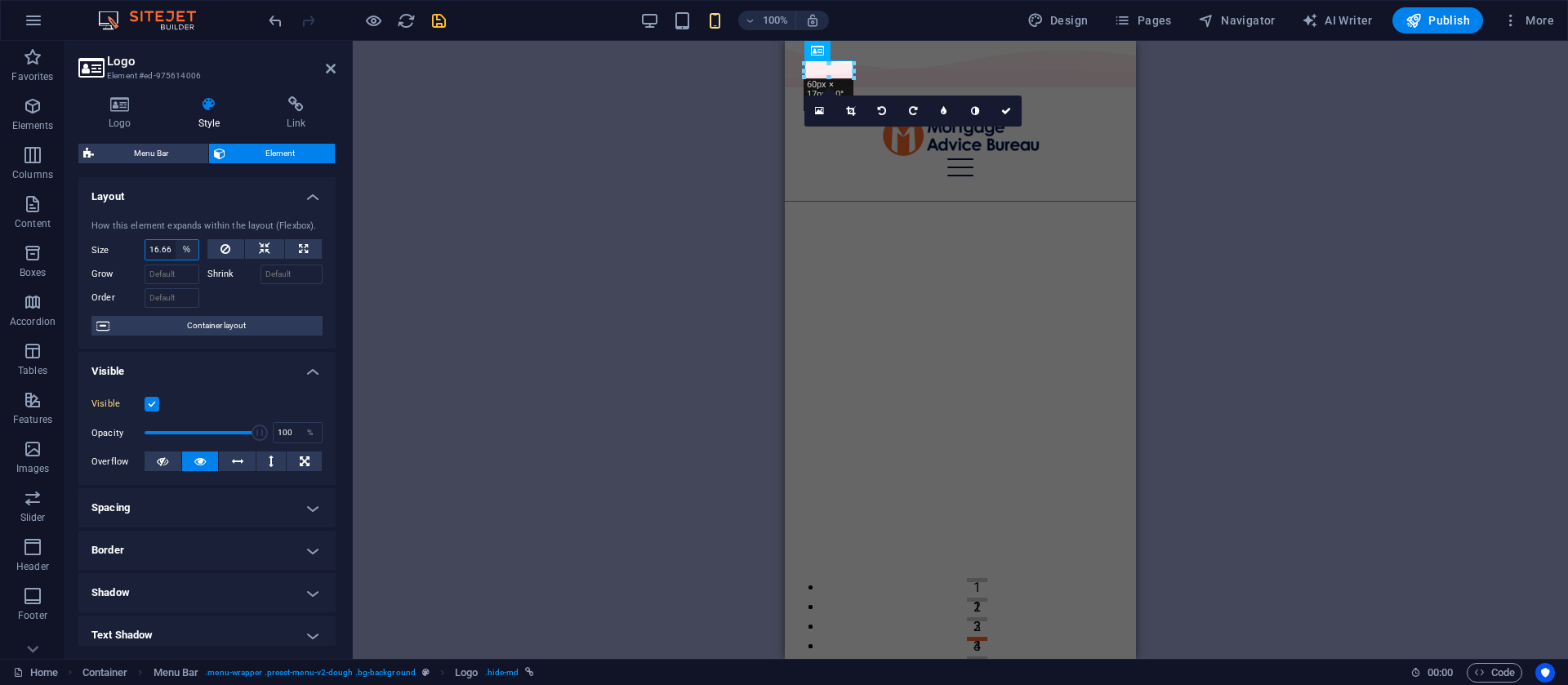
click at [187, 253] on select "Default auto px % 1/1 1/2 1/3 1/4 1/5 1/6 1/7 1/8 1/9 1/10" at bounding box center [187, 250] width 23 height 19
select select "1/2"
click at [176, 240] on select "Default auto px % 1/1 1/2 1/3 1/4 1/5 1/6 1/7 1/8 1/9 1/10" at bounding box center [187, 250] width 23 height 19
type input "50"
select select "%"
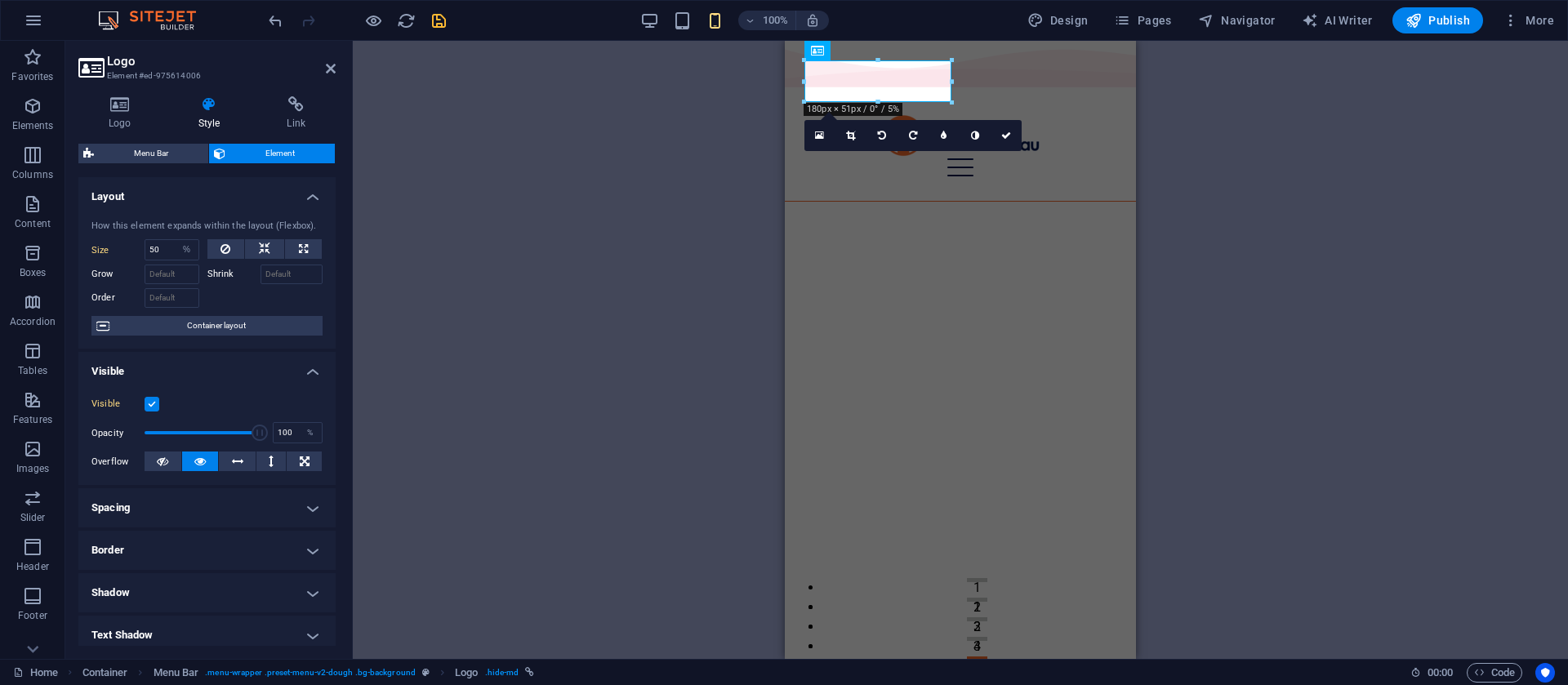
click at [433, 297] on div "2 columns Container Container H2 Container 2 columns 2 columns Container Spacer…" at bounding box center [960, 349] width 1215 height 618
click at [324, 67] on h2 "Logo" at bounding box center [221, 61] width 228 height 15
click at [334, 72] on icon at bounding box center [331, 68] width 10 height 13
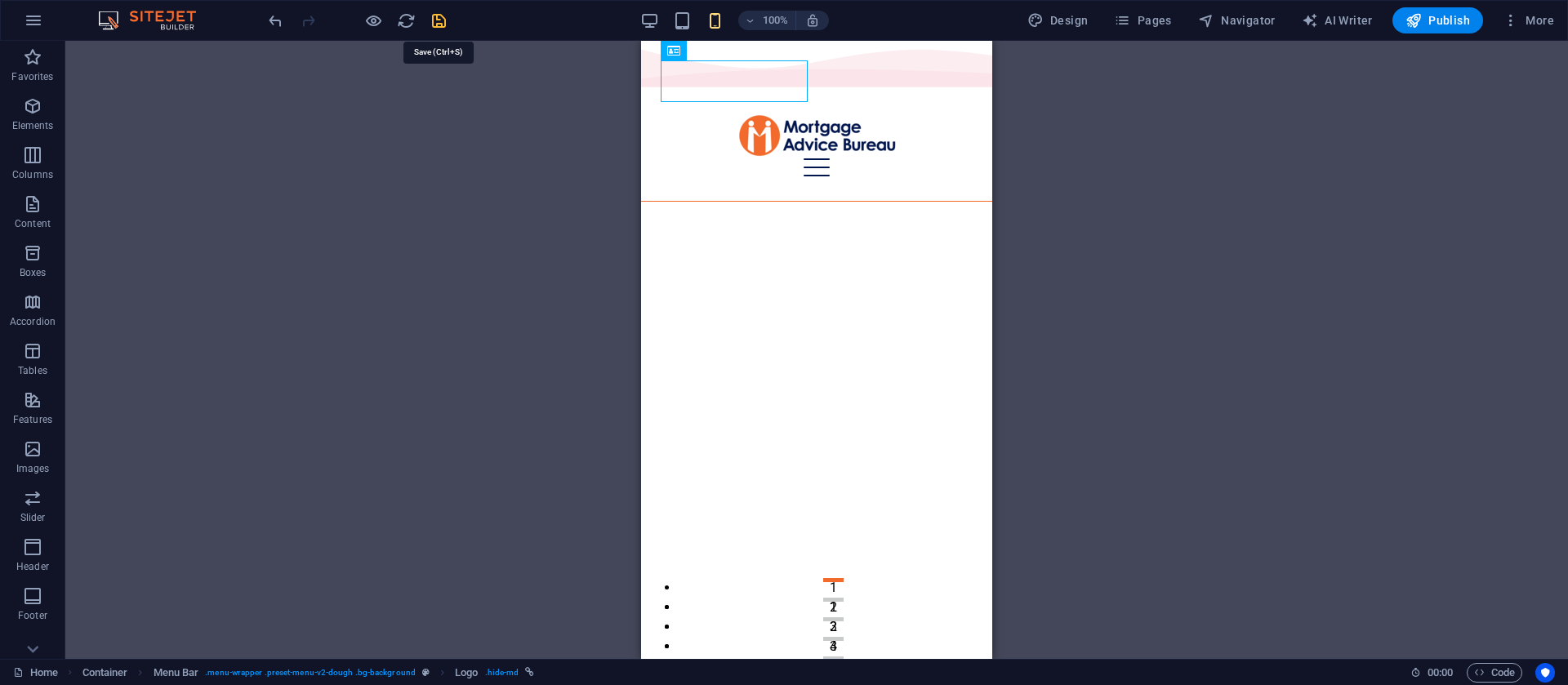
click at [439, 22] on icon "save" at bounding box center [439, 20] width 18 height 18
click at [725, 45] on icon at bounding box center [725, 51] width 9 height 18
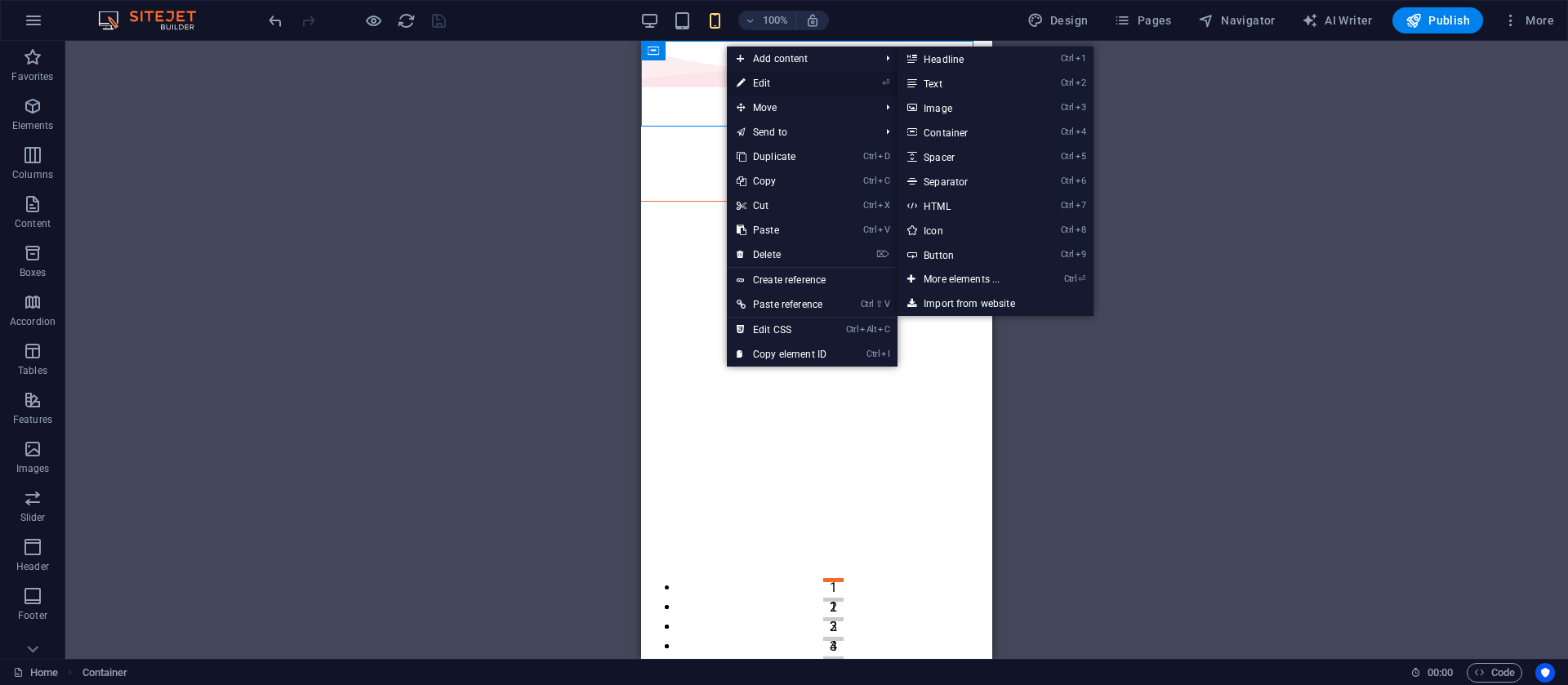
click at [747, 76] on link "⏎ Edit" at bounding box center [782, 83] width 109 height 25
select select "multiple-waves"
select select "vh"
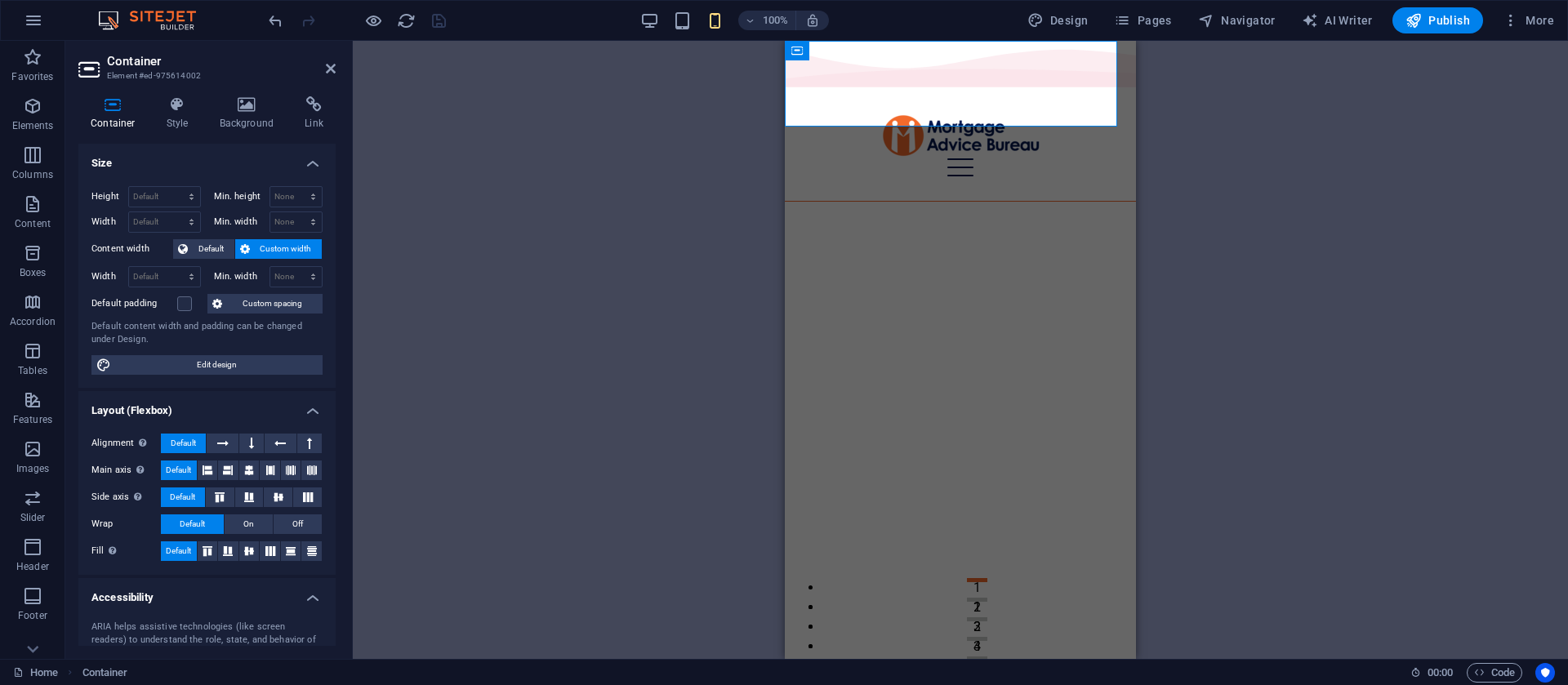
type input "7.5"
click at [179, 107] on icon at bounding box center [177, 104] width 46 height 17
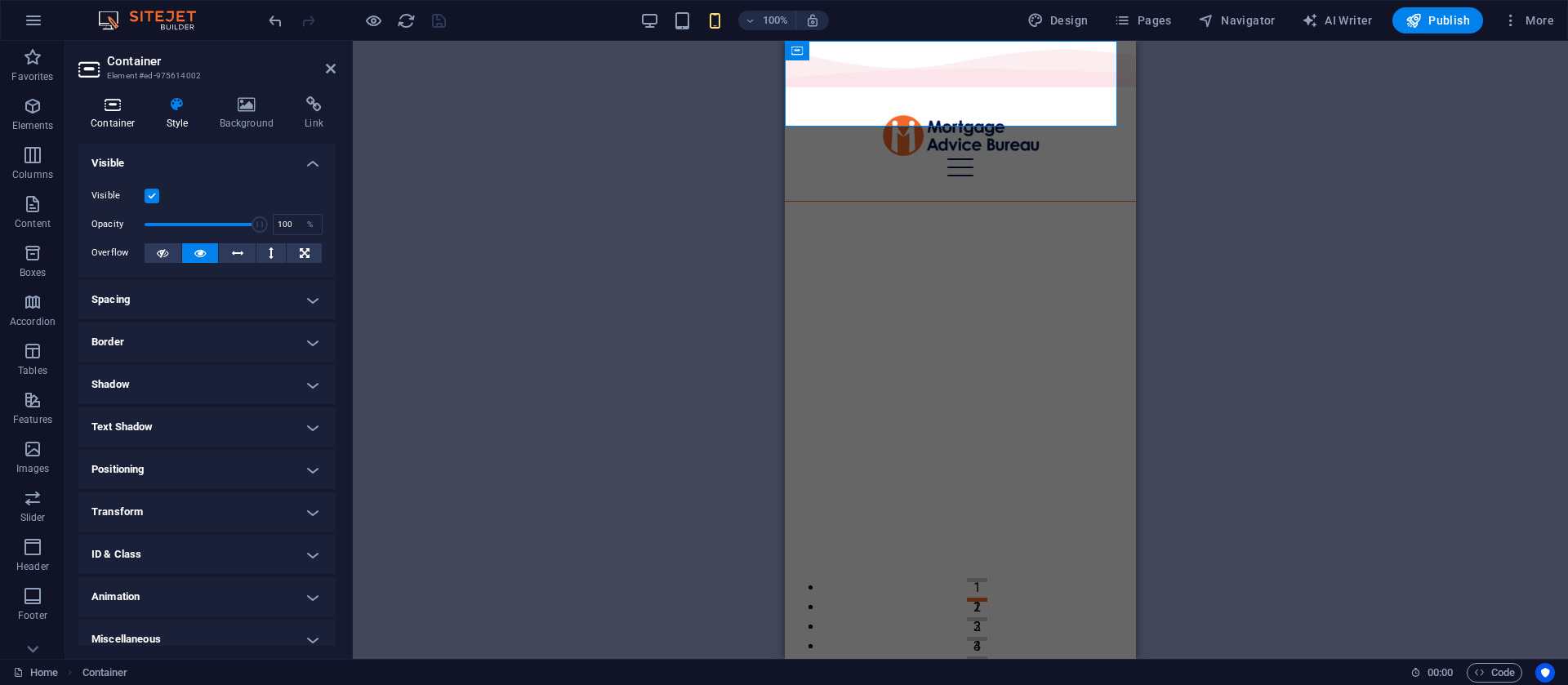
click at [112, 108] on icon at bounding box center [113, 104] width 69 height 17
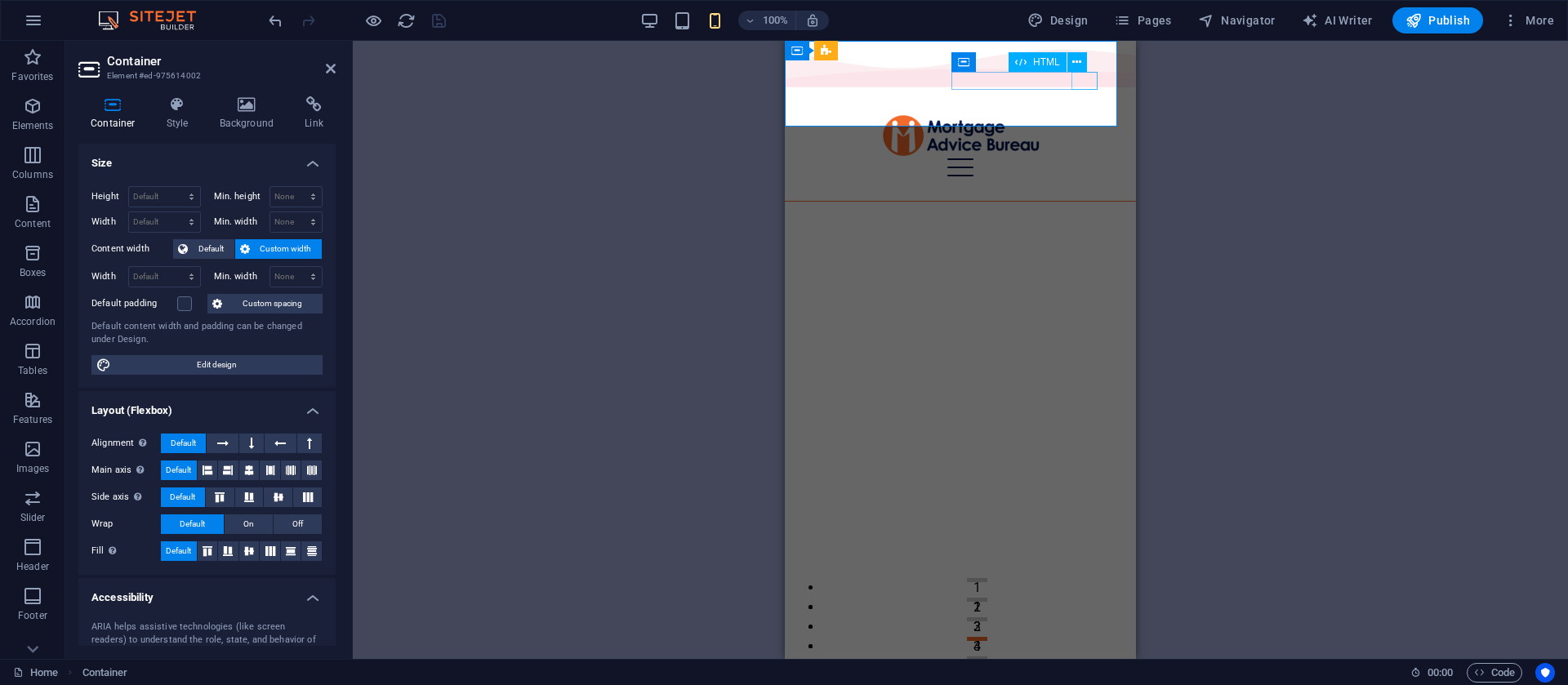
click at [1079, 158] on div "Menu" at bounding box center [961, 166] width 312 height 18
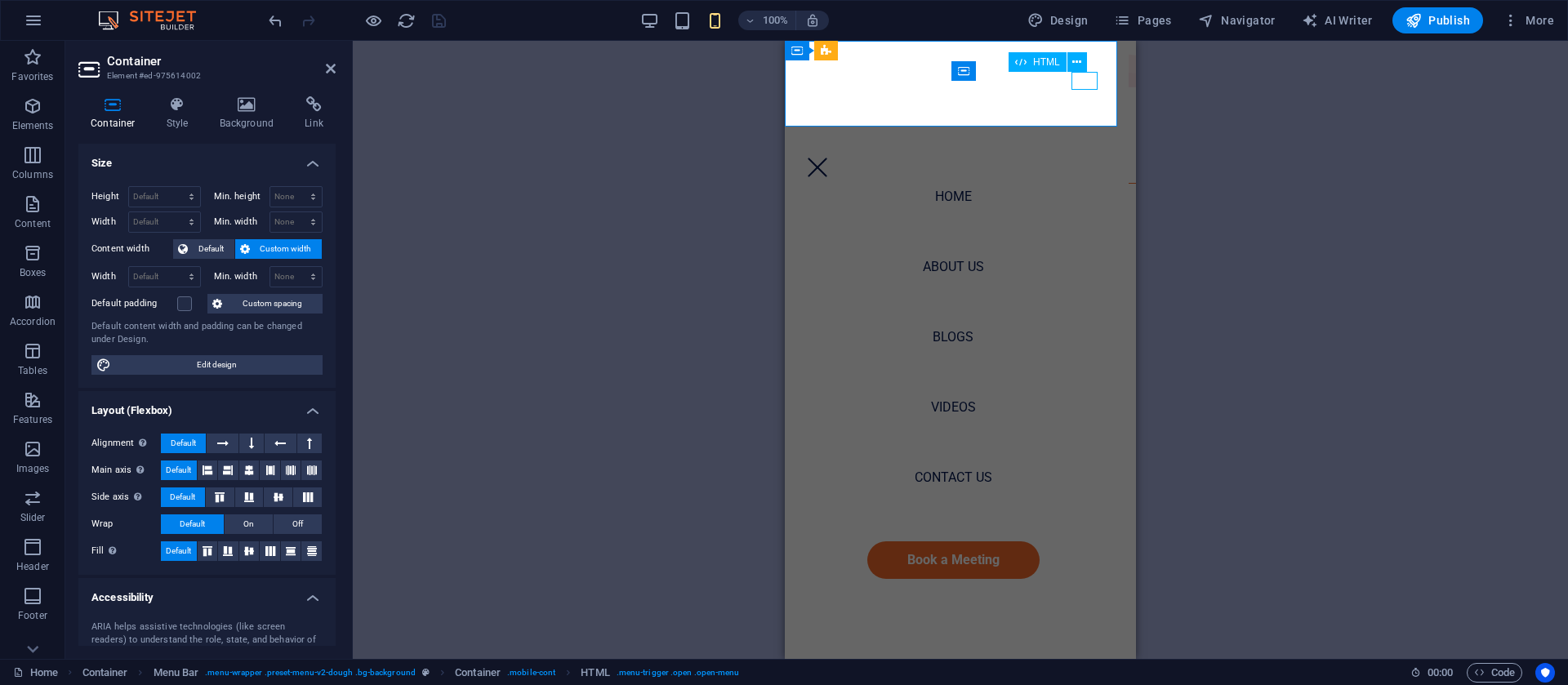
click at [831, 158] on div "Menu" at bounding box center [818, 166] width 26 height 18
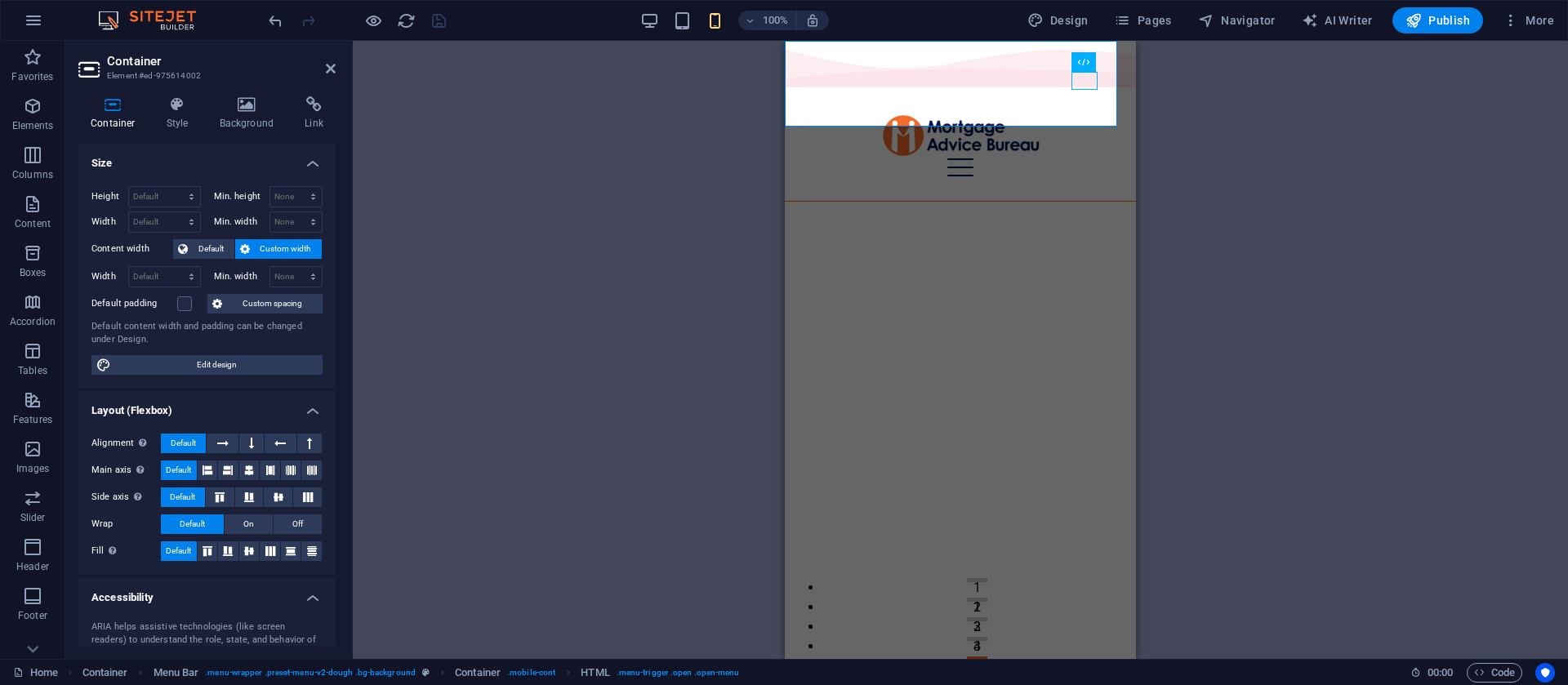
click at [622, 221] on div "2 columns Container Container H2 Container 2 columns 2 columns Container Spacer…" at bounding box center [960, 349] width 1215 height 618
click at [327, 62] on icon at bounding box center [331, 68] width 10 height 13
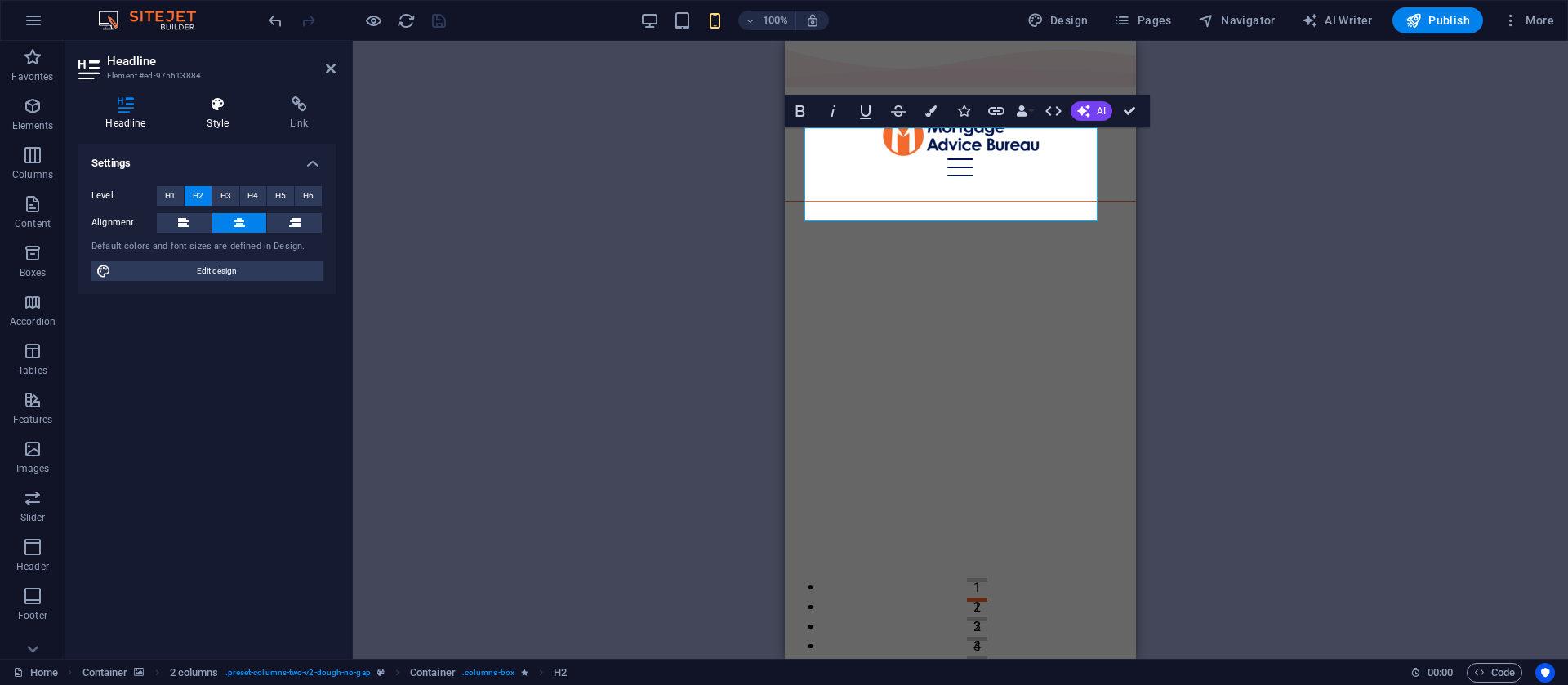
click at [213, 100] on icon at bounding box center [217, 104] width 77 height 17
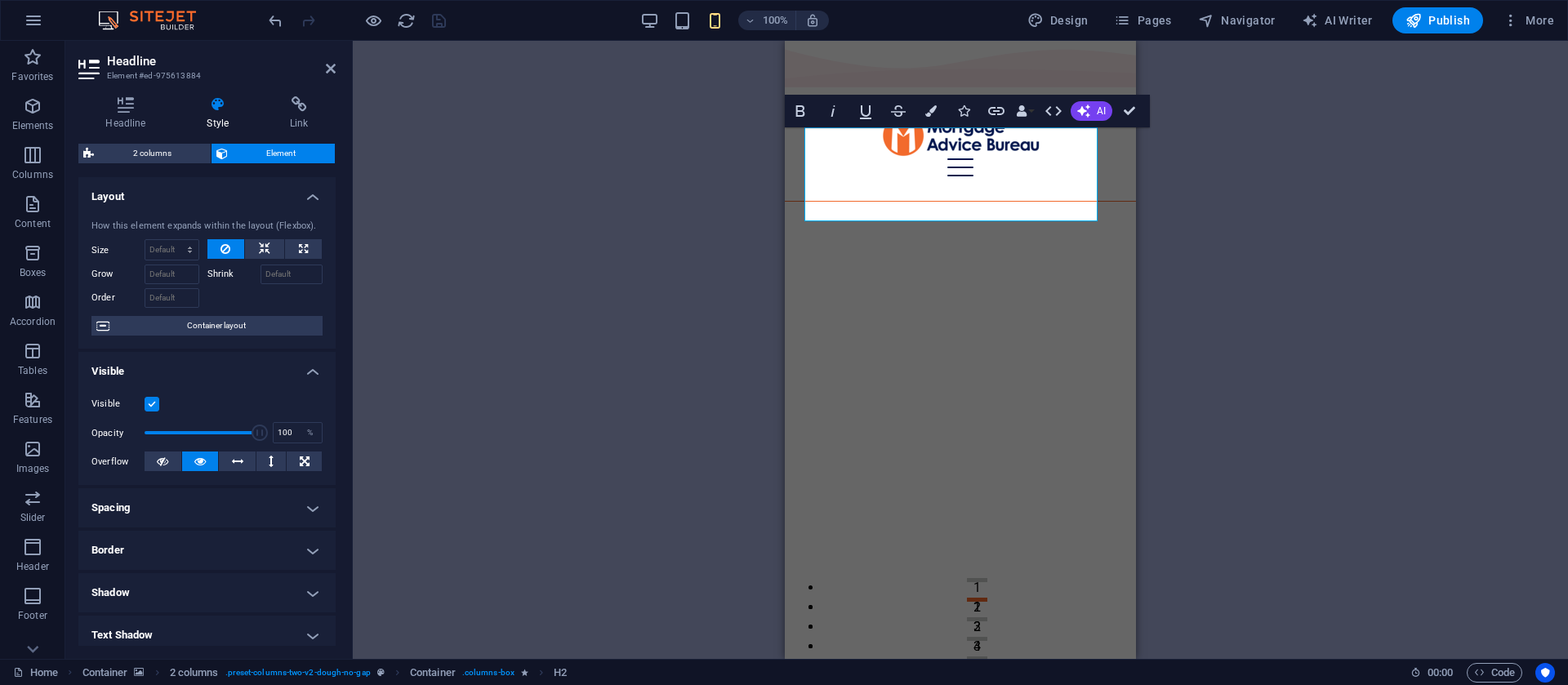
click at [272, 507] on h4 "Spacing" at bounding box center [207, 508] width 257 height 39
click at [261, 575] on span "Custom" at bounding box center [289, 568] width 56 height 19
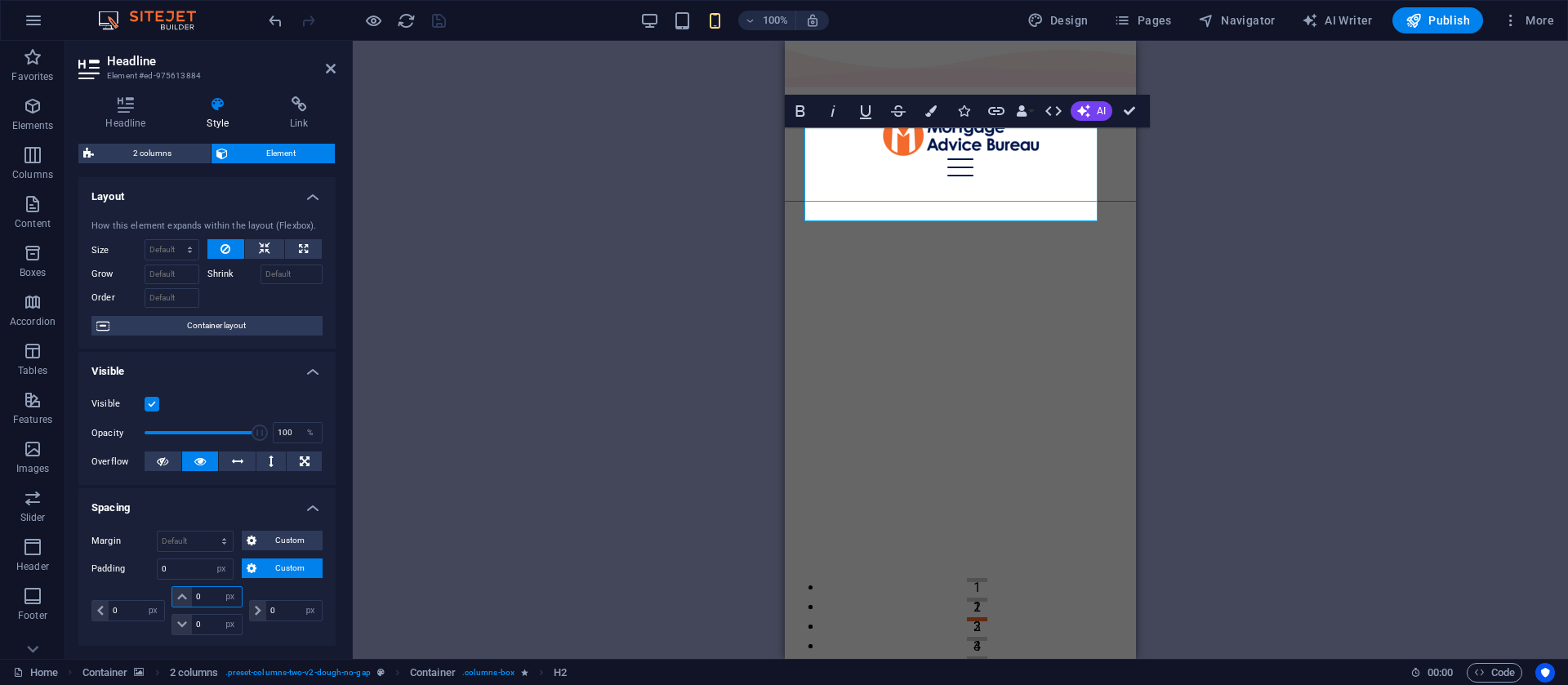
click at [214, 593] on input "0" at bounding box center [216, 596] width 49 height 19
click at [219, 587] on select "px rem % vh vw" at bounding box center [230, 596] width 23 height 19
select select "%"
click at [219, 587] on select "px rem % vh vw" at bounding box center [230, 596] width 23 height 19
select select "DISABLED_OPTION_VALUE"
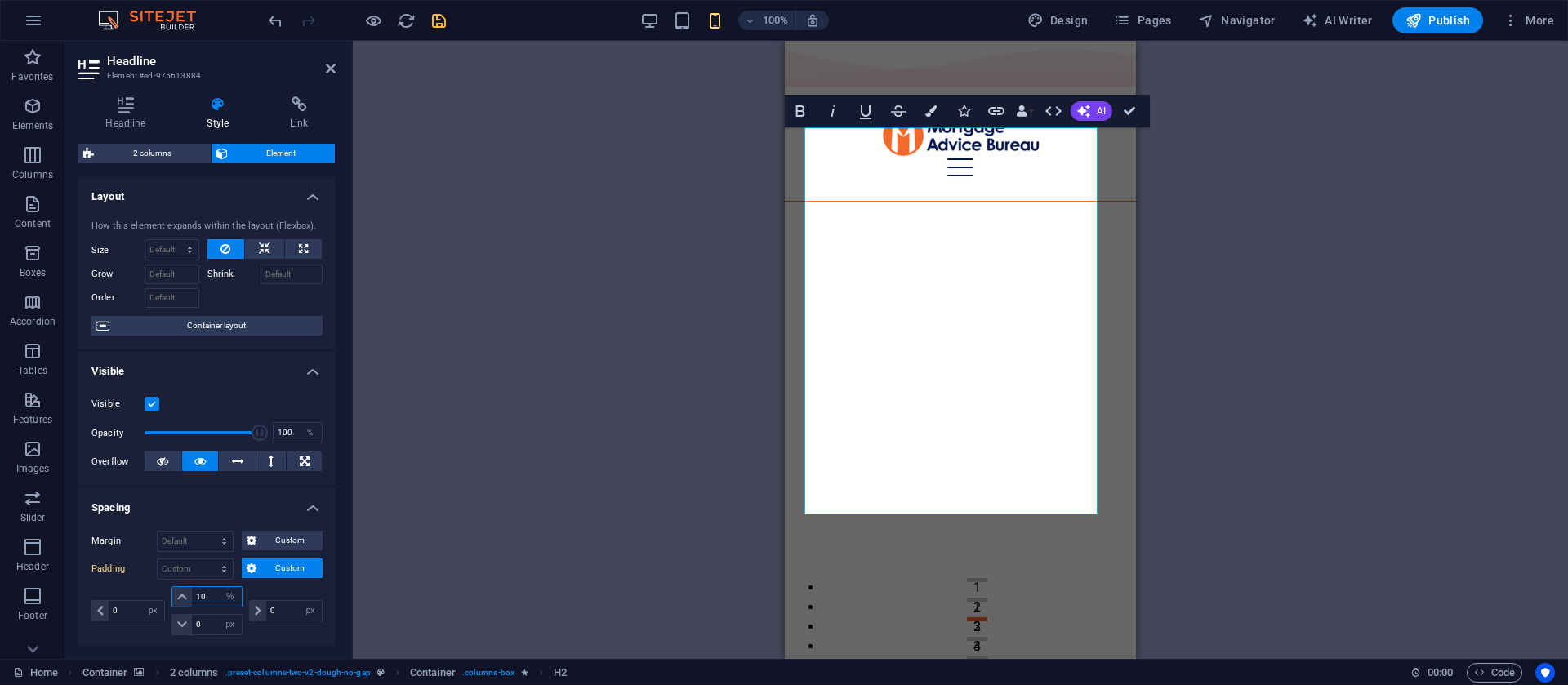
type input "10"
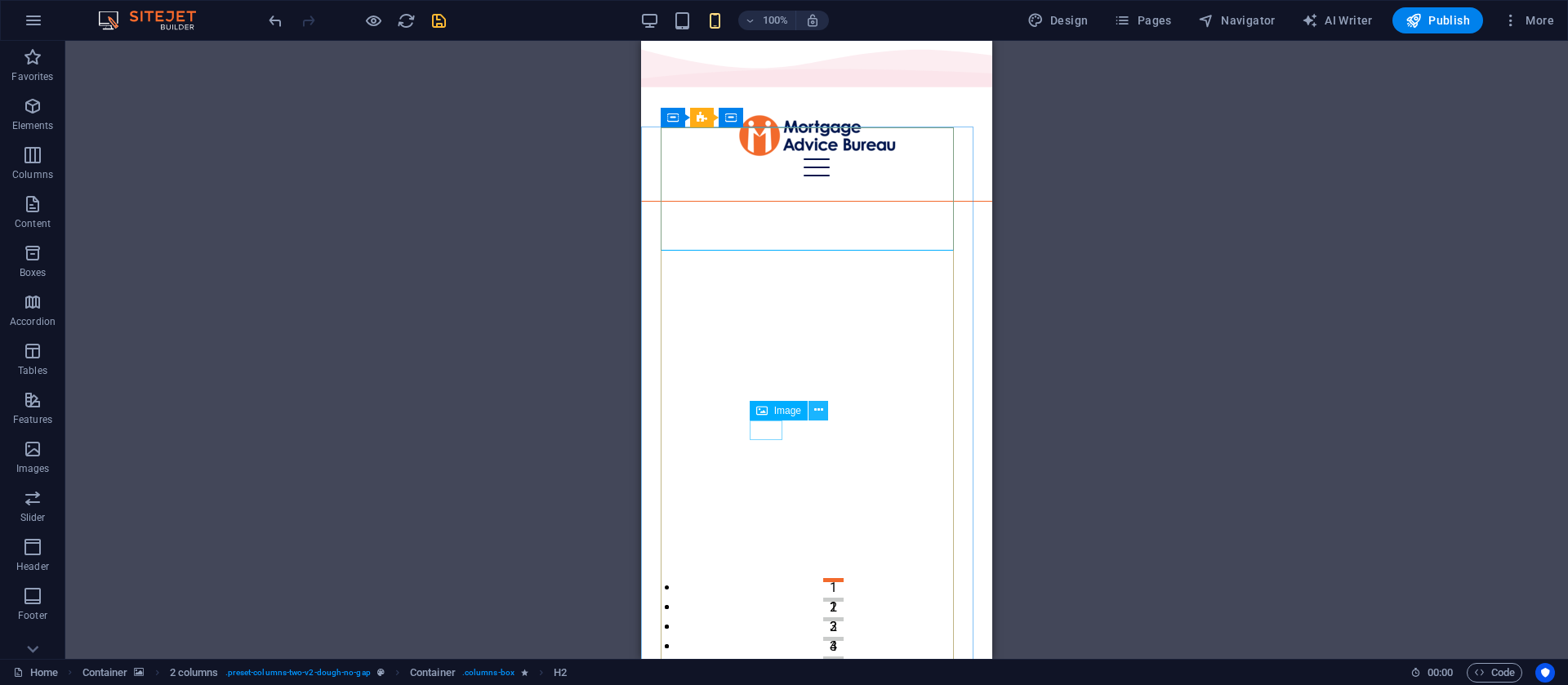
click at [818, 411] on icon at bounding box center [819, 410] width 9 height 18
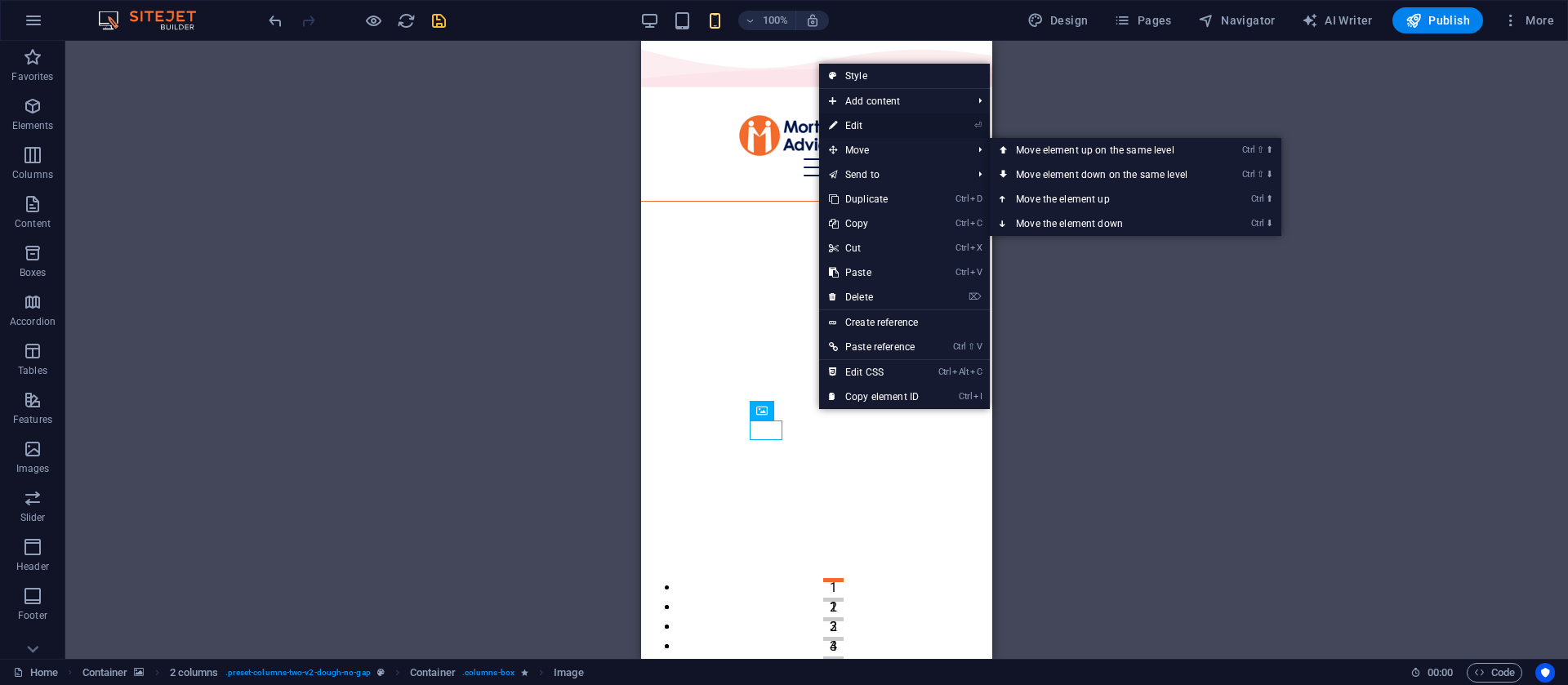
click at [865, 118] on link "⏎ Edit" at bounding box center [873, 126] width 109 height 25
select select "px"
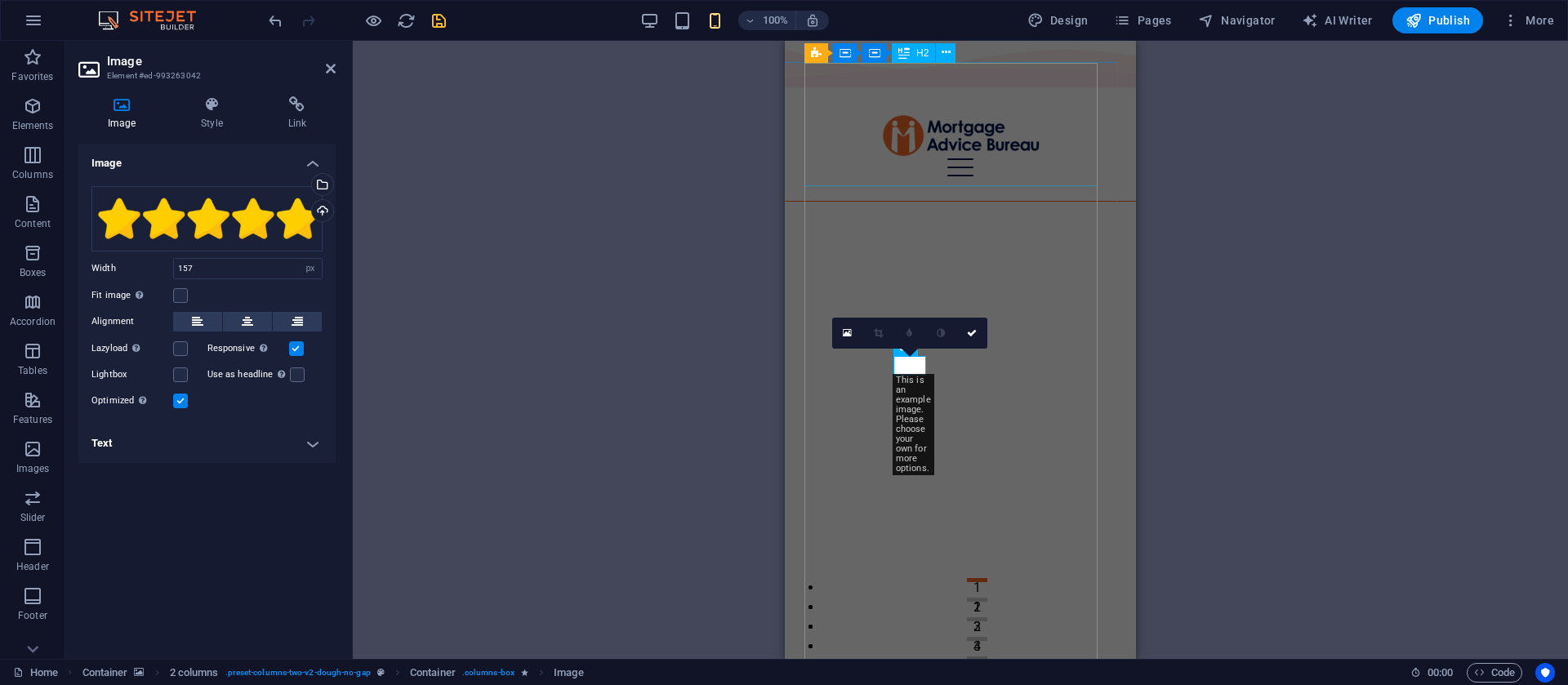
select select "%"
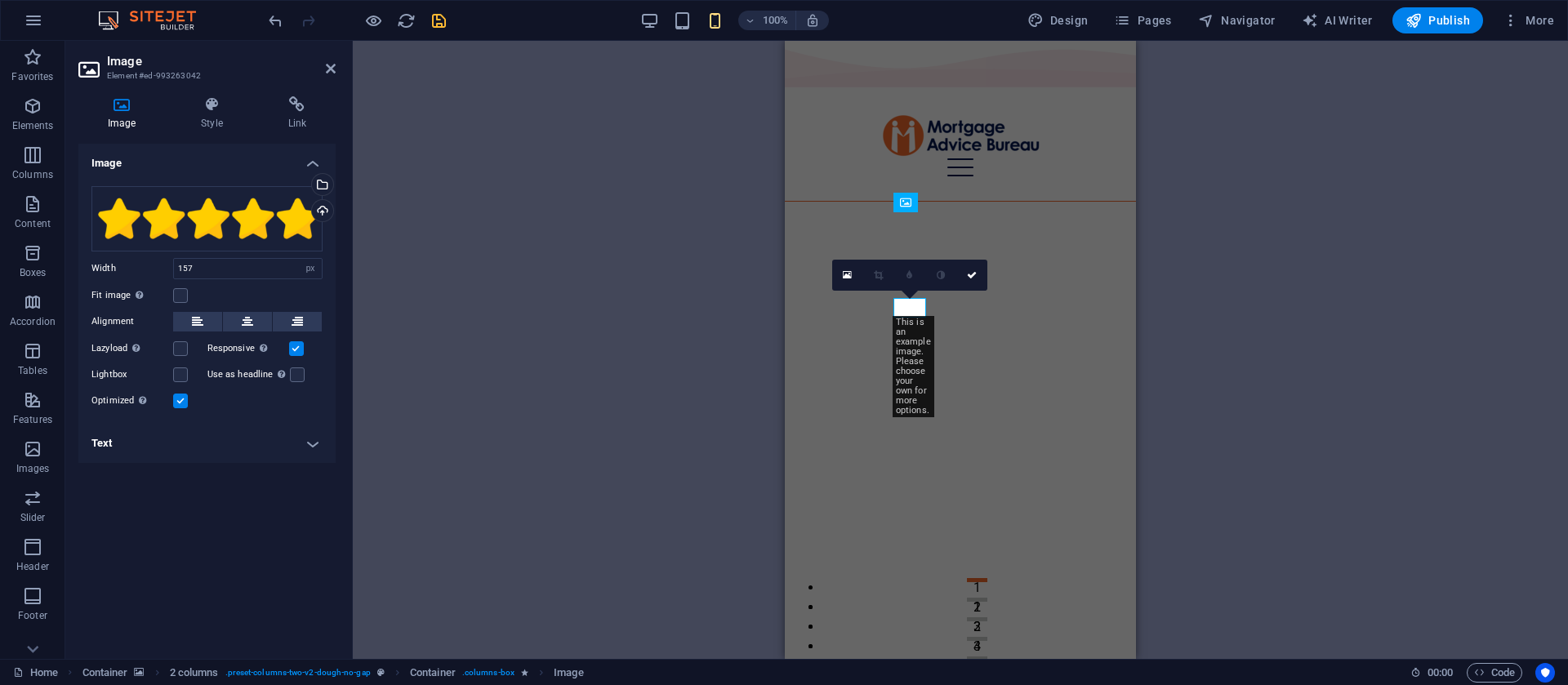
scroll to position [123, 0]
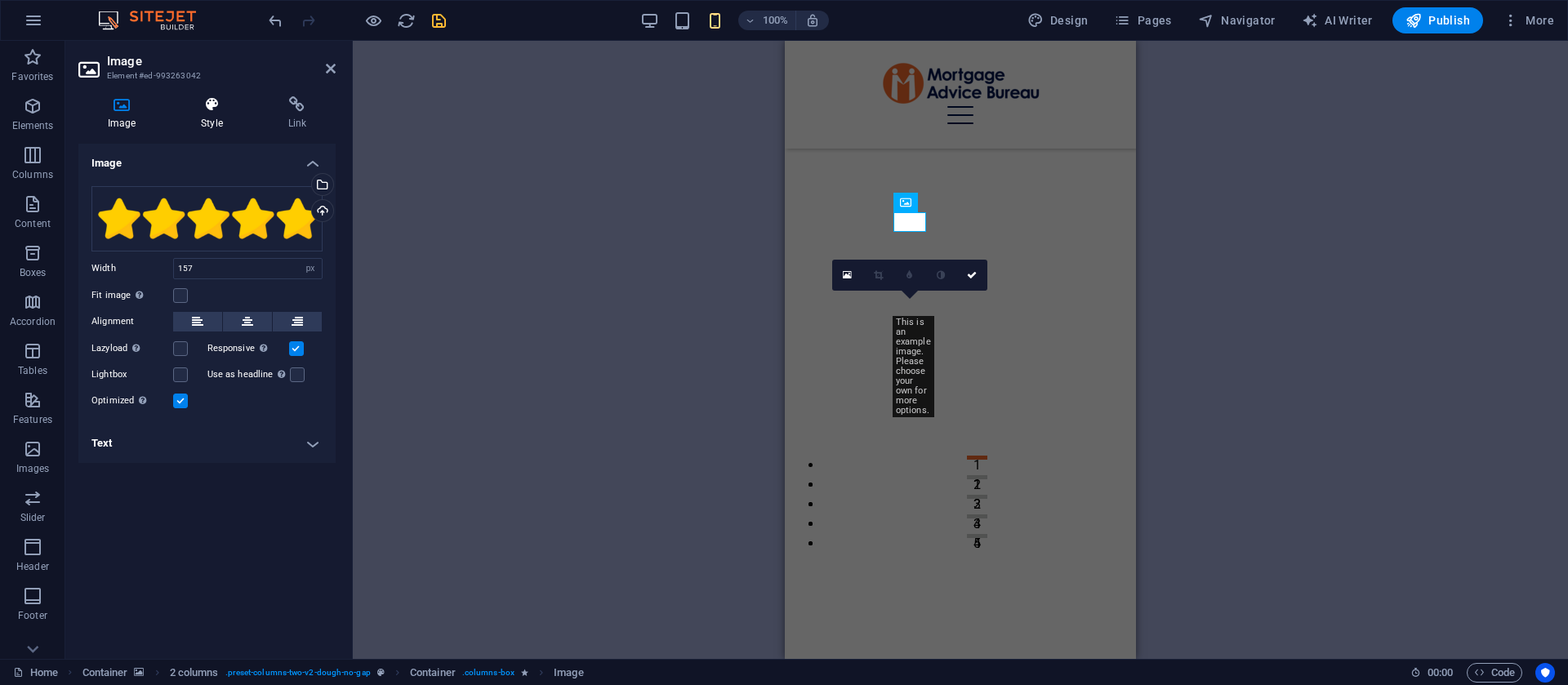
click at [207, 127] on h4 "Style" at bounding box center [215, 113] width 87 height 34
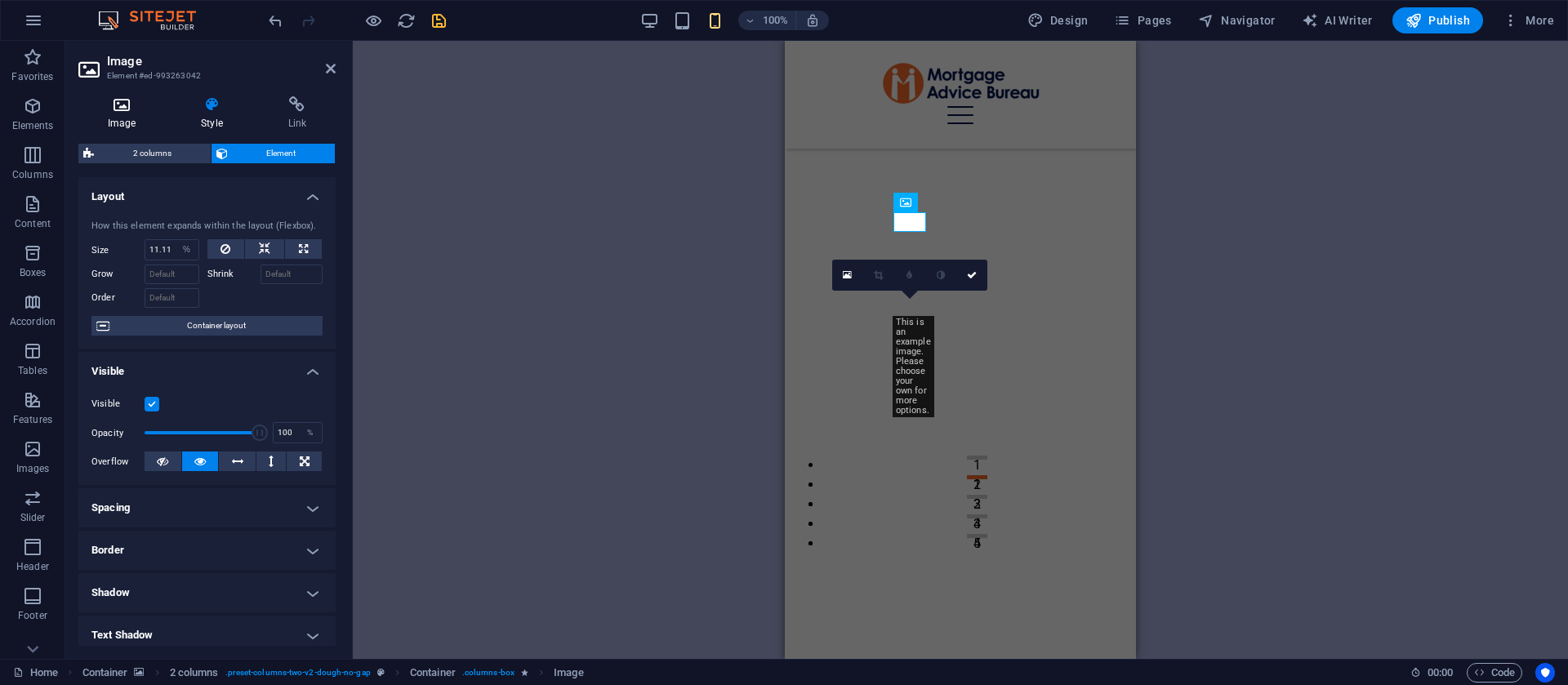
click at [125, 125] on h4 "Image" at bounding box center [125, 113] width 93 height 34
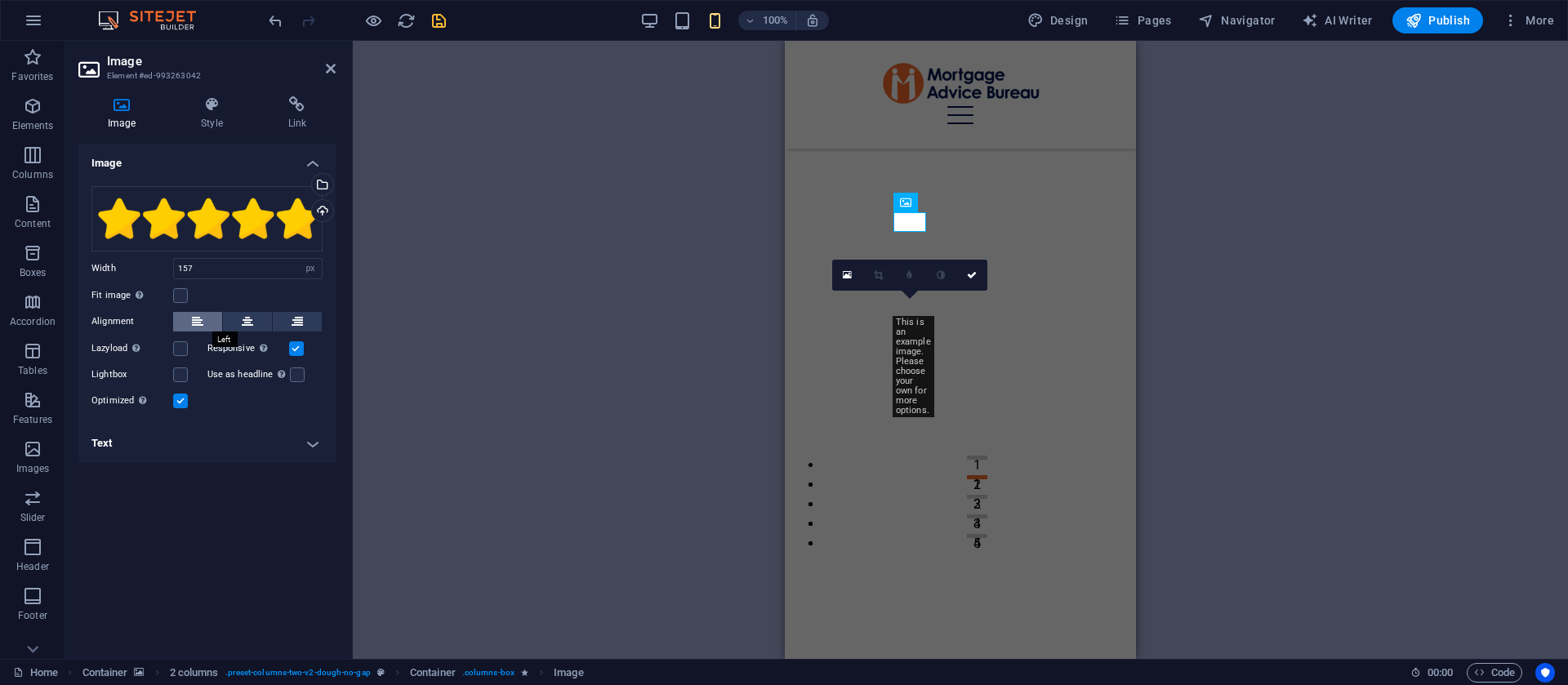
click at [185, 316] on button at bounding box center [197, 322] width 49 height 19
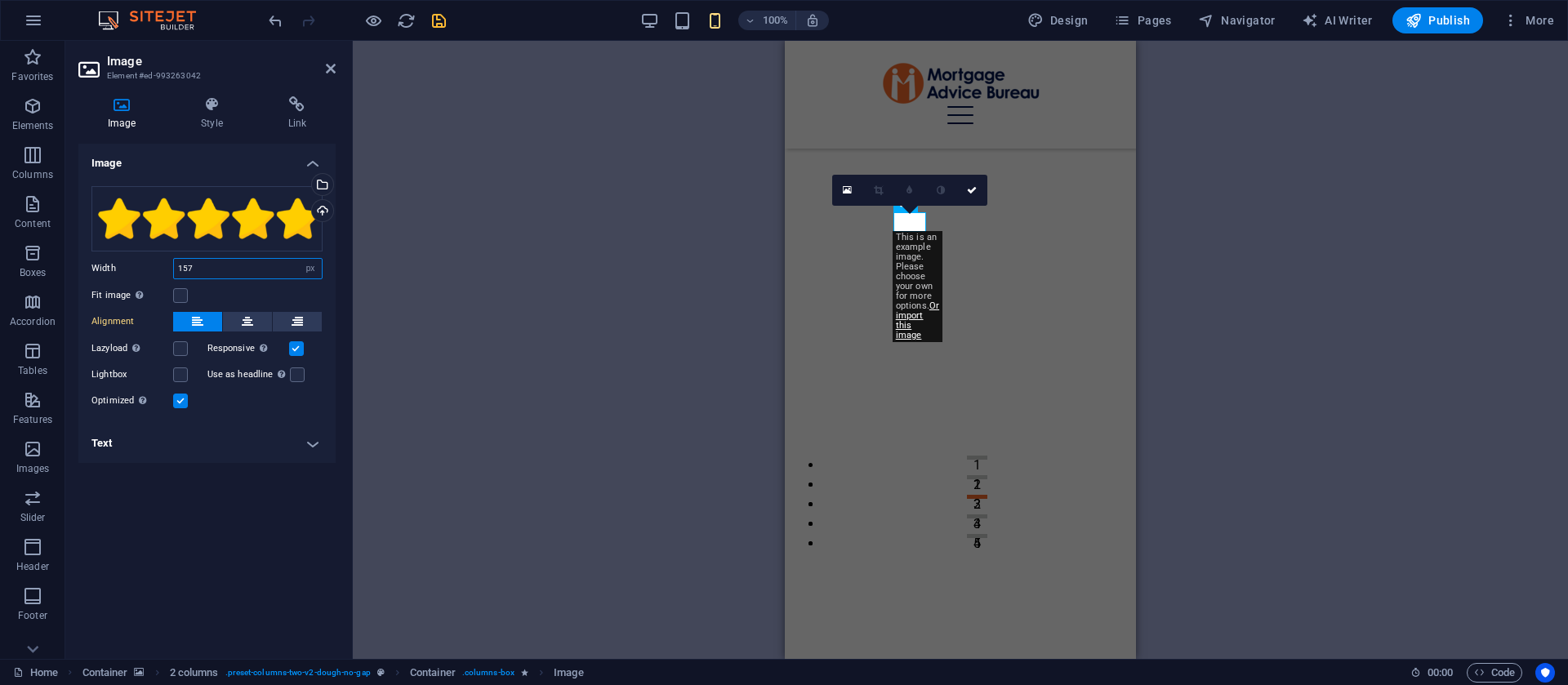
click at [191, 259] on input "157" at bounding box center [248, 268] width 148 height 19
type input "200"
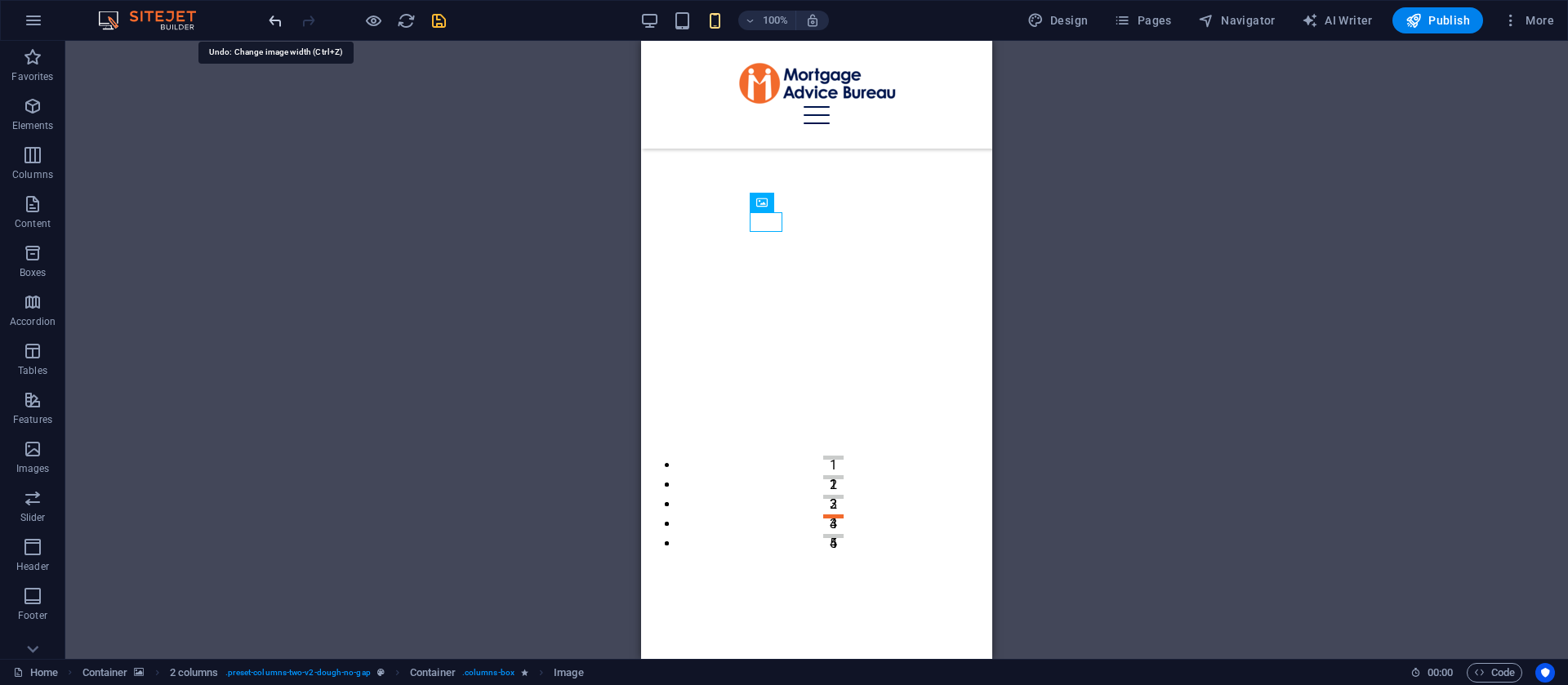
click at [276, 21] on icon "undo" at bounding box center [275, 20] width 18 height 18
select select "px"
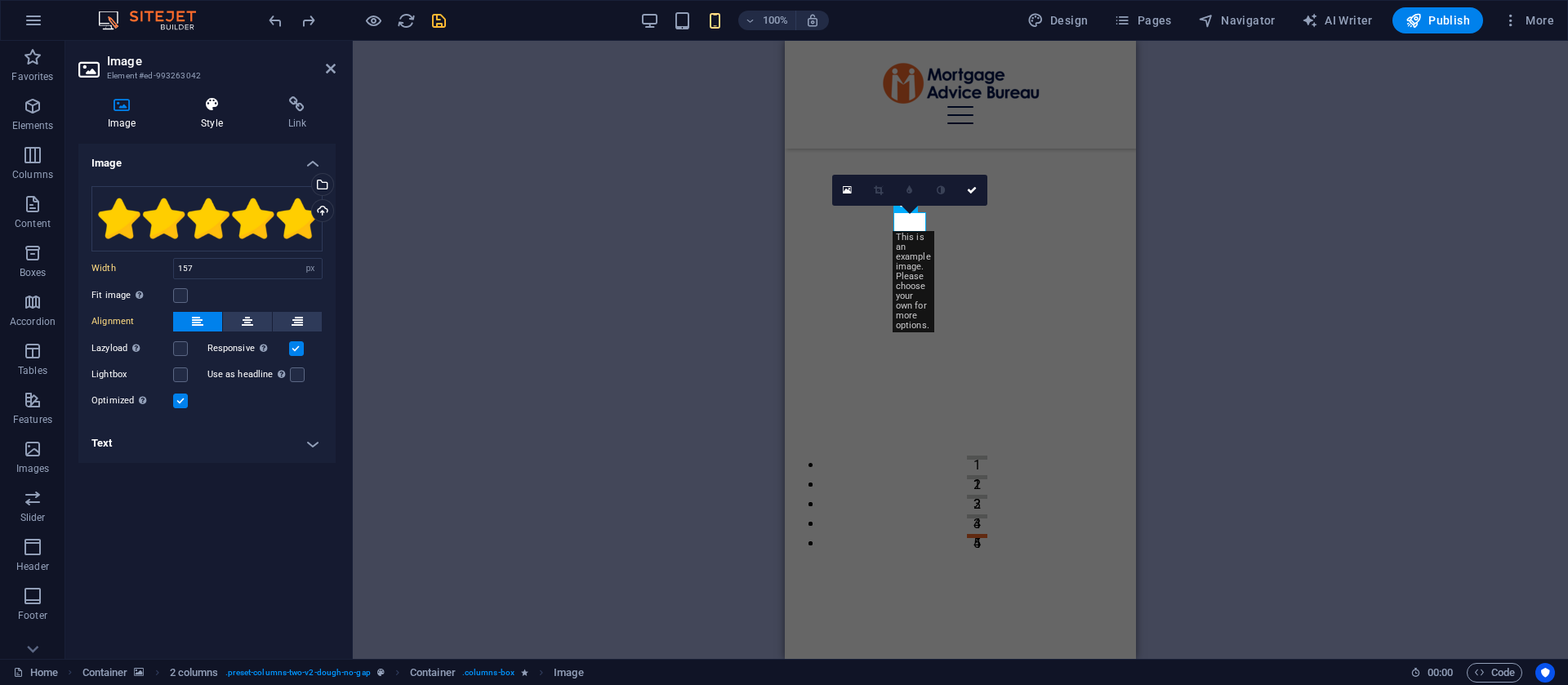
click at [198, 111] on icon at bounding box center [212, 104] width 80 height 17
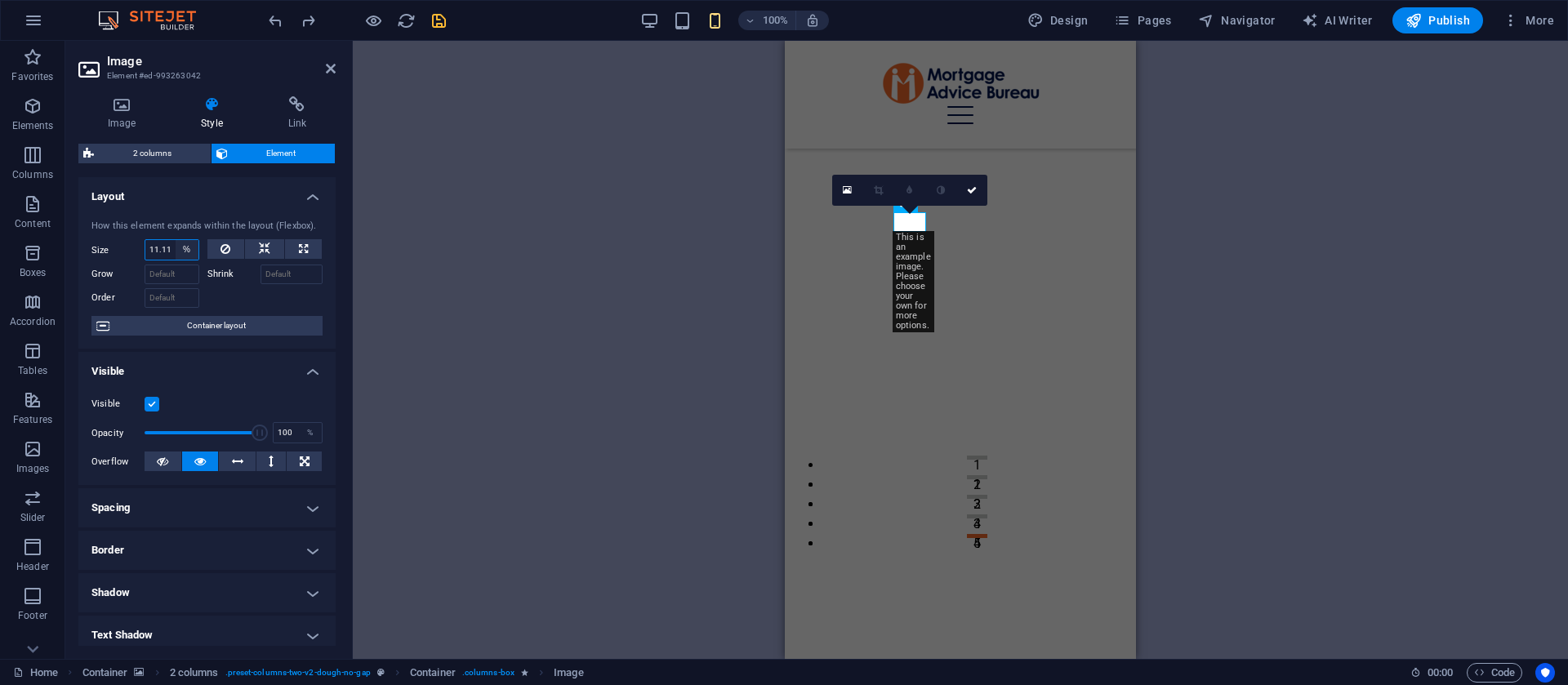
click at [176, 244] on select "Default auto px % 1/1 1/2 1/3 1/4 1/5 1/6 1/7 1/8 1/9 1/10" at bounding box center [187, 250] width 23 height 19
select select "1/2"
click at [176, 240] on select "Default auto px % 1/1 1/2 1/3 1/4 1/5 1/6 1/7 1/8 1/9 1/10" at bounding box center [187, 250] width 23 height 19
type input "50"
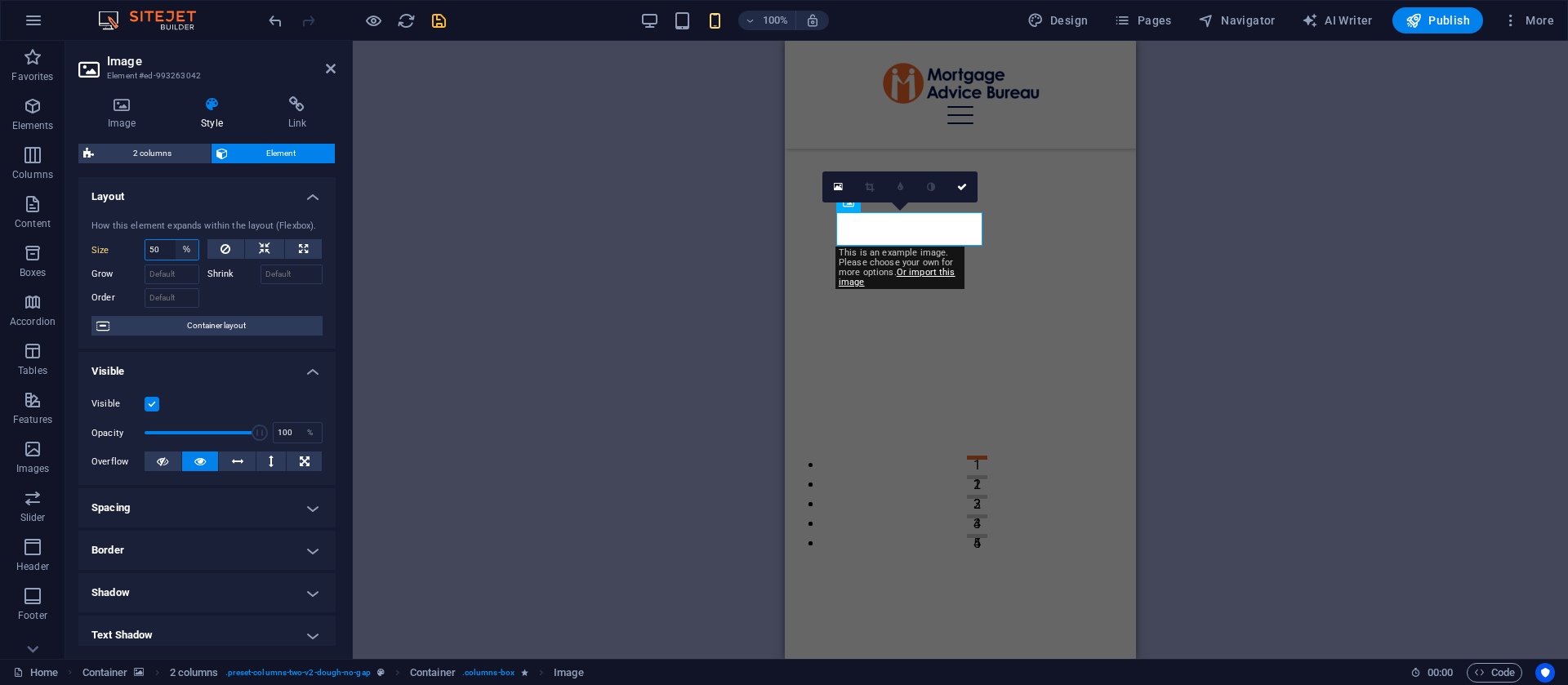
click at [179, 252] on select "Default auto px % 1/1 1/2 1/3 1/4 1/5 1/6 1/7 1/8 1/9 1/10" at bounding box center [187, 250] width 23 height 19
select select "1/3"
click at [176, 240] on select "Default auto px % 1/1 1/2 1/3 1/4 1/5 1/6 1/7 1/8 1/9 1/10" at bounding box center [187, 250] width 23 height 19
type input "33.33"
select select "%"
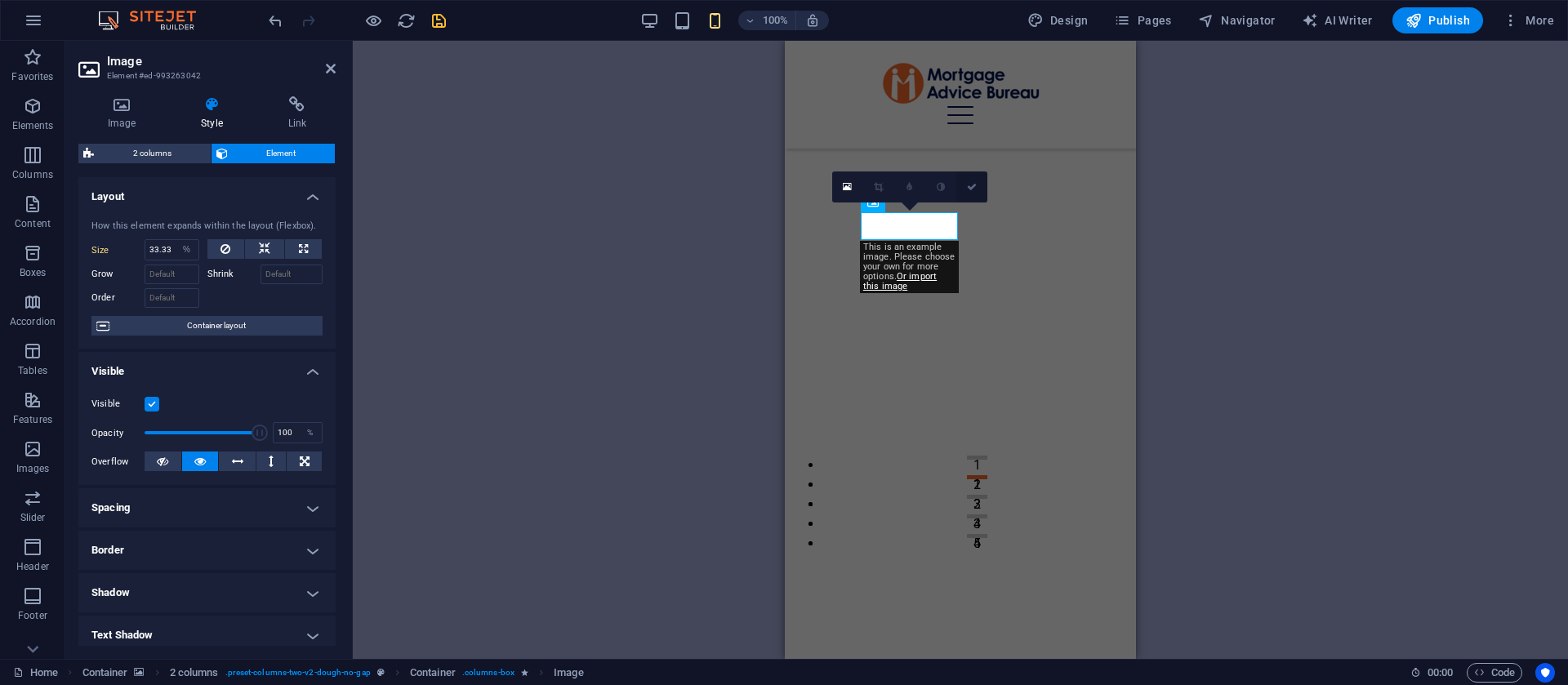
click at [965, 188] on link at bounding box center [972, 188] width 31 height 31
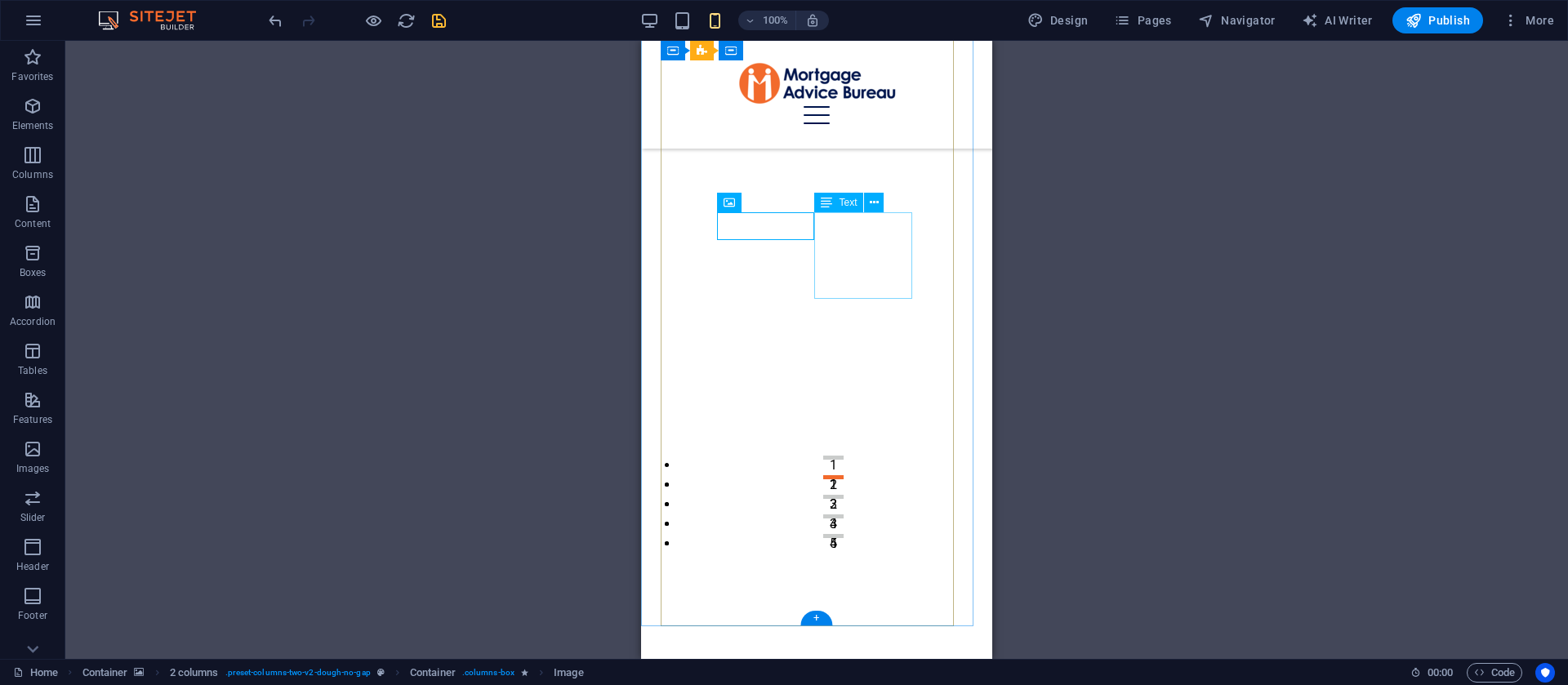
click at [881, 199] on button at bounding box center [873, 202] width 19 height 19
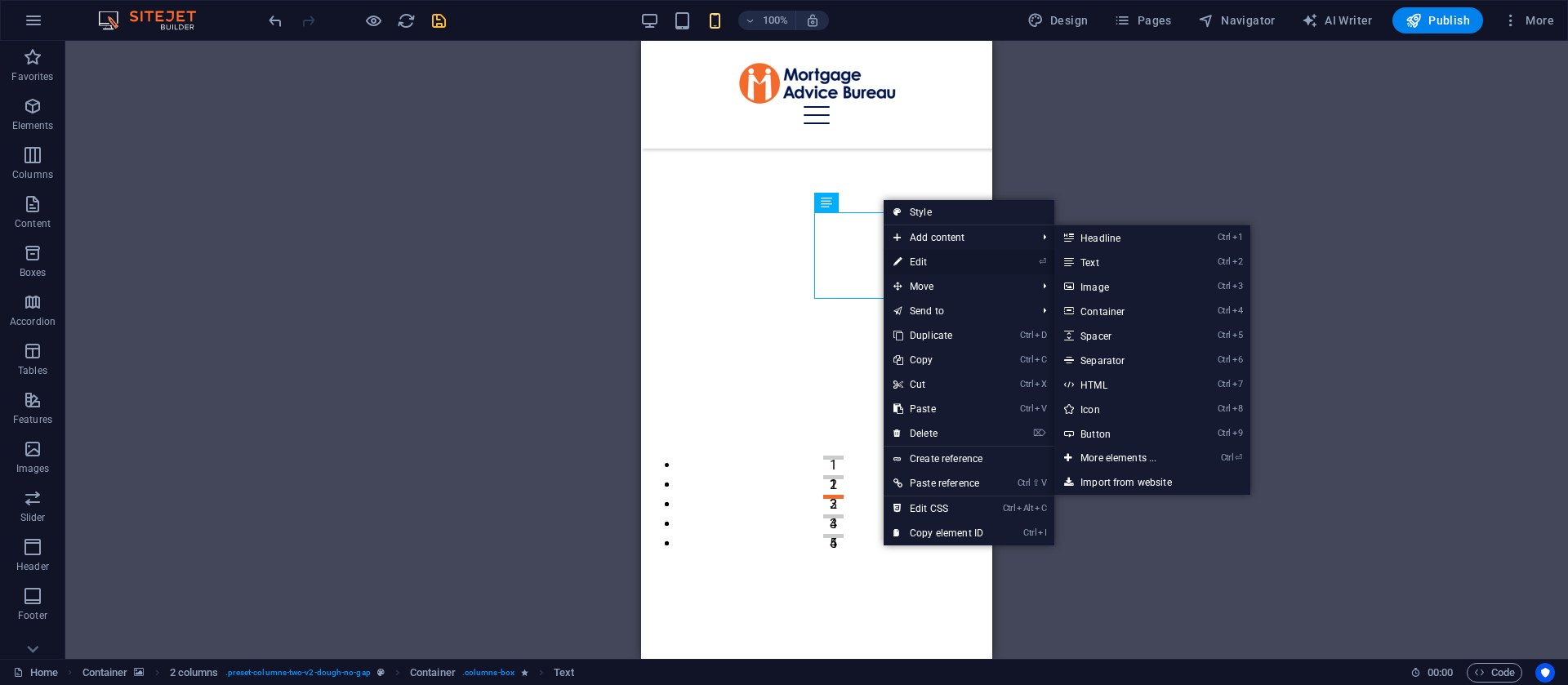
click at [917, 258] on link "⏎ Edit" at bounding box center [938, 262] width 109 height 25
select select "%"
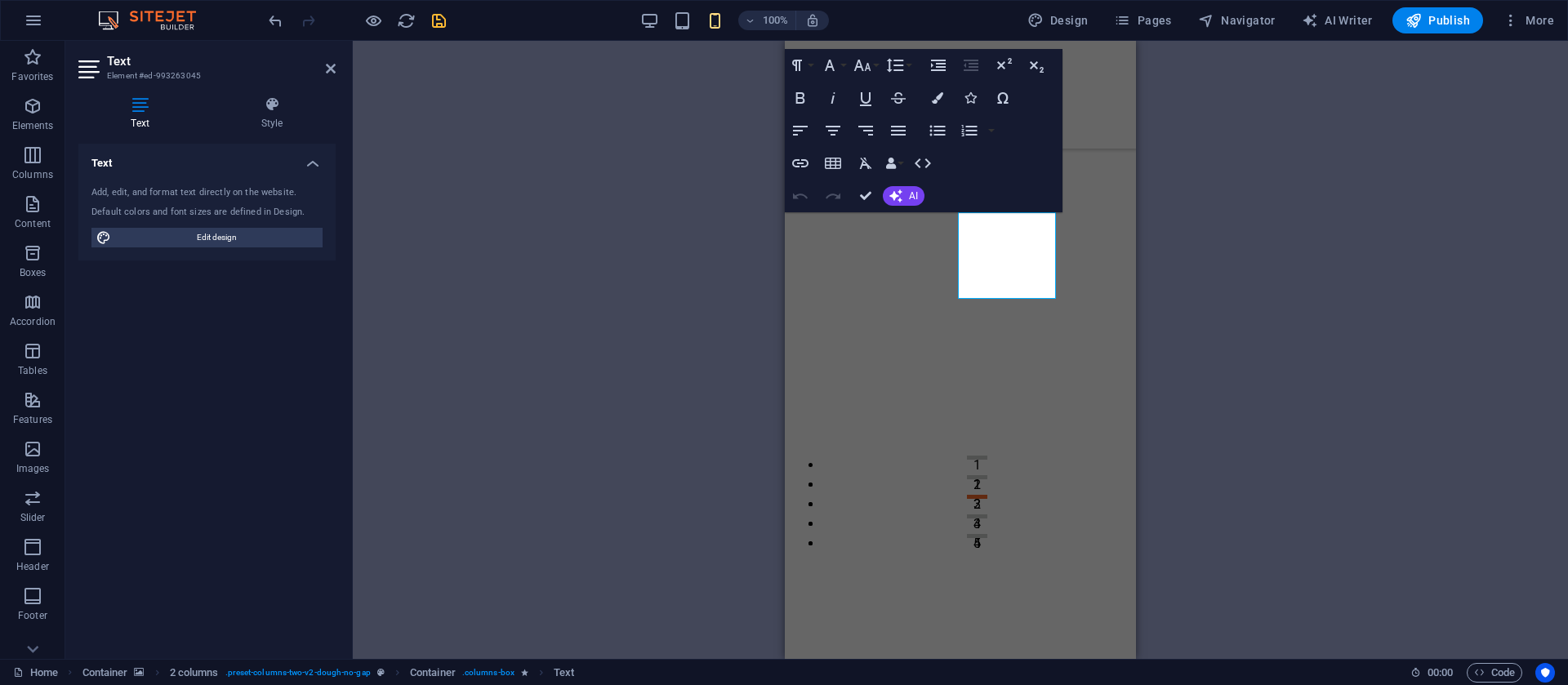
click at [283, 95] on div "Text Style Text Add, edit, and format text directly on the website. Default col…" at bounding box center [207, 371] width 284 height 576
click at [267, 109] on icon at bounding box center [272, 104] width 128 height 17
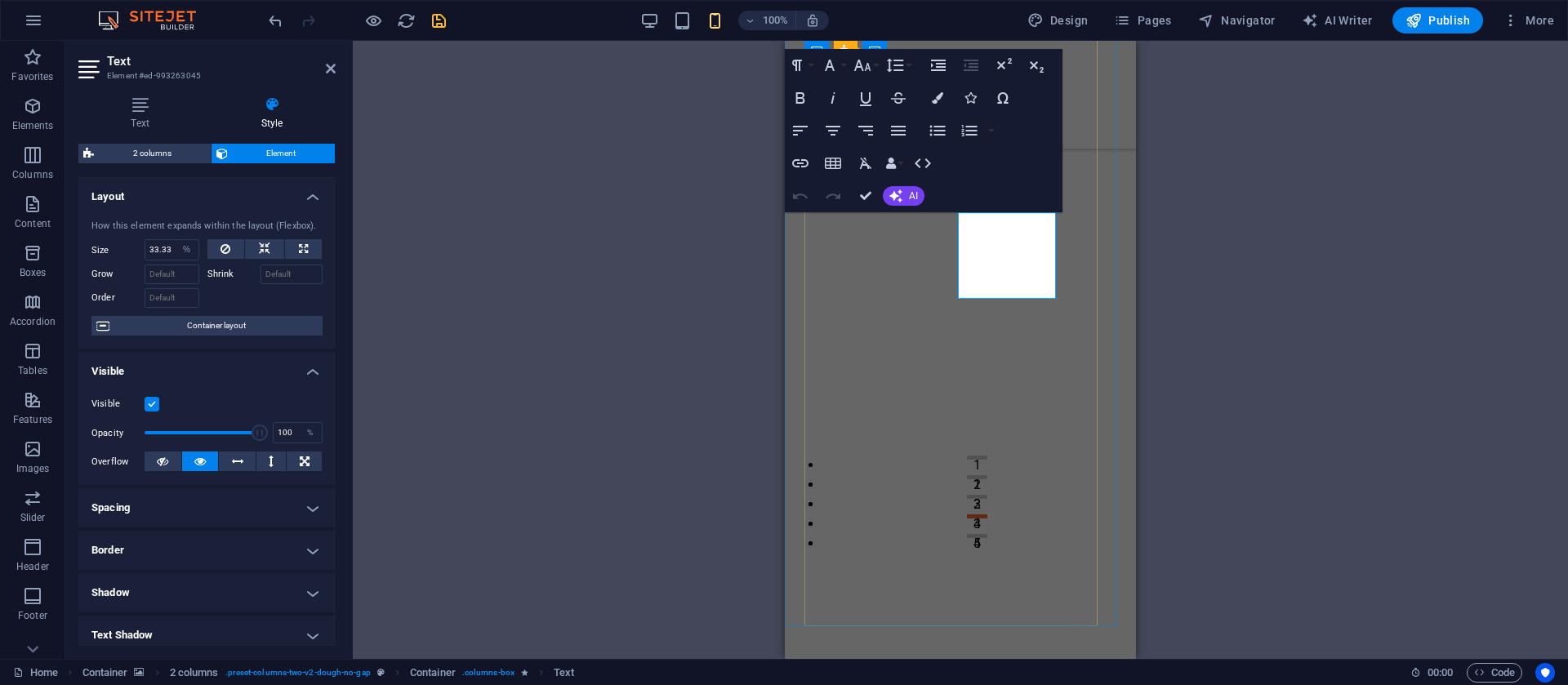
click at [863, 67] on icon "button" at bounding box center [862, 65] width 19 height 19
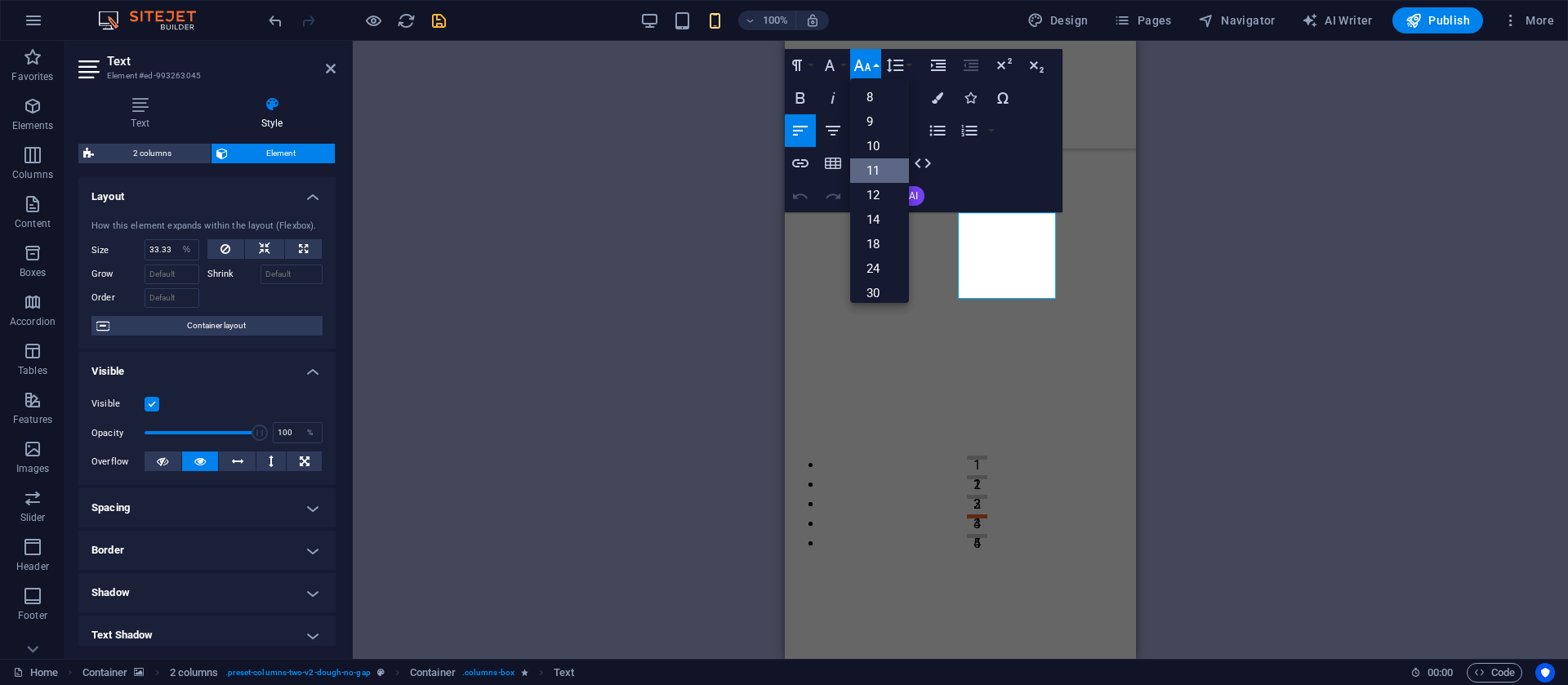
click at [872, 167] on link "11" at bounding box center [880, 170] width 59 height 25
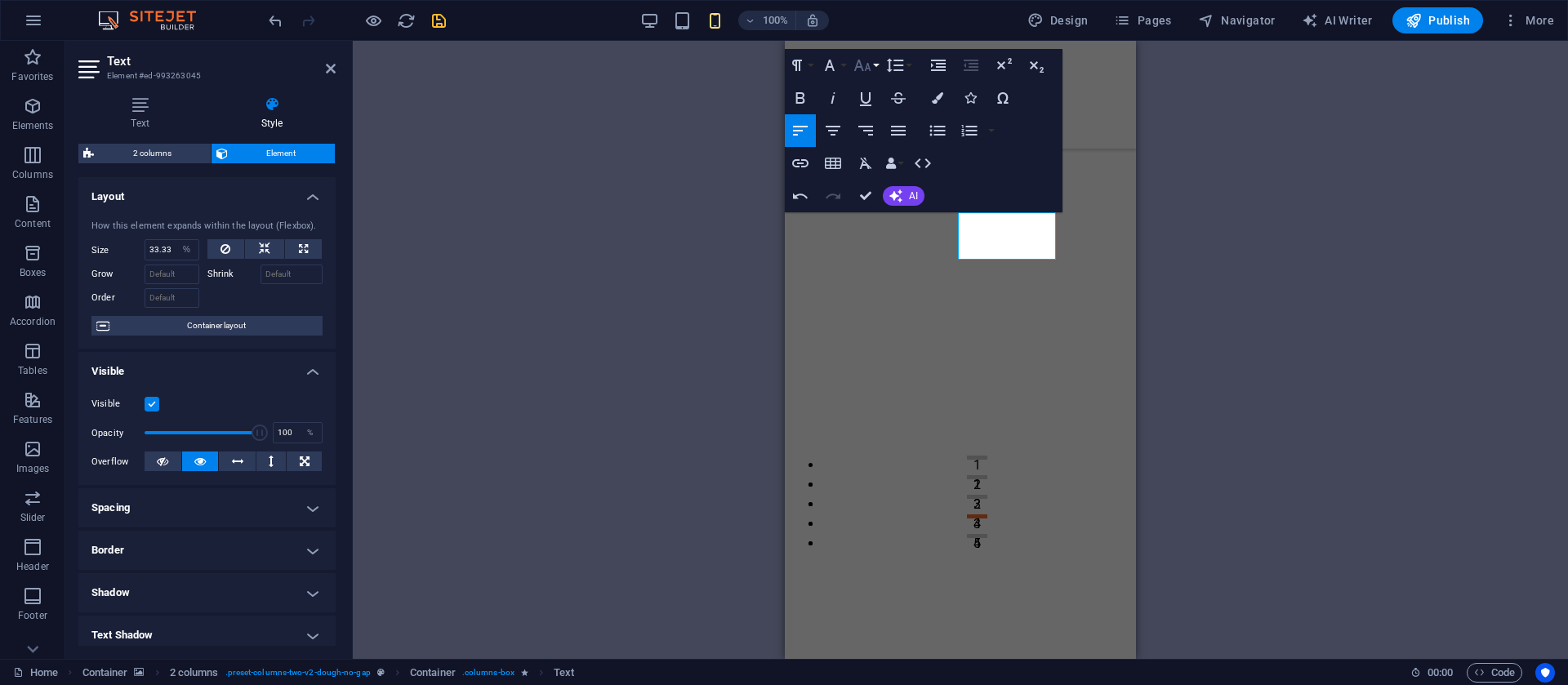
click at [864, 67] on icon "button" at bounding box center [862, 65] width 19 height 19
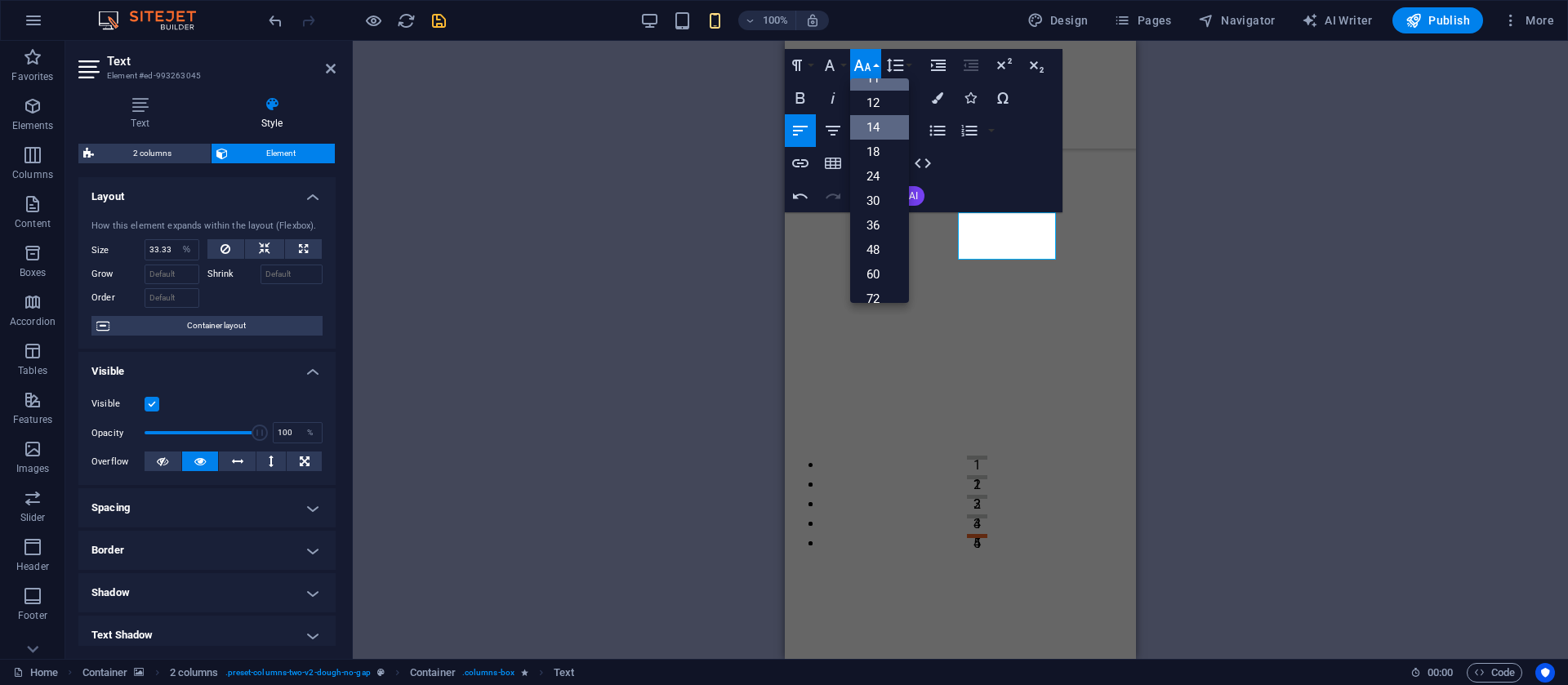
click at [878, 137] on link "14" at bounding box center [880, 128] width 59 height 25
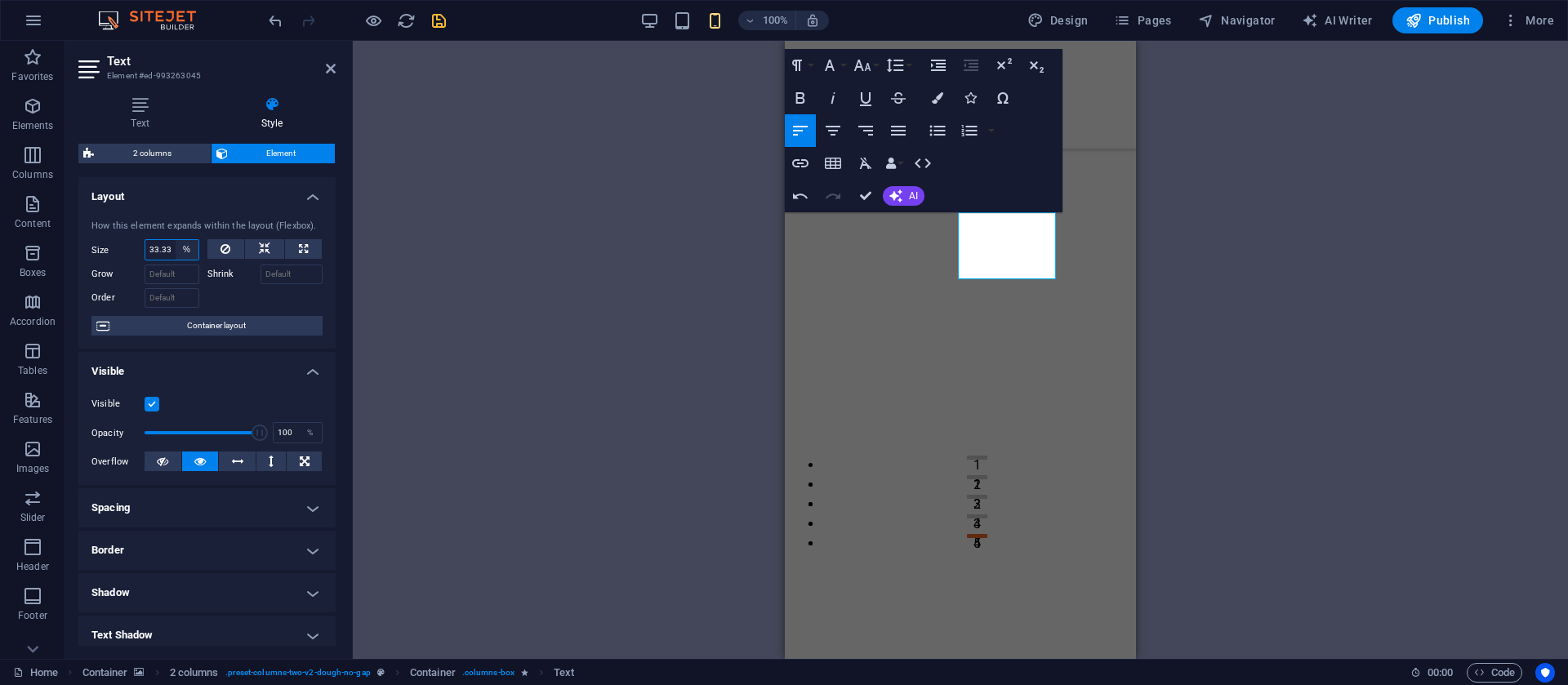
click at [189, 249] on select "Default auto px % 1/1 1/2 1/3 1/4 1/5 1/6 1/7 1/8 1/9 1/10" at bounding box center [187, 250] width 23 height 19
click at [327, 73] on icon at bounding box center [331, 68] width 10 height 13
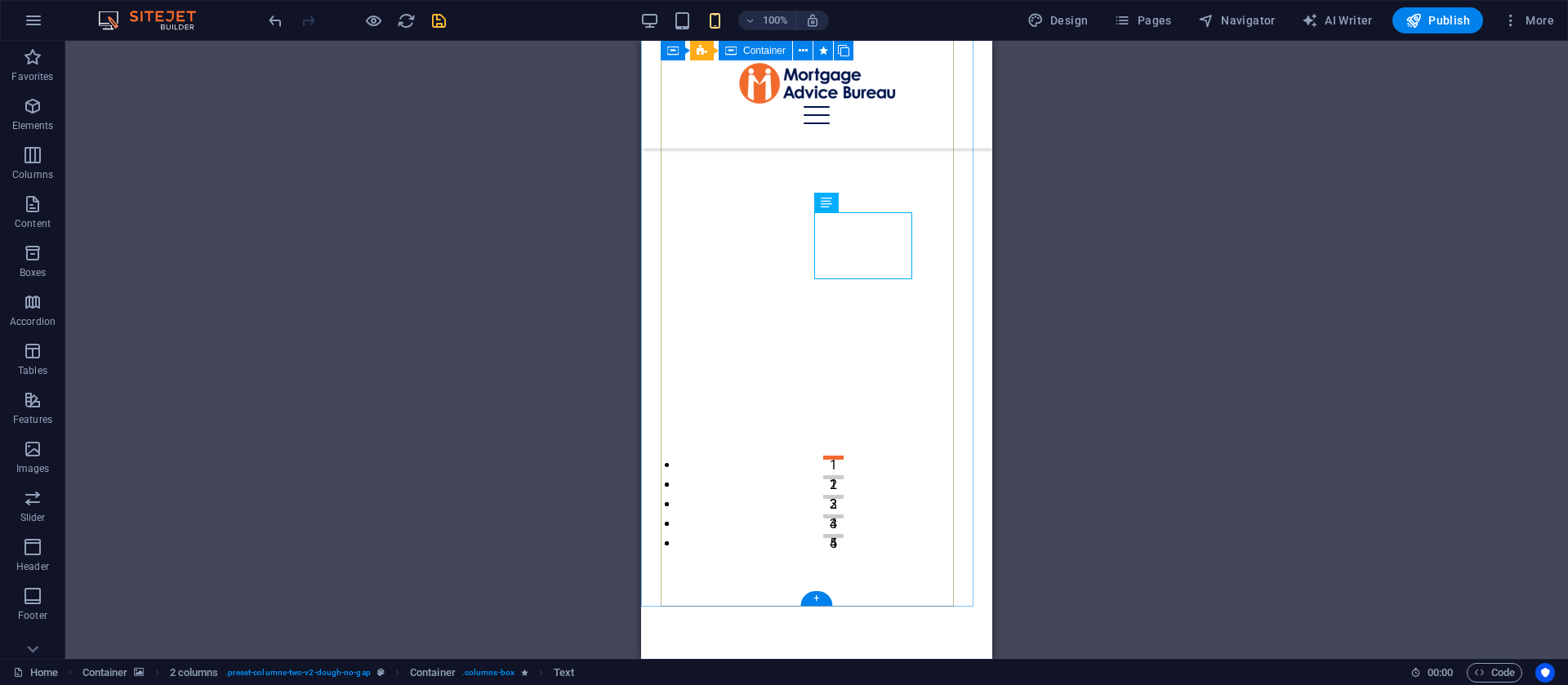
click at [784, 199] on icon at bounding box center [786, 202] width 9 height 18
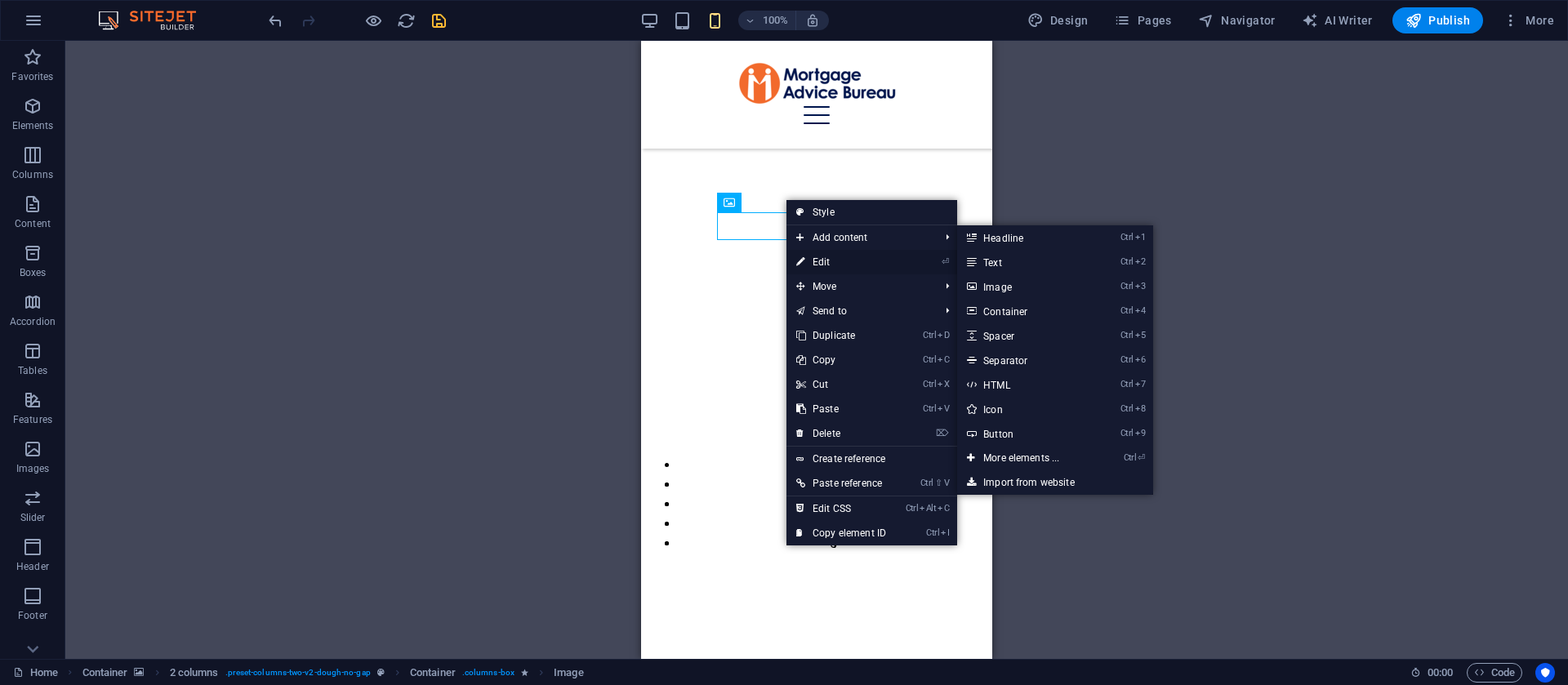
click at [825, 263] on link "⏎ Edit" at bounding box center [841, 262] width 109 height 25
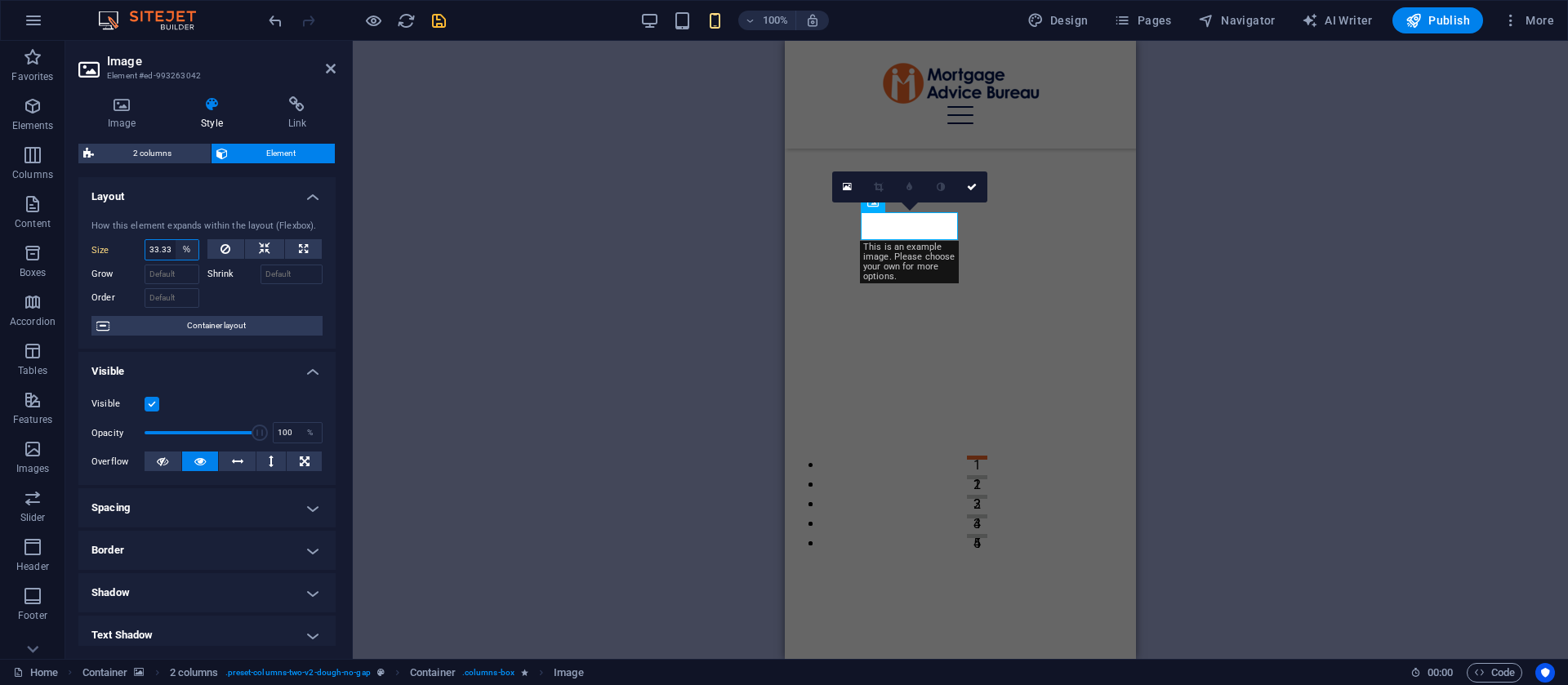
click at [186, 246] on select "Default auto px % 1/1 1/2 1/3 1/4 1/5 1/6 1/7 1/8 1/9 1/10" at bounding box center [187, 250] width 23 height 19
select select "1/4"
click at [176, 240] on select "Default auto px % 1/1 1/2 1/3 1/4 1/5 1/6 1/7 1/8 1/9 1/10" at bounding box center [187, 250] width 23 height 19
type input "25"
select select "%"
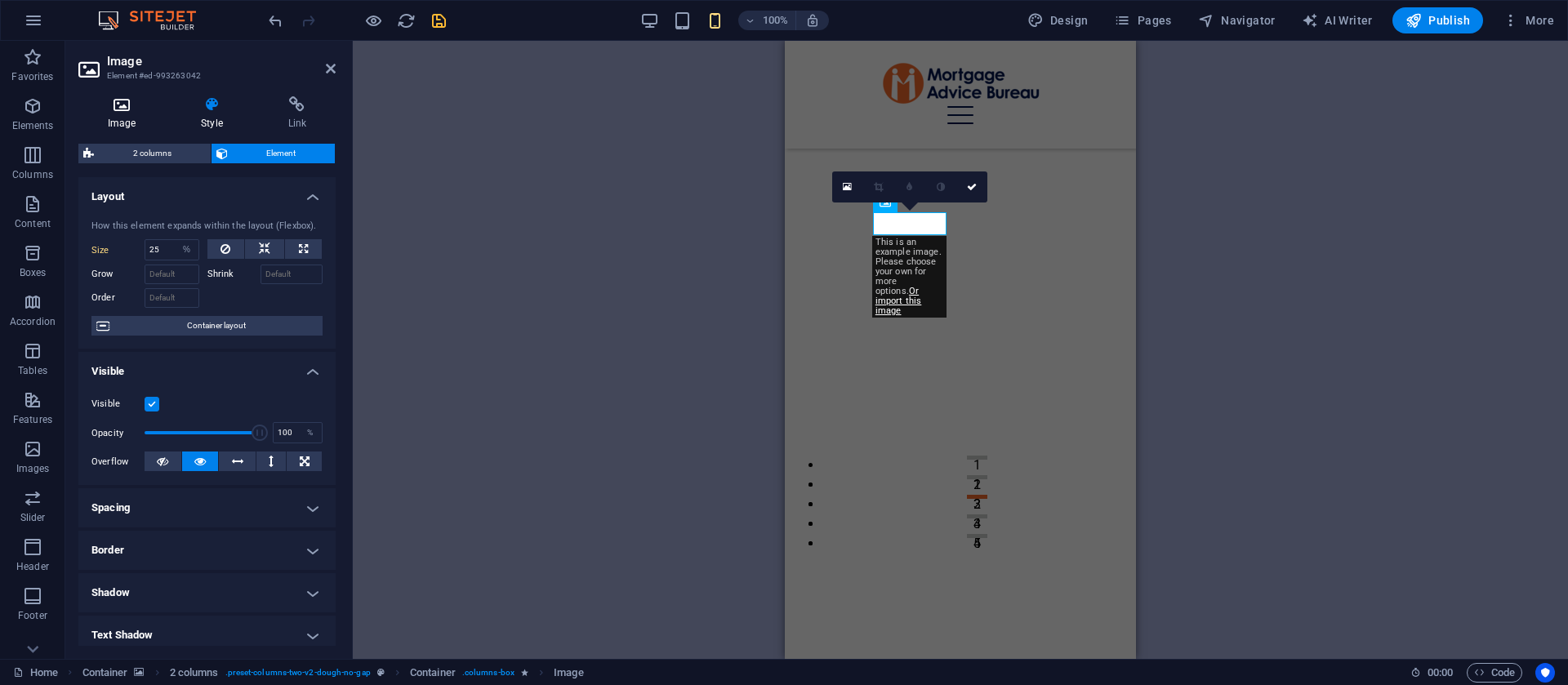
click at [122, 116] on h4 "Image" at bounding box center [125, 113] width 93 height 34
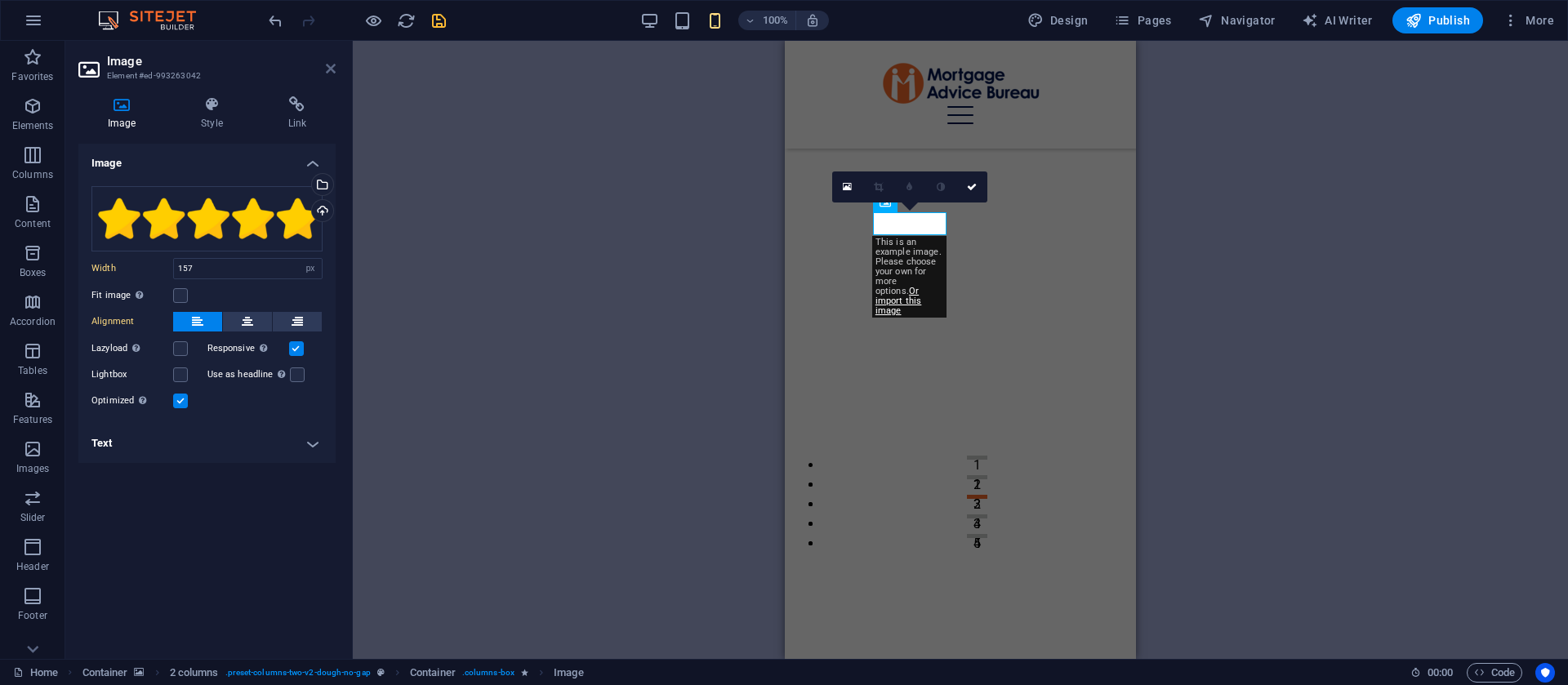
click at [334, 74] on icon at bounding box center [331, 68] width 10 height 13
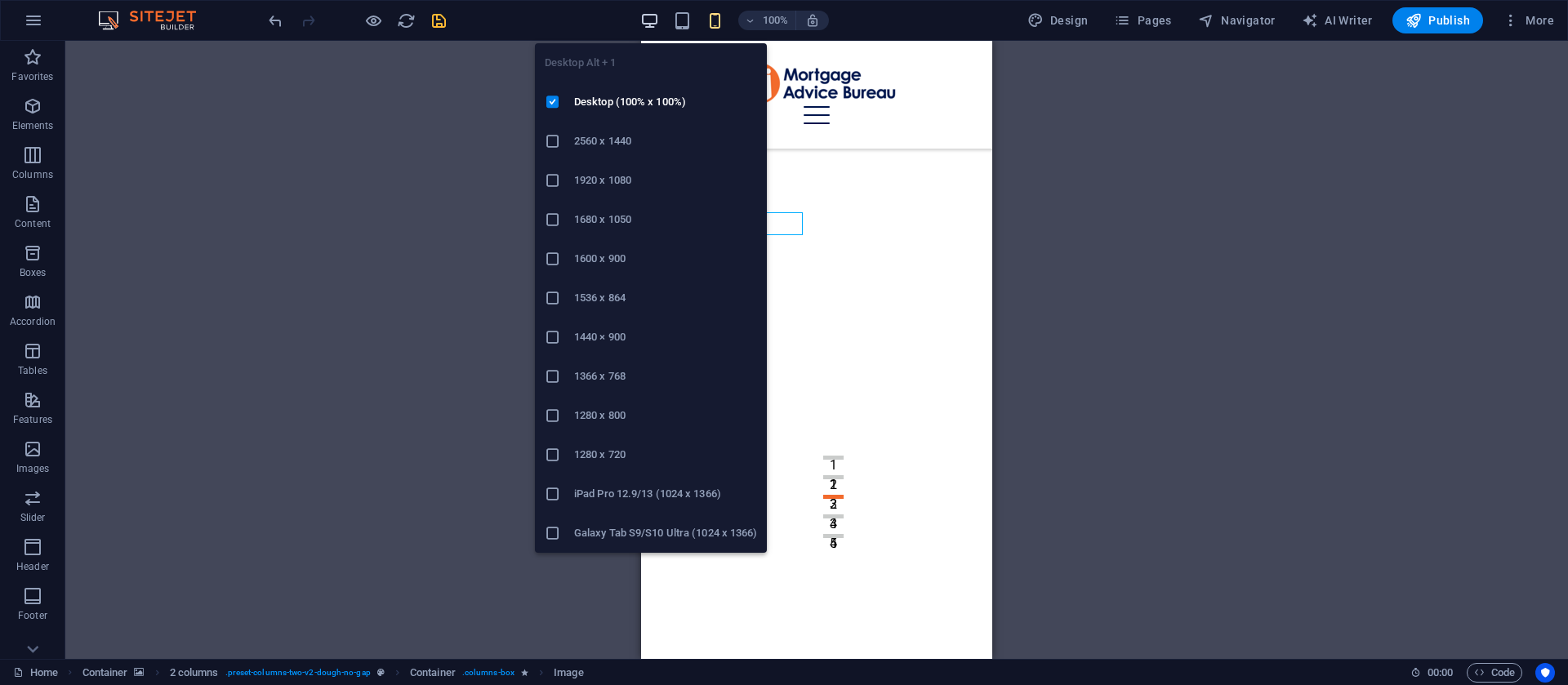
click at [650, 24] on icon "button" at bounding box center [650, 20] width 18 height 18
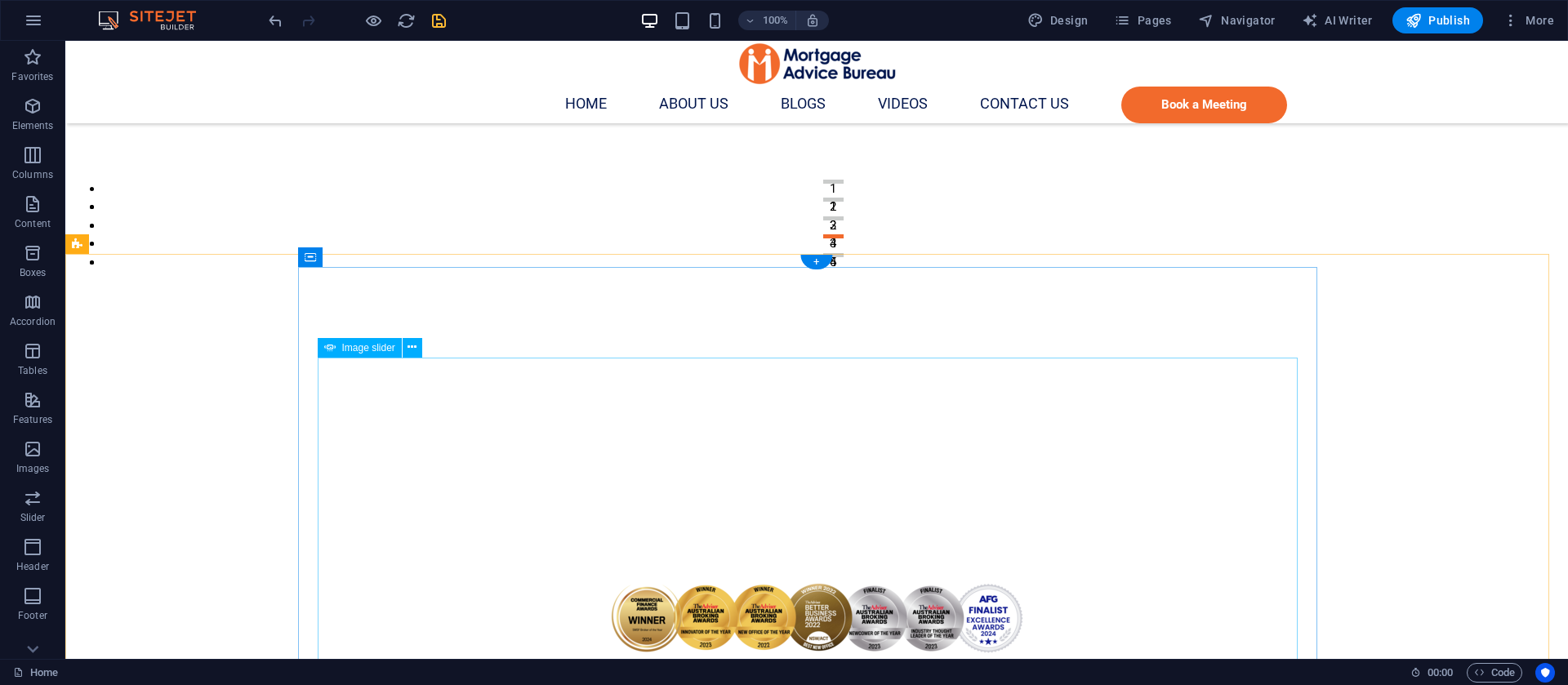
scroll to position [368, 0]
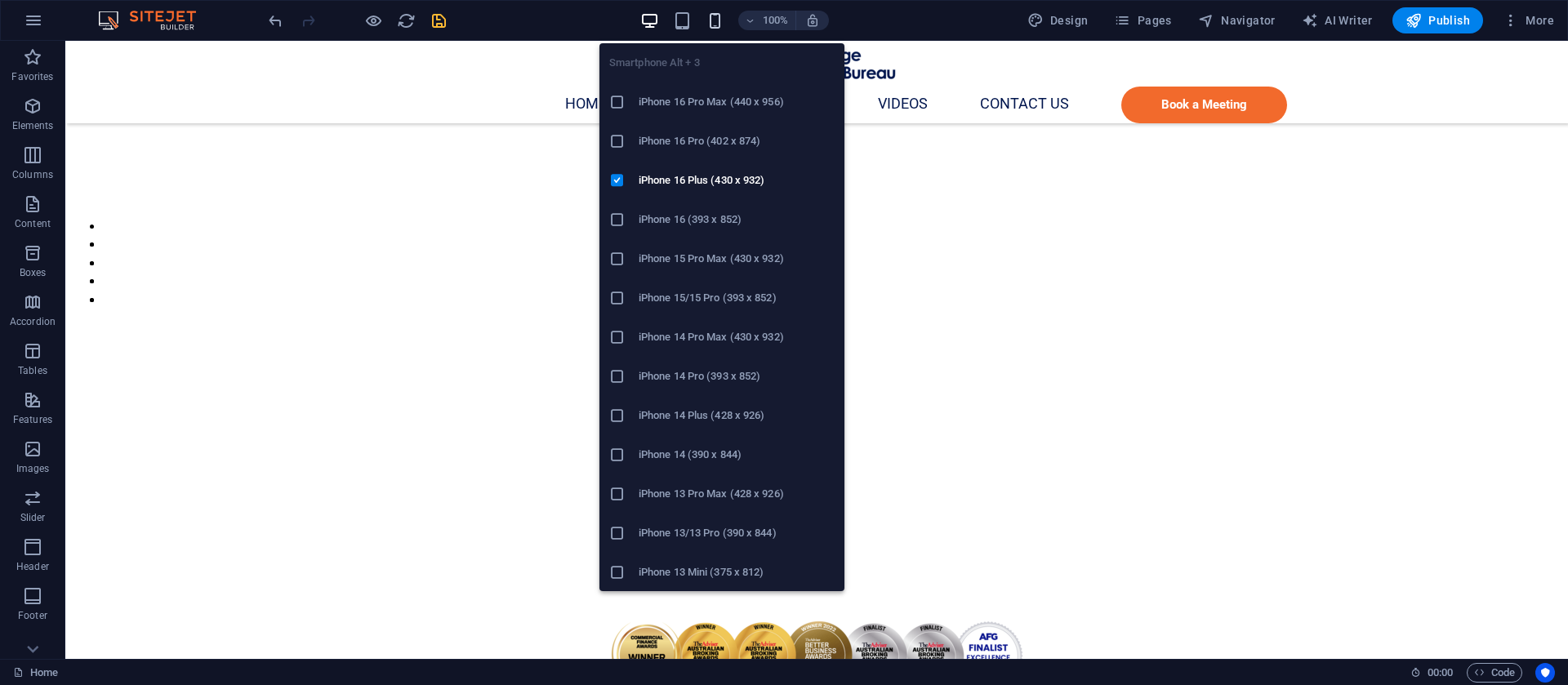
click at [716, 20] on icon "button" at bounding box center [715, 20] width 18 height 18
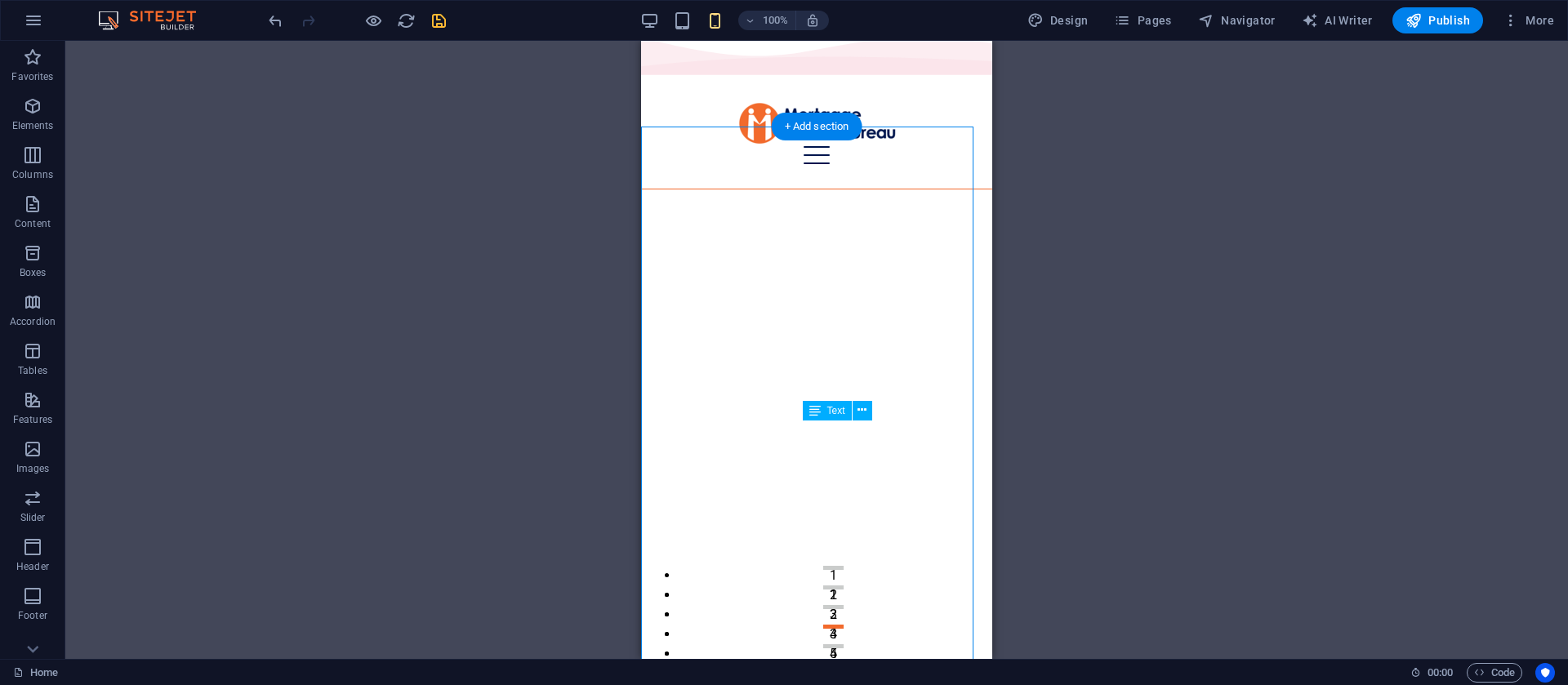
scroll to position [0, 0]
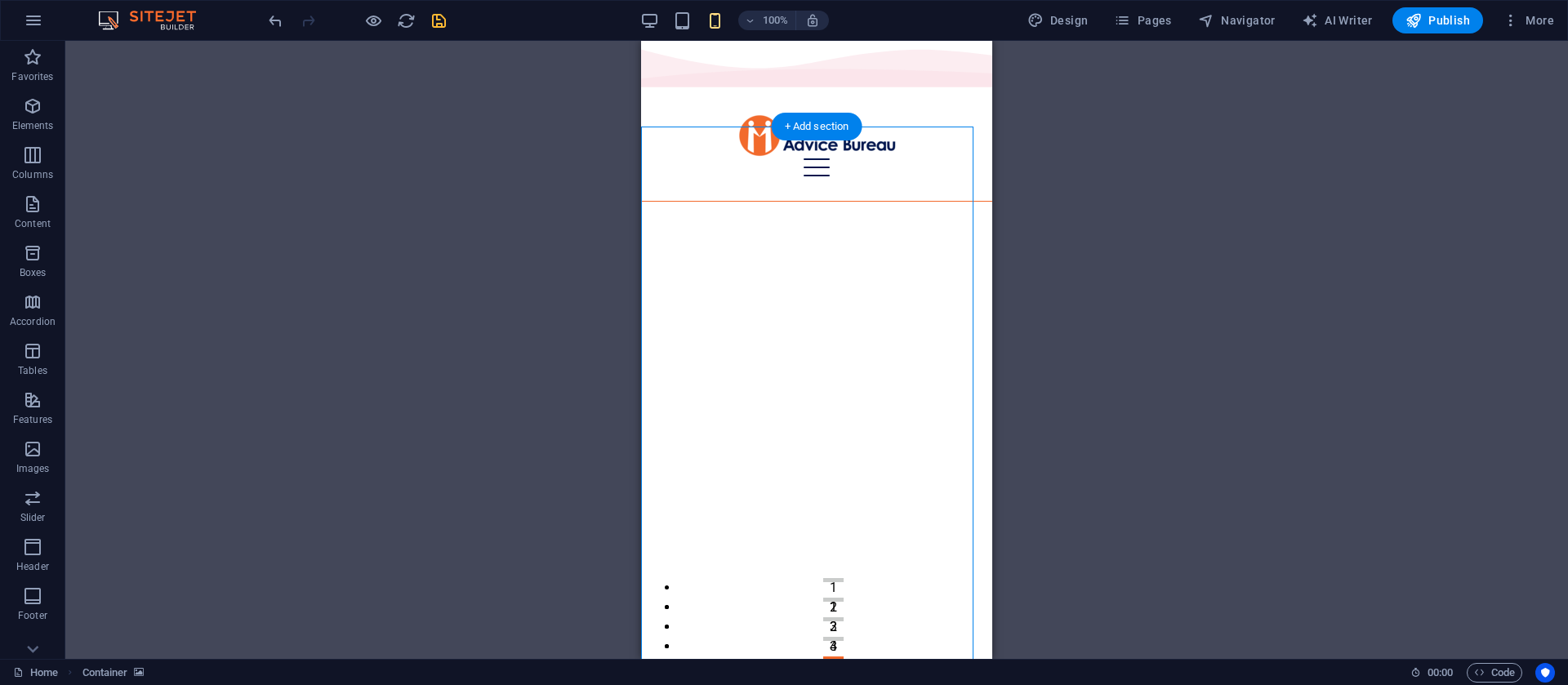
drag, startPoint x: 850, startPoint y: 444, endPoint x: 780, endPoint y: 481, distance: 79.2
click at [797, 406] on icon at bounding box center [798, 410] width 9 height 18
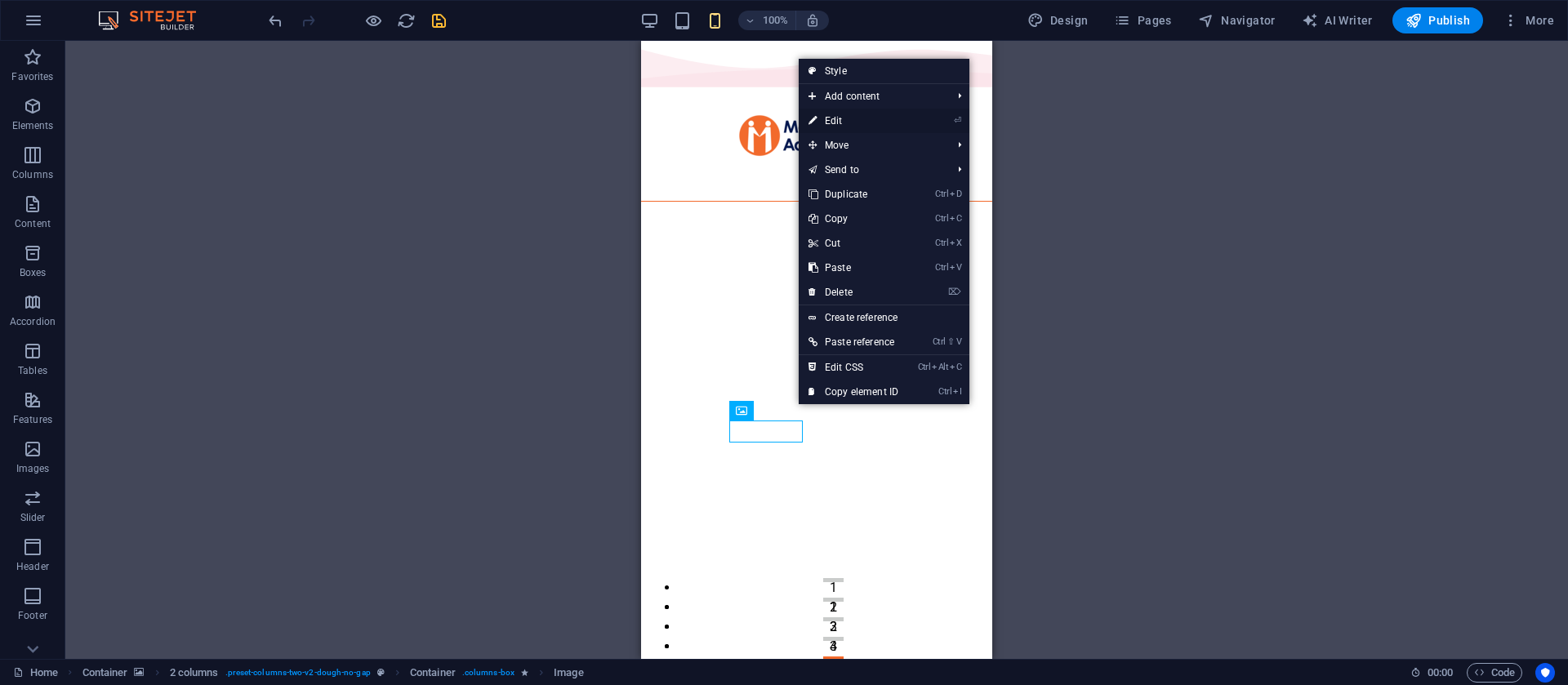
drag, startPoint x: 857, startPoint y: 123, endPoint x: 58, endPoint y: 83, distance: 800.0
click at [857, 123] on link "⏎ Edit" at bounding box center [853, 121] width 109 height 25
select select "px"
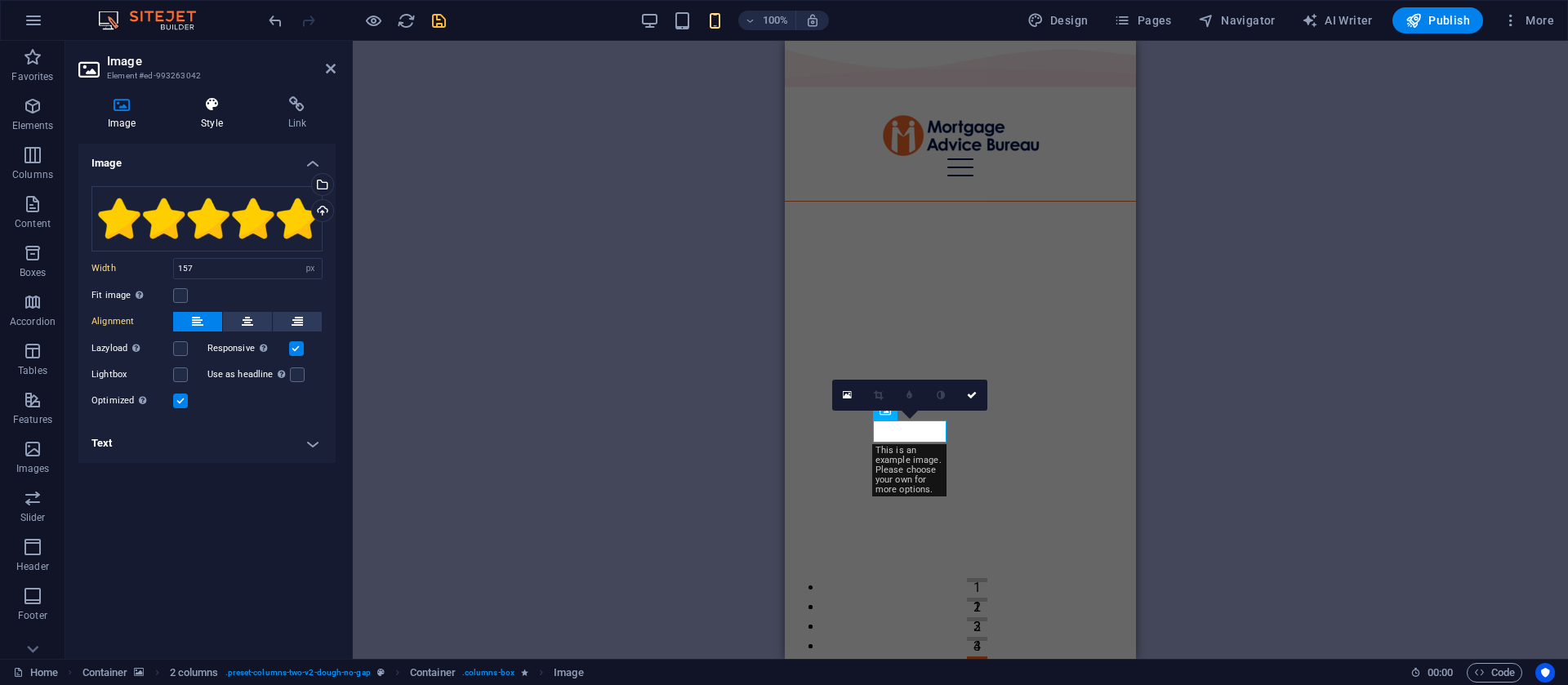
click at [220, 118] on h4 "Style" at bounding box center [215, 113] width 87 height 34
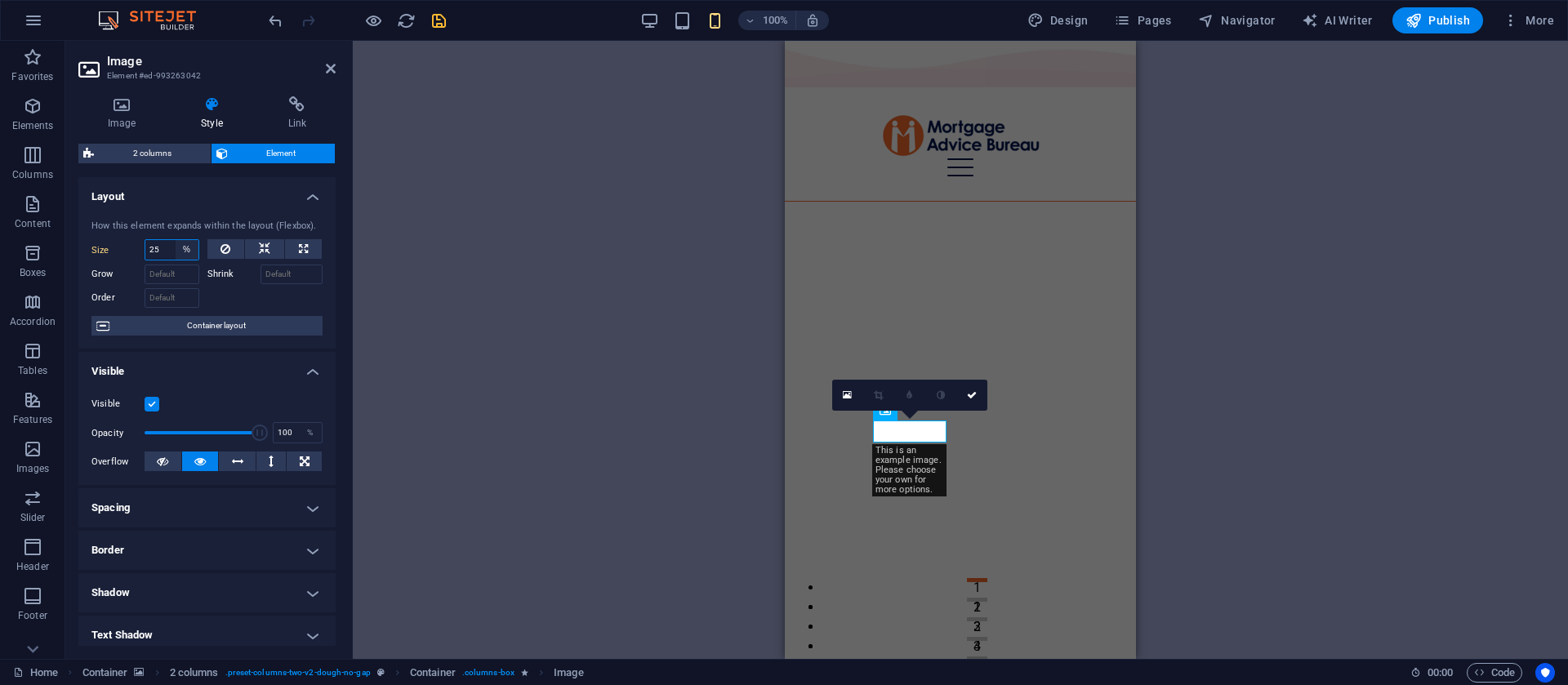
click at [185, 252] on select "Default auto px % 1/1 1/2 1/3 1/4 1/5 1/6 1/7 1/8 1/9 1/10" at bounding box center [187, 250] width 23 height 19
select select "d7kqr7pe9ls"
click at [176, 240] on select "Default auto px % 1/1 1/2 1/3 1/4 1/5 1/6 1/7 1/8 1/9 1/10" at bounding box center [187, 250] width 23 height 19
type input "11.11"
select select "%"
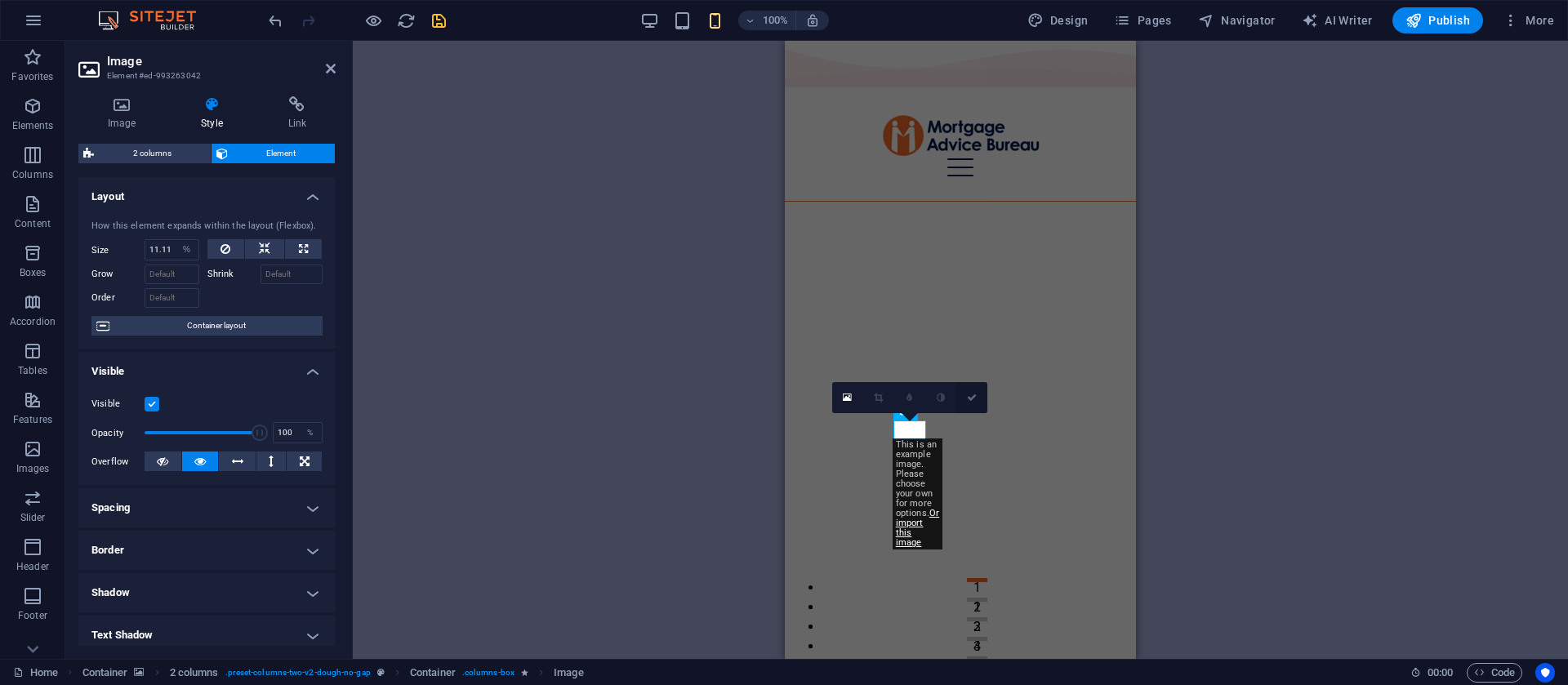
click at [981, 394] on link at bounding box center [972, 398] width 31 height 31
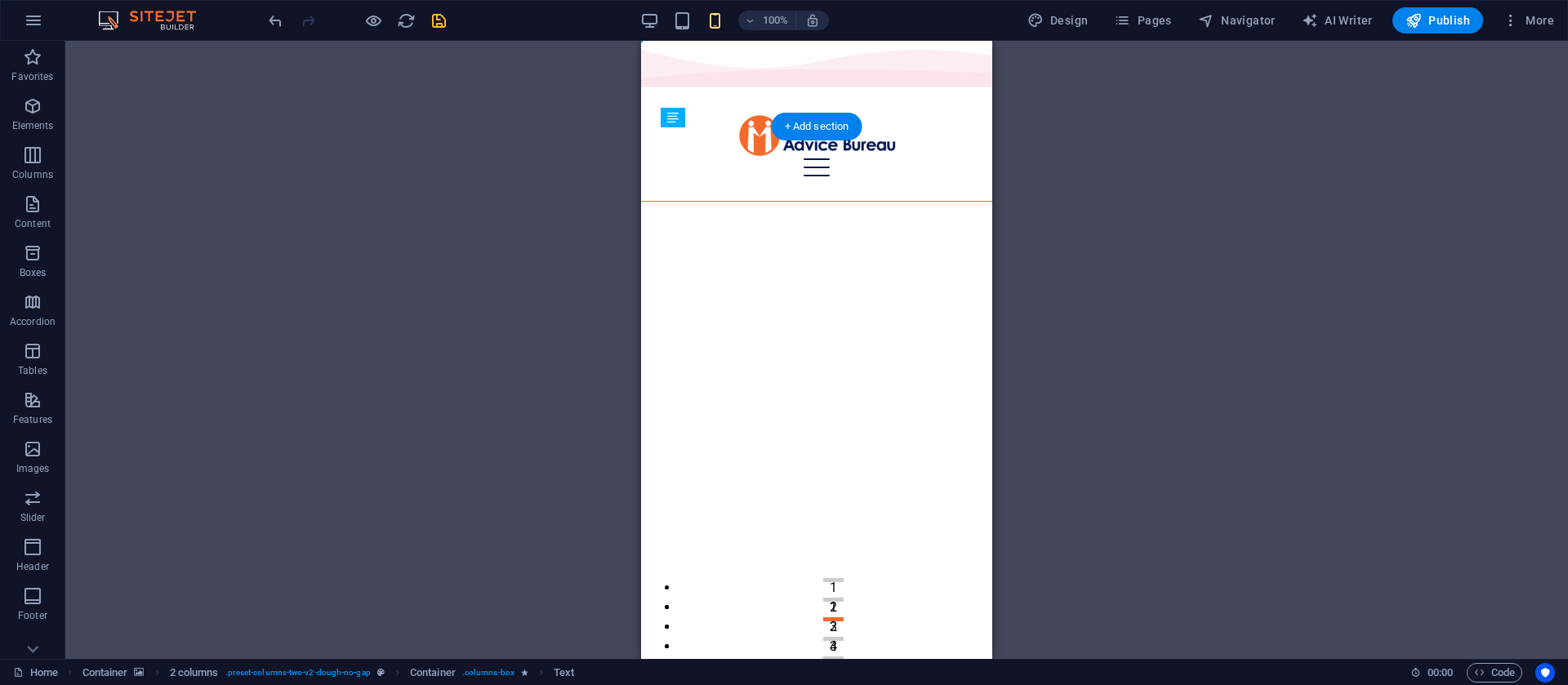
drag, startPoint x: 1441, startPoint y: 450, endPoint x: 773, endPoint y: 483, distance: 668.8
drag, startPoint x: 710, startPoint y: 487, endPoint x: 723, endPoint y: 488, distance: 13.0
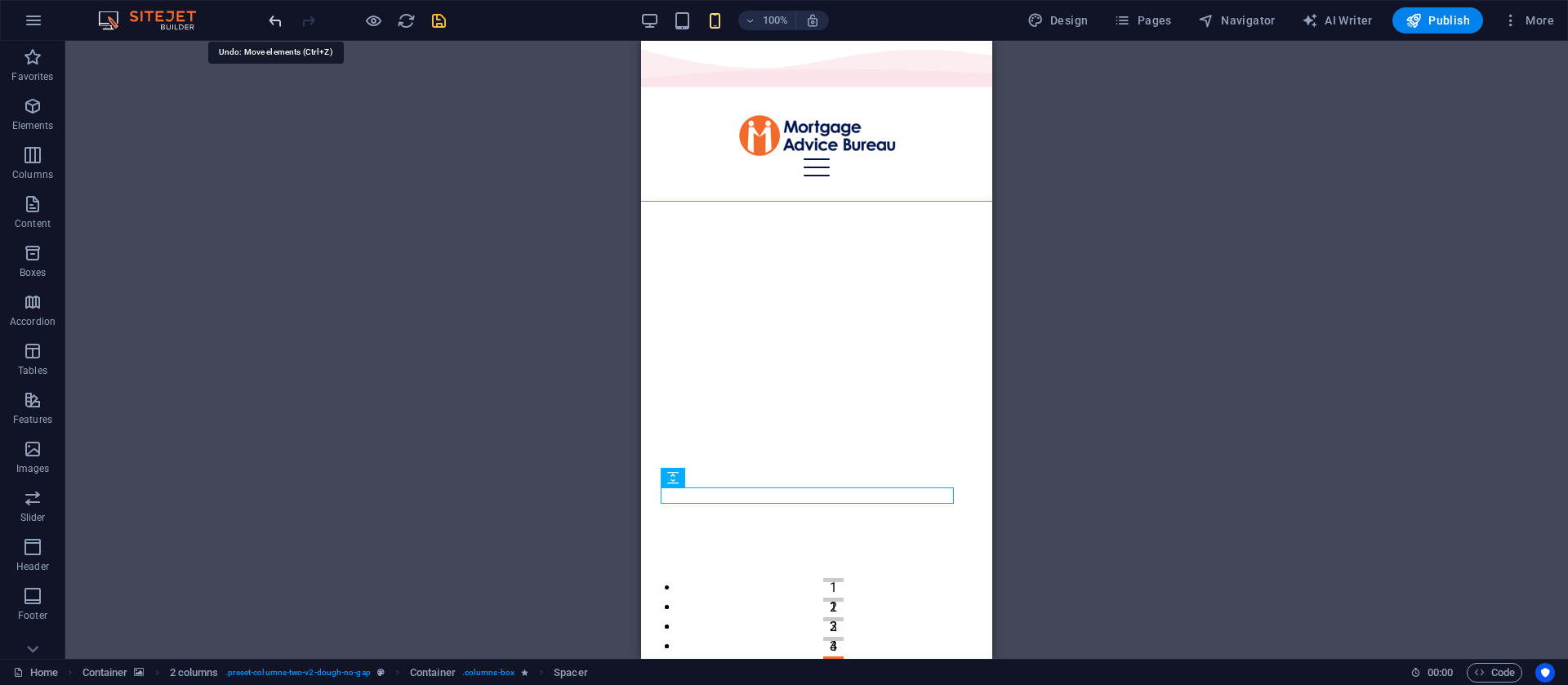
click at [269, 28] on icon "undo" at bounding box center [275, 20] width 18 height 18
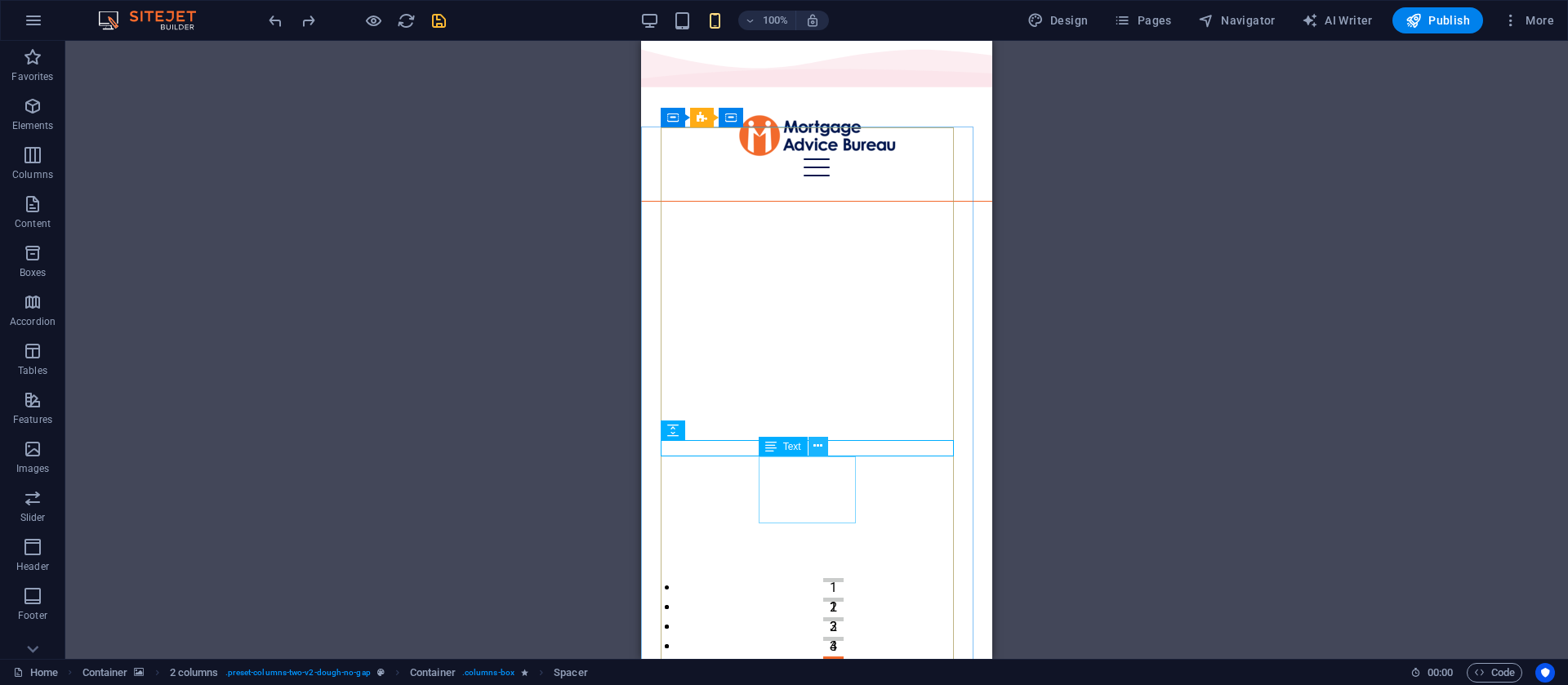
click at [808, 449] on button at bounding box center [818, 446] width 19 height 19
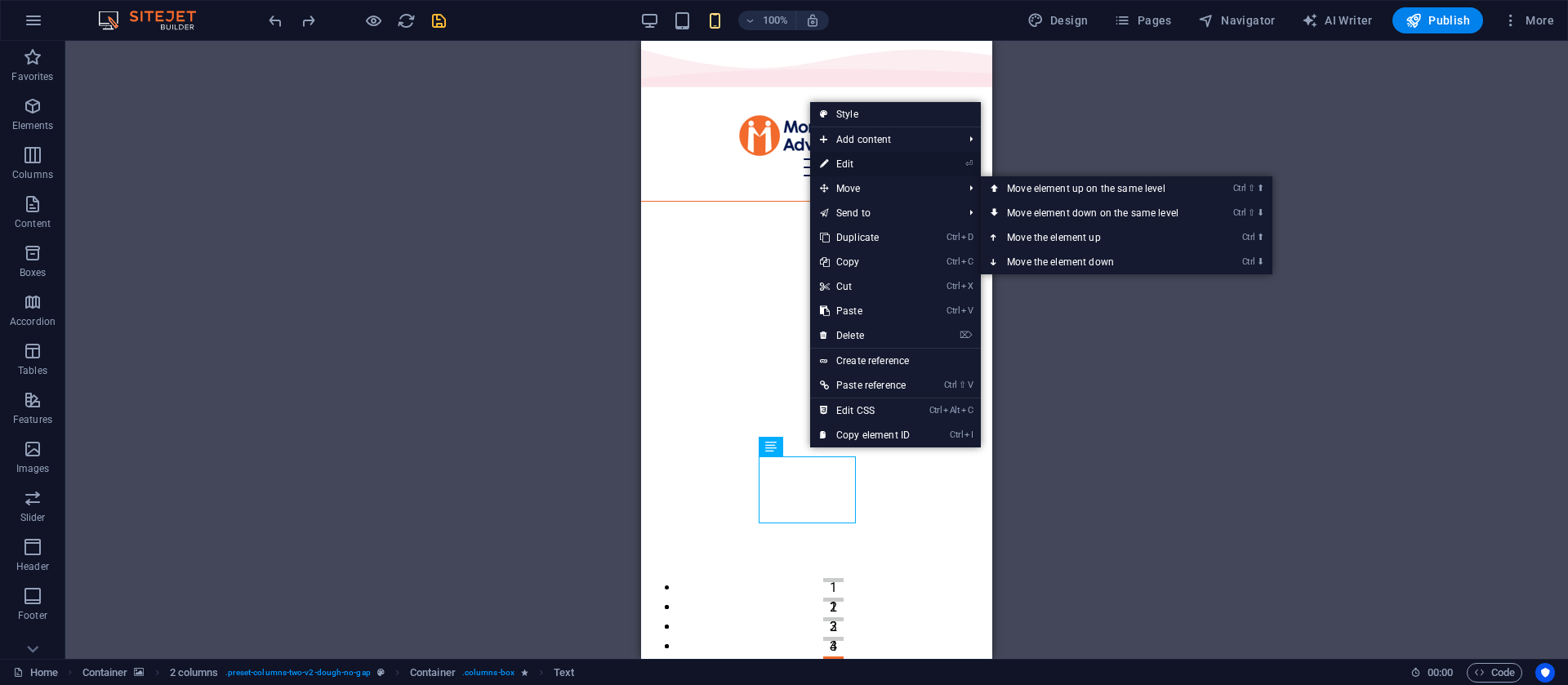
click at [846, 162] on link "⏎ Edit" at bounding box center [865, 164] width 109 height 25
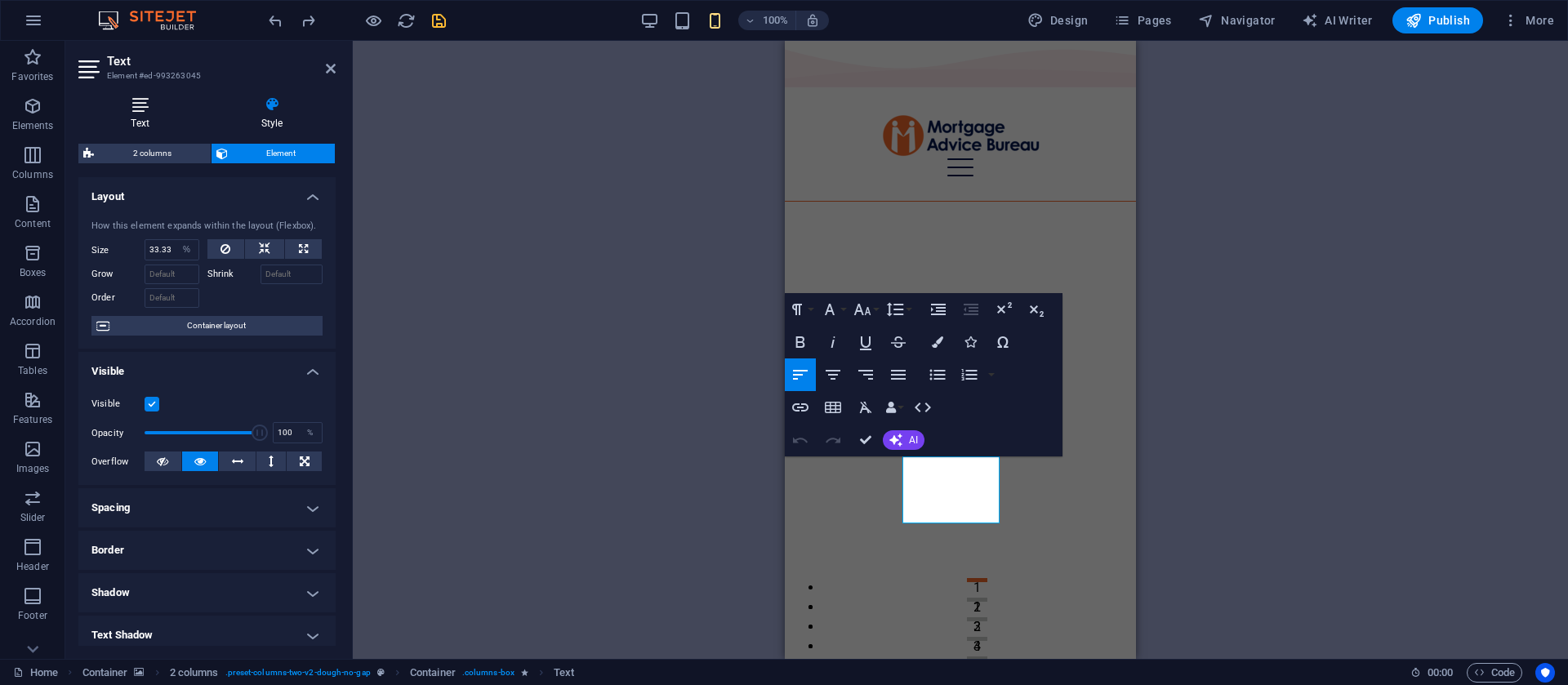
click at [142, 116] on h4 "Text" at bounding box center [143, 113] width 130 height 34
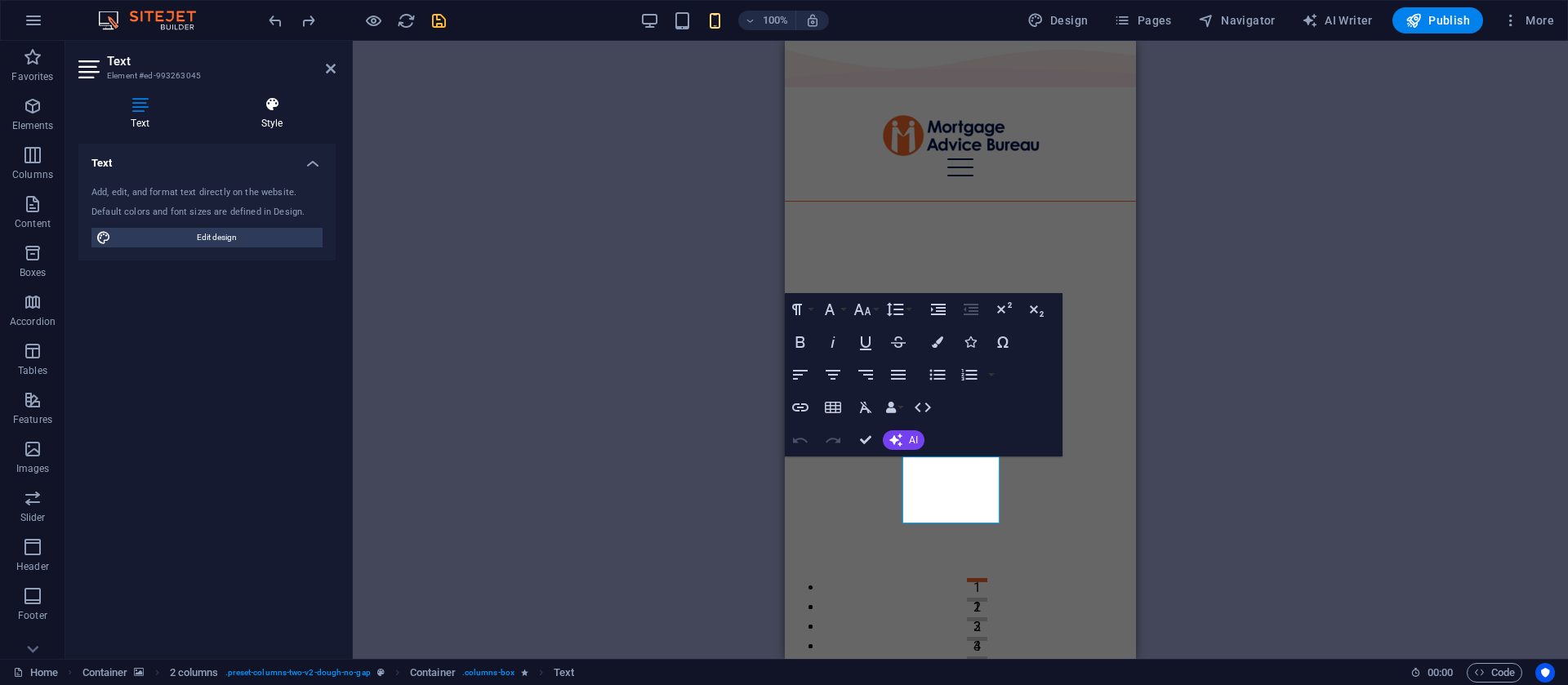
click at [269, 115] on h4 "Style" at bounding box center [272, 113] width 128 height 34
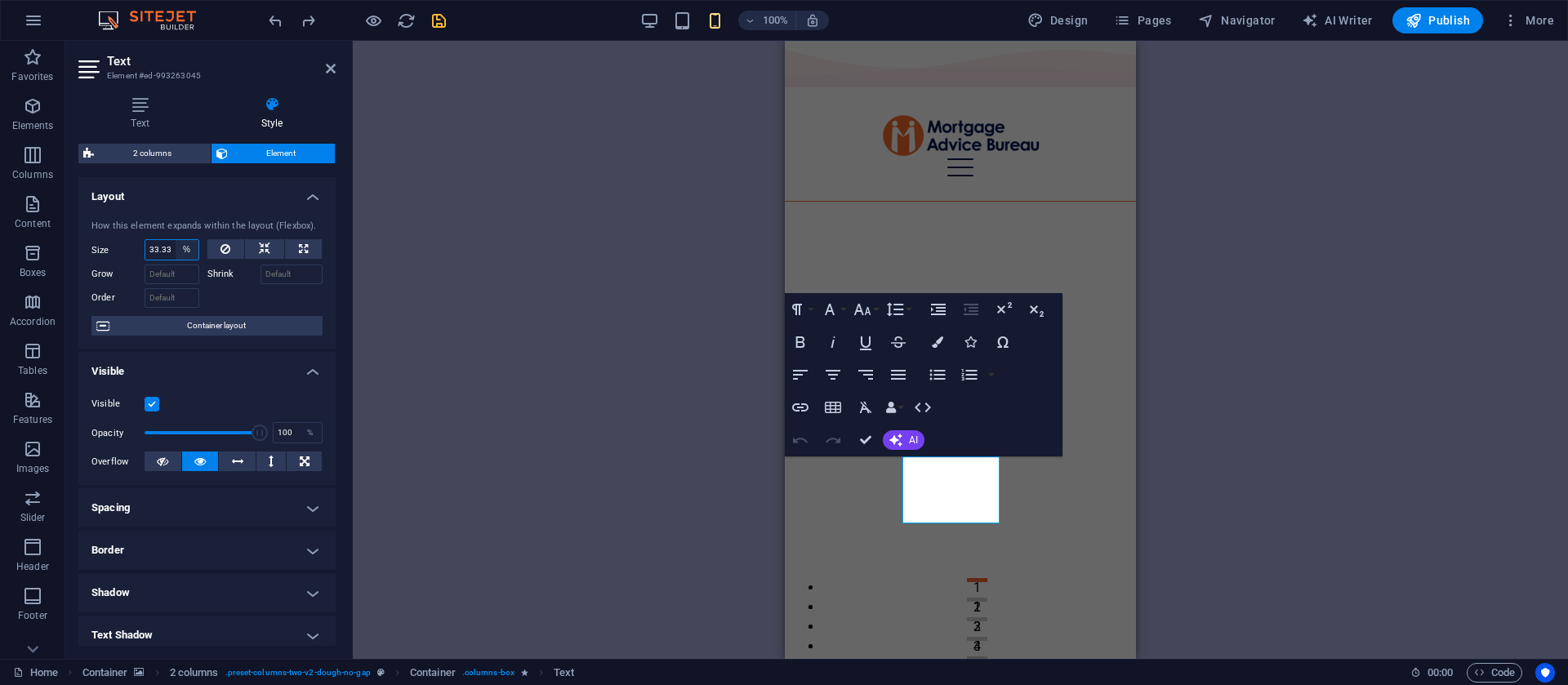
click at [177, 250] on select "Default auto px % 1/1 1/2 1/3 1/4 1/5 1/6 1/7 1/8 1/9 1/10" at bounding box center [187, 250] width 23 height 19
select select "auto"
click at [176, 240] on select "Default auto px % 1/1 1/2 1/3 1/4 1/5 1/6 1/7 1/8 1/9 1/10" at bounding box center [187, 250] width 23 height 19
select select "DISABLED_OPTION_VALUE"
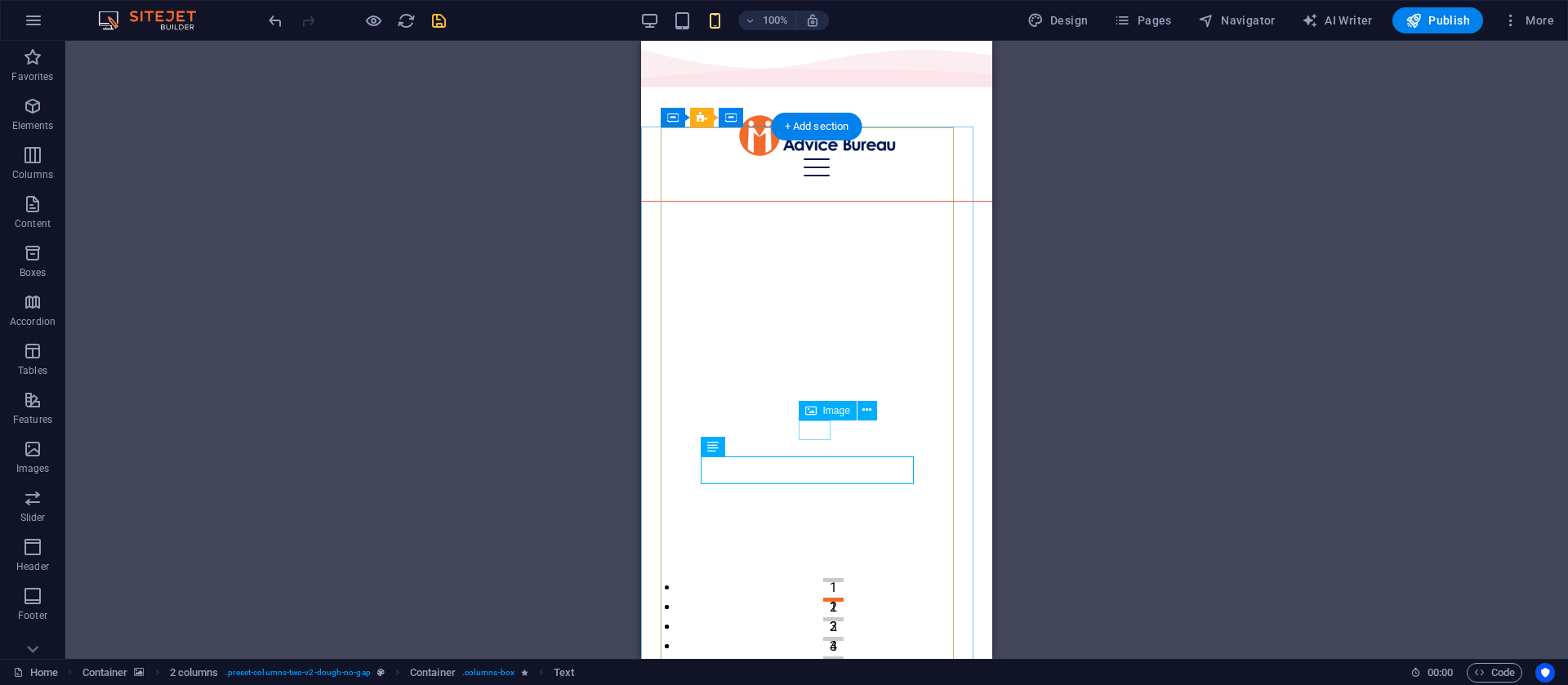
click at [862, 409] on icon at bounding box center [867, 410] width 9 height 18
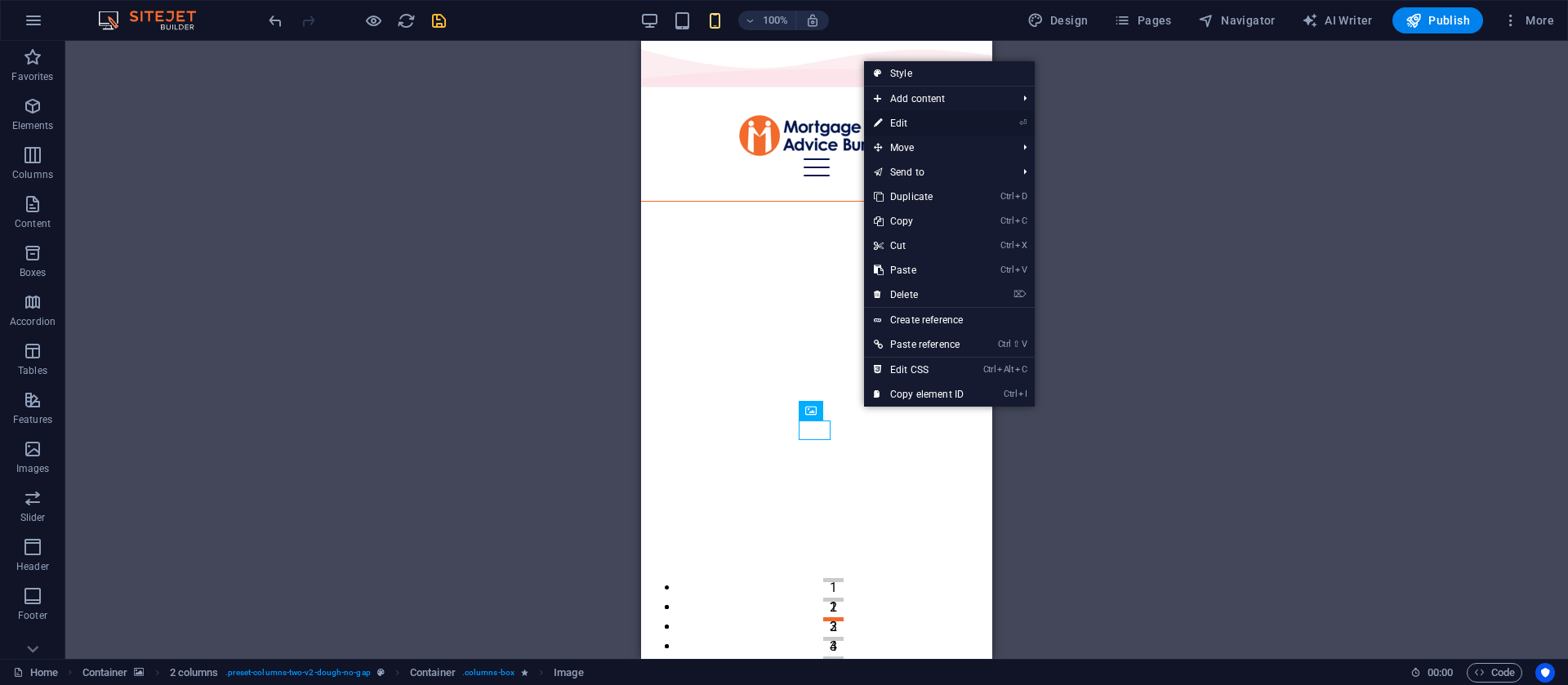
click at [899, 130] on link "⏎ Edit" at bounding box center [918, 123] width 109 height 25
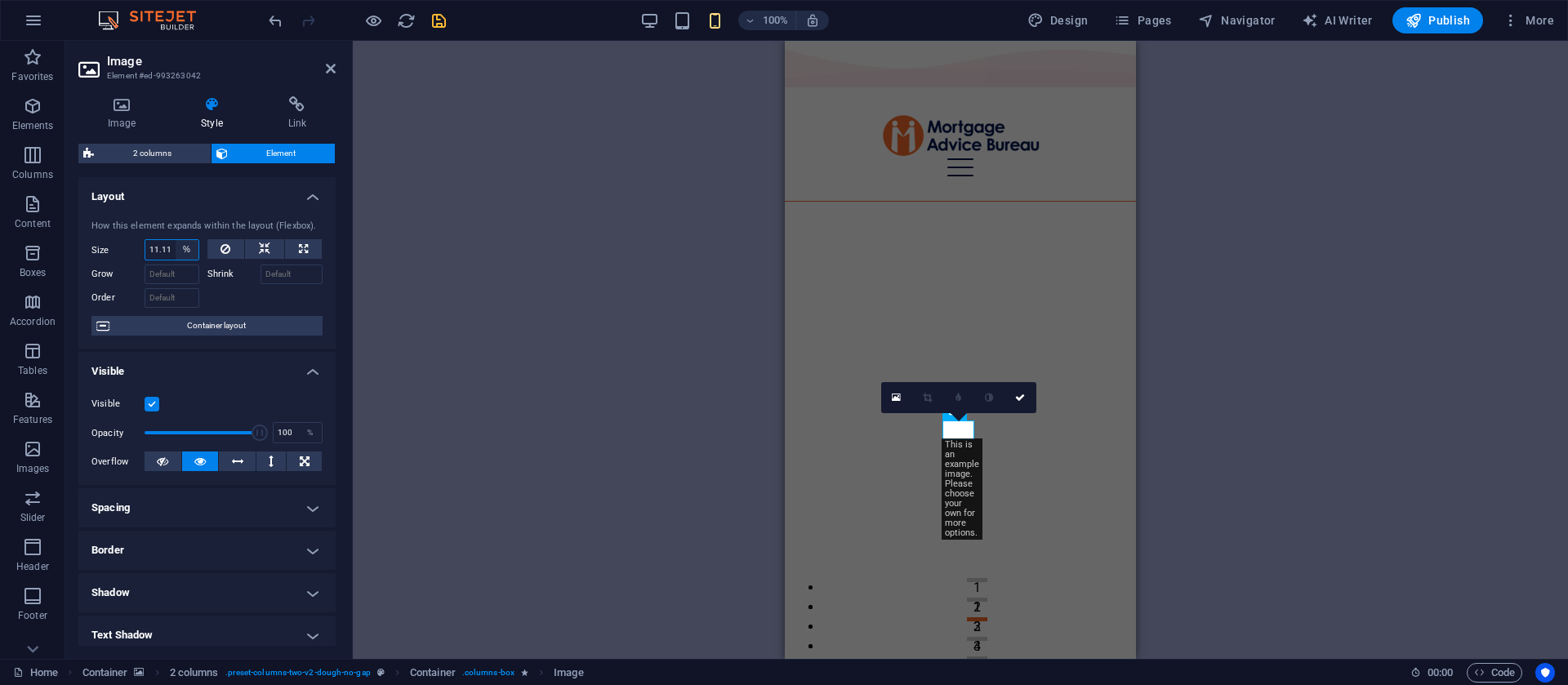
click at [188, 252] on select "Default auto px % 1/1 1/2 1/3 1/4 1/5 1/6 1/7 1/8 1/9 1/10" at bounding box center [187, 250] width 23 height 19
select select "d7kqr7pe9ls"
click at [176, 240] on select "Default auto px % 1/1 1/2 1/3 1/4 1/5 1/6 1/7 1/8 1/9 1/10" at bounding box center [187, 250] width 23 height 19
type input "11.11"
click at [187, 255] on select "Default auto px % 1/1 1/2 1/3 1/4 1/5 1/6 1/7 1/8 1/9 1/10" at bounding box center [187, 250] width 23 height 19
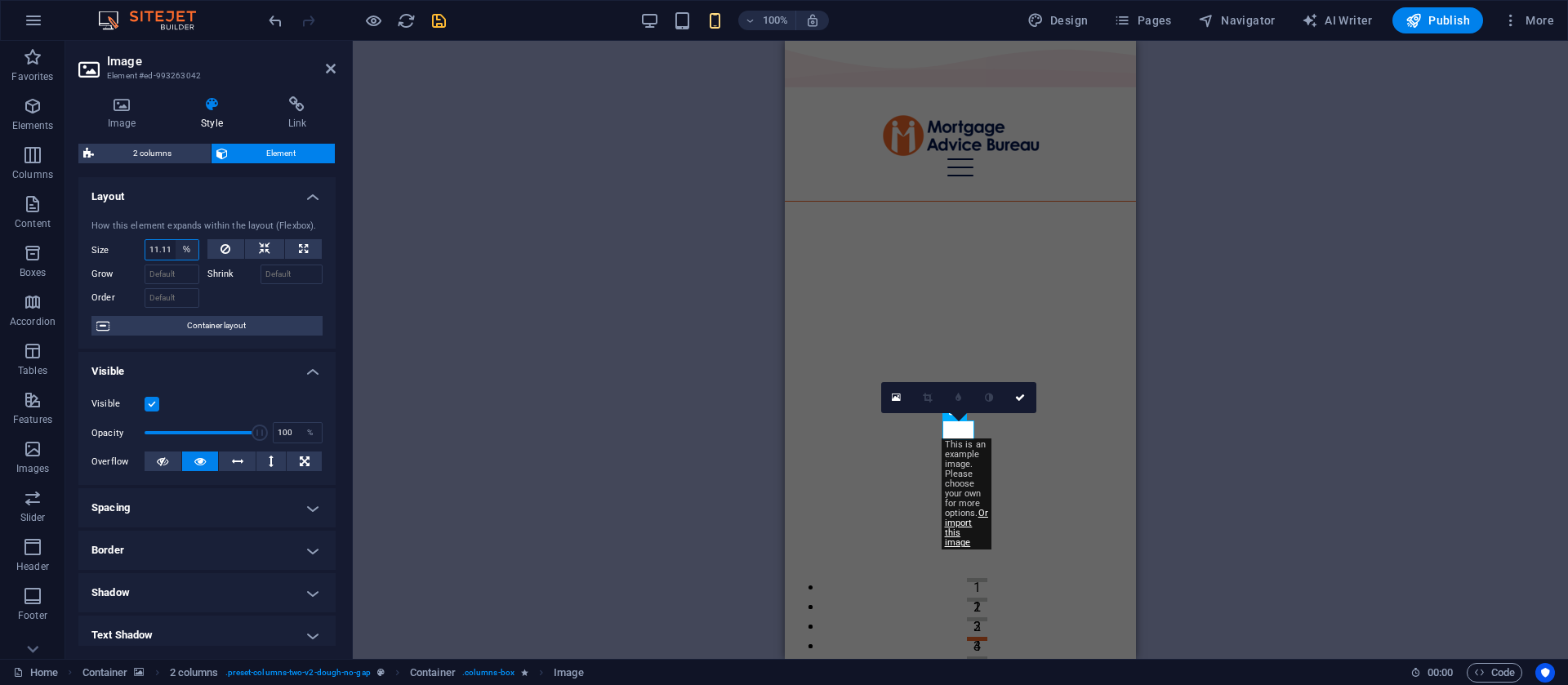
select select "auto"
click at [176, 240] on select "Default auto px % 1/1 1/2 1/3 1/4 1/5 1/6 1/7 1/8 1/9 1/10" at bounding box center [187, 250] width 23 height 19
select select "DISABLED_OPTION_VALUE"
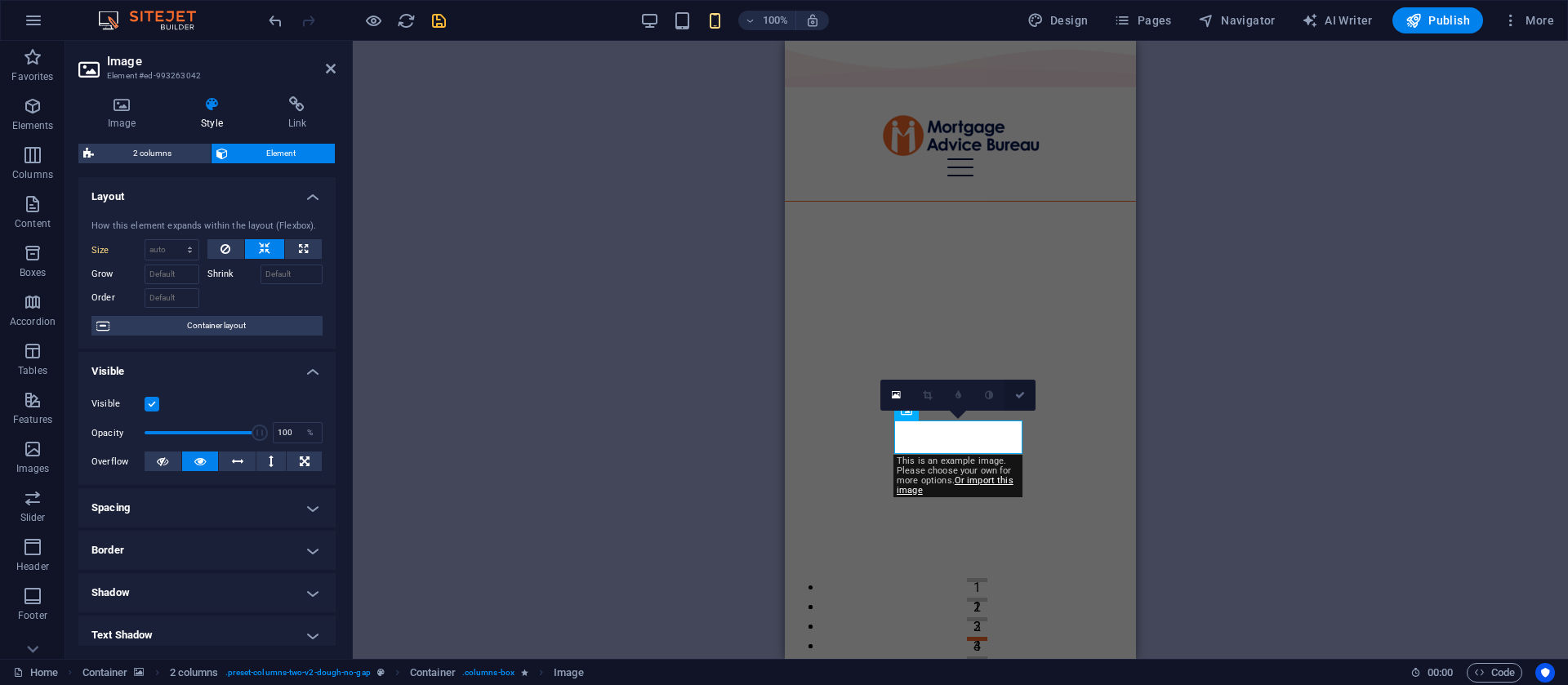
click at [1015, 395] on icon at bounding box center [1020, 395] width 10 height 10
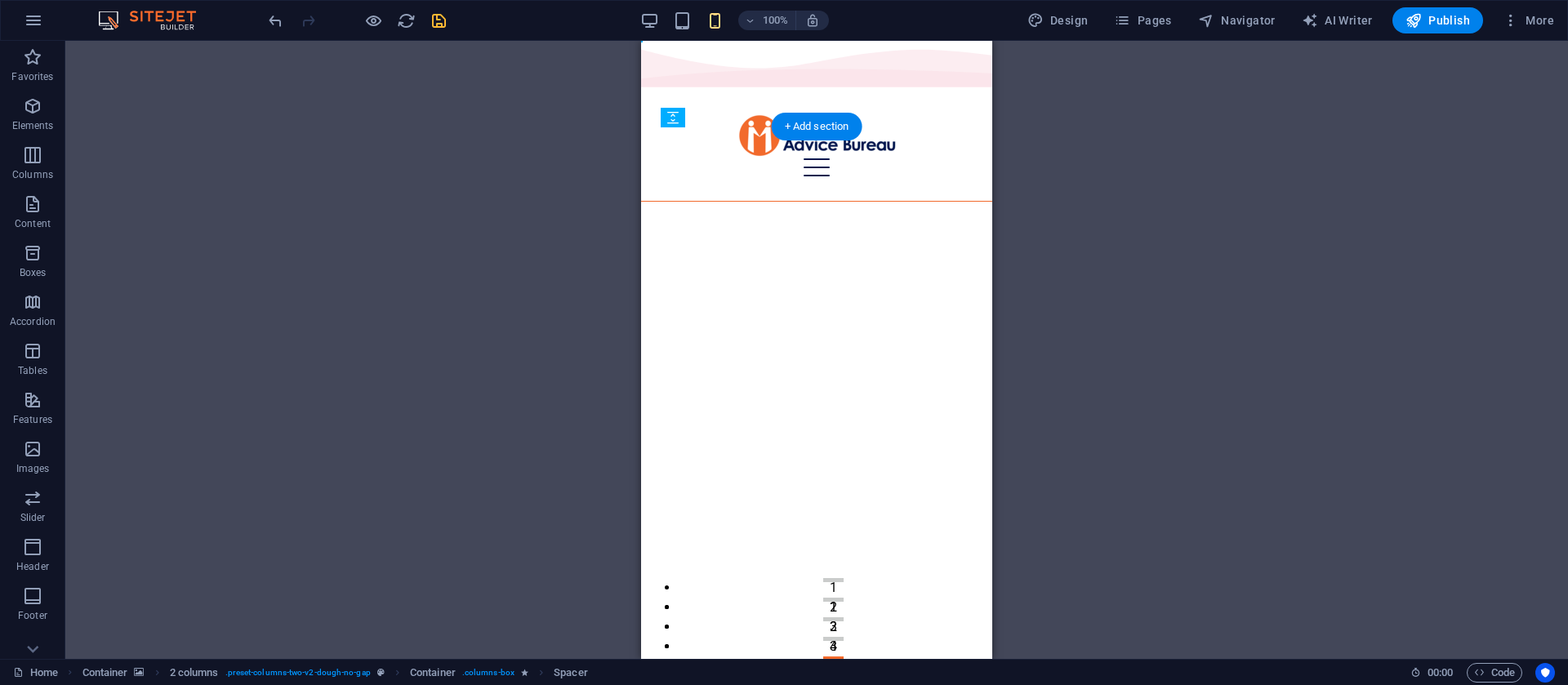
drag, startPoint x: 814, startPoint y: 466, endPoint x: 779, endPoint y: 497, distance: 46.8
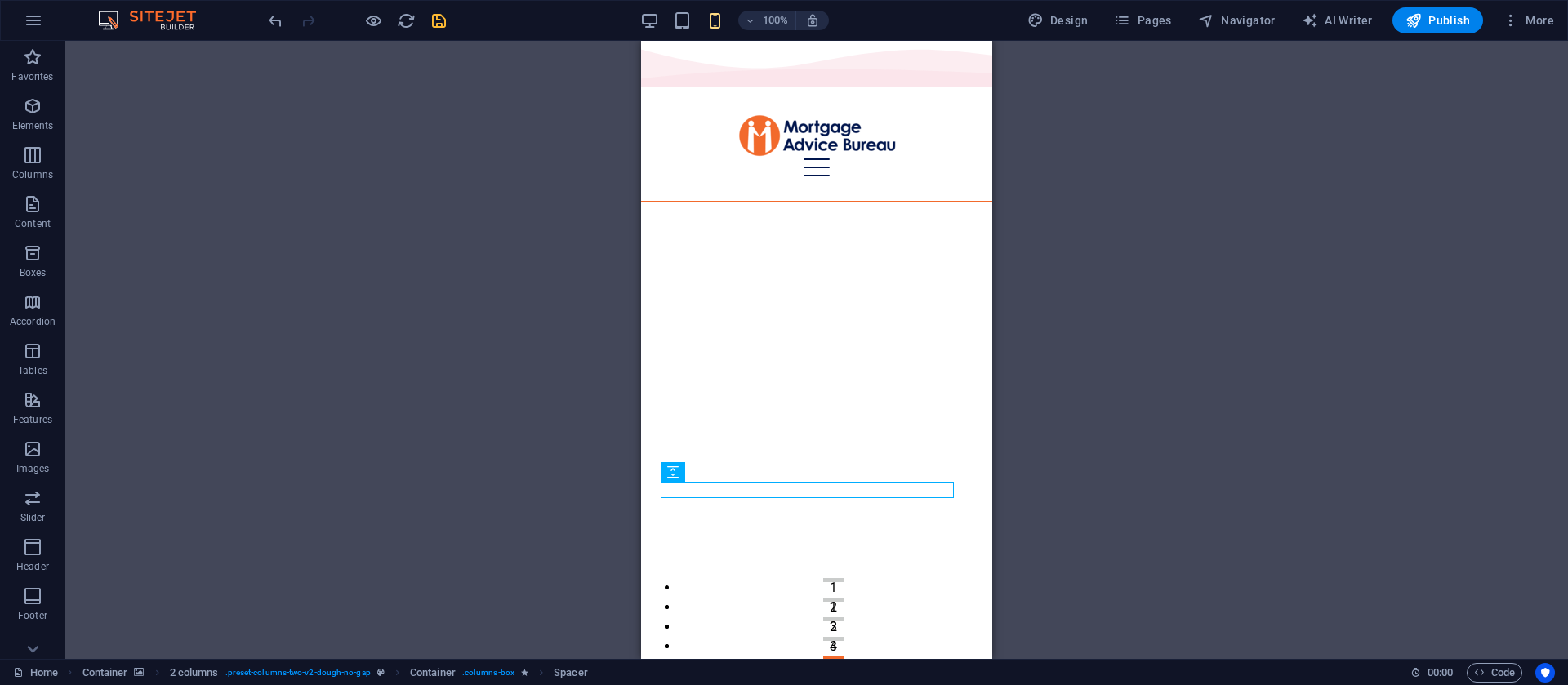
click at [1136, 415] on div "2 columns Container H2 Container Container 2 columns Container 2 columns Contai…" at bounding box center [817, 349] width 1502 height 618
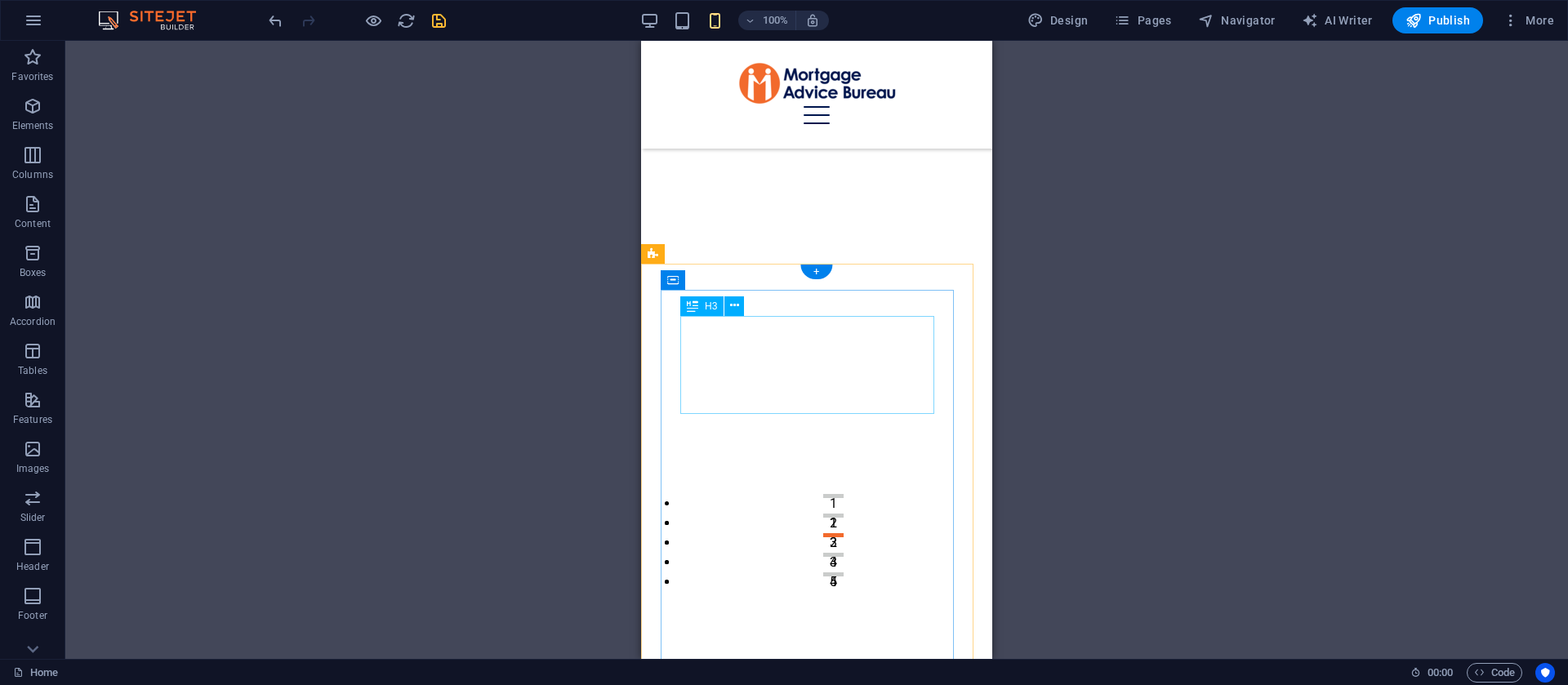
scroll to position [695, 0]
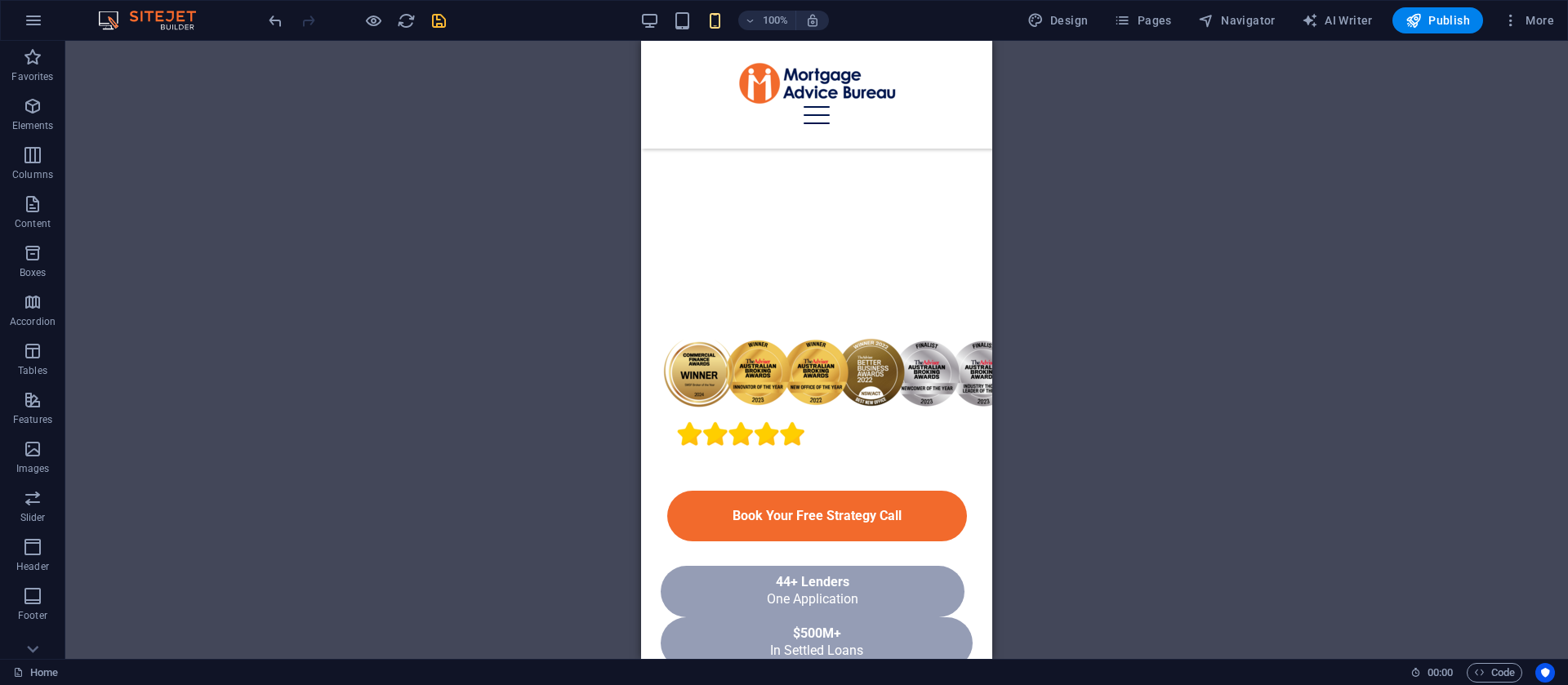
click at [441, 30] on button "save" at bounding box center [438, 19] width 19 height 19
click at [1411, 24] on icon "button" at bounding box center [1414, 20] width 17 height 17
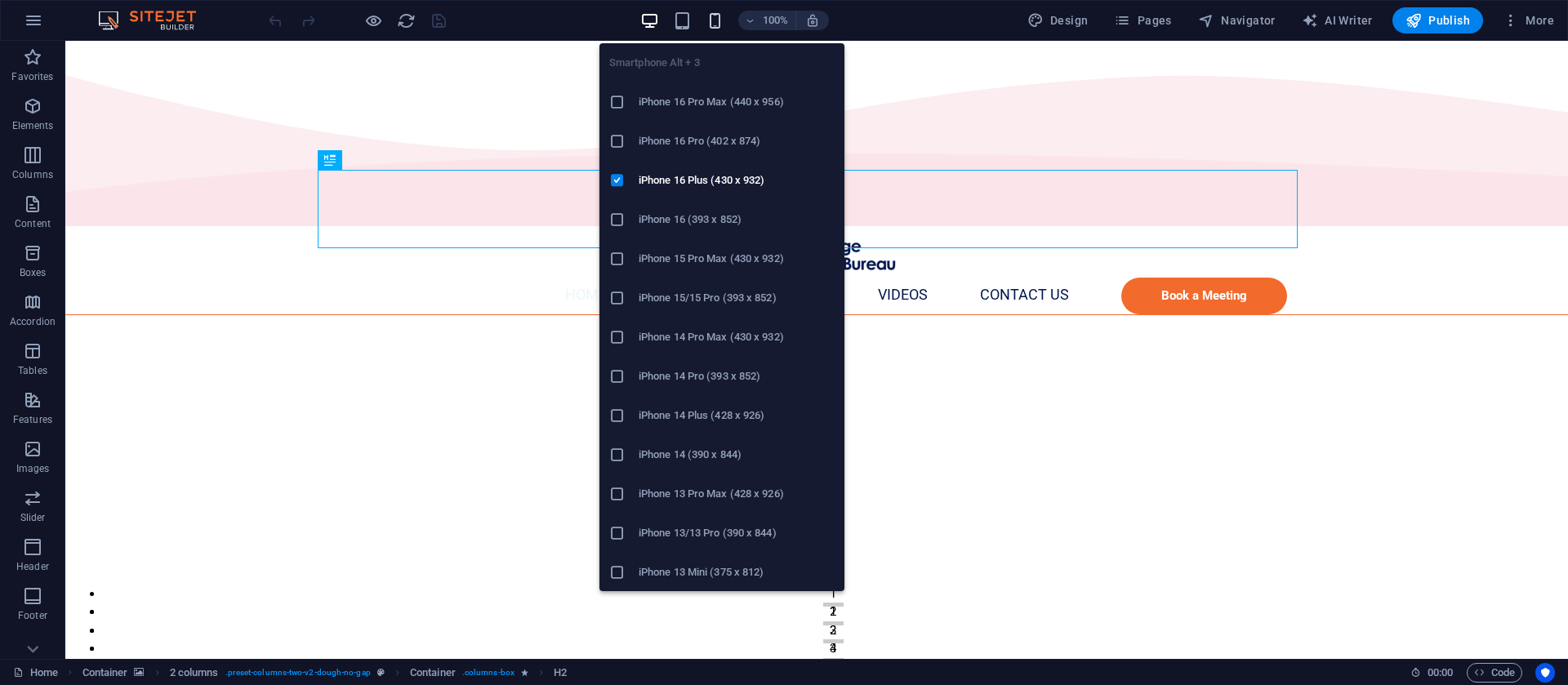
click at [718, 21] on icon "button" at bounding box center [715, 20] width 18 height 18
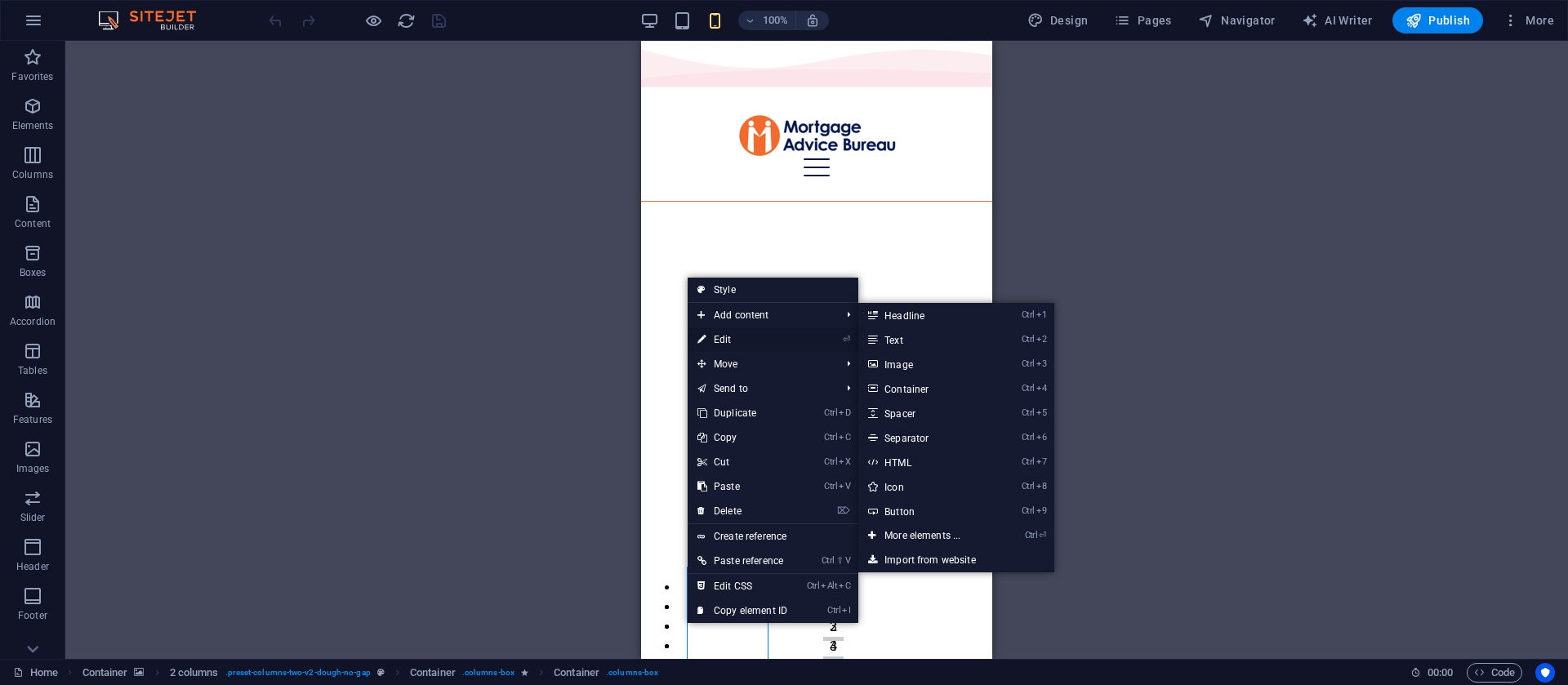
click at [735, 337] on link "⏎ Edit" at bounding box center [742, 339] width 109 height 25
select select "%"
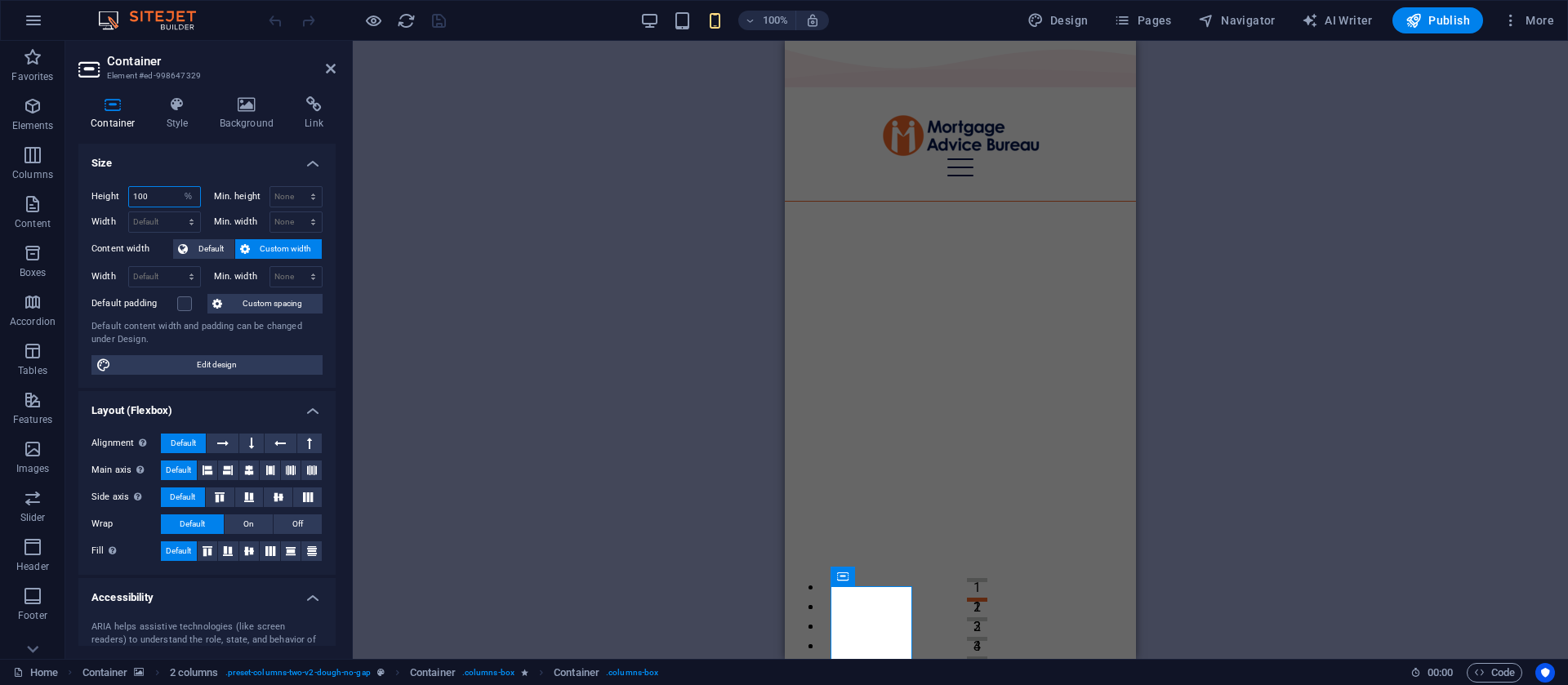
click at [151, 194] on input "100" at bounding box center [164, 196] width 71 height 19
type input "50"
click at [165, 118] on h4 "Style" at bounding box center [180, 113] width 53 height 34
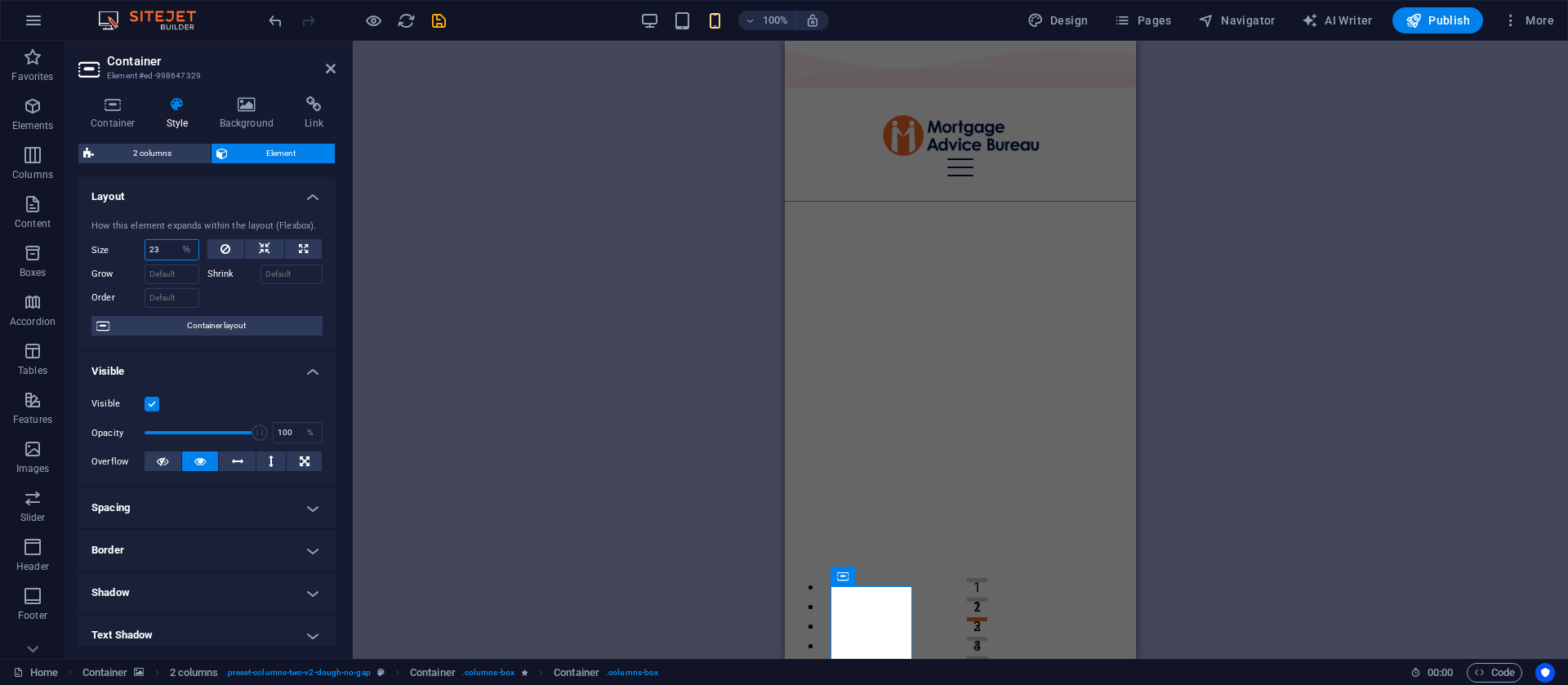
click at [164, 245] on input "23" at bounding box center [171, 250] width 53 height 19
type input "20"
click at [183, 247] on select "Default auto px % 1/1 1/2 1/3 1/4 1/5 1/6 1/7 1/8 1/9 1/10" at bounding box center [187, 250] width 23 height 19
select select "1/6"
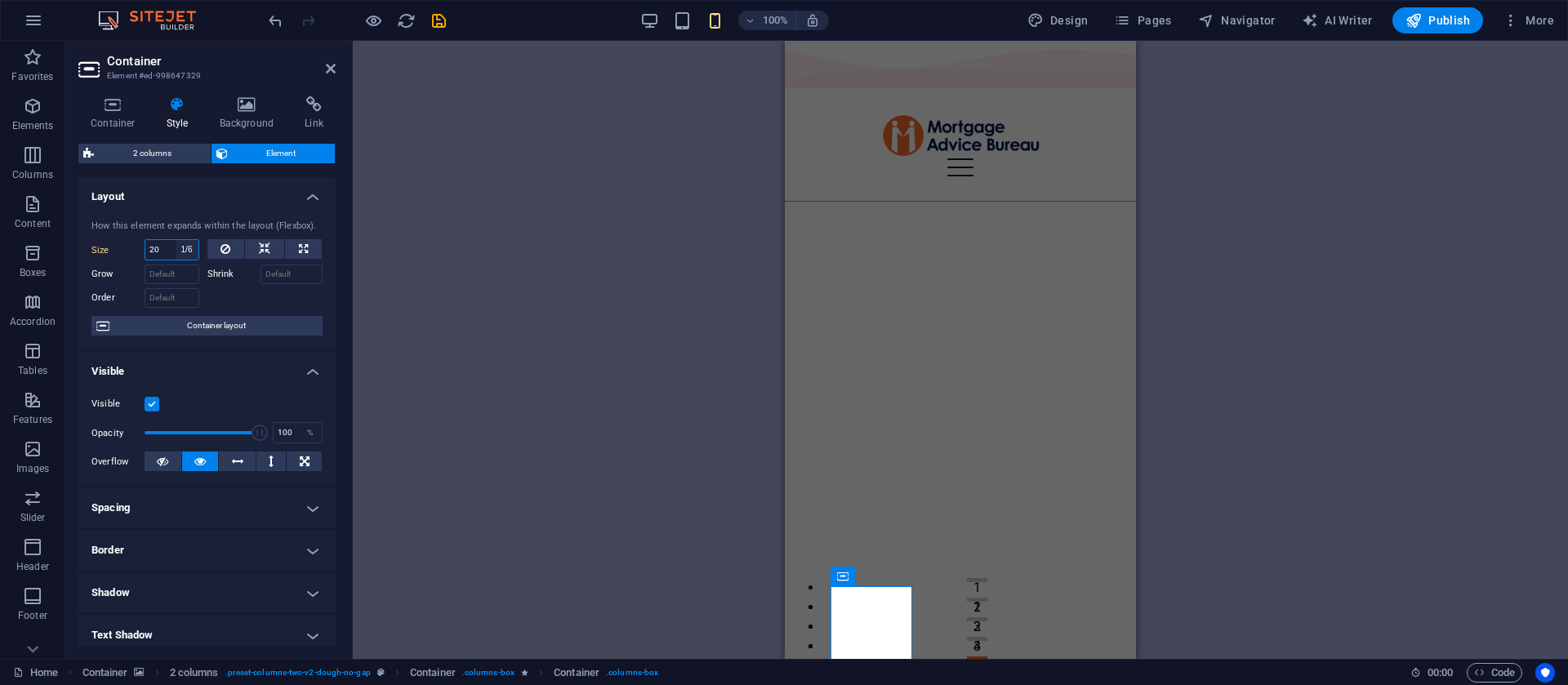
click at [176, 240] on select "Default auto px % 1/1 1/2 1/3 1/4 1/5 1/6 1/7 1/8 1/9 1/10" at bounding box center [187, 250] width 23 height 19
type input "16.66"
click at [183, 254] on select "Default auto px % 1/1 1/2 1/3 1/4 1/5 1/6 1/7 1/8 1/9 1/10" at bounding box center [187, 250] width 23 height 19
select select "1/4"
click at [176, 240] on select "Default auto px % 1/1 1/2 1/3 1/4 1/5 1/6 1/7 1/8 1/9 1/10" at bounding box center [187, 250] width 23 height 19
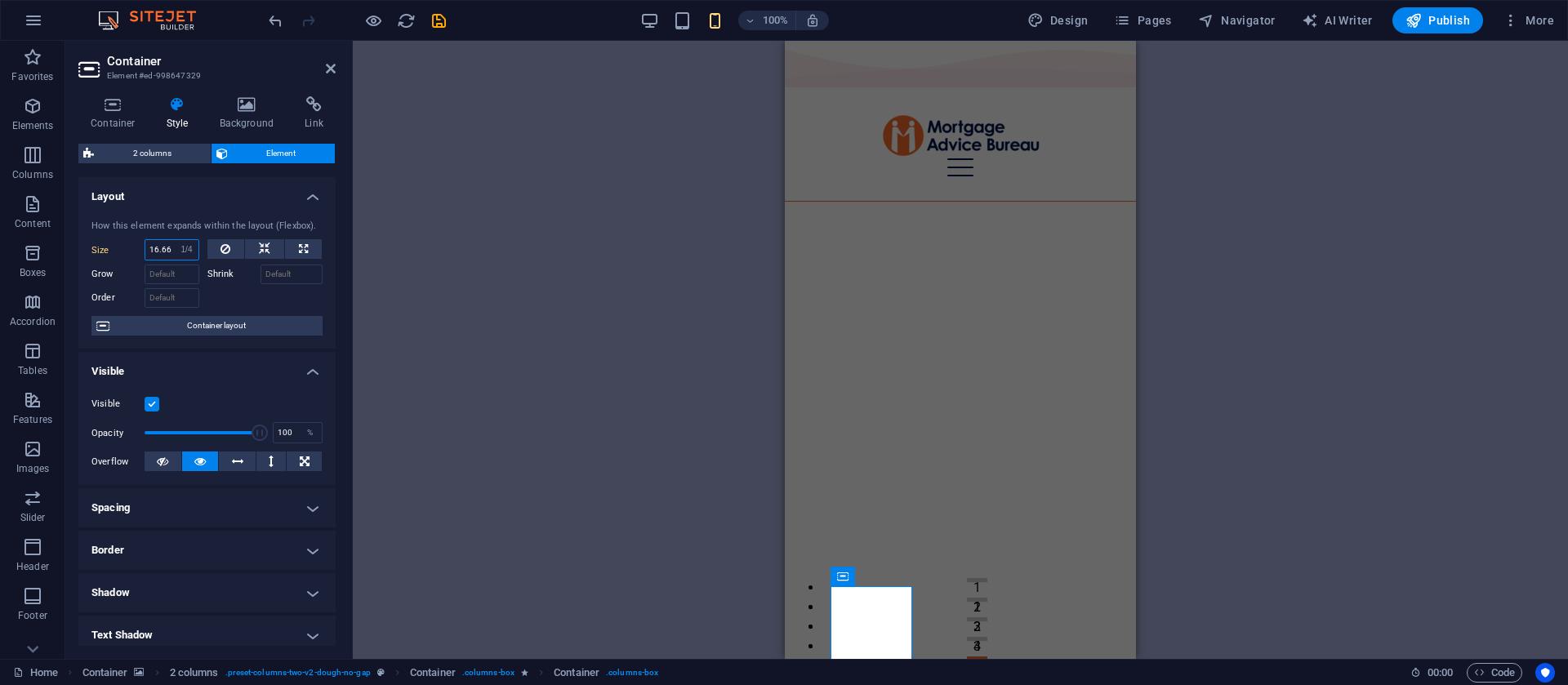
type input "25"
select select "%"
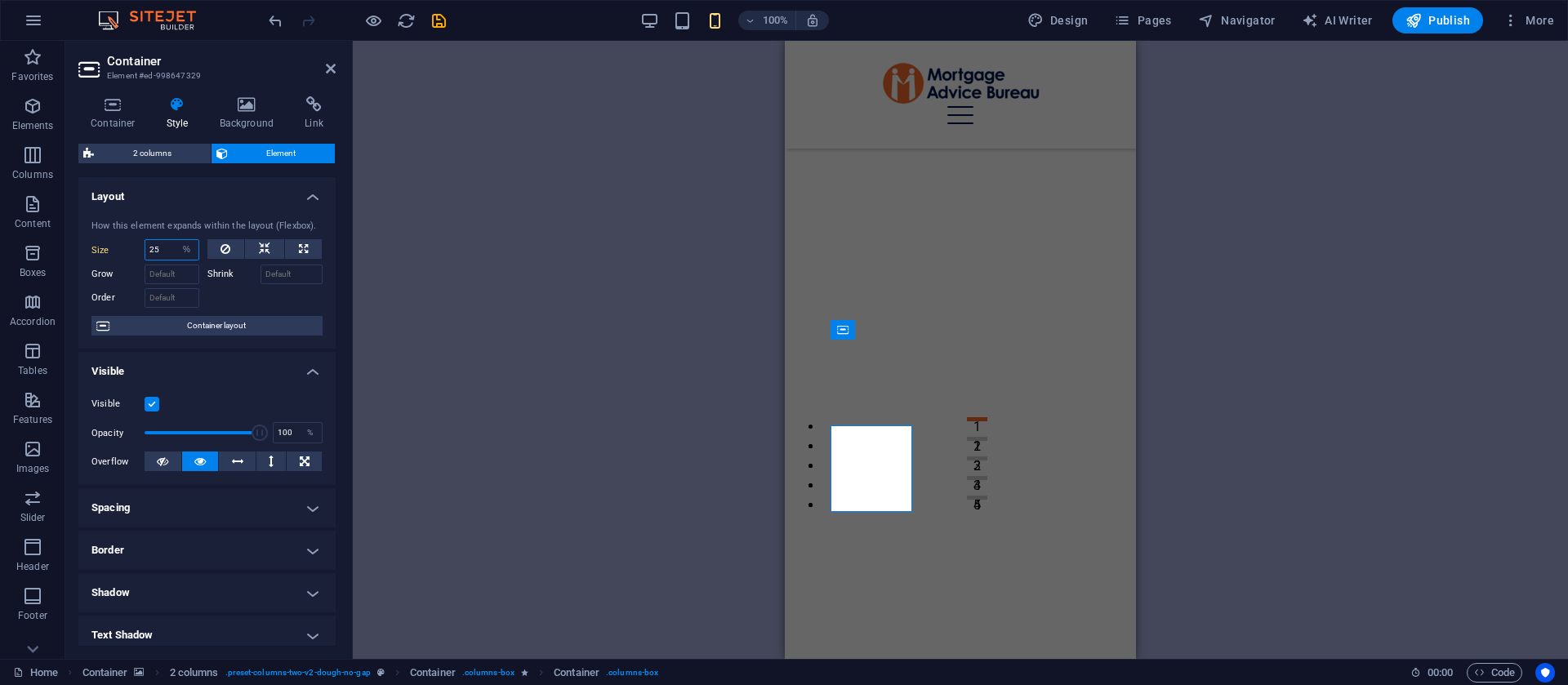
scroll to position [184, 0]
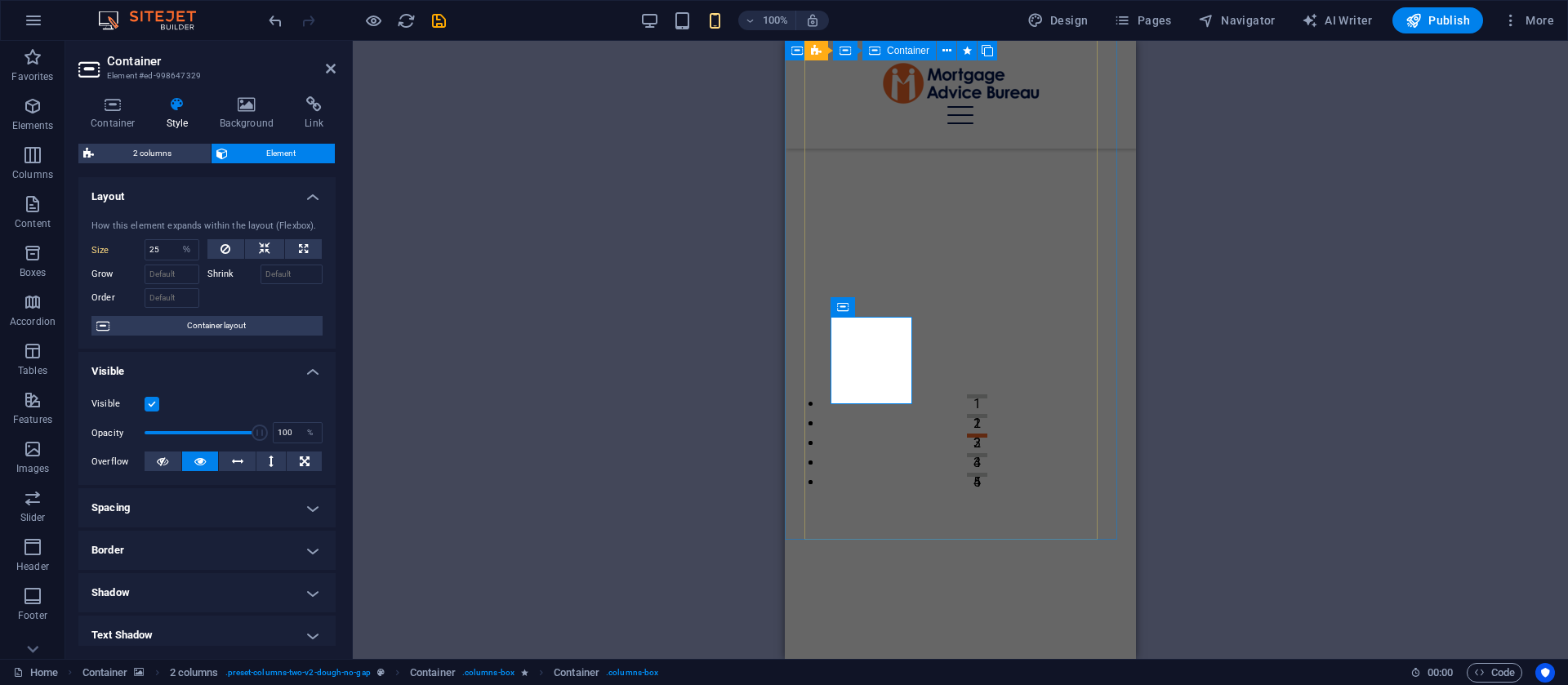
drag, startPoint x: 1010, startPoint y: 399, endPoint x: 892, endPoint y: 470, distance: 137.7
click at [334, 74] on icon at bounding box center [331, 68] width 10 height 13
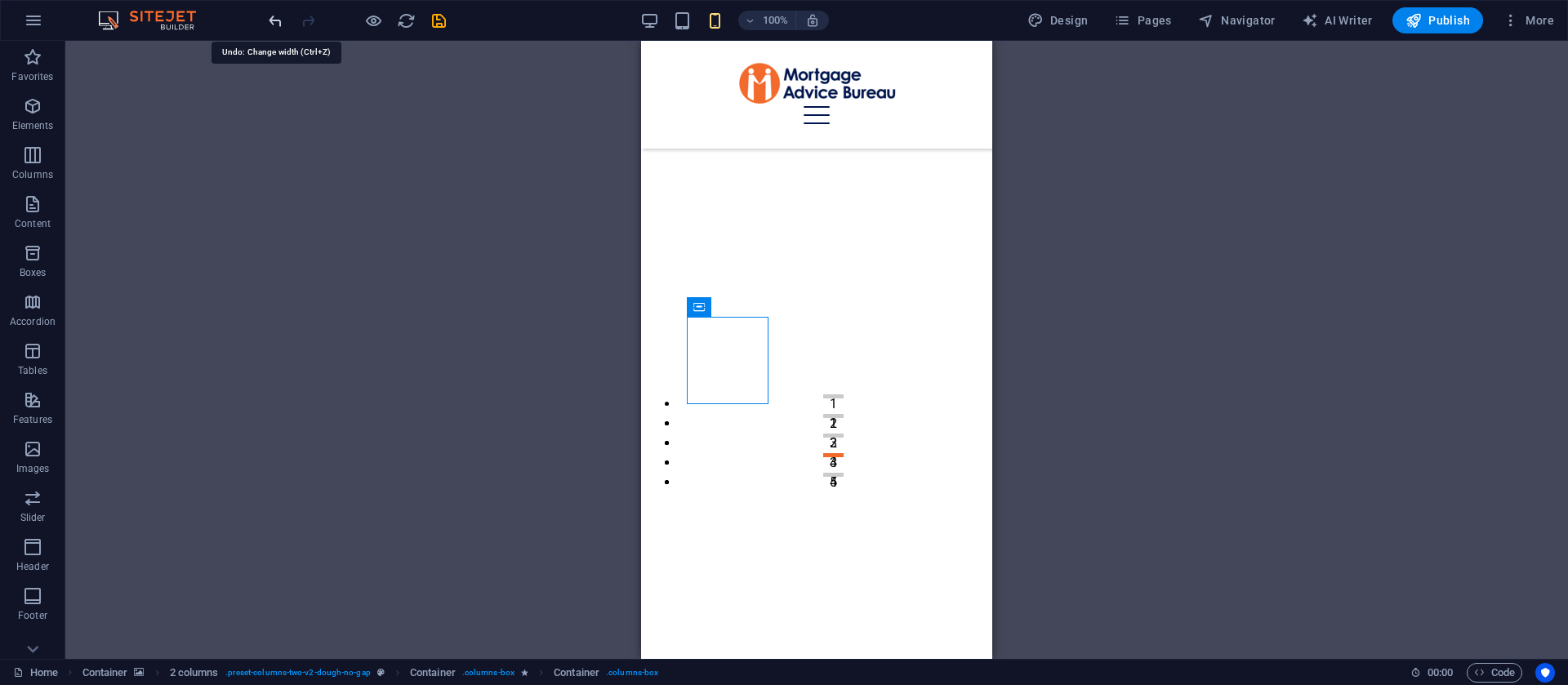
click at [279, 22] on icon "undo" at bounding box center [275, 20] width 18 height 18
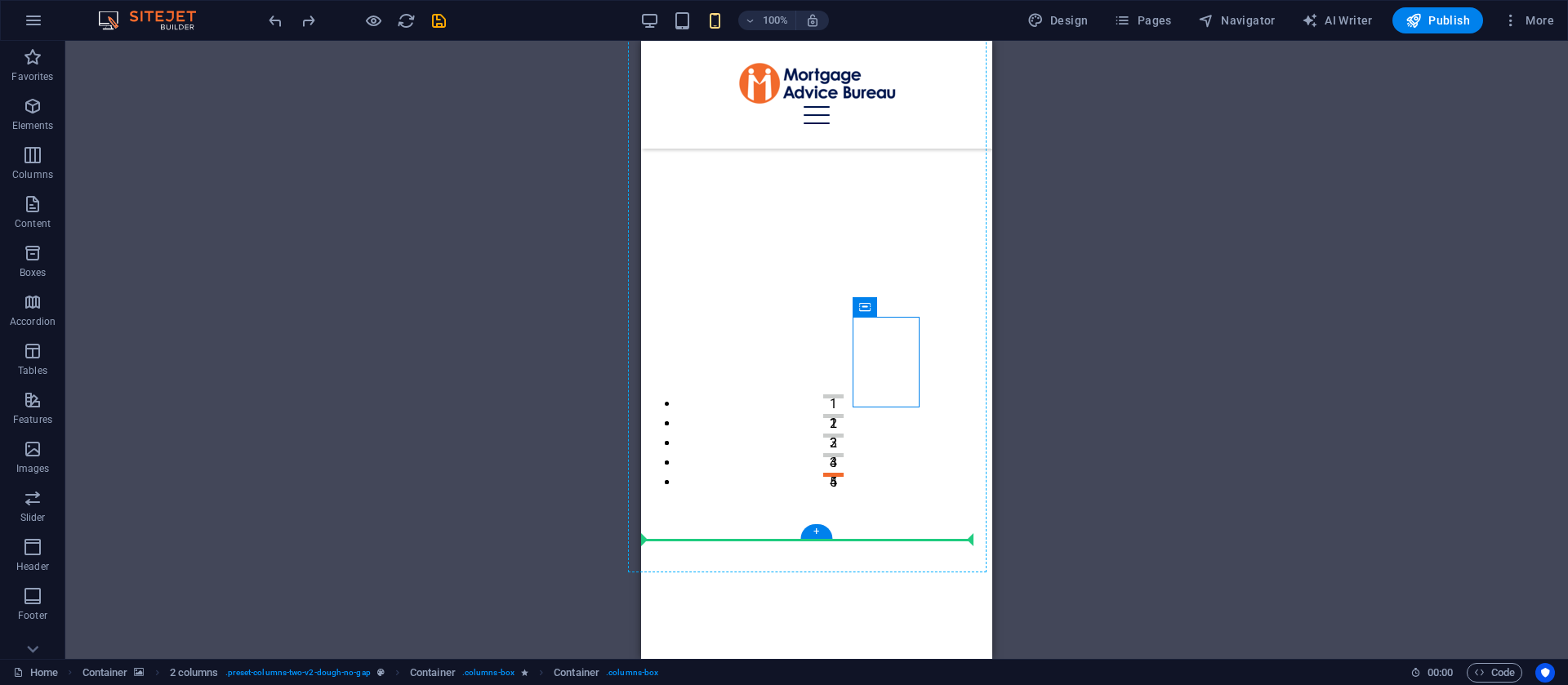
drag, startPoint x: 1414, startPoint y: 348, endPoint x: 731, endPoint y: 471, distance: 694.0
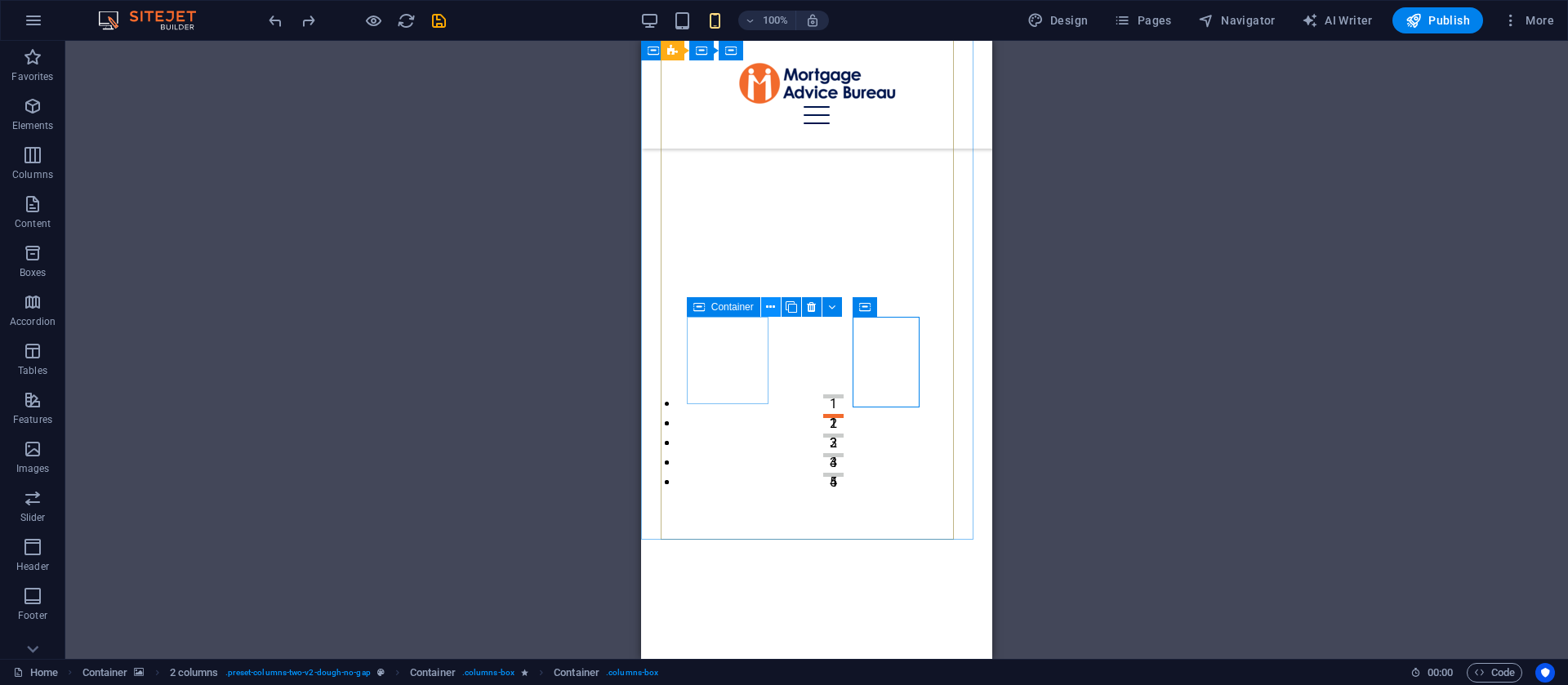
click at [763, 300] on button at bounding box center [771, 307] width 19 height 19
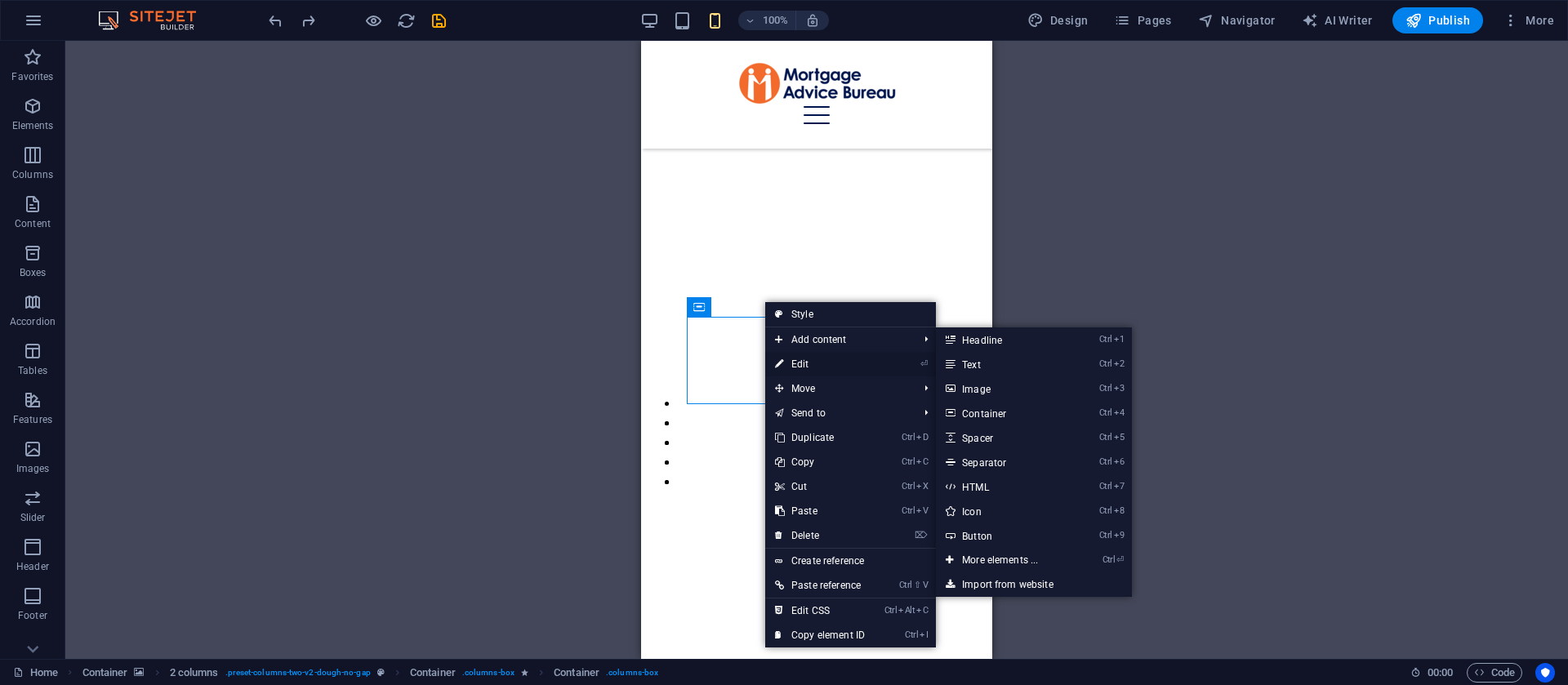
click at [798, 358] on link "⏎ Edit" at bounding box center [820, 364] width 109 height 25
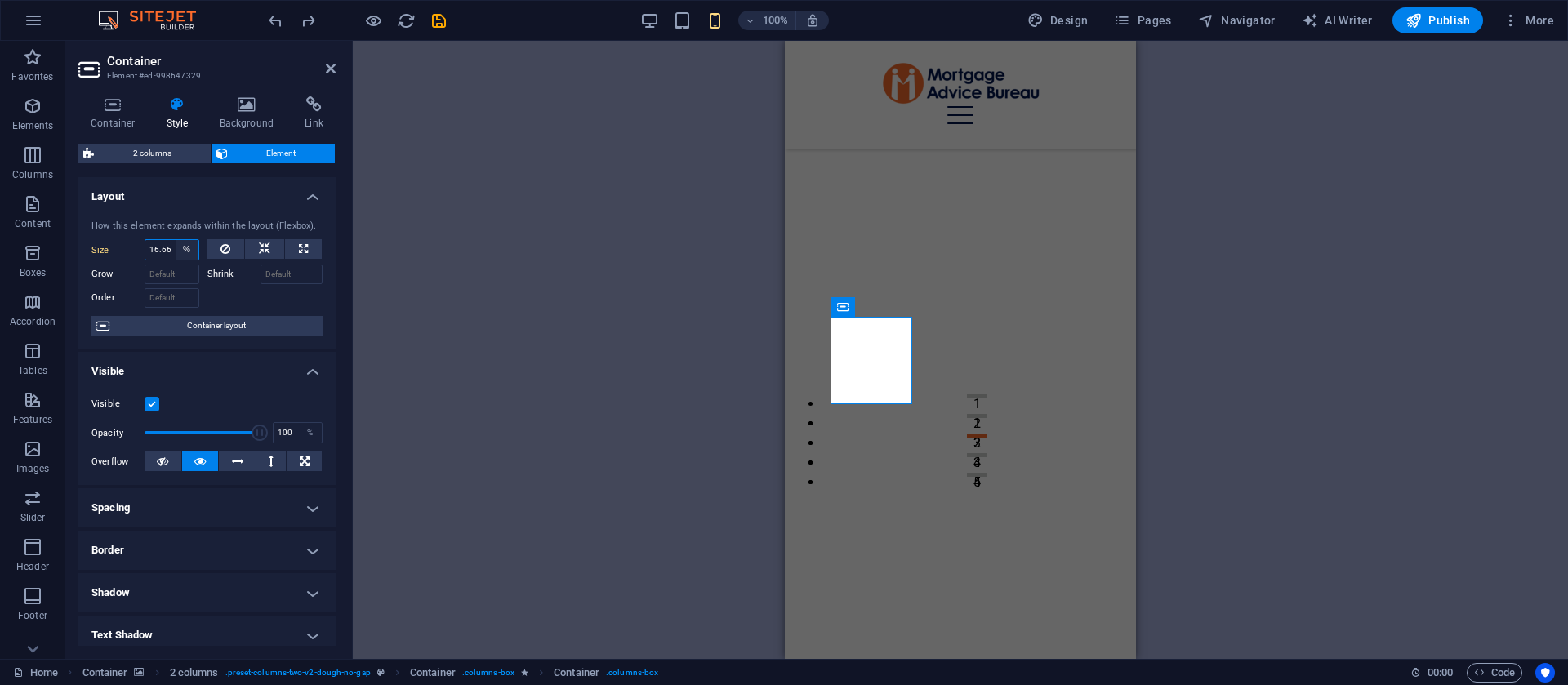
click at [180, 251] on select "Default auto px % 1/1 1/2 1/3 1/4 1/5 1/6 1/7 1/8 1/9 1/10" at bounding box center [187, 250] width 23 height 19
select select "1/2"
click at [176, 240] on select "Default auto px % 1/1 1/2 1/3 1/4 1/5 1/6 1/7 1/8 1/9 1/10" at bounding box center [187, 250] width 23 height 19
type input "50"
select select "%"
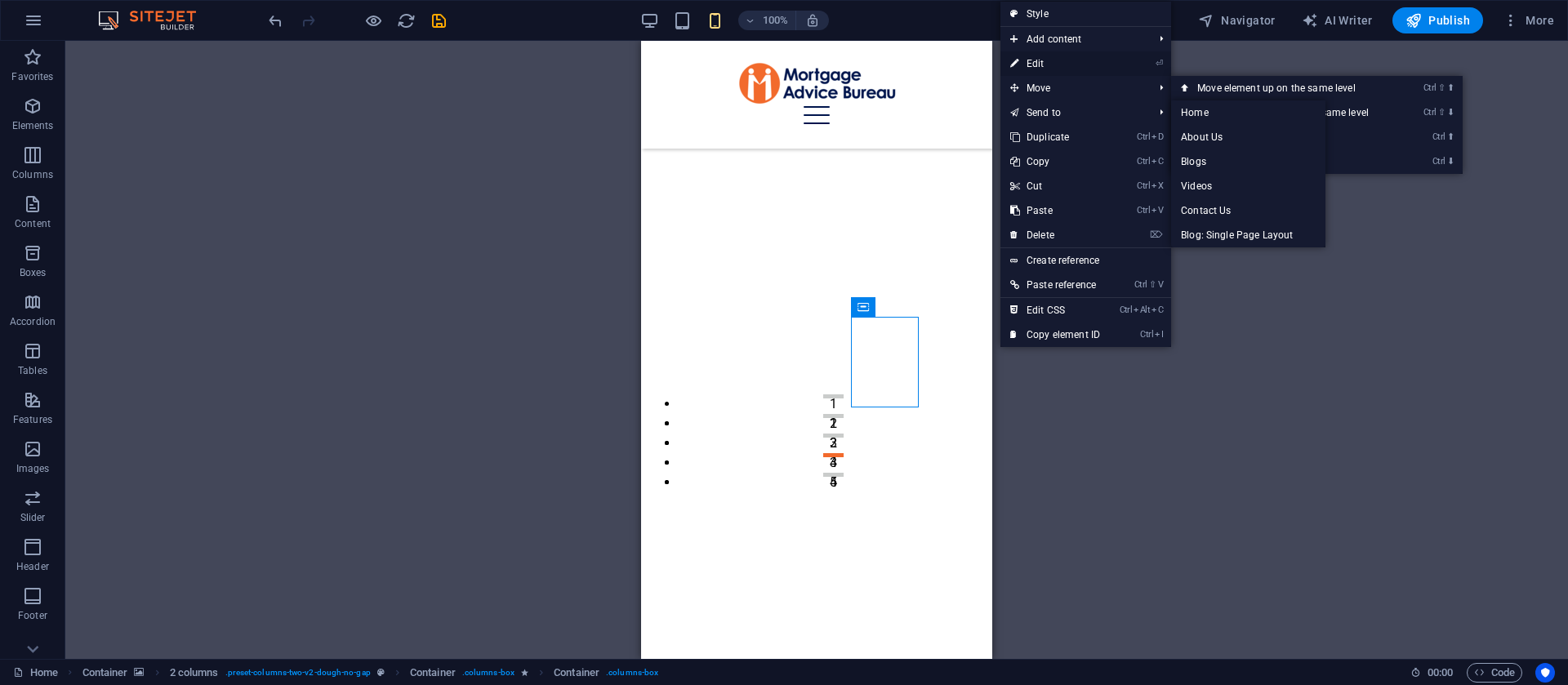
click at [1059, 71] on link "⏎ Edit" at bounding box center [1055, 64] width 109 height 25
select select "%"
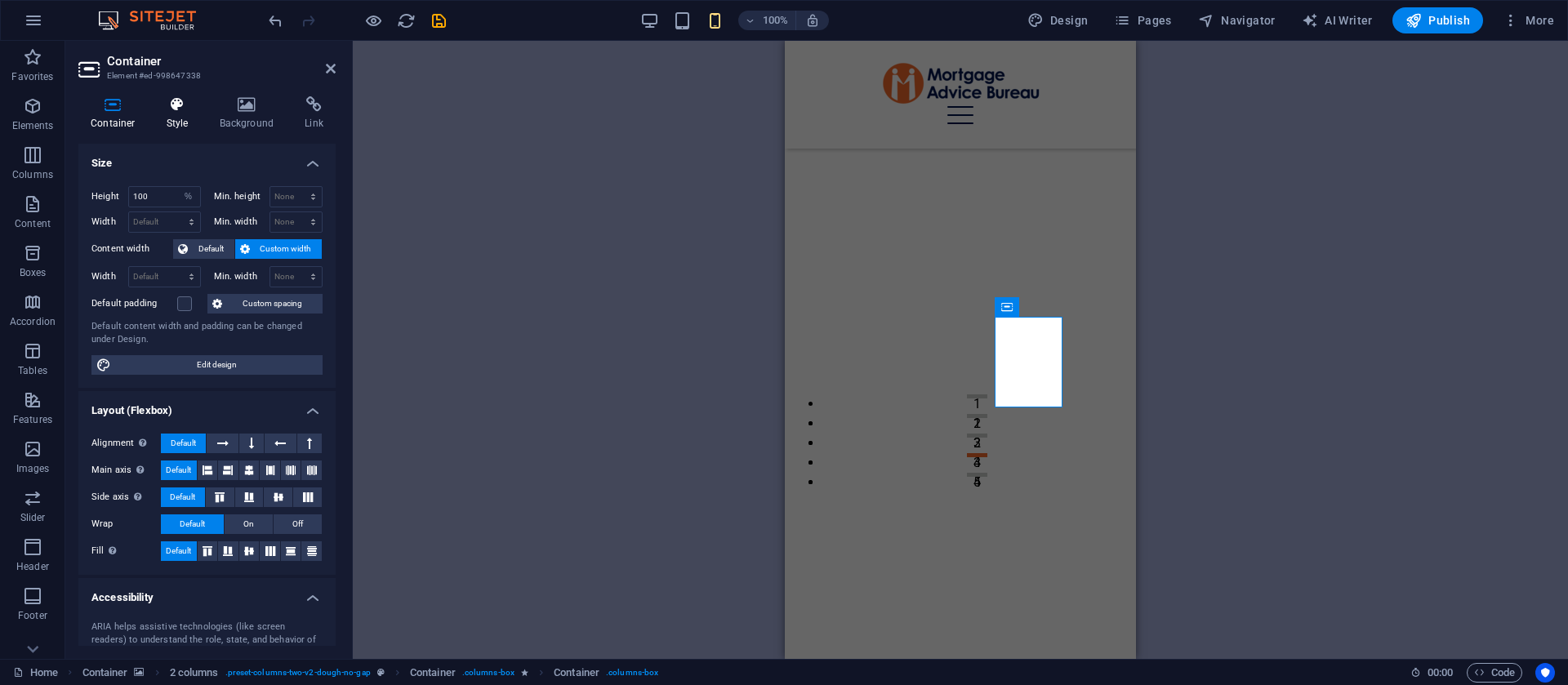
click at [182, 122] on h4 "Style" at bounding box center [180, 113] width 53 height 34
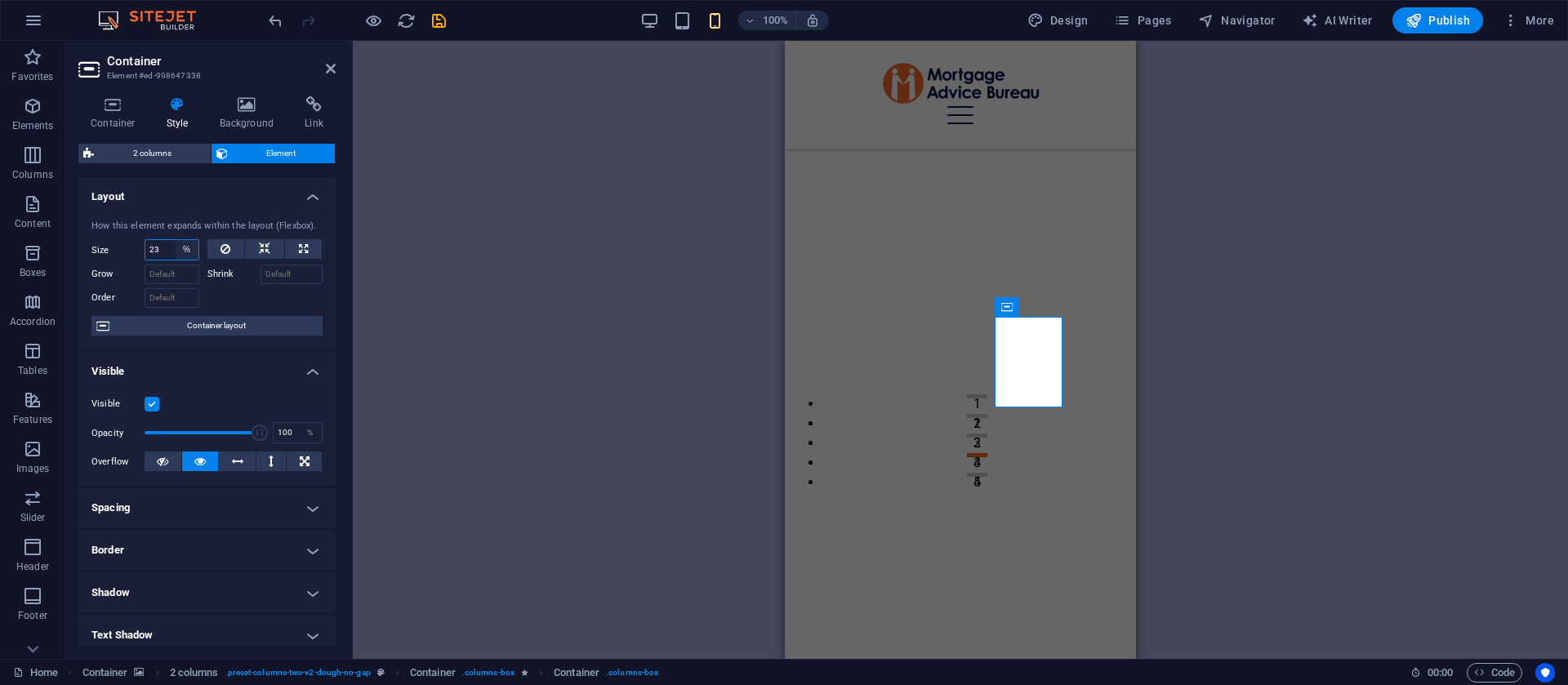
click at [181, 247] on select "Default auto px % 1/1 1/2 1/3 1/4 1/5 1/6 1/7 1/8 1/9 1/10" at bounding box center [187, 250] width 23 height 19
select select "1/2"
click at [176, 240] on select "Default auto px % 1/1 1/2 1/3 1/4 1/5 1/6 1/7 1/8 1/9 1/10" at bounding box center [187, 250] width 23 height 19
type input "50"
select select "%"
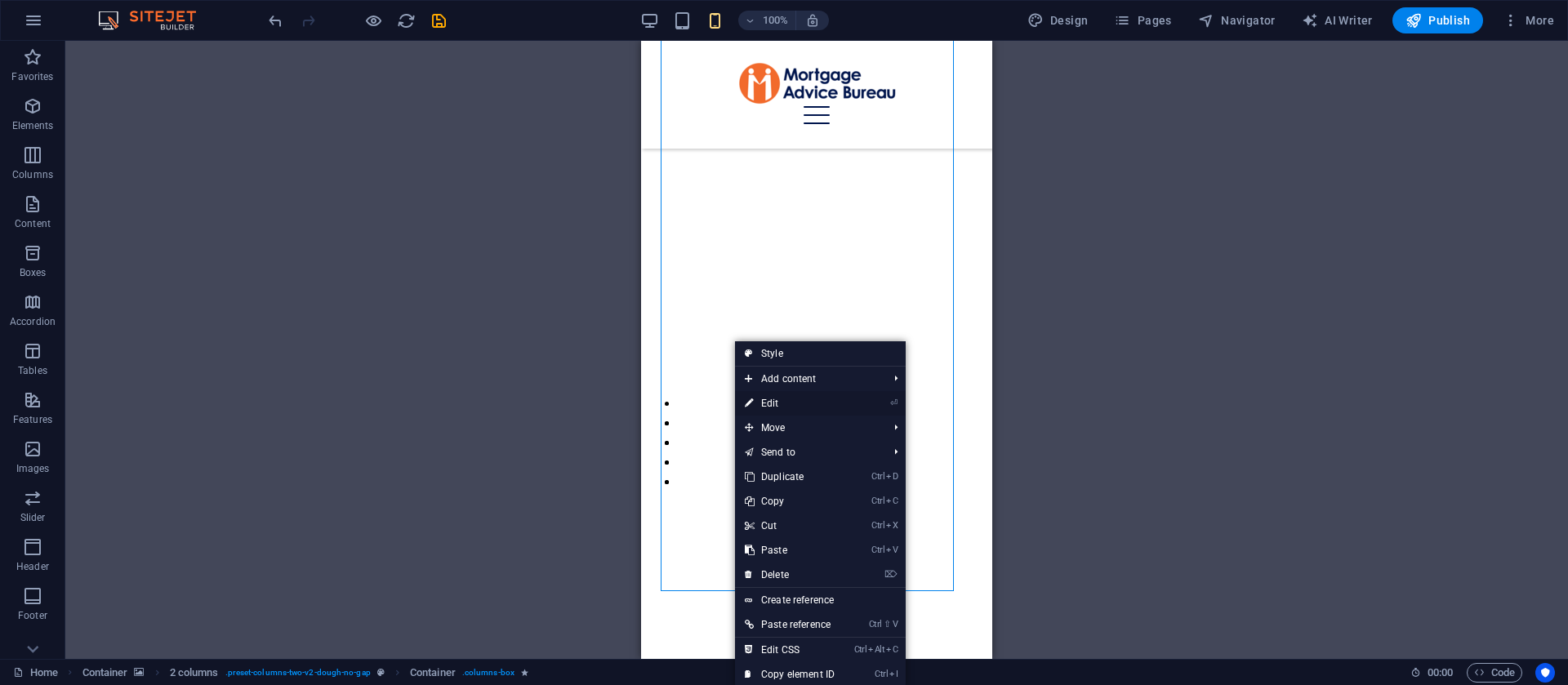
click at [772, 391] on link "⏎ Edit" at bounding box center [789, 403] width 109 height 25
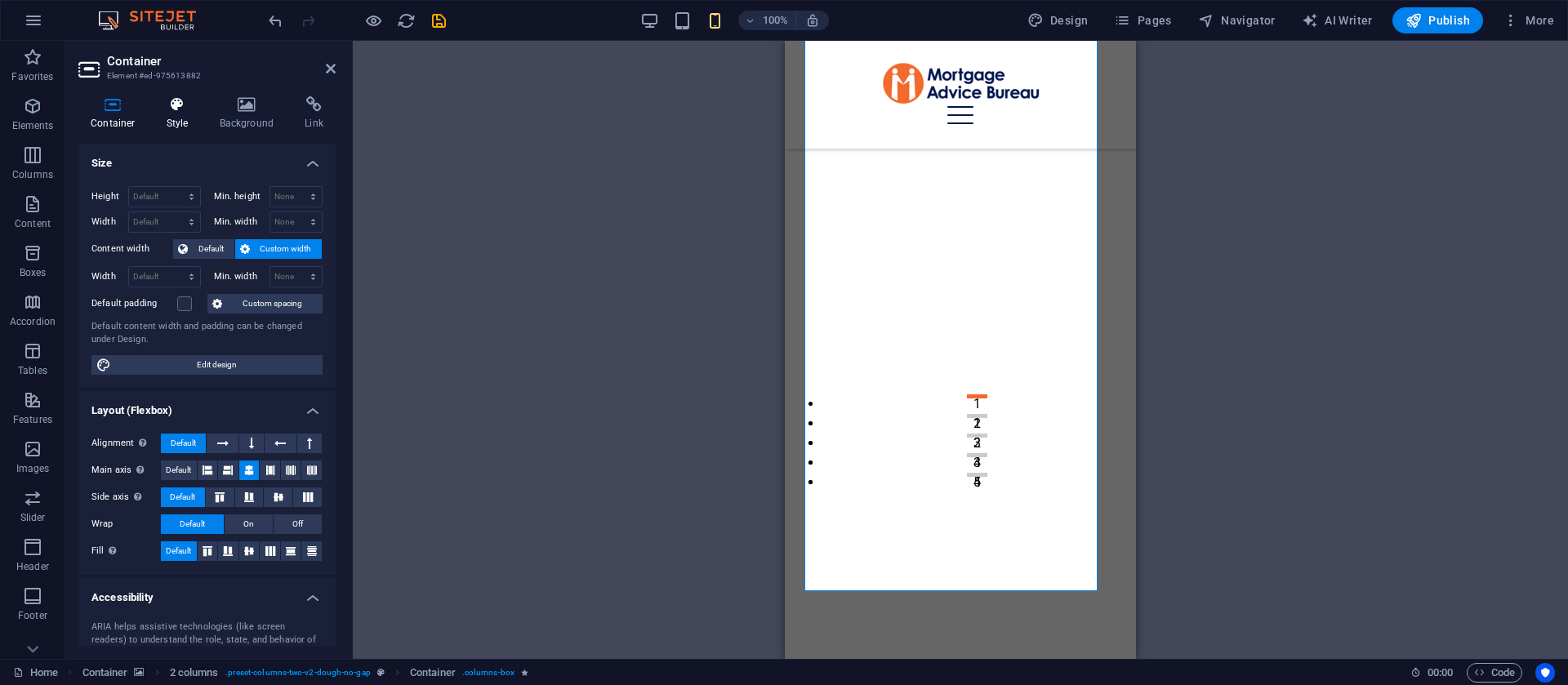
click at [190, 108] on icon at bounding box center [177, 104] width 46 height 17
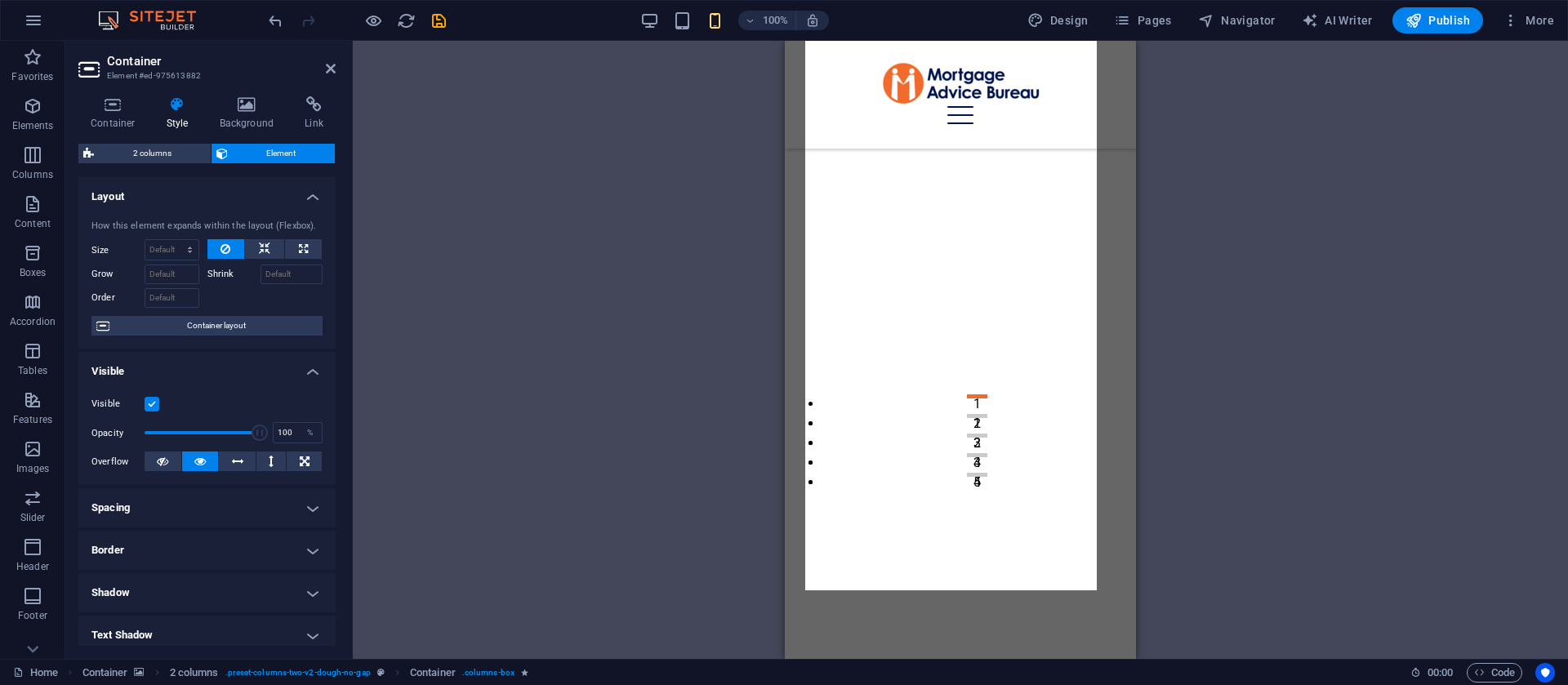
click at [300, 360] on h4 "Visible" at bounding box center [207, 367] width 257 height 30
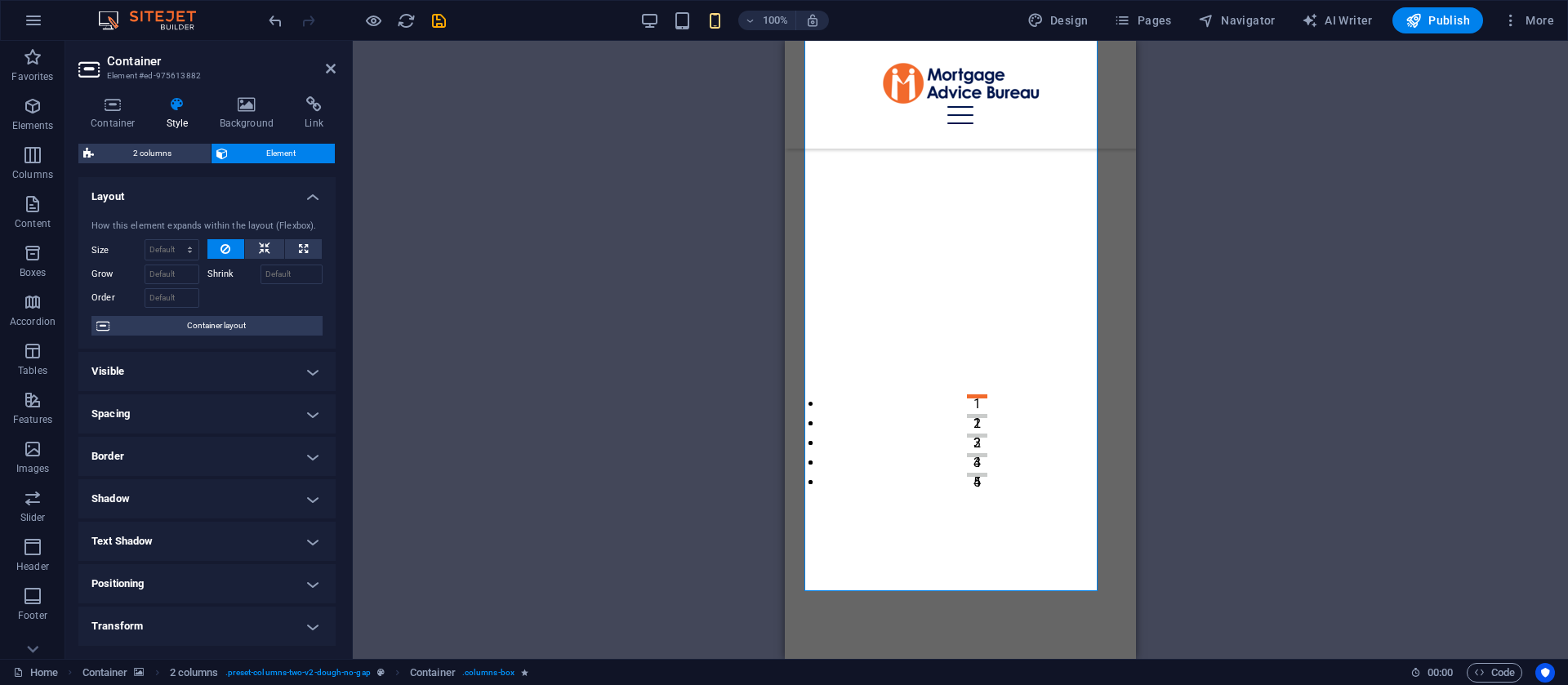
click at [279, 425] on h4 "Spacing" at bounding box center [207, 414] width 257 height 39
click at [278, 425] on div "Margin Default auto px % rem vw vh Custom Custom auto px % rem vw vh auto px % …" at bounding box center [207, 461] width 257 height 75
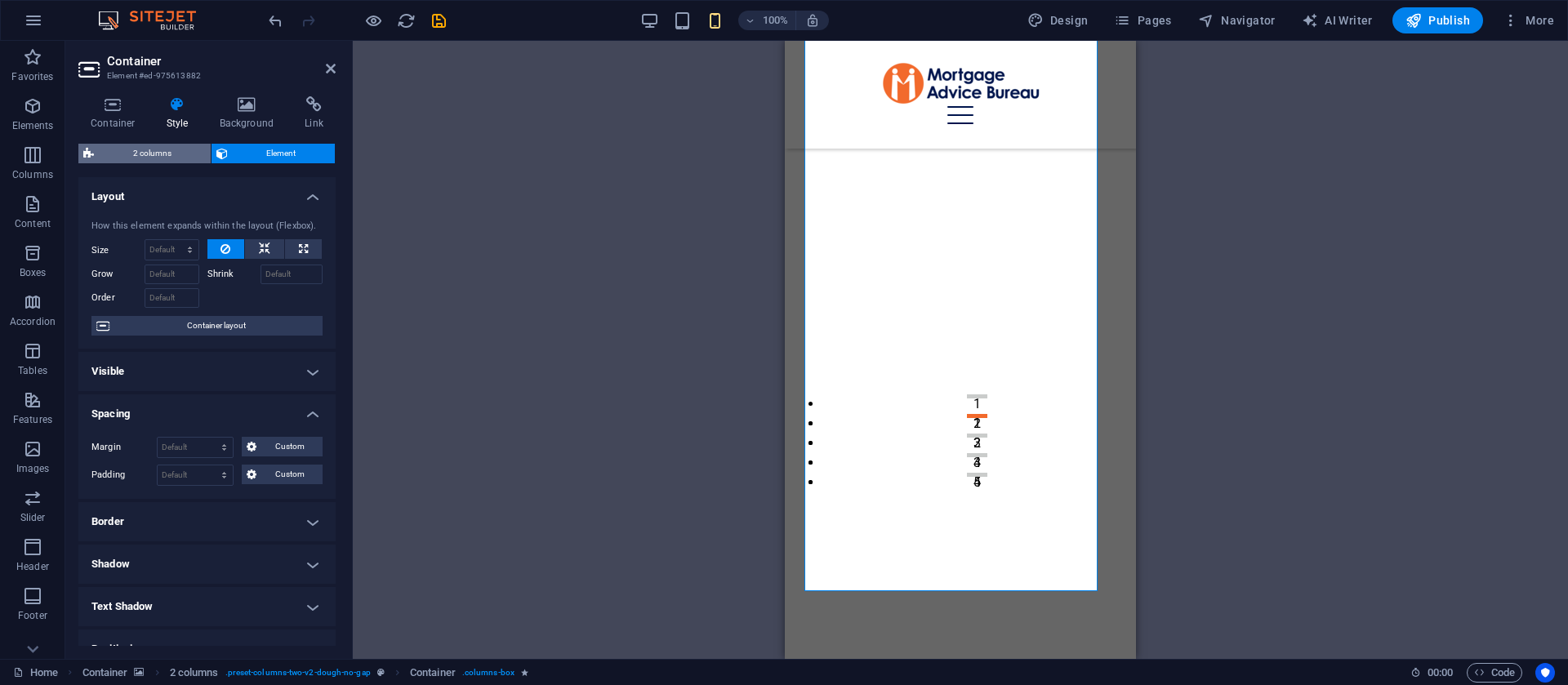
click at [164, 148] on span "2 columns" at bounding box center [152, 153] width 107 height 19
select select "rem"
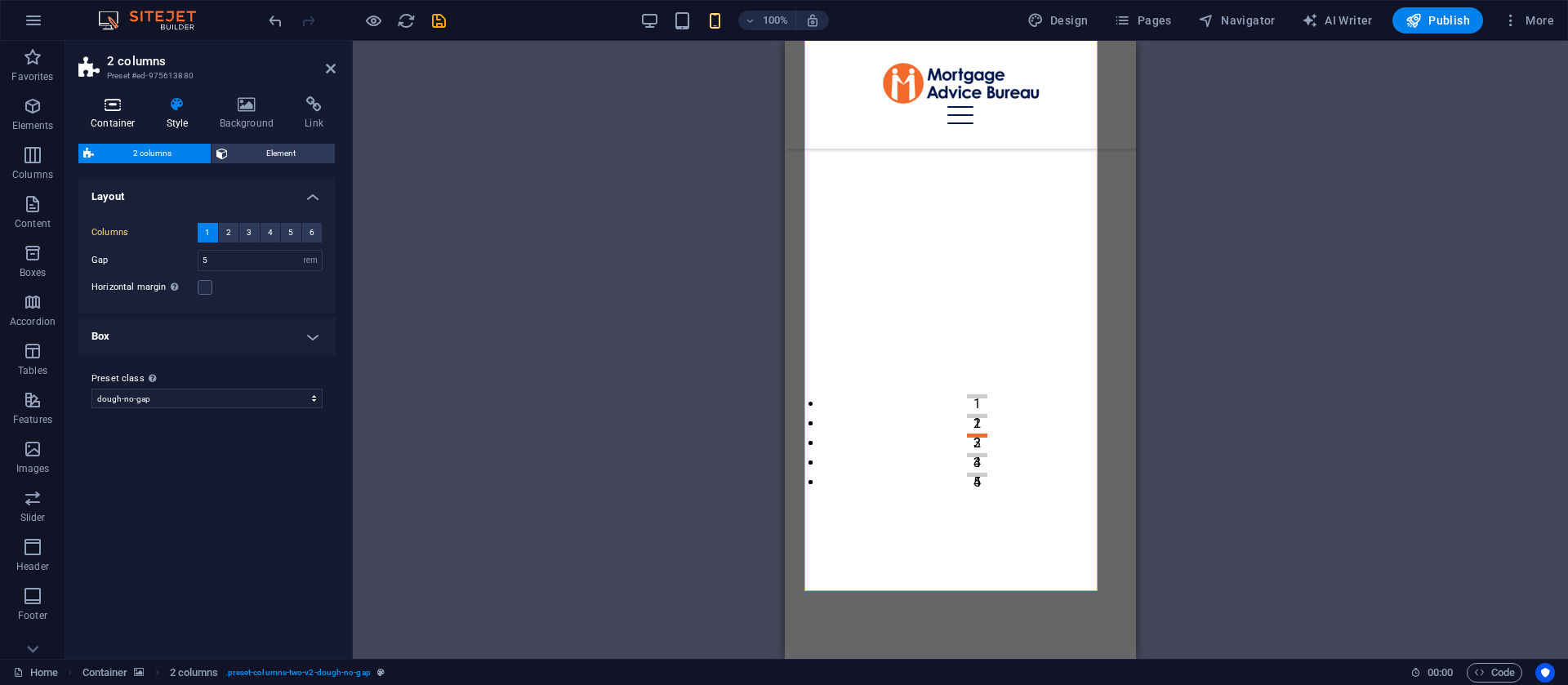
click at [121, 115] on h4 "Container" at bounding box center [116, 113] width 76 height 34
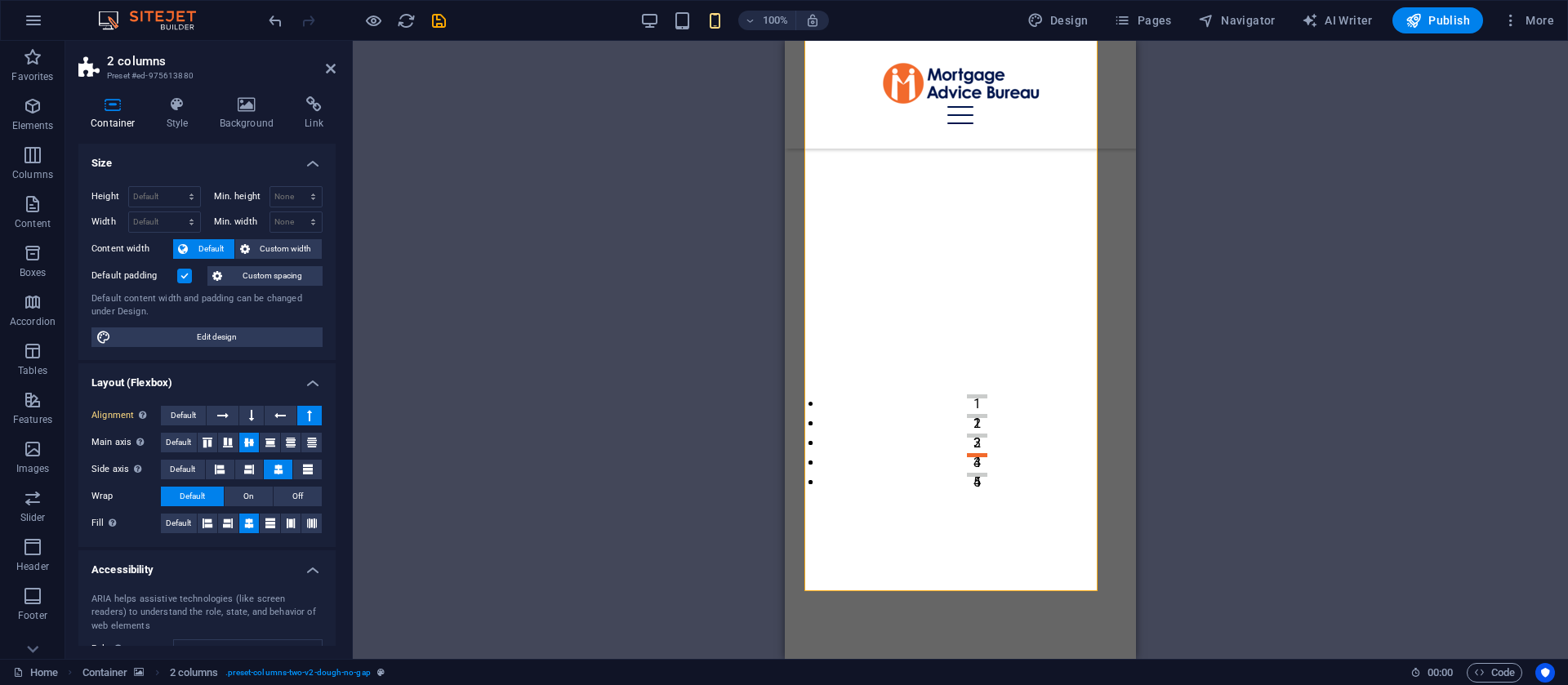
click at [182, 278] on label at bounding box center [185, 276] width 15 height 15
click at [0, 0] on input "Default padding" at bounding box center [0, 0] width 0 height 0
click at [180, 277] on label at bounding box center [185, 276] width 15 height 15
click at [0, 0] on input "Default padding" at bounding box center [0, 0] width 0 height 0
click at [285, 413] on button at bounding box center [280, 415] width 31 height 19
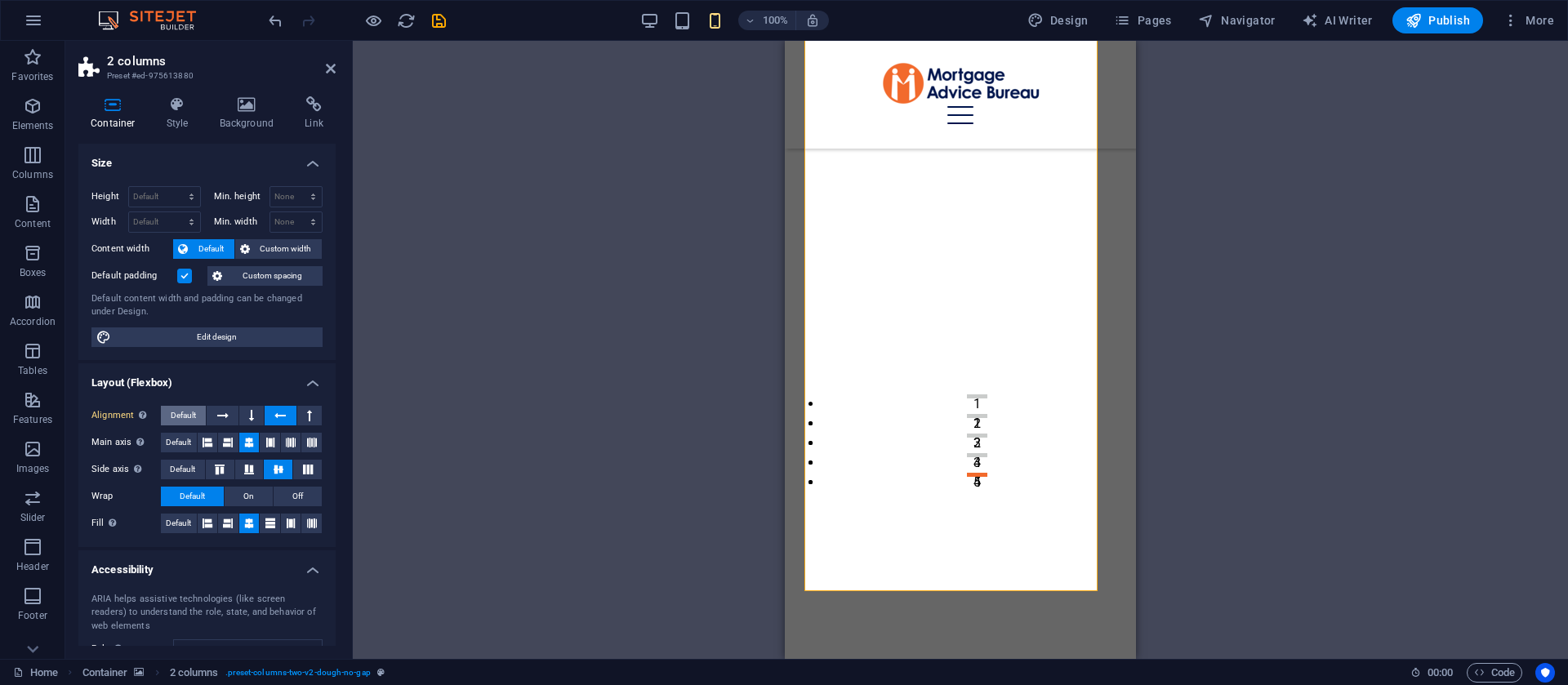
click at [185, 418] on span "Default" at bounding box center [183, 415] width 25 height 19
click at [329, 74] on icon at bounding box center [331, 68] width 10 height 13
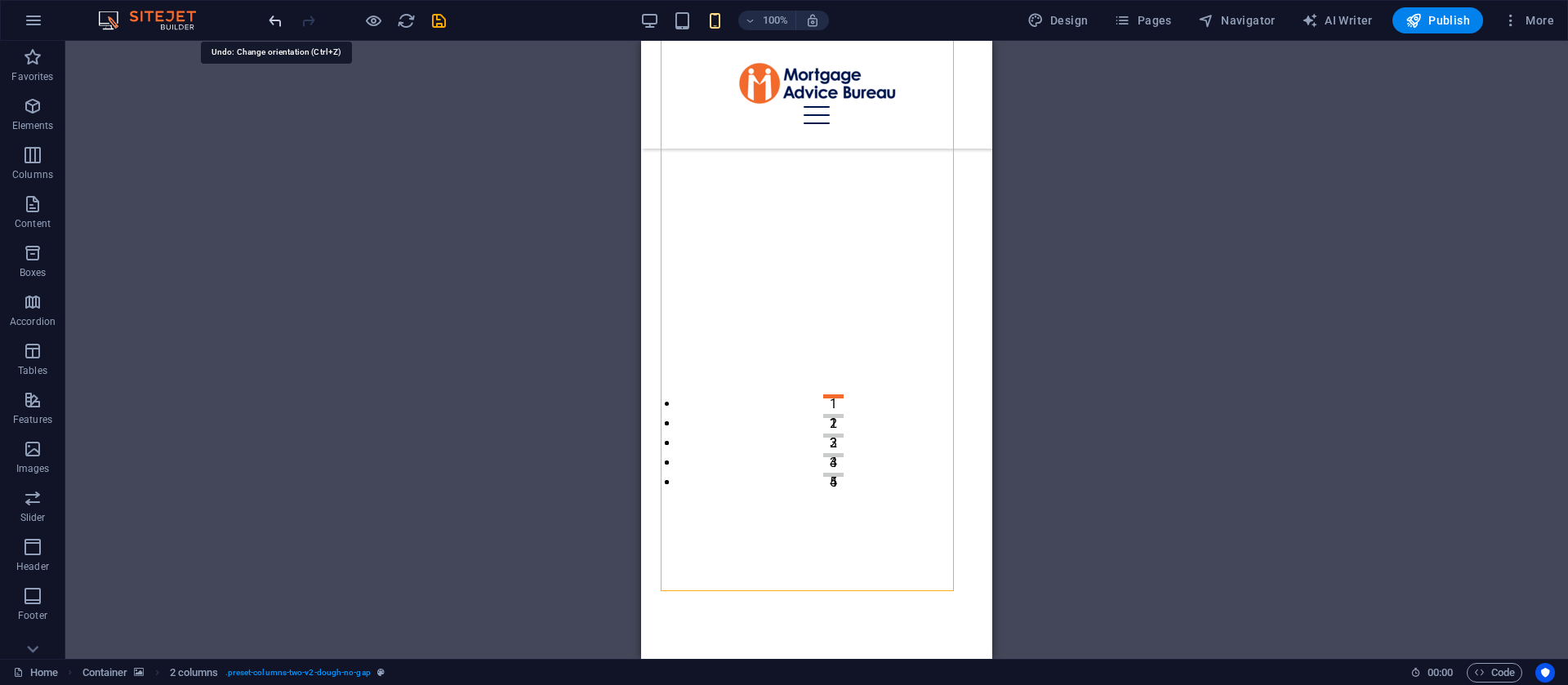
click at [272, 27] on icon "undo" at bounding box center [275, 20] width 18 height 18
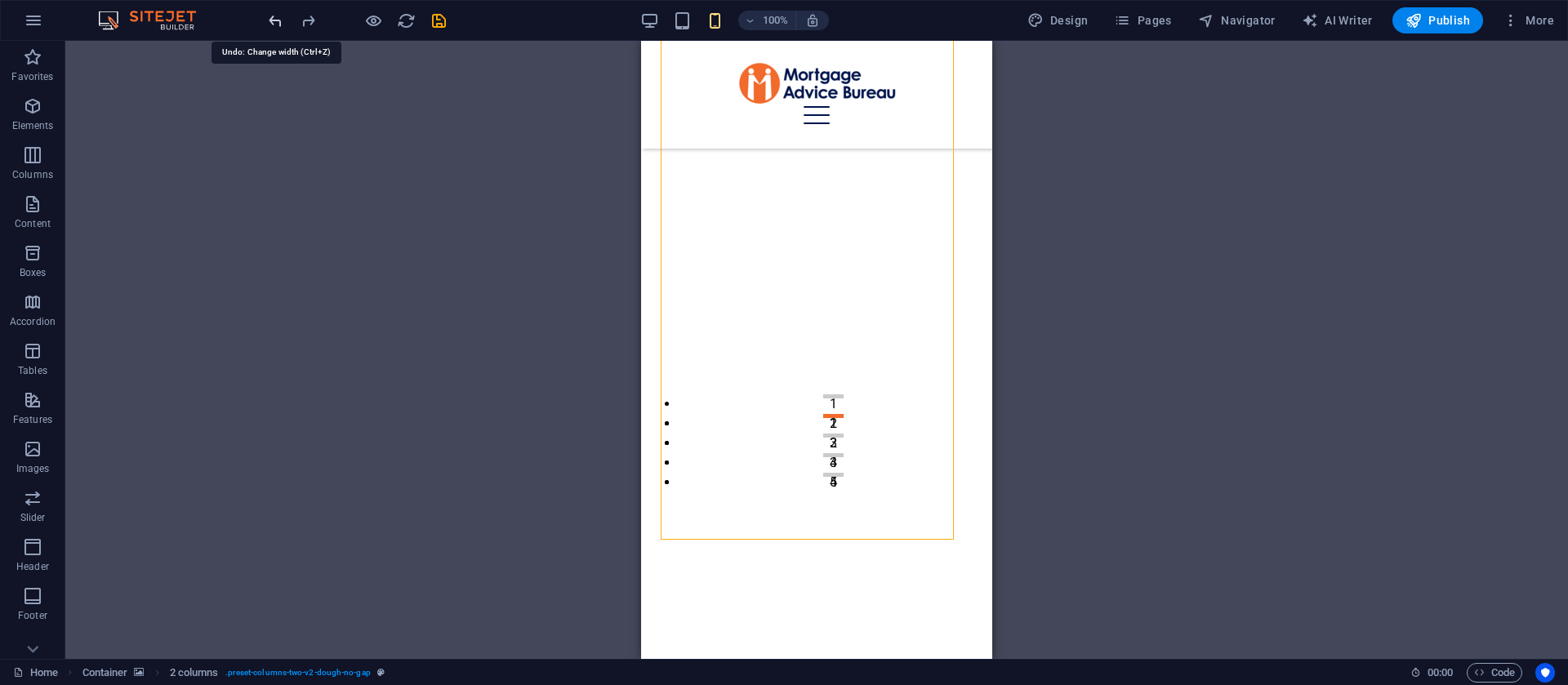
click at [274, 25] on icon "undo" at bounding box center [275, 20] width 18 height 18
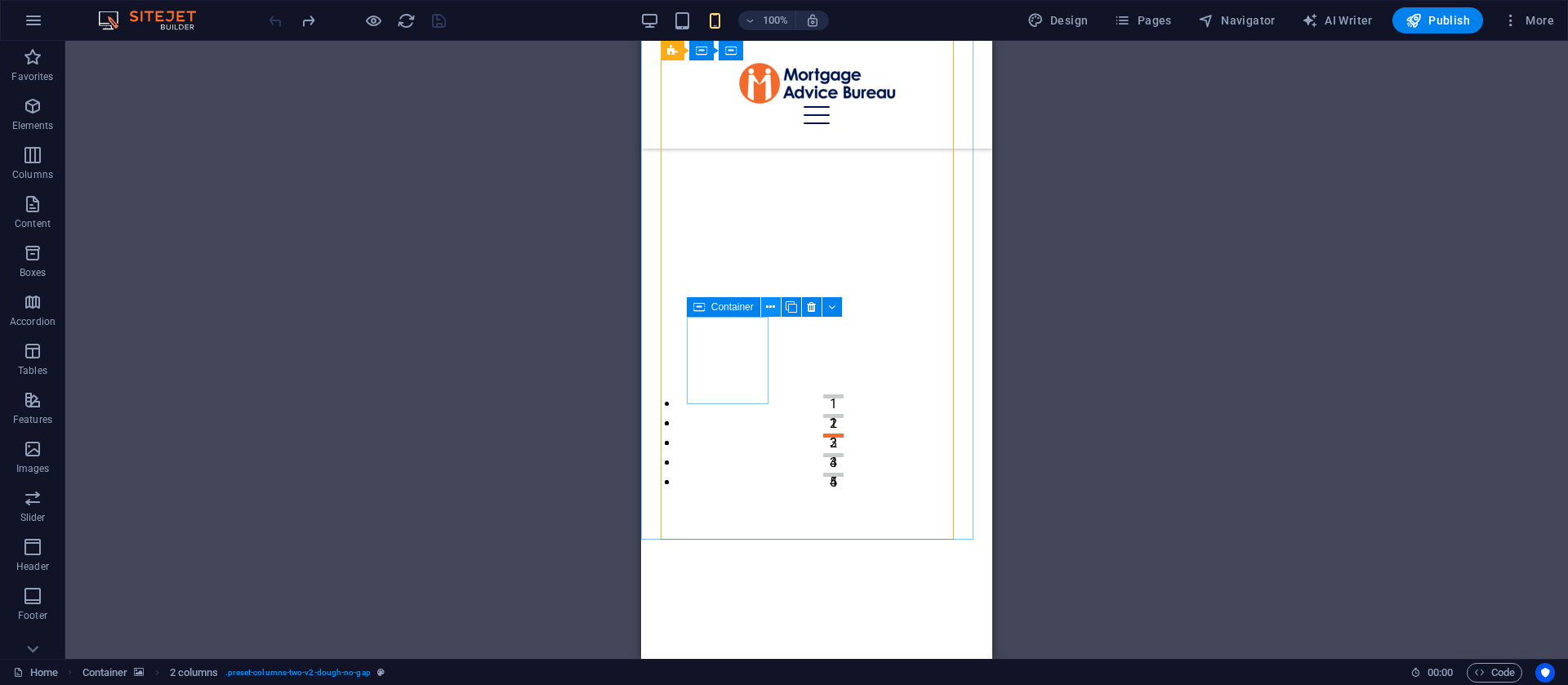
click at [769, 310] on icon at bounding box center [771, 307] width 9 height 18
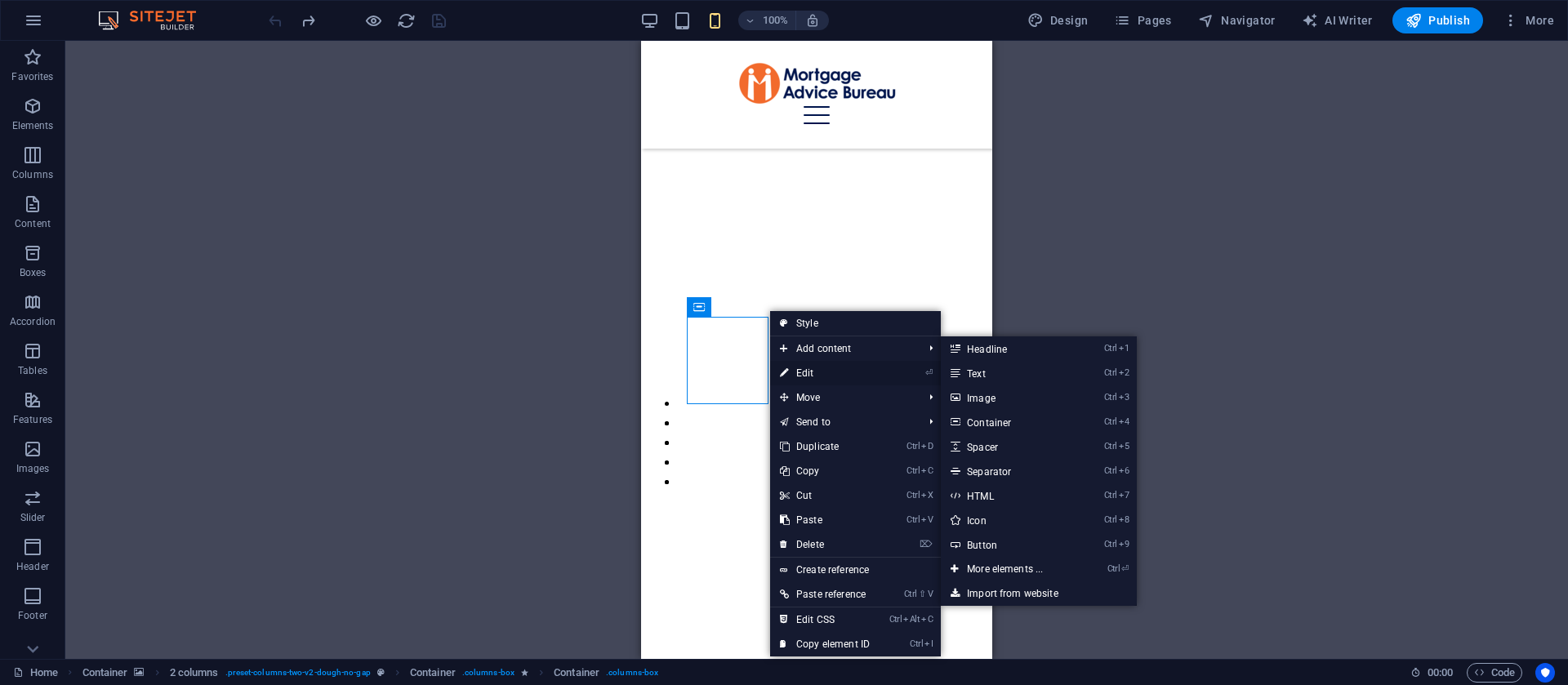
click at [798, 373] on link "⏎ Edit" at bounding box center [824, 373] width 109 height 25
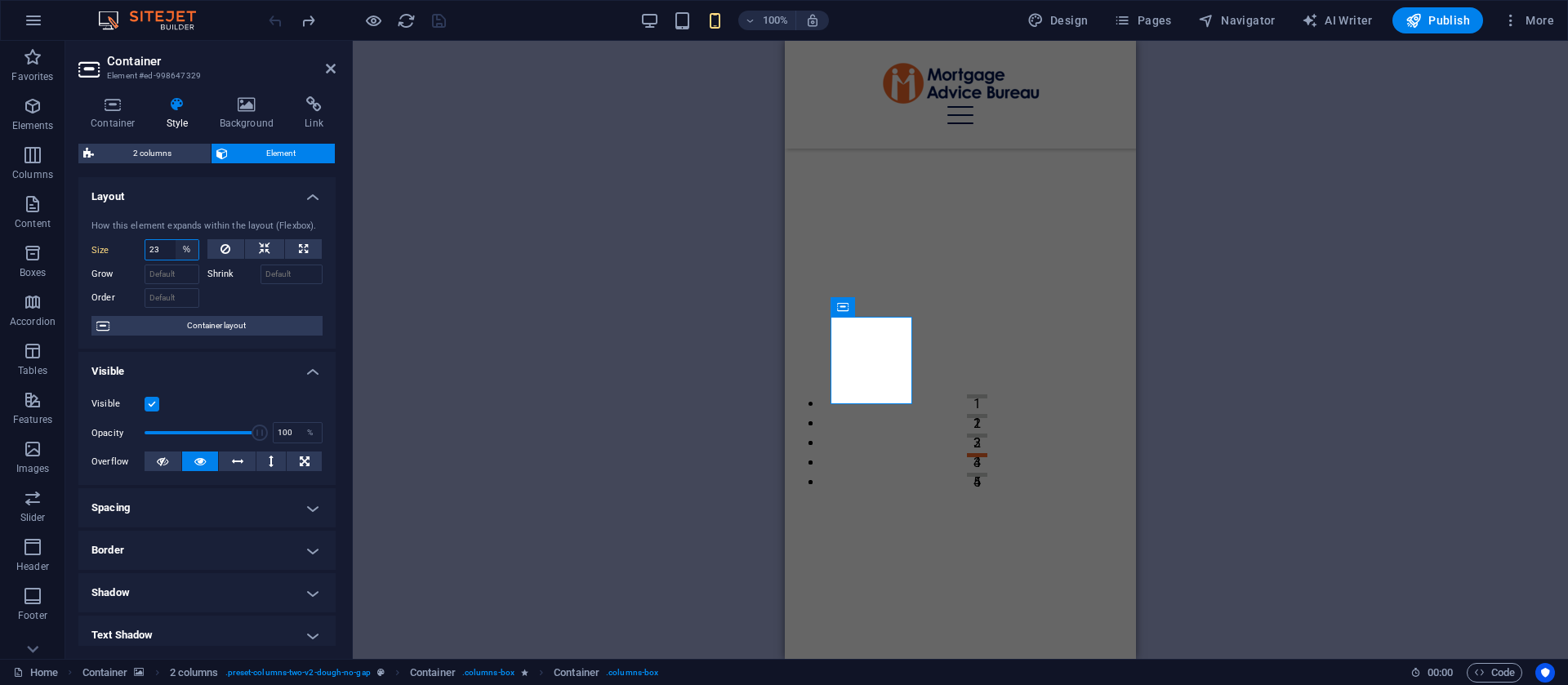
click at [190, 251] on select "Default auto px % 1/1 1/2 1/3 1/4 1/5 1/6 1/7 1/8 1/9 1/10" at bounding box center [187, 250] width 23 height 19
select select "1/2"
click at [176, 240] on select "Default auto px % 1/1 1/2 1/3 1/4 1/5 1/6 1/7 1/8 1/9 1/10" at bounding box center [187, 250] width 23 height 19
type input "50"
select select "%"
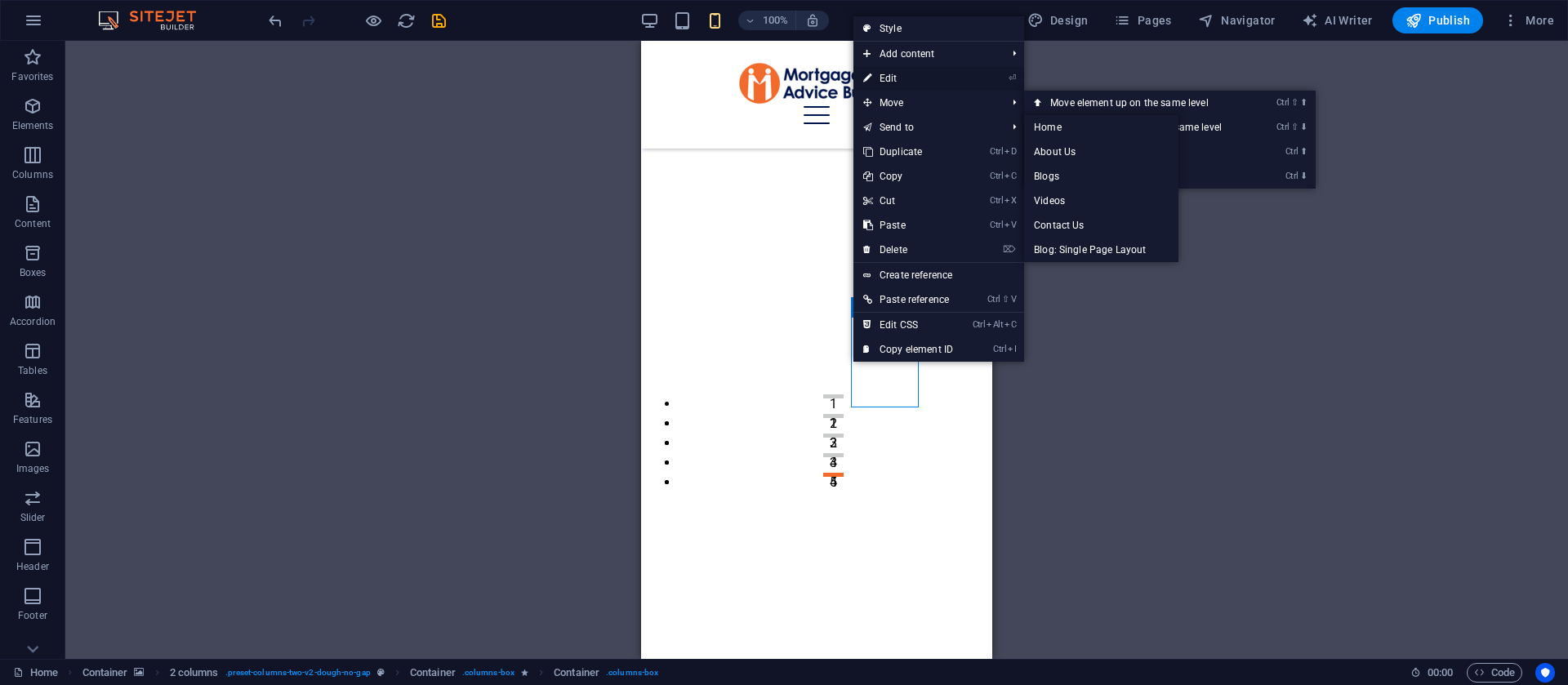
click at [899, 81] on link "⏎ Edit" at bounding box center [908, 79] width 109 height 25
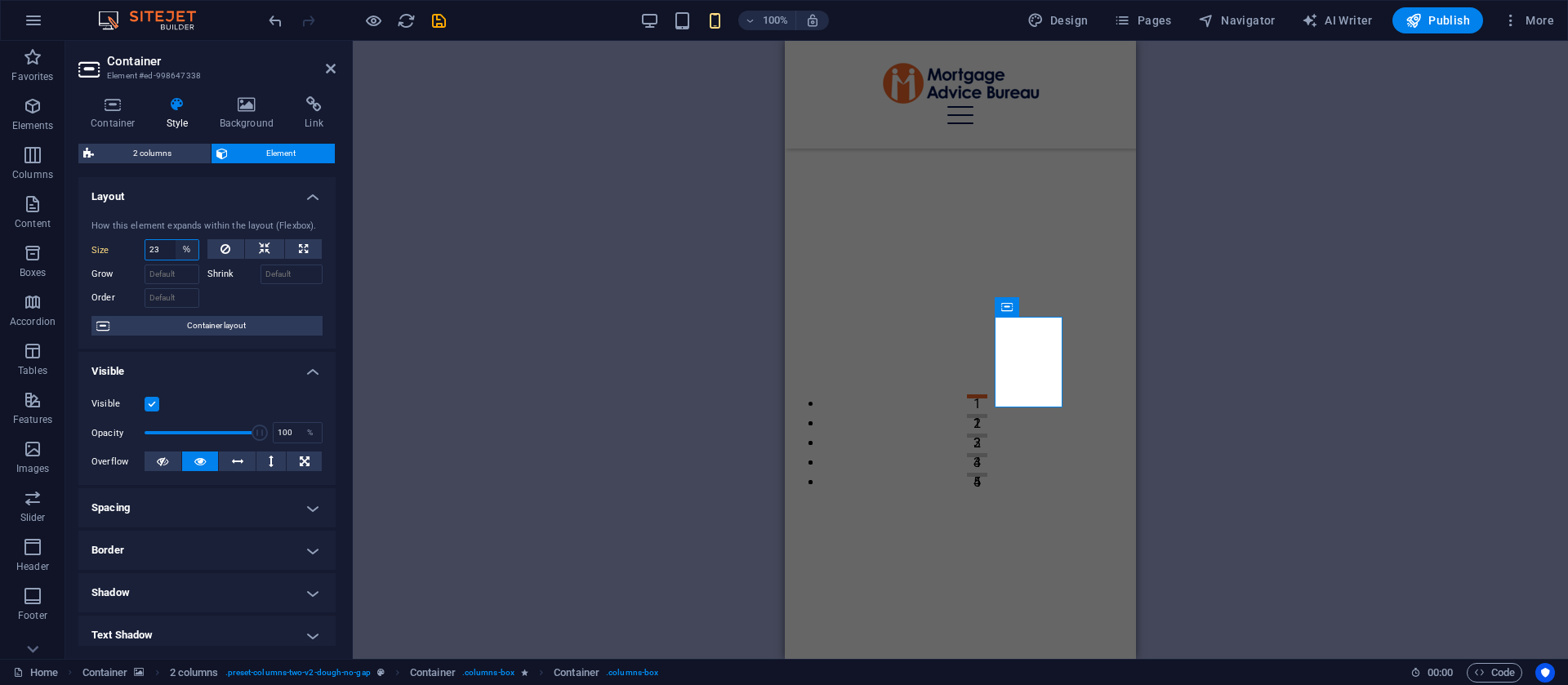
click at [185, 251] on select "Default auto px % 1/1 1/2 1/3 1/4 1/5 1/6 1/7 1/8 1/9 1/10" at bounding box center [187, 250] width 23 height 19
select select "1/2"
click at [176, 240] on select "Default auto px % 1/1 1/2 1/3 1/4 1/5 1/6 1/7 1/8 1/9 1/10" at bounding box center [187, 250] width 23 height 19
type input "50"
select select "%"
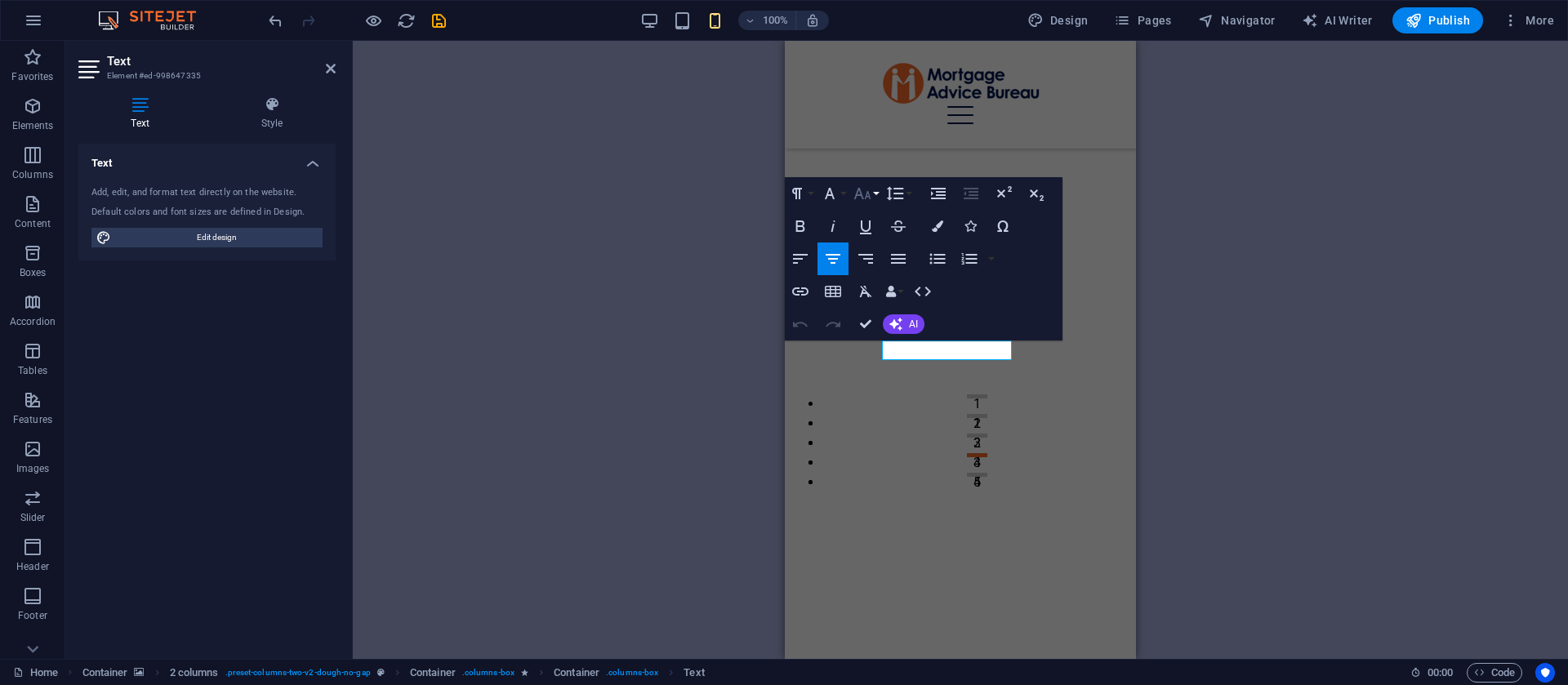
click at [857, 191] on icon "button" at bounding box center [862, 193] width 18 height 11
click at [879, 278] on link "10" at bounding box center [880, 275] width 59 height 25
click at [866, 198] on icon "button" at bounding box center [862, 193] width 18 height 11
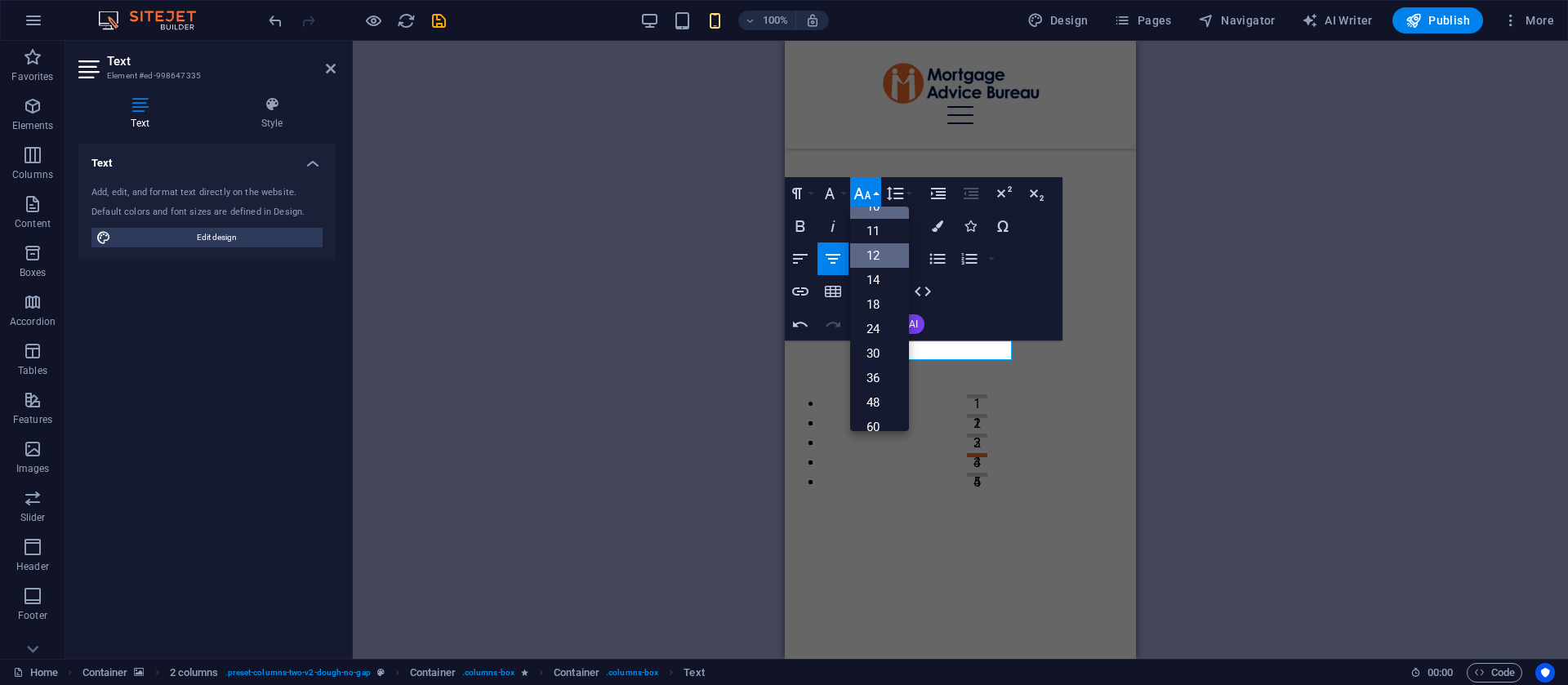
click at [881, 263] on link "12" at bounding box center [880, 255] width 59 height 25
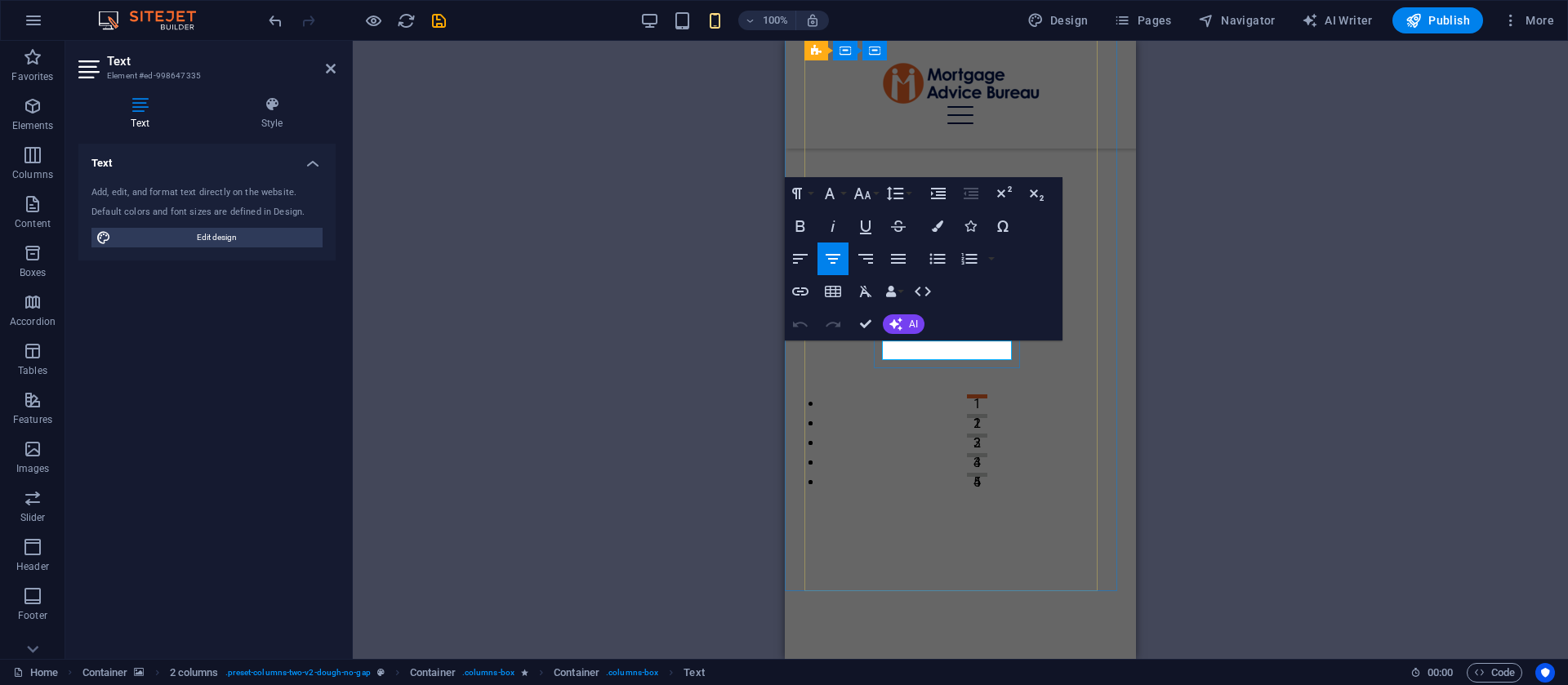
click at [869, 198] on icon "button" at bounding box center [862, 193] width 18 height 11
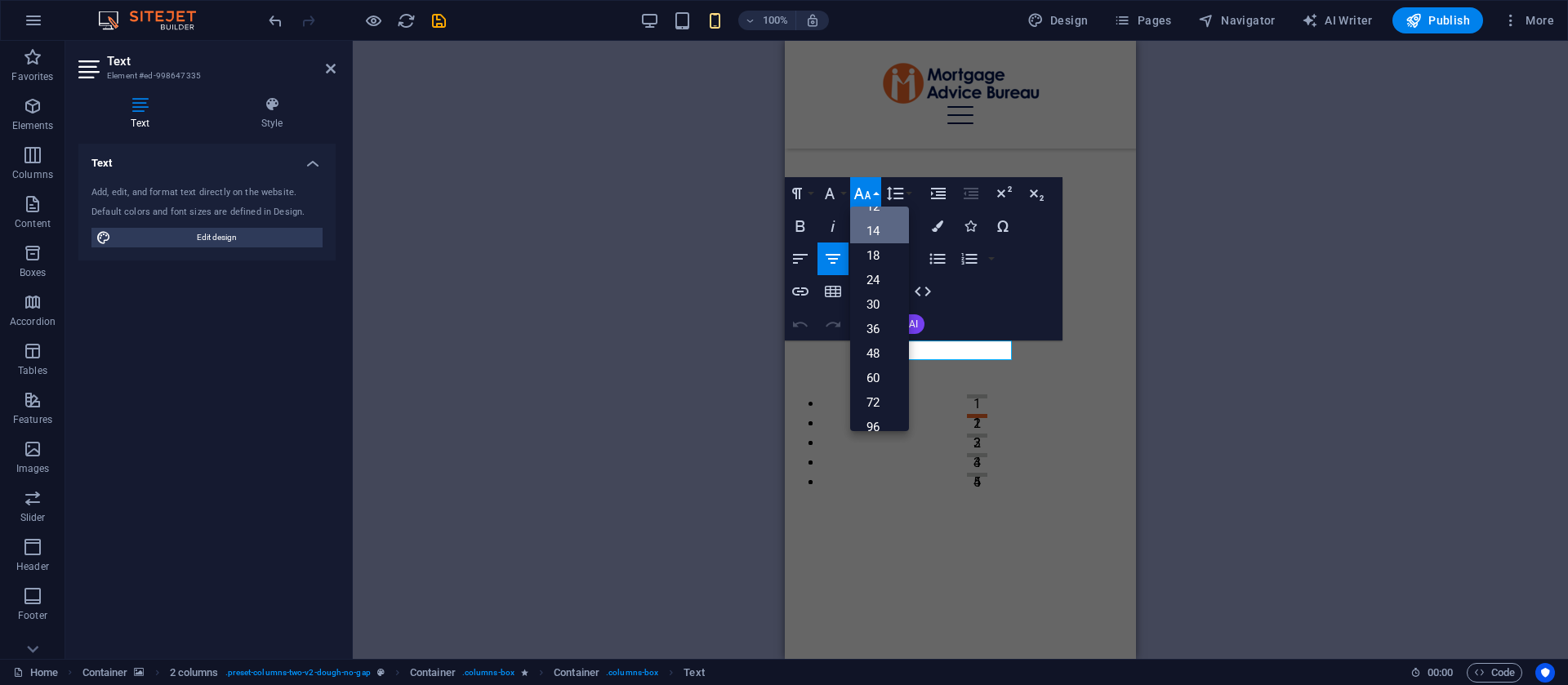
click at [875, 232] on link "14" at bounding box center [880, 231] width 59 height 25
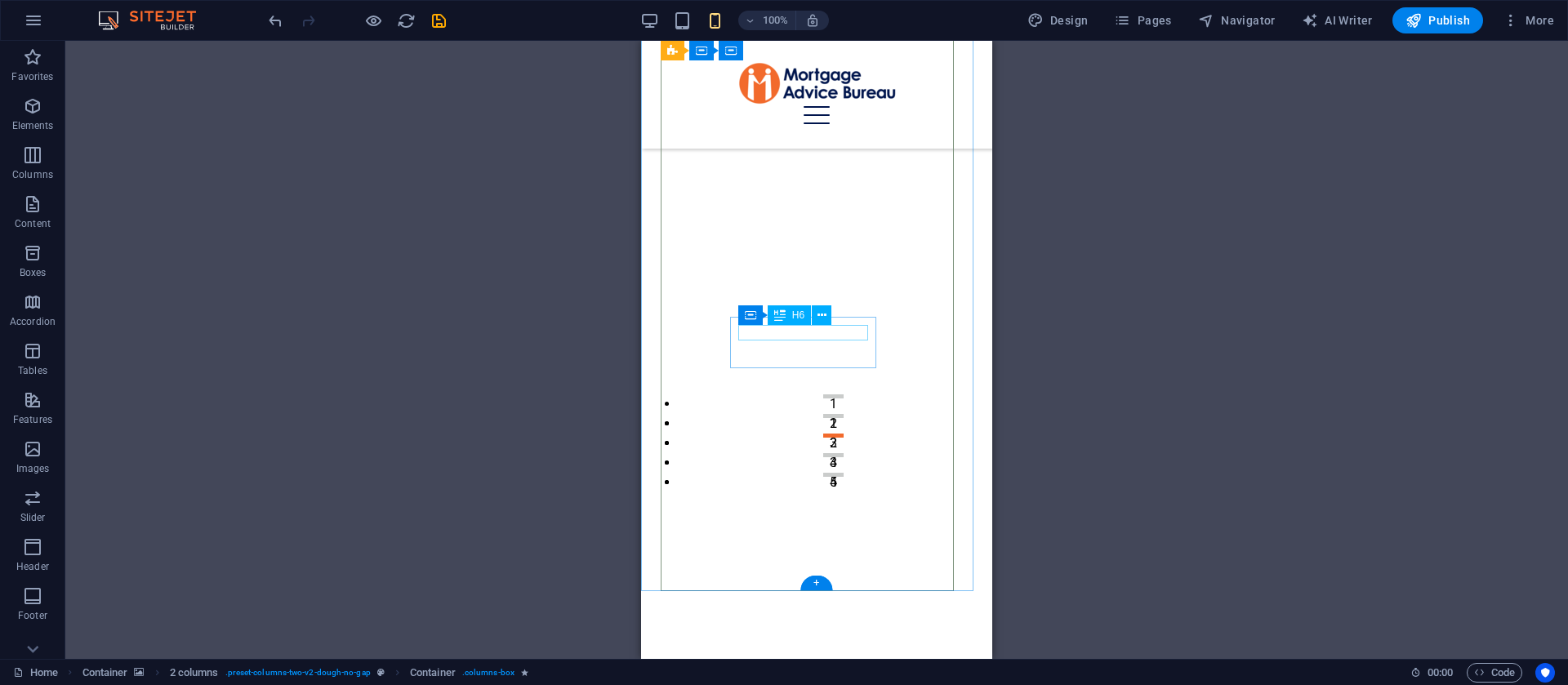
click at [813, 308] on icon at bounding box center [814, 307] width 9 height 18
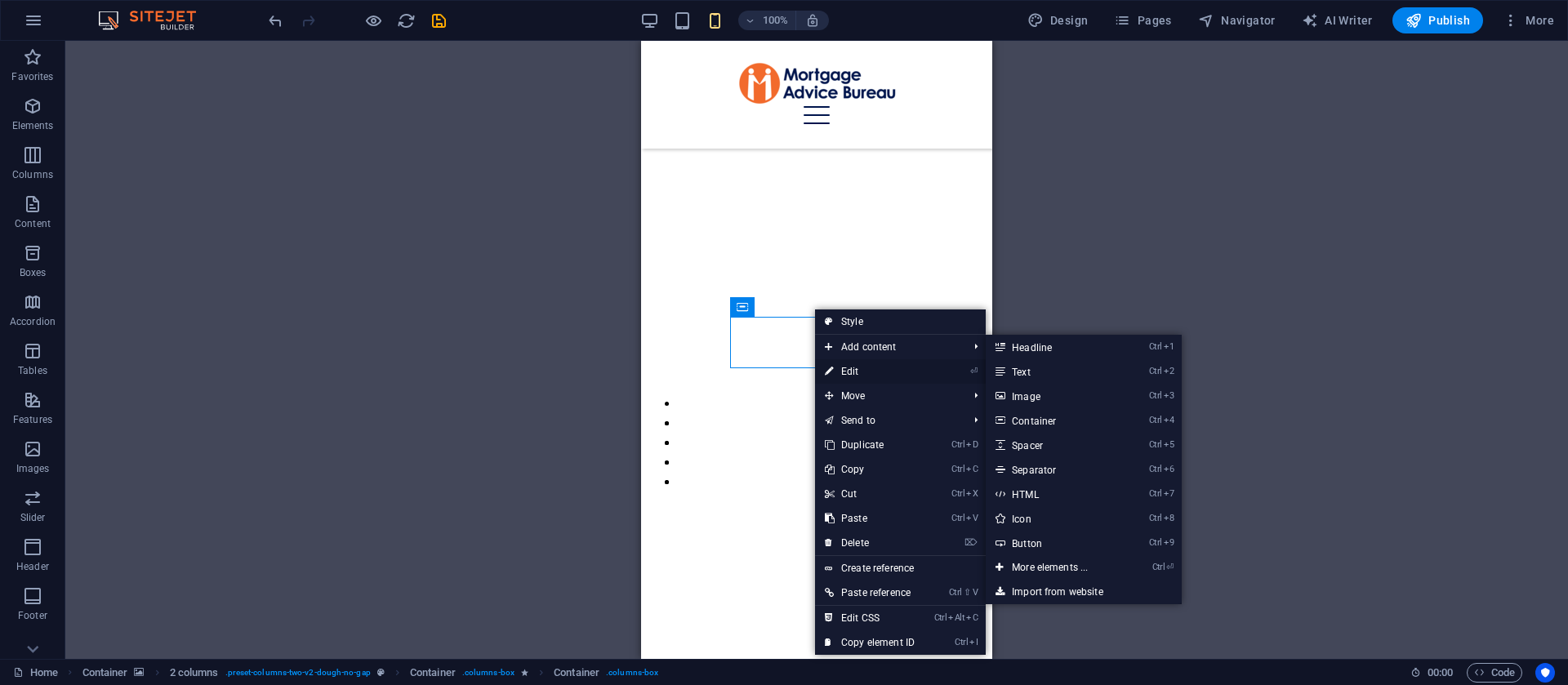
click at [859, 369] on link "⏎ Edit" at bounding box center [869, 372] width 109 height 25
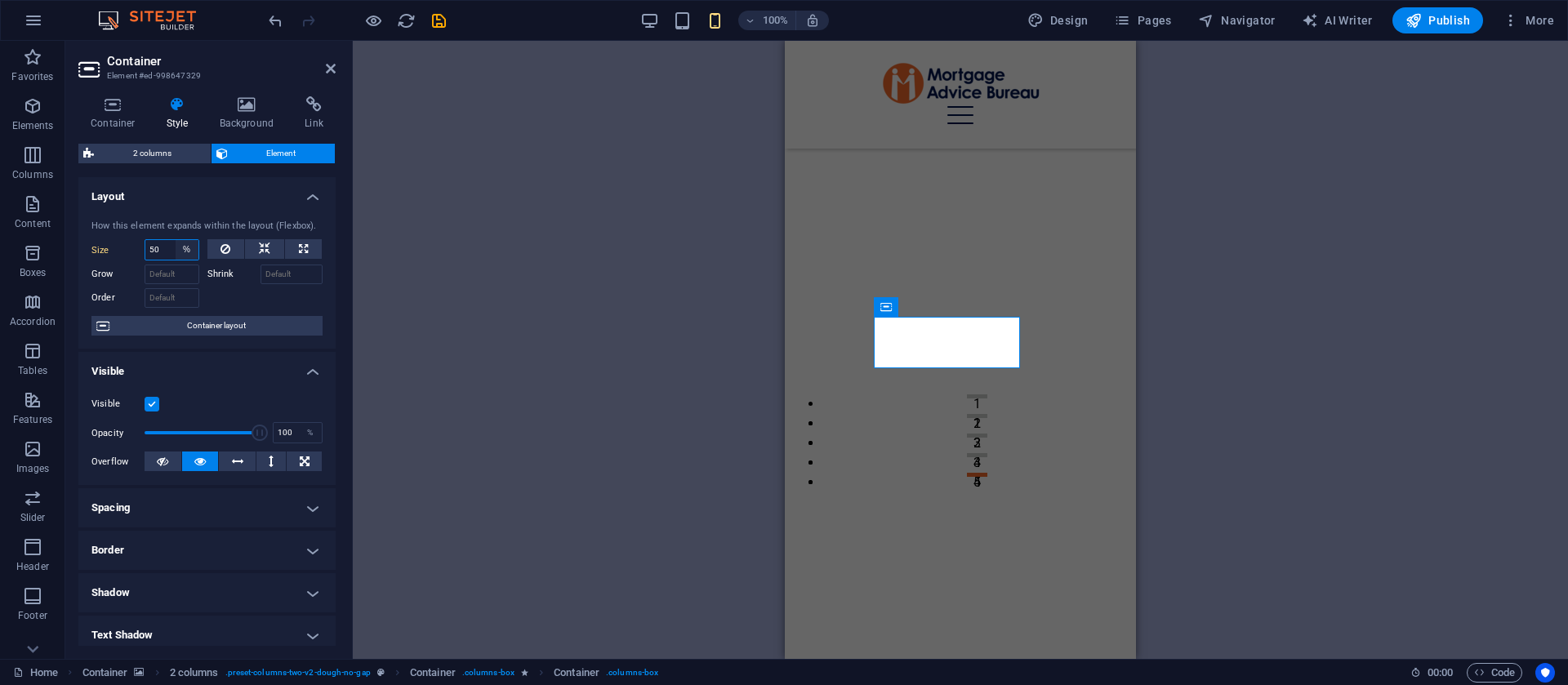
click at [183, 242] on select "Default auto px % 1/1 1/2 1/3 1/4 1/5 1/6 1/7 1/8 1/9 1/10" at bounding box center [187, 250] width 23 height 19
select select "1/3"
click at [176, 240] on select "Default auto px % 1/1 1/2 1/3 1/4 1/5 1/6 1/7 1/8 1/9 1/10" at bounding box center [187, 250] width 23 height 19
type input "33.33"
select select "%"
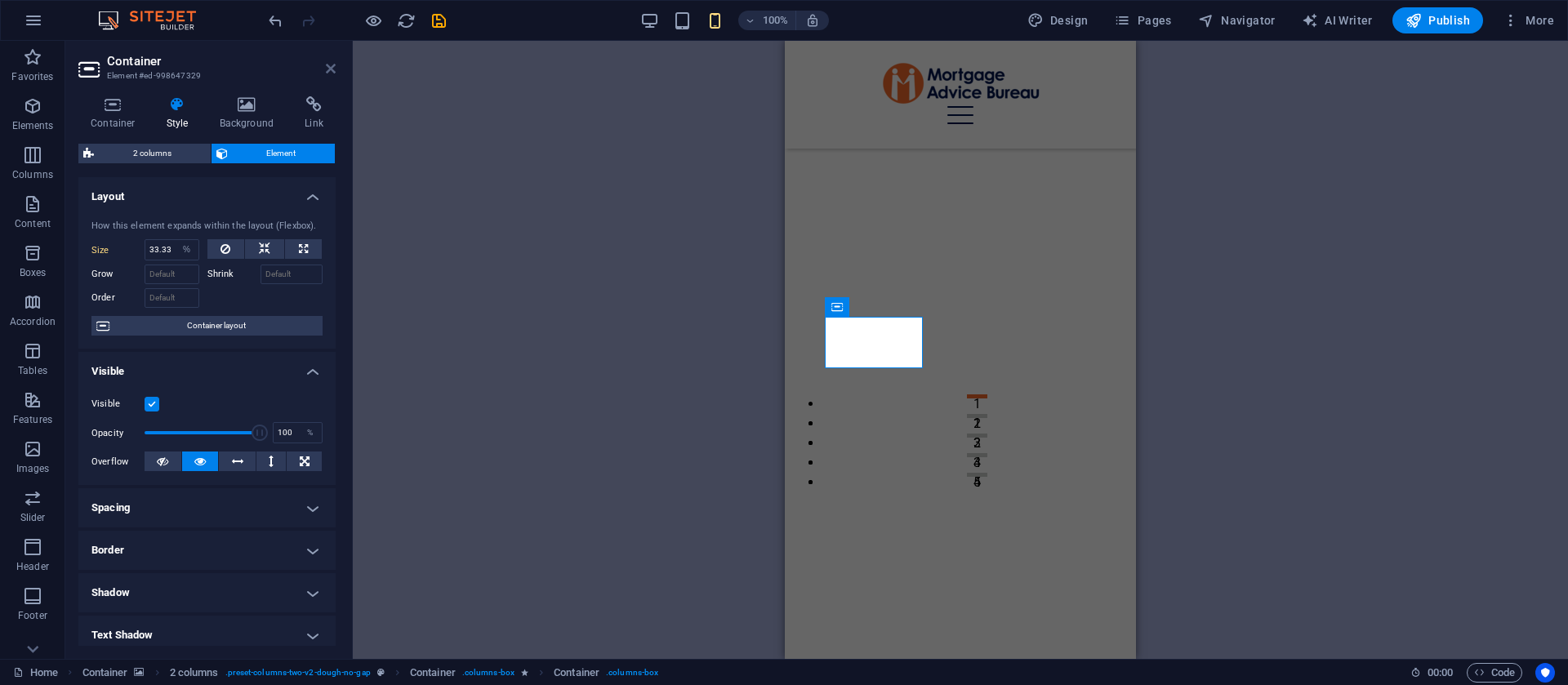
click at [332, 74] on icon at bounding box center [331, 68] width 10 height 13
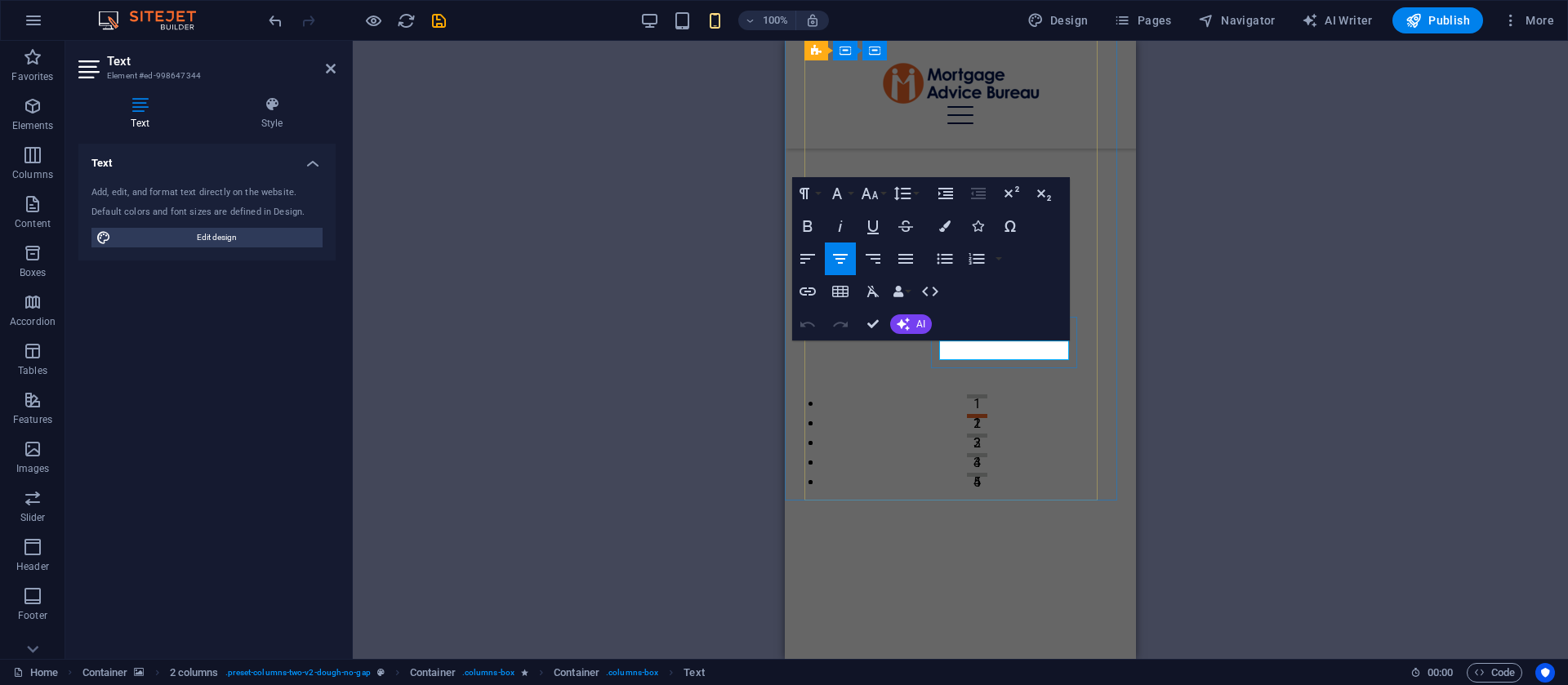
click at [872, 195] on icon "button" at bounding box center [869, 193] width 19 height 19
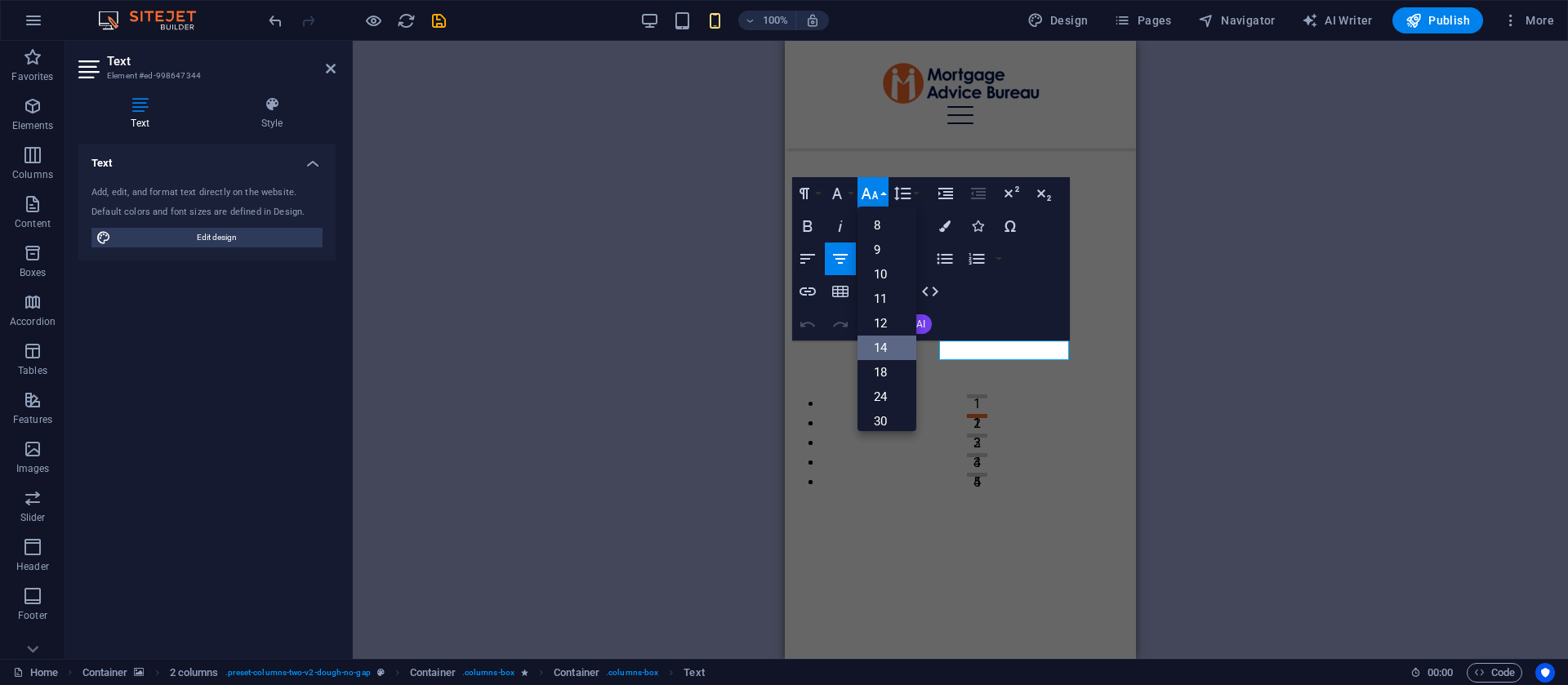
click at [880, 346] on link "14" at bounding box center [887, 348] width 59 height 25
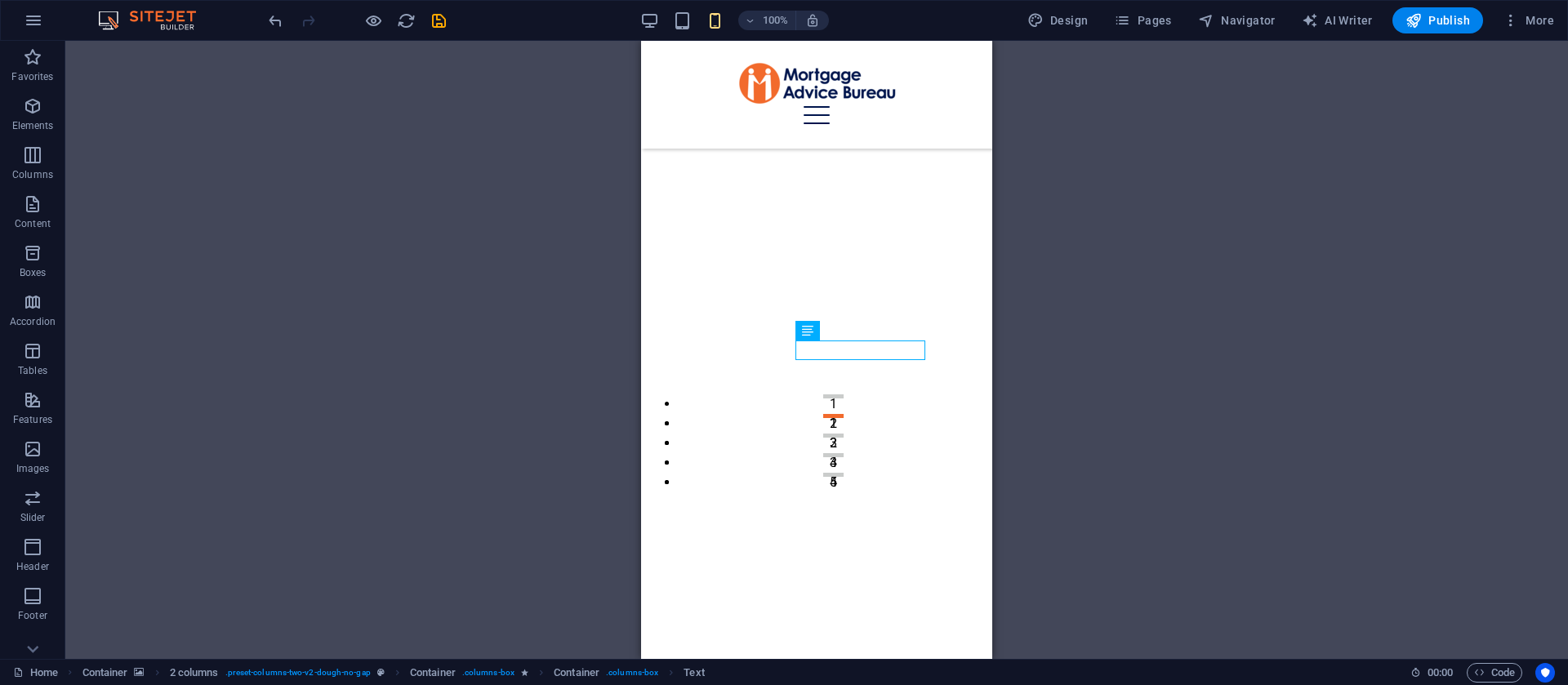
click at [1076, 300] on div "2 columns H2 Container Container 2 columns 2 columns Container Container Menu B…" at bounding box center [817, 349] width 1502 height 618
click at [827, 327] on div "Text" at bounding box center [849, 330] width 49 height 19
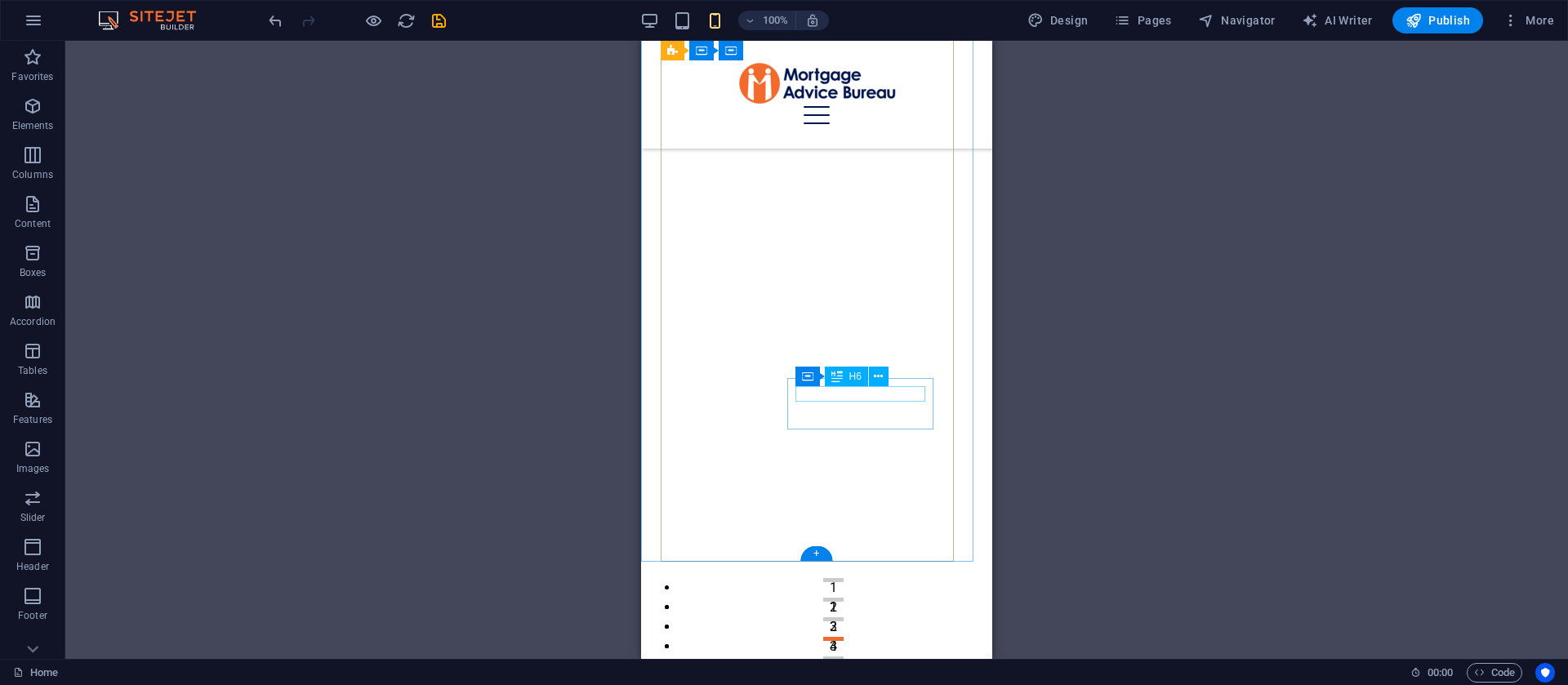
scroll to position [123, 0]
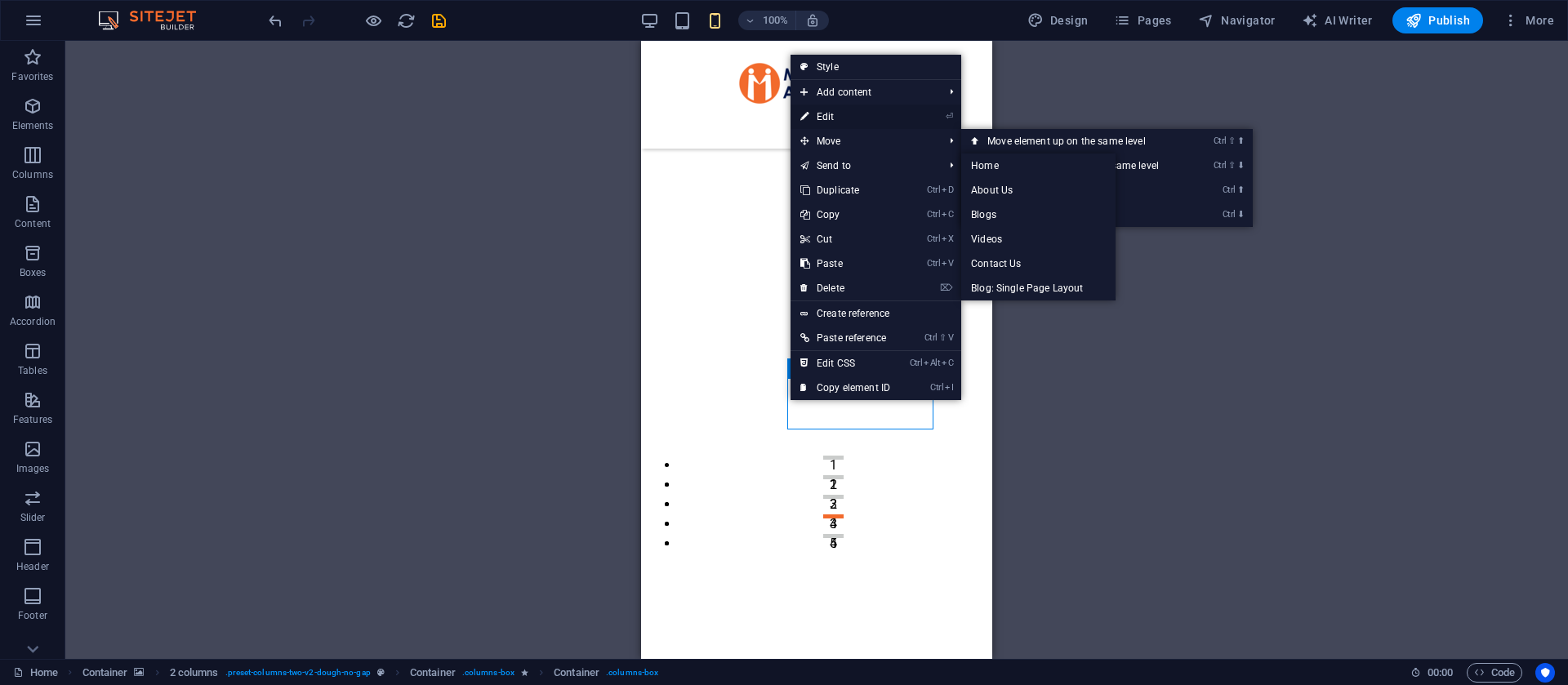
click at [833, 122] on link "⏎ Edit" at bounding box center [845, 116] width 109 height 25
select select "%"
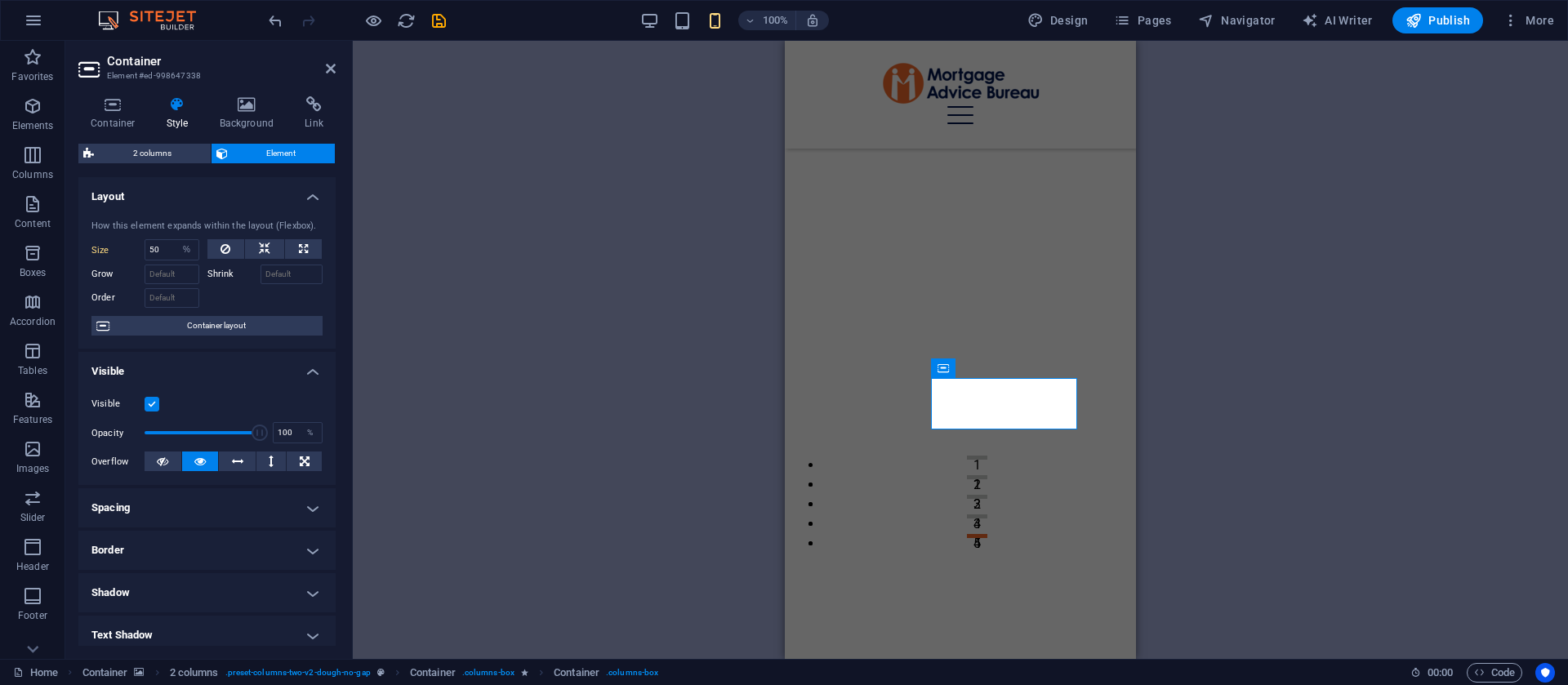
click at [324, 72] on header "Container Element #ed-998647338" at bounding box center [207, 62] width 257 height 43
click at [327, 65] on icon at bounding box center [331, 68] width 10 height 13
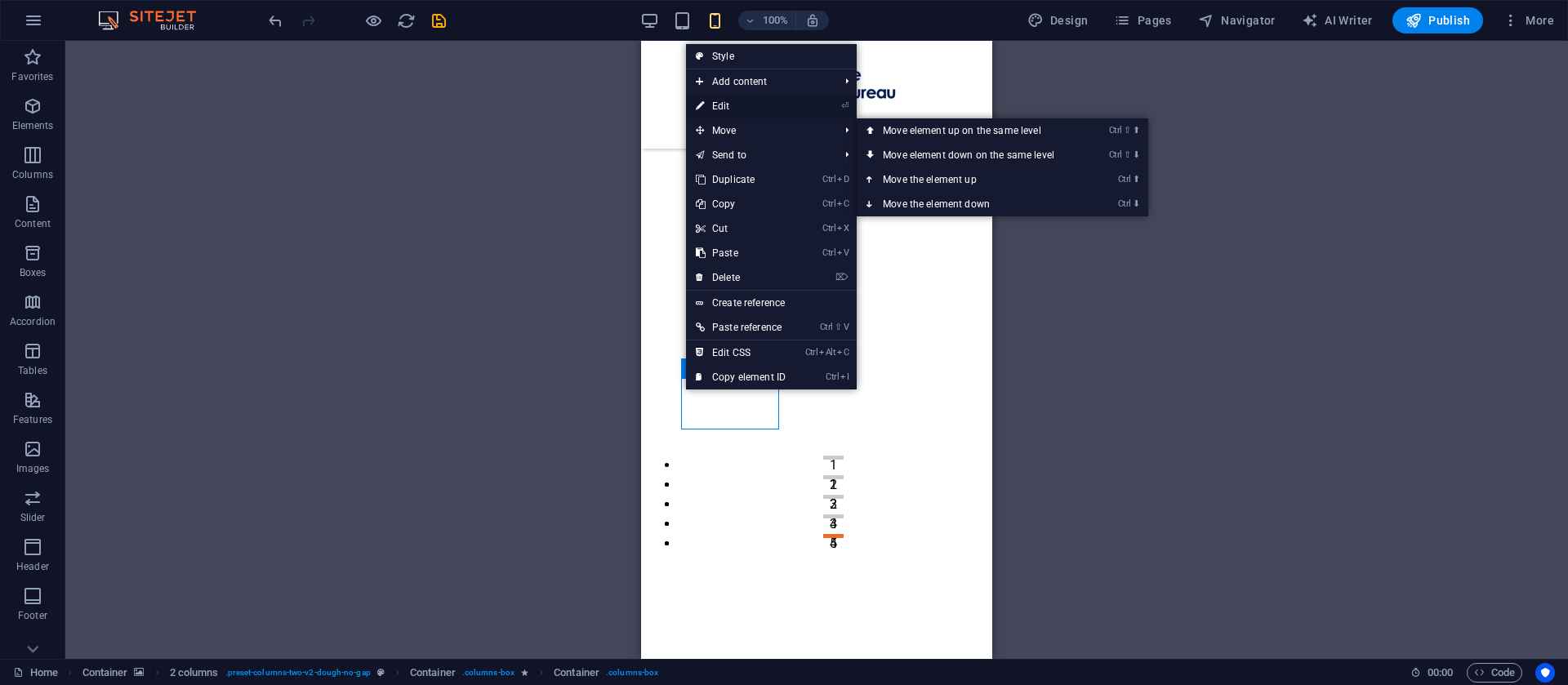
click at [723, 104] on link "⏎ Edit" at bounding box center [740, 106] width 109 height 25
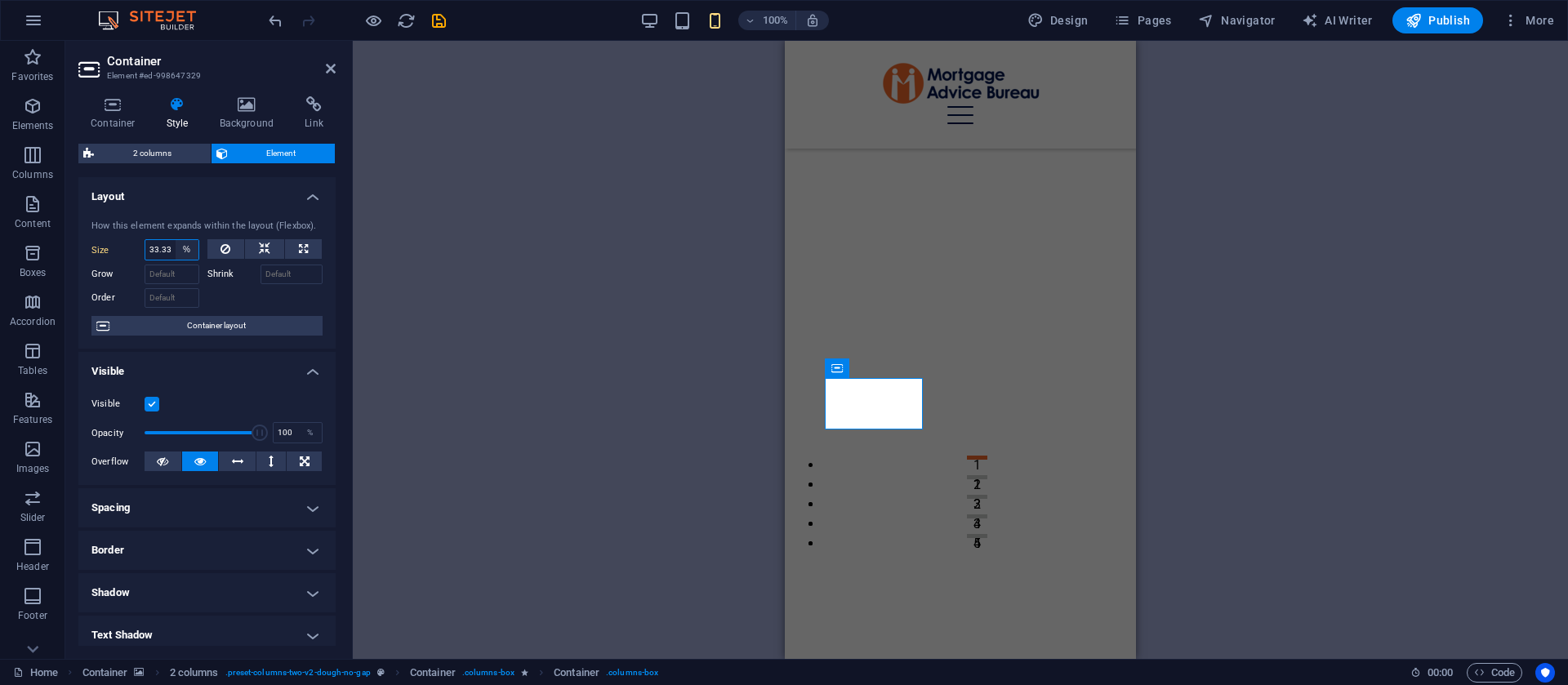
click at [186, 252] on select "Default auto px % 1/1 1/2 1/3 1/4 1/5 1/6 1/7 1/8 1/9 1/10" at bounding box center [187, 250] width 23 height 19
select select "1/2"
click at [176, 240] on select "Default auto px % 1/1 1/2 1/3 1/4 1/5 1/6 1/7 1/8 1/9 1/10" at bounding box center [187, 250] width 23 height 19
type input "50"
select select "%"
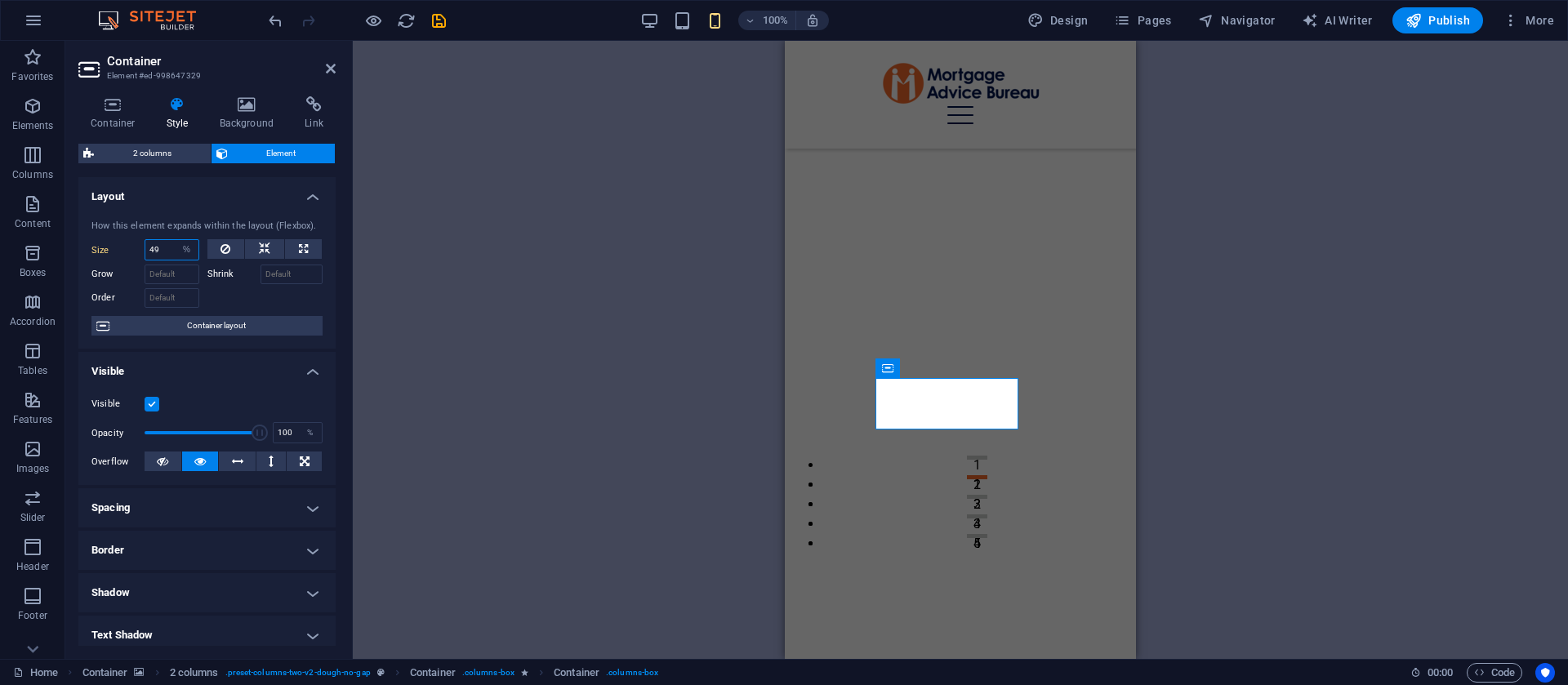
click at [168, 253] on input "49" at bounding box center [171, 250] width 53 height 19
type input "48"
click at [328, 67] on icon at bounding box center [331, 68] width 10 height 13
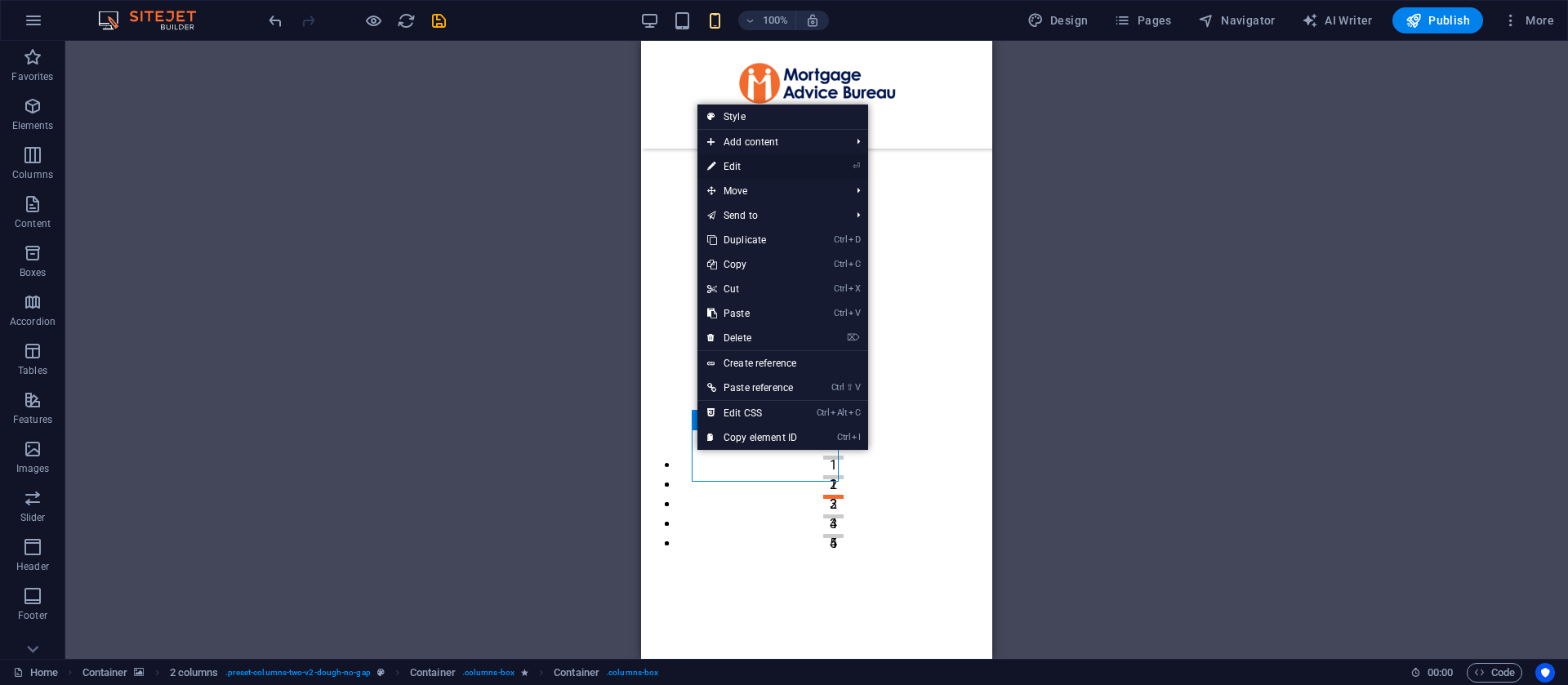
click at [766, 161] on link "⏎ Edit" at bounding box center [752, 166] width 109 height 25
select select "%"
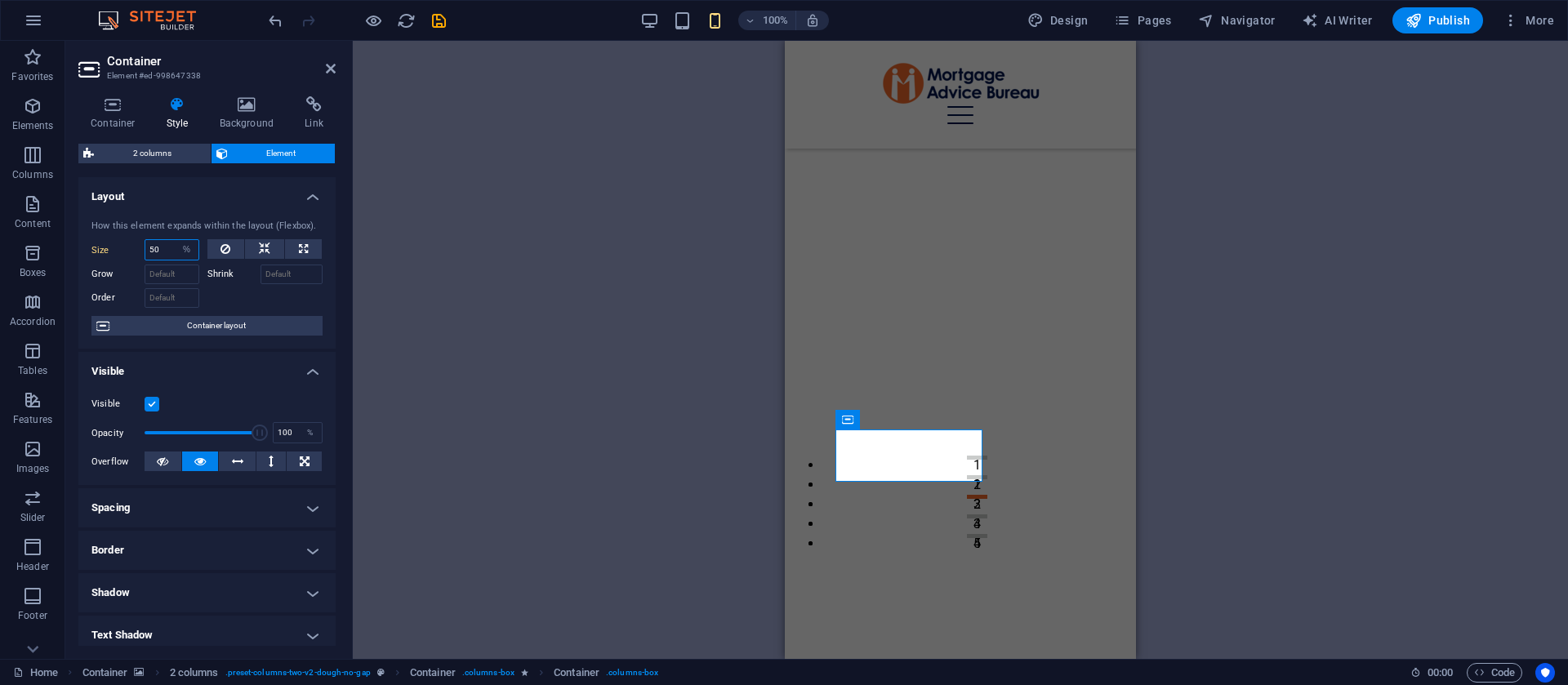
click at [165, 249] on input "50" at bounding box center [171, 250] width 53 height 19
type input "48"
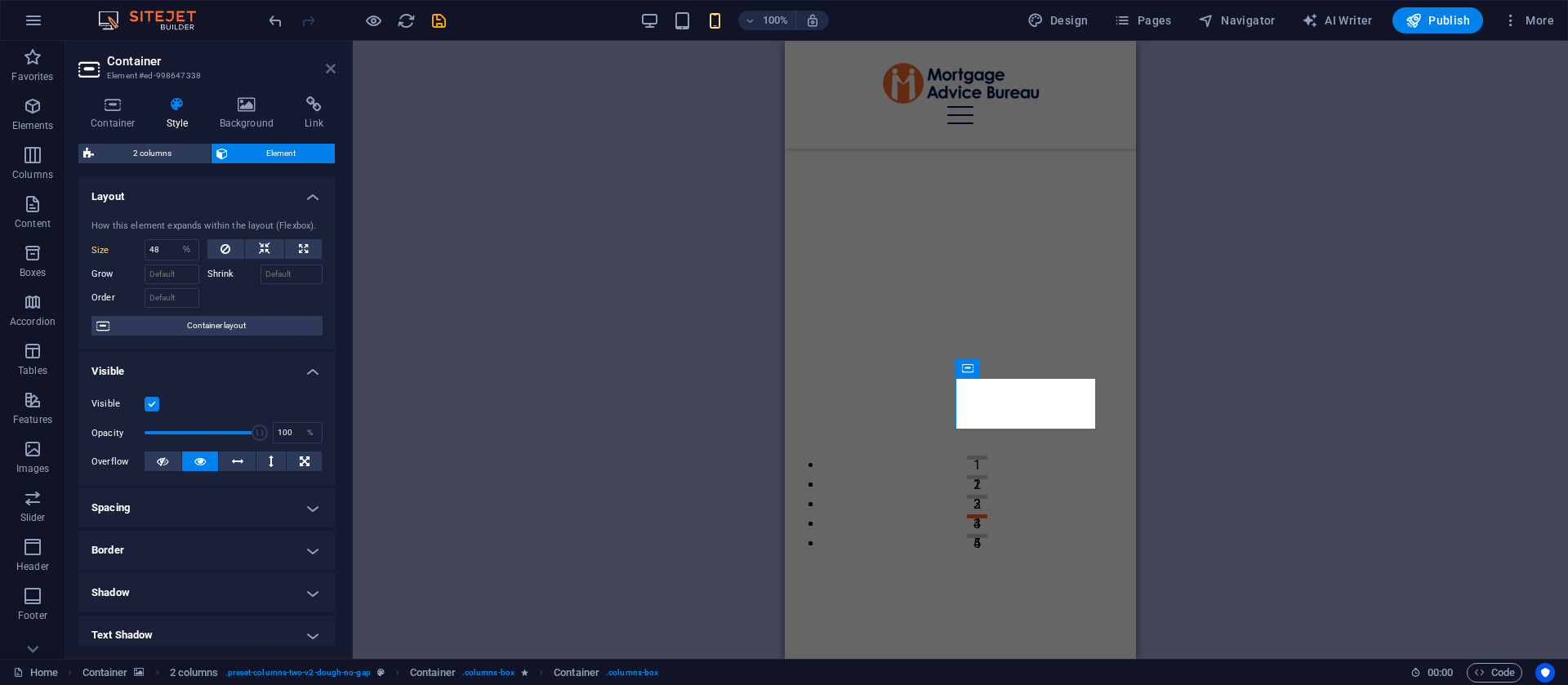
click at [327, 69] on icon at bounding box center [331, 68] width 10 height 13
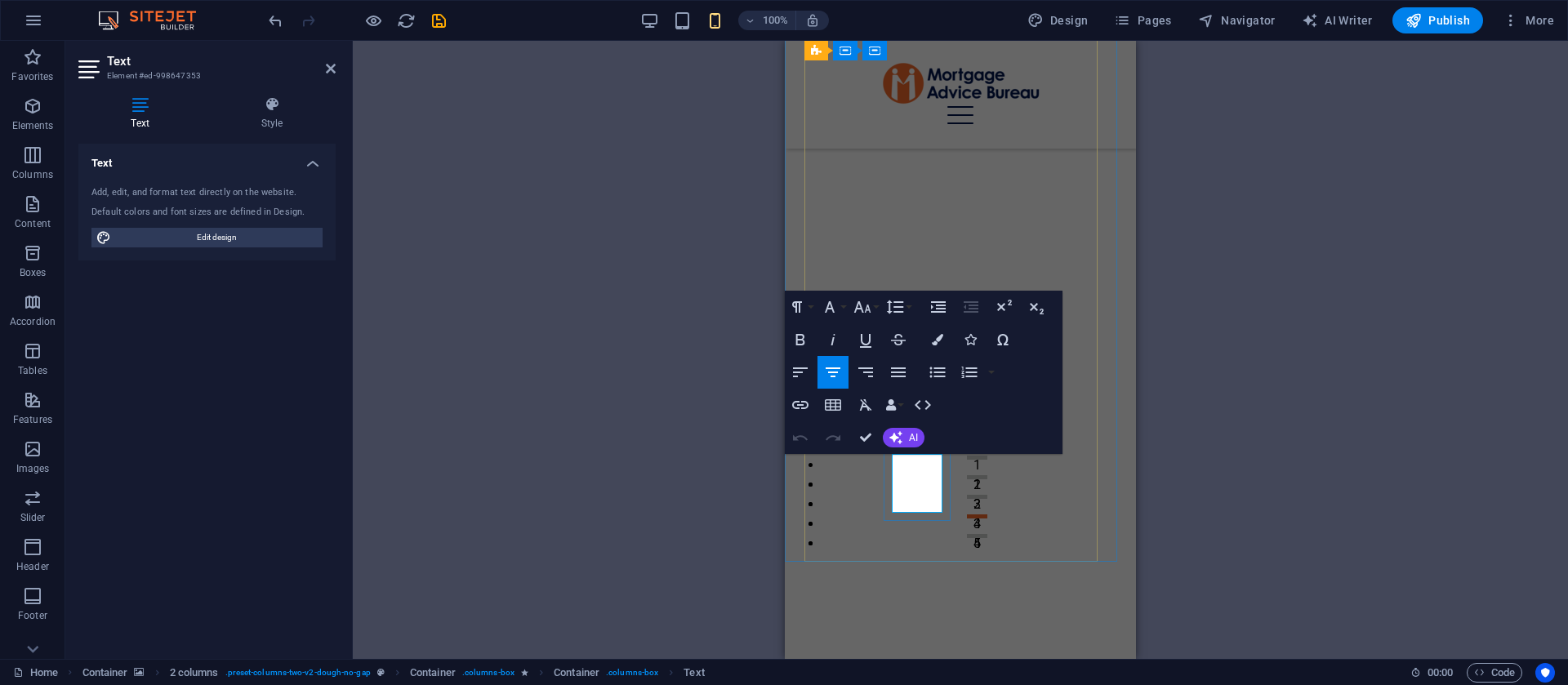
drag, startPoint x: 900, startPoint y: 468, endPoint x: 945, endPoint y: 502, distance: 56.4
click at [860, 314] on icon "button" at bounding box center [862, 307] width 19 height 19
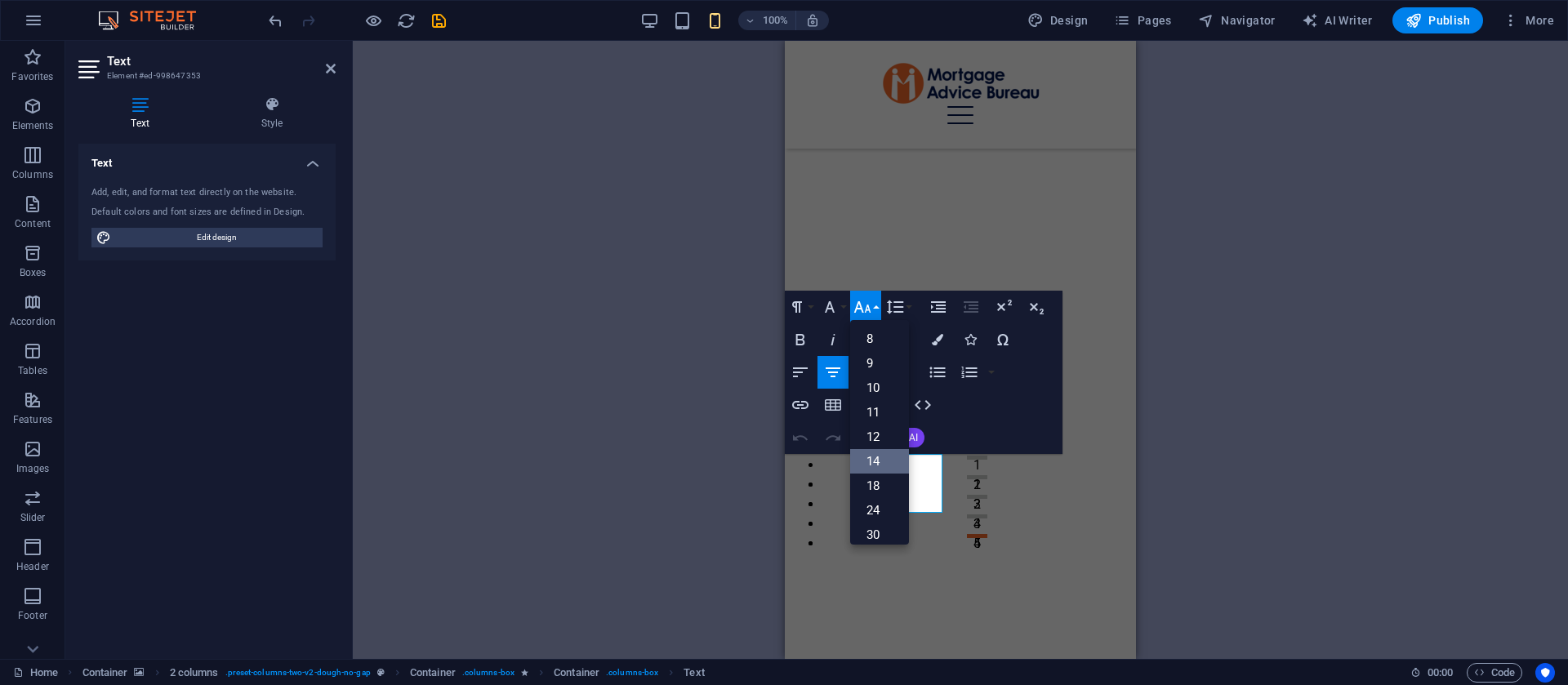
click at [877, 454] on link "14" at bounding box center [880, 461] width 59 height 25
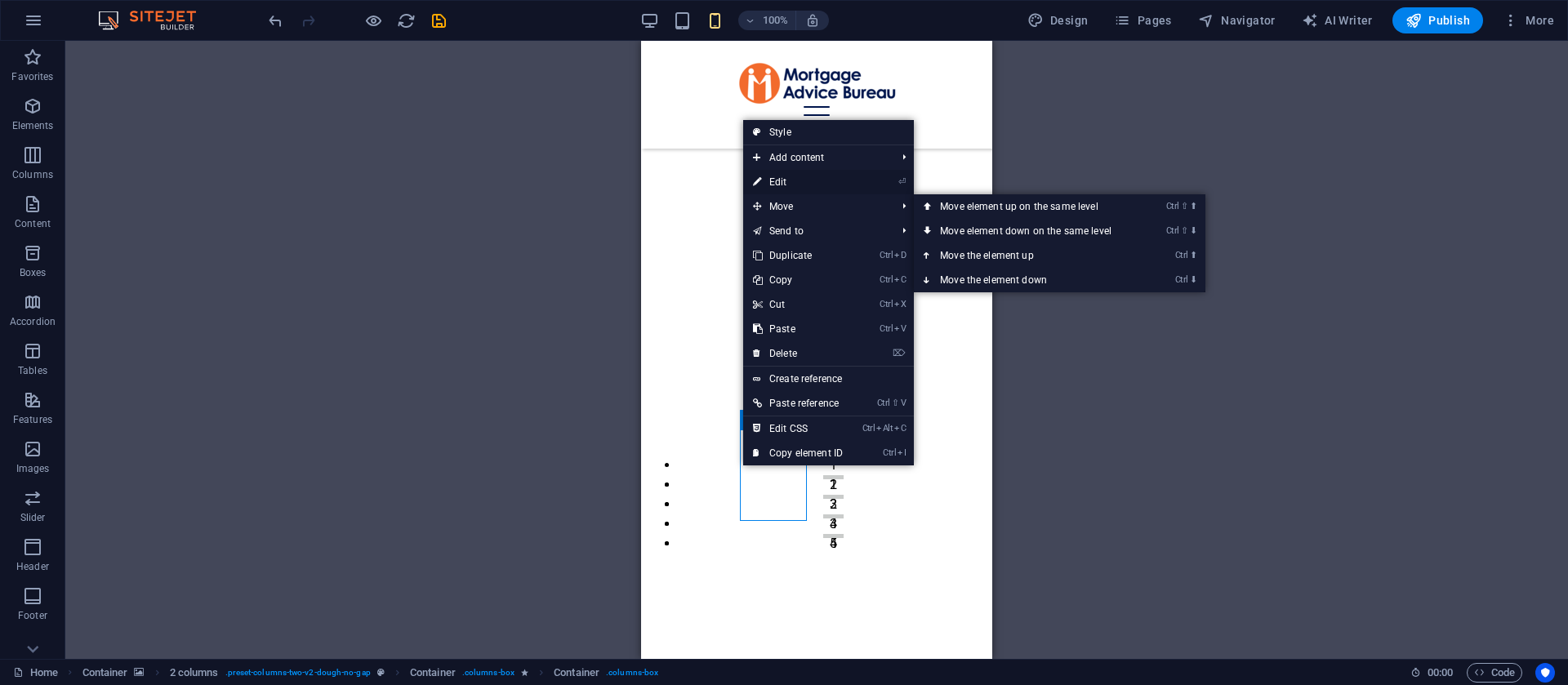
click at [788, 181] on link "⏎ Edit" at bounding box center [797, 182] width 109 height 25
select select "%"
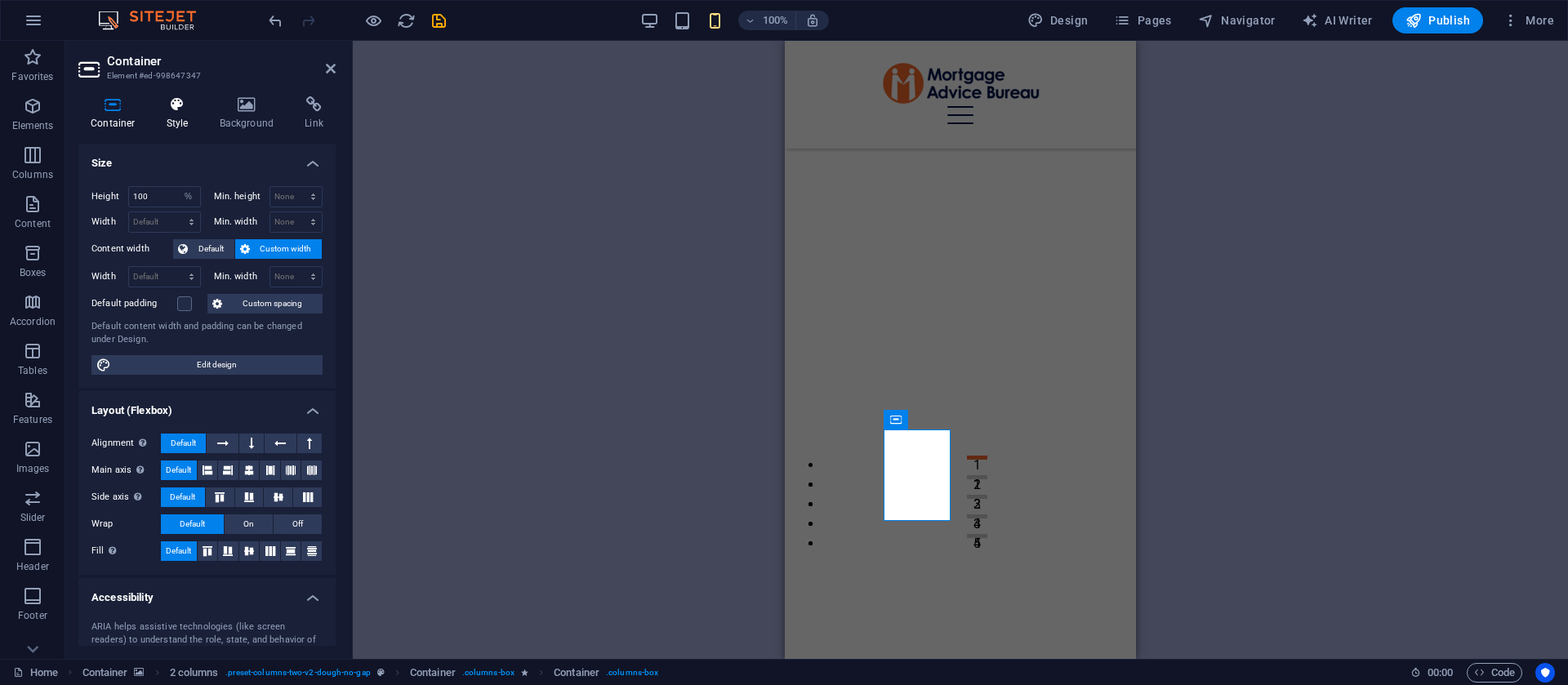
click at [180, 120] on h4 "Style" at bounding box center [180, 113] width 53 height 34
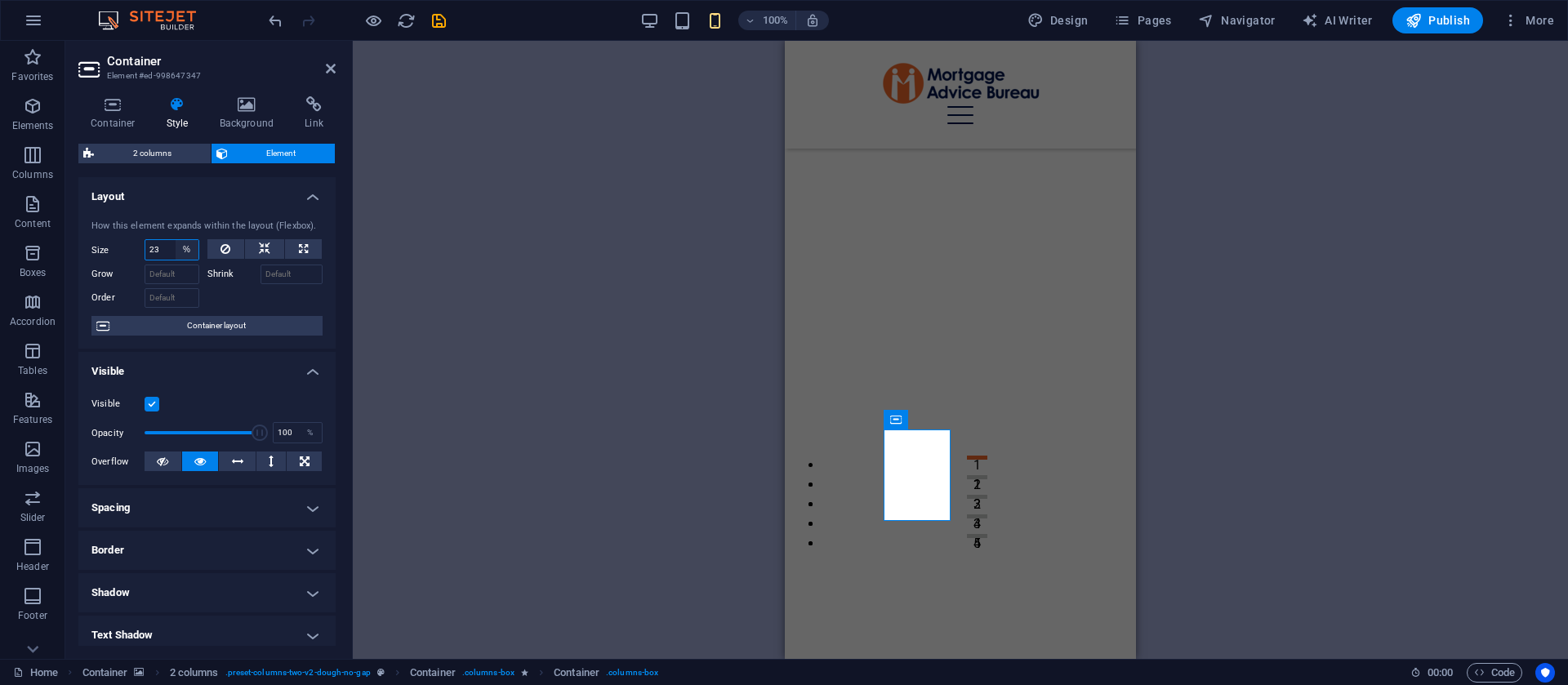
click at [186, 250] on select "Default auto px % 1/1 1/2 1/3 1/4 1/5 1/6 1/7 1/8 1/9 1/10" at bounding box center [187, 250] width 23 height 19
click at [170, 250] on input "23" at bounding box center [171, 250] width 53 height 19
type input "48"
click at [330, 70] on icon at bounding box center [331, 68] width 10 height 13
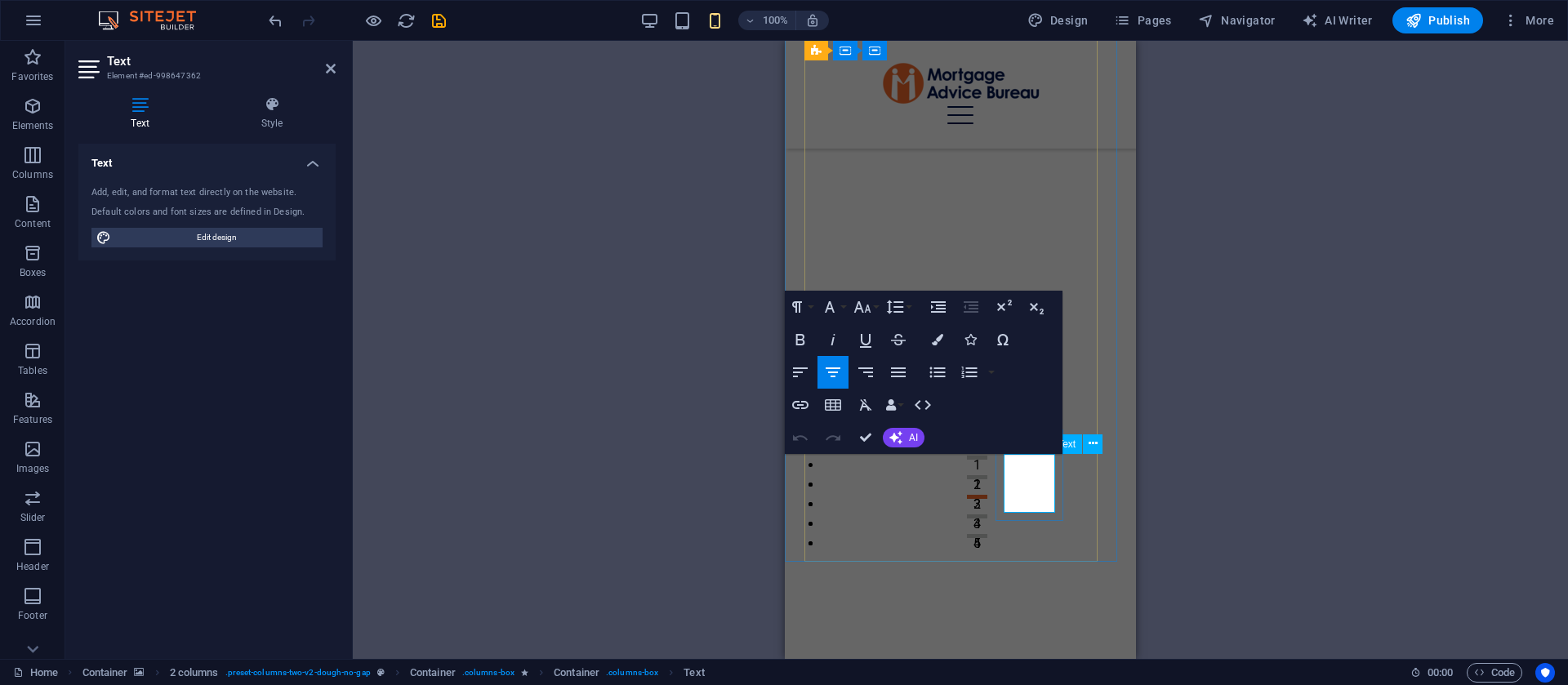
click at [865, 308] on icon "button" at bounding box center [862, 307] width 19 height 19
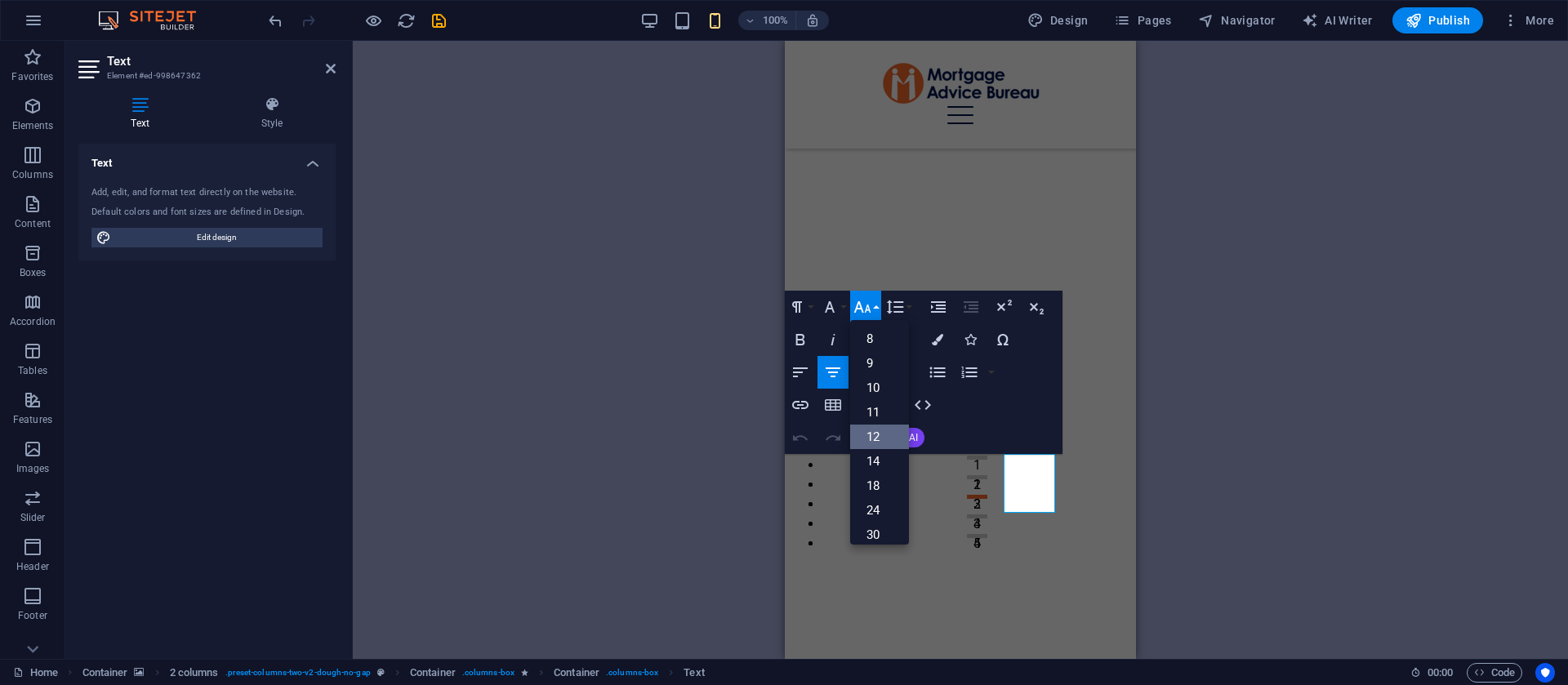
click at [877, 446] on link "12" at bounding box center [880, 437] width 59 height 25
click at [855, 312] on icon "button" at bounding box center [862, 307] width 18 height 11
click at [876, 348] on link "14" at bounding box center [880, 345] width 59 height 25
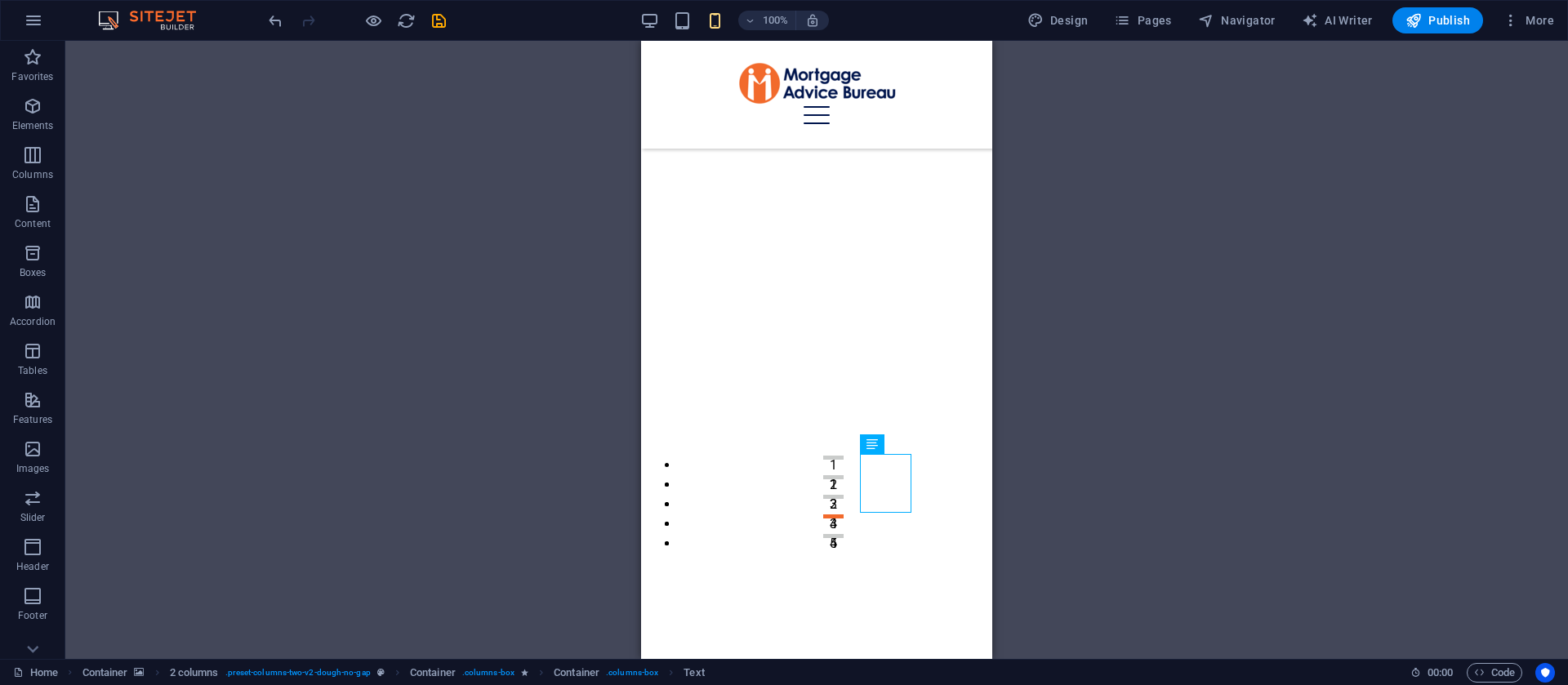
click at [1041, 403] on div "2 columns H2 Container Container 2 columns 2 columns Container Container Menu B…" at bounding box center [817, 349] width 1502 height 618
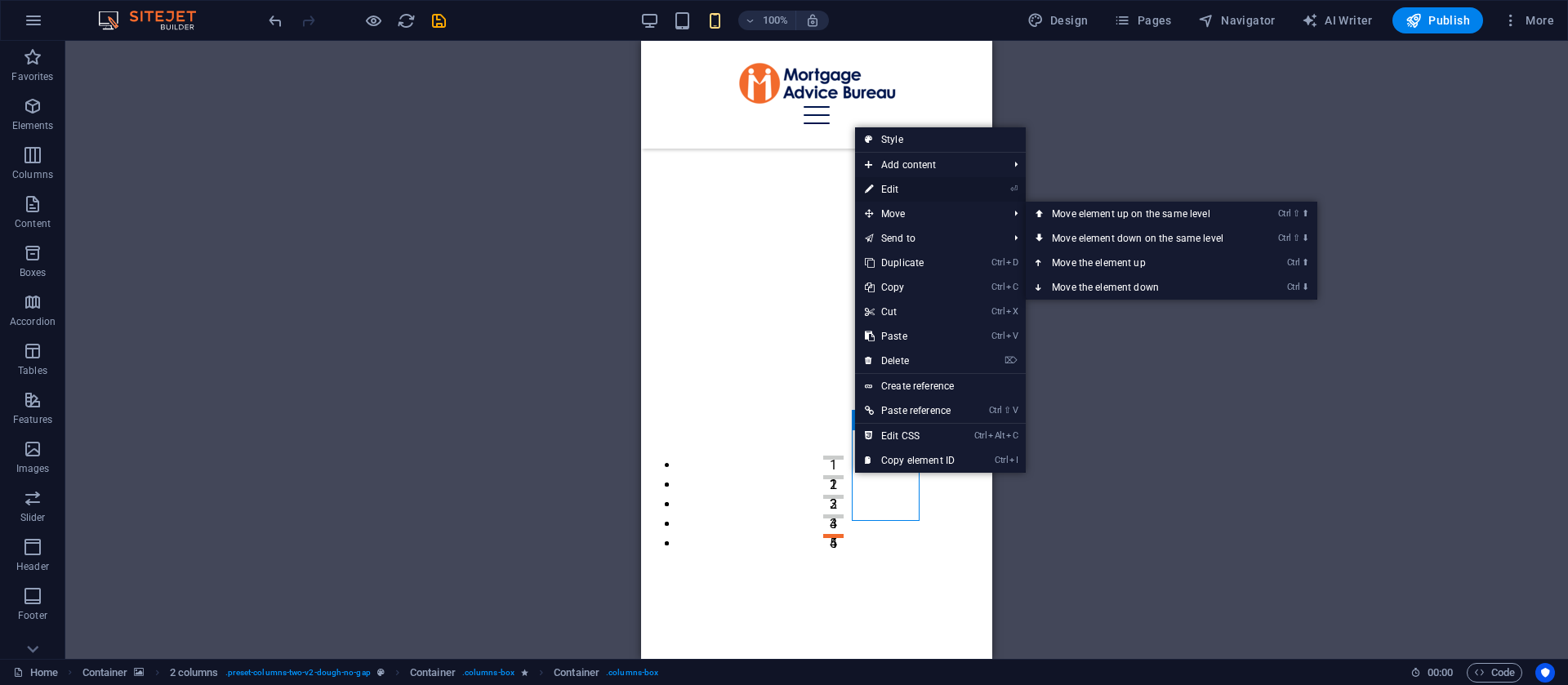
click at [893, 196] on link "⏎ Edit" at bounding box center [909, 190] width 109 height 25
select select "%"
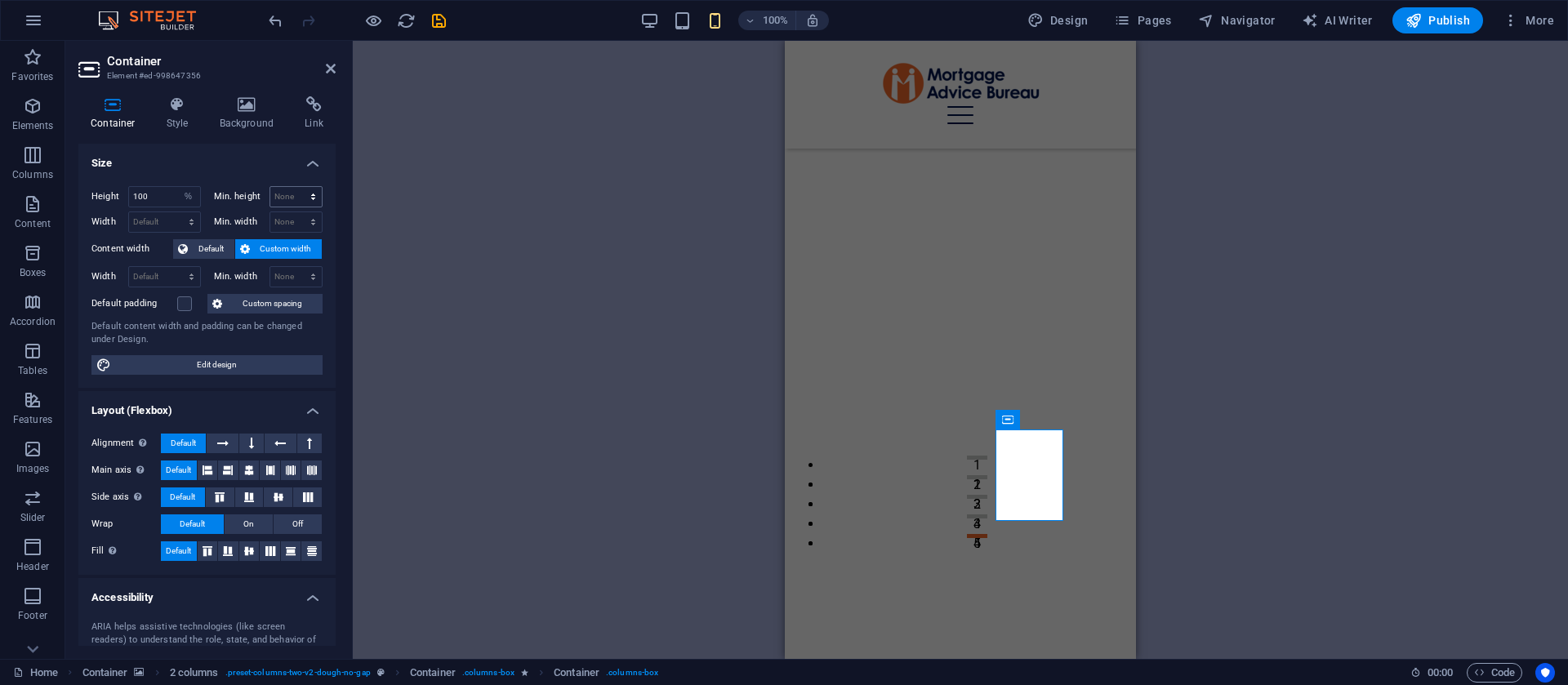
select select "%"
click at [166, 124] on h4 "Style" at bounding box center [180, 113] width 53 height 34
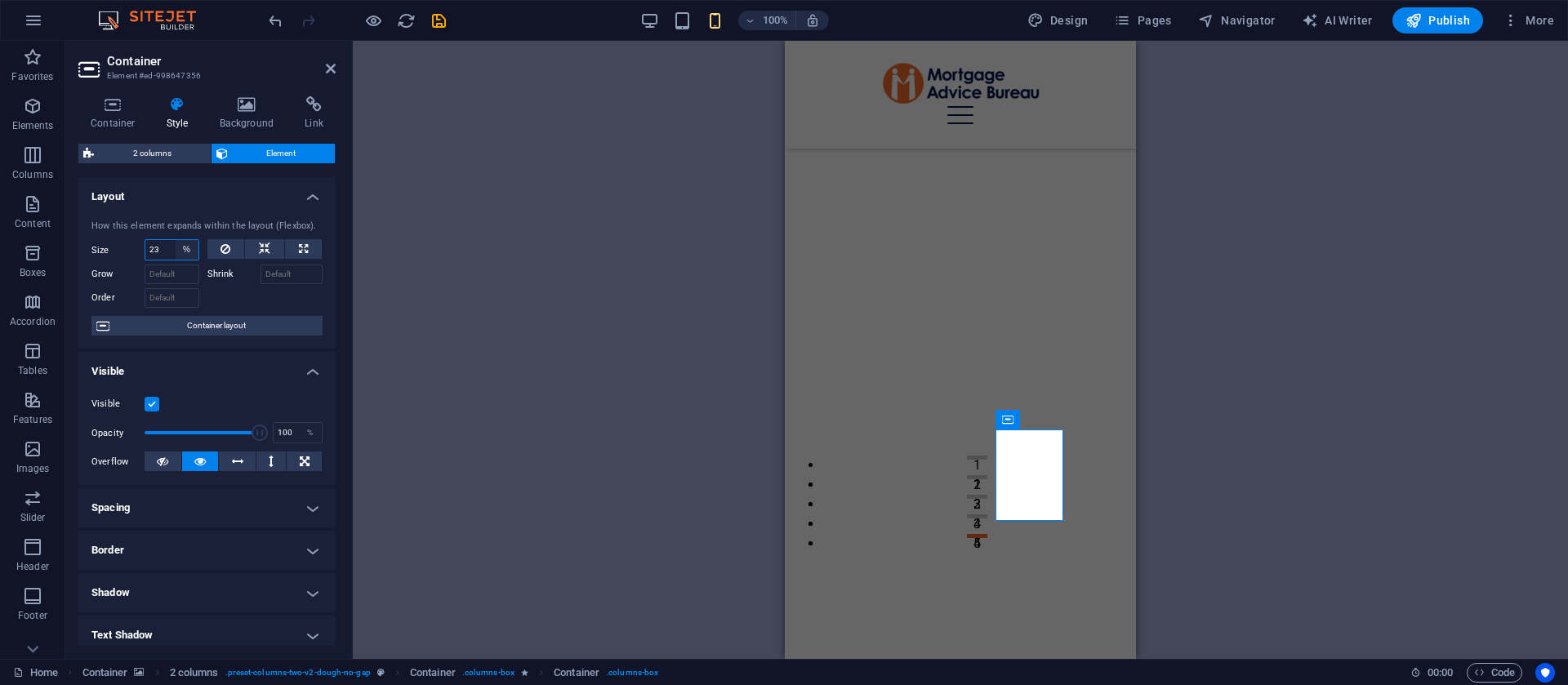
click at [177, 256] on select "Default auto px % 1/1 1/2 1/3 1/4 1/5 1/6 1/7 1/8 1/9 1/10" at bounding box center [187, 250] width 23 height 19
click at [166, 248] on input "23" at bounding box center [171, 250] width 53 height 19
type input "48"
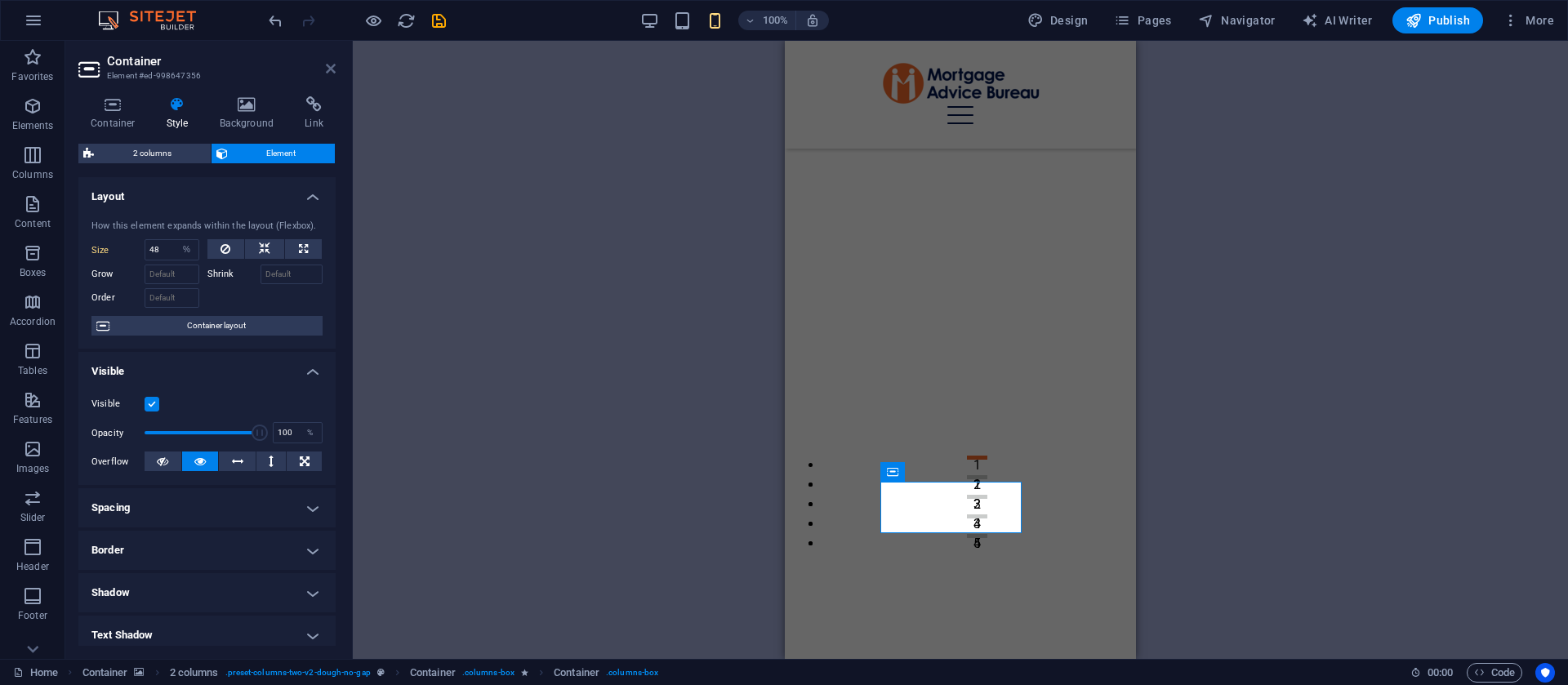
click at [331, 72] on icon at bounding box center [331, 68] width 10 height 13
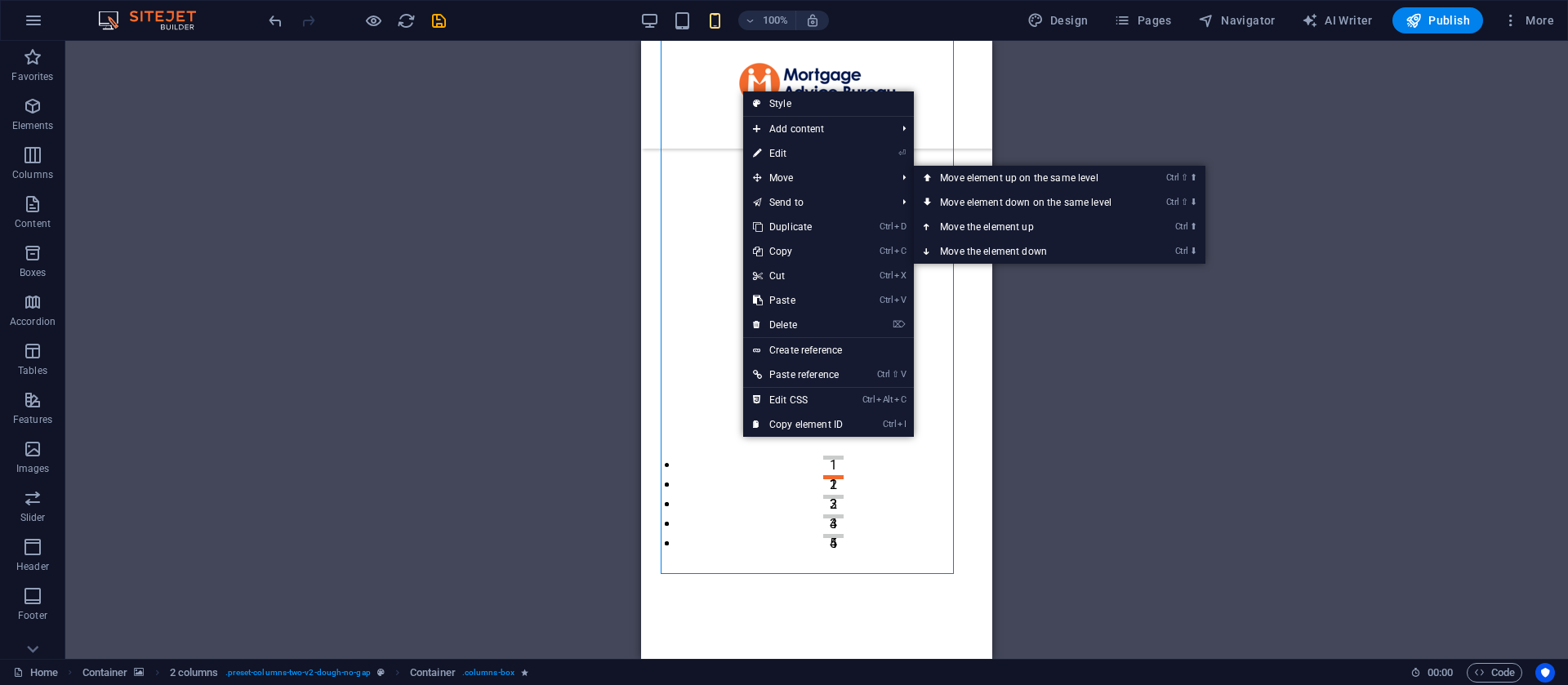
drag, startPoint x: 774, startPoint y: 154, endPoint x: 720, endPoint y: 154, distance: 54.0
click at [775, 153] on link "⏎ Edit" at bounding box center [797, 153] width 109 height 25
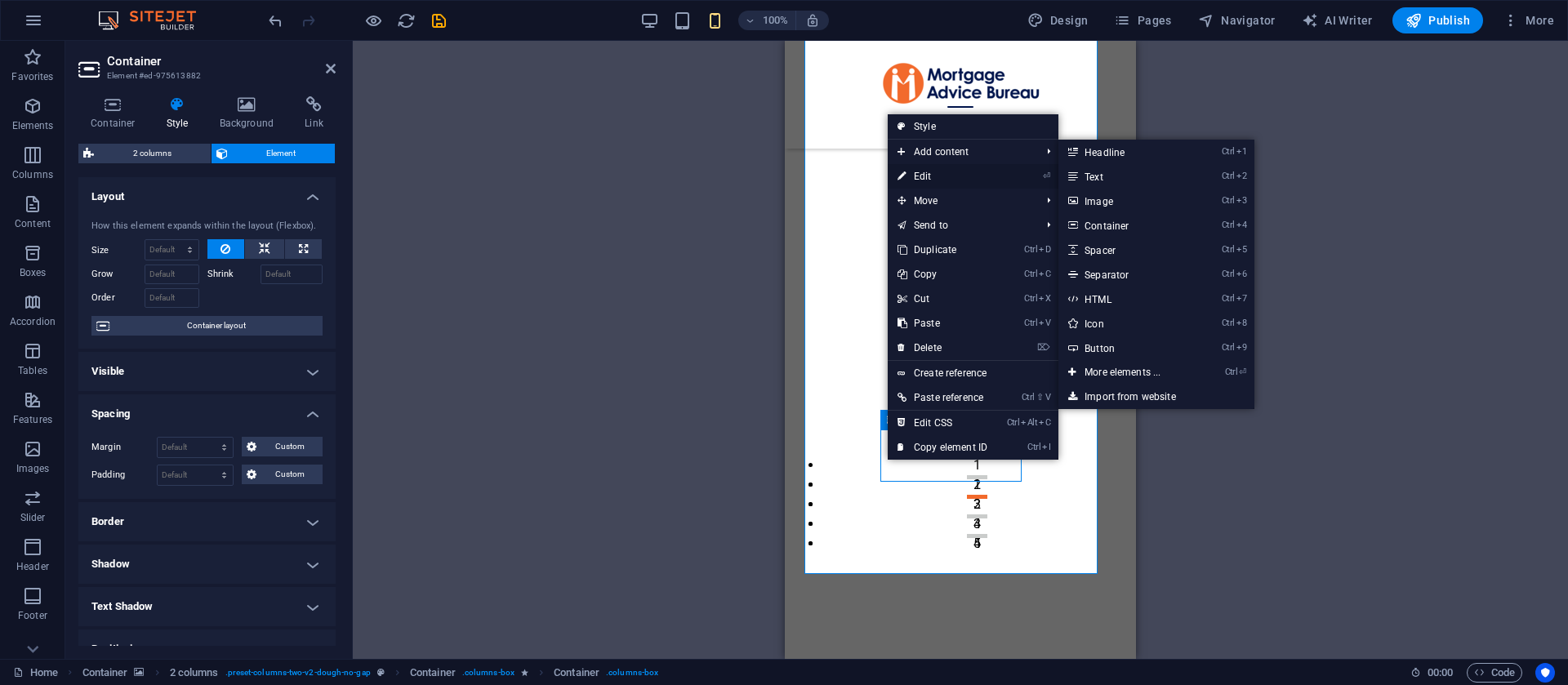
click at [945, 184] on link "⏎ Edit" at bounding box center [942, 177] width 109 height 25
select select "%"
select select "px"
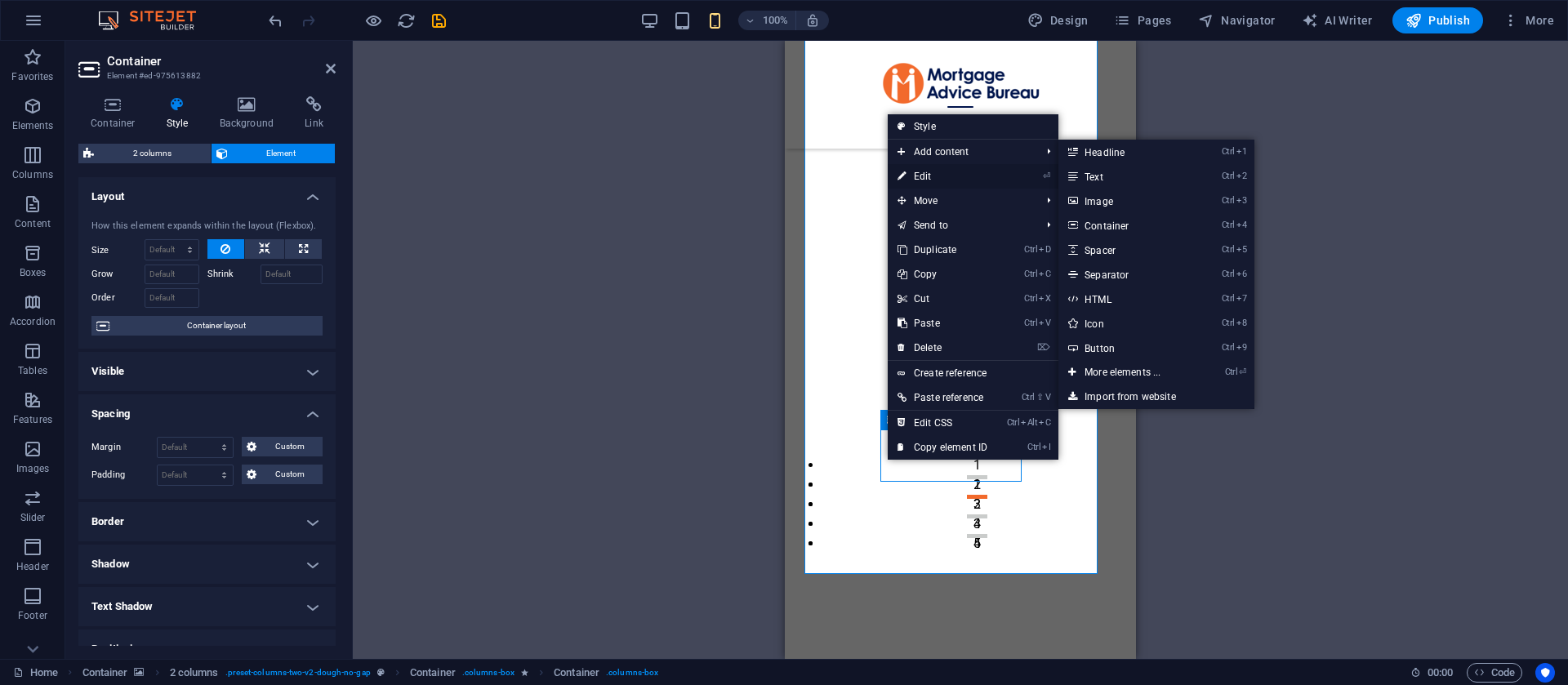
select select "px"
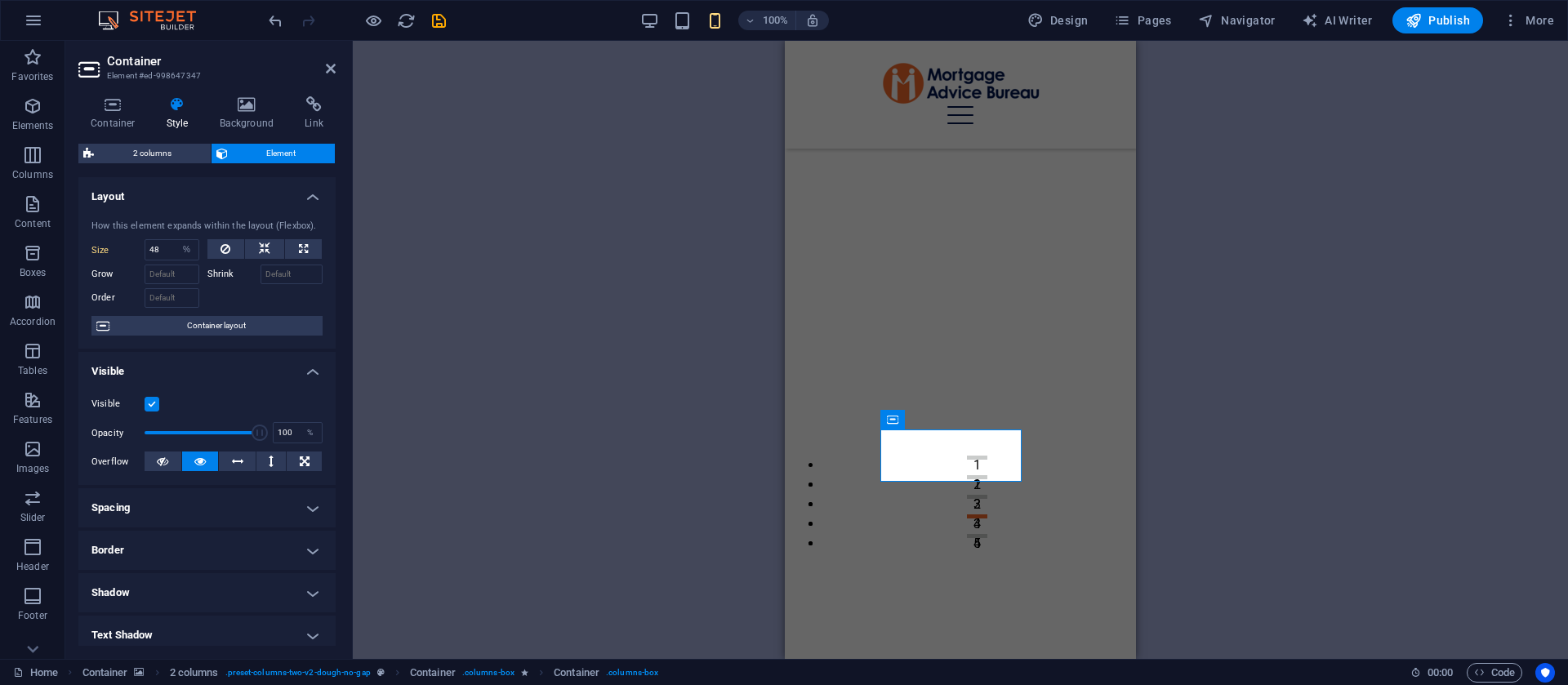
click at [269, 503] on h4 "Spacing" at bounding box center [207, 508] width 257 height 39
click at [122, 577] on input "10" at bounding box center [137, 582] width 55 height 19
type input "0"
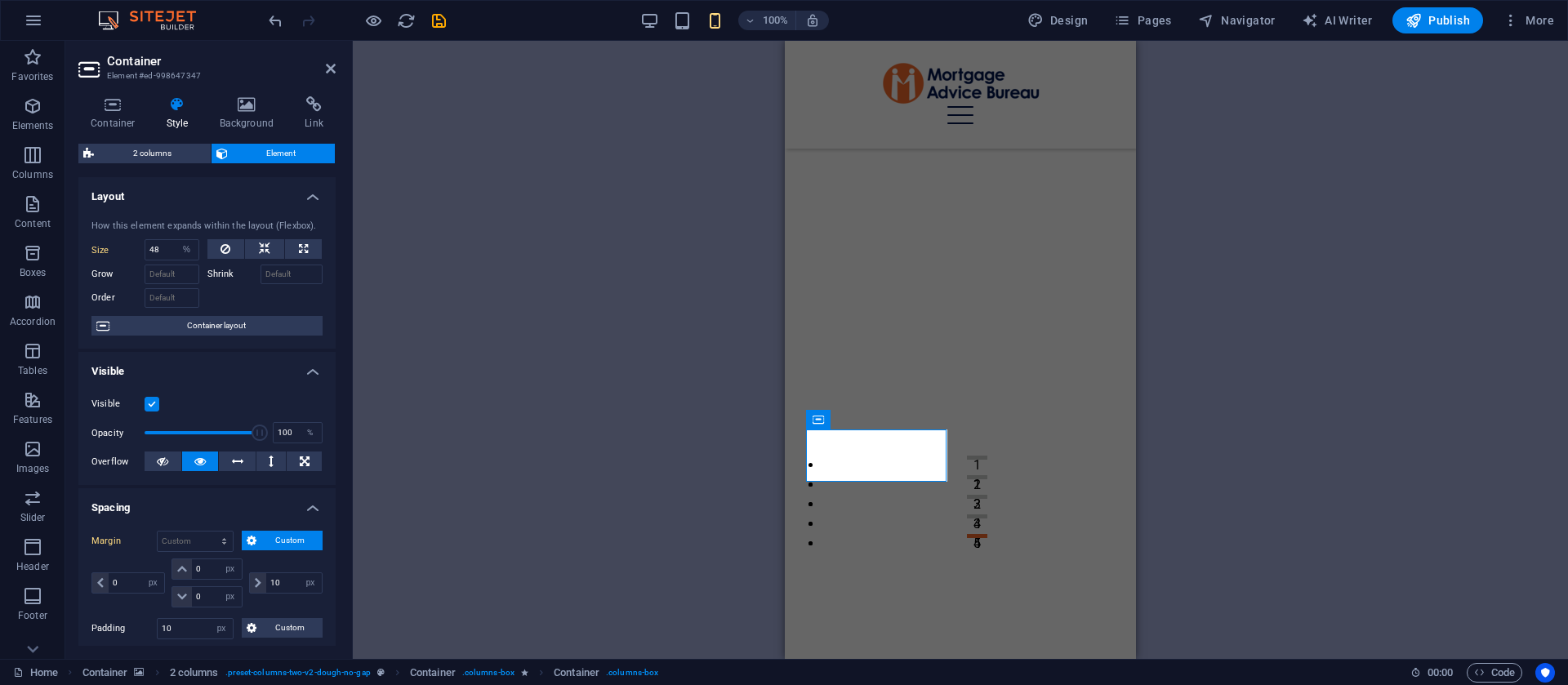
click at [519, 96] on div "2 columns H2 Container Container 2 columns 2 columns Container Container Menu B…" at bounding box center [960, 349] width 1215 height 618
click at [334, 62] on icon at bounding box center [331, 68] width 10 height 13
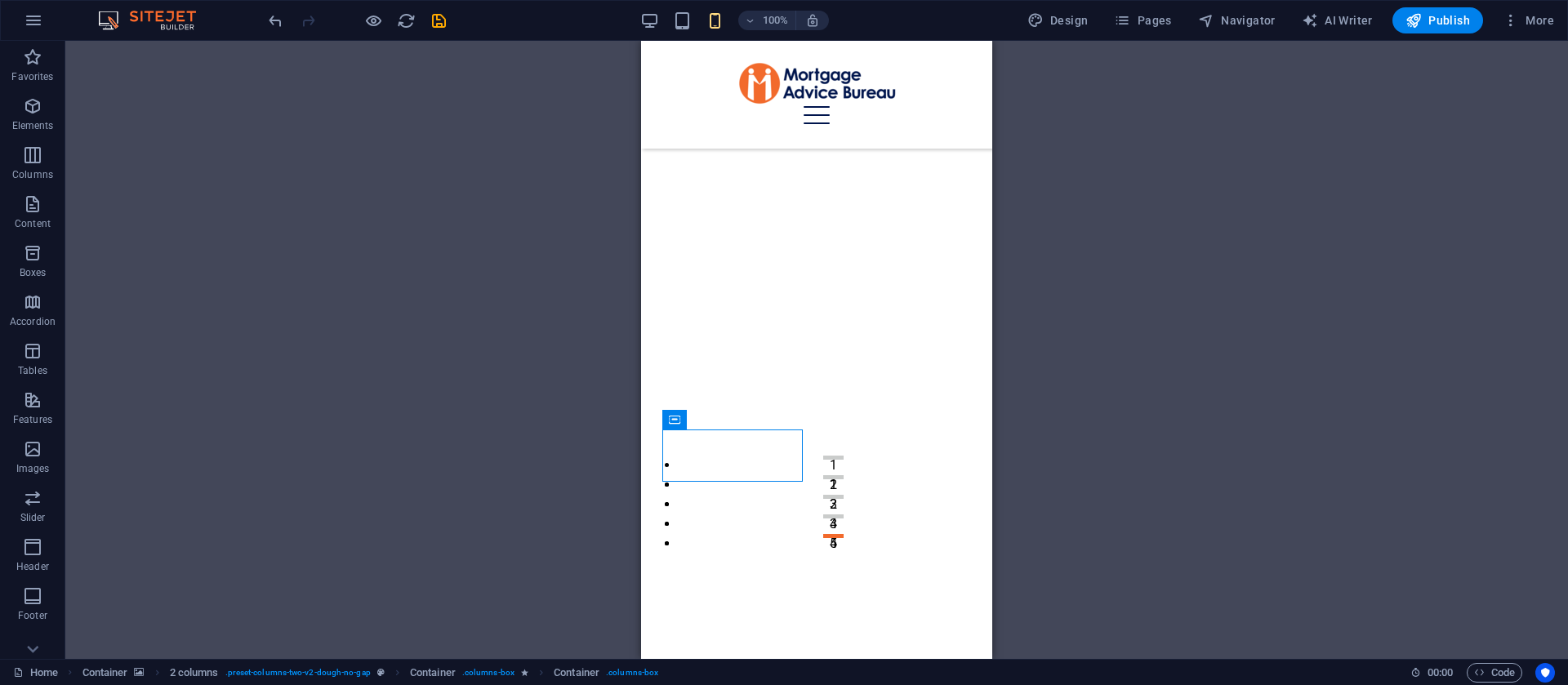
click at [1225, 422] on div "2 columns H2 Container Container 2 columns 2 columns Container Container Menu B…" at bounding box center [817, 349] width 1502 height 618
click at [740, 413] on button at bounding box center [746, 420] width 19 height 19
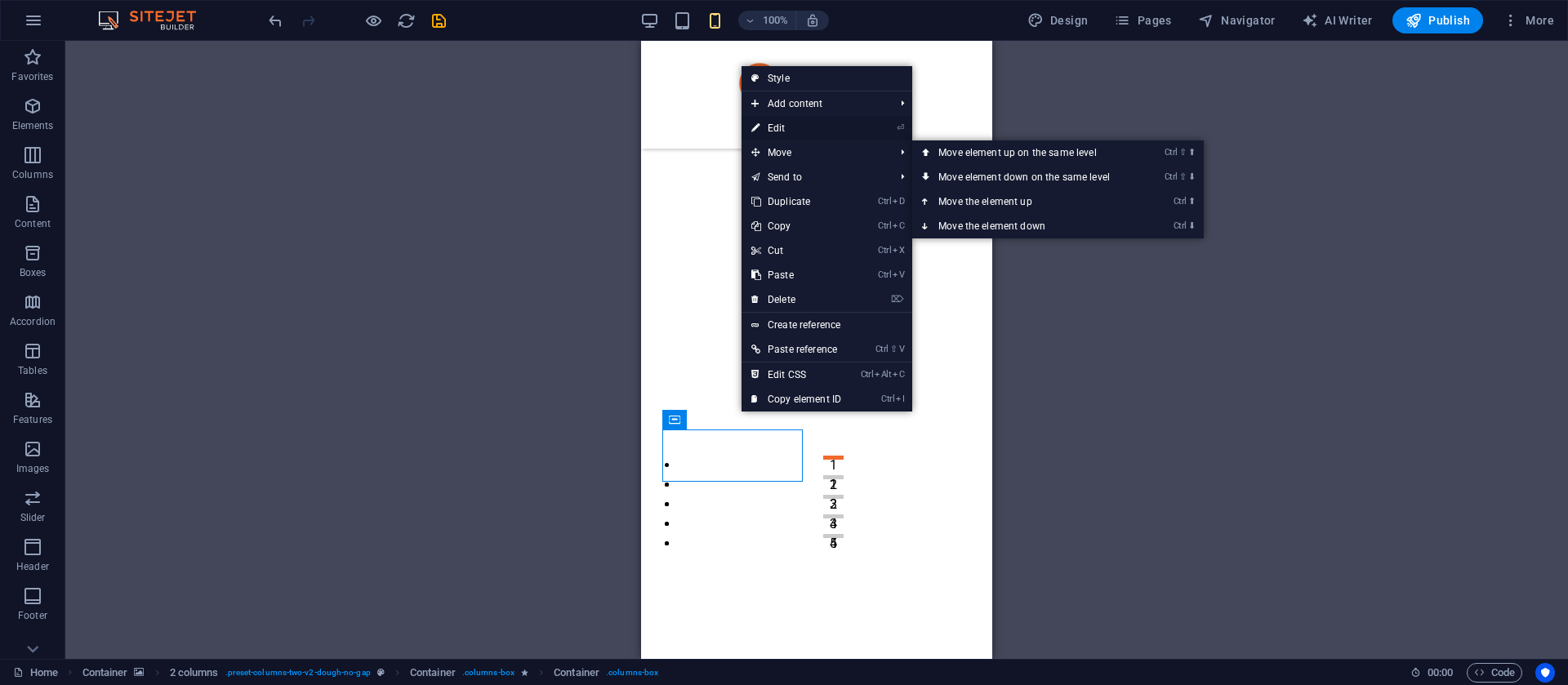
click at [784, 129] on link "⏎ Edit" at bounding box center [796, 128] width 109 height 25
select select "%"
select select "px"
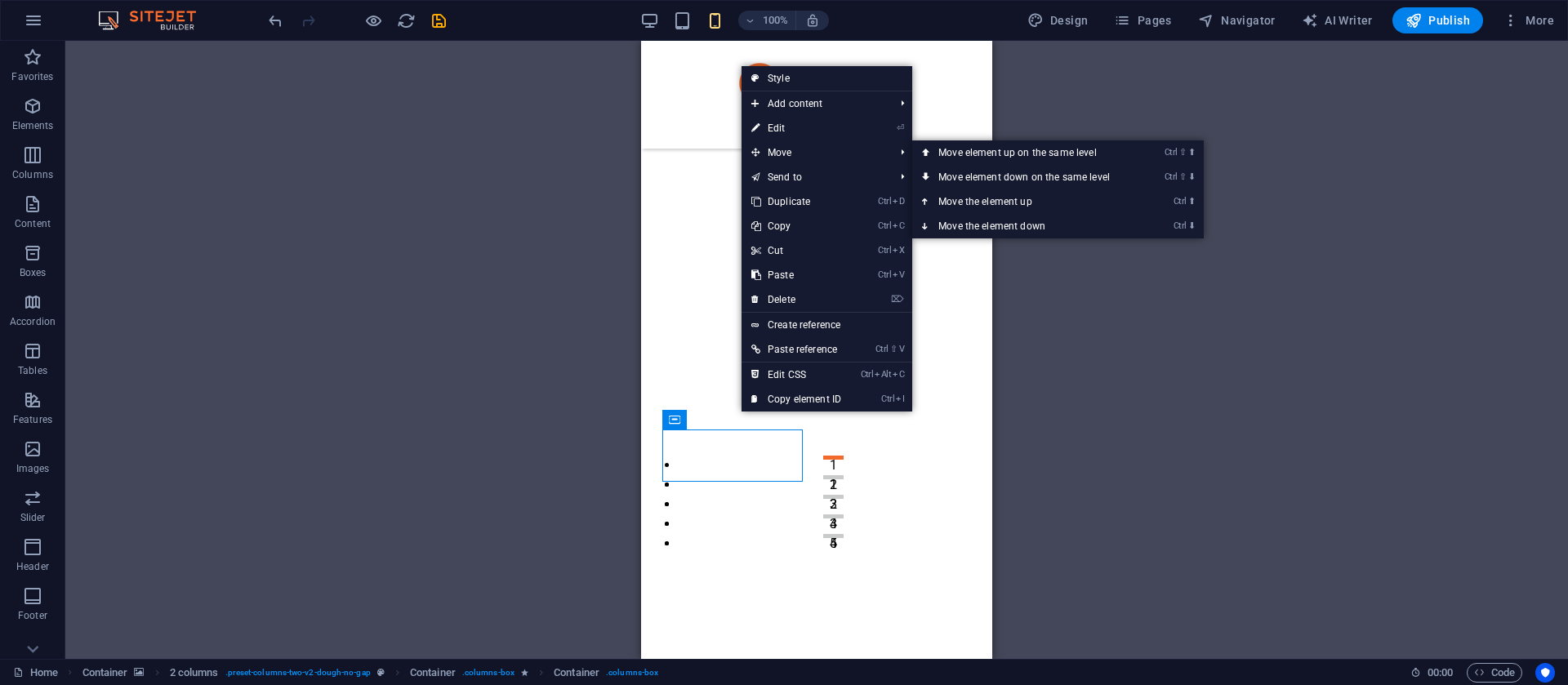
select select "px"
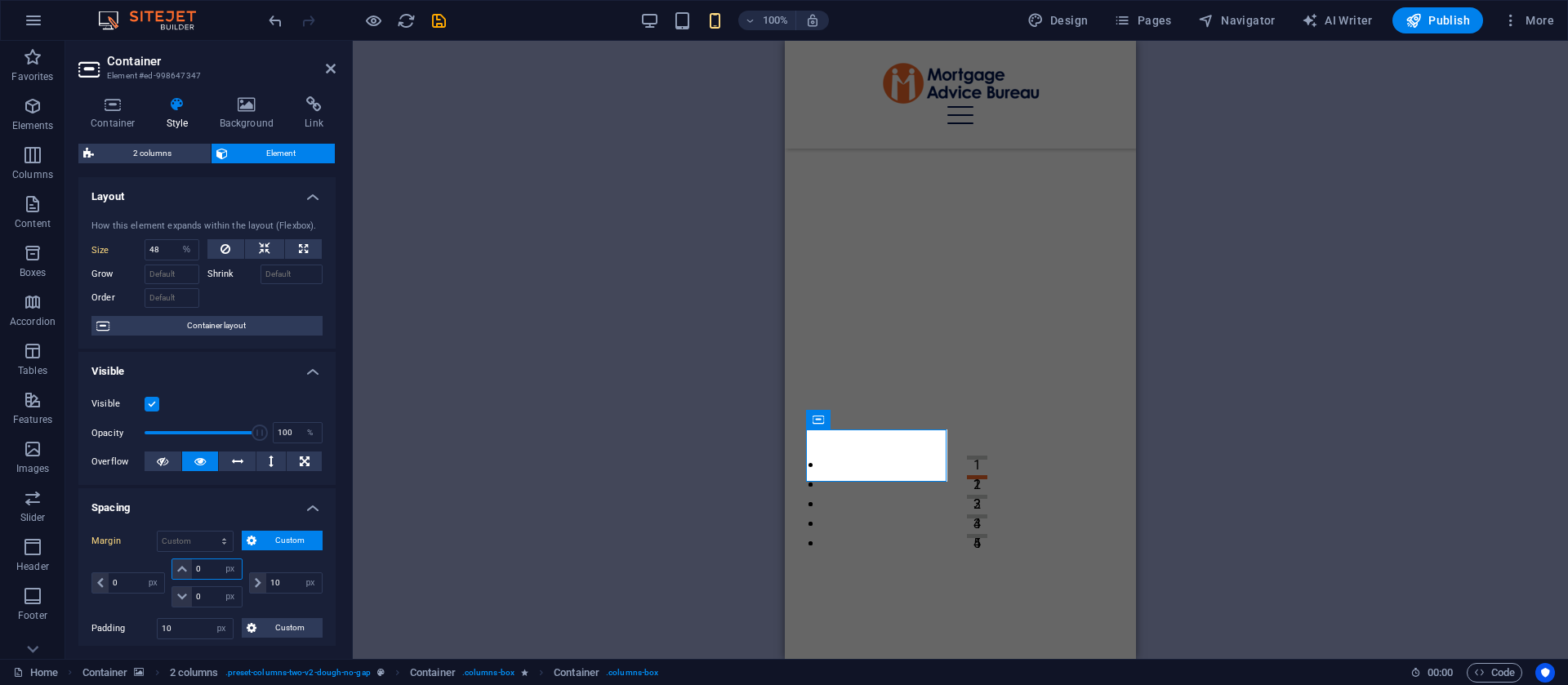
click at [213, 574] on input "0" at bounding box center [216, 569] width 49 height 19
type input "10"
click at [334, 67] on icon at bounding box center [331, 68] width 10 height 13
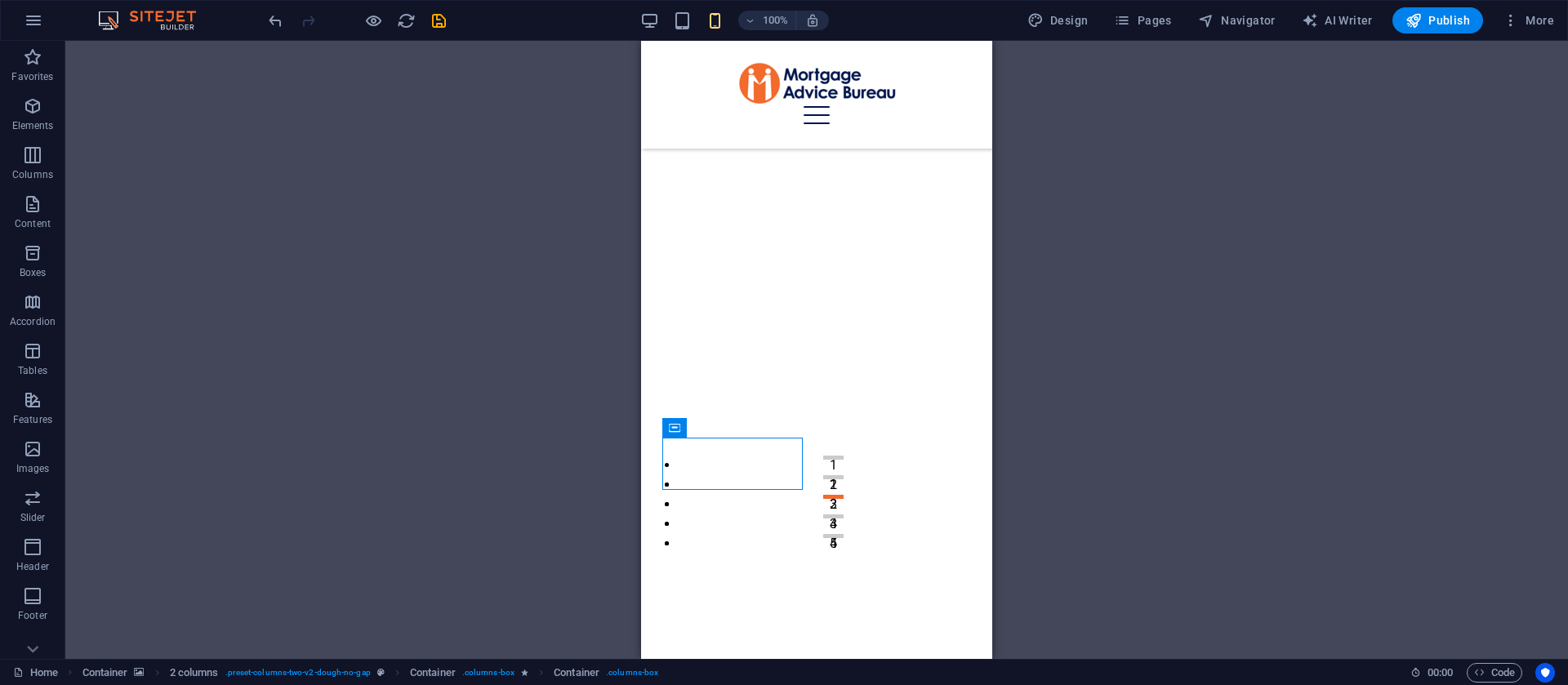
click at [1064, 343] on div "2 columns H2 Container Container 2 columns 2 columns Container Container Menu B…" at bounding box center [817, 349] width 1502 height 618
click at [862, 418] on button at bounding box center [869, 420] width 19 height 19
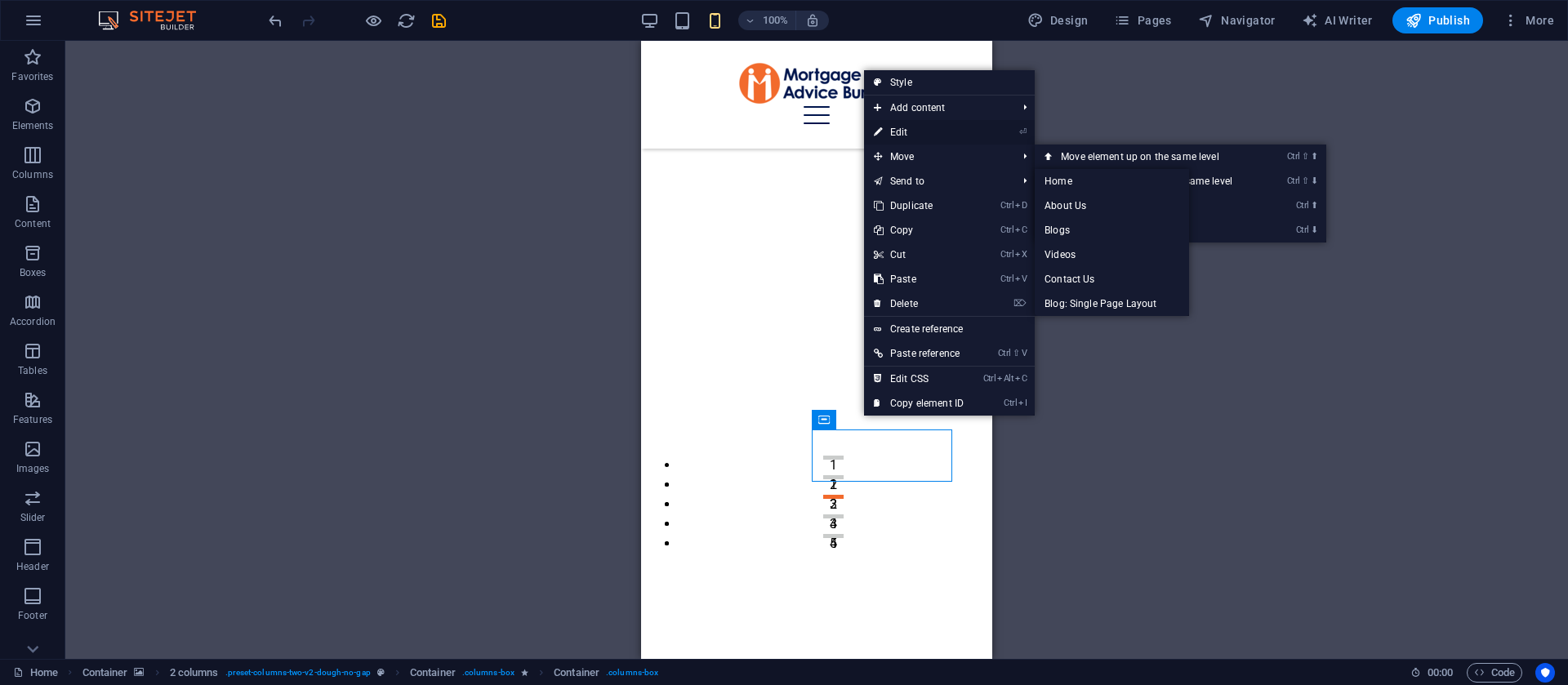
click at [902, 132] on link "⏎ Edit" at bounding box center [918, 132] width 109 height 25
select select "%"
select select "px"
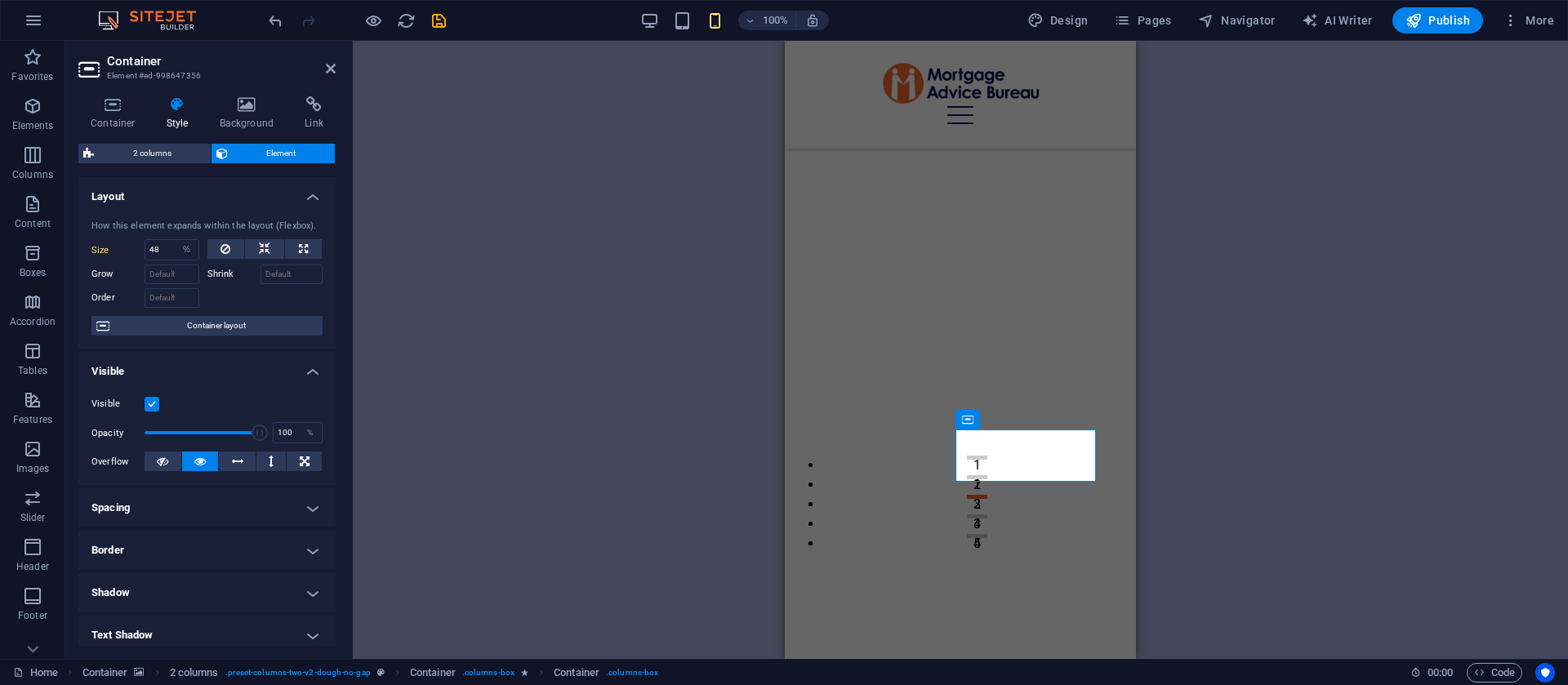
click at [217, 493] on h4 "Spacing" at bounding box center [207, 508] width 257 height 39
click at [253, 537] on icon at bounding box center [251, 540] width 10 height 19
click at [204, 566] on select "auto px % rem vw vh" at bounding box center [206, 569] width 68 height 19
select select "px"
click at [216, 559] on select "auto px % rem vw vh" at bounding box center [206, 569] width 68 height 19
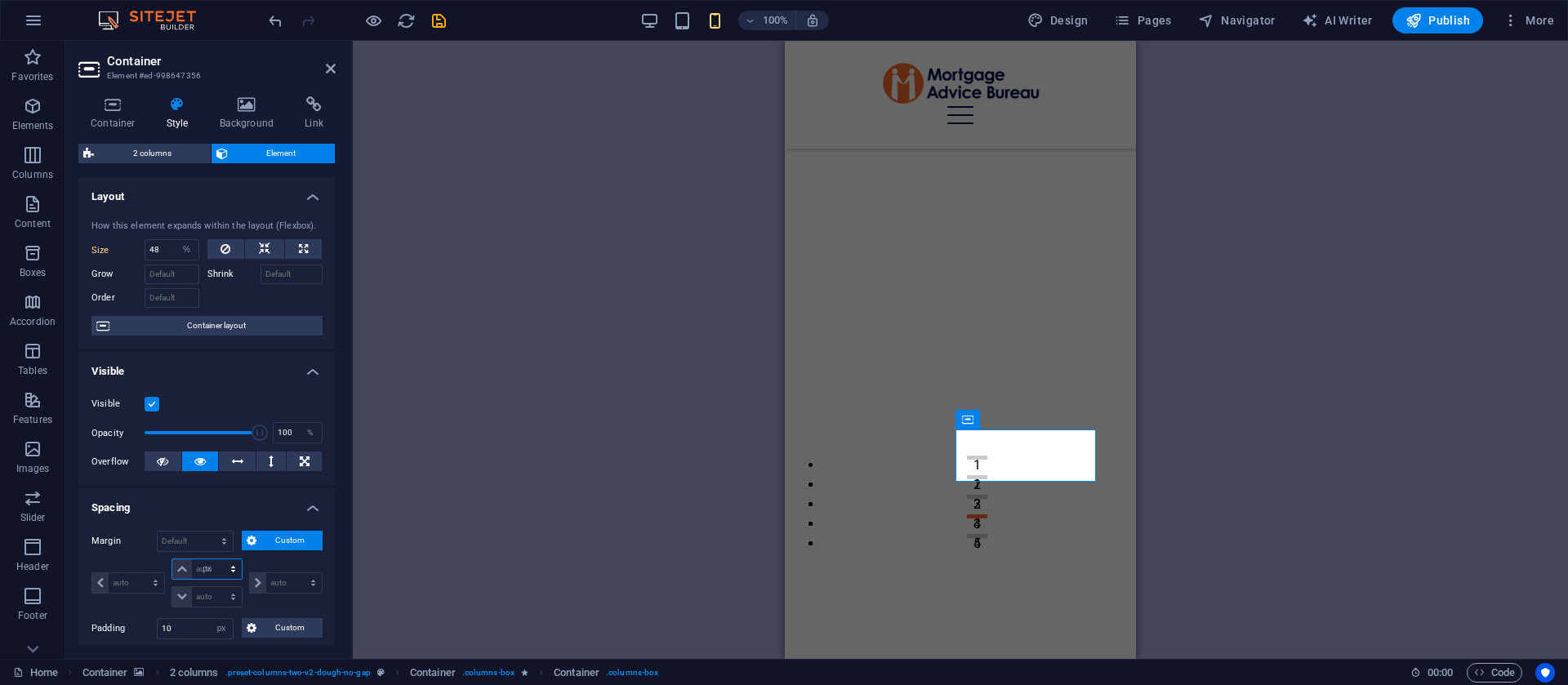
type input "0"
select select "px"
type input "0"
select select "px"
type input "0"
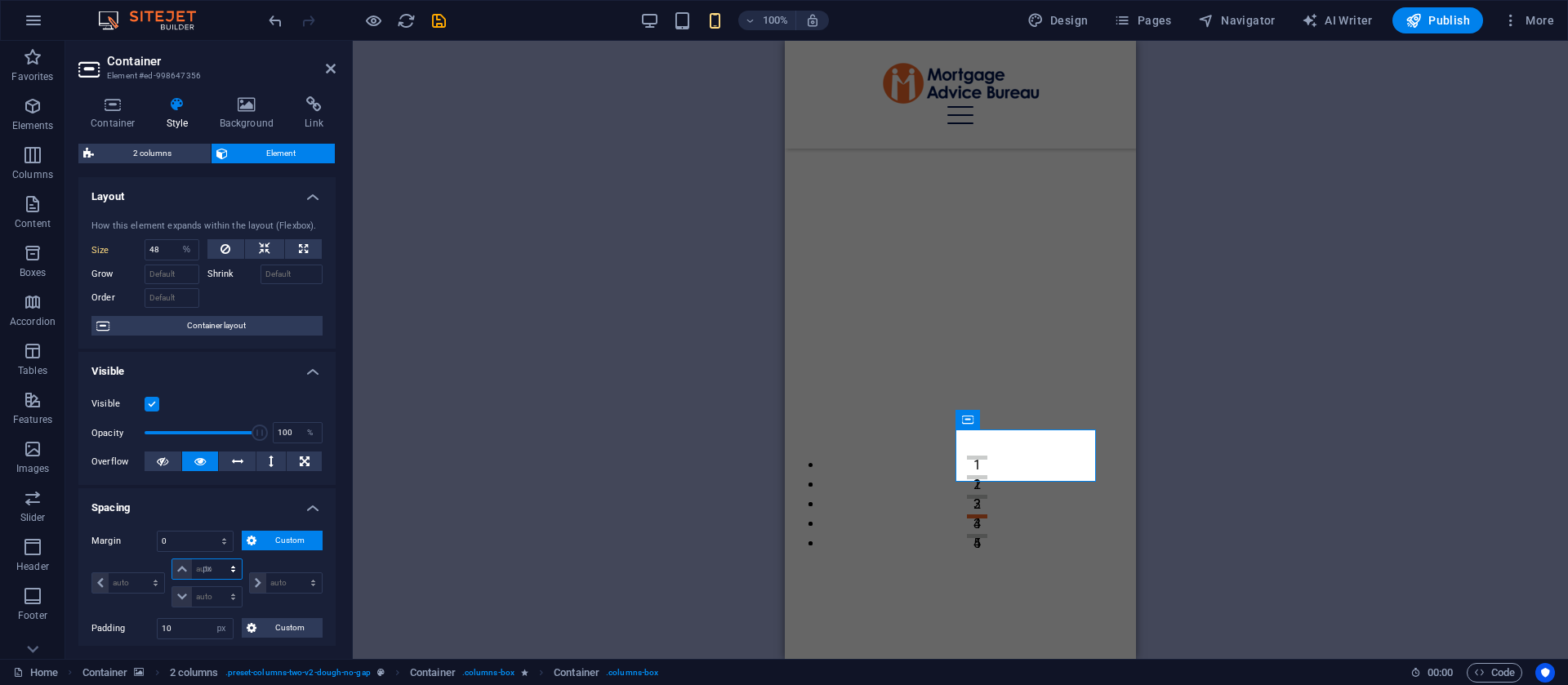
type input "0"
select select "px"
type input "0"
select select "px"
type input "10"
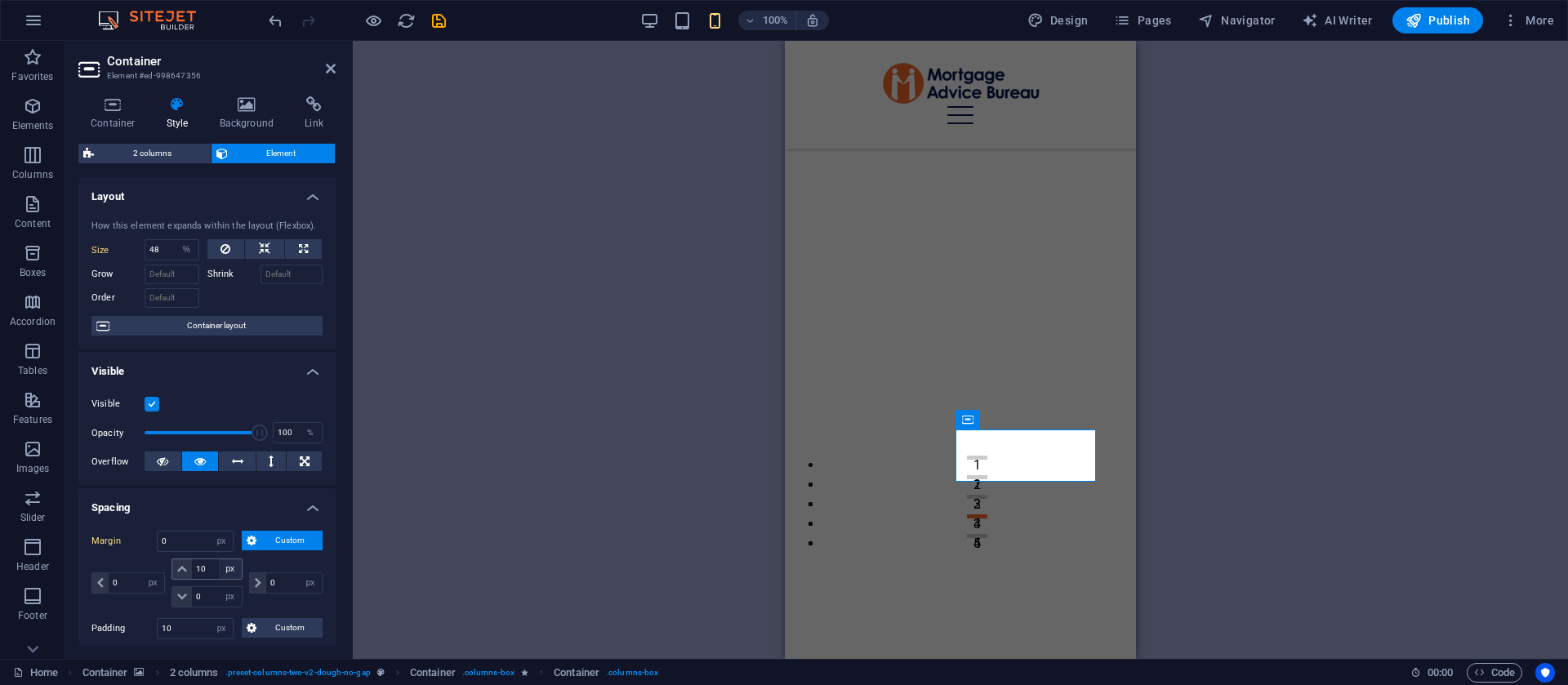
select select "DISABLED_OPTION_VALUE"
click at [323, 74] on header "Container Element #ed-998647356" at bounding box center [207, 62] width 257 height 43
click at [324, 72] on header "Container Element #ed-998647356" at bounding box center [207, 62] width 257 height 43
click at [1248, 365] on div "2 columns H2 Container Container 2 columns 2 columns Container Container Menu B…" at bounding box center [960, 349] width 1215 height 618
click at [334, 71] on icon at bounding box center [331, 68] width 10 height 13
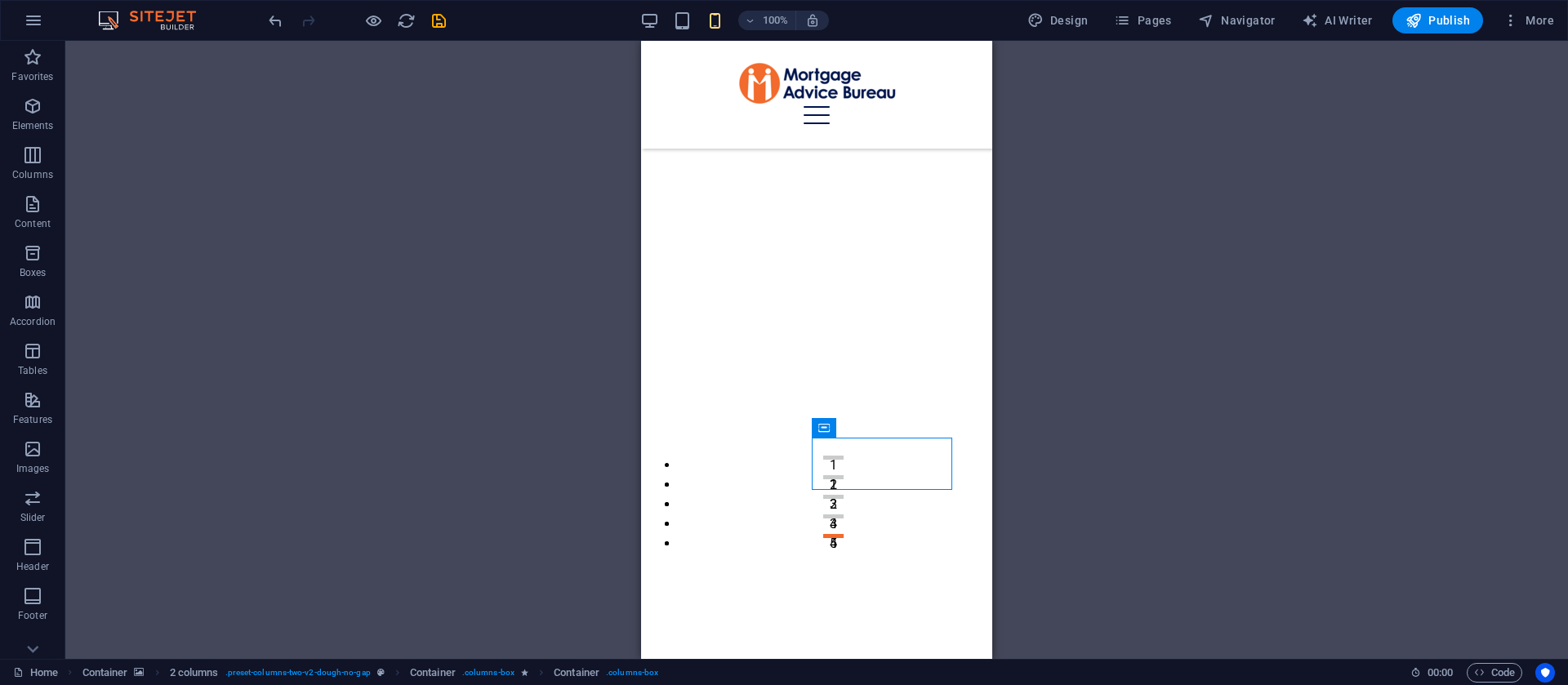
click at [1086, 398] on div "2 columns H2 Container Container 2 columns 2 columns Container Container Menu B…" at bounding box center [817, 349] width 1502 height 618
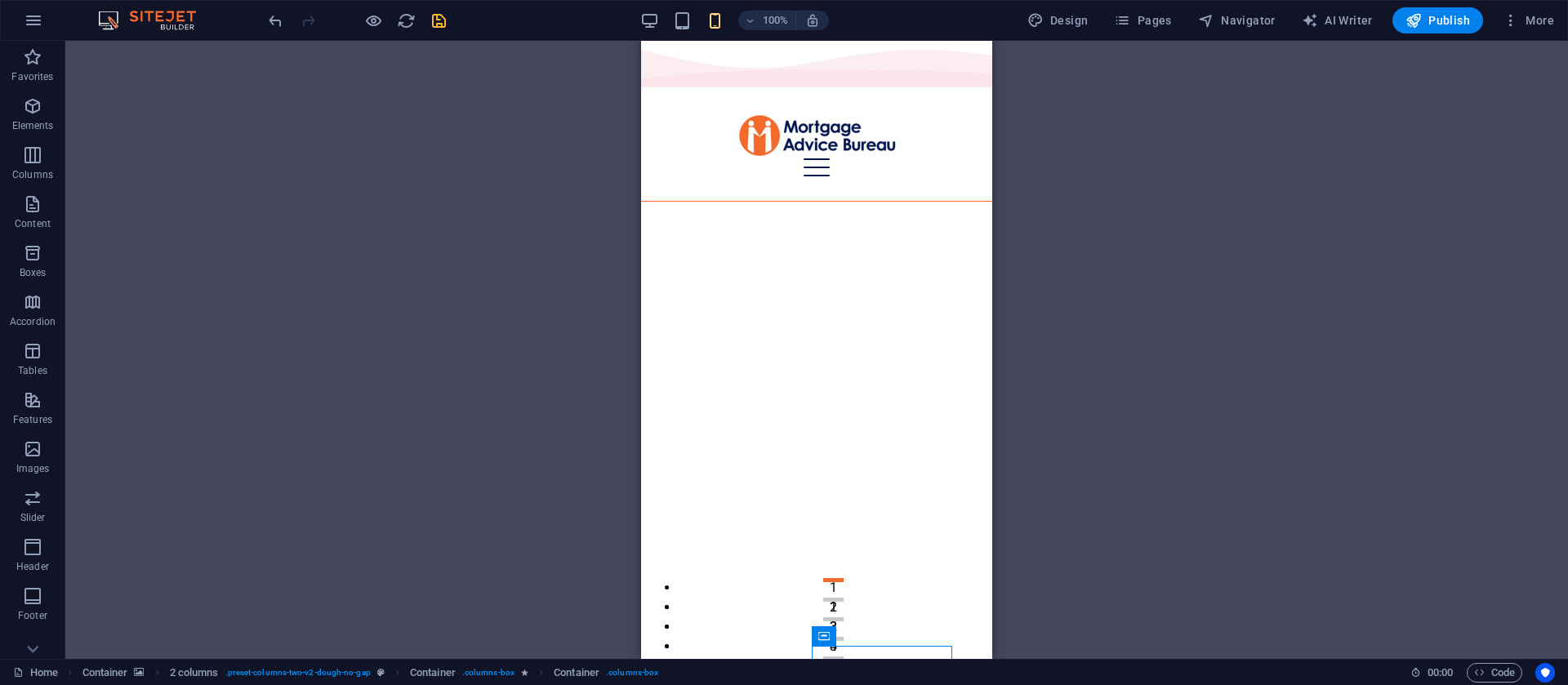
click at [443, 18] on icon "save" at bounding box center [439, 20] width 18 height 18
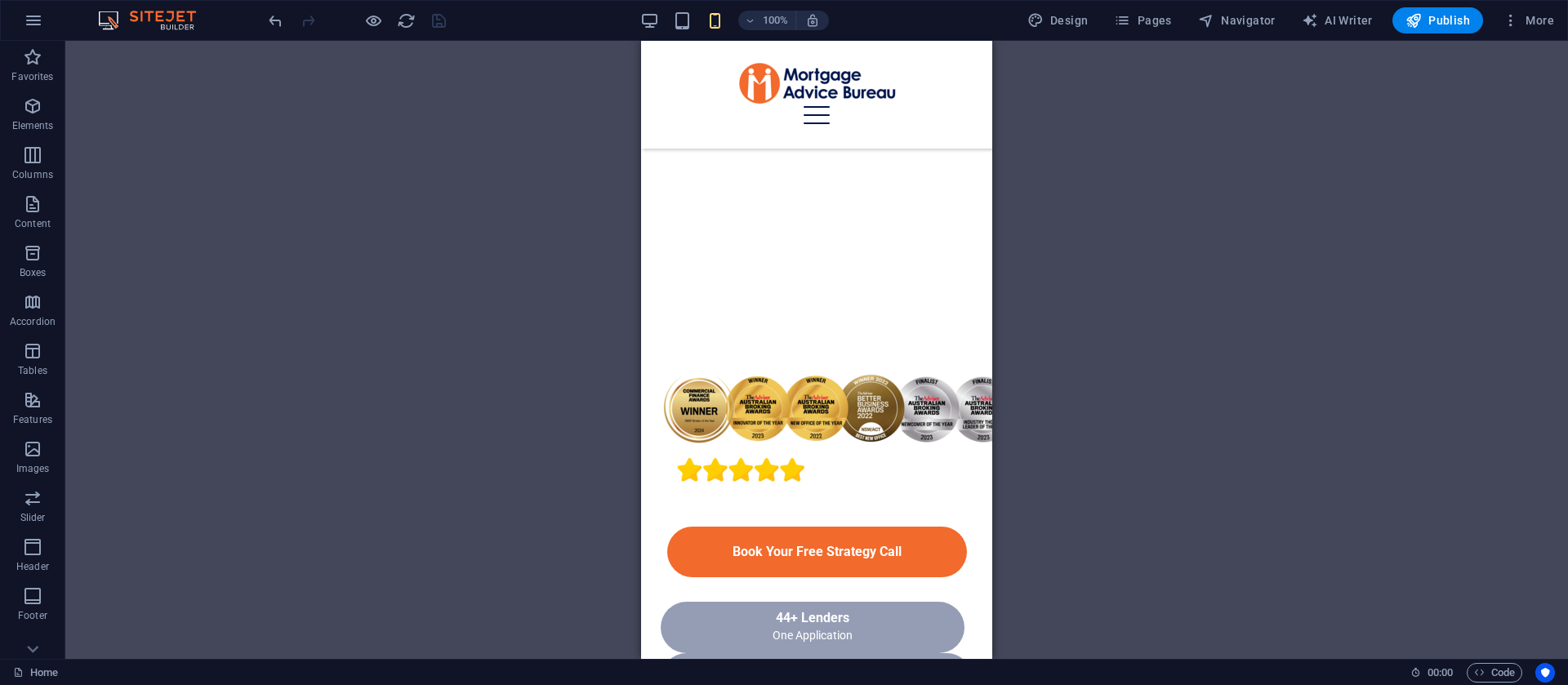
scroll to position [642, 0]
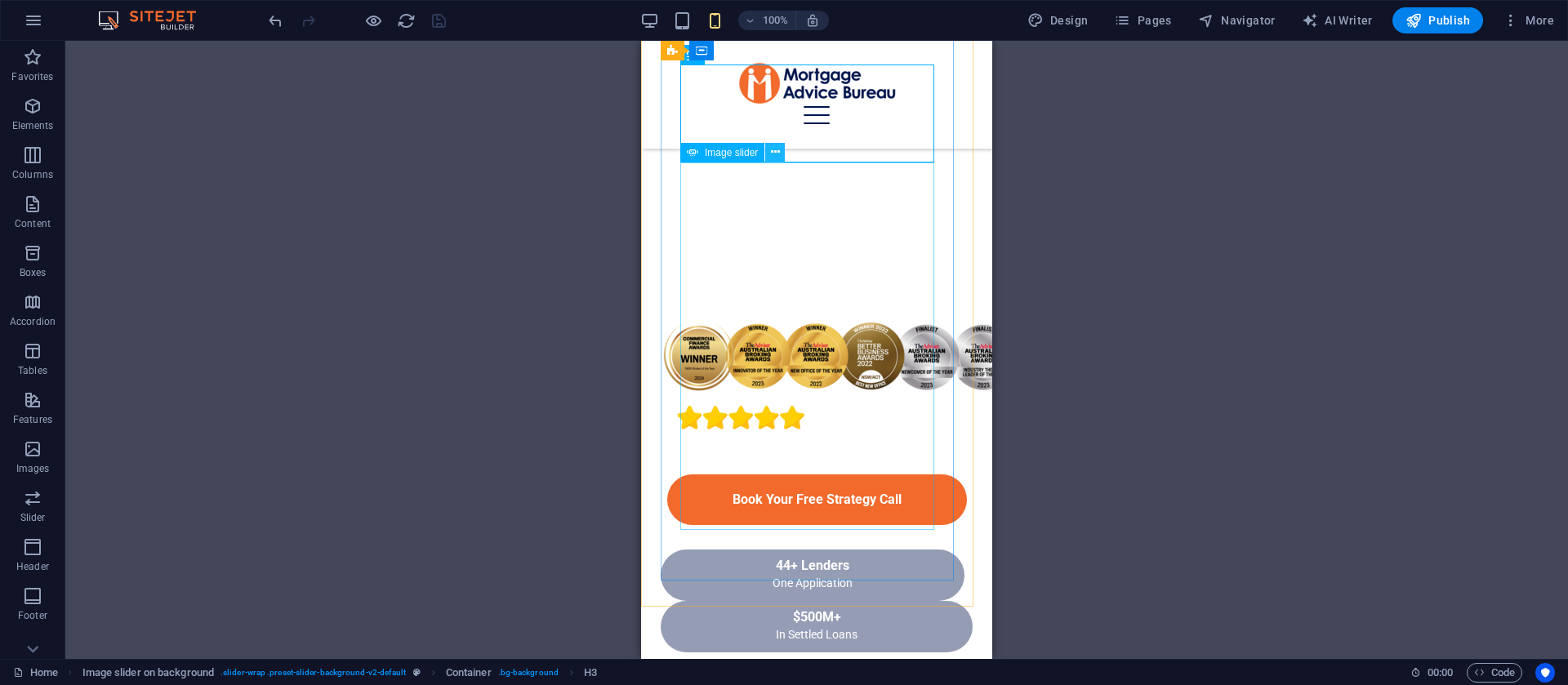
click at [772, 146] on icon at bounding box center [775, 153] width 9 height 18
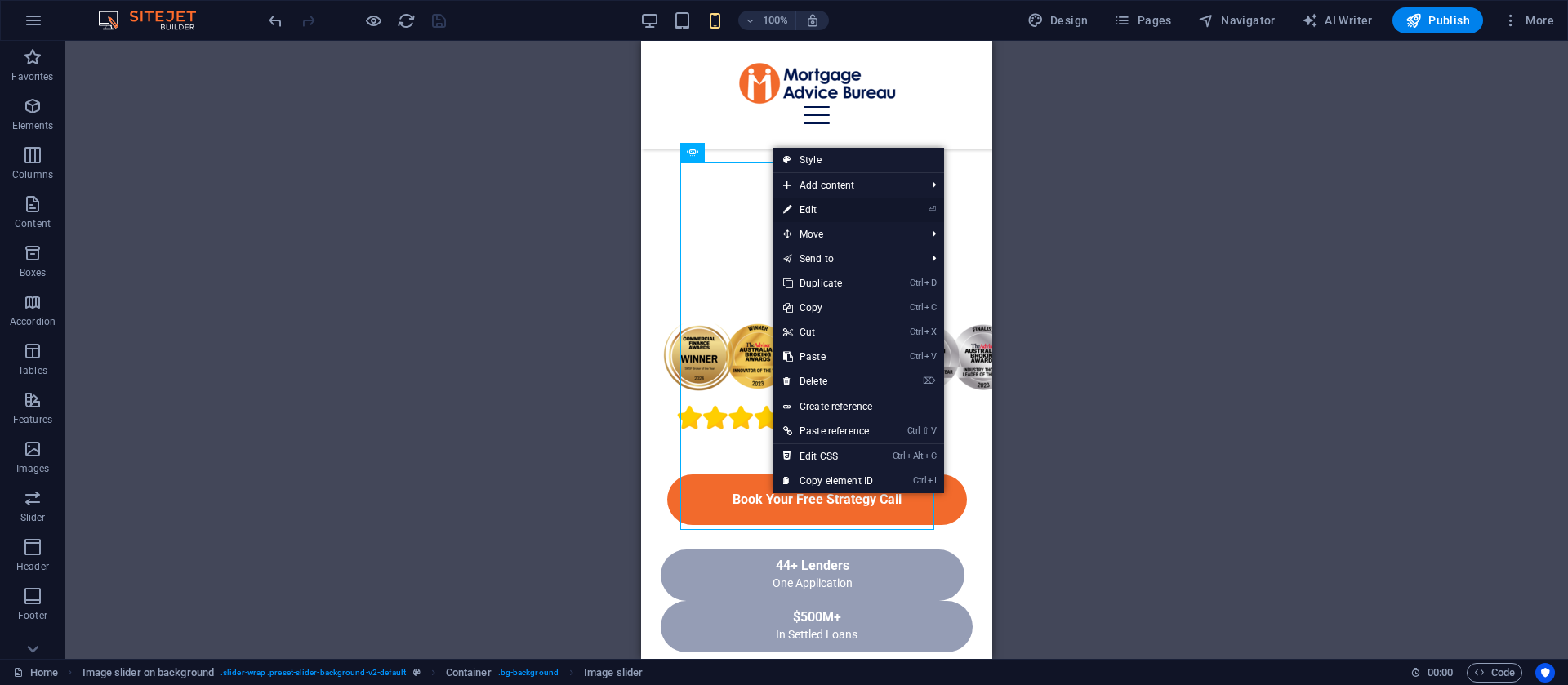
click at [795, 208] on link "⏎ Edit" at bounding box center [828, 210] width 109 height 25
select select "px"
select select "ms"
select select "s"
select select "progressive"
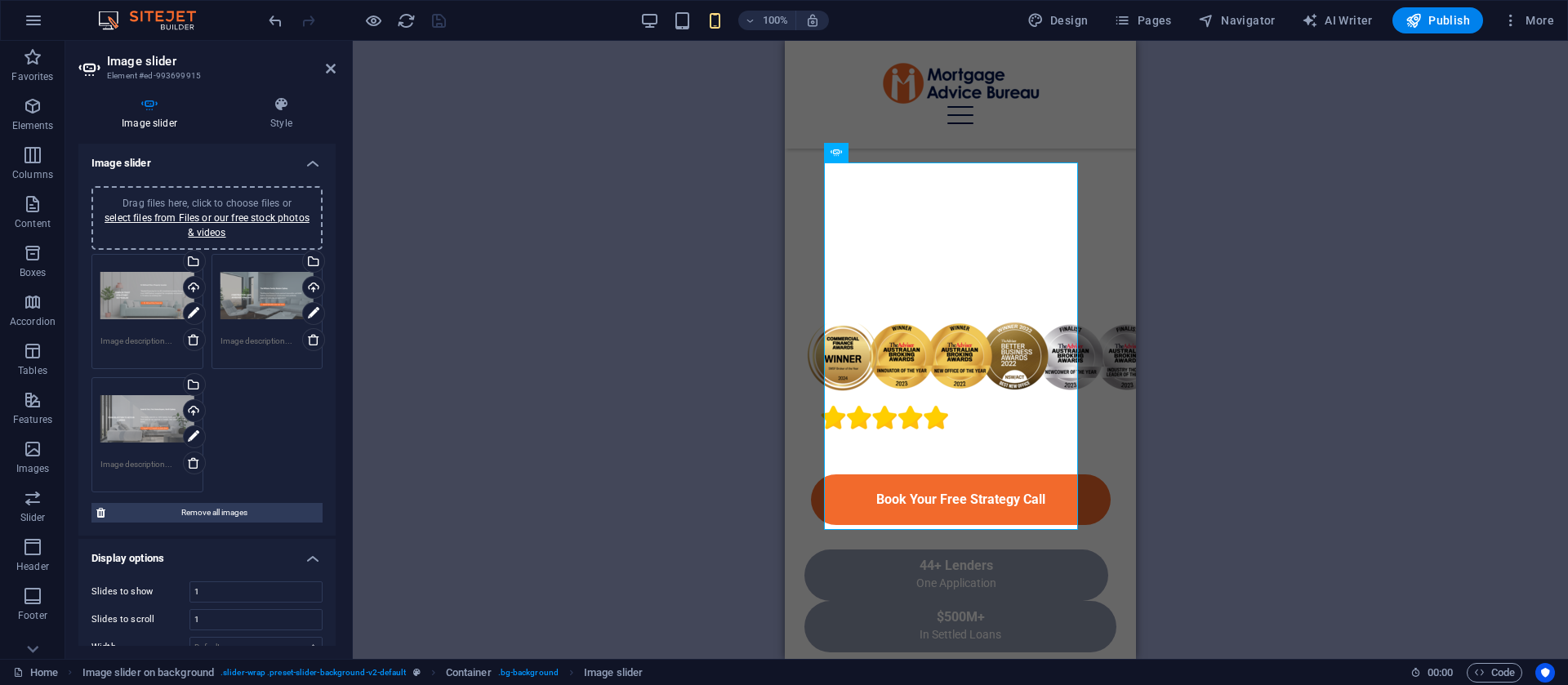
click at [273, 95] on div "Image slider Style Image slider Drag files here, click to choose files or selec…" at bounding box center [207, 371] width 284 height 576
click at [277, 105] on icon at bounding box center [282, 104] width 109 height 17
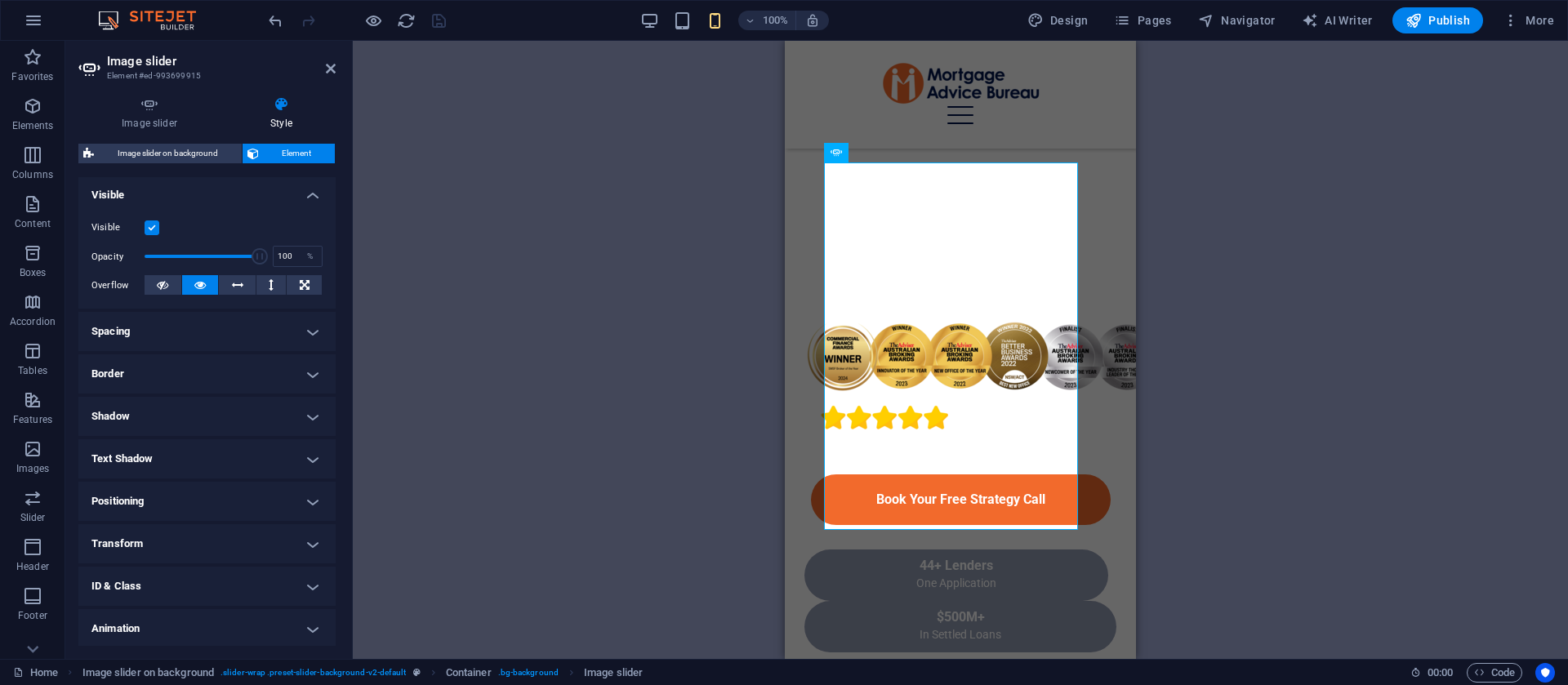
scroll to position [179, 0]
click at [159, 109] on icon at bounding box center [150, 104] width 142 height 17
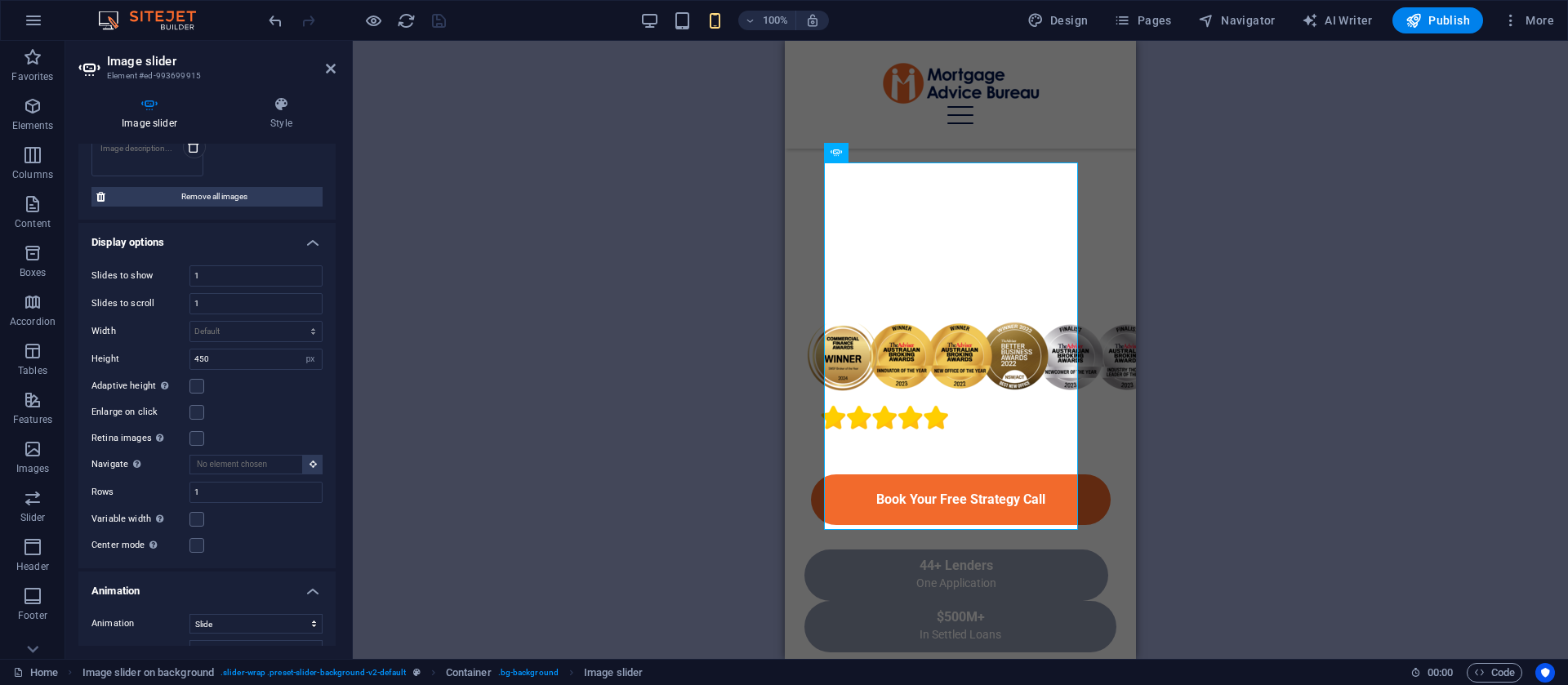
scroll to position [322, 0]
click at [248, 321] on select "Default px % rem em vw vh" at bounding box center [256, 325] width 131 height 19
select select "px"
click at [296, 316] on select "Default px % rem em vw vh" at bounding box center [256, 325] width 131 height 19
click at [261, 325] on input "200" at bounding box center [256, 325] width 131 height 19
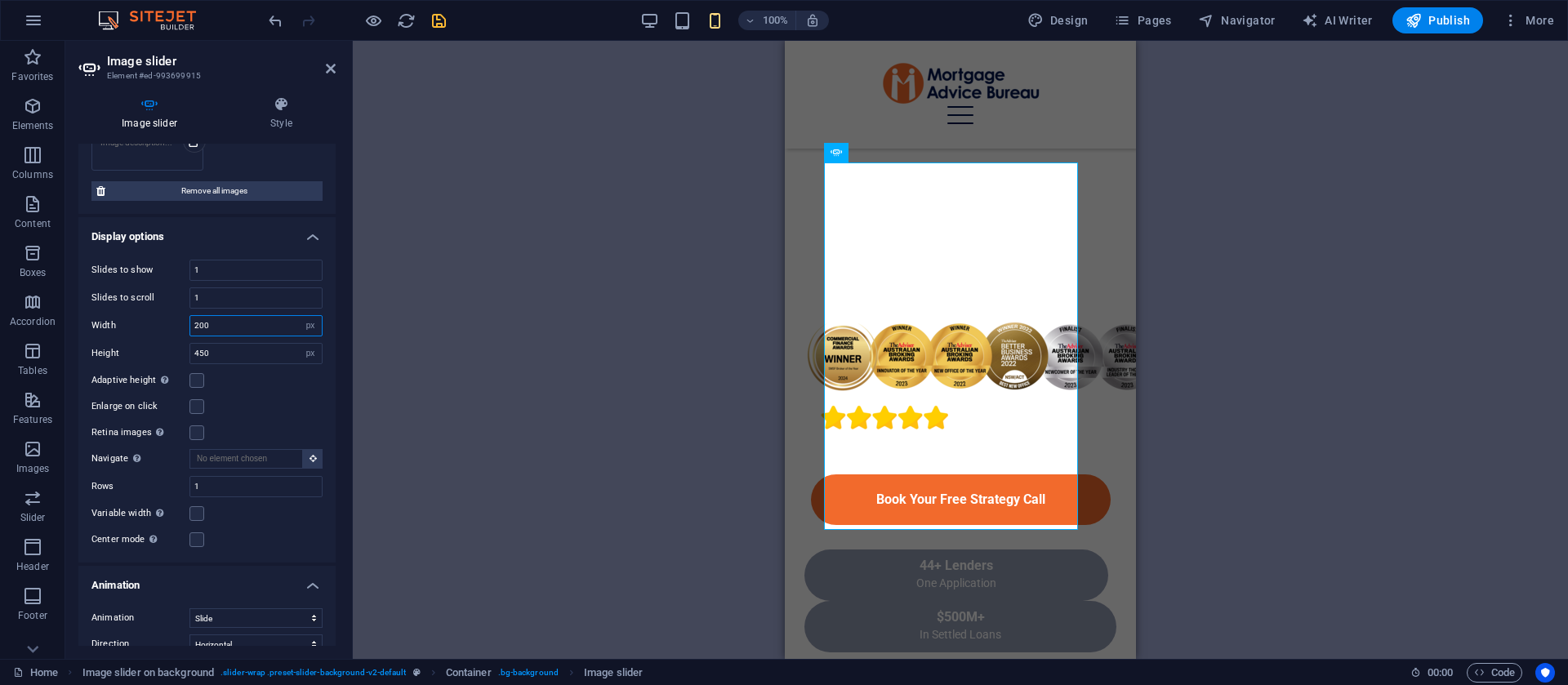
click at [261, 325] on input "200" at bounding box center [256, 325] width 131 height 19
type input "600"
click at [254, 358] on input "450" at bounding box center [256, 353] width 131 height 19
type input "200"
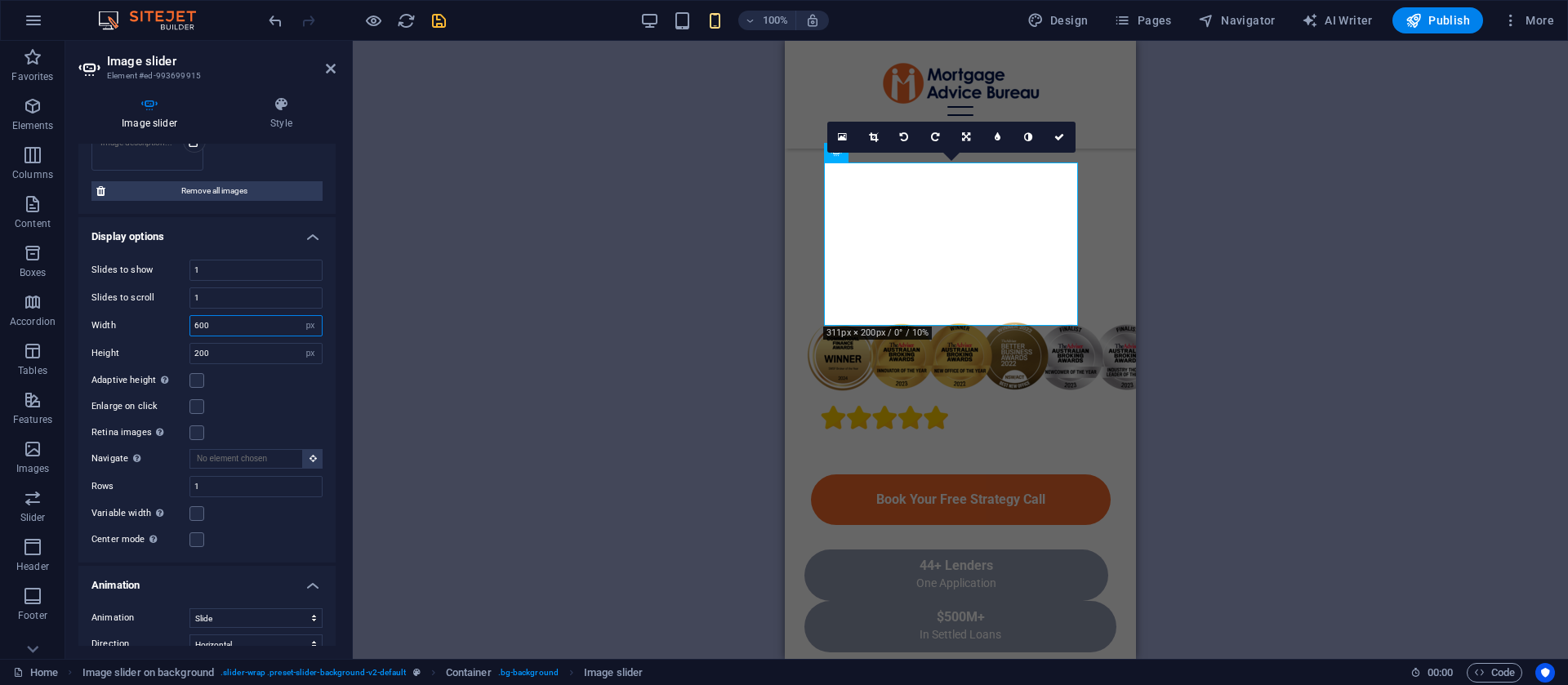
click at [260, 321] on input "600" at bounding box center [256, 325] width 131 height 19
type input "800"
click at [249, 361] on input "200" at bounding box center [256, 353] width 131 height 19
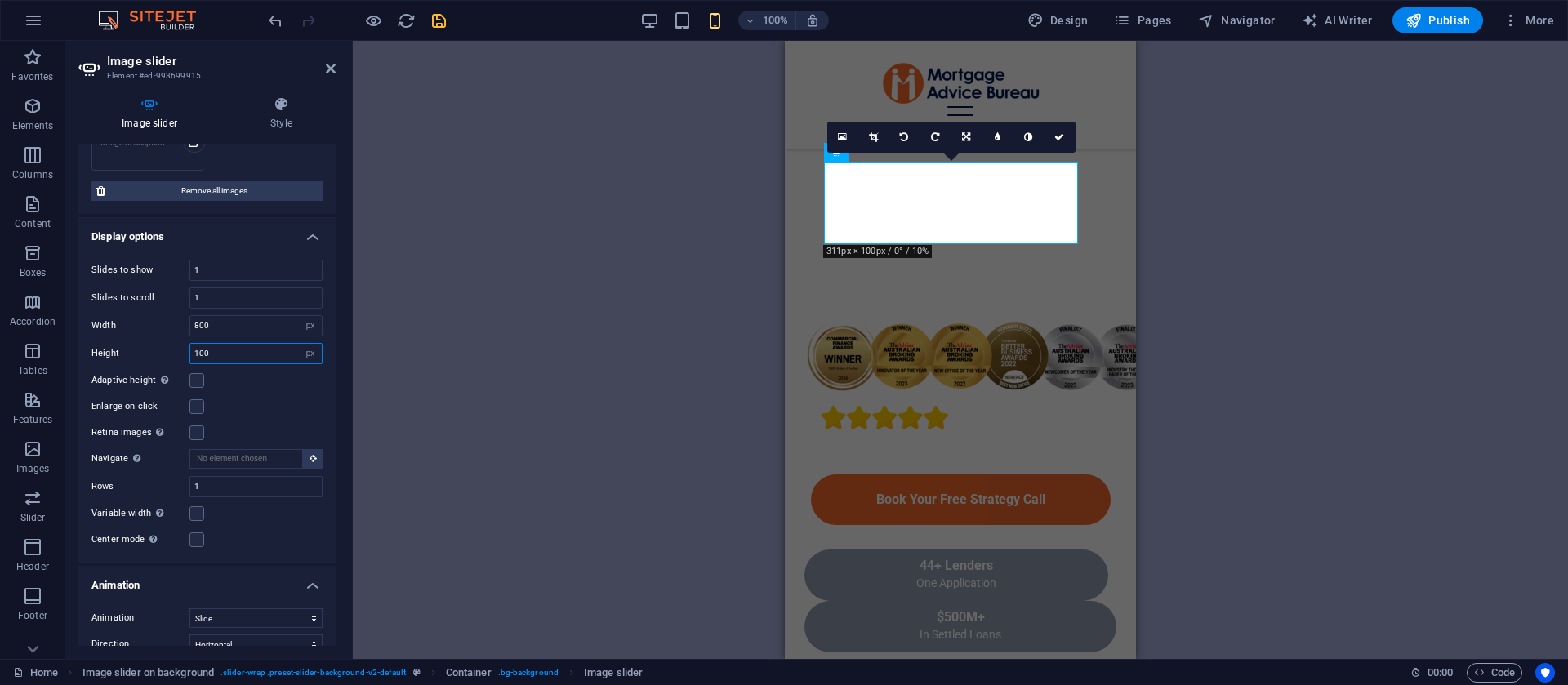
click at [242, 355] on input "100" at bounding box center [256, 353] width 131 height 19
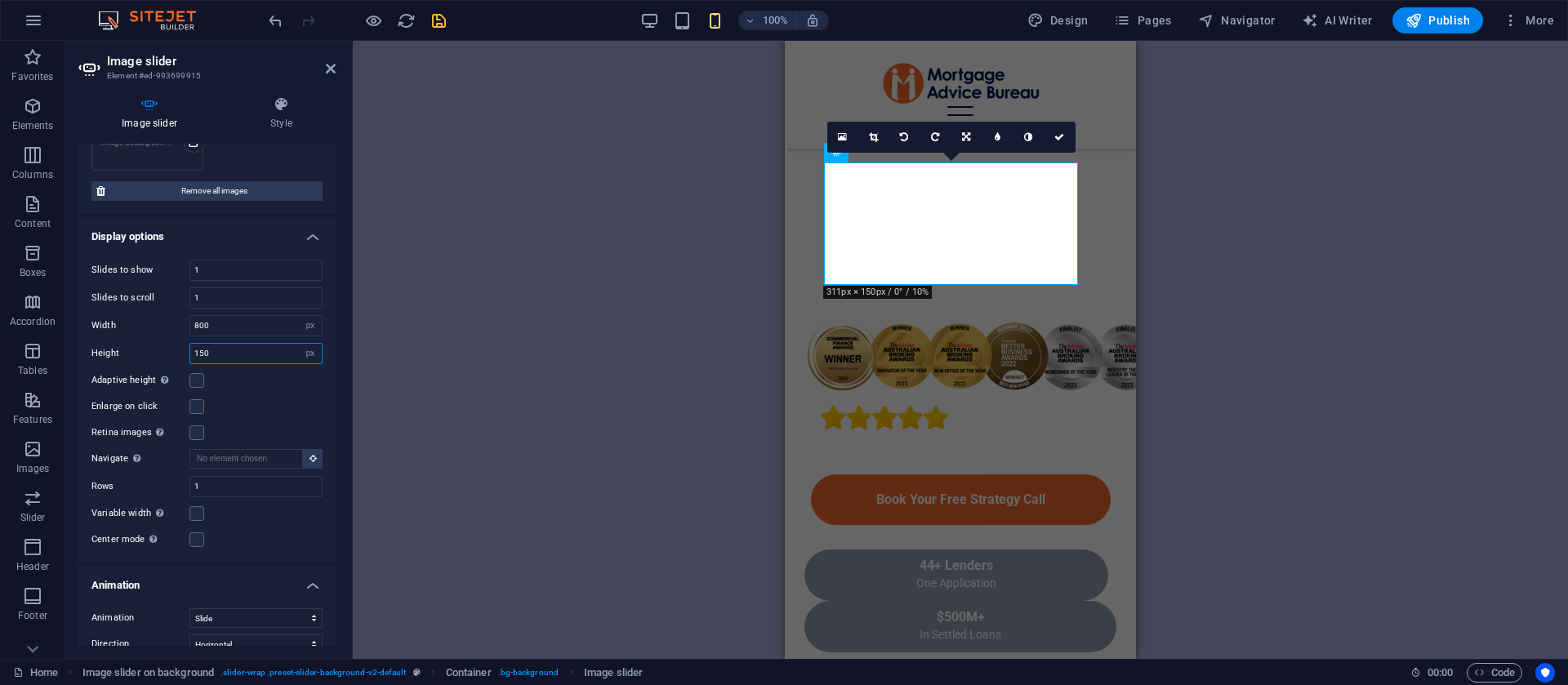
click at [251, 348] on input "150" at bounding box center [256, 353] width 131 height 19
type input "120"
click at [227, 324] on input "800" at bounding box center [256, 325] width 131 height 19
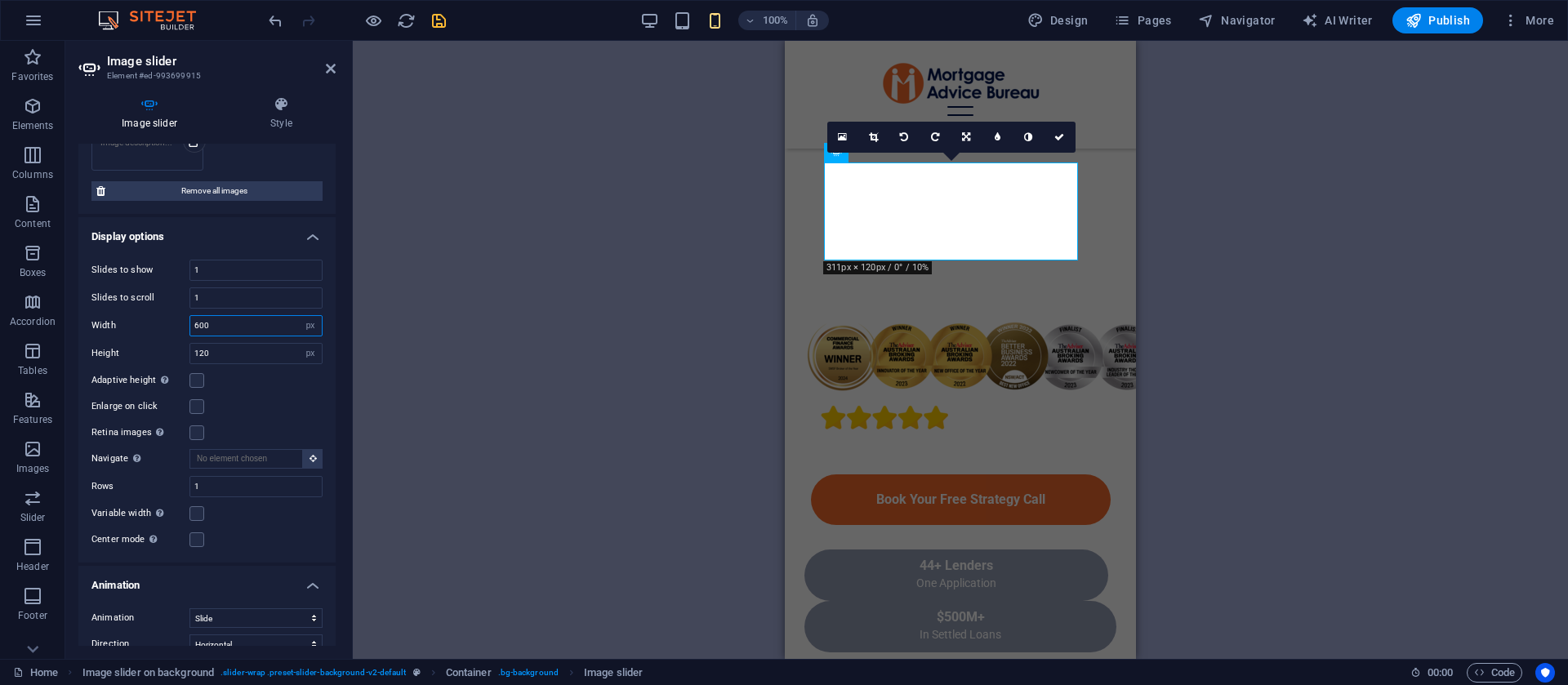
type input "600"
click at [1059, 132] on icon at bounding box center [1059, 137] width 10 height 10
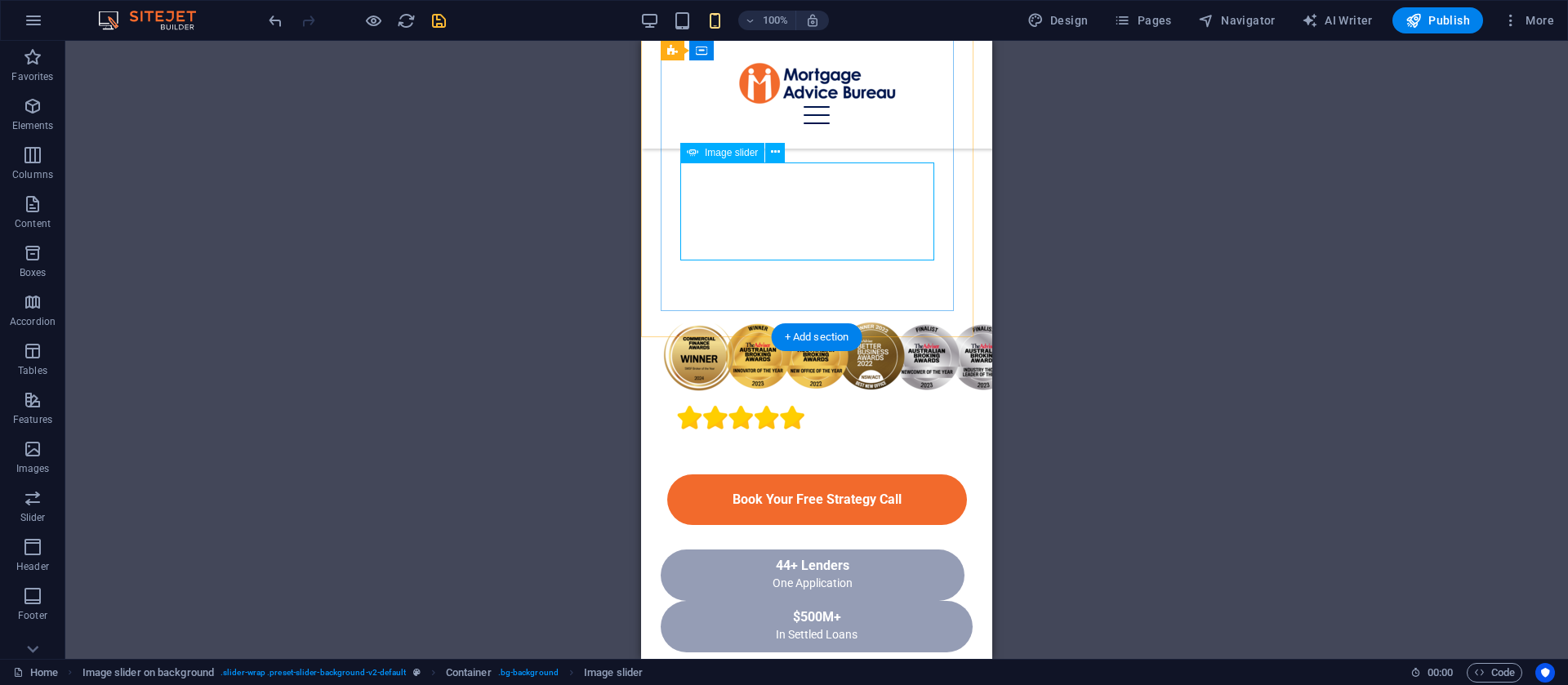
click at [1092, 272] on div "Drag and drop a file to add it 2 columns H2 Container Container 2 columns 2 col…" at bounding box center [817, 349] width 1502 height 618
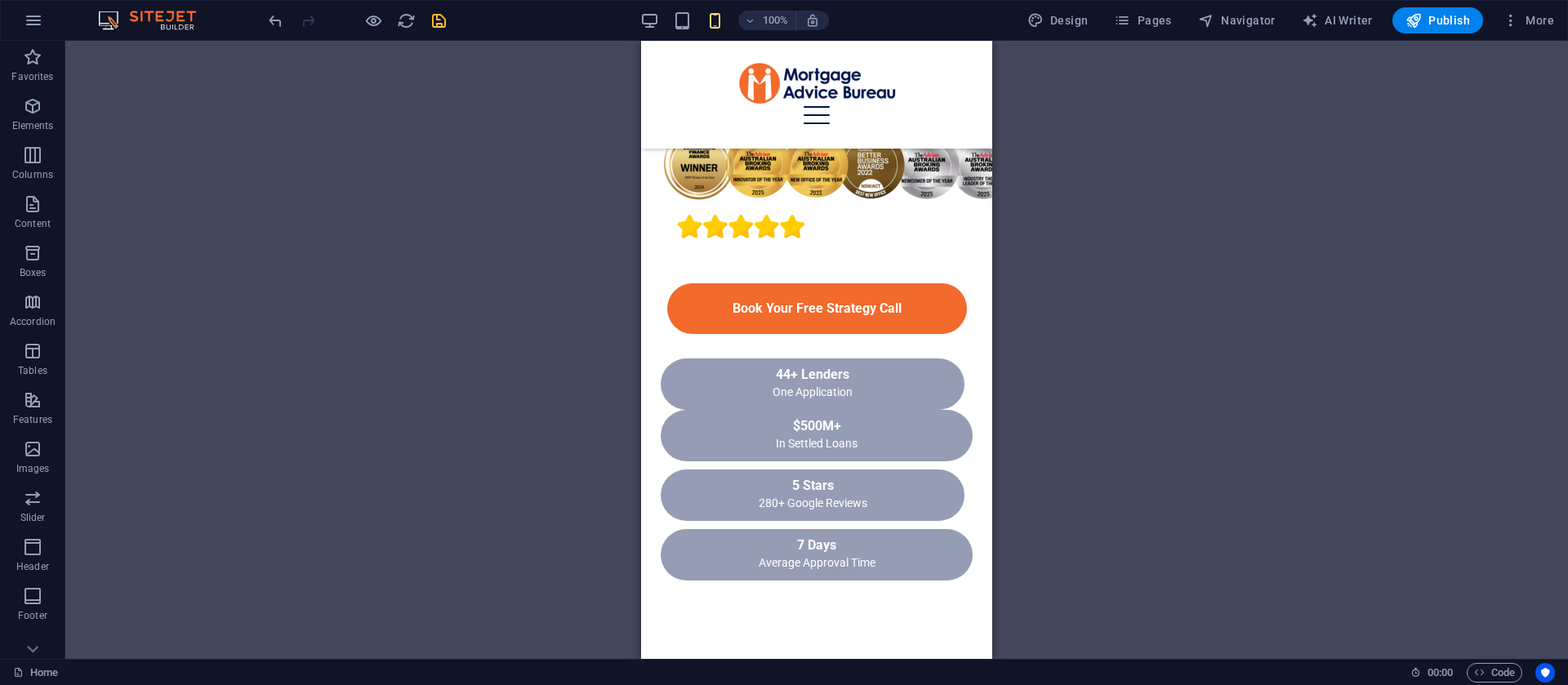
scroll to position [878, 0]
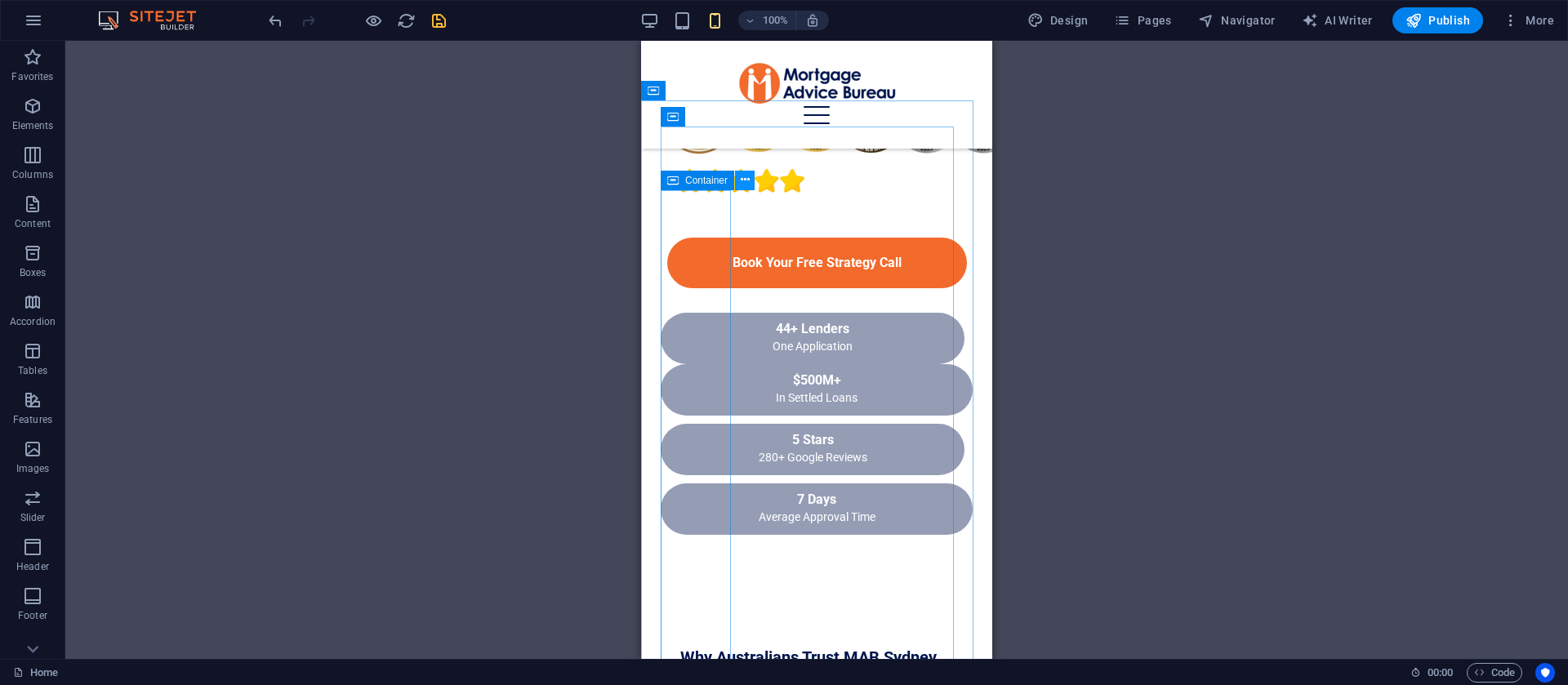
click at [754, 178] on button at bounding box center [744, 180] width 19 height 19
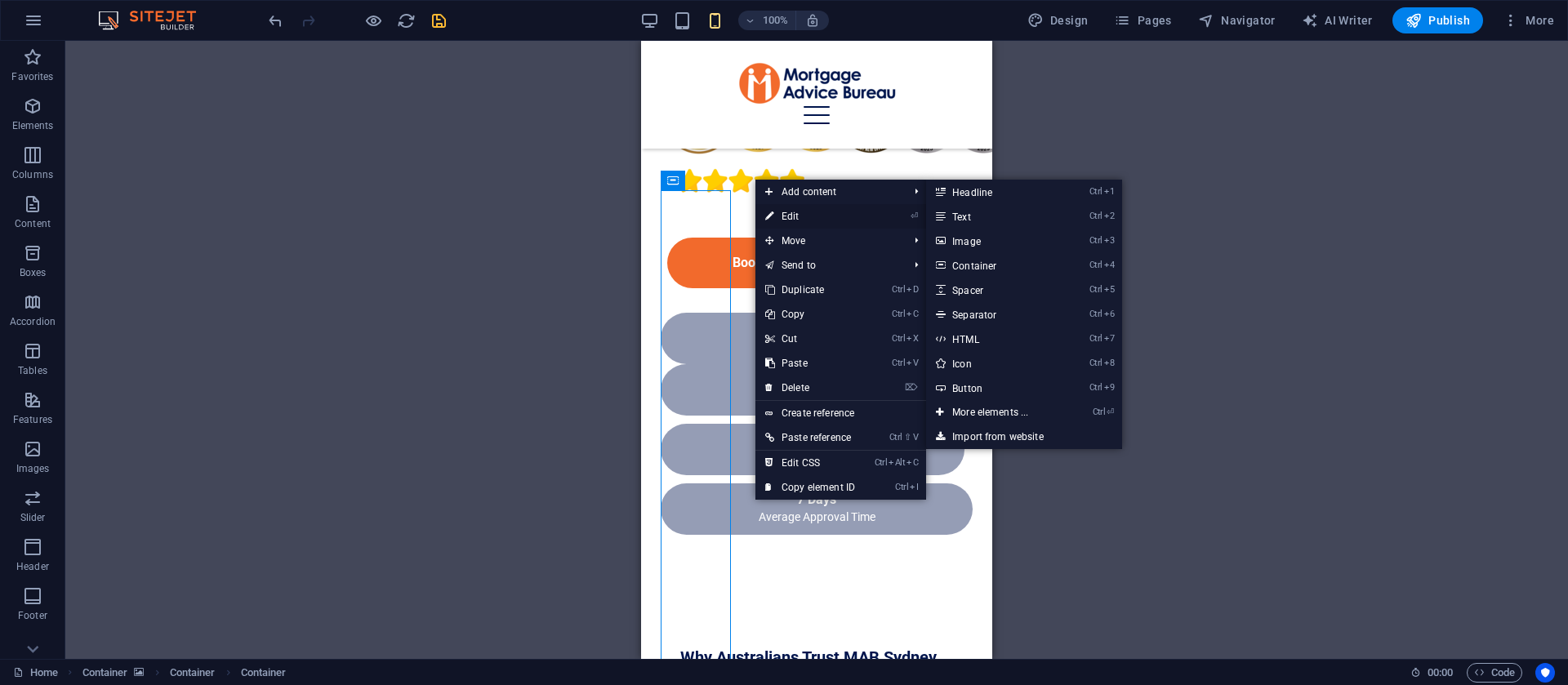
click at [794, 214] on link "⏎ Edit" at bounding box center [809, 216] width 109 height 25
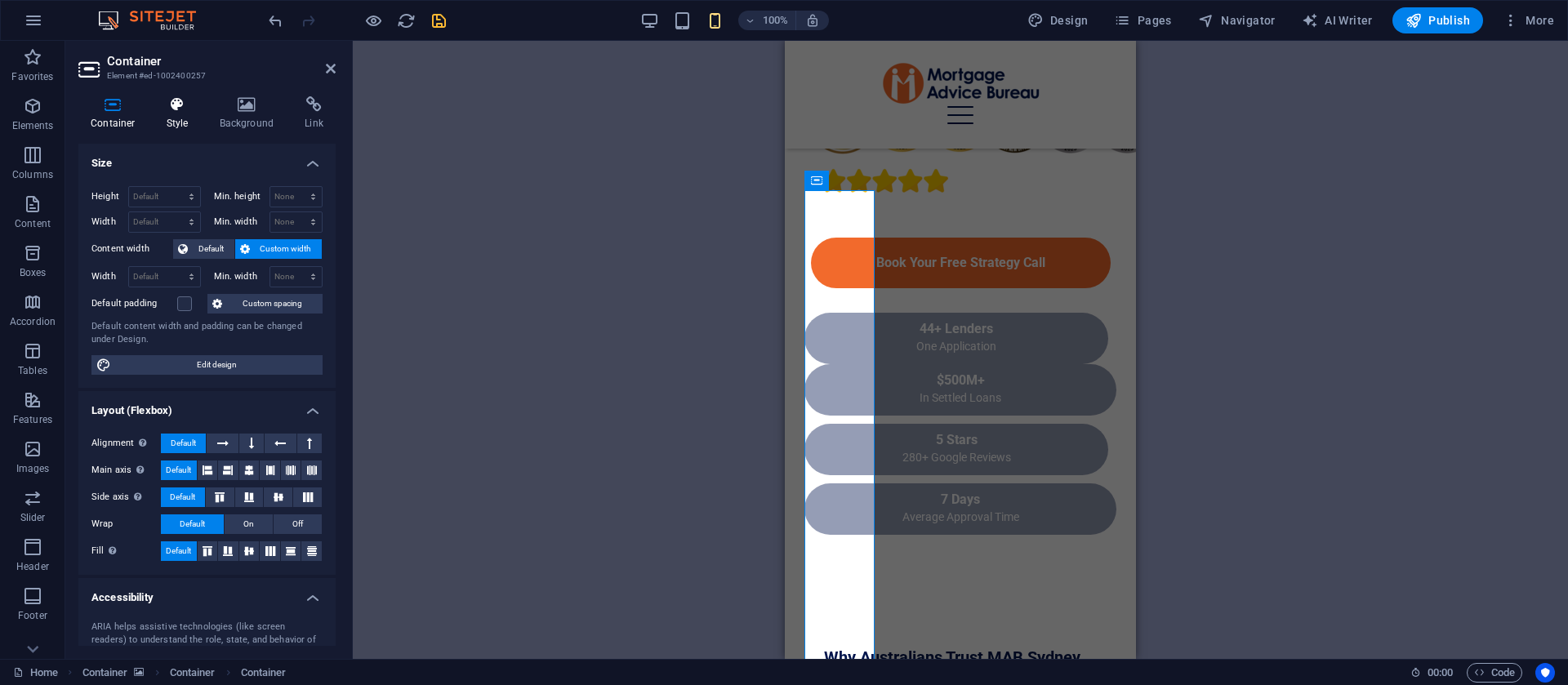
click at [196, 104] on icon at bounding box center [177, 104] width 46 height 17
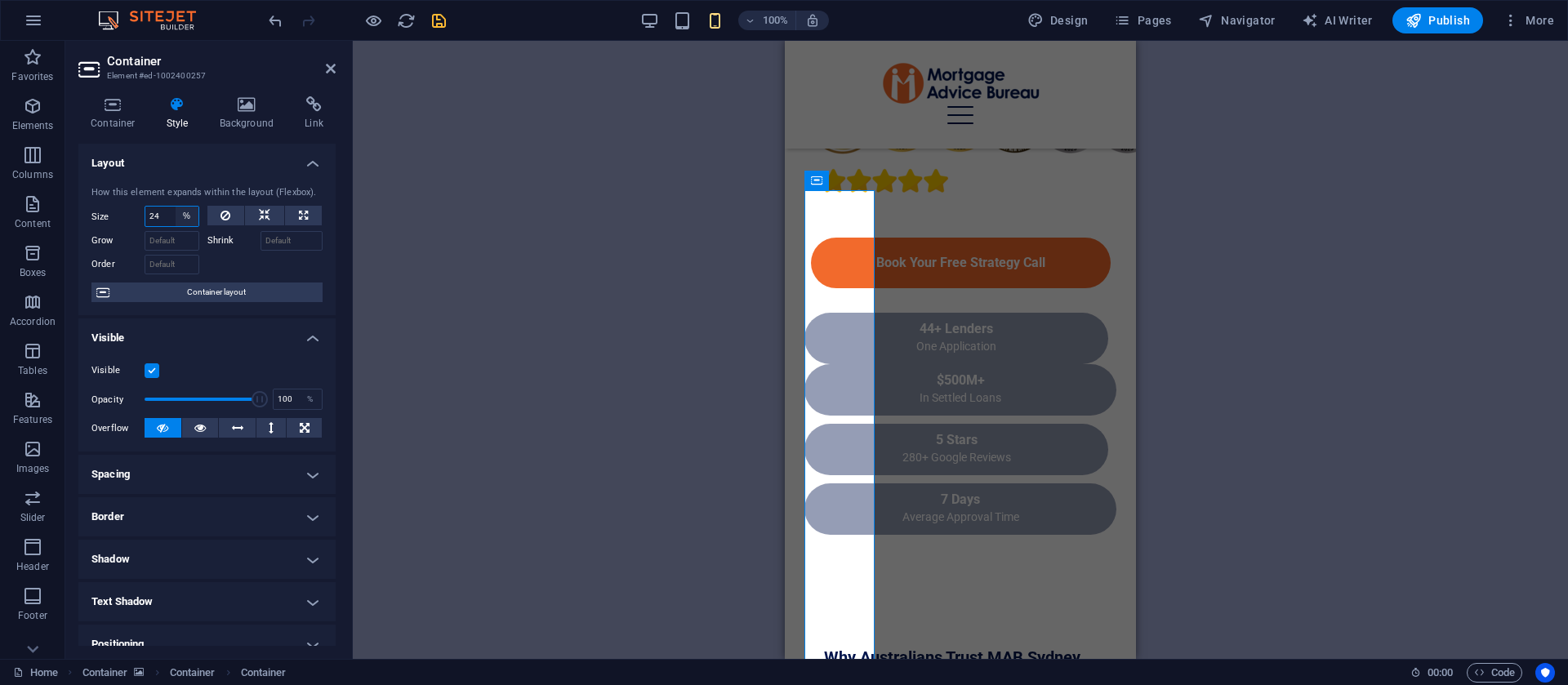
click at [186, 220] on select "Default auto px % 1/1 1/2 1/3 1/4 1/5 1/6 1/7 1/8 1/9 1/10" at bounding box center [187, 216] width 23 height 19
select select "1/2"
click at [176, 207] on select "Default auto px % 1/1 1/2 1/3 1/4 1/5 1/6 1/7 1/8 1/9 1/10" at bounding box center [187, 216] width 23 height 19
type input "50"
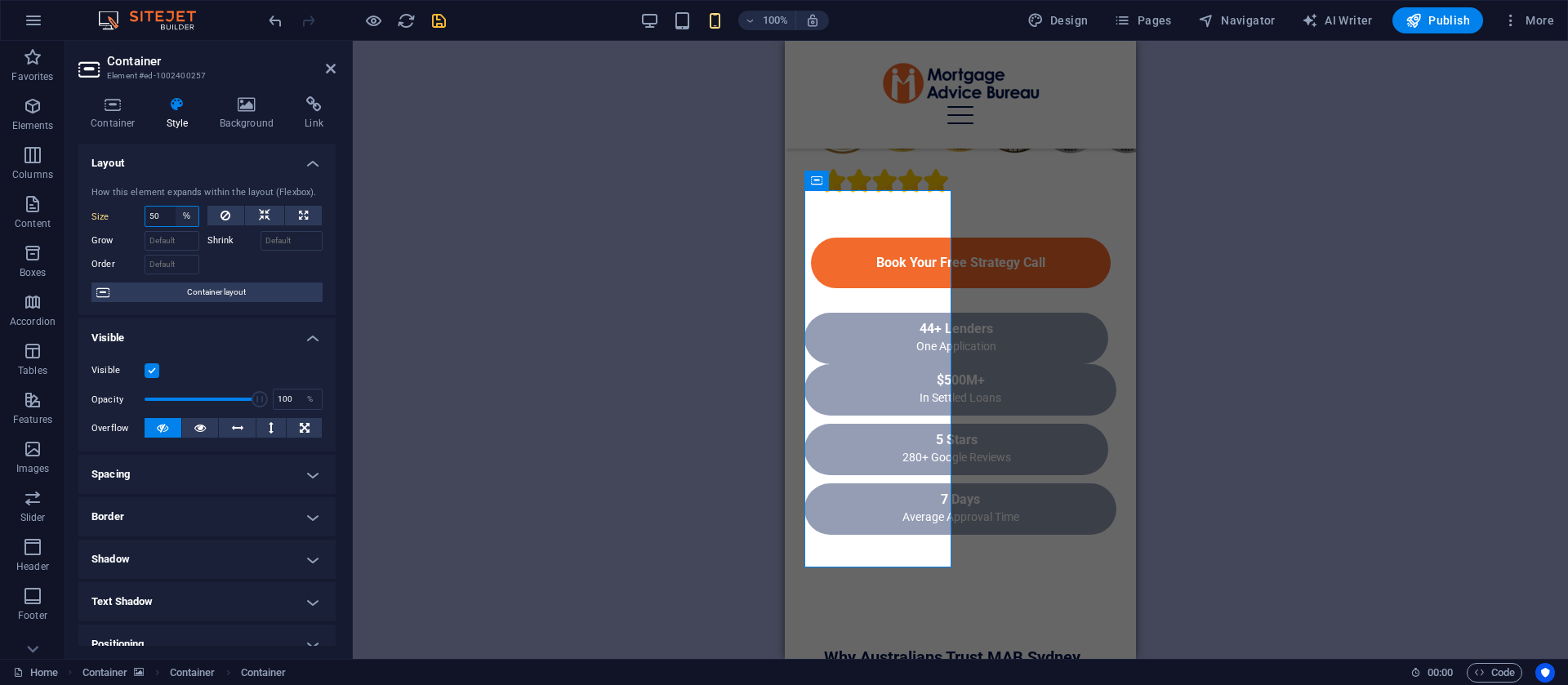
click at [190, 215] on select "Default auto px % 1/1 1/2 1/3 1/4 1/5 1/6 1/7 1/8 1/9 1/10" at bounding box center [187, 216] width 23 height 19
select select "1/1"
click at [176, 207] on select "Default auto px % 1/1 1/2 1/3 1/4 1/5 1/6 1/7 1/8 1/9 1/10" at bounding box center [187, 216] width 23 height 19
type input "100"
select select "%"
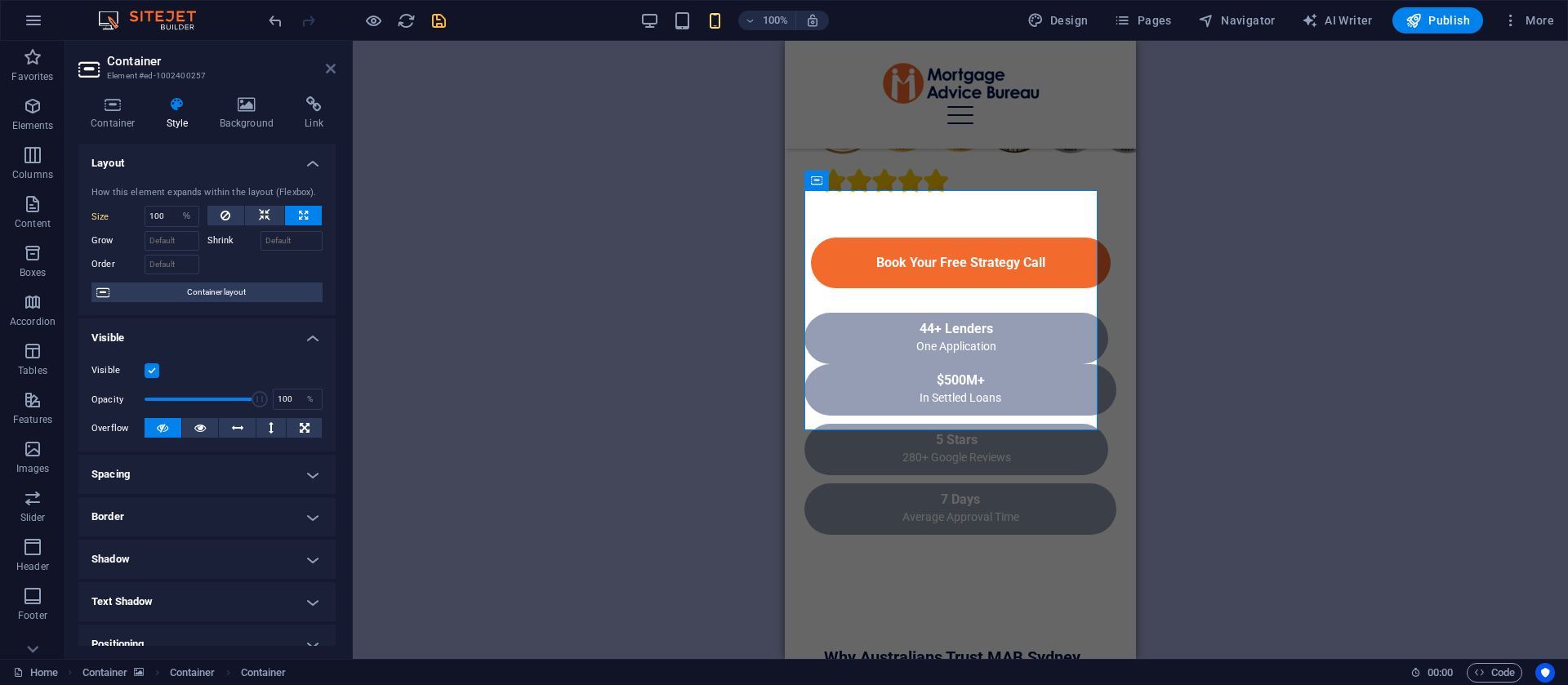
click at [326, 67] on icon at bounding box center [331, 68] width 10 height 13
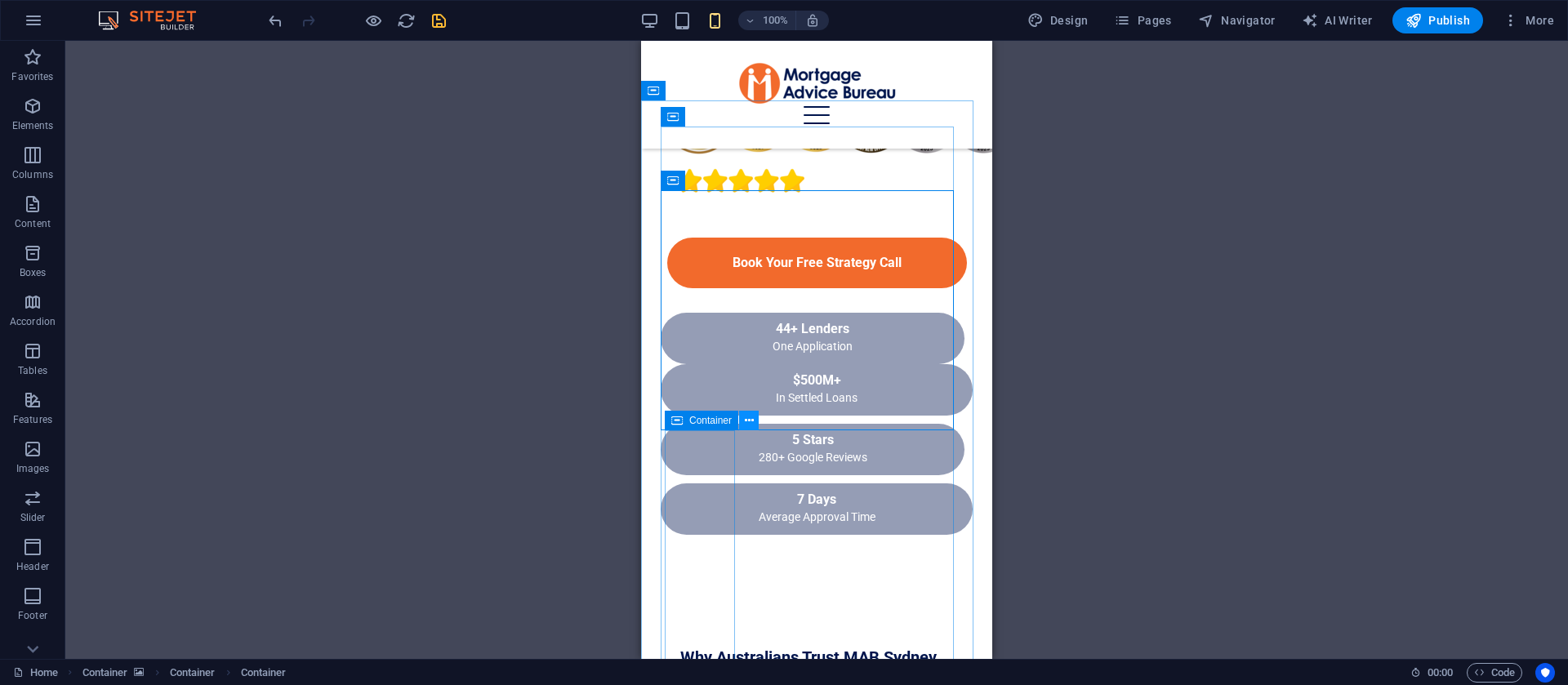
click at [748, 422] on icon at bounding box center [749, 421] width 9 height 18
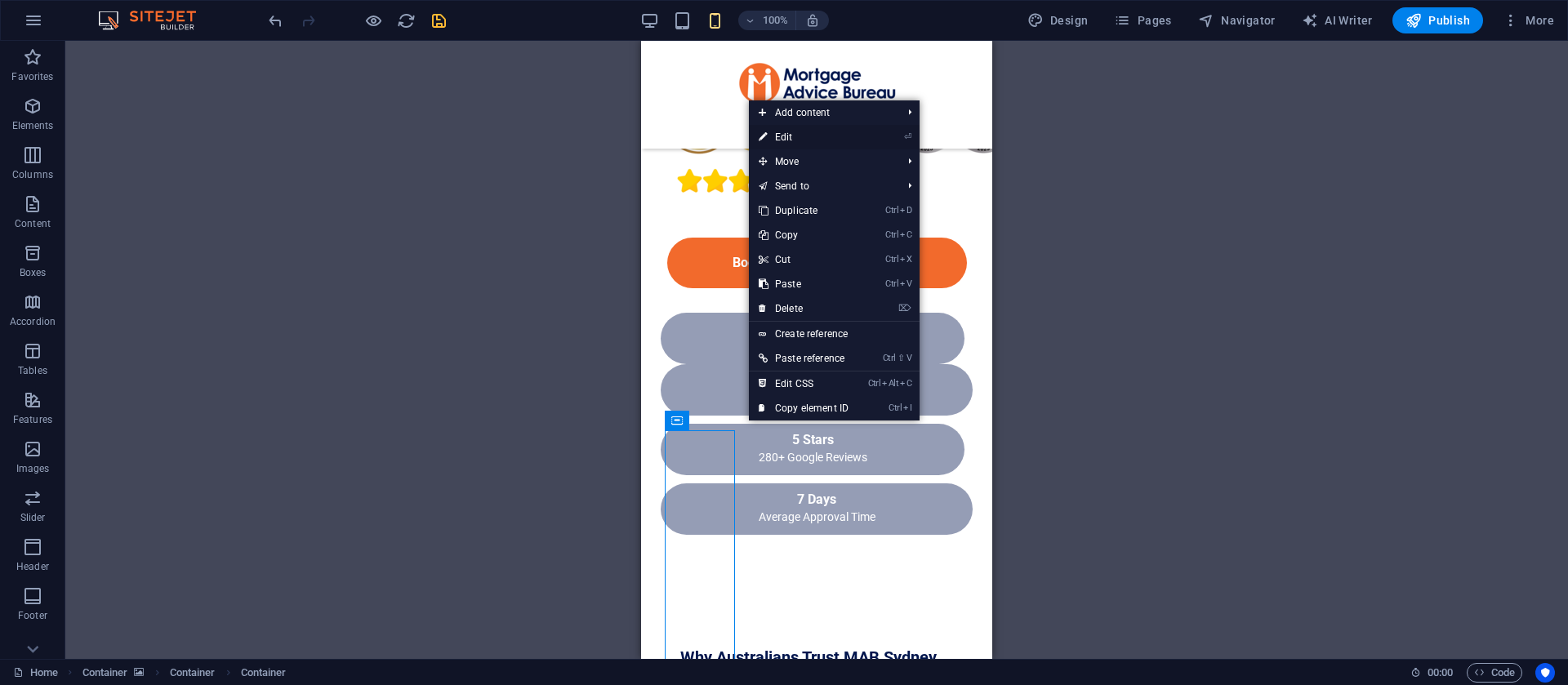
click at [797, 134] on link "⏎ Edit" at bounding box center [803, 137] width 109 height 25
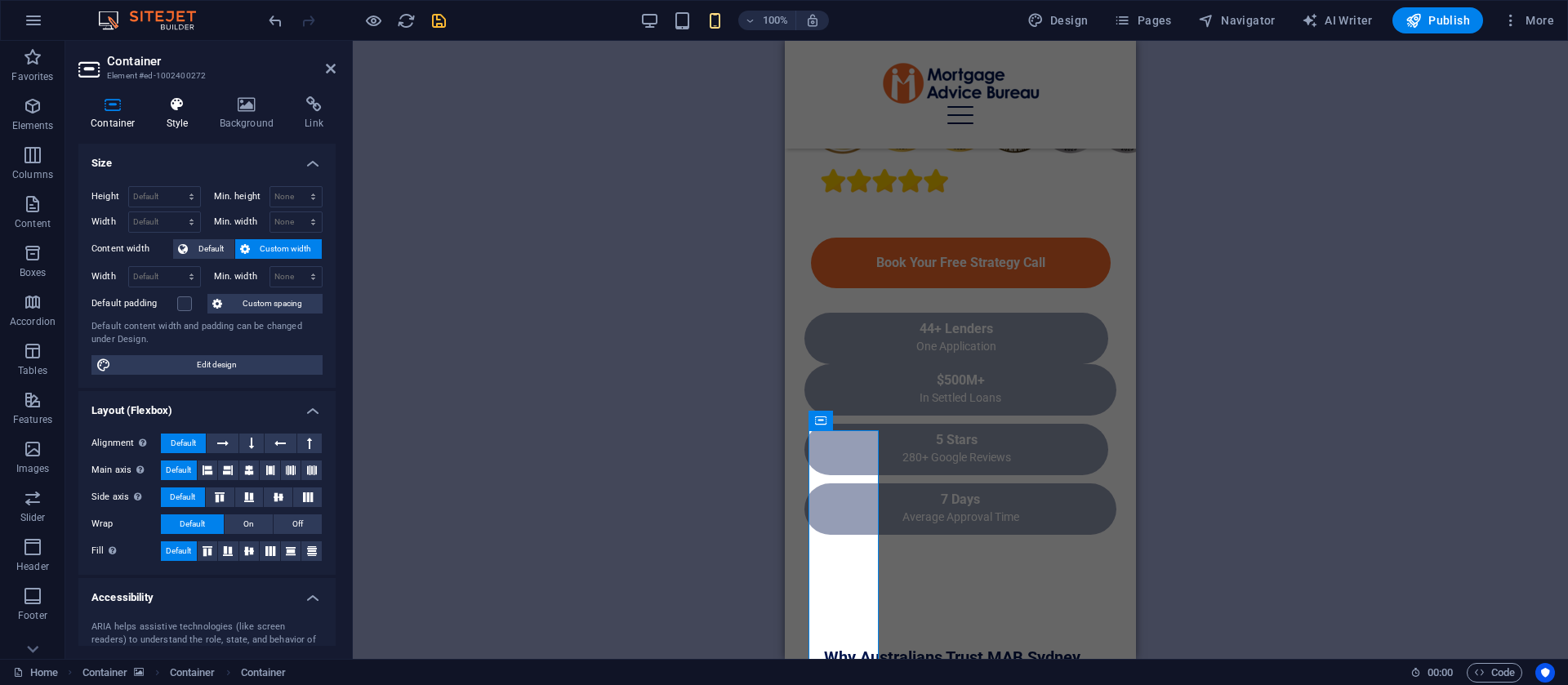
click at [186, 126] on h4 "Style" at bounding box center [180, 113] width 53 height 34
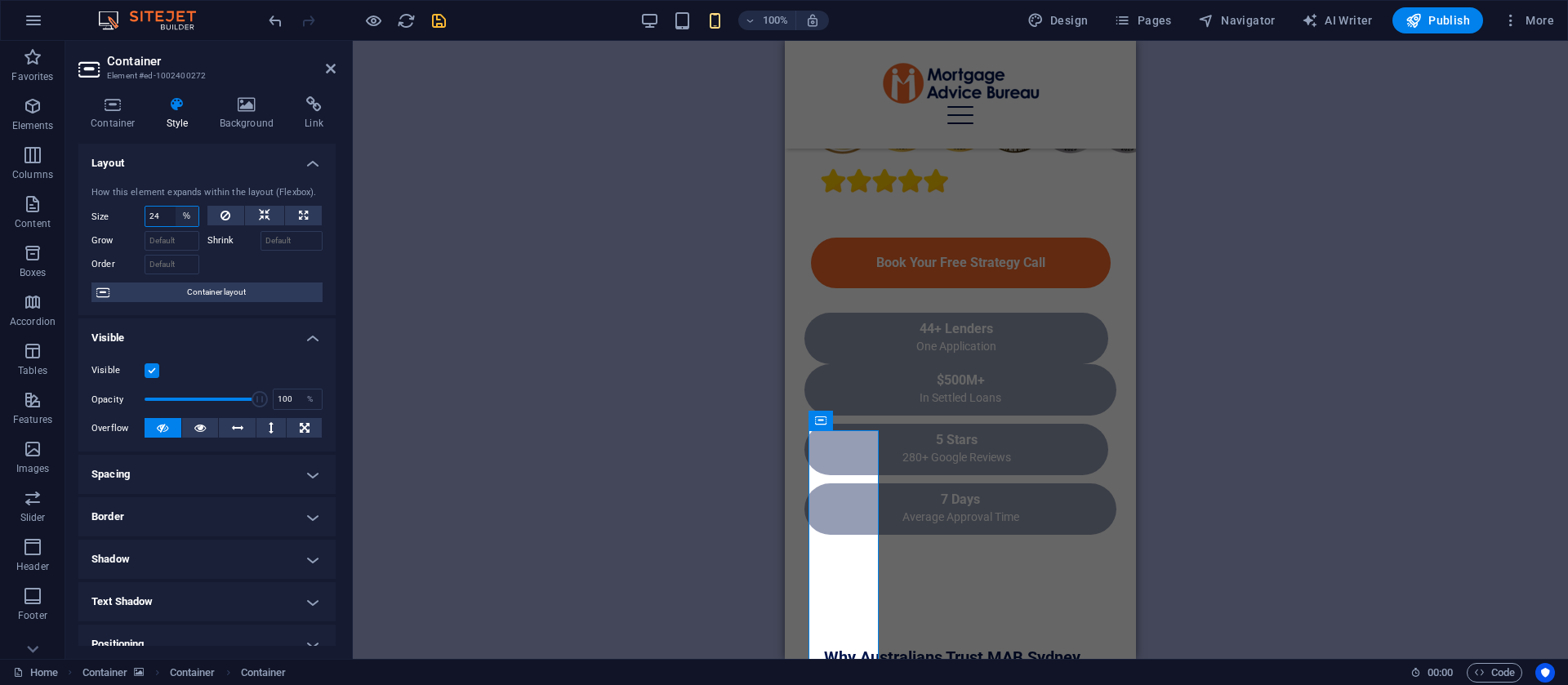
click at [177, 216] on select "Default auto px % 1/1 1/2 1/3 1/4 1/5 1/6 1/7 1/8 1/9 1/10" at bounding box center [187, 216] width 23 height 19
select select "p6tjdpdnuik"
click at [176, 207] on select "Default auto px % 1/1 1/2 1/3 1/4 1/5 1/6 1/7 1/8 1/9 1/10" at bounding box center [187, 216] width 23 height 19
type input "24"
click at [186, 215] on select "Default auto px % 1/1 1/2 1/3 1/4 1/5 1/6 1/7 1/8 1/9 1/10" at bounding box center [187, 216] width 23 height 19
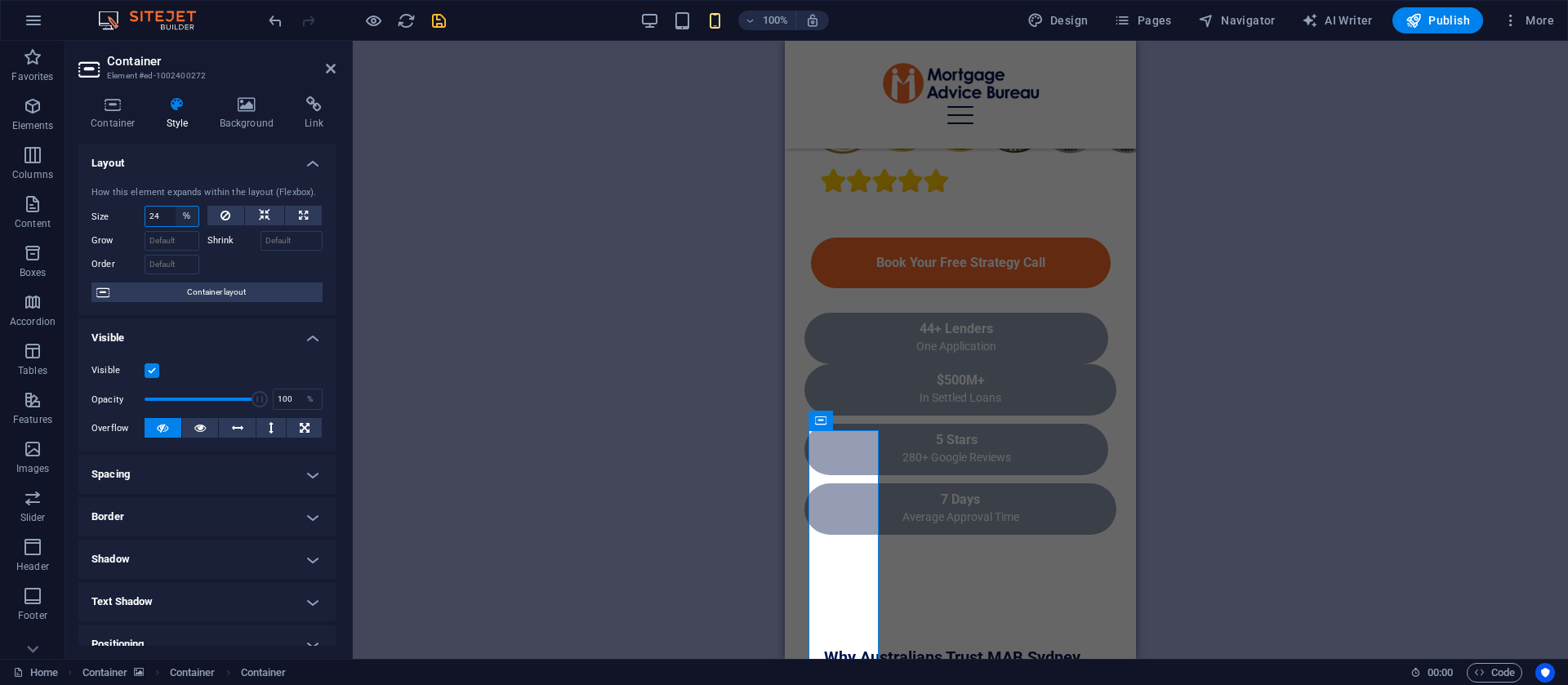
select select "p6tjdpdnuik"
click at [176, 207] on select "Default auto px % 1/1 1/2 1/3 1/4 1/5 1/6 1/7 1/8 1/9 1/10" at bounding box center [187, 216] width 23 height 19
type input "24"
click at [190, 212] on select "Default auto px % 1/1 1/2 1/3 1/4 1/5 1/6 1/7 1/8 1/9 1/10" at bounding box center [187, 216] width 23 height 19
select select "auto"
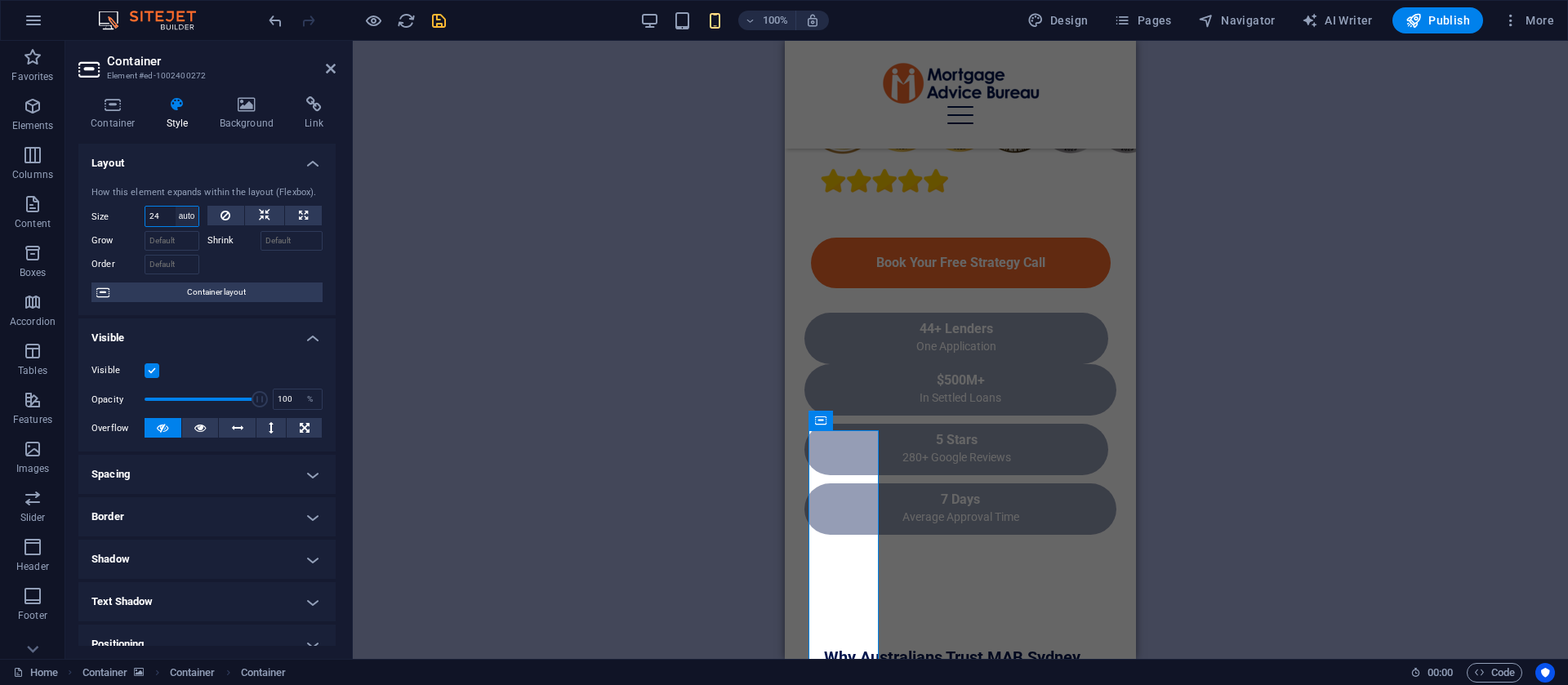
click at [176, 207] on select "Default auto px % 1/1 1/2 1/3 1/4 1/5 1/6 1/7 1/8 1/9 1/10" at bounding box center [187, 216] width 23 height 19
select select "DISABLED_OPTION_VALUE"
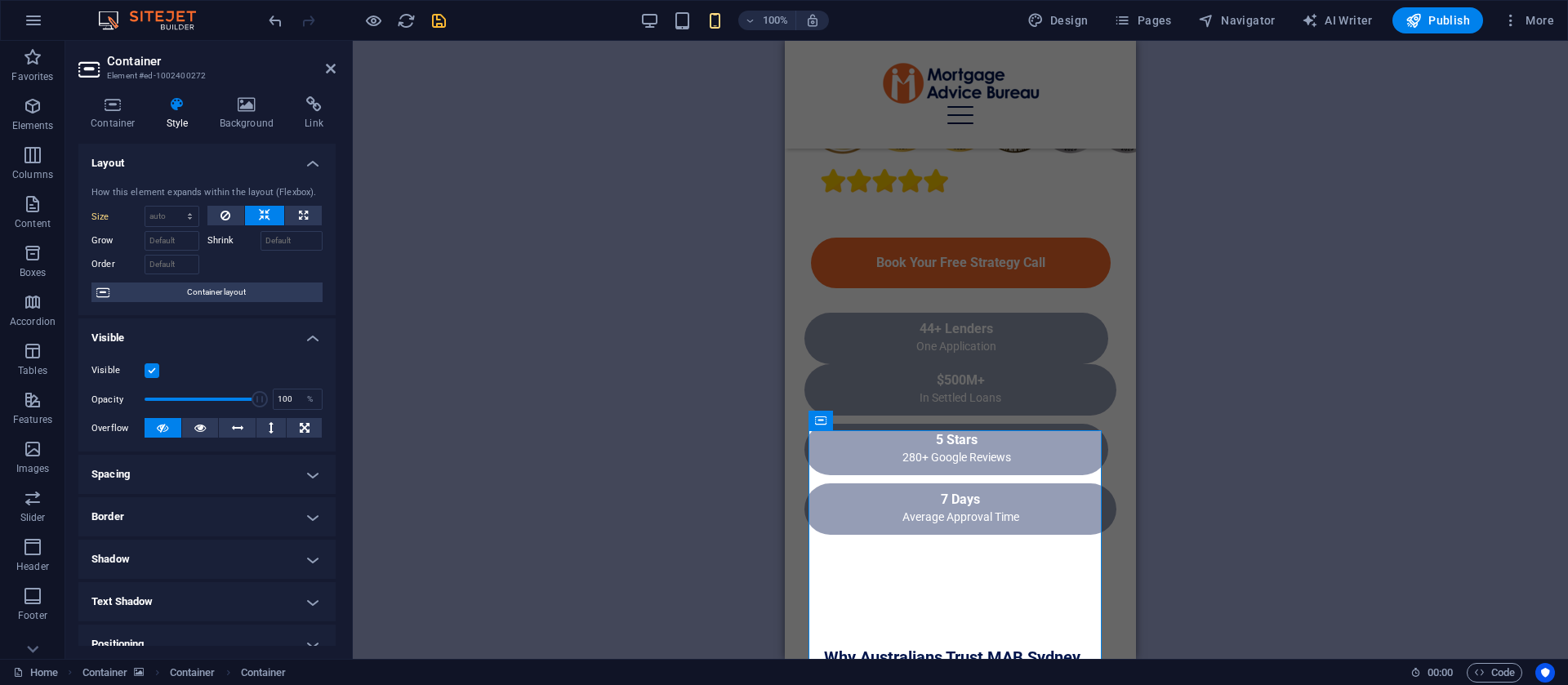
click at [250, 474] on h4 "Spacing" at bounding box center [207, 474] width 257 height 39
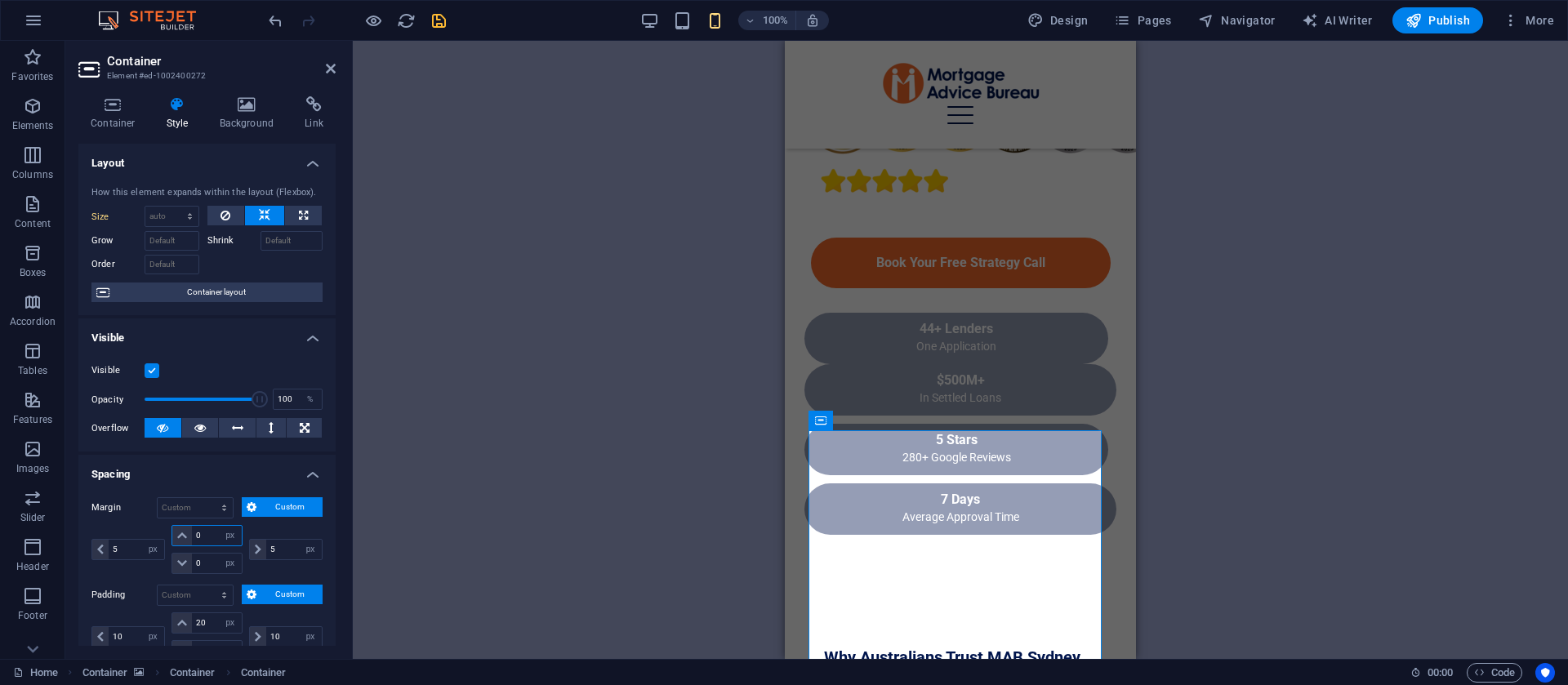
click at [212, 533] on input "0" at bounding box center [216, 535] width 49 height 19
type input "10"
click at [327, 70] on icon at bounding box center [331, 68] width 10 height 13
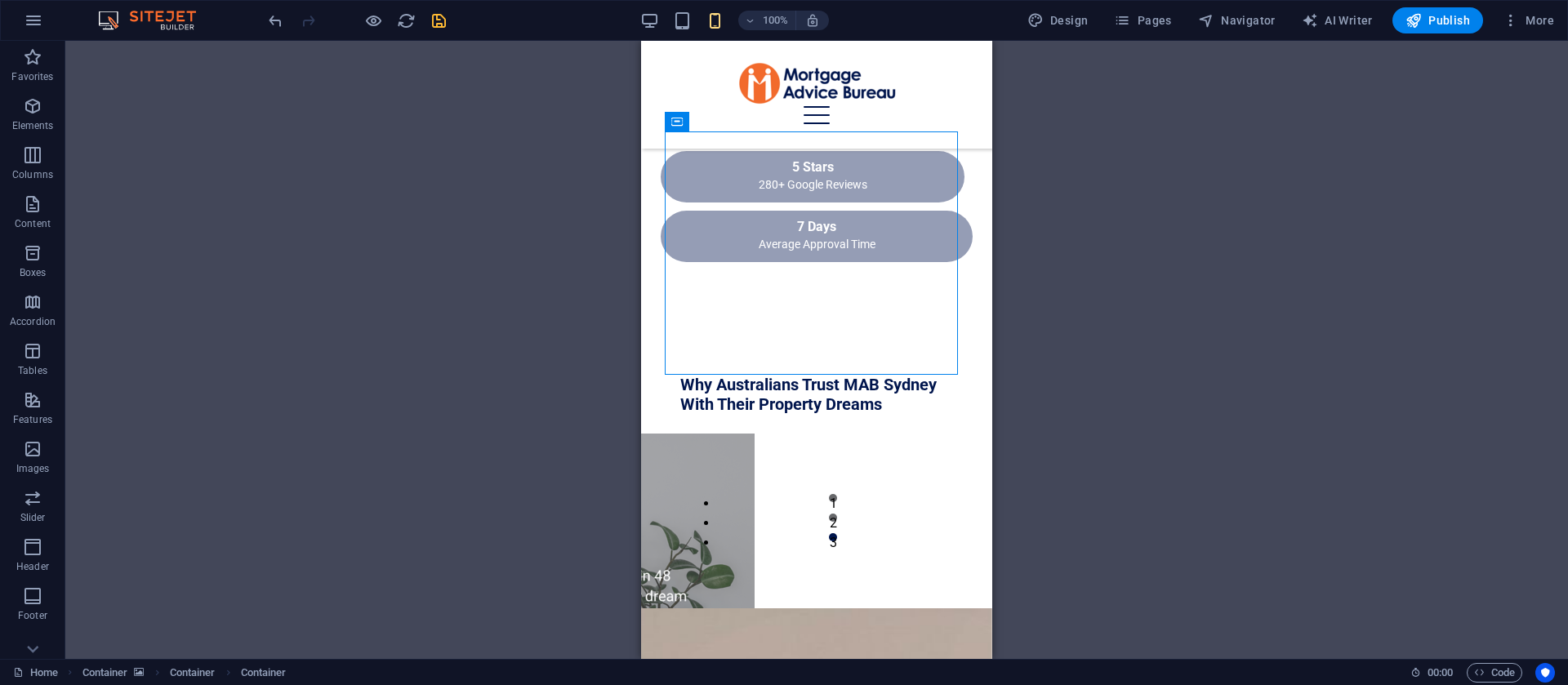
scroll to position [1185, 0]
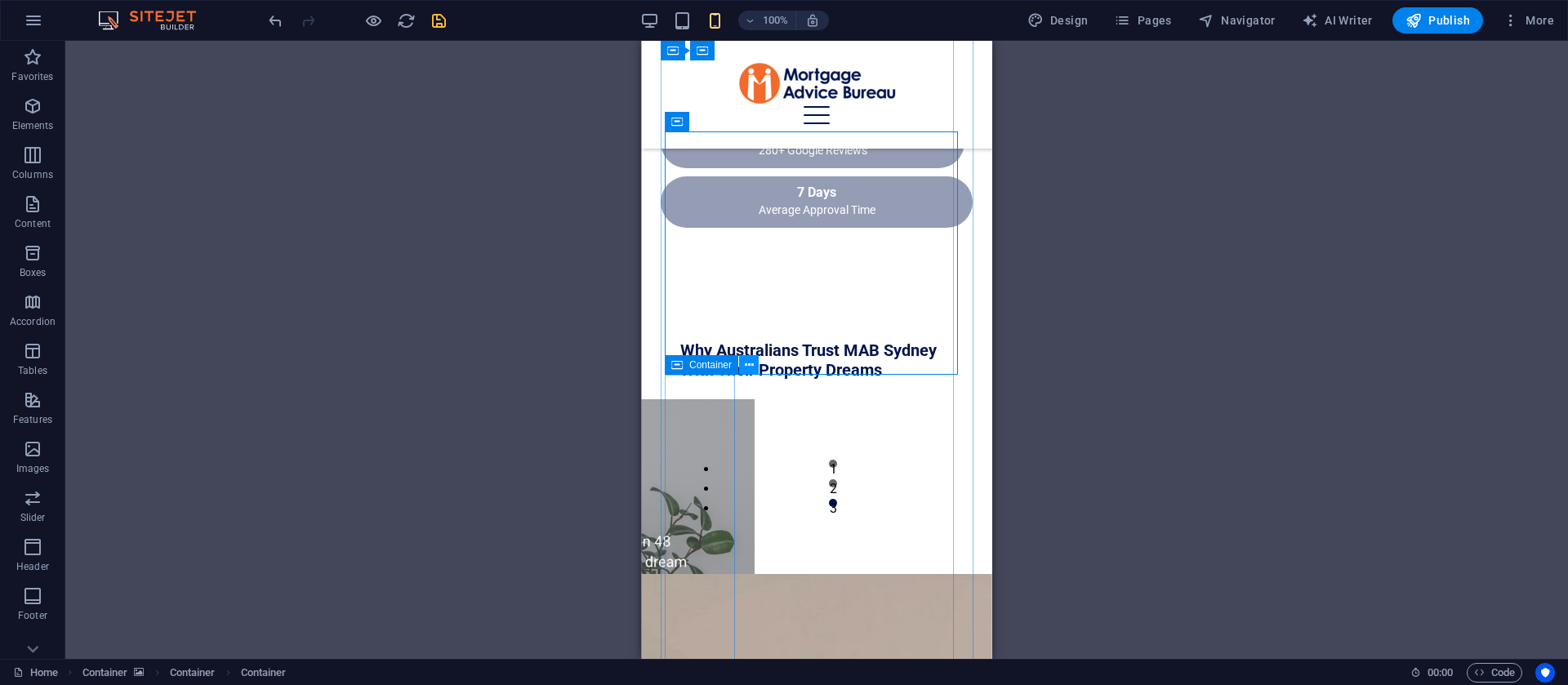
click at [748, 360] on icon at bounding box center [749, 365] width 9 height 18
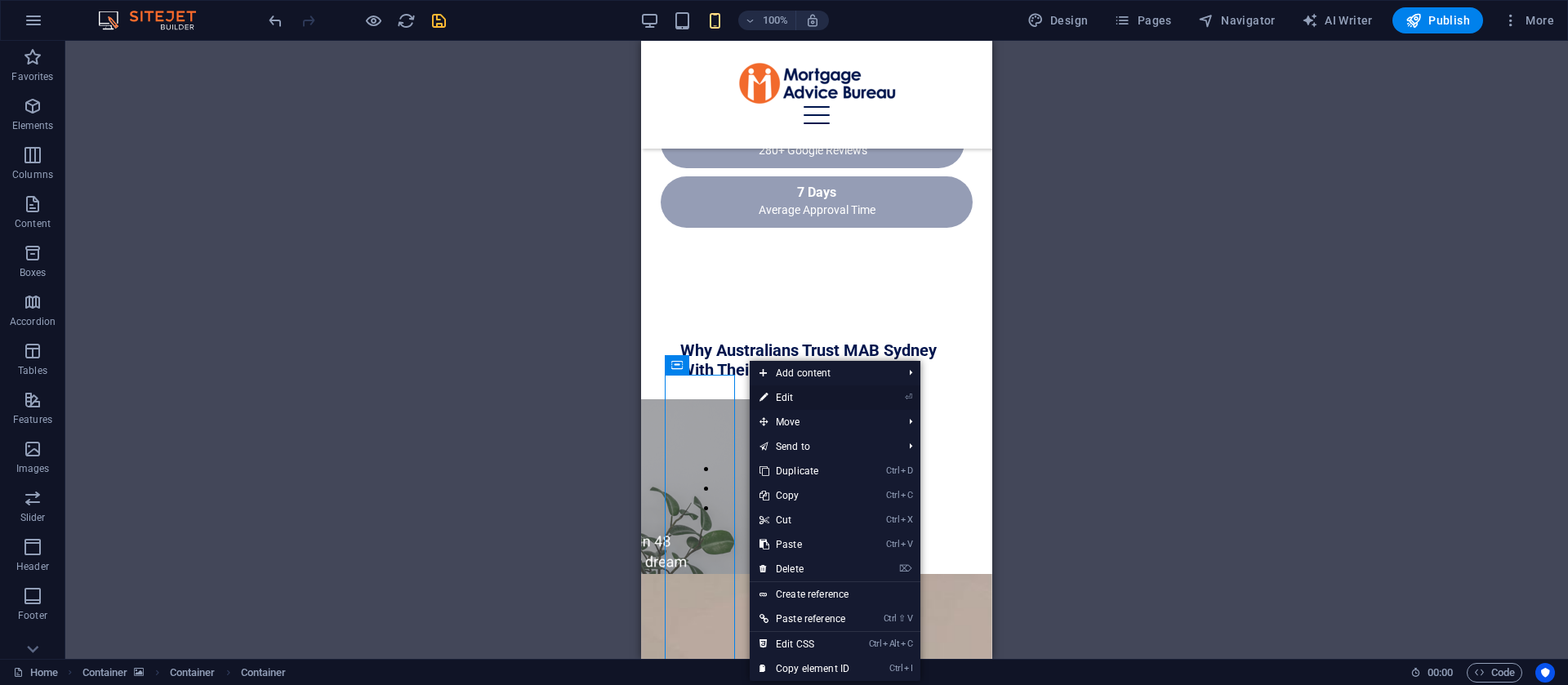
click at [790, 398] on link "⏎ Edit" at bounding box center [804, 398] width 109 height 25
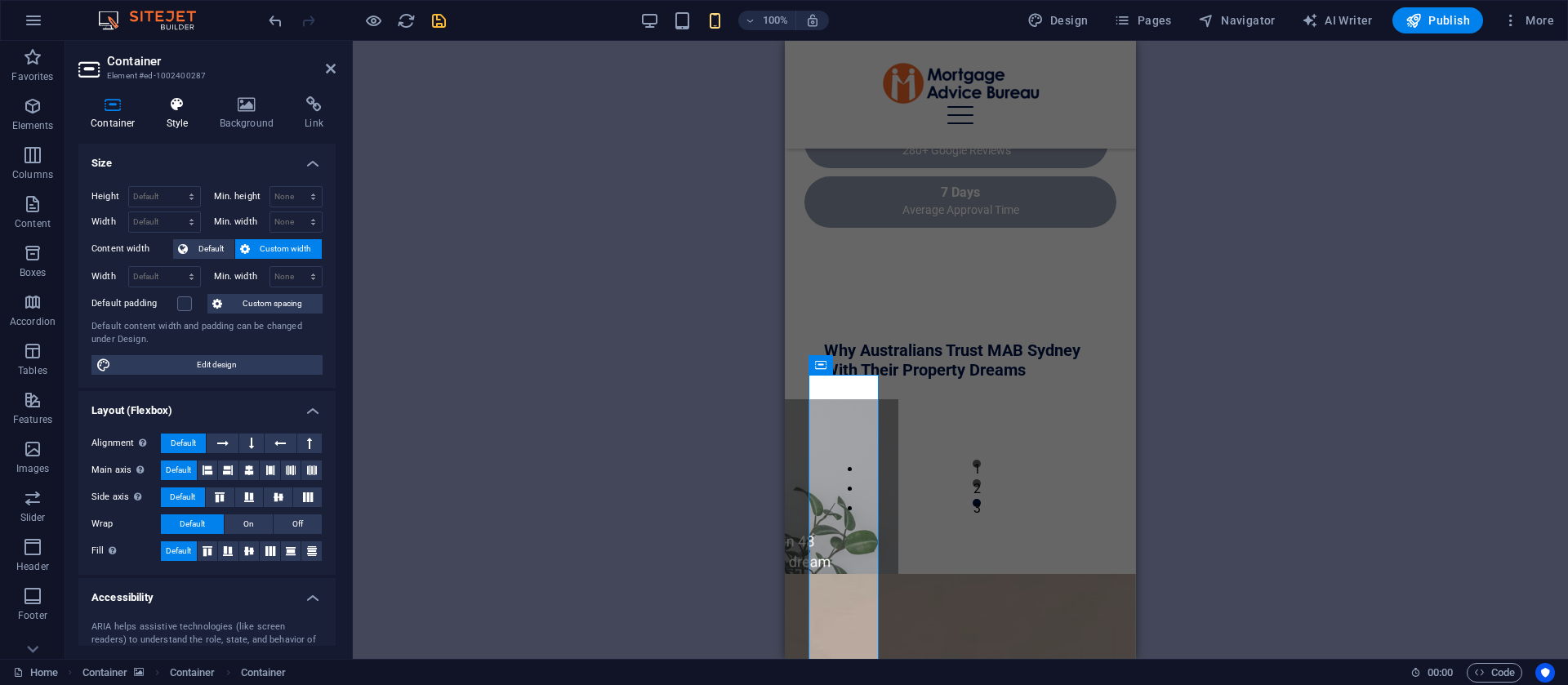
click at [177, 108] on icon at bounding box center [177, 104] width 46 height 17
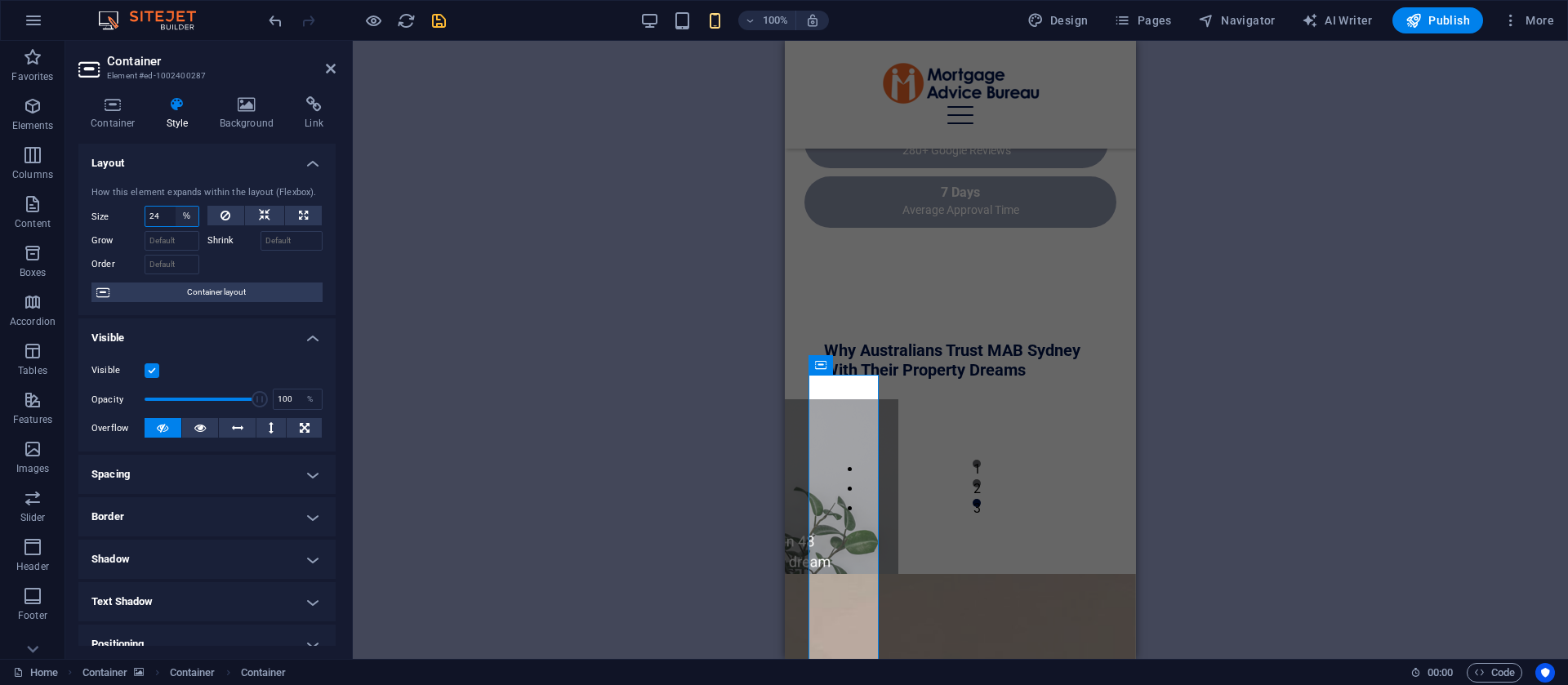
click at [192, 215] on select "Default auto px % 1/1 1/2 1/3 1/4 1/5 1/6 1/7 1/8 1/9 1/10" at bounding box center [187, 216] width 23 height 19
select select "1/1"
click at [176, 207] on select "Default auto px % 1/1 1/2 1/3 1/4 1/5 1/6 1/7 1/8 1/9 1/10" at bounding box center [187, 216] width 23 height 19
type input "100"
select select "%"
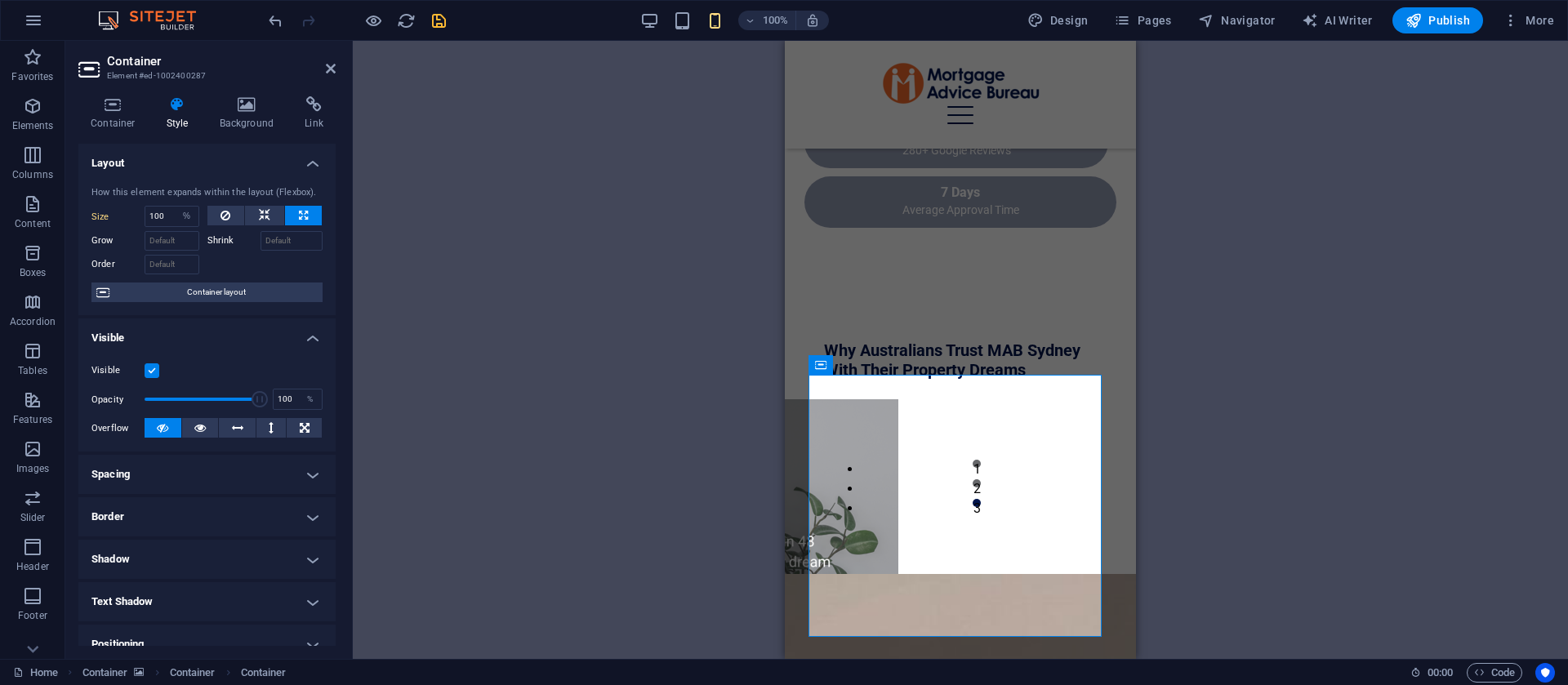
click at [220, 475] on h4 "Spacing" at bounding box center [207, 474] width 257 height 39
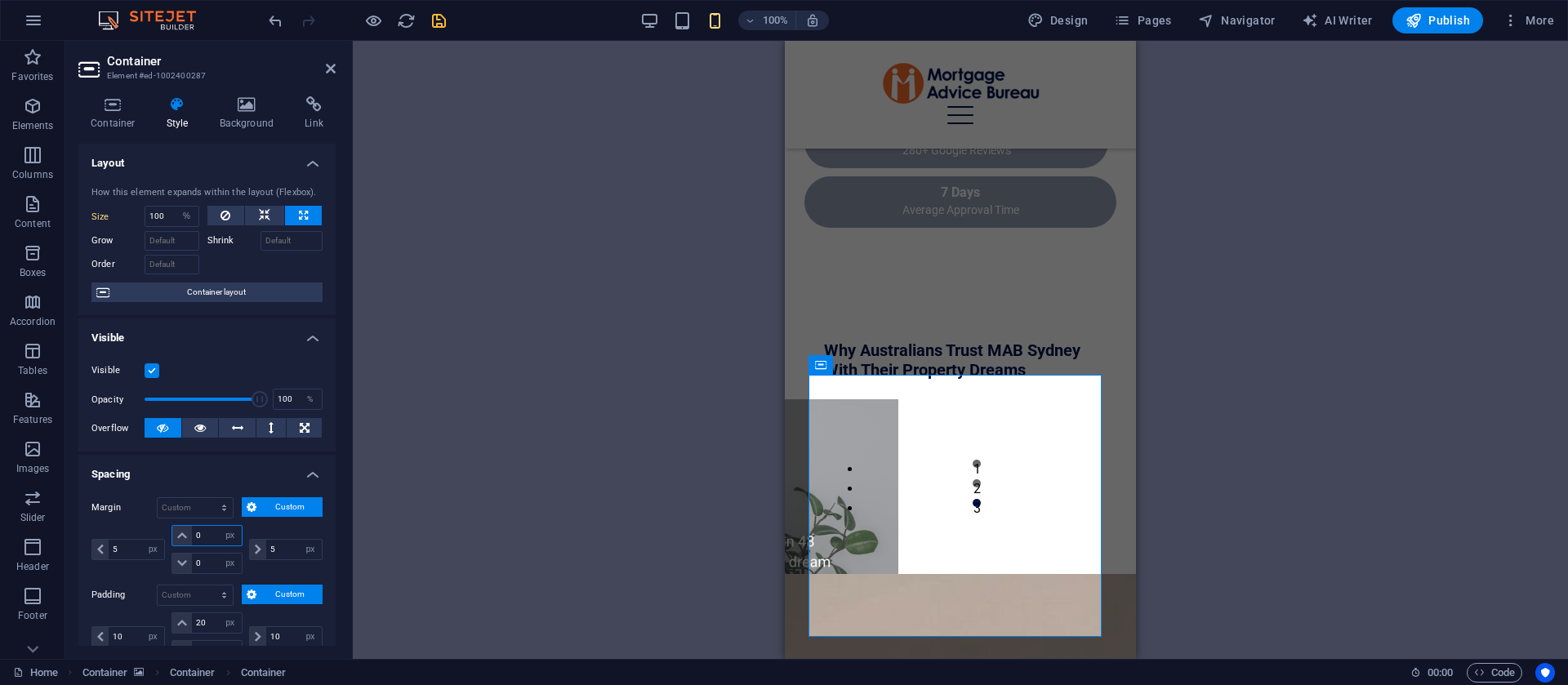
click at [198, 538] on input "0" at bounding box center [216, 535] width 49 height 19
click at [216, 532] on div "0 auto px % rem vw vh" at bounding box center [207, 535] width 70 height 21
click at [206, 537] on input "0" at bounding box center [216, 535] width 49 height 19
type input "10"
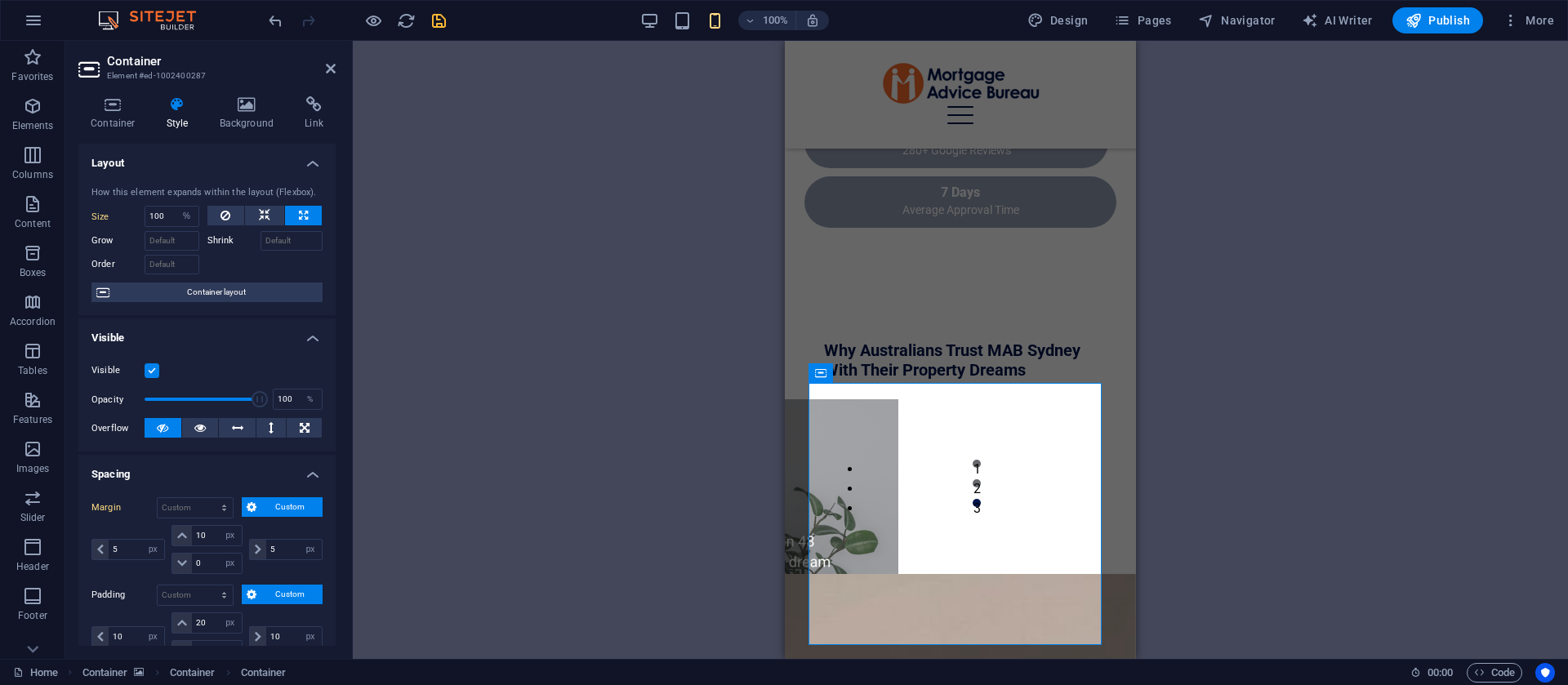
click at [485, 151] on div "Drag here to replace the existing content. Press “Ctrl” if you want to create a…" at bounding box center [960, 349] width 1215 height 618
click at [327, 69] on icon at bounding box center [331, 68] width 10 height 13
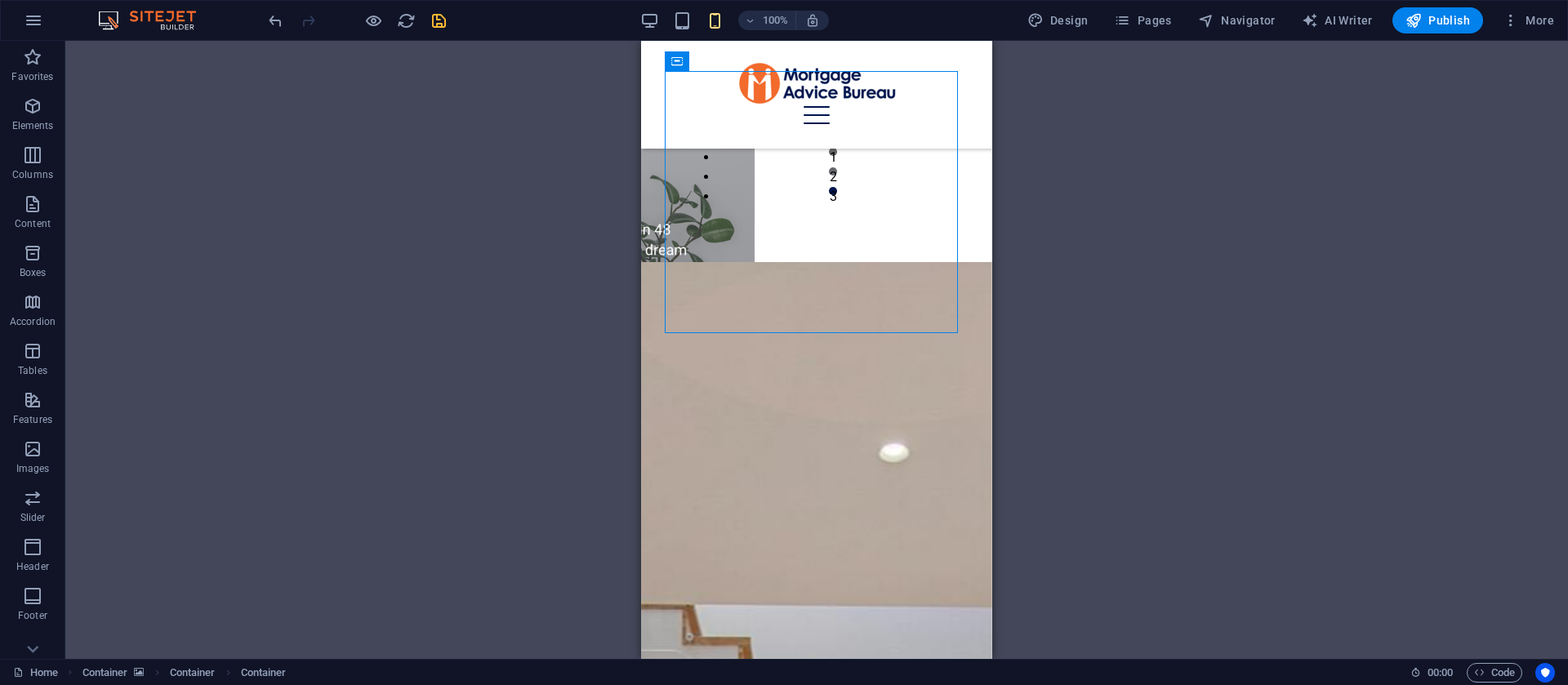
scroll to position [1546, 0]
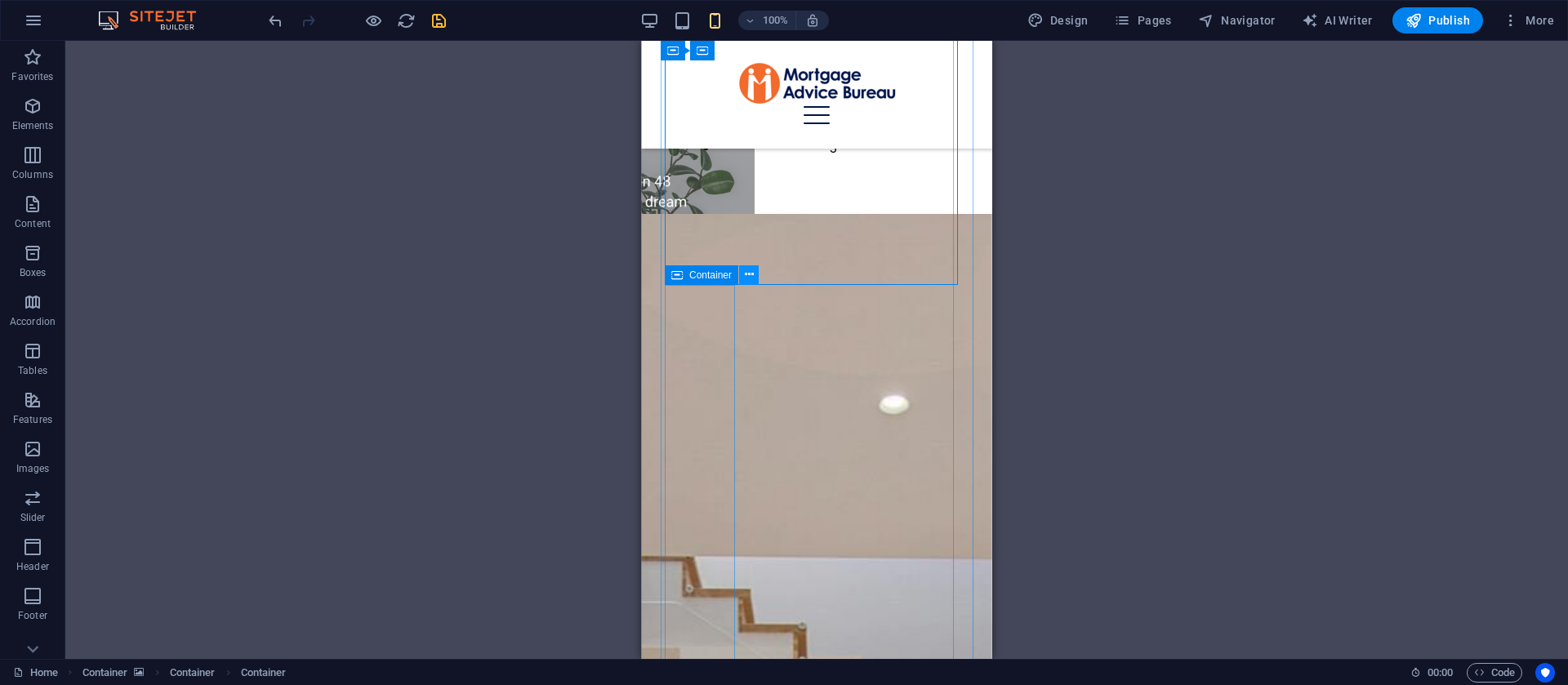
click at [750, 279] on icon at bounding box center [749, 275] width 9 height 18
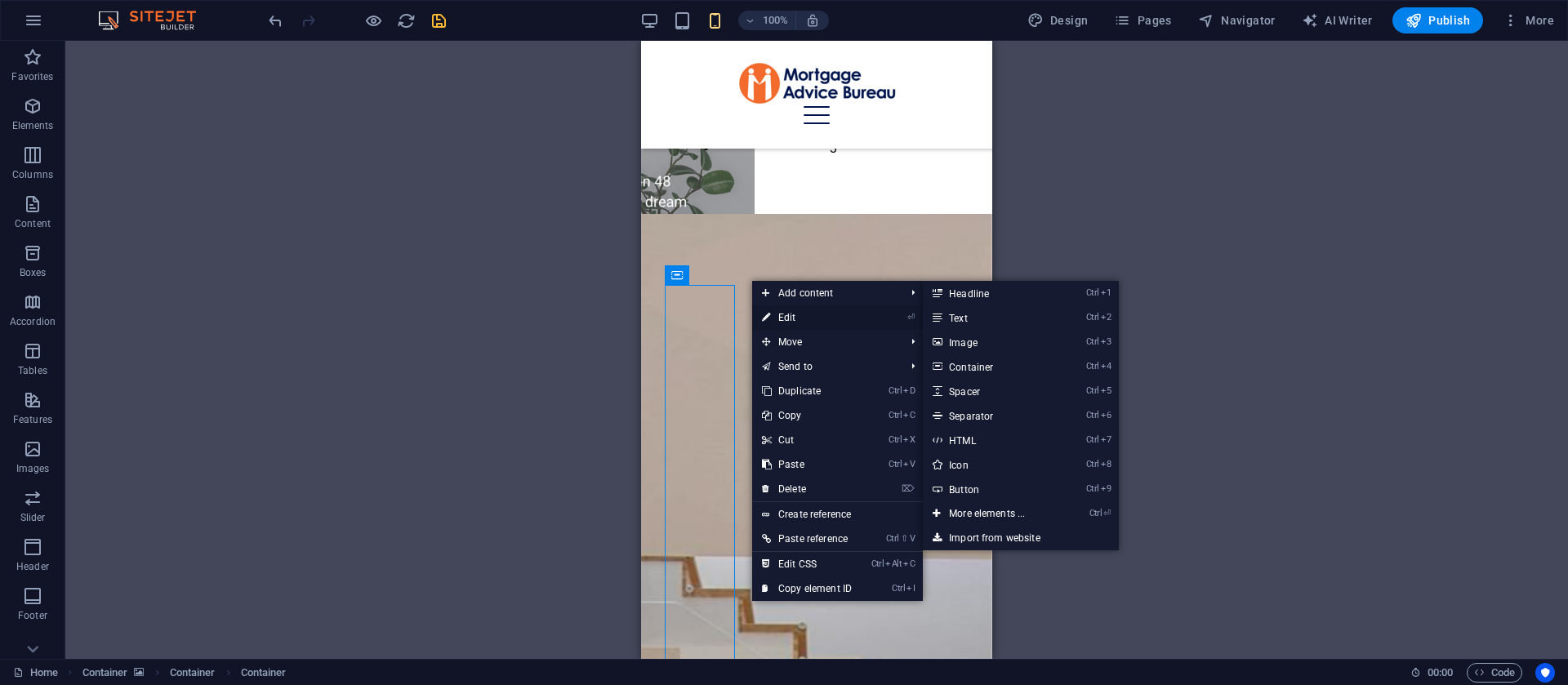
click at [791, 314] on link "⏎ Edit" at bounding box center [807, 318] width 109 height 25
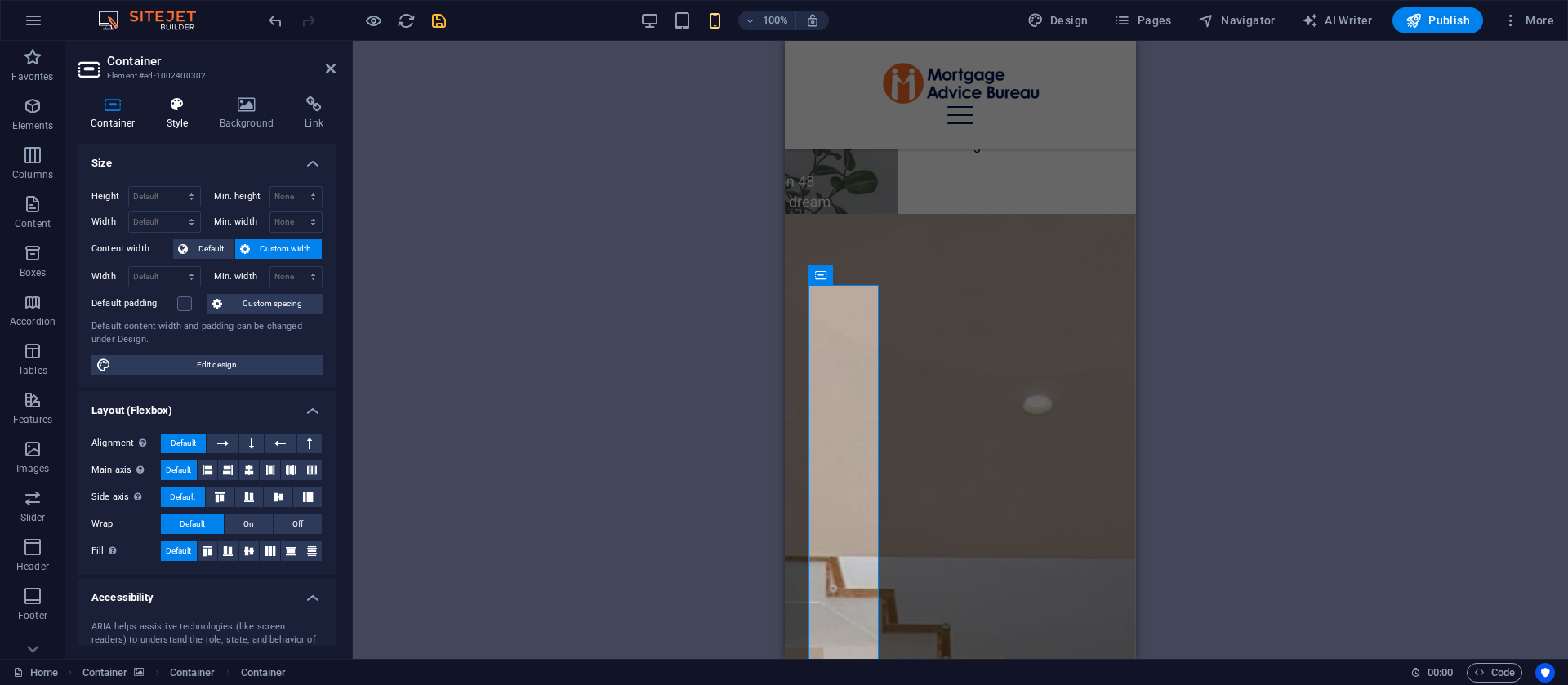
click at [176, 130] on h4 "Style" at bounding box center [180, 113] width 53 height 34
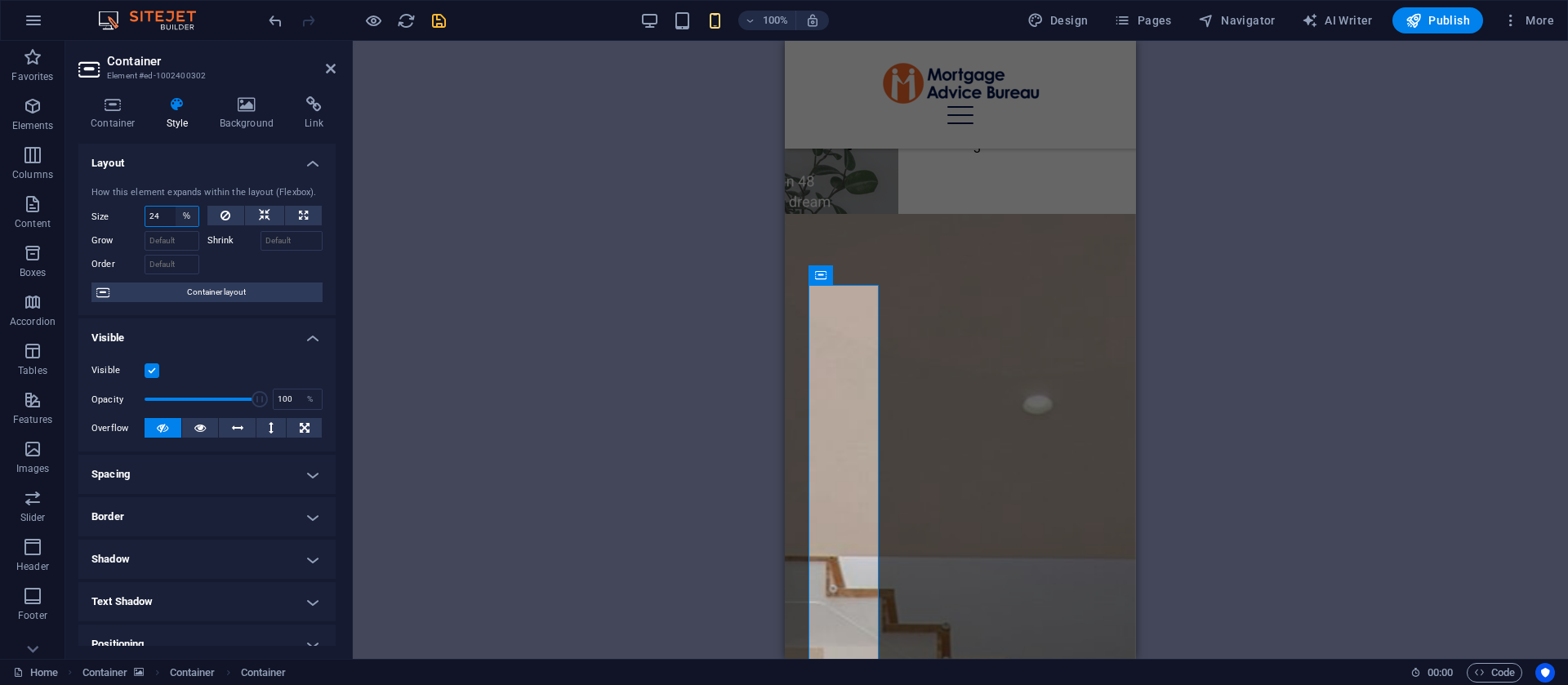
click at [180, 214] on select "Default auto px % 1/1 1/2 1/3 1/4 1/5 1/6 1/7 1/8 1/9 1/10" at bounding box center [187, 216] width 23 height 19
select select "1/1"
click at [176, 207] on select "Default auto px % 1/1 1/2 1/3 1/4 1/5 1/6 1/7 1/8 1/9 1/10" at bounding box center [187, 216] width 23 height 19
type input "100"
select select "%"
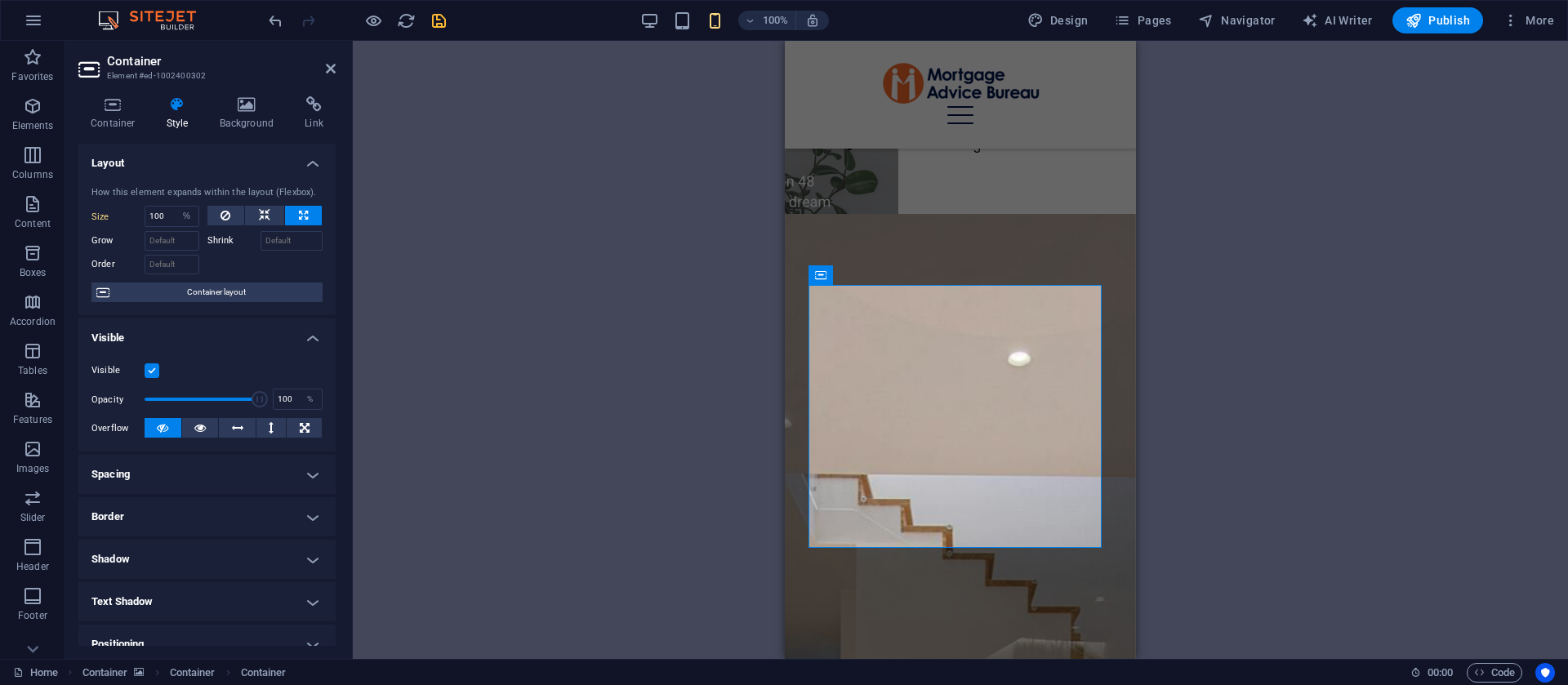
click at [238, 484] on h4 "Spacing" at bounding box center [207, 474] width 257 height 39
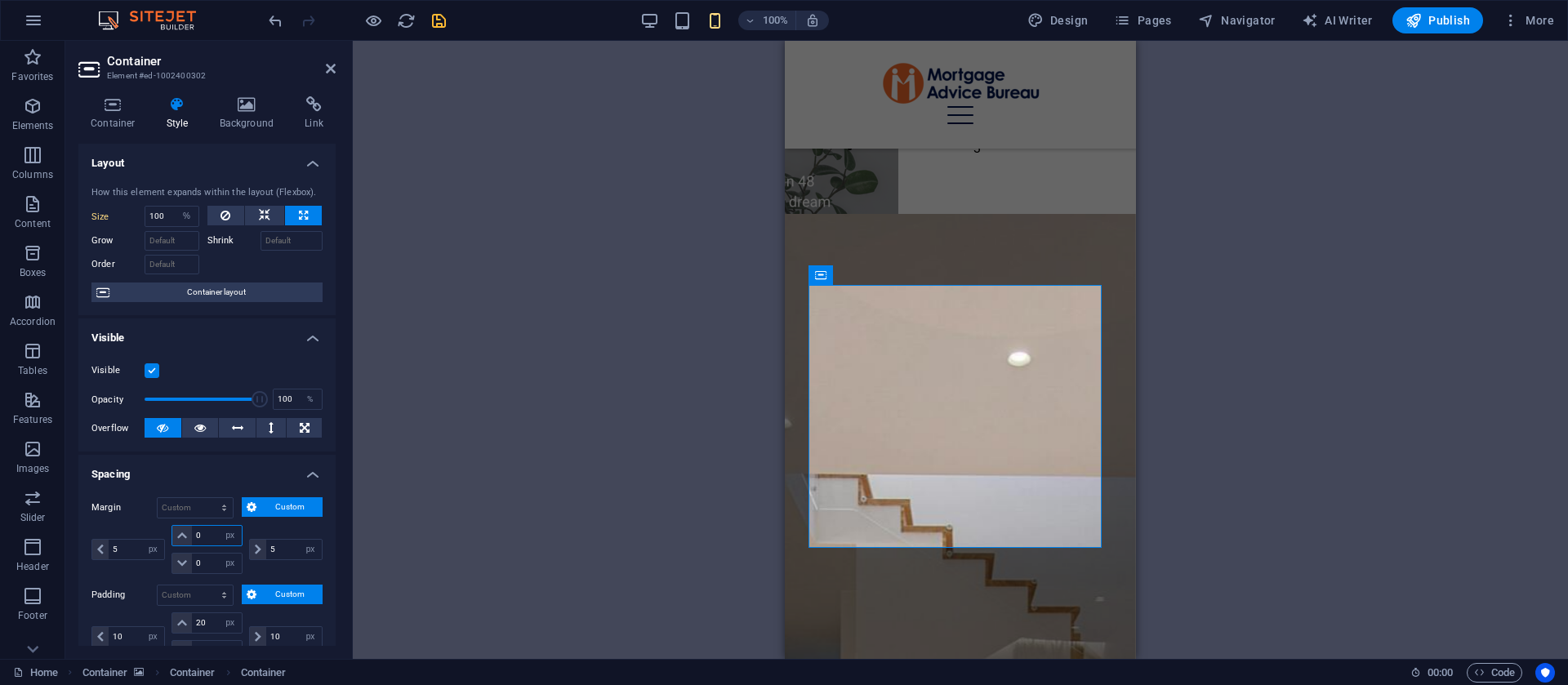
click at [204, 540] on input "0" at bounding box center [216, 535] width 49 height 19
type input "10"
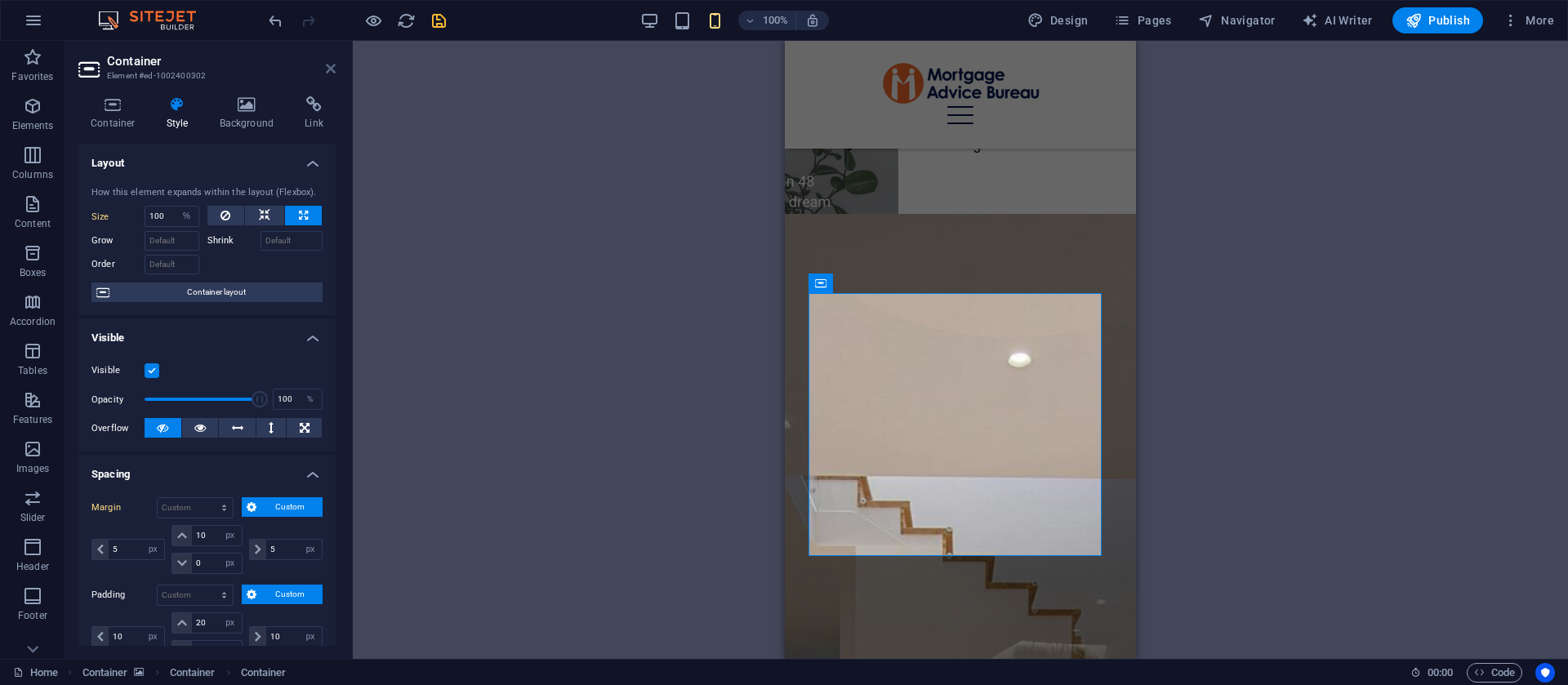
click at [327, 67] on icon at bounding box center [331, 68] width 10 height 13
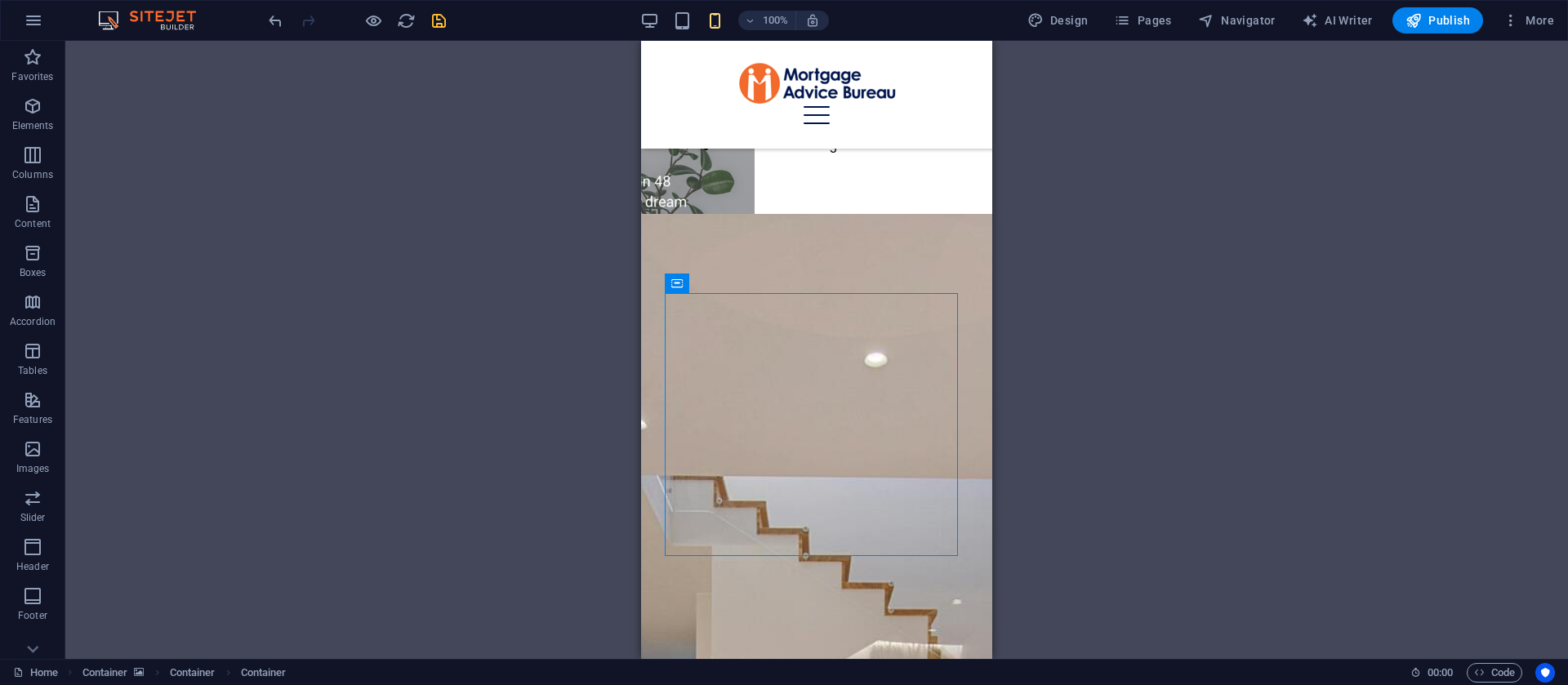
click at [1070, 373] on div "Drag here to replace the existing content. Press “Ctrl” if you want to create a…" at bounding box center [817, 349] width 1502 height 618
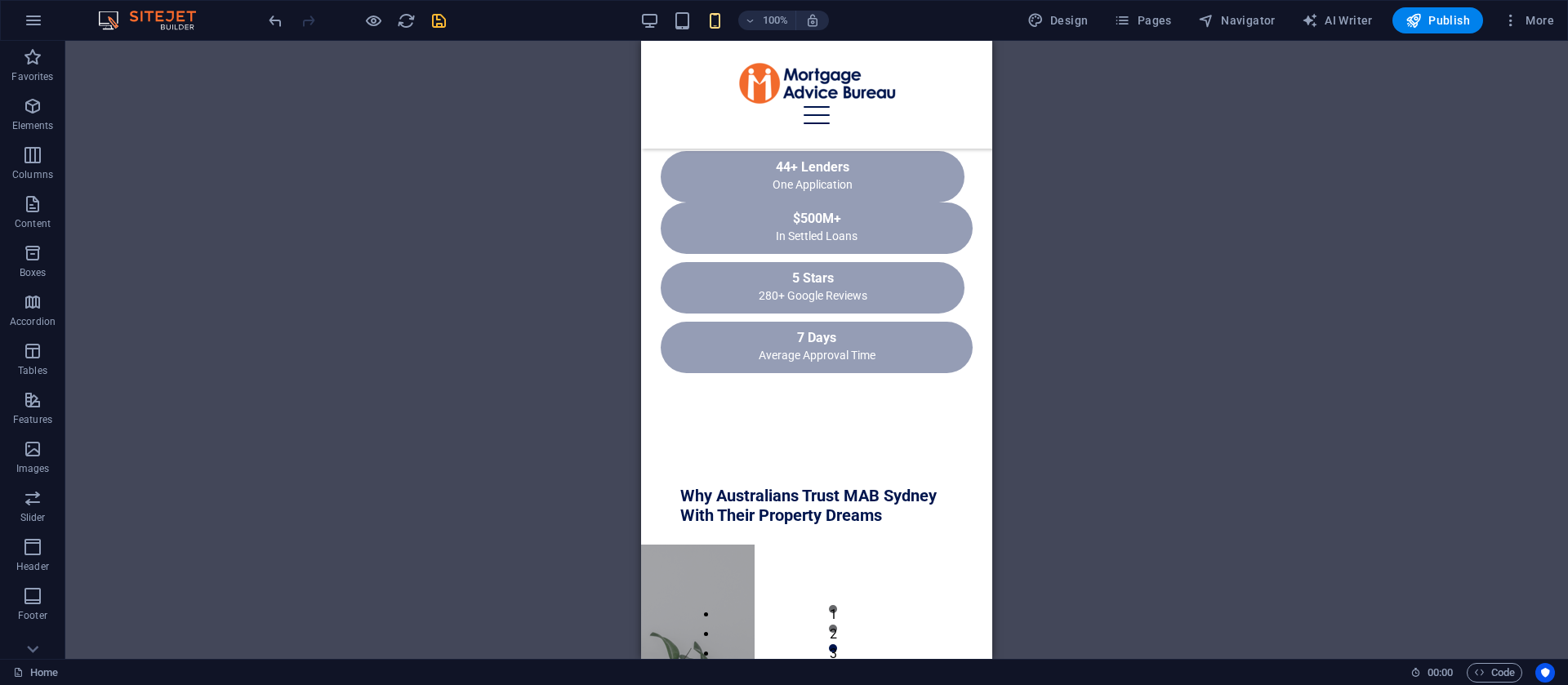
scroll to position [1027, 0]
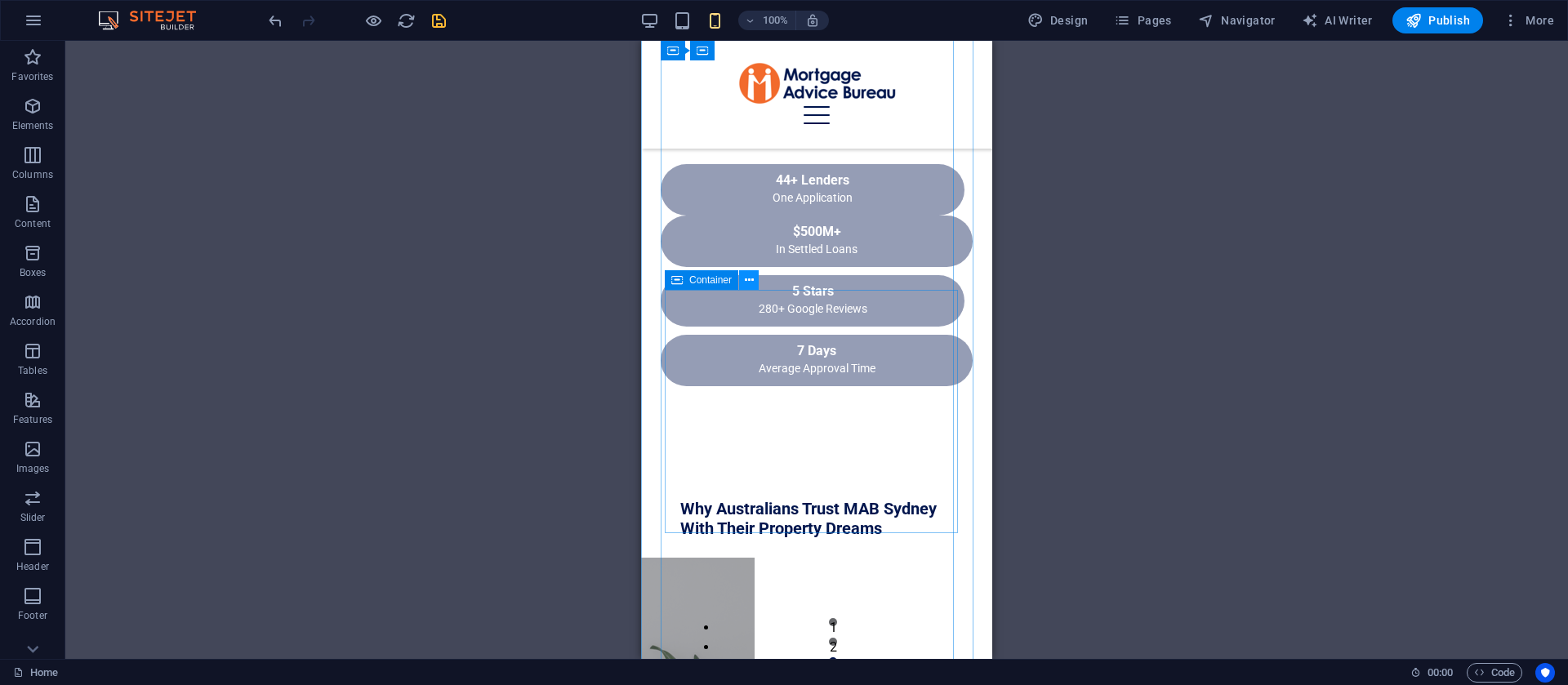
click at [746, 272] on icon at bounding box center [749, 280] width 9 height 18
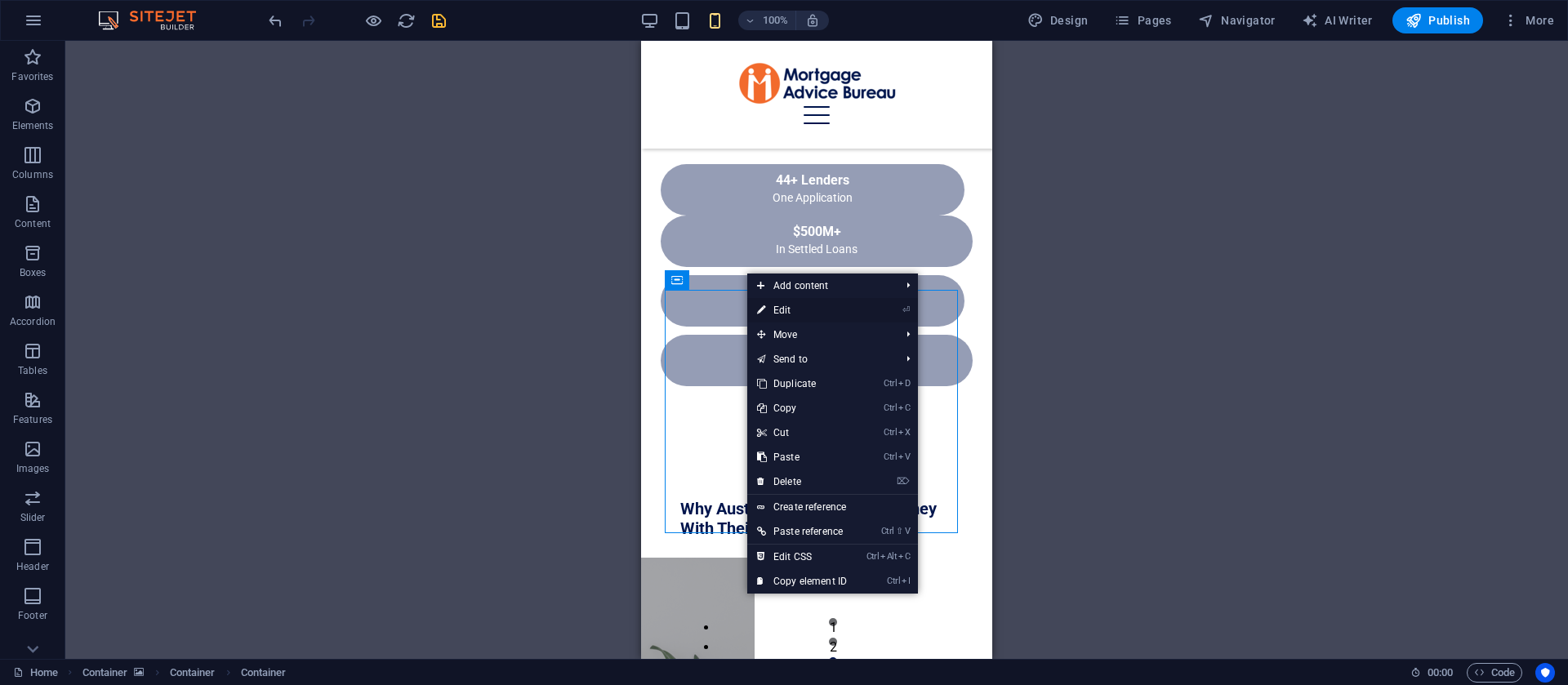
click at [772, 307] on link "⏎ Edit" at bounding box center [802, 311] width 109 height 25
select select "px"
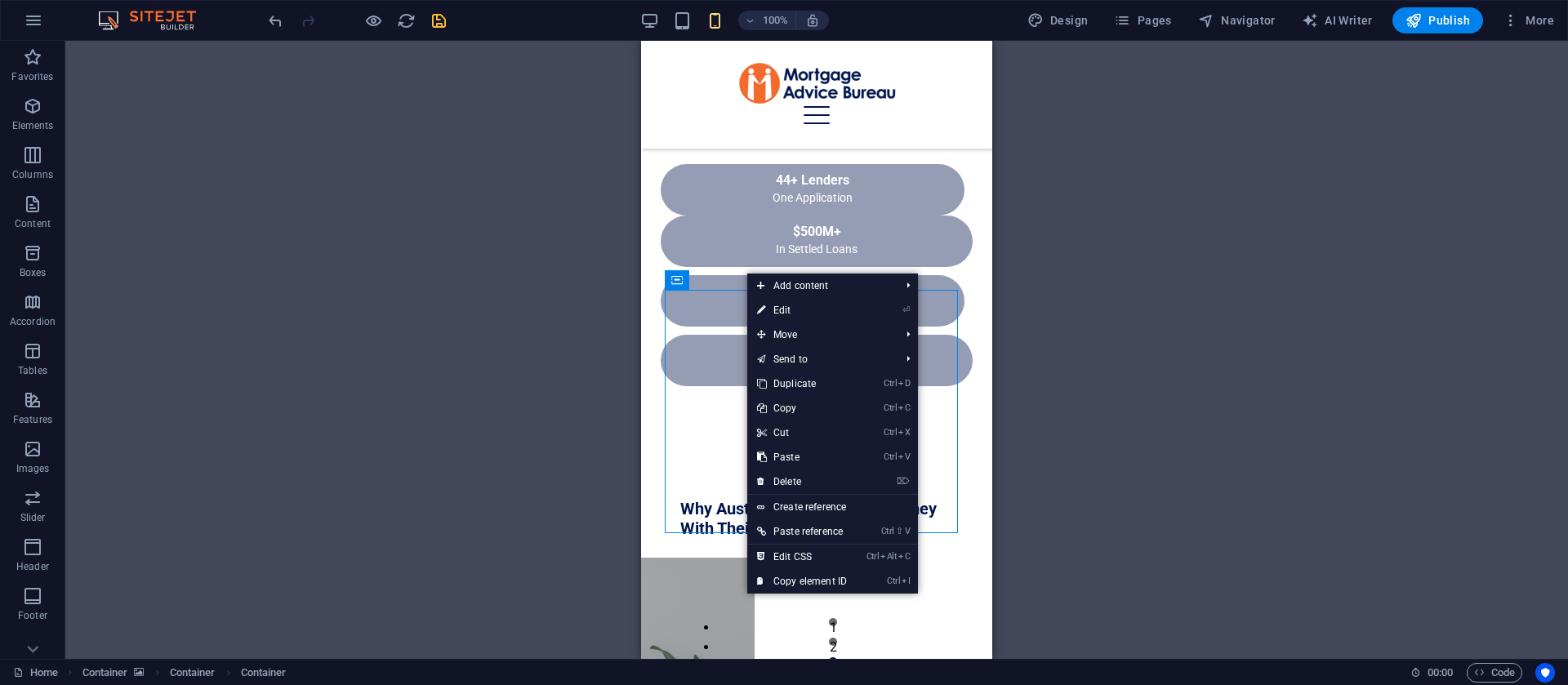
select select "px"
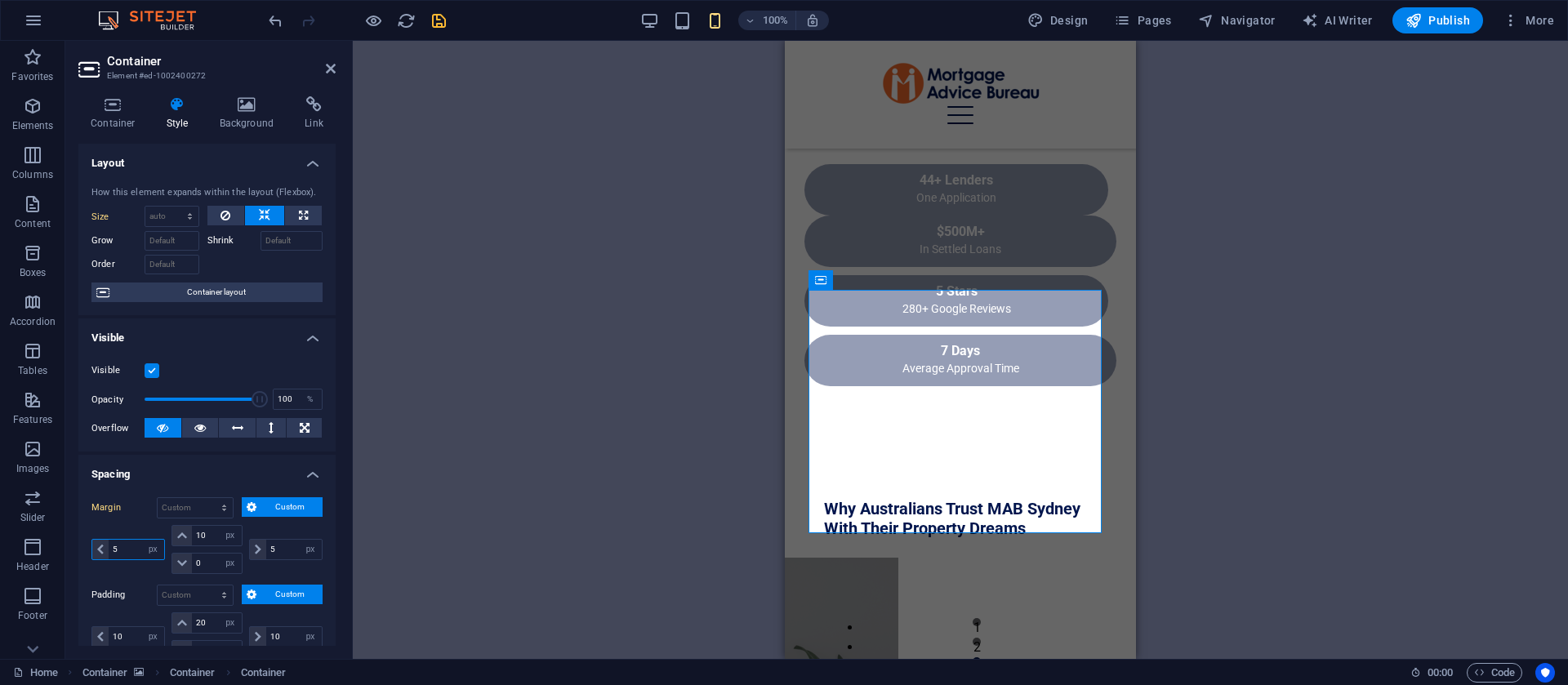
click at [117, 549] on input "5" at bounding box center [137, 549] width 55 height 19
type input "0"
click at [333, 71] on icon at bounding box center [331, 68] width 10 height 13
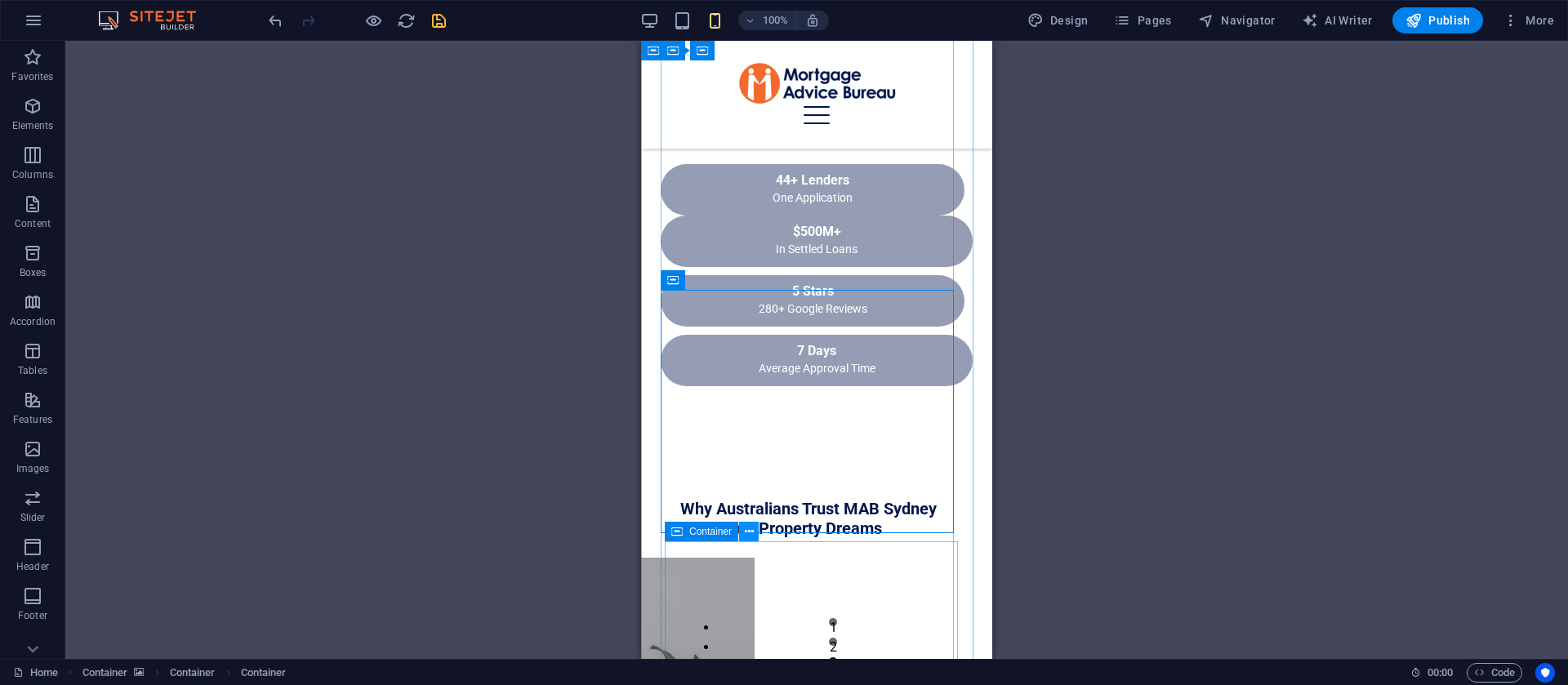
click at [745, 533] on icon at bounding box center [749, 532] width 9 height 18
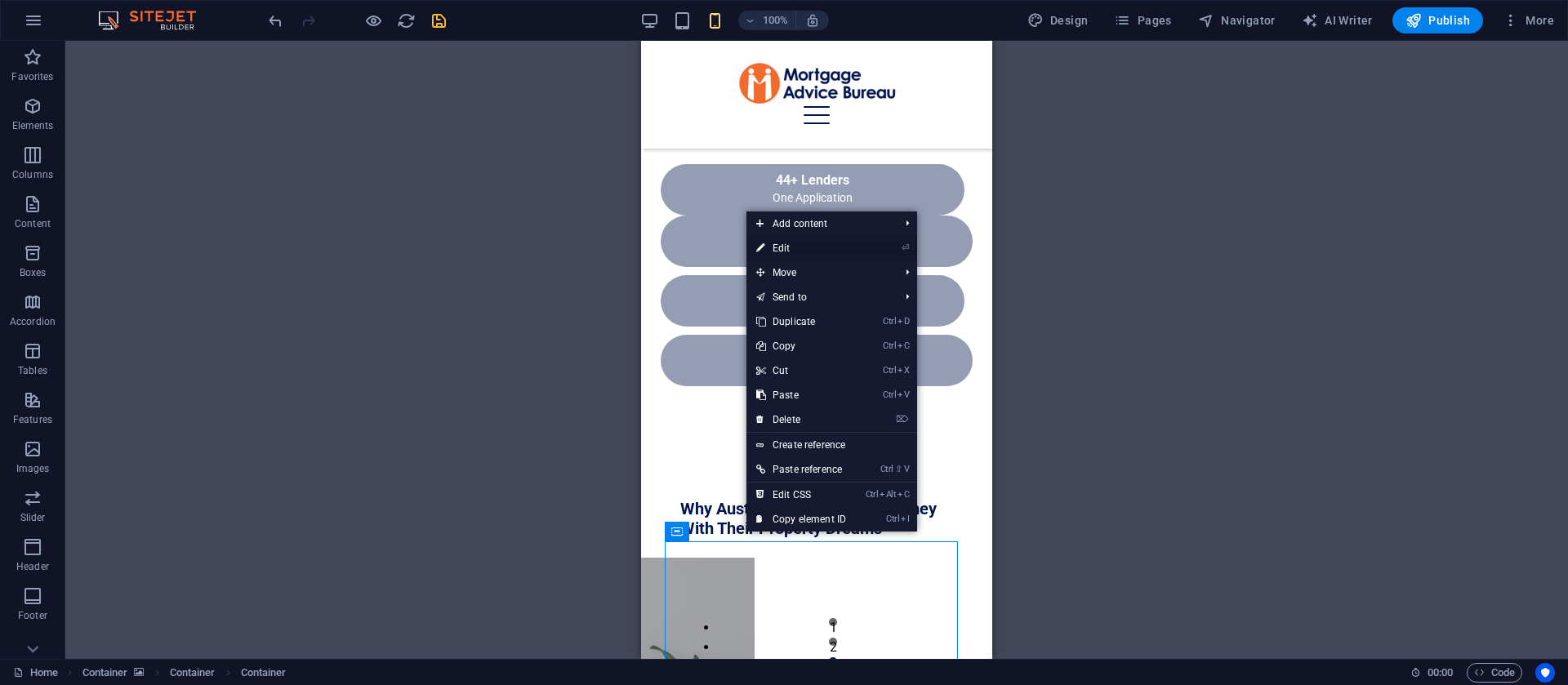
click at [788, 252] on link "⏎ Edit" at bounding box center [801, 248] width 109 height 25
select select "%"
select select "px"
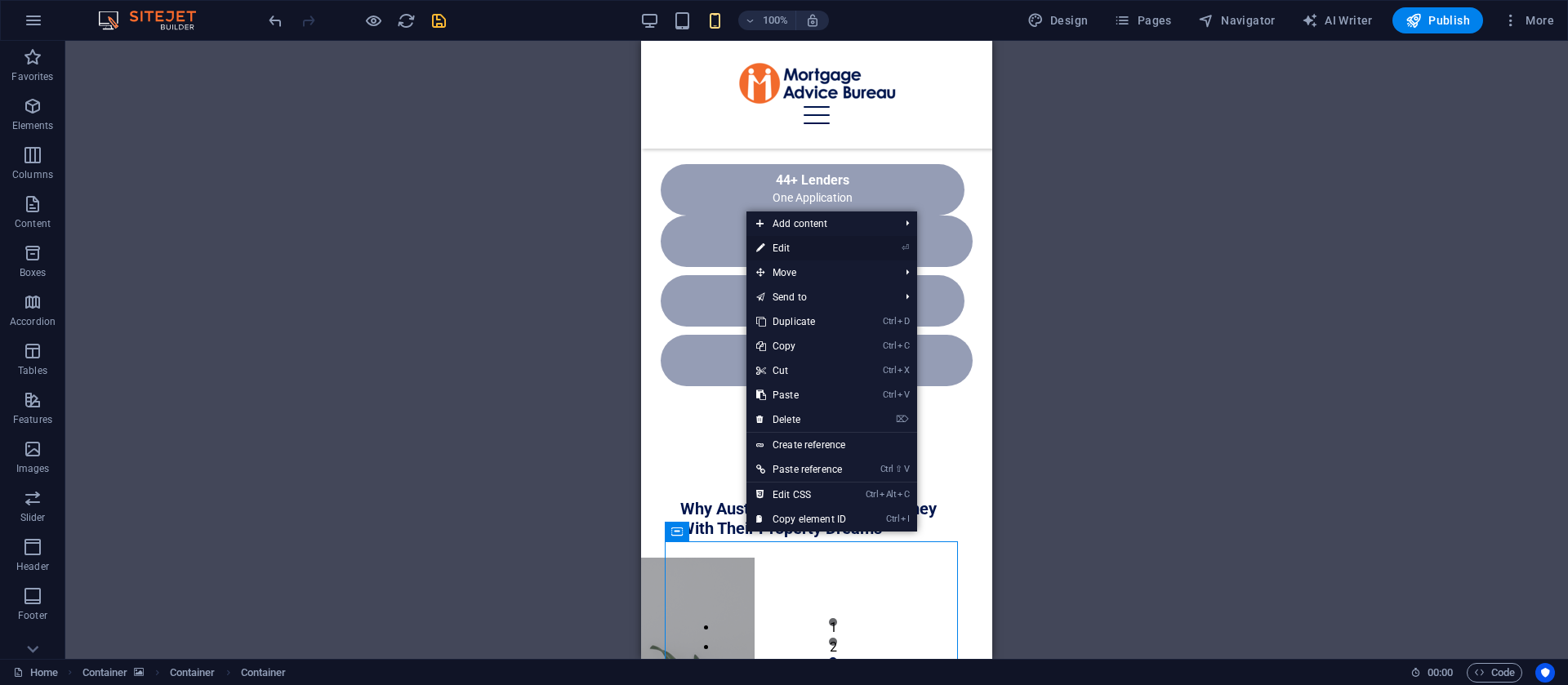
select select "px"
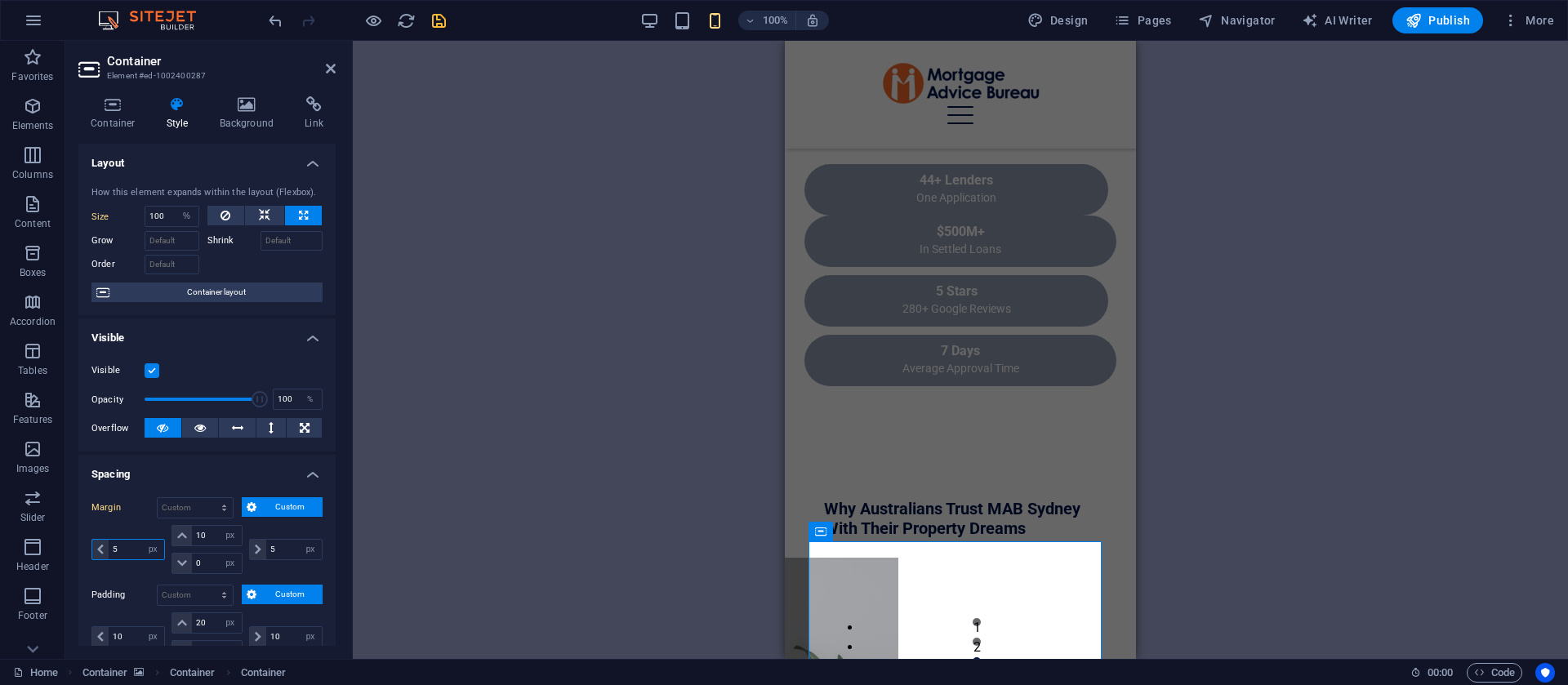
click at [123, 549] on input "5" at bounding box center [137, 549] width 55 height 19
type input "0"
click at [329, 71] on icon at bounding box center [331, 68] width 10 height 13
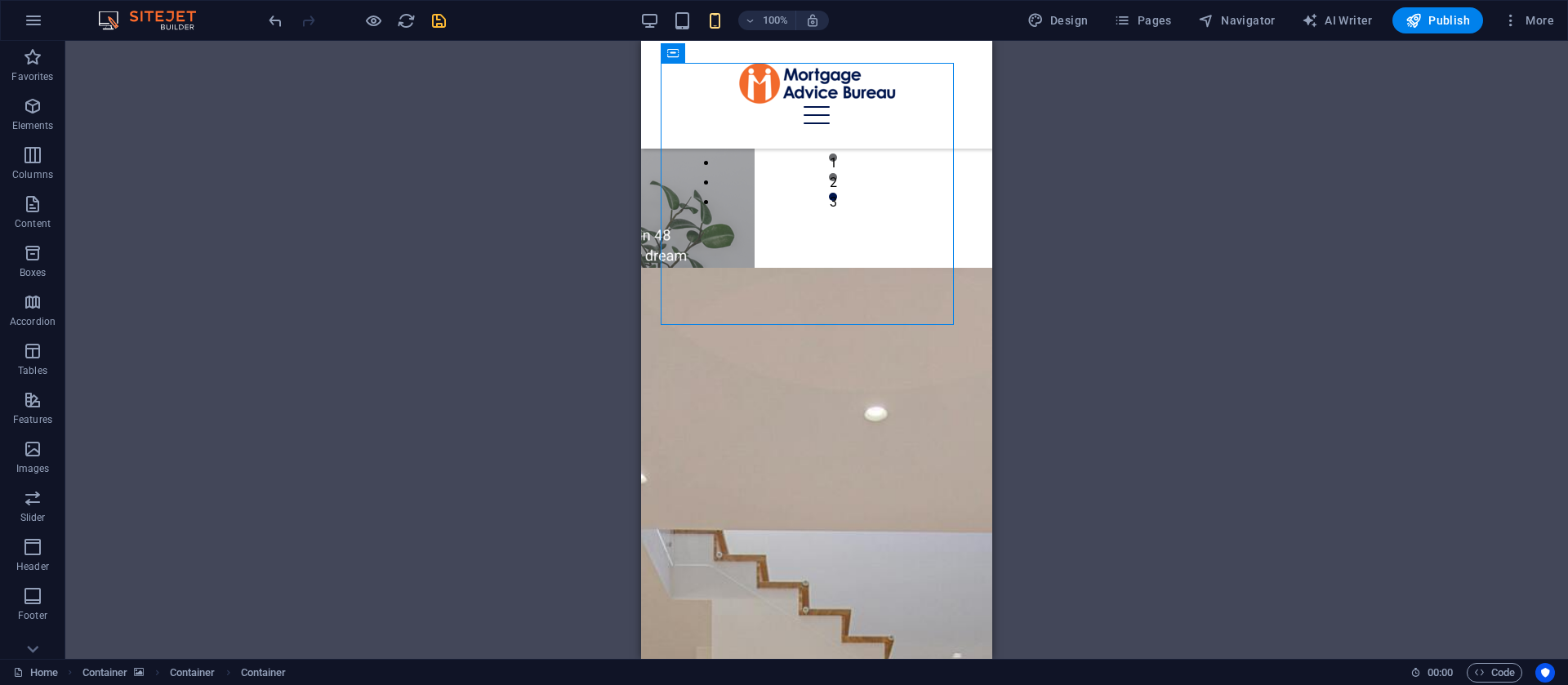
scroll to position [1506, 0]
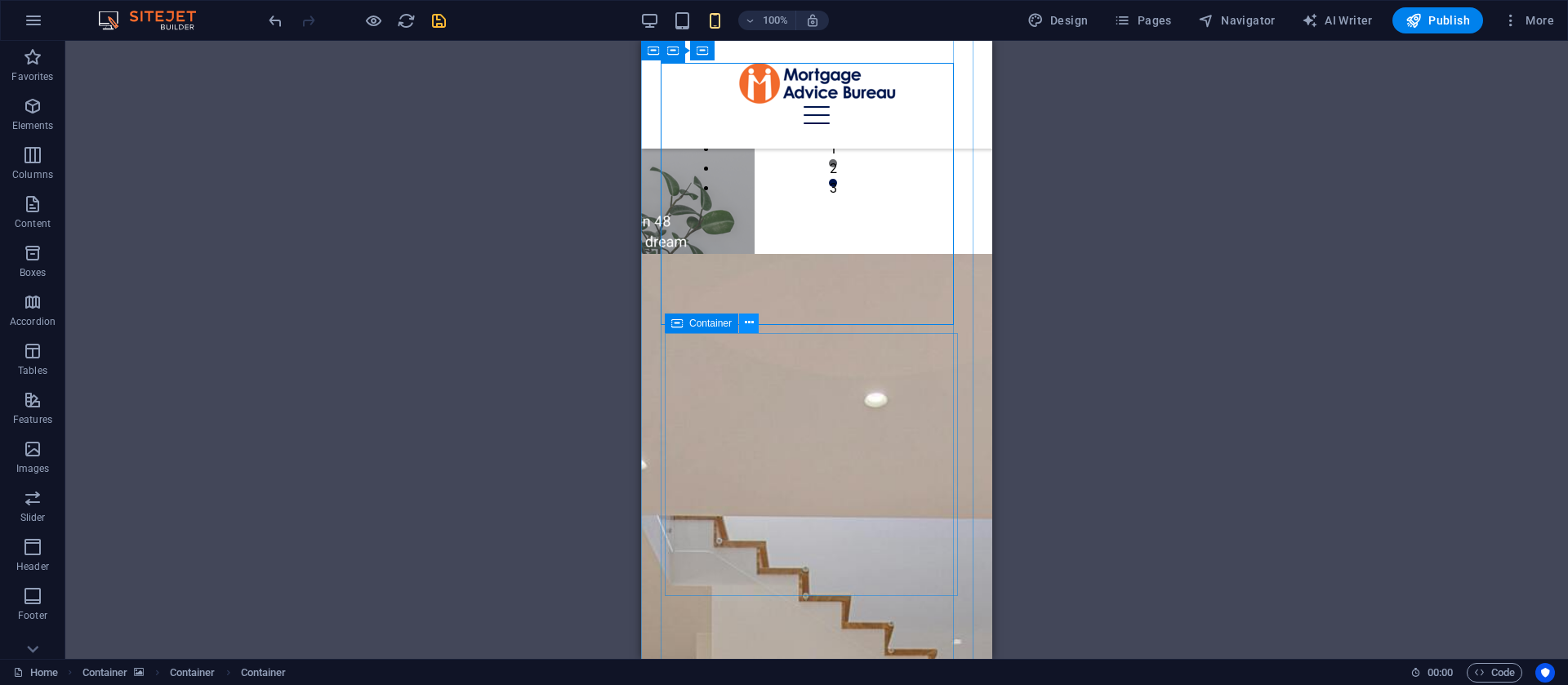
click at [747, 325] on icon at bounding box center [749, 323] width 9 height 18
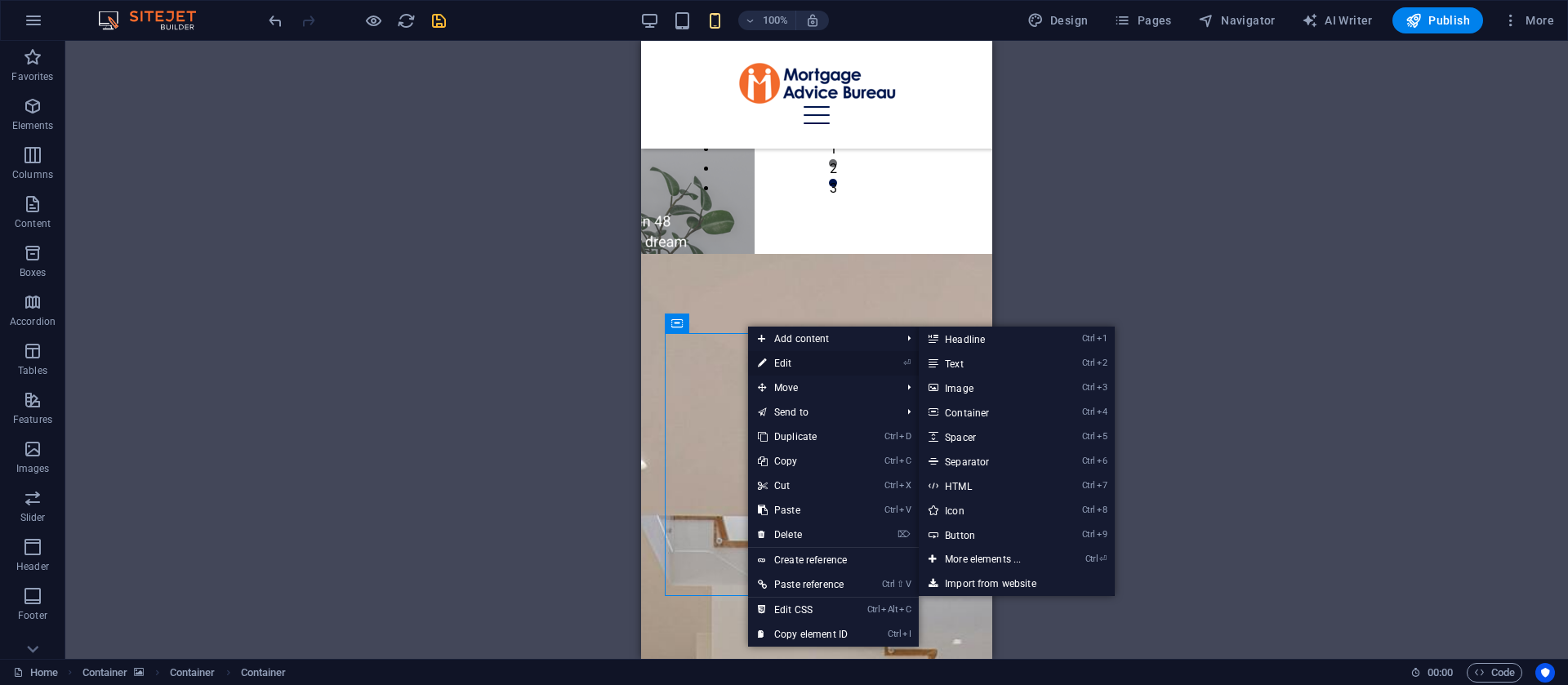
click at [781, 355] on link "⏎ Edit" at bounding box center [803, 363] width 109 height 25
select select "%"
select select "px"
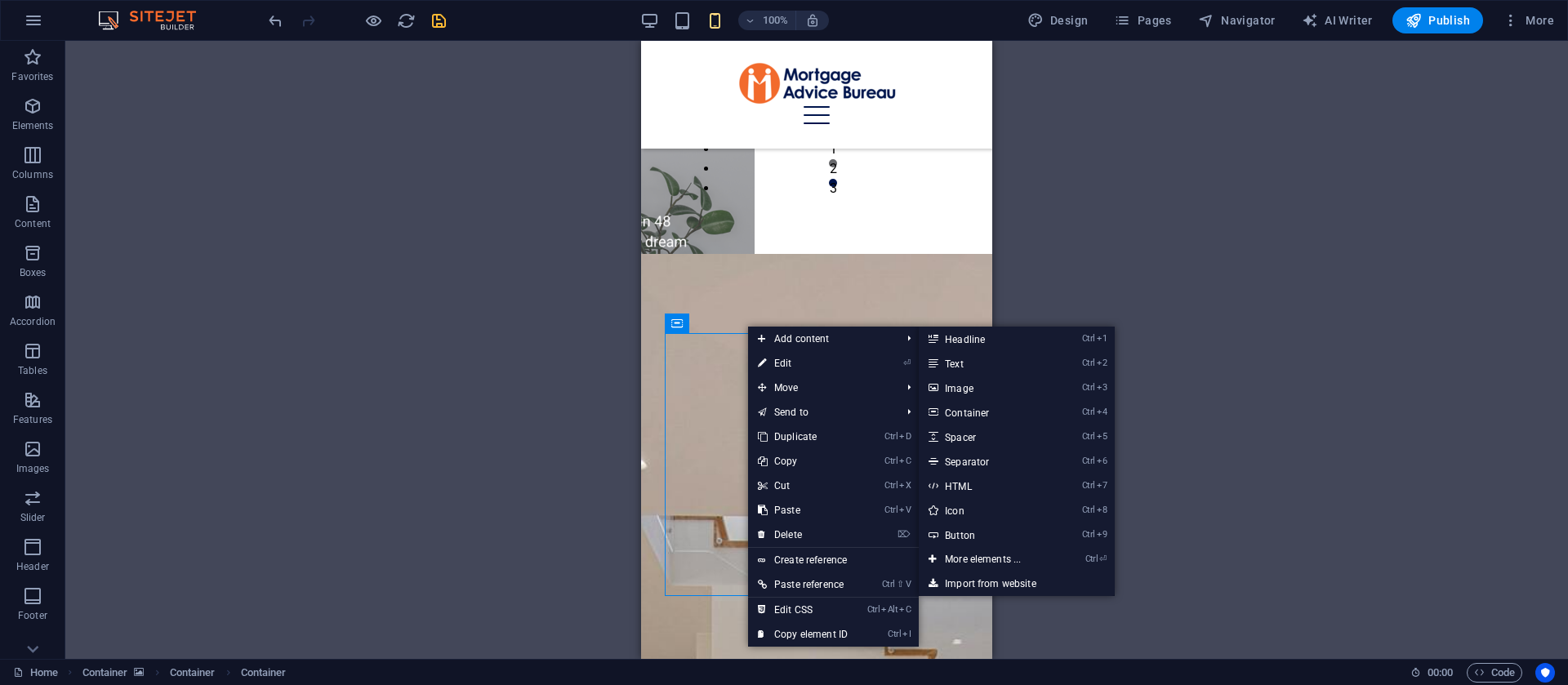
select select "px"
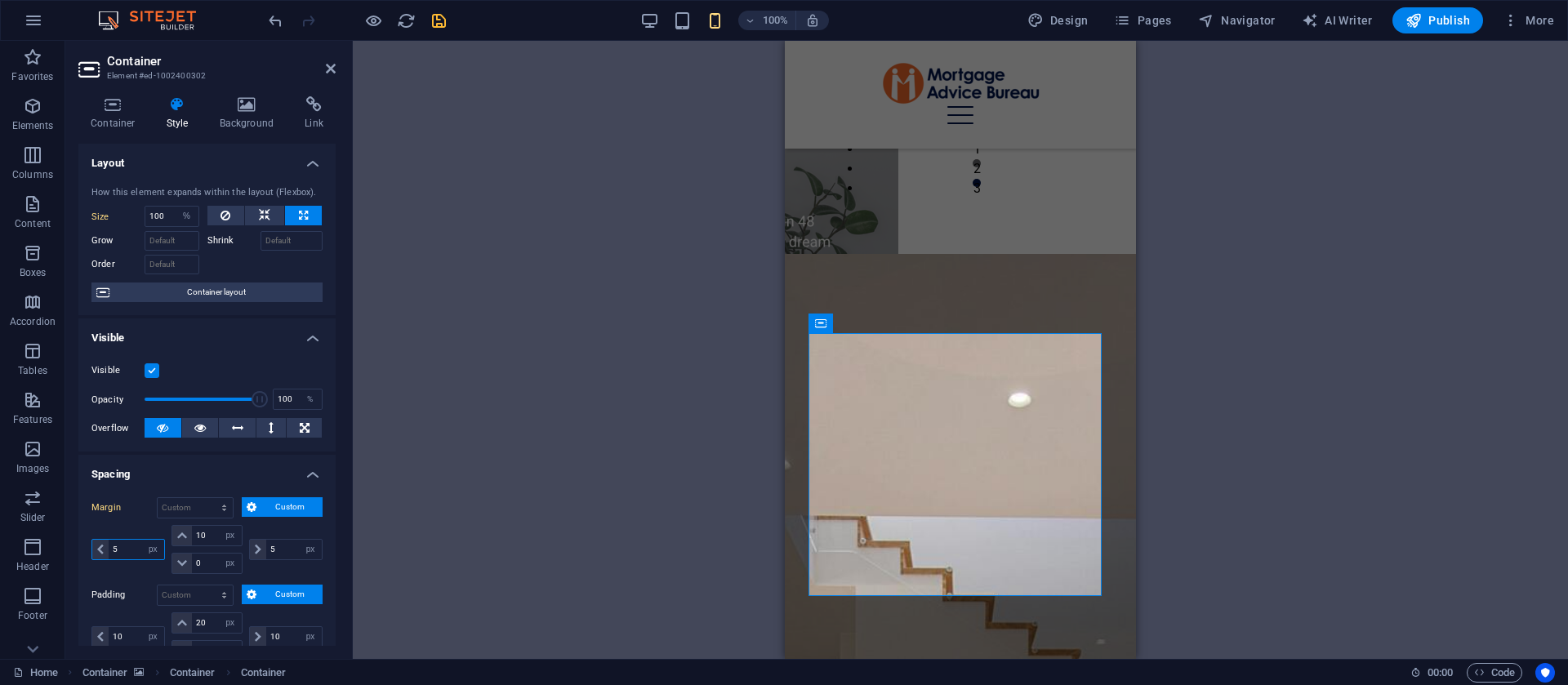
click at [127, 548] on input "5" at bounding box center [137, 549] width 55 height 19
type input "0"
click at [332, 67] on icon at bounding box center [331, 68] width 10 height 13
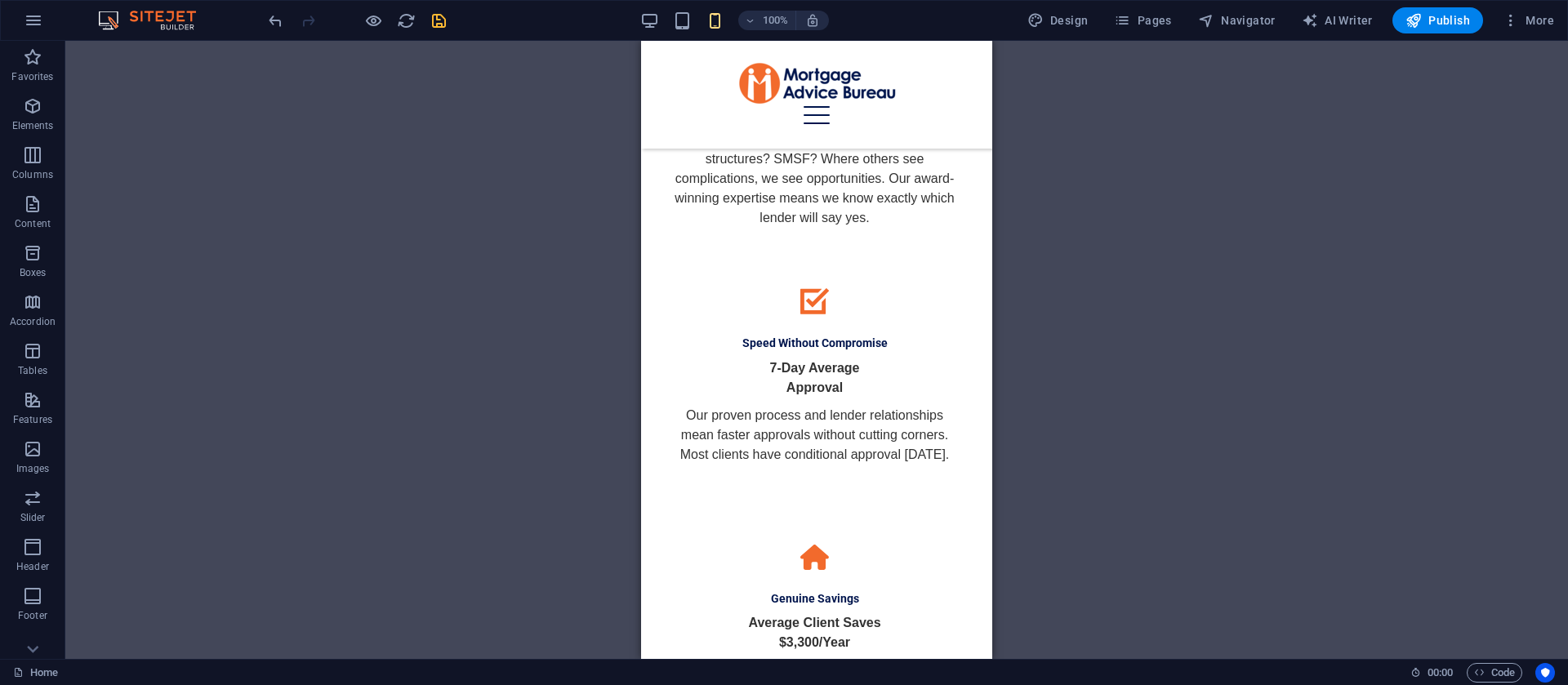
scroll to position [3327, 0]
drag, startPoint x: 987, startPoint y: 334, endPoint x: 1635, endPoint y: 536, distance: 678.8
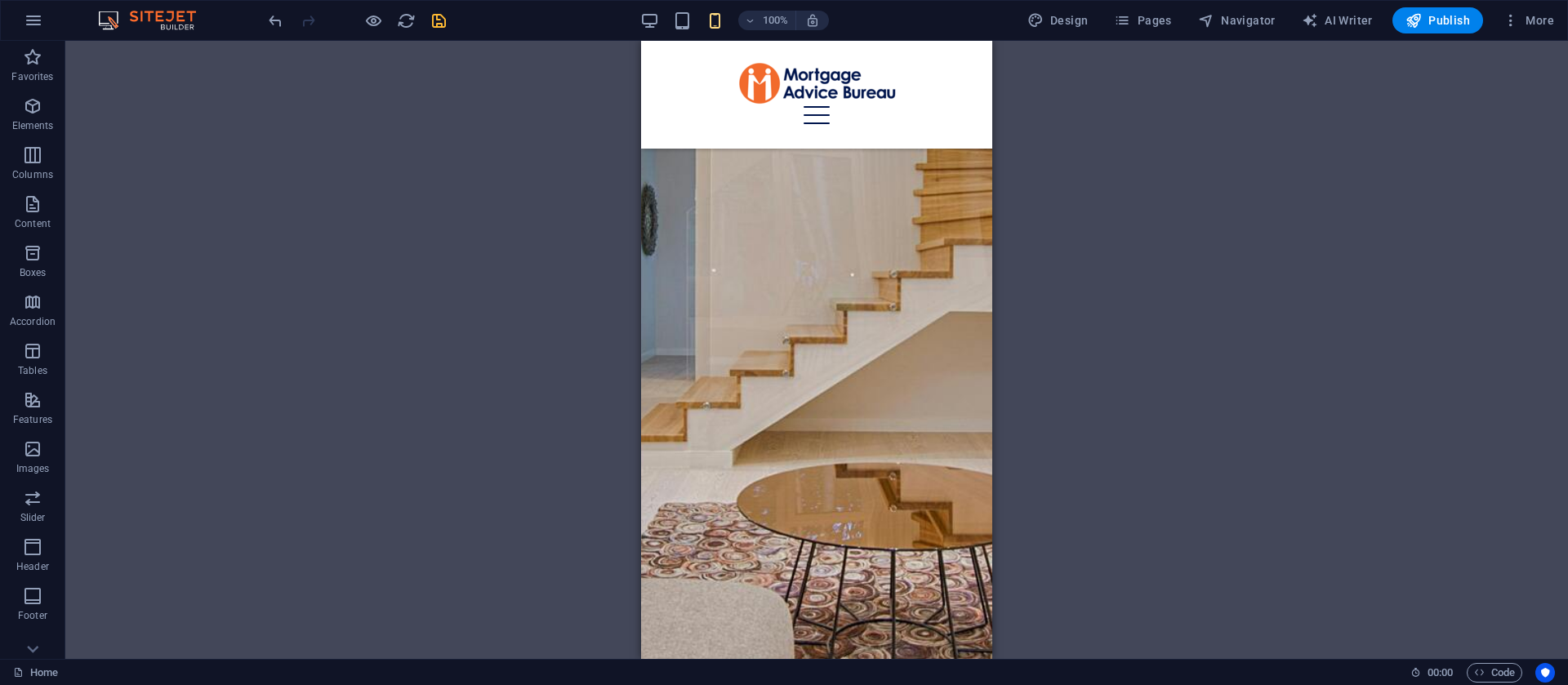
scroll to position [2133, 0]
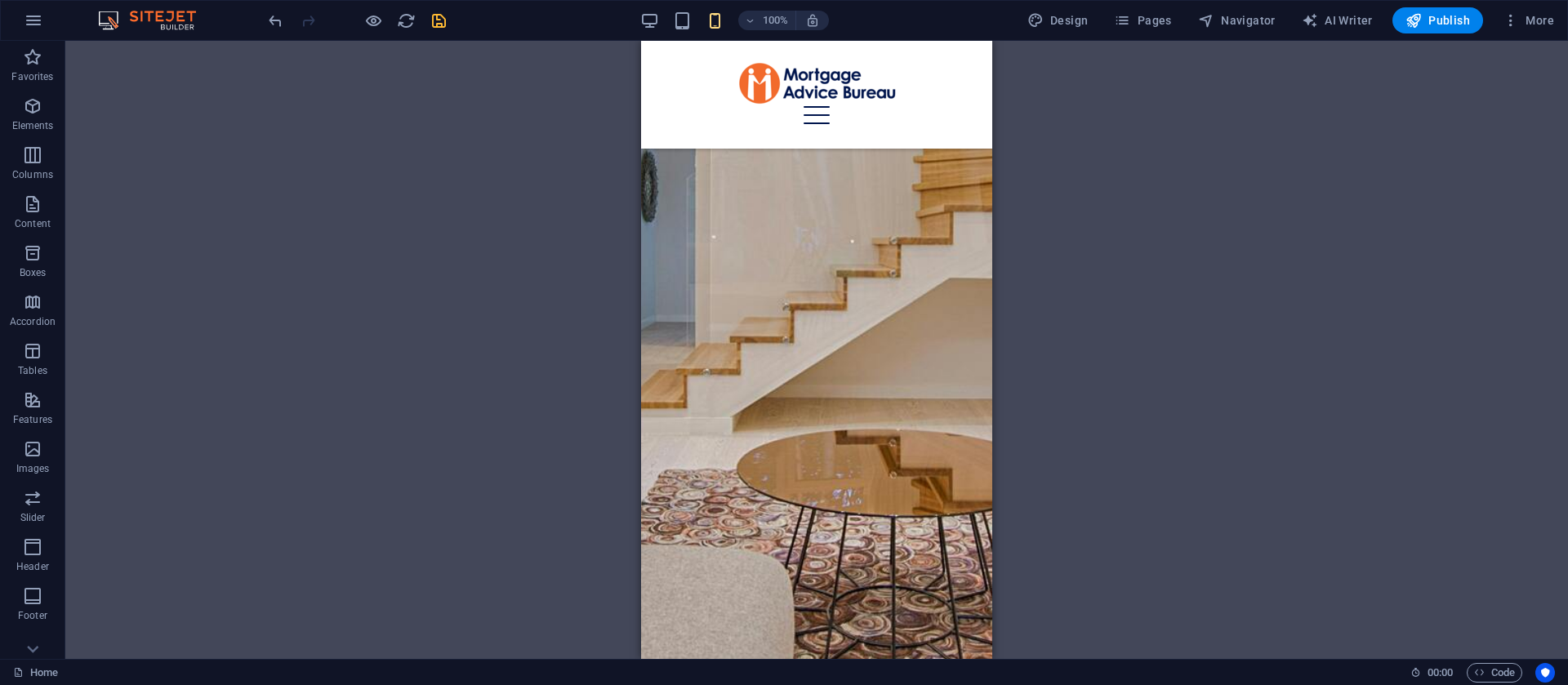
click at [443, 31] on div at bounding box center [357, 20] width 183 height 26
click at [439, 18] on icon "save" at bounding box center [439, 20] width 18 height 18
click at [1433, 20] on span "Publish" at bounding box center [1438, 20] width 65 height 17
